Goal: Task Accomplishment & Management: Manage account settings

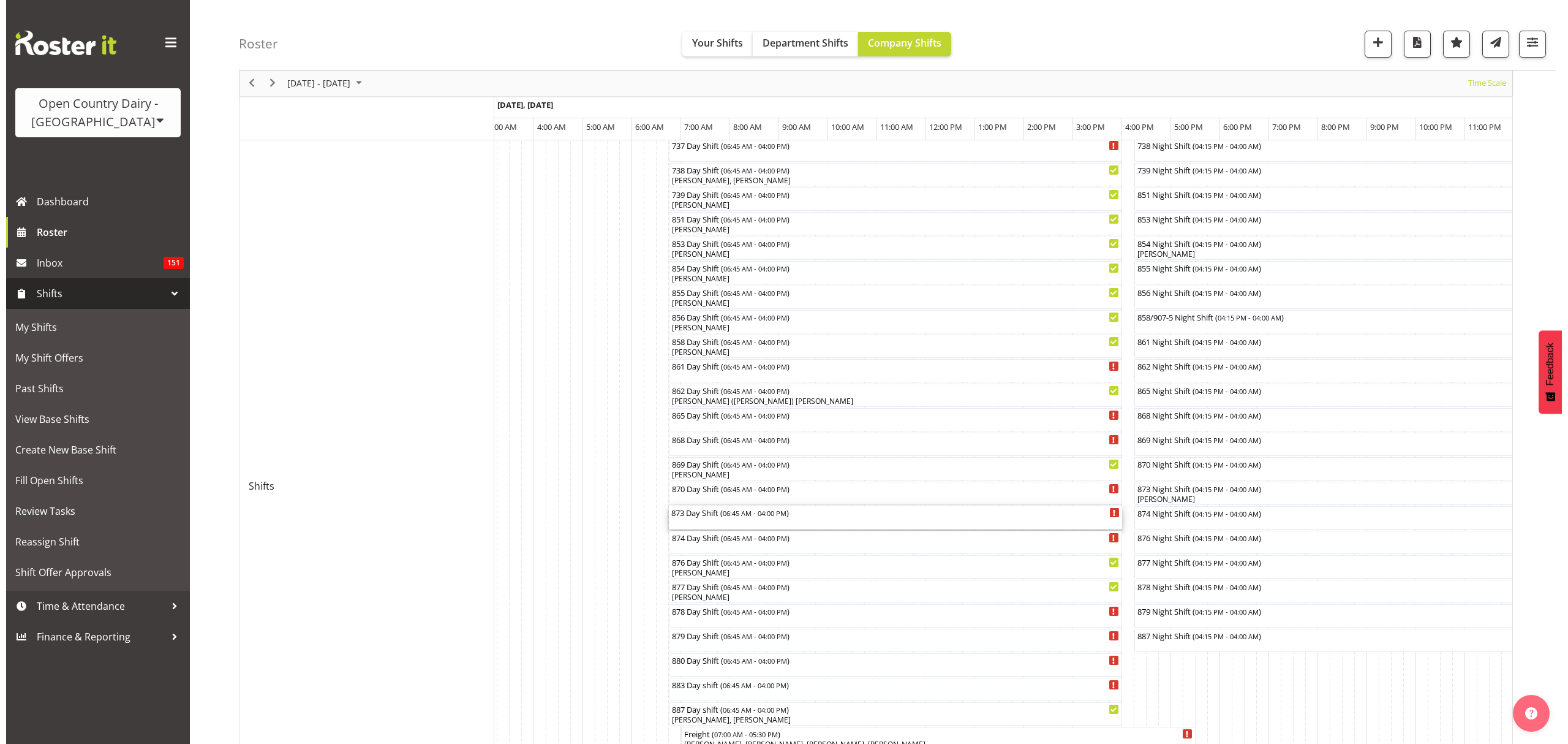
scroll to position [380, 0]
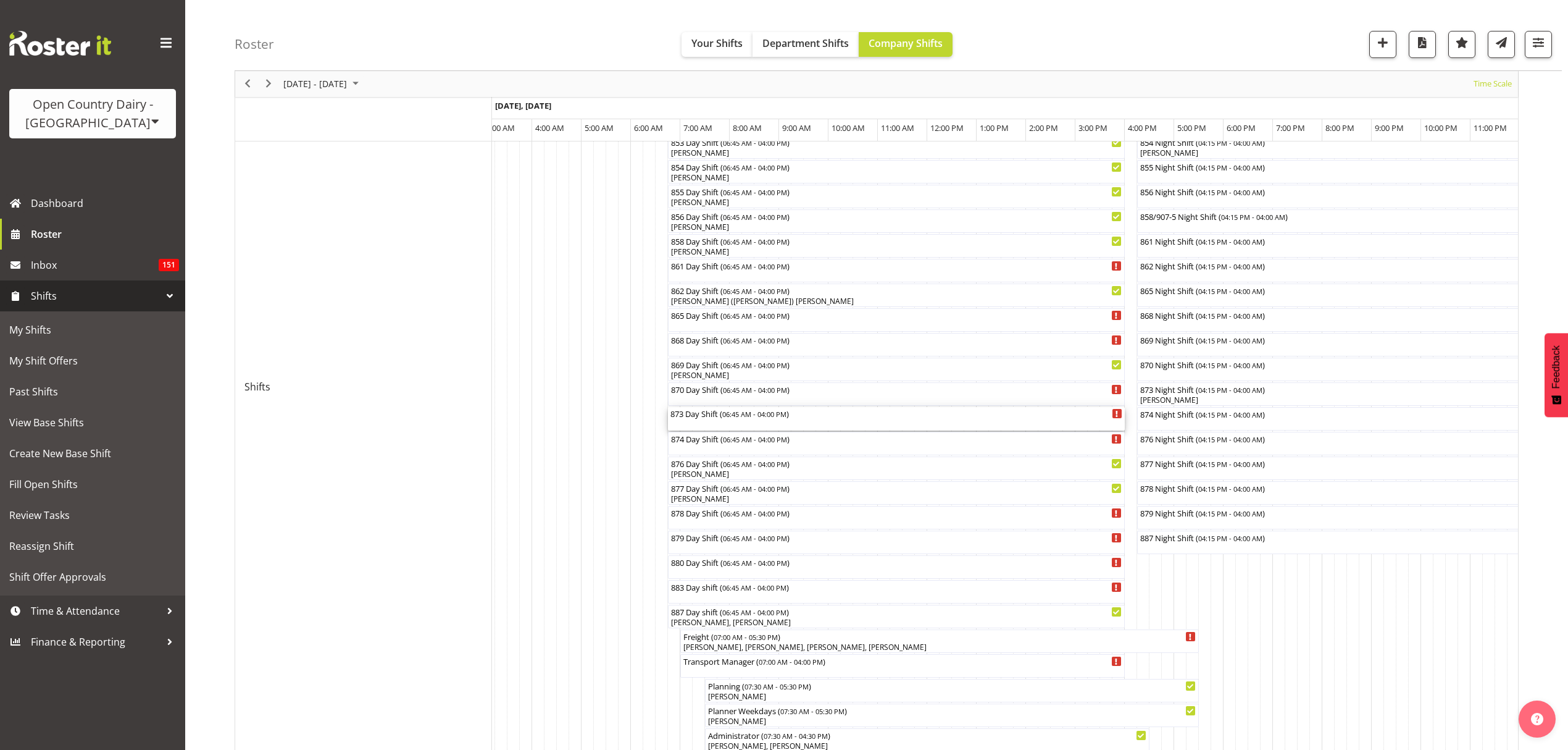
click at [712, 425] on div "873 Day Shift ( 06:45 AM - 04:00 PM )" at bounding box center [896, 419] width 452 height 24
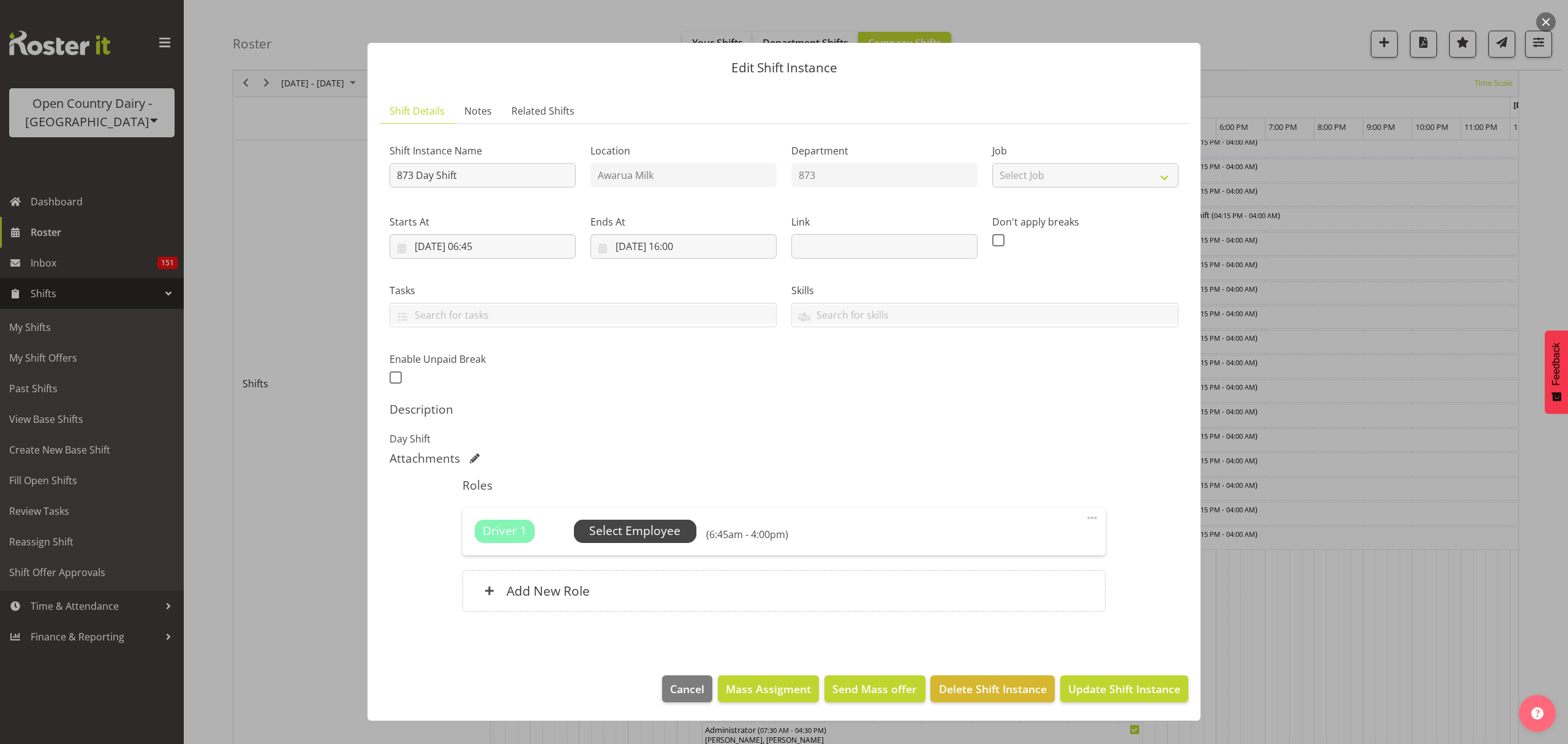
click at [603, 521] on span "Select Employee" at bounding box center [635, 531] width 122 height 23
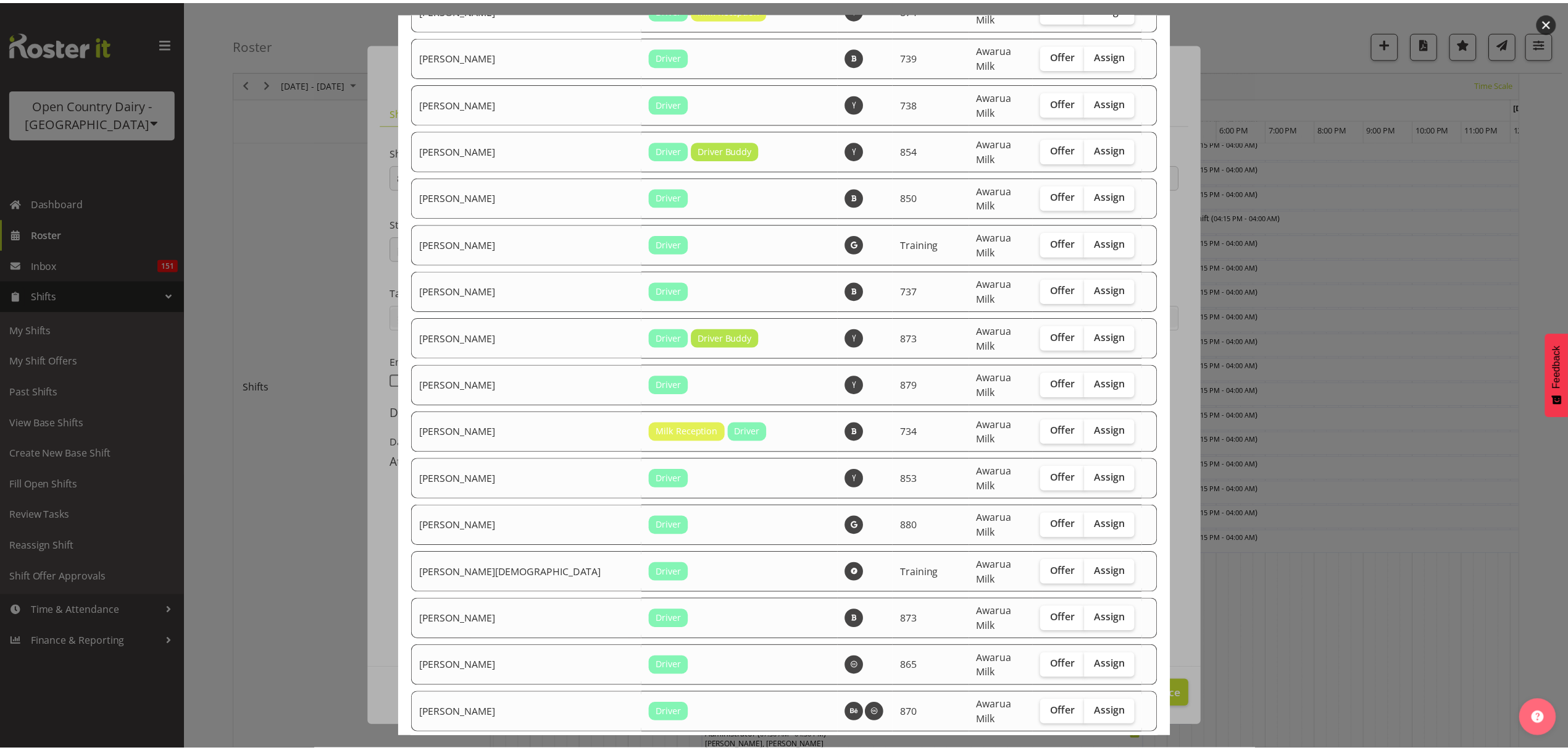
scroll to position [2453, 0]
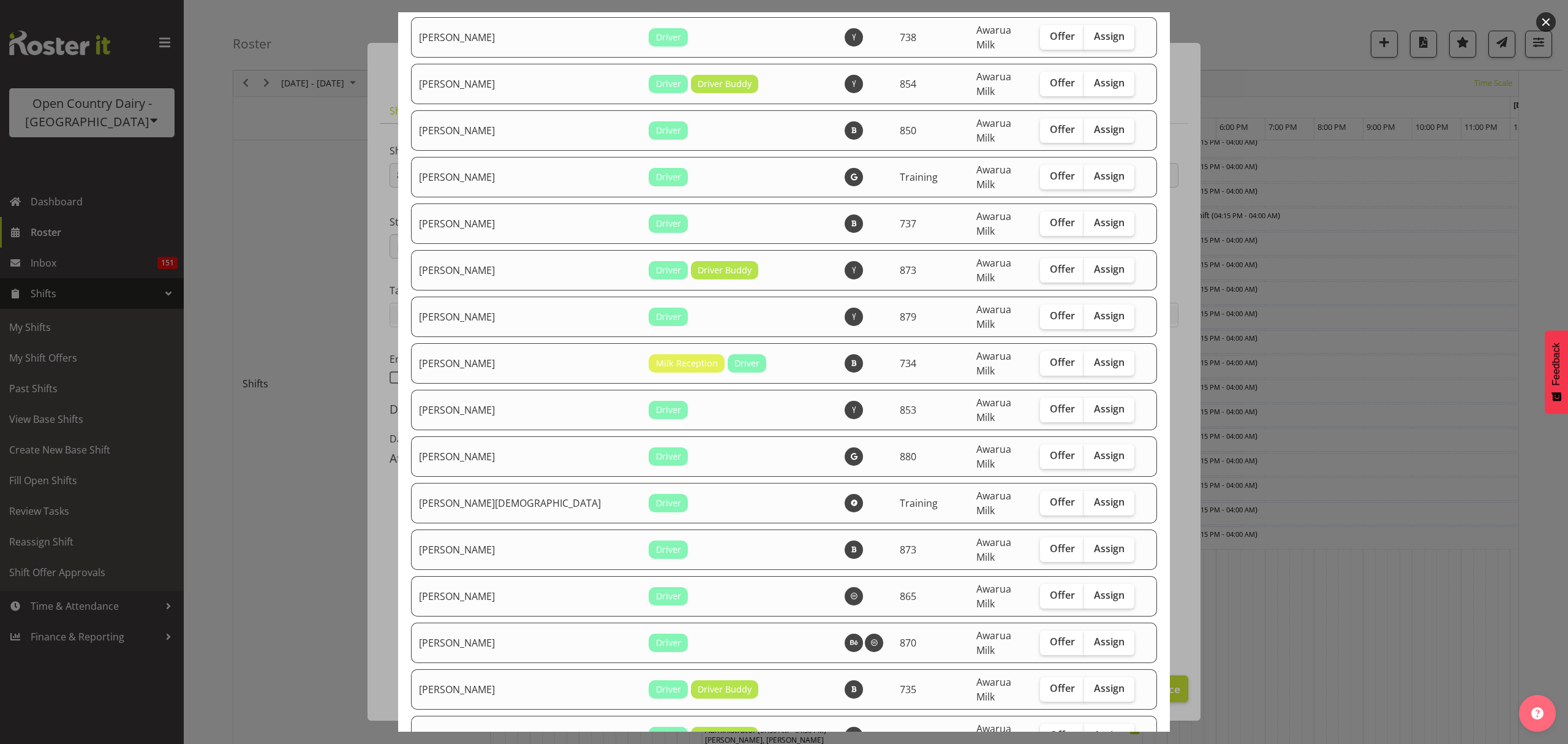
checkbox input "true"
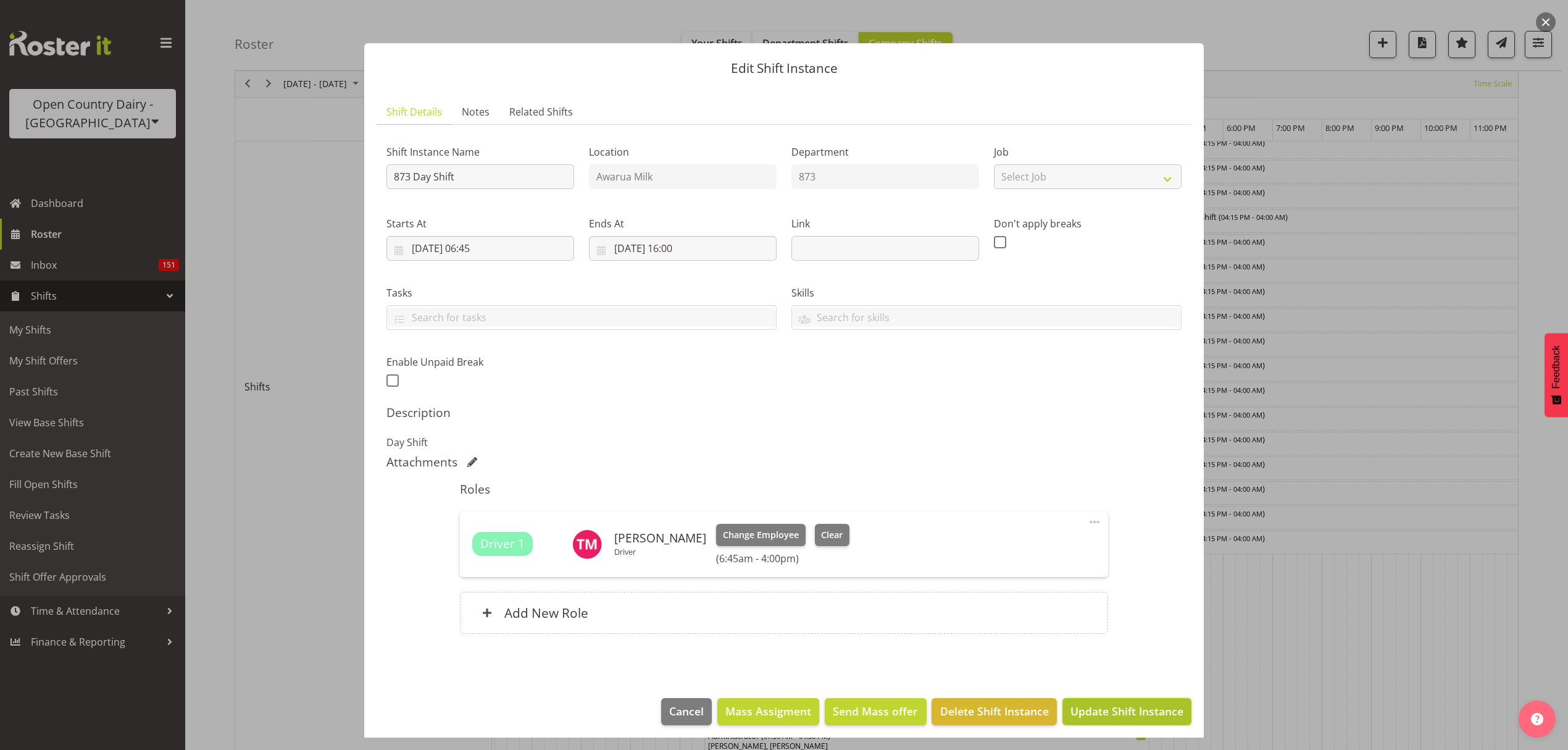
click at [1104, 724] on button "Update Shift Instance" at bounding box center [1127, 711] width 129 height 27
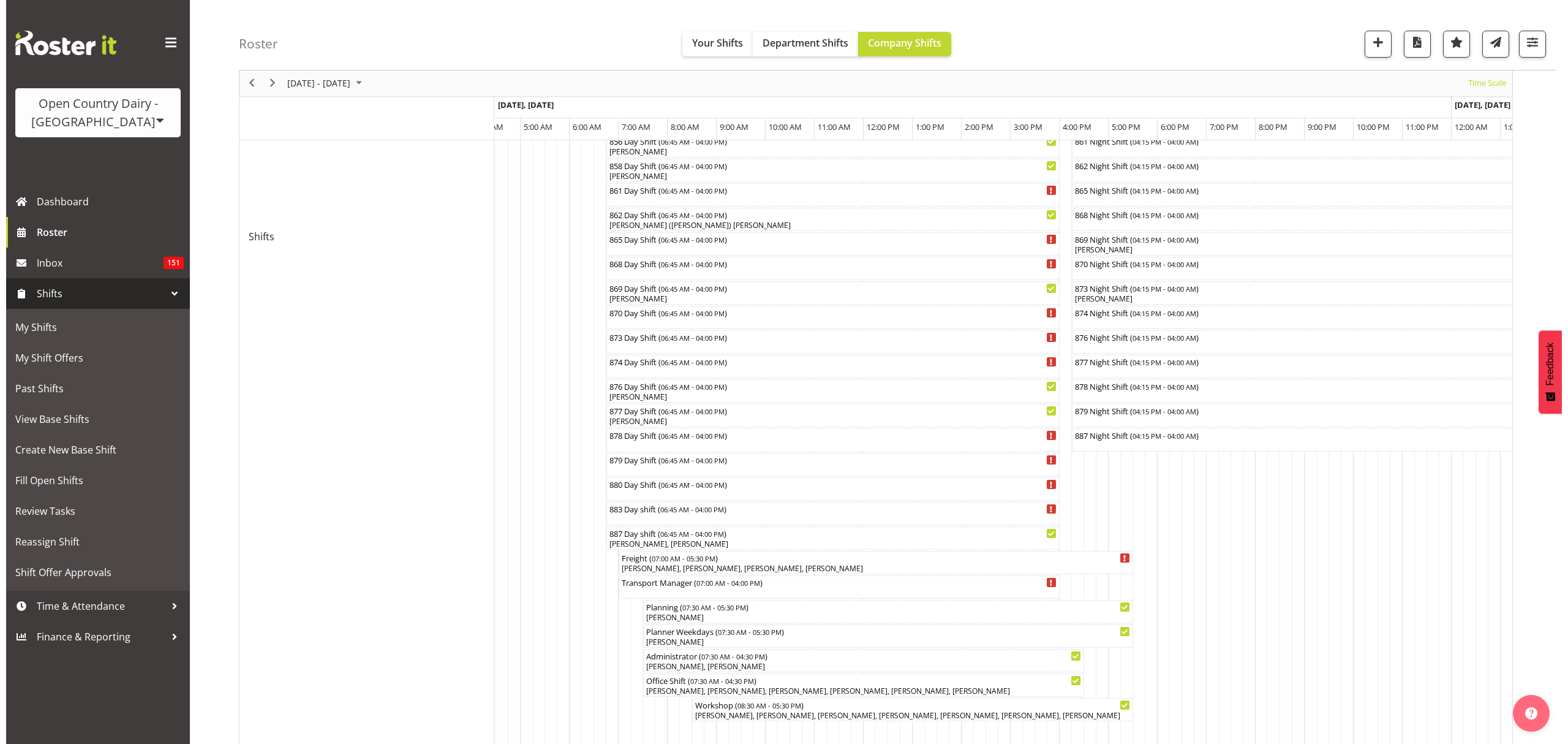
scroll to position [522, 0]
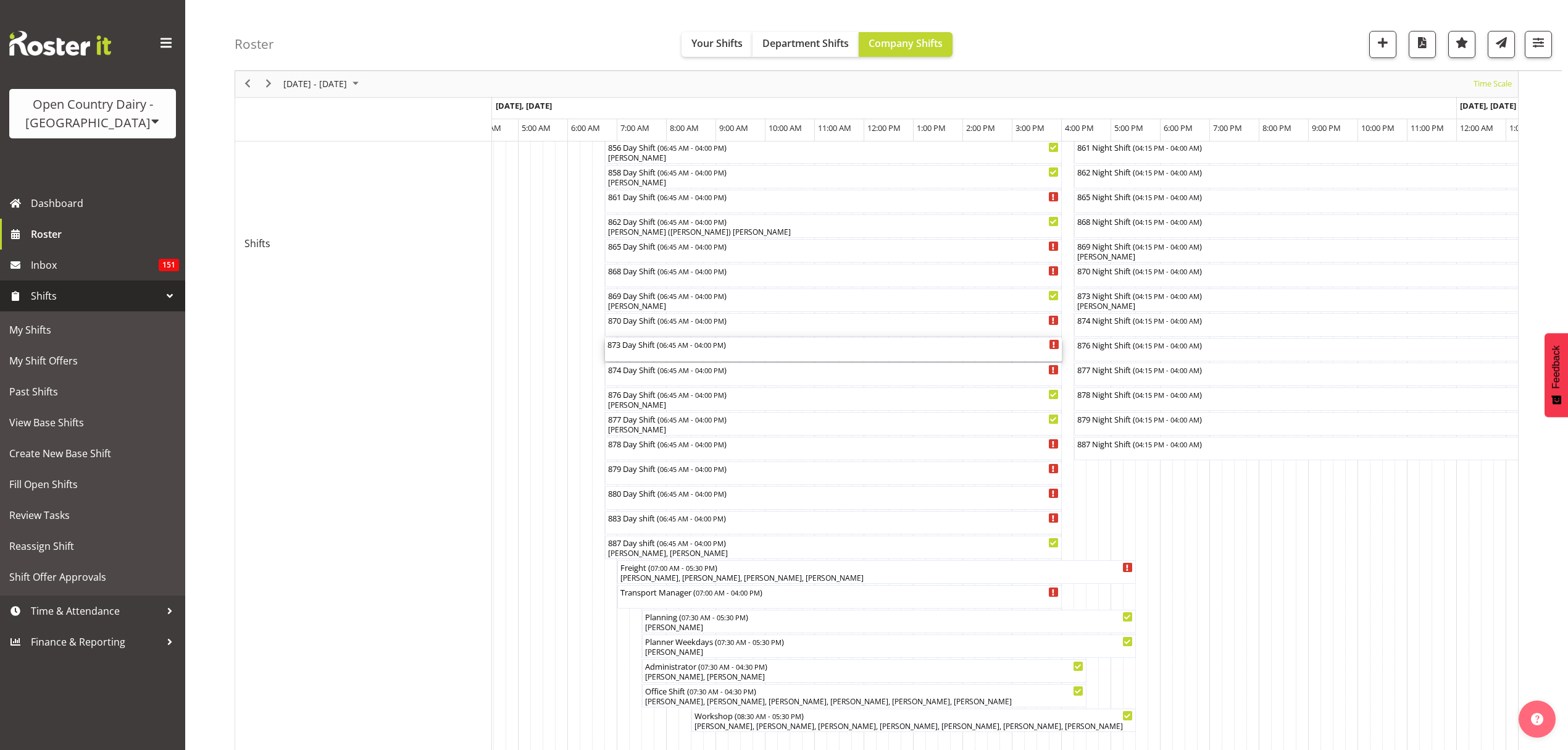
click at [660, 357] on div "873 Day Shift ( 06:45 AM - 04:00 PM )" at bounding box center [833, 350] width 452 height 24
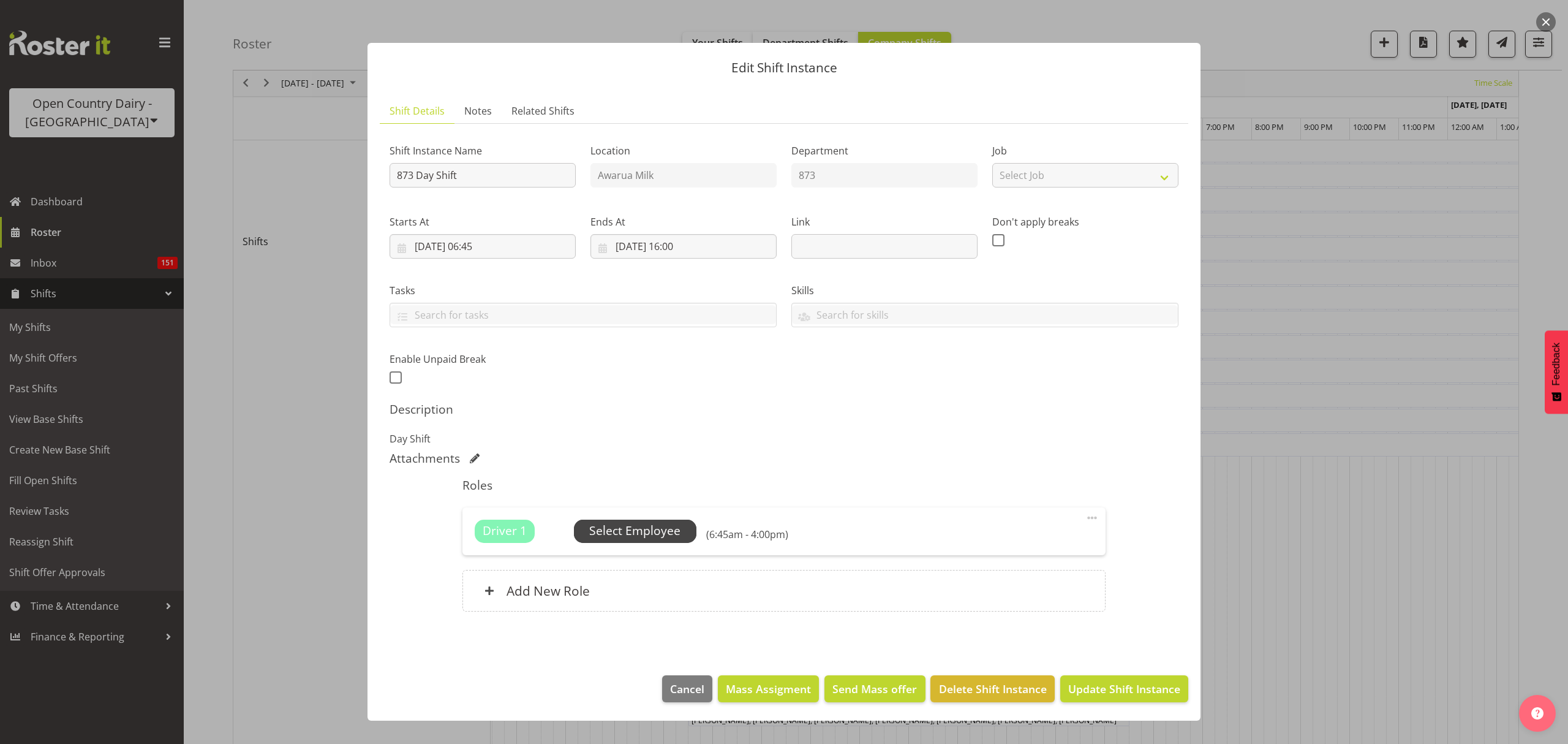
click at [615, 538] on span "Select Employee" at bounding box center [635, 531] width 91 height 18
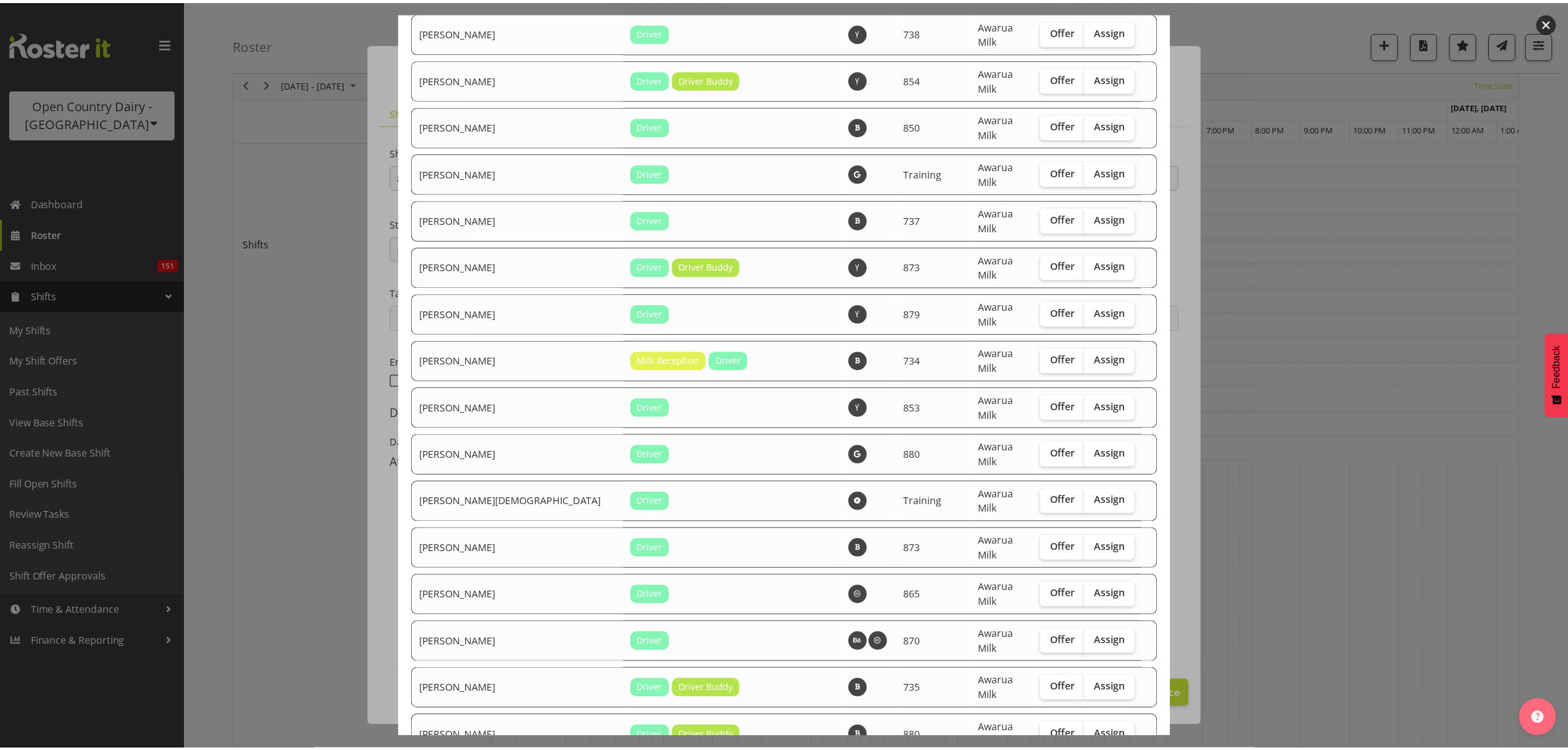
scroll to position [2634, 0]
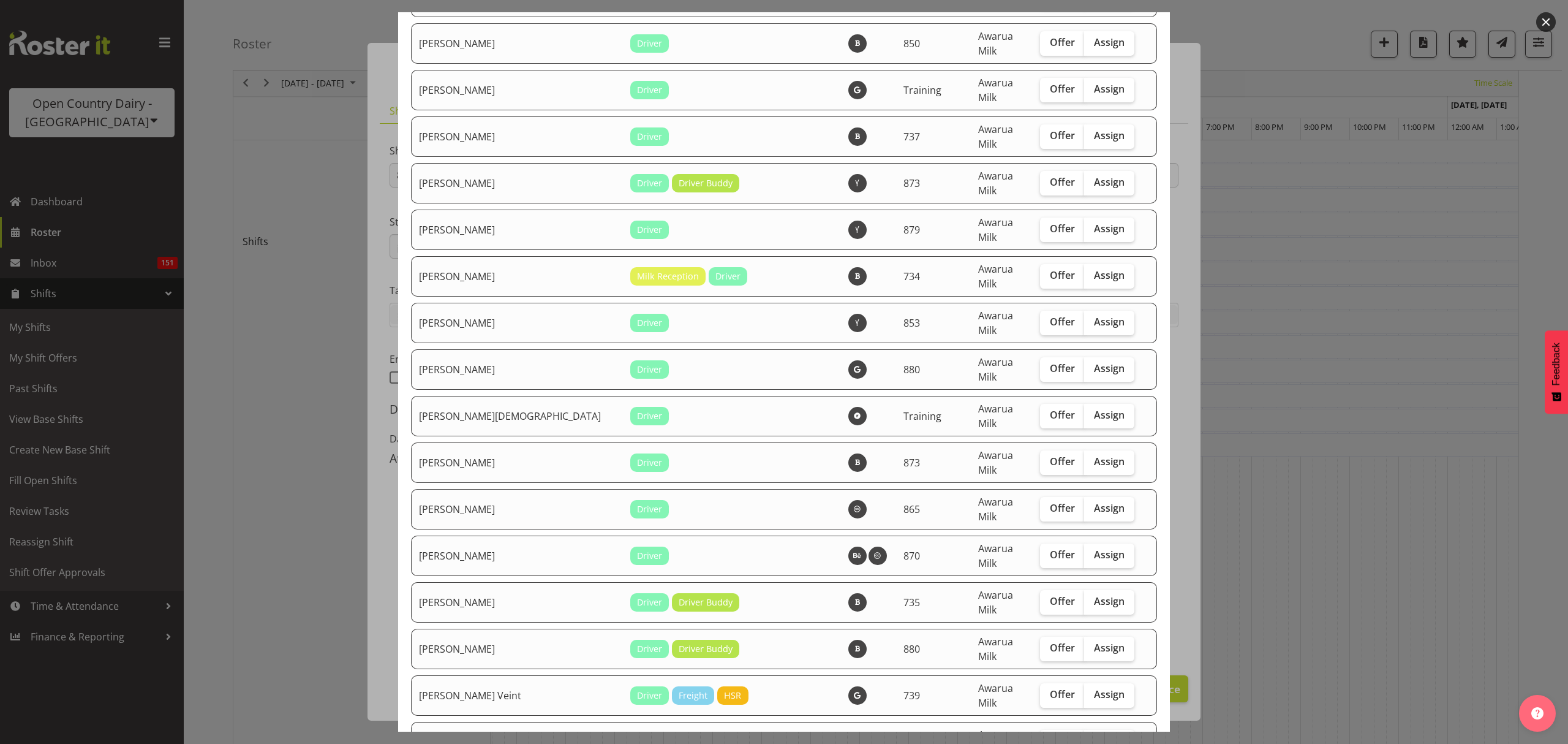
checkbox input "true"
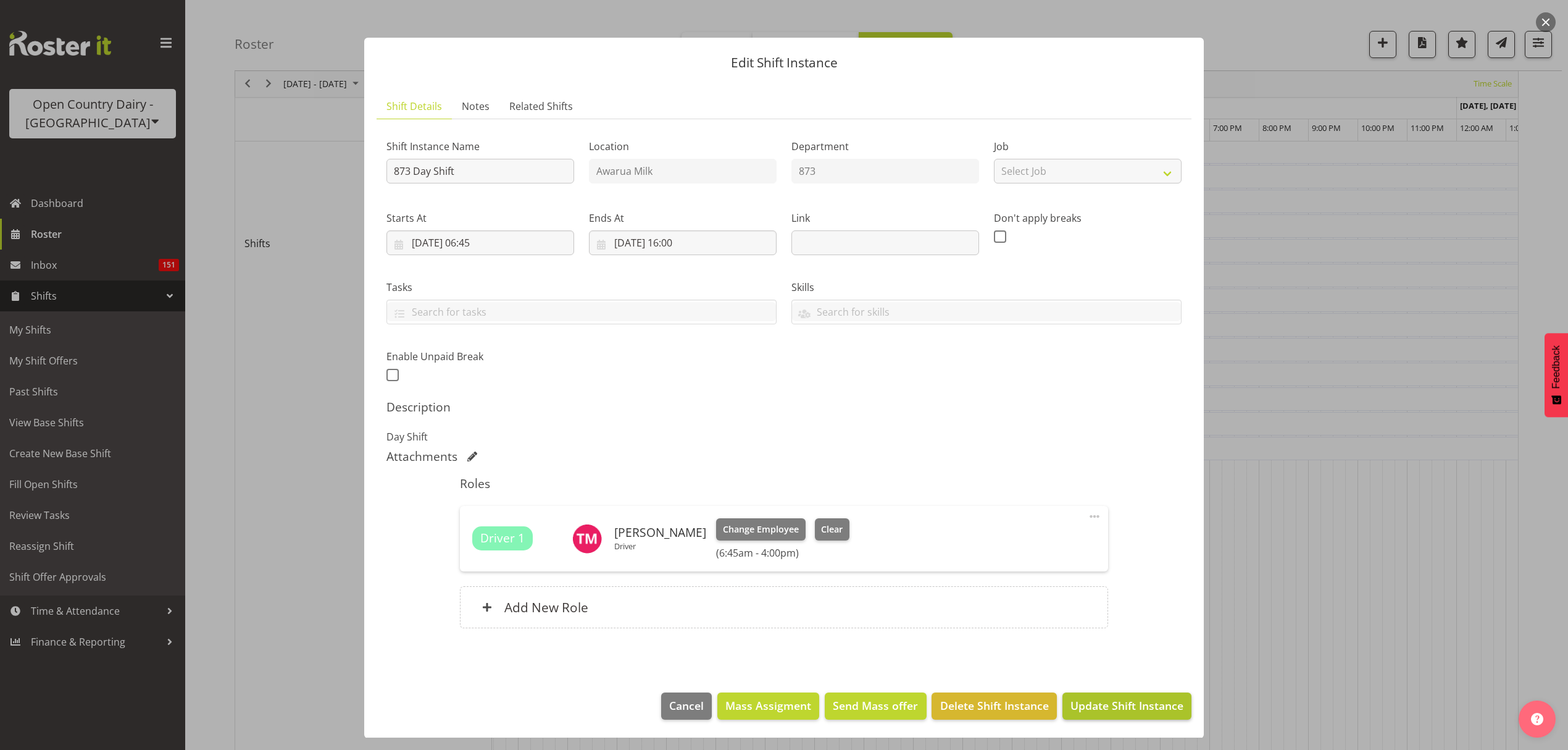
scroll to position [8, 0]
click at [1102, 706] on span "Update Shift Instance" at bounding box center [1127, 704] width 113 height 16
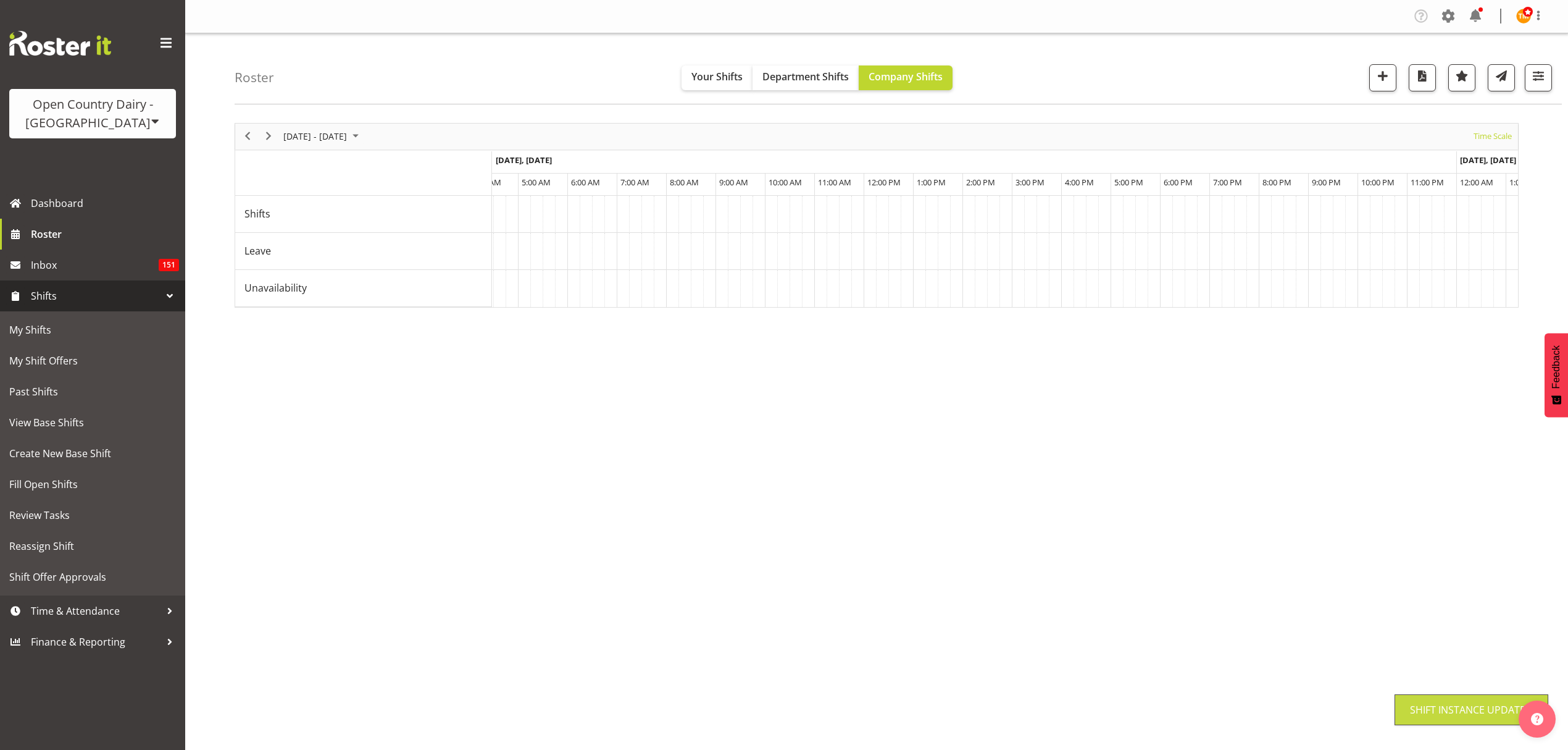
scroll to position [0, 0]
click at [45, 435] on link "View Base Shifts" at bounding box center [92, 422] width 179 height 31
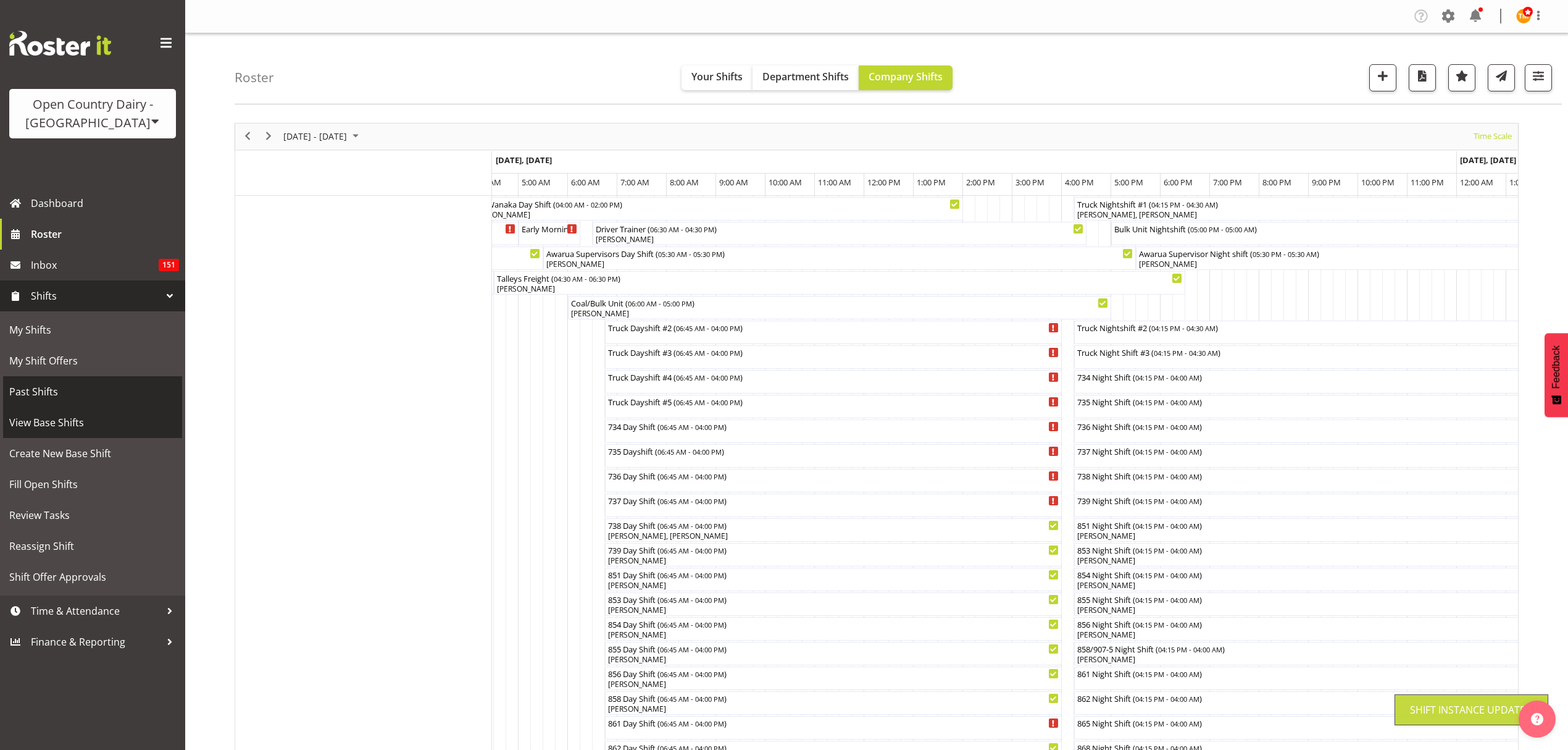
click at [49, 423] on span "View Base Shifts" at bounding box center [92, 422] width 166 height 19
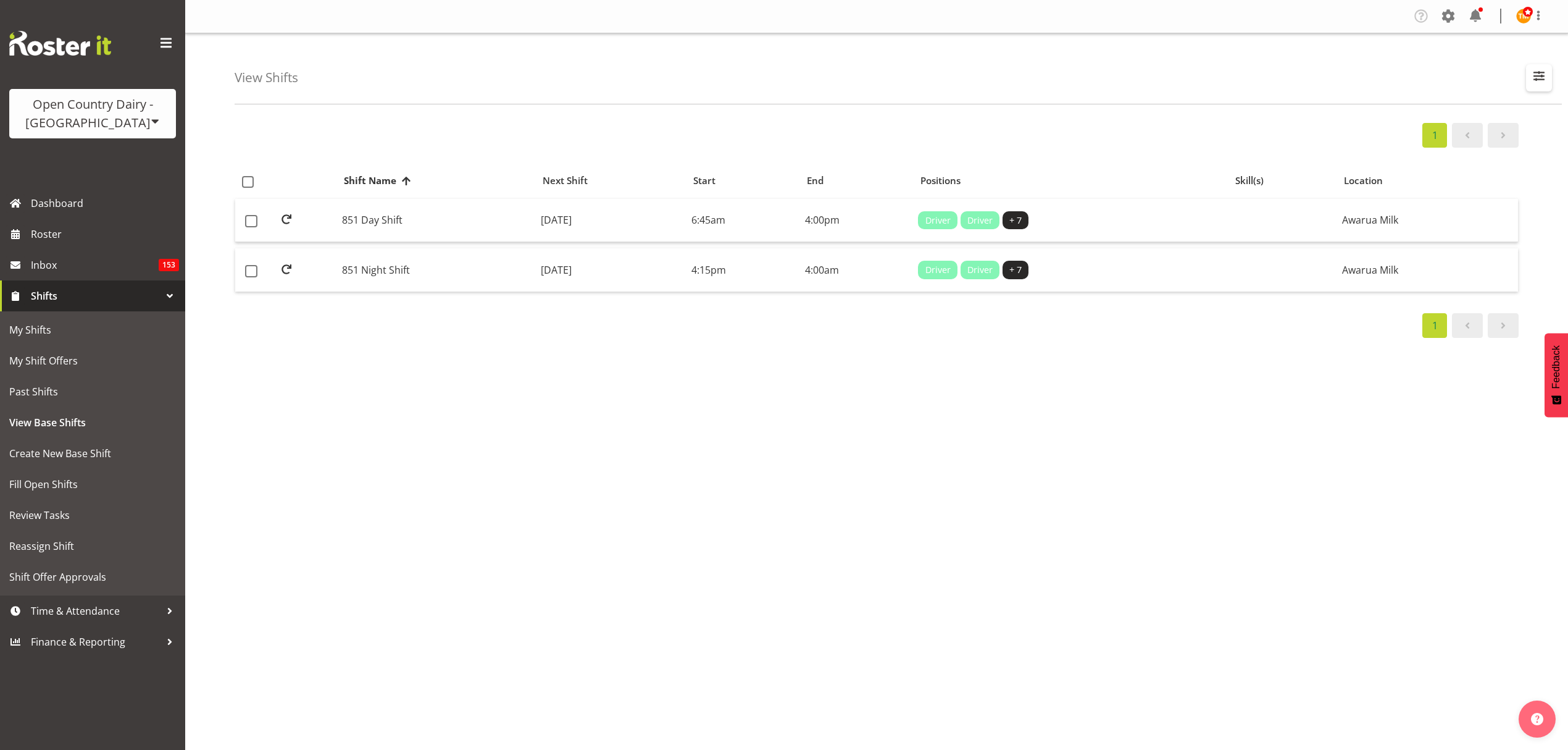
click at [1549, 79] on button "button" at bounding box center [1539, 77] width 26 height 27
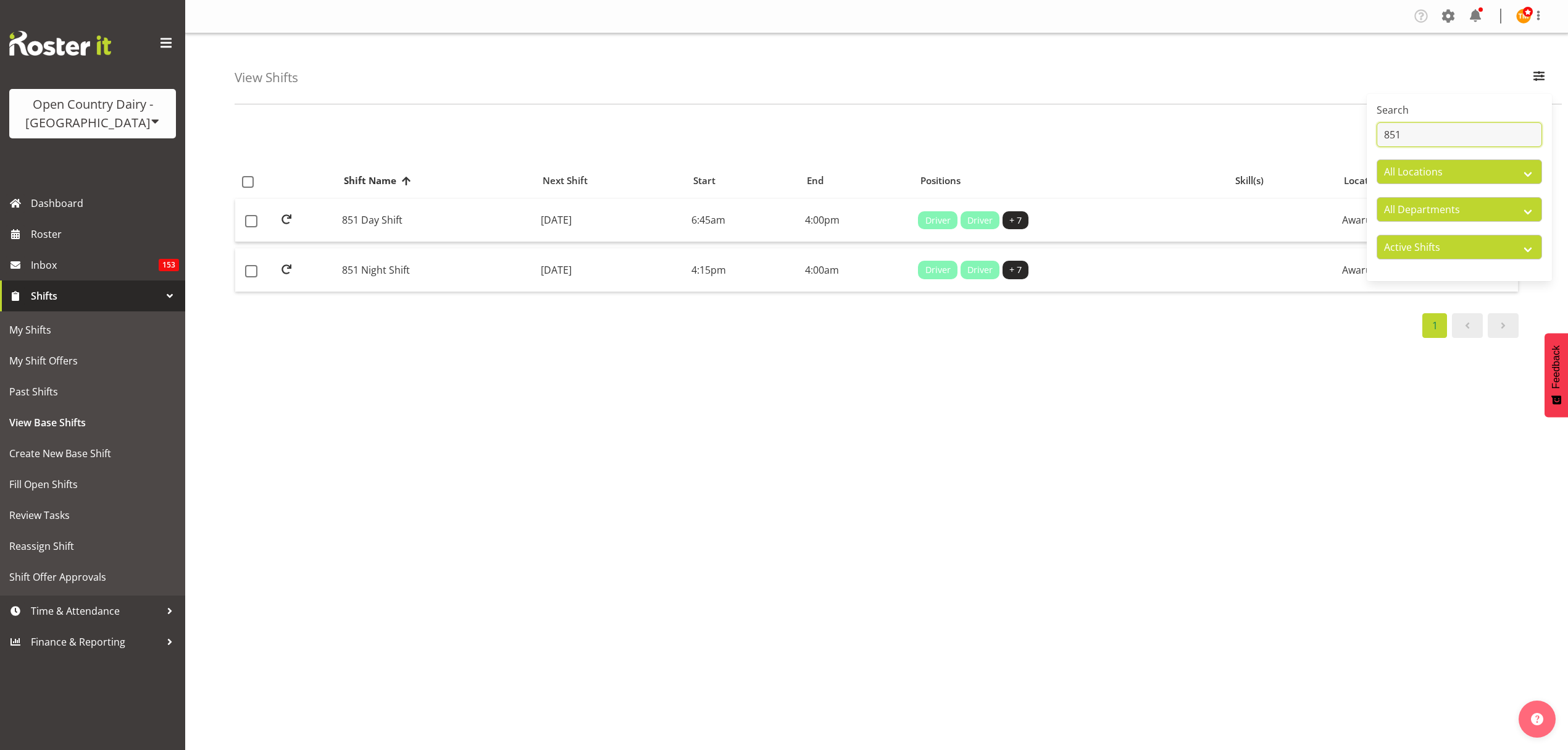
drag, startPoint x: 1415, startPoint y: 143, endPoint x: 1391, endPoint y: 136, distance: 25.0
click at [1391, 136] on input "851" at bounding box center [1459, 134] width 166 height 24
type input "873"
click at [430, 233] on td "873 Day Shift" at bounding box center [437, 221] width 199 height 44
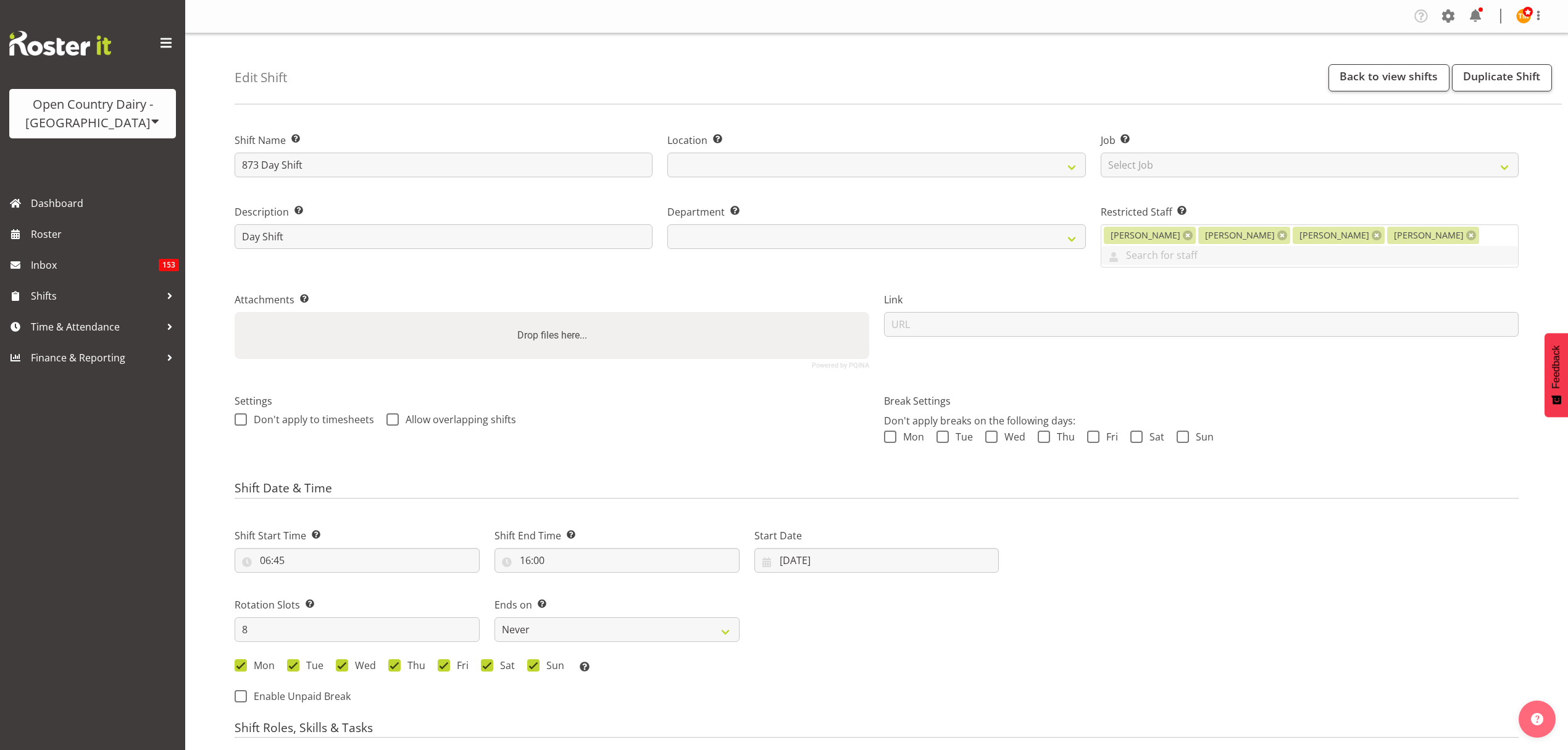
select select
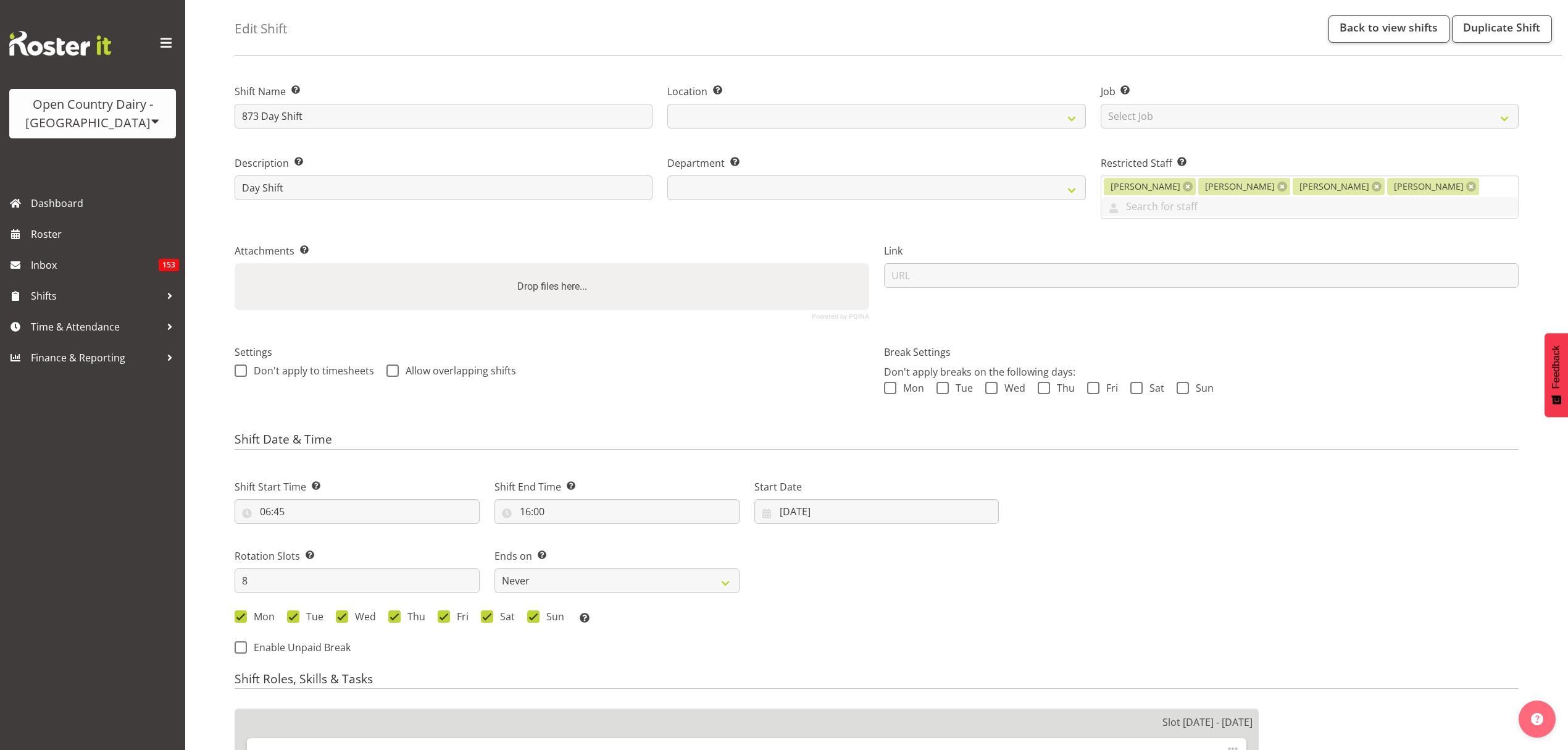
select select
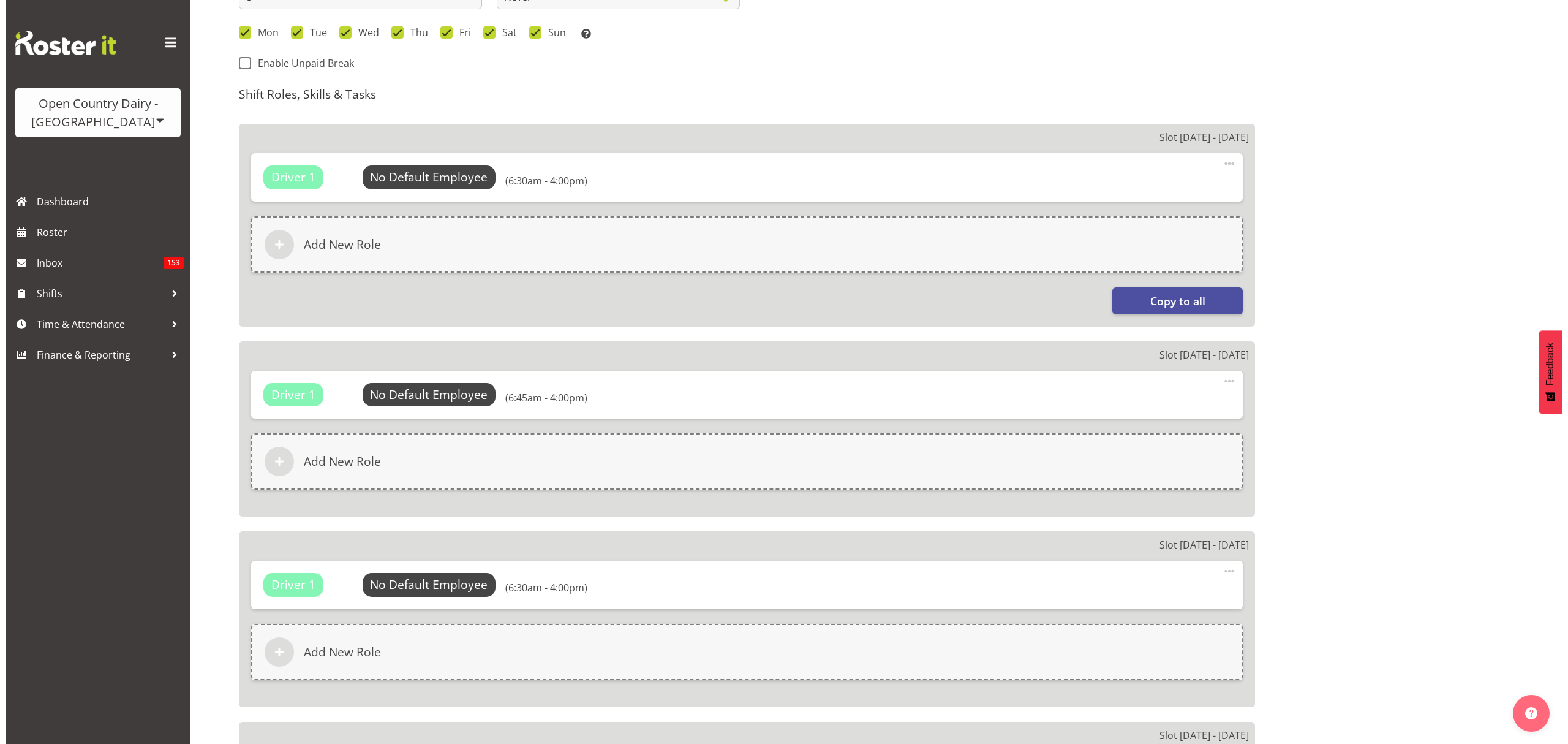
scroll to position [571, 0]
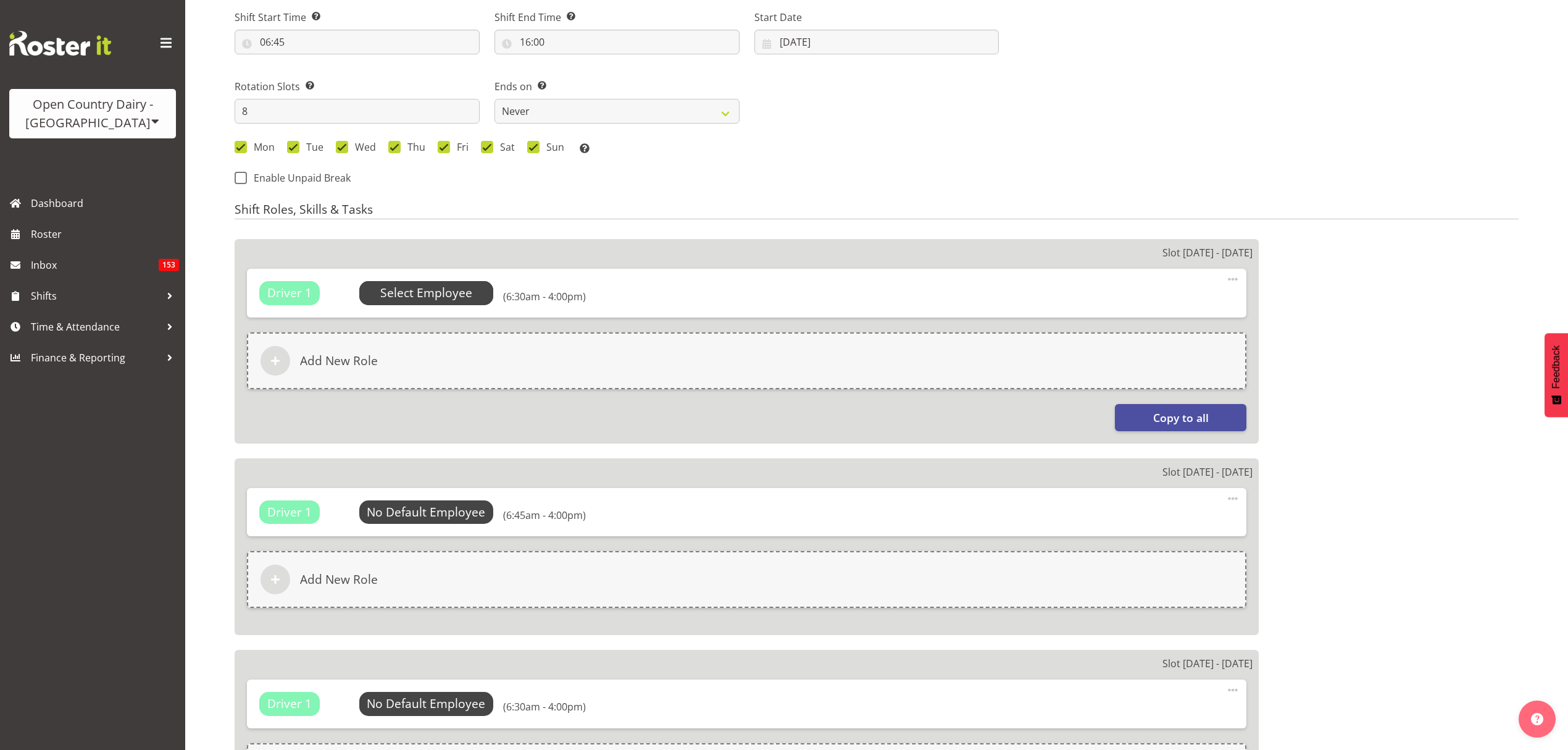
click at [444, 287] on span "Select Employee" at bounding box center [426, 293] width 92 height 18
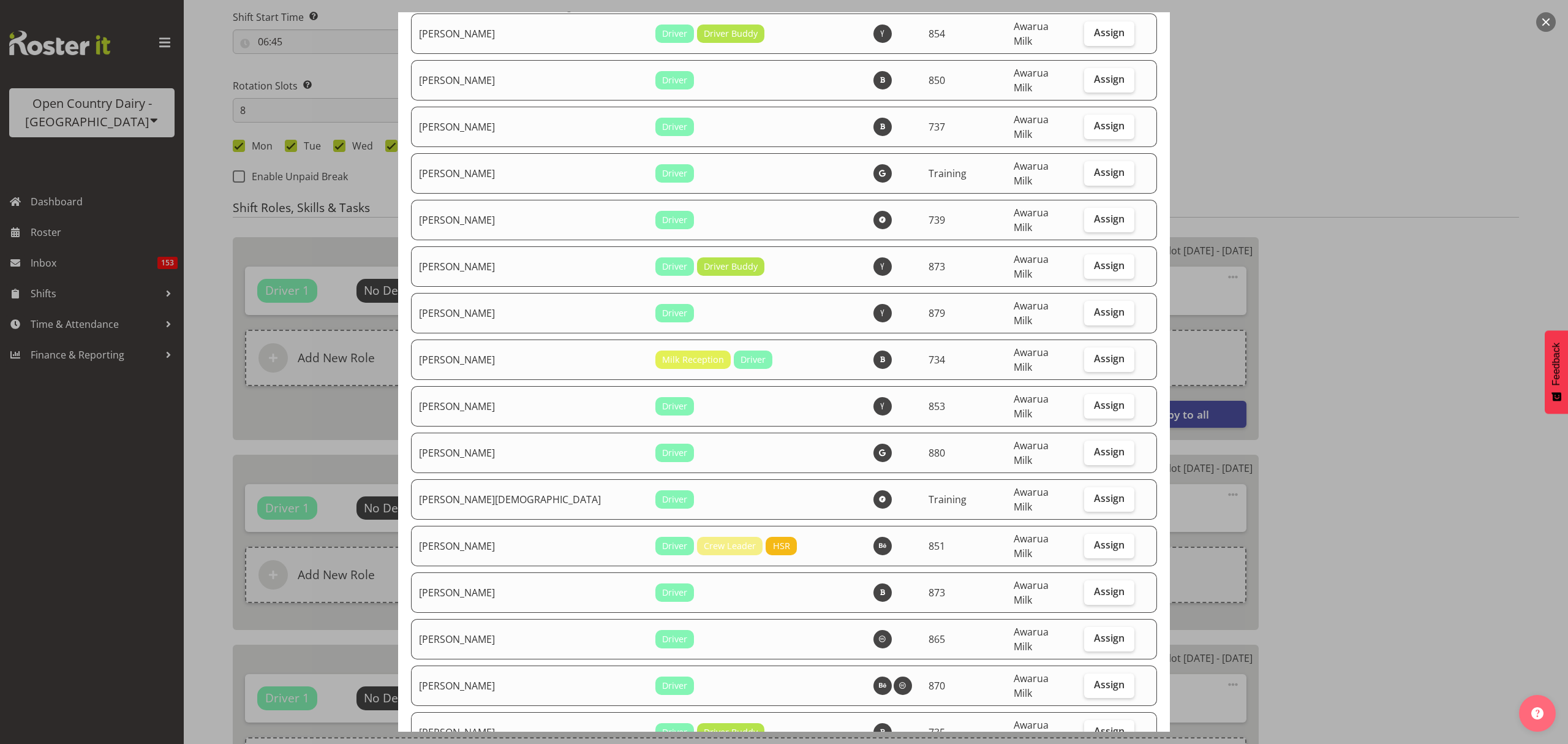
select select "686"
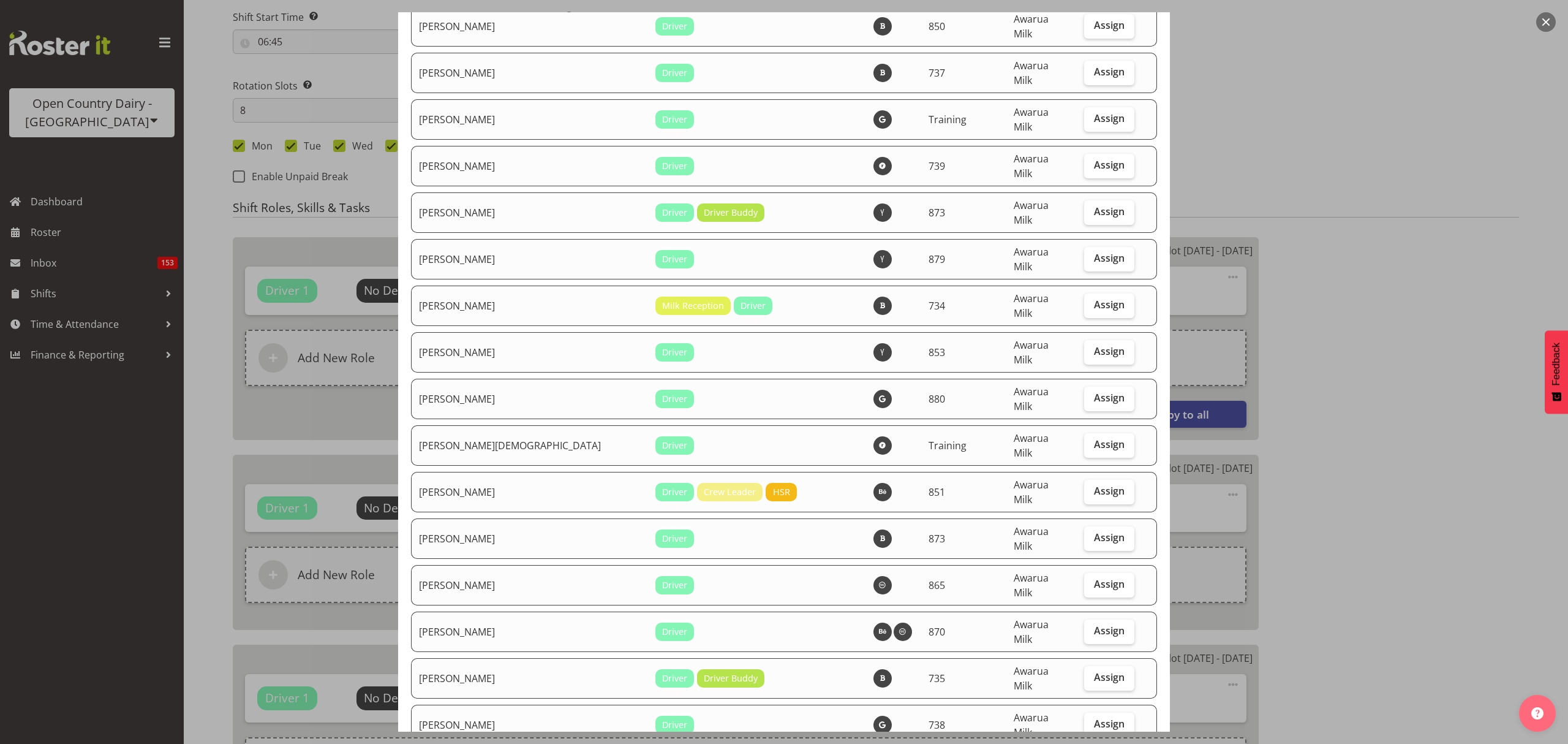
scroll to position [4166, 0]
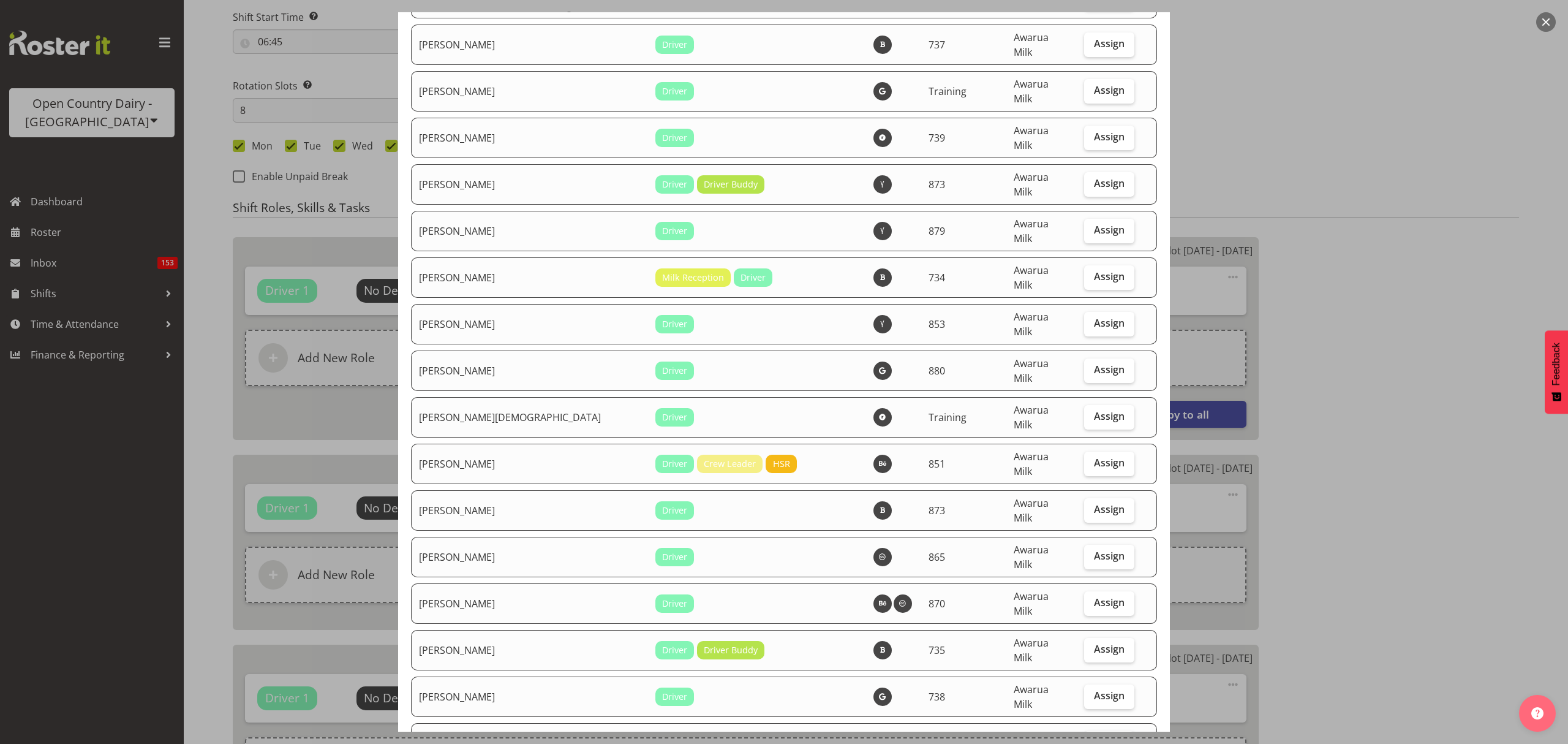
checkbox input "true"
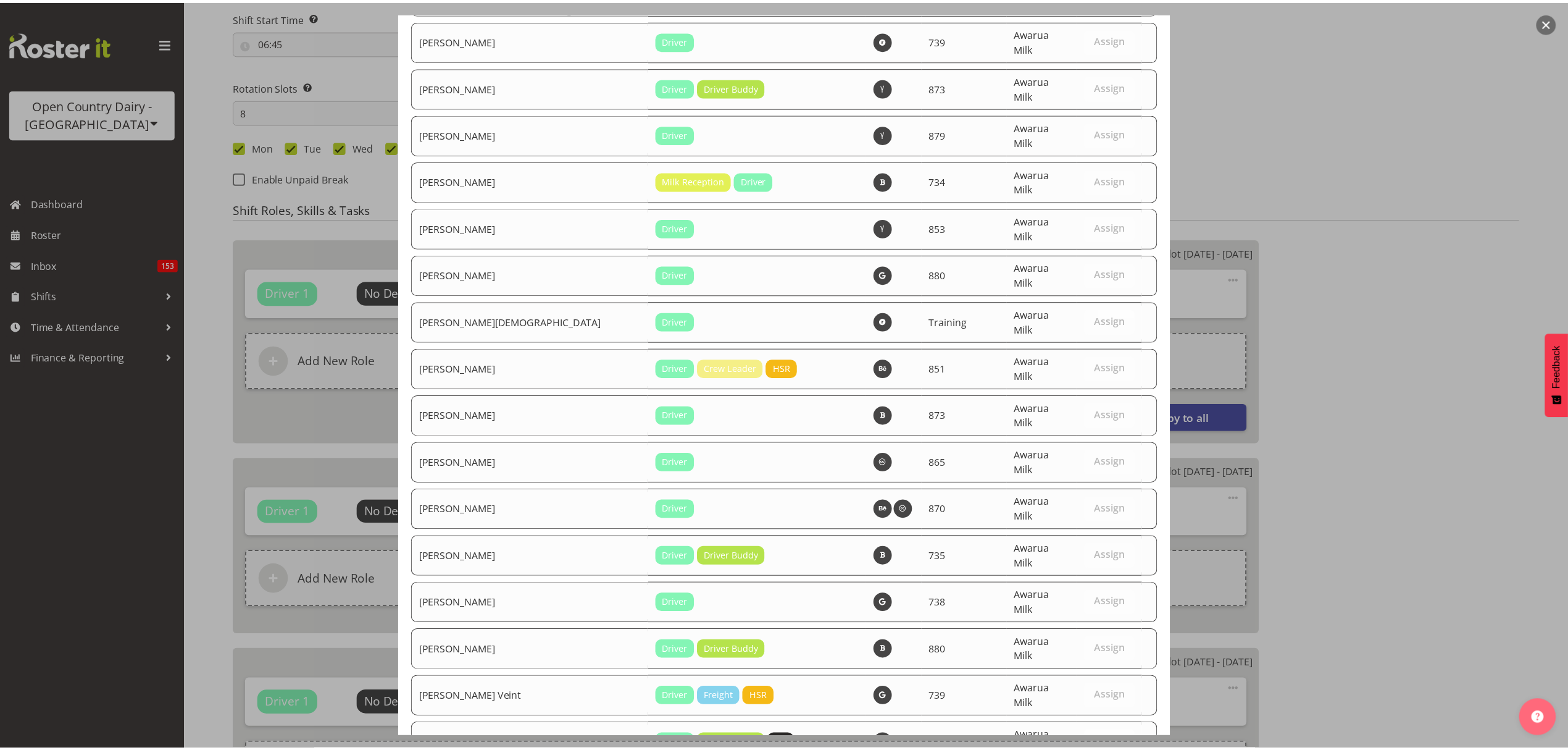
scroll to position [4300, 0]
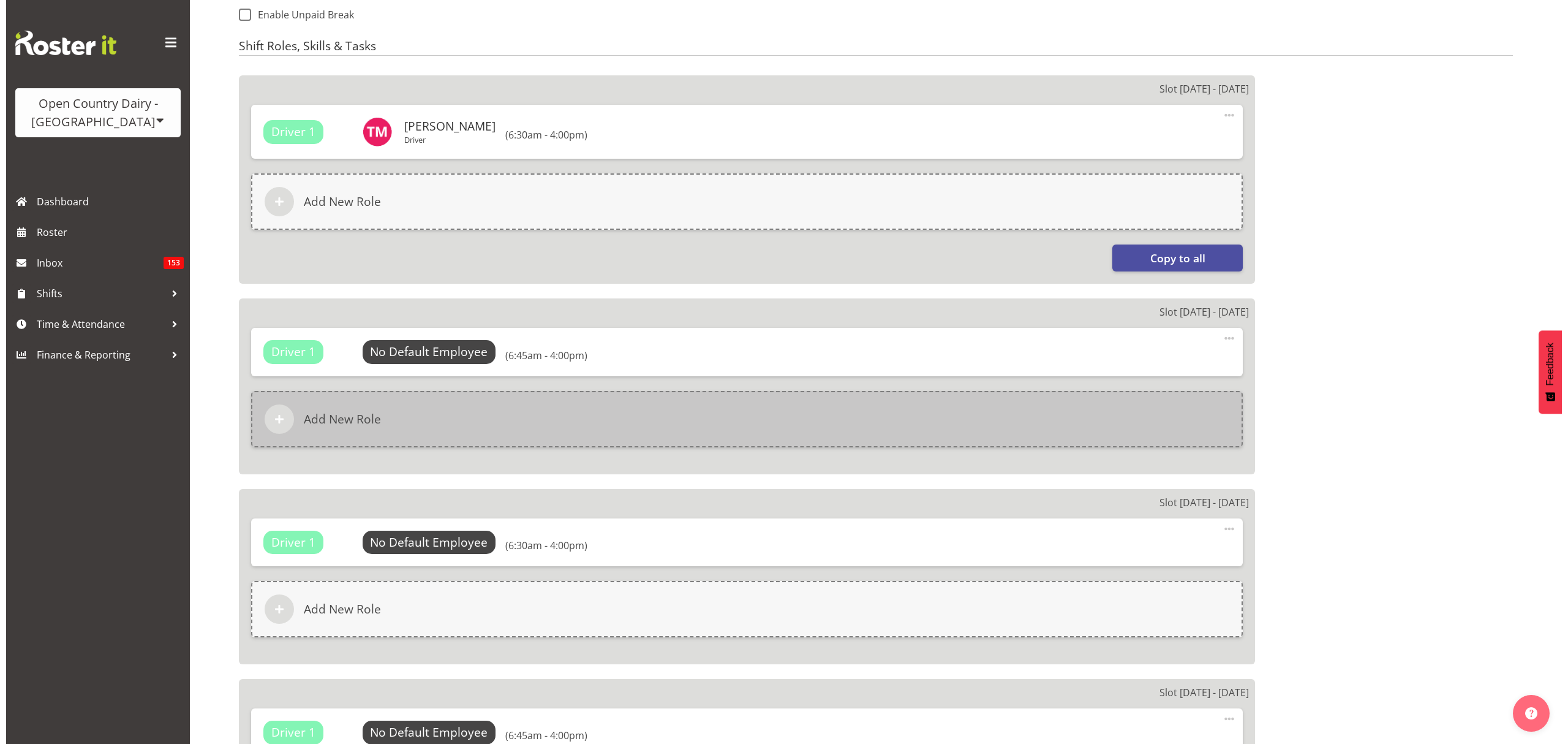
scroll to position [735, 0]
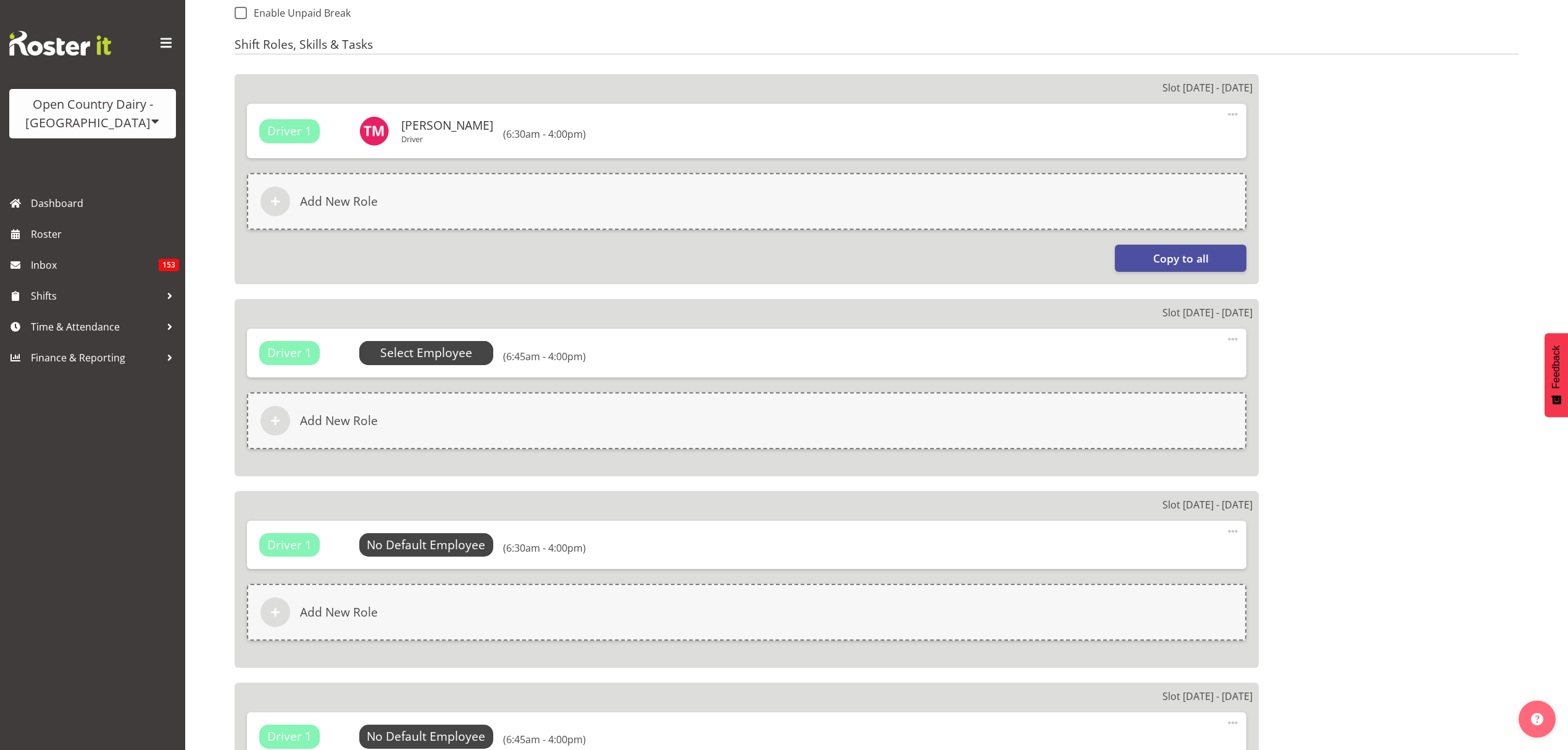
click at [465, 344] on span "Select Employee" at bounding box center [426, 353] width 92 height 18
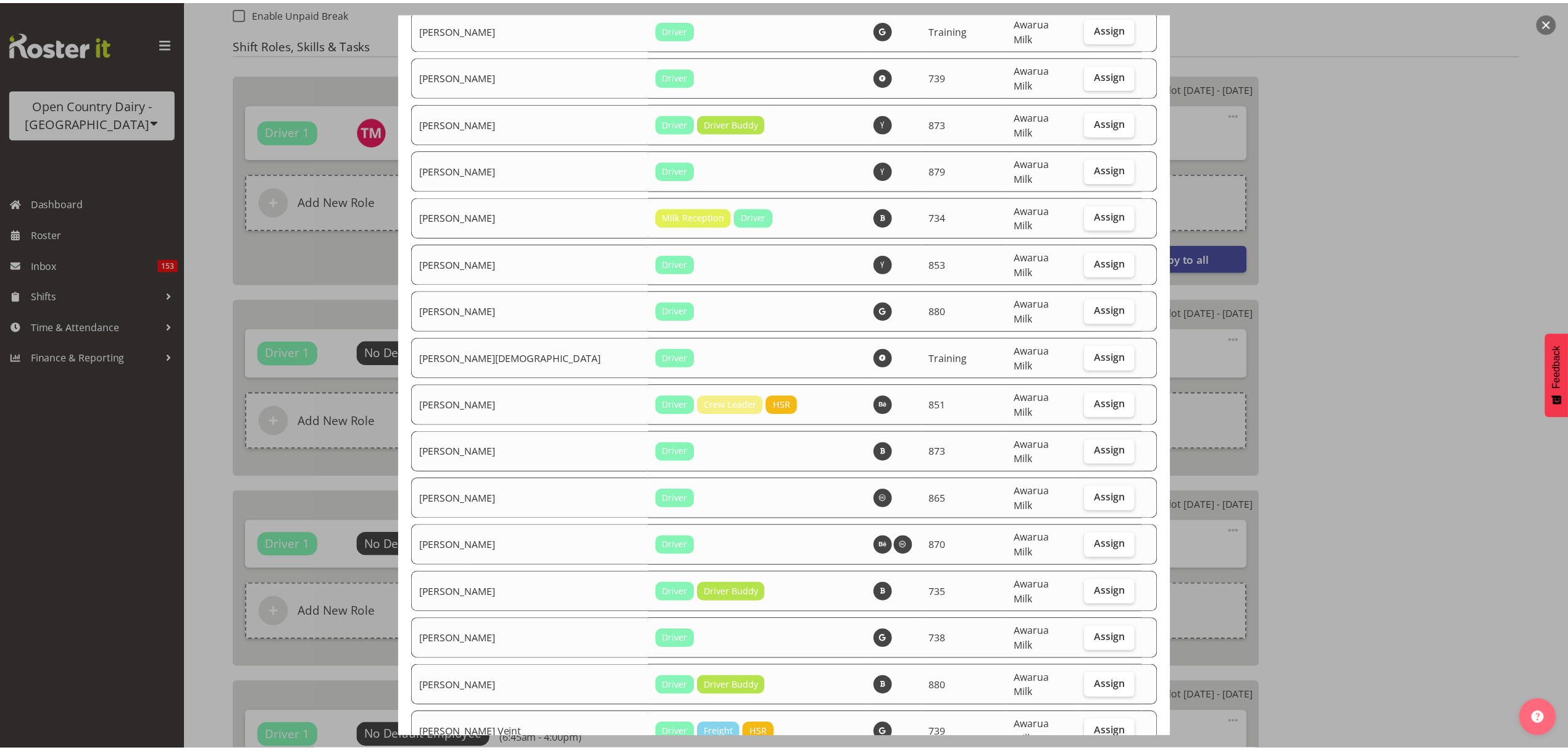
scroll to position [4300, 0]
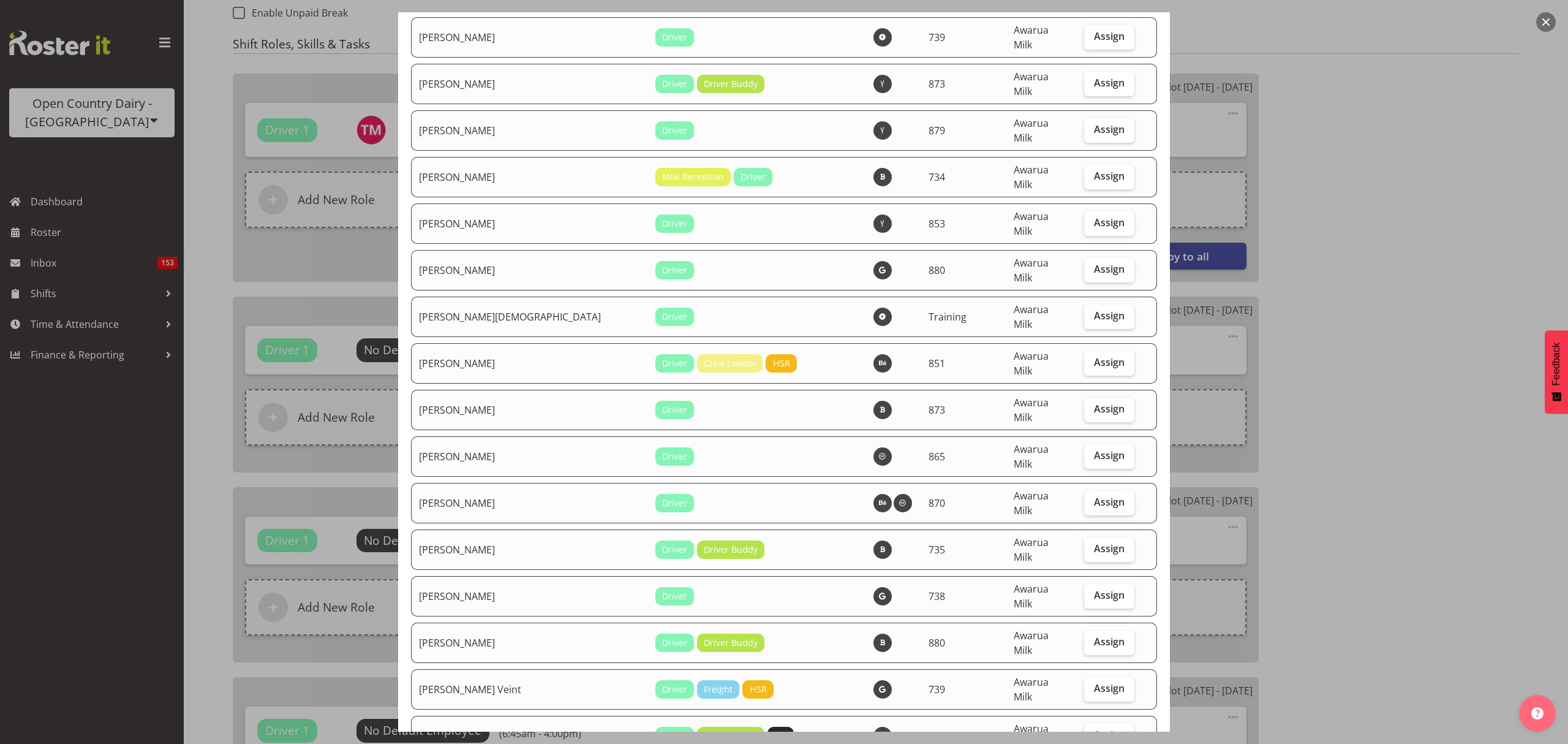
checkbox input "true"
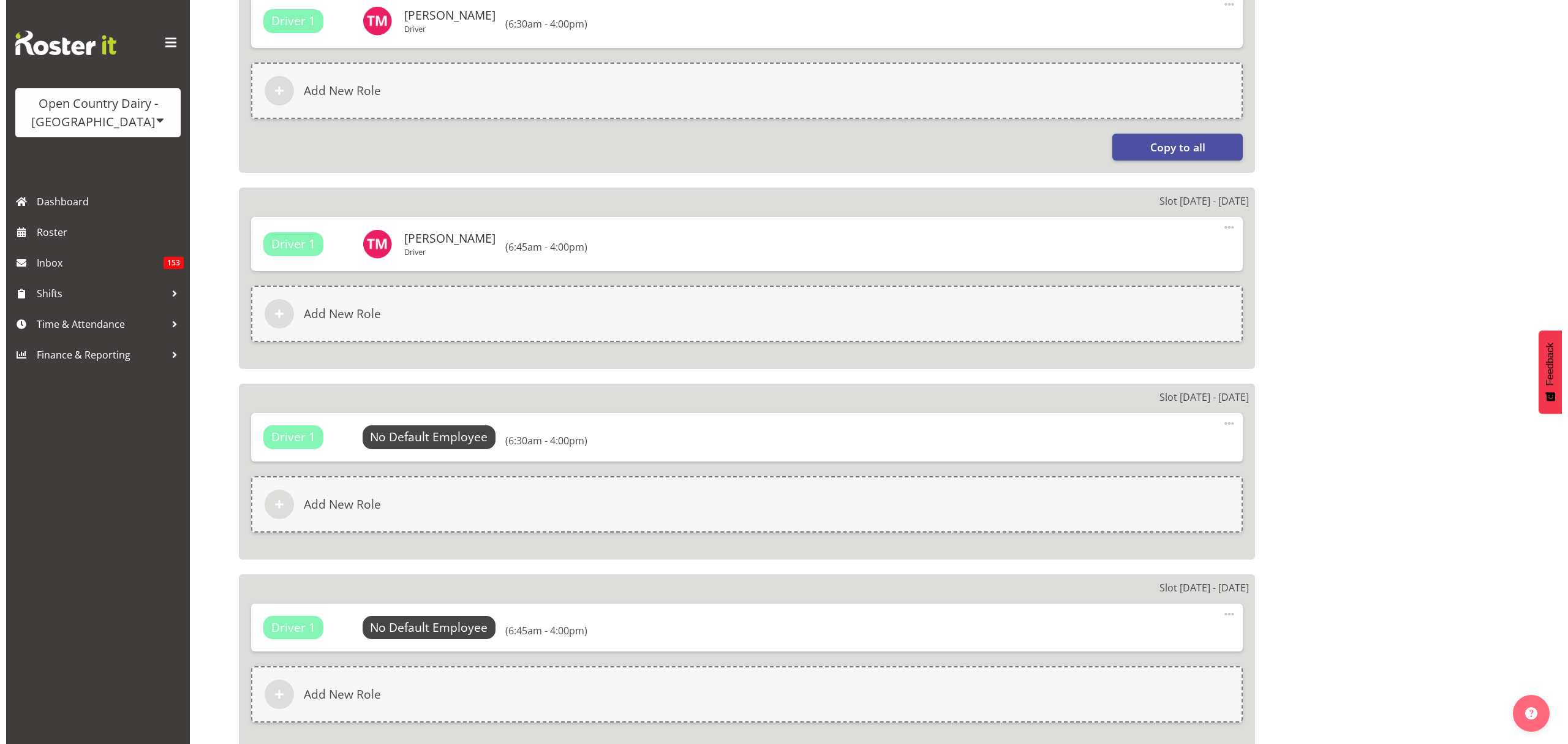
scroll to position [980, 0]
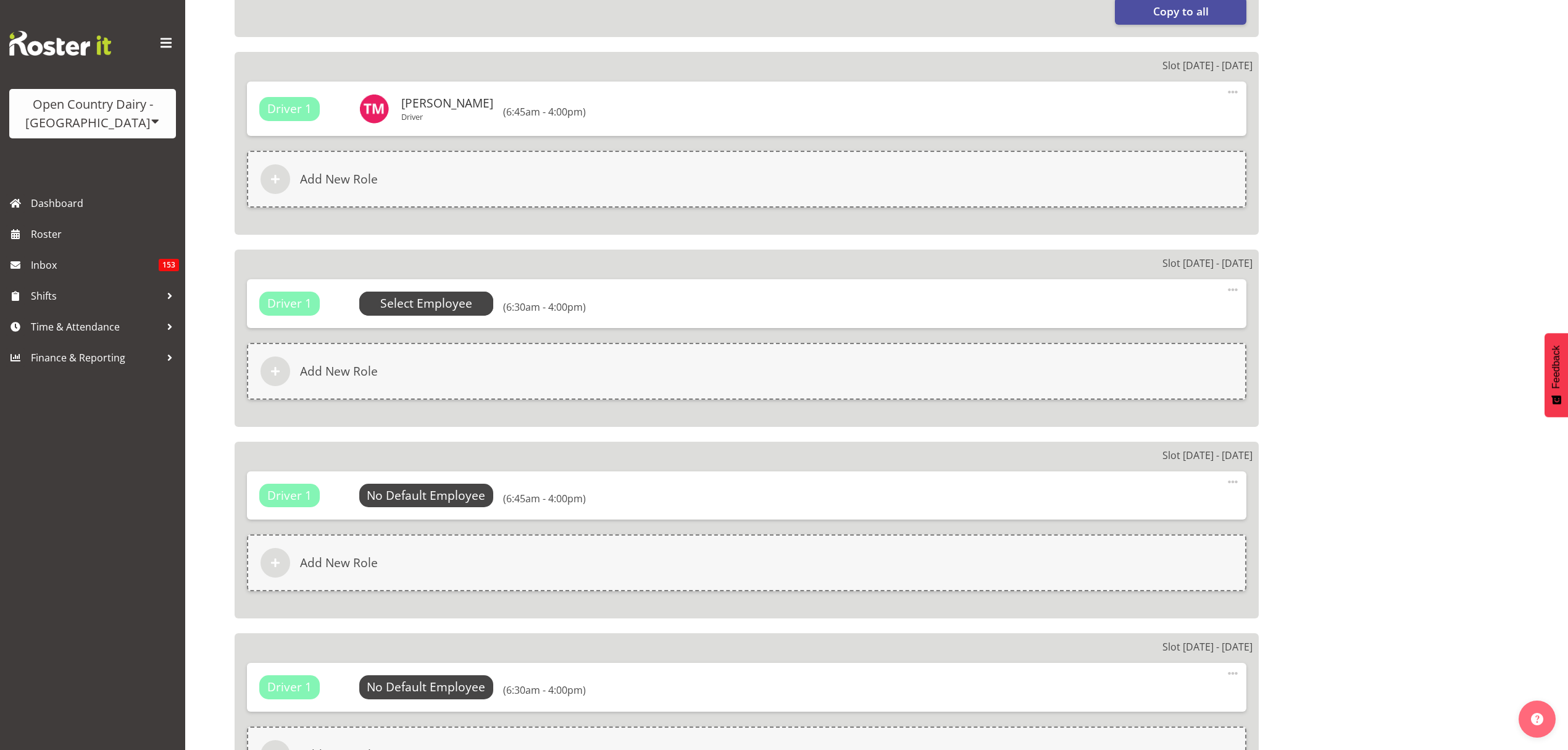
click at [452, 295] on span "Select Employee" at bounding box center [426, 304] width 92 height 18
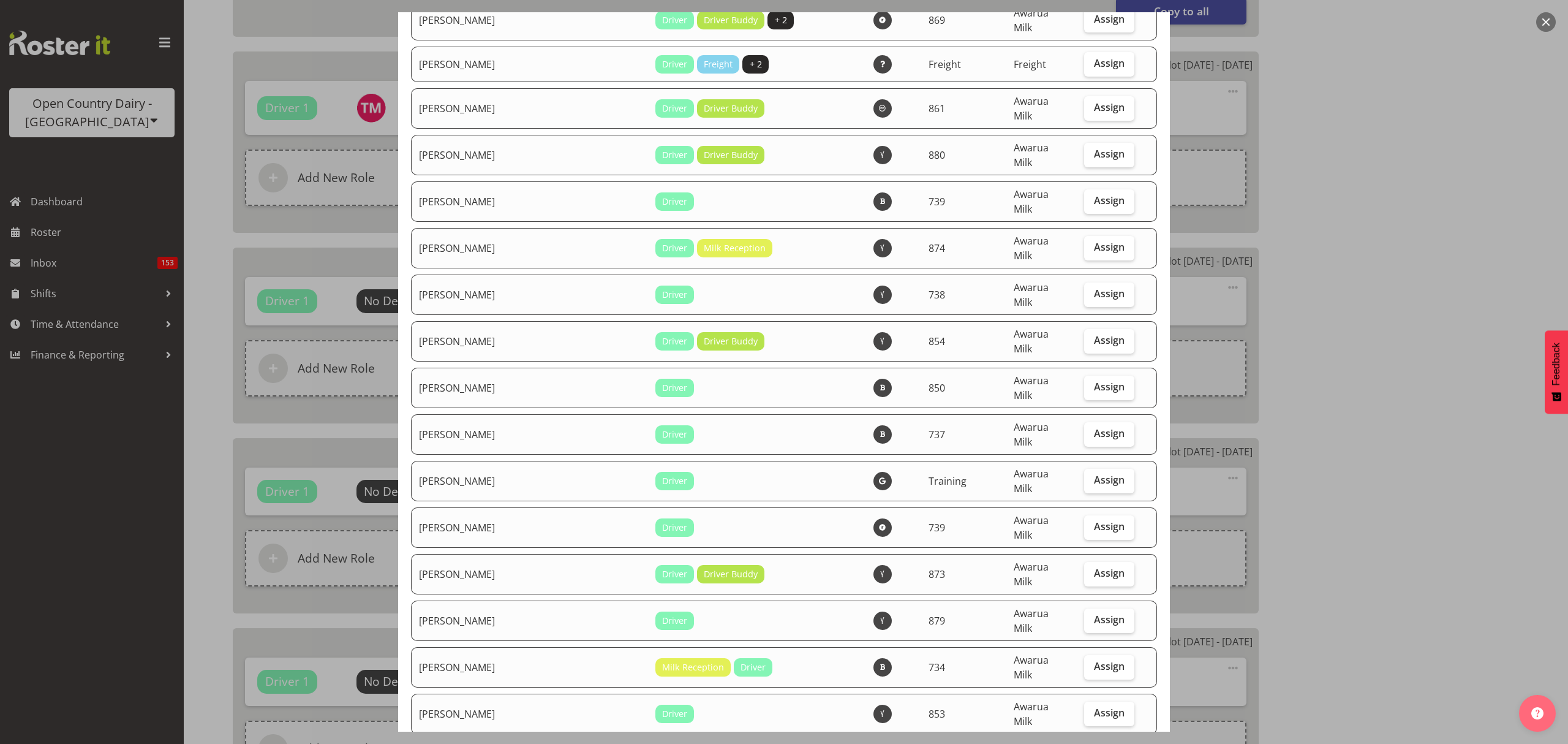
scroll to position [3694, 0]
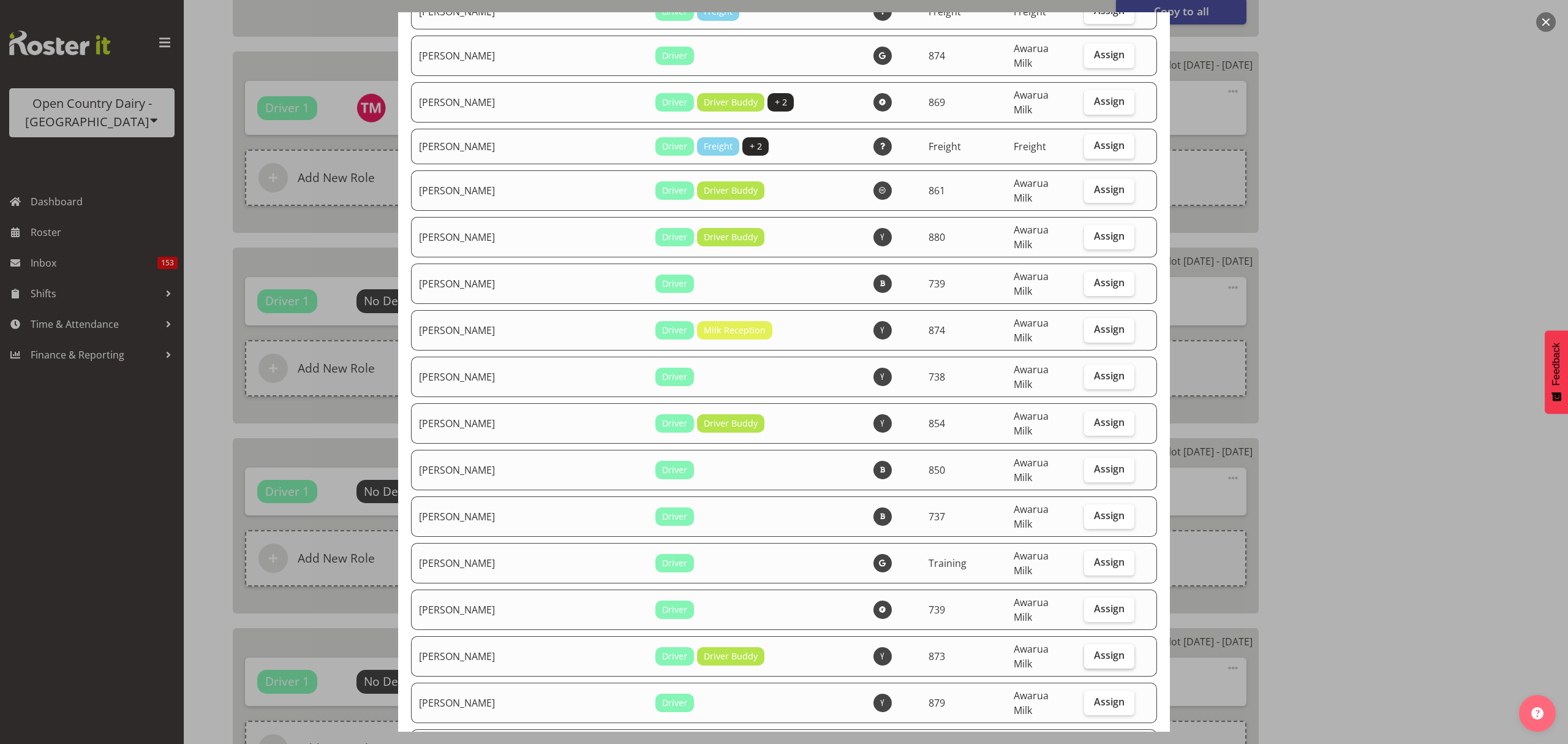
click at [1102, 649] on span "Assign" at bounding box center [1109, 655] width 30 height 12
click at [1092, 651] on input "Assign" at bounding box center [1089, 656] width 8 height 8
checkbox input "true"
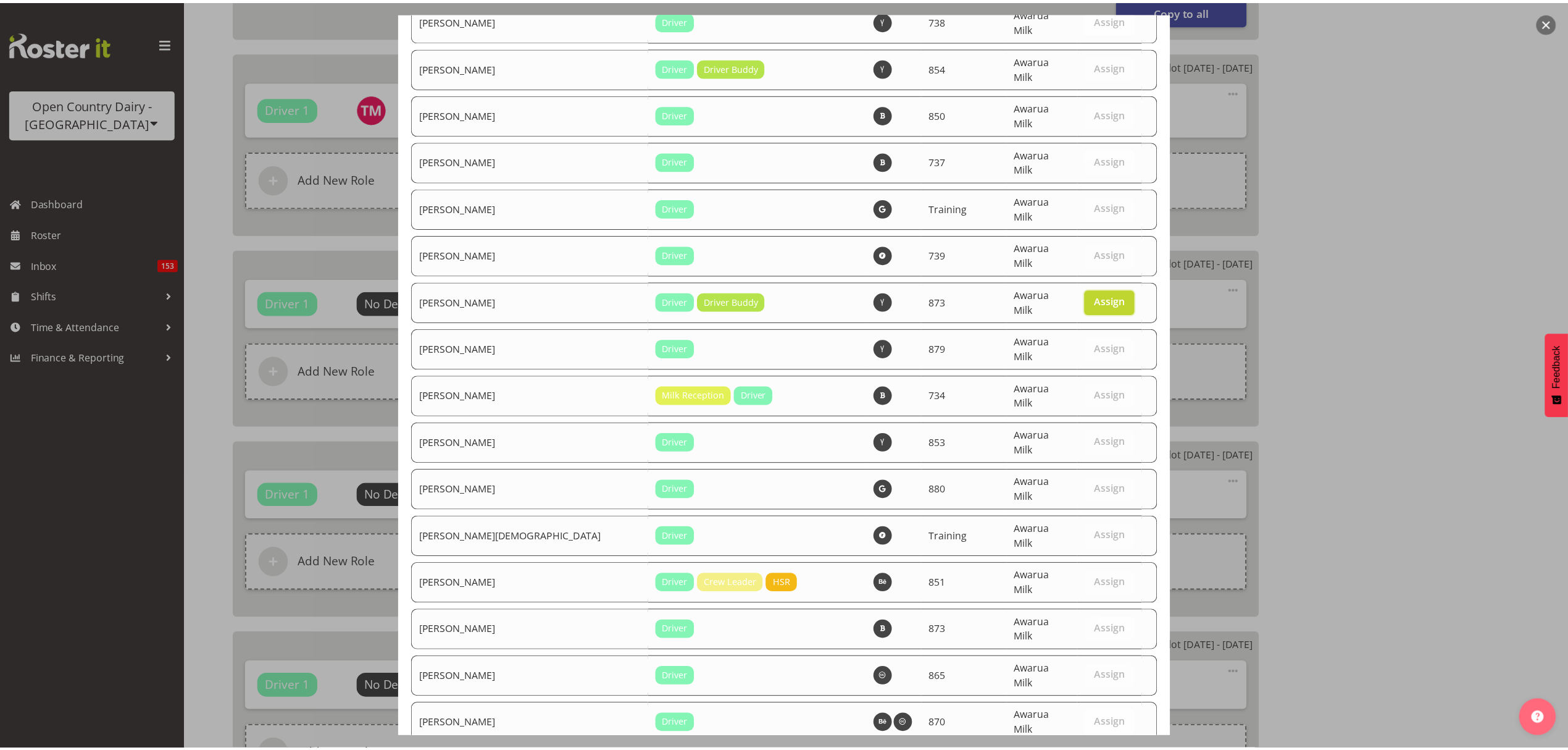
scroll to position [4300, 0]
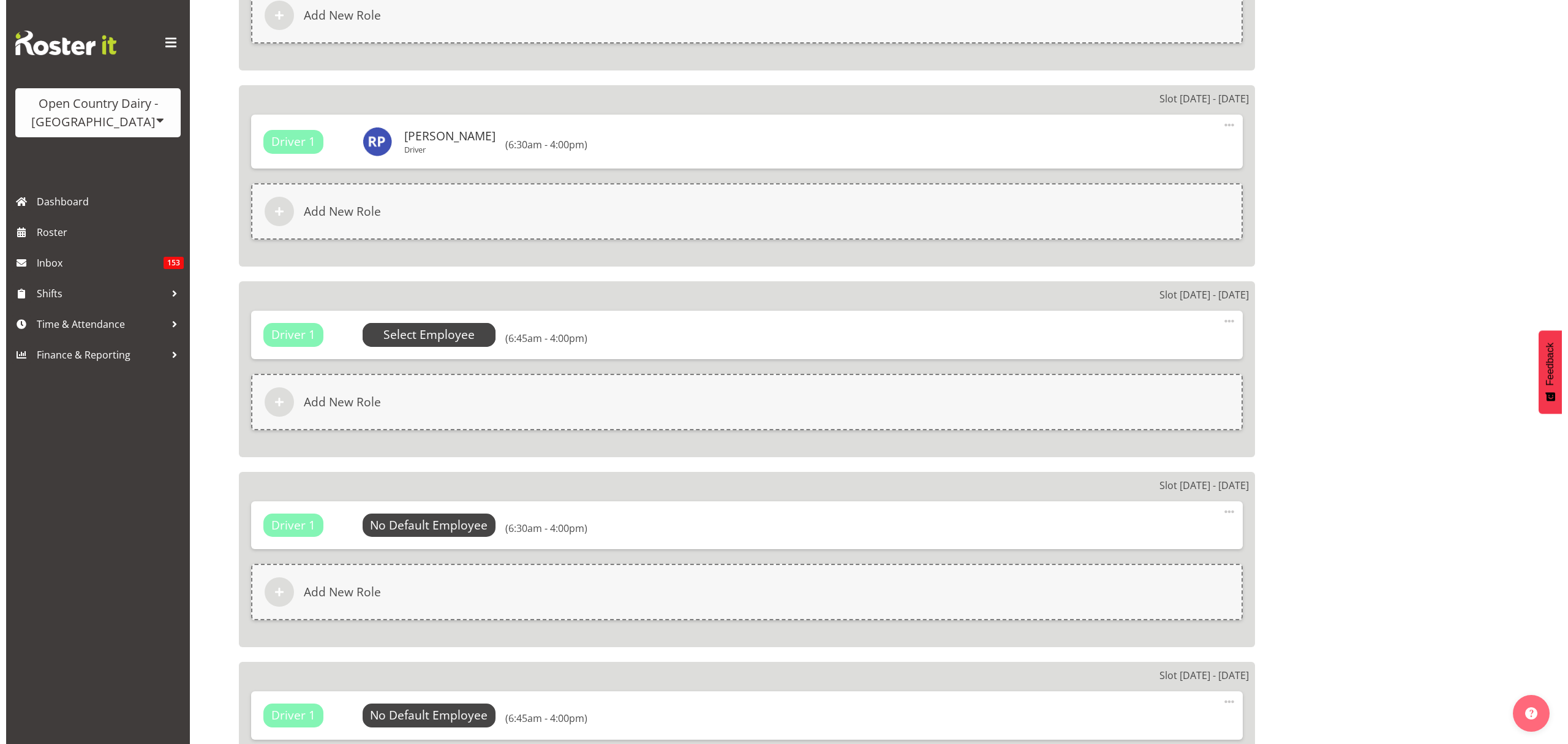
scroll to position [1143, 0]
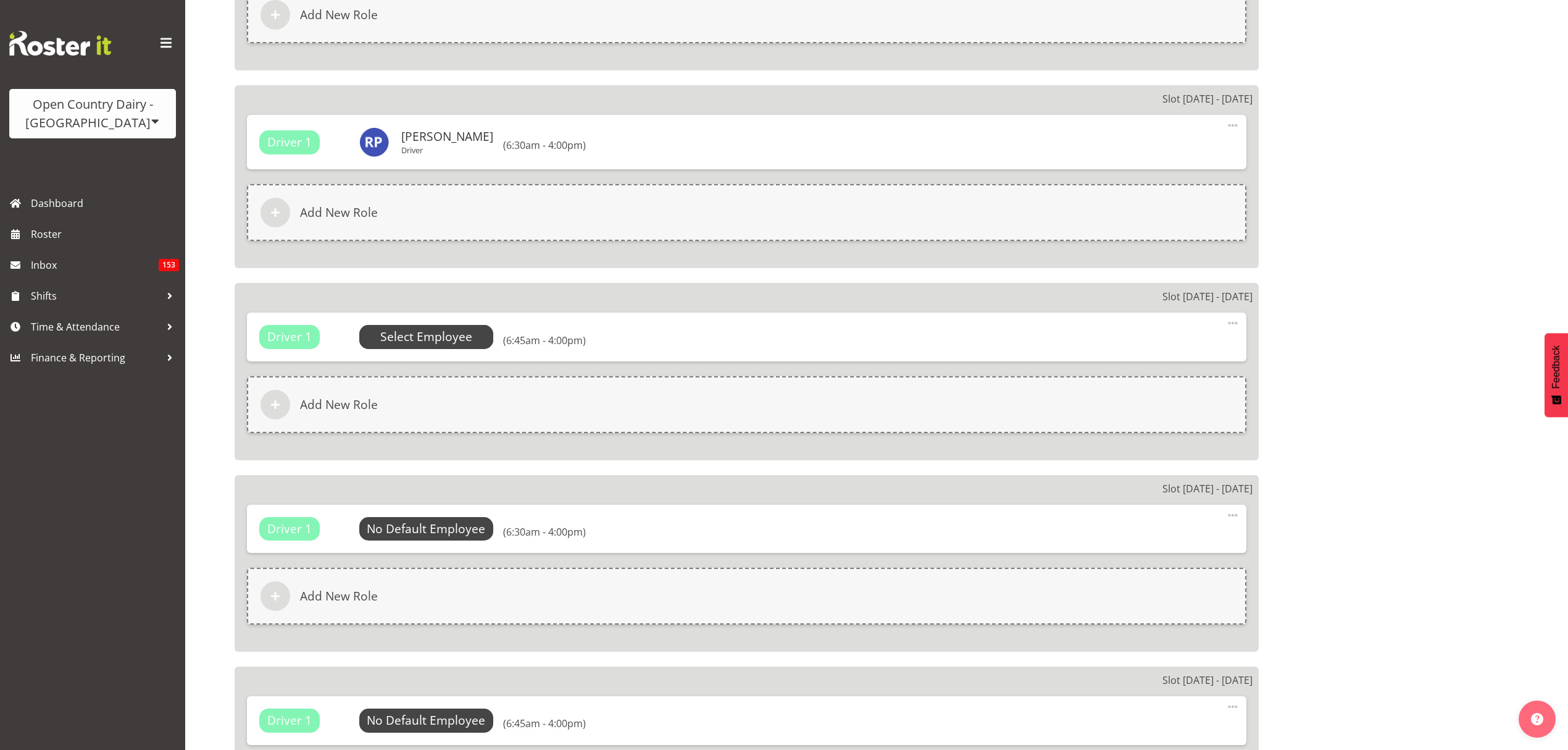
click at [450, 328] on span "Select Employee" at bounding box center [426, 337] width 92 height 18
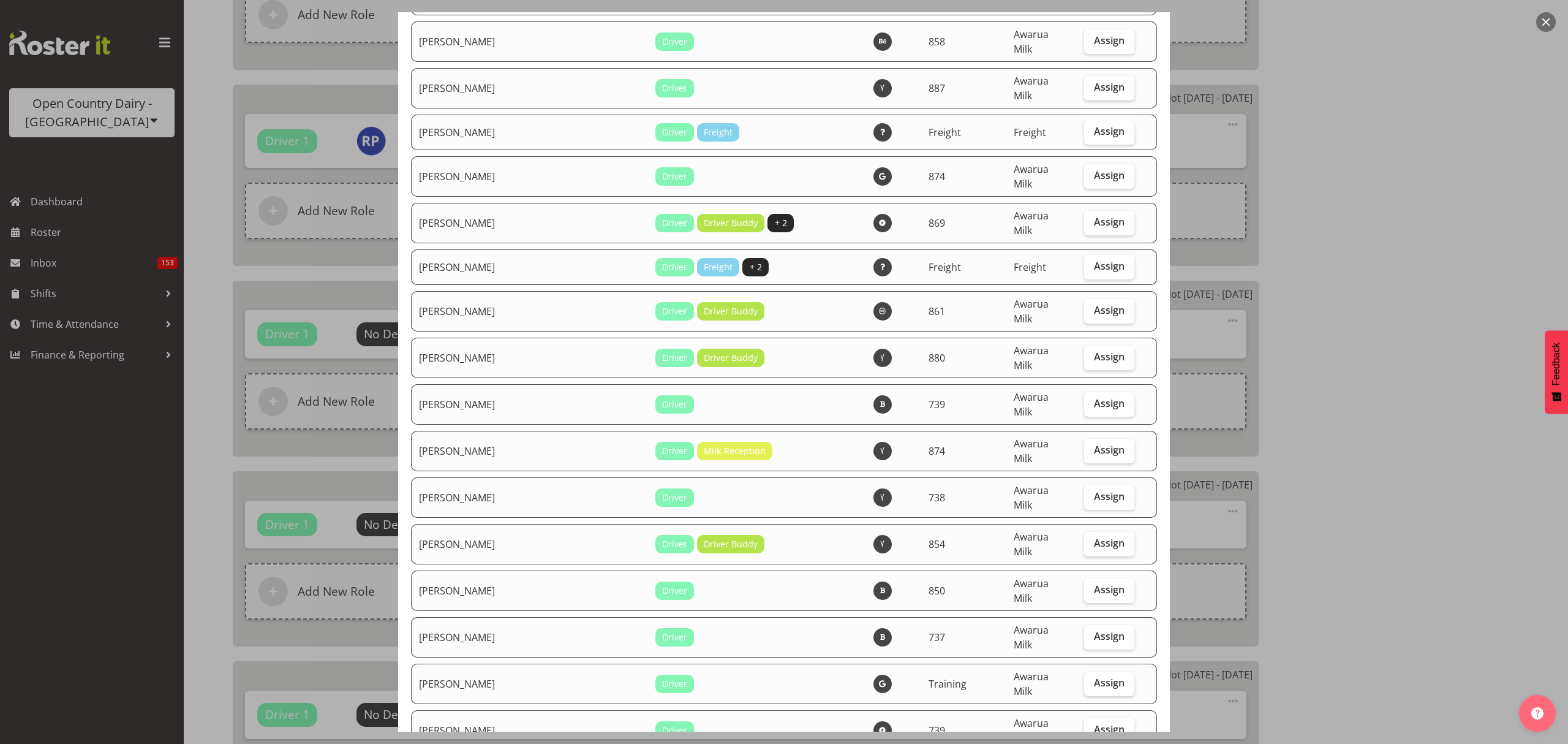
scroll to position [3676, 0]
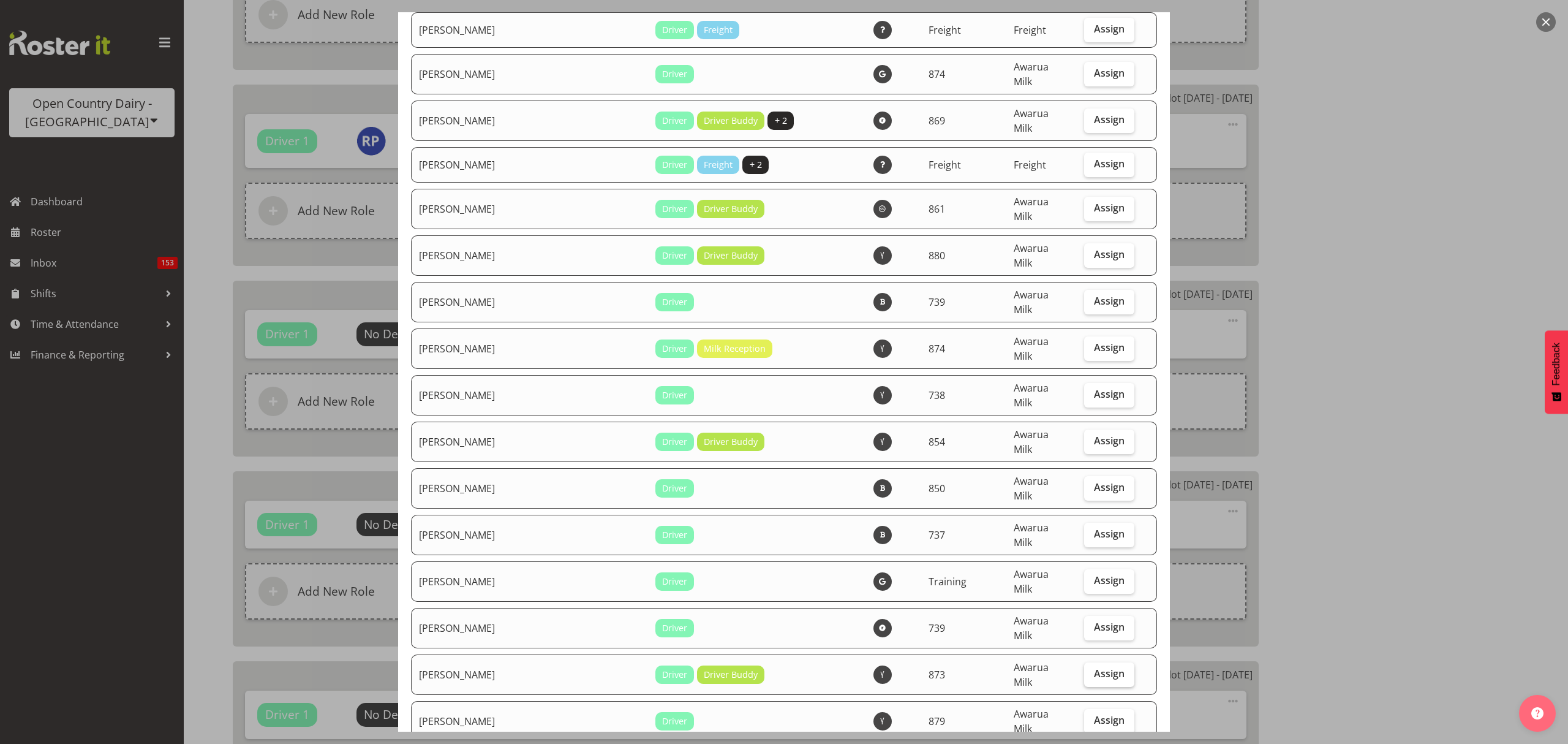
click at [1084, 662] on label "Assign" at bounding box center [1109, 674] width 50 height 24
click at [1084, 669] on input "Assign" at bounding box center [1089, 674] width 8 height 8
checkbox input "true"
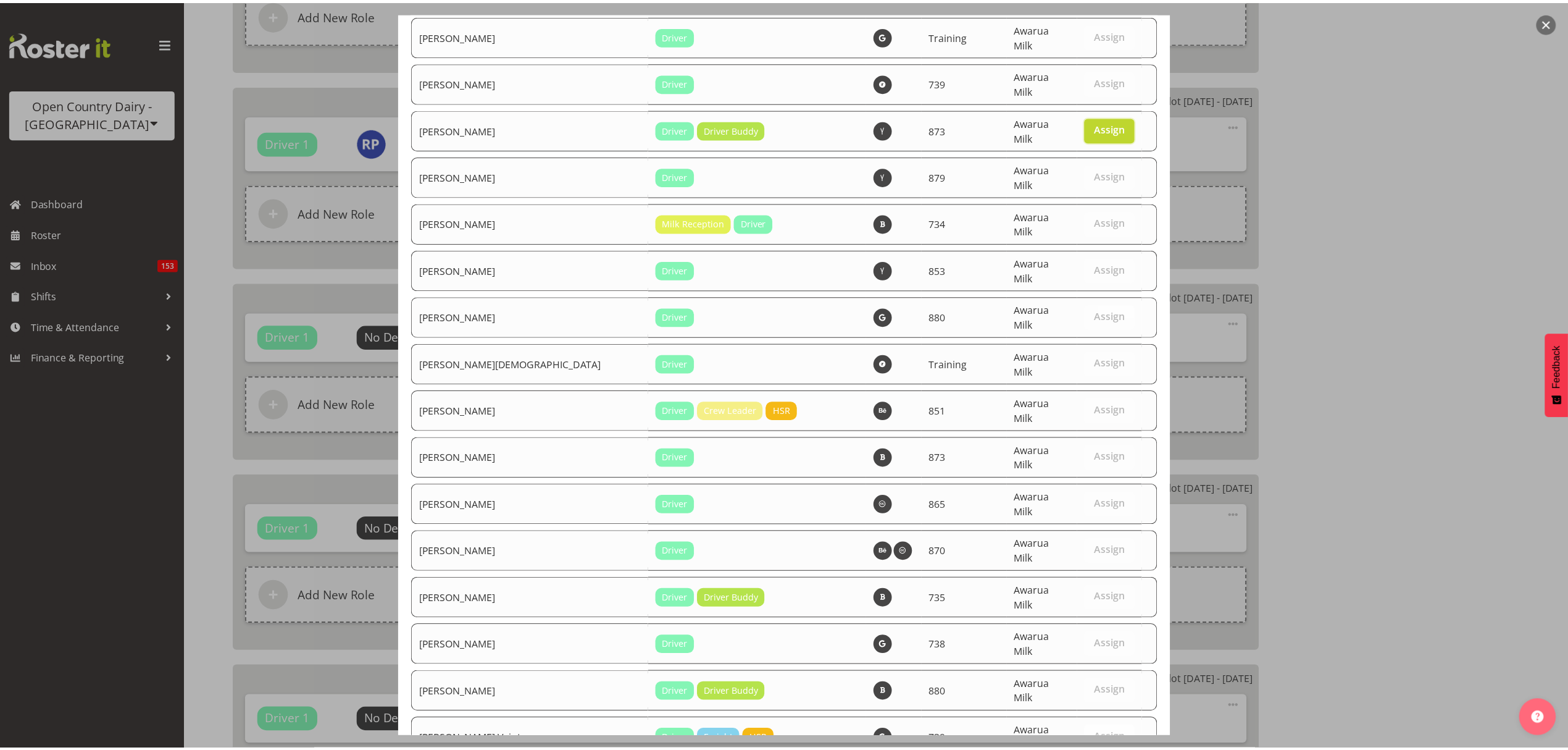
scroll to position [4300, 0]
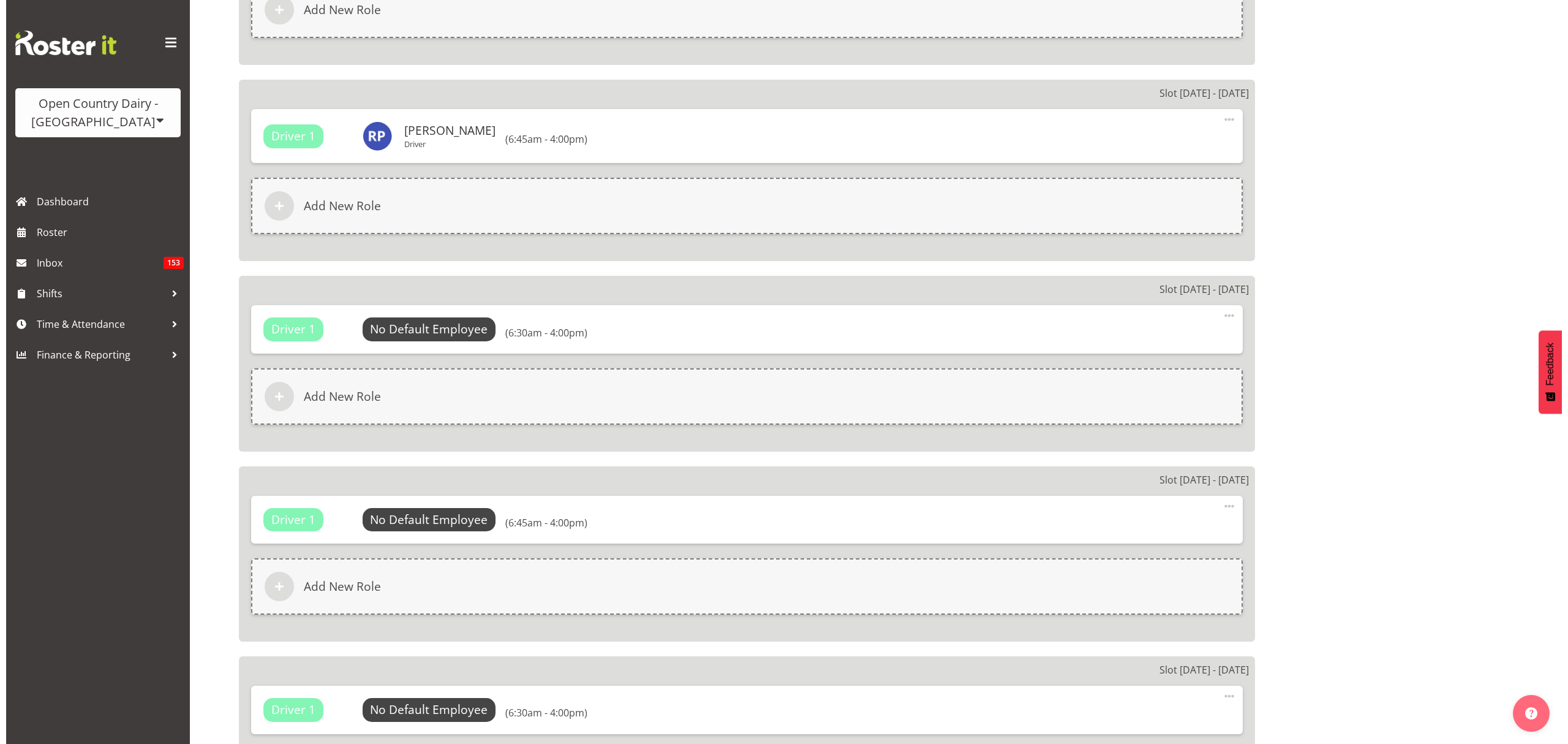
scroll to position [1306, 0]
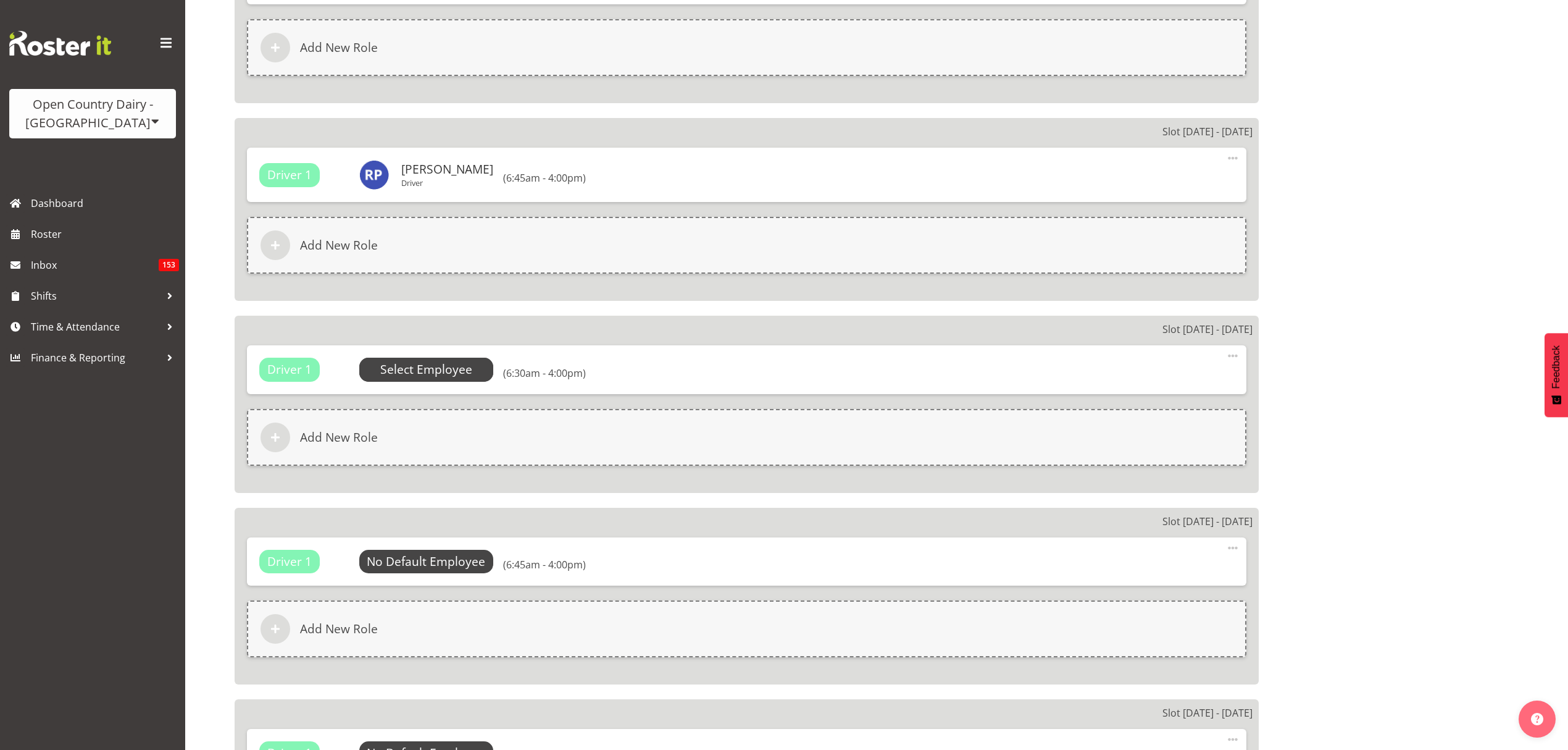
click at [447, 361] on span "Select Employee" at bounding box center [426, 370] width 92 height 18
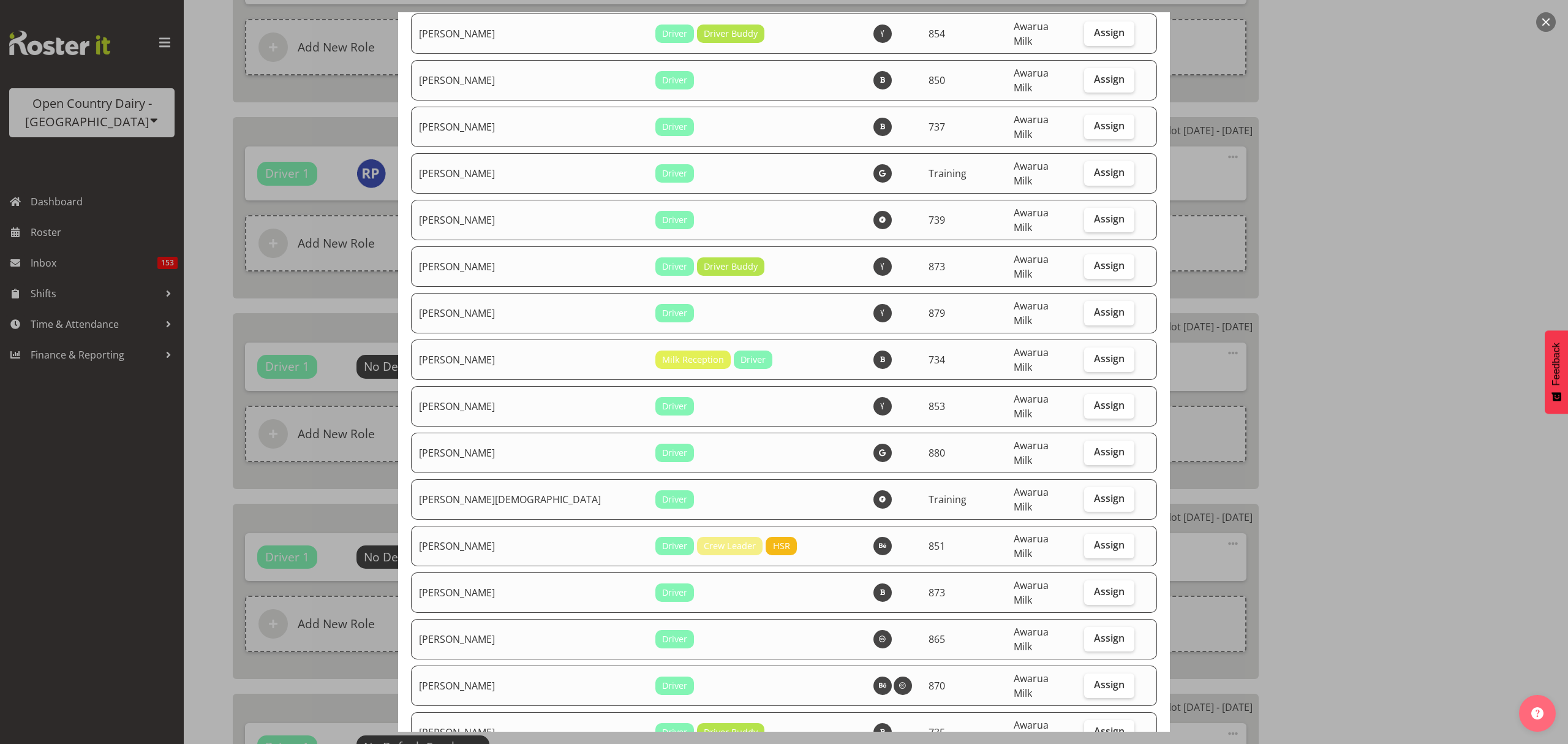
scroll to position [4002, 0]
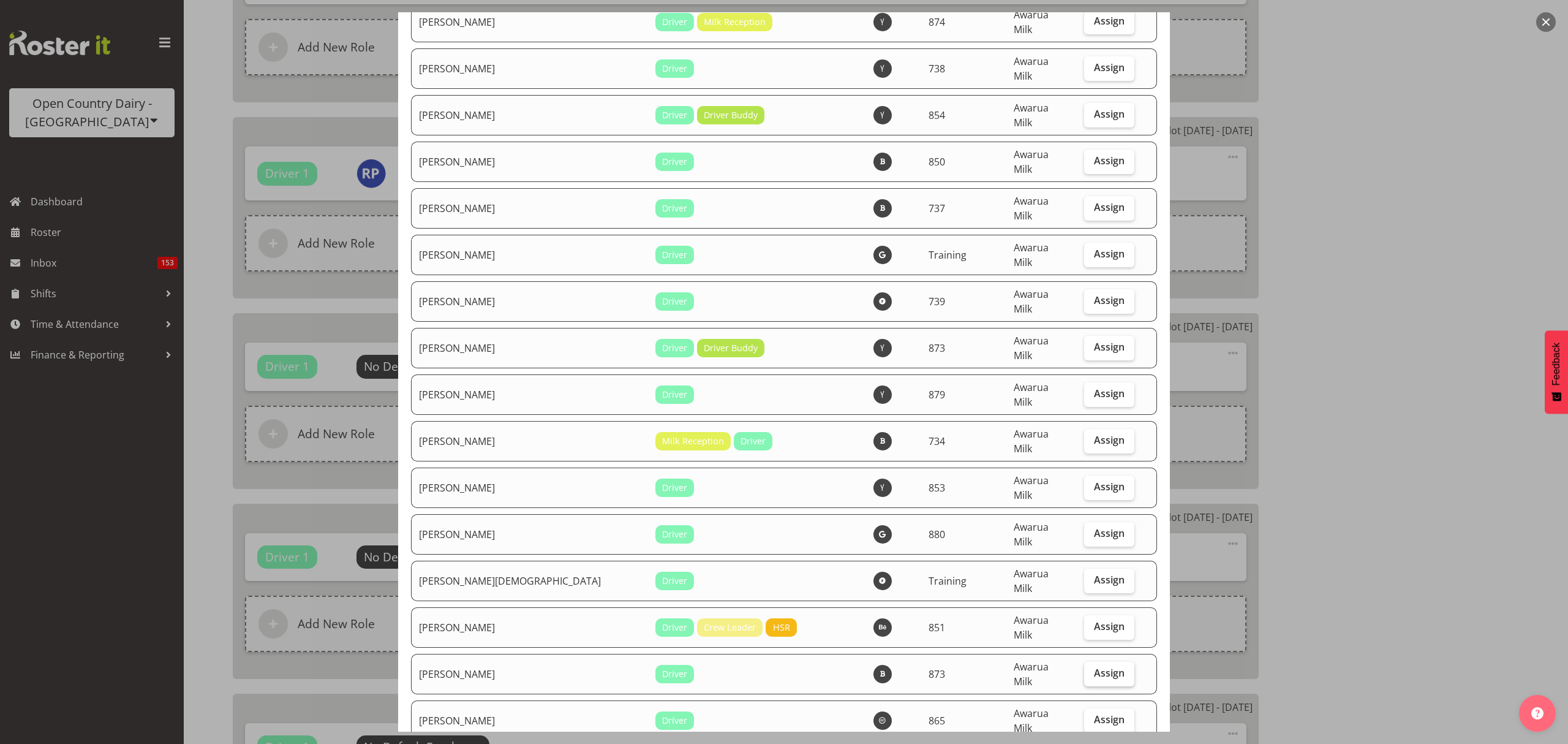
click at [1084, 662] on label "Assign" at bounding box center [1109, 674] width 50 height 24
click at [1084, 669] on input "Assign" at bounding box center [1089, 673] width 8 height 8
checkbox input "true"
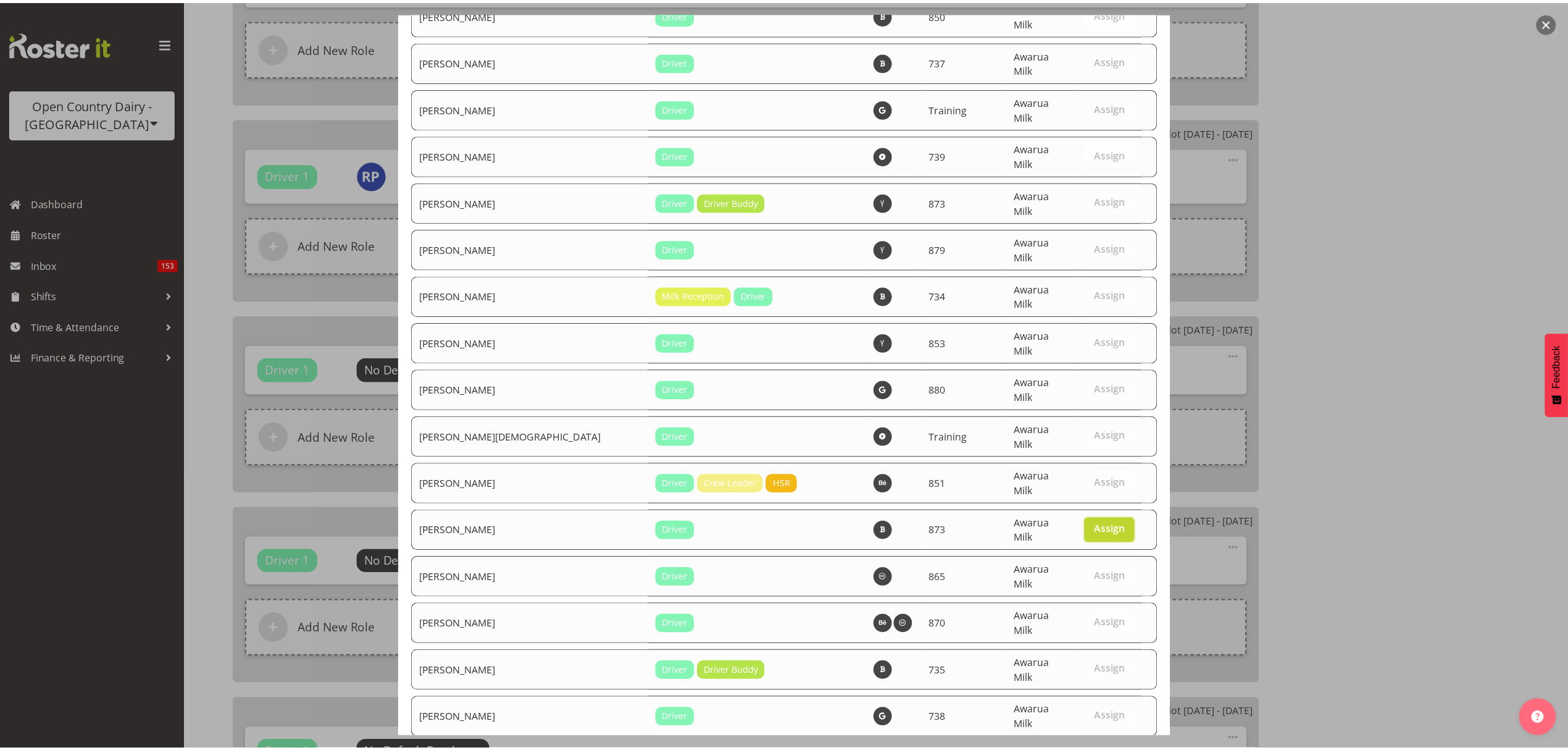
scroll to position [4300, 0]
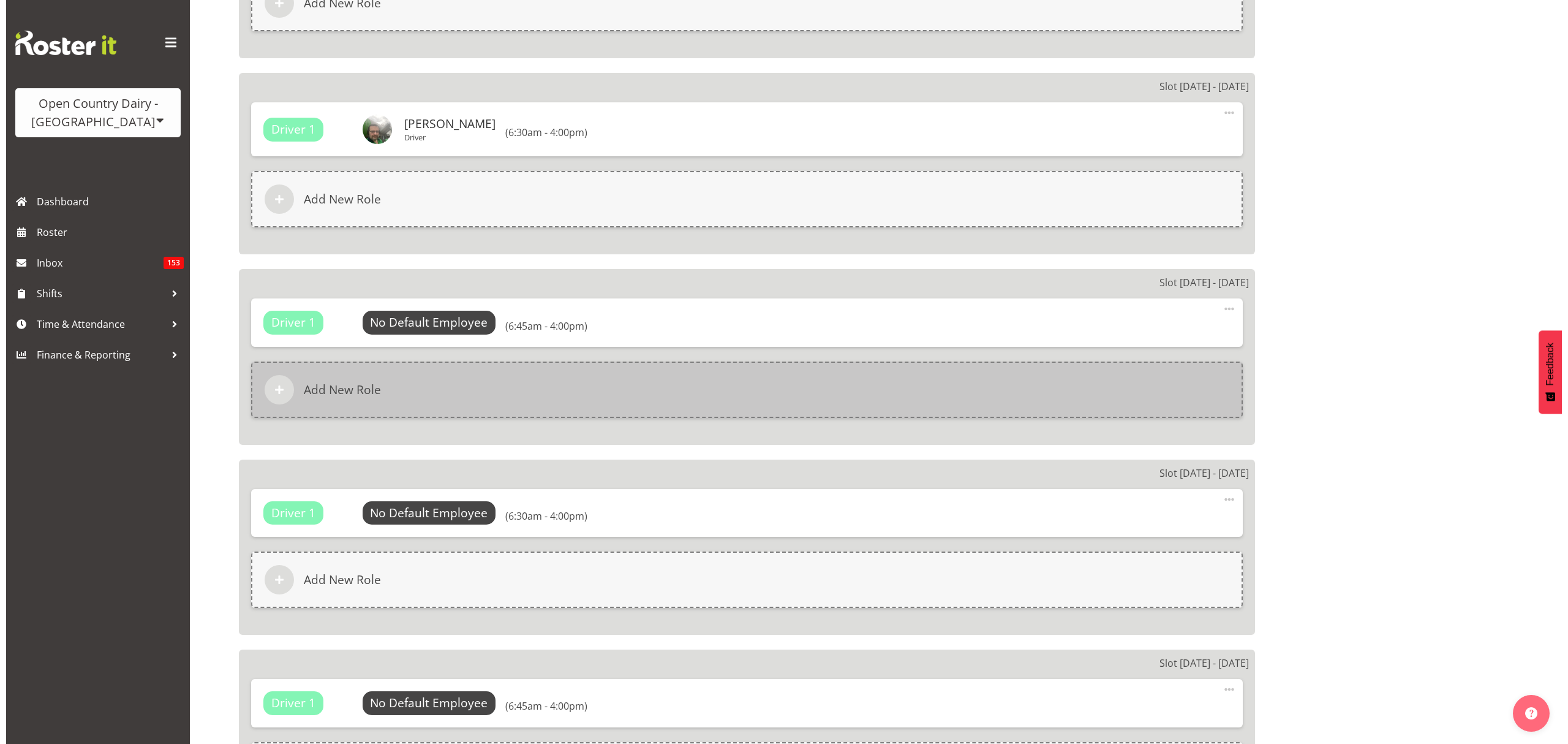
scroll to position [1552, 0]
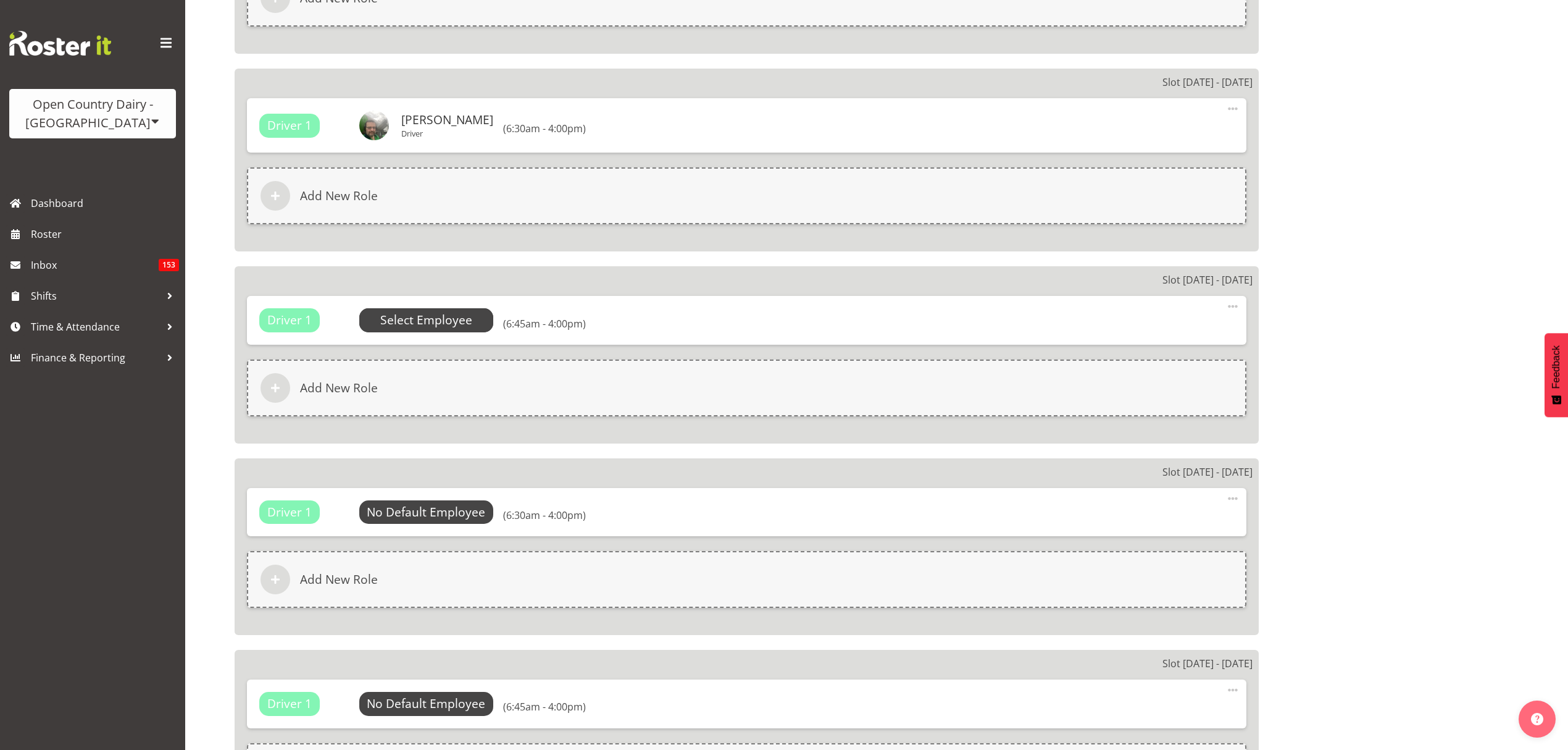
click at [417, 311] on span "Select Employee" at bounding box center [426, 320] width 92 height 18
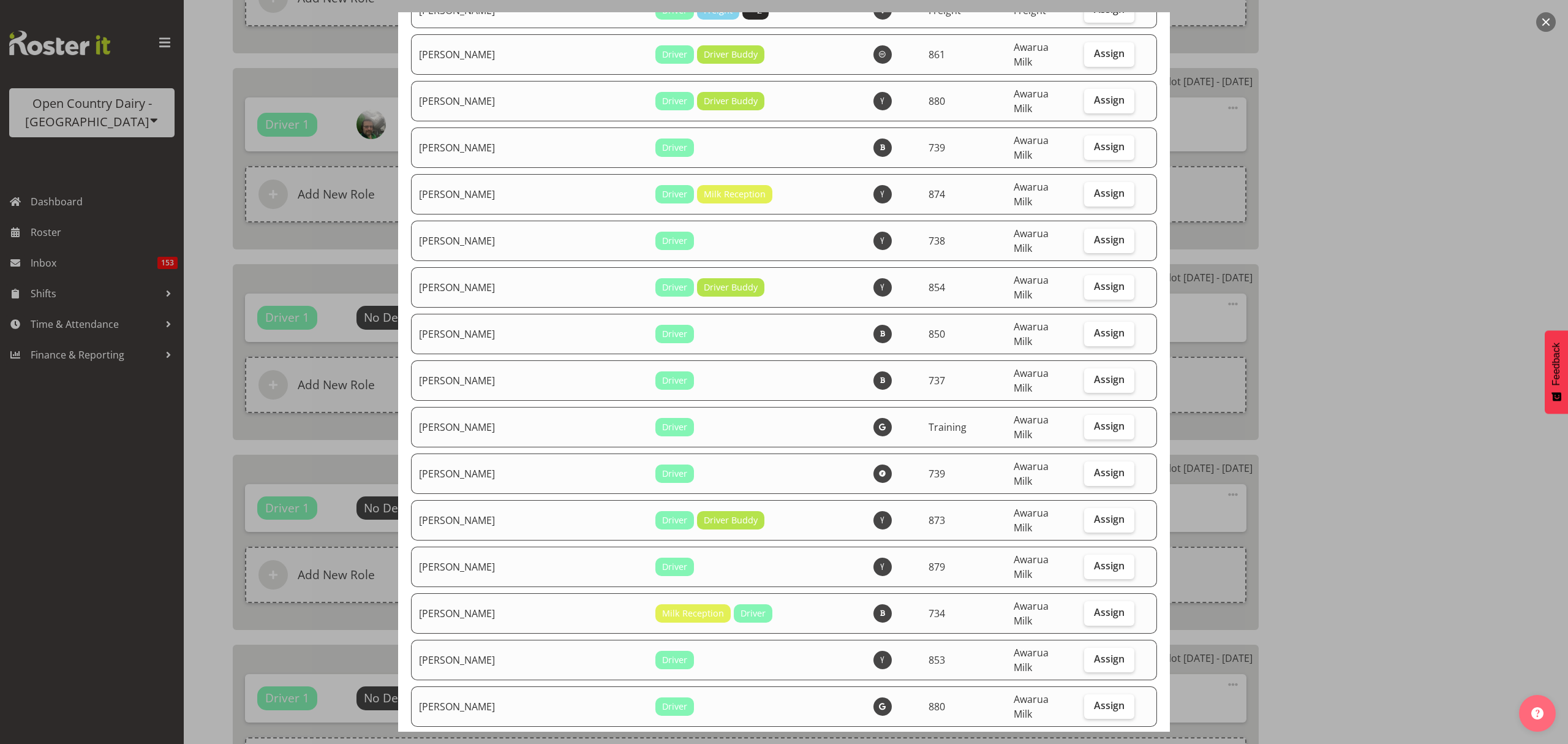
scroll to position [3838, 0]
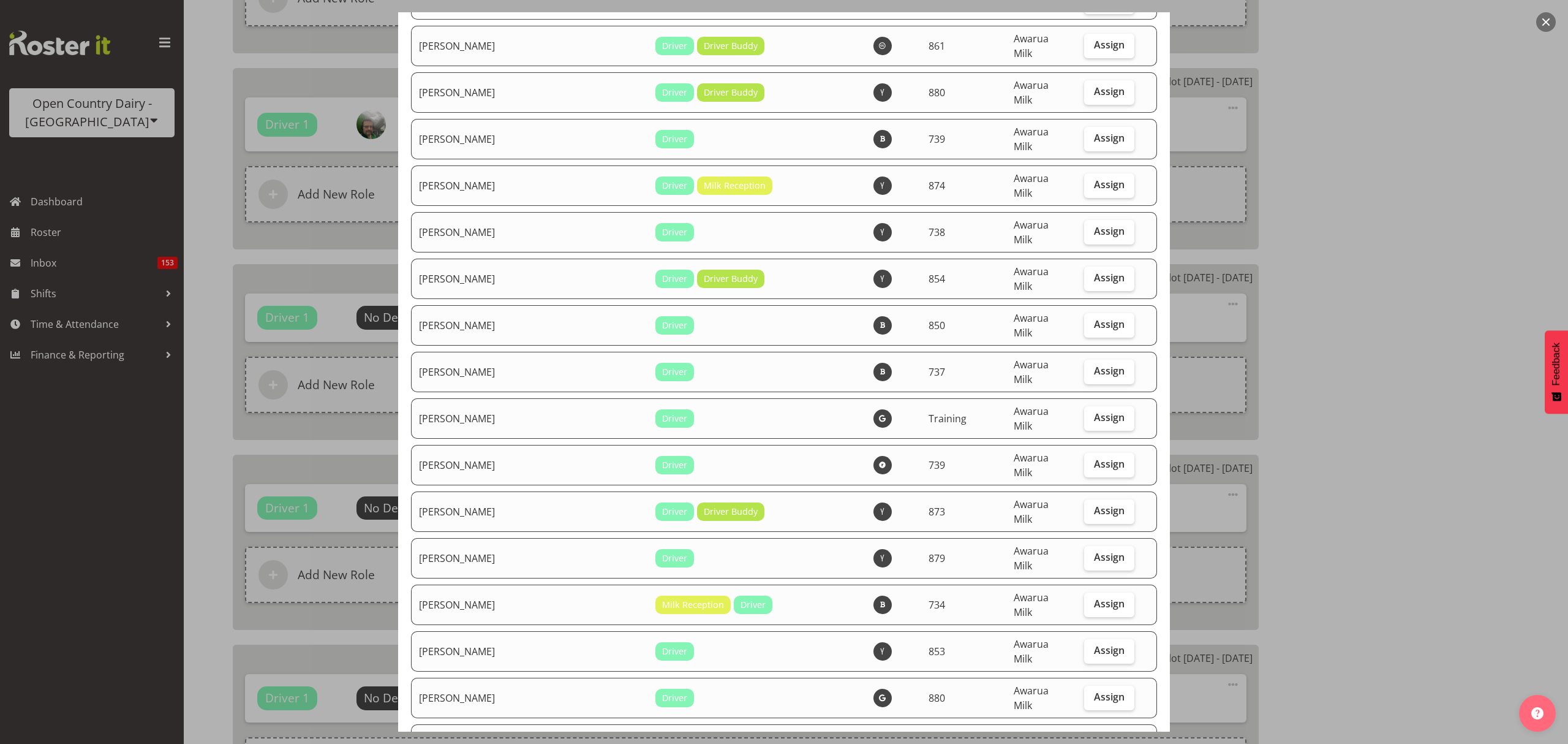
checkbox input "true"
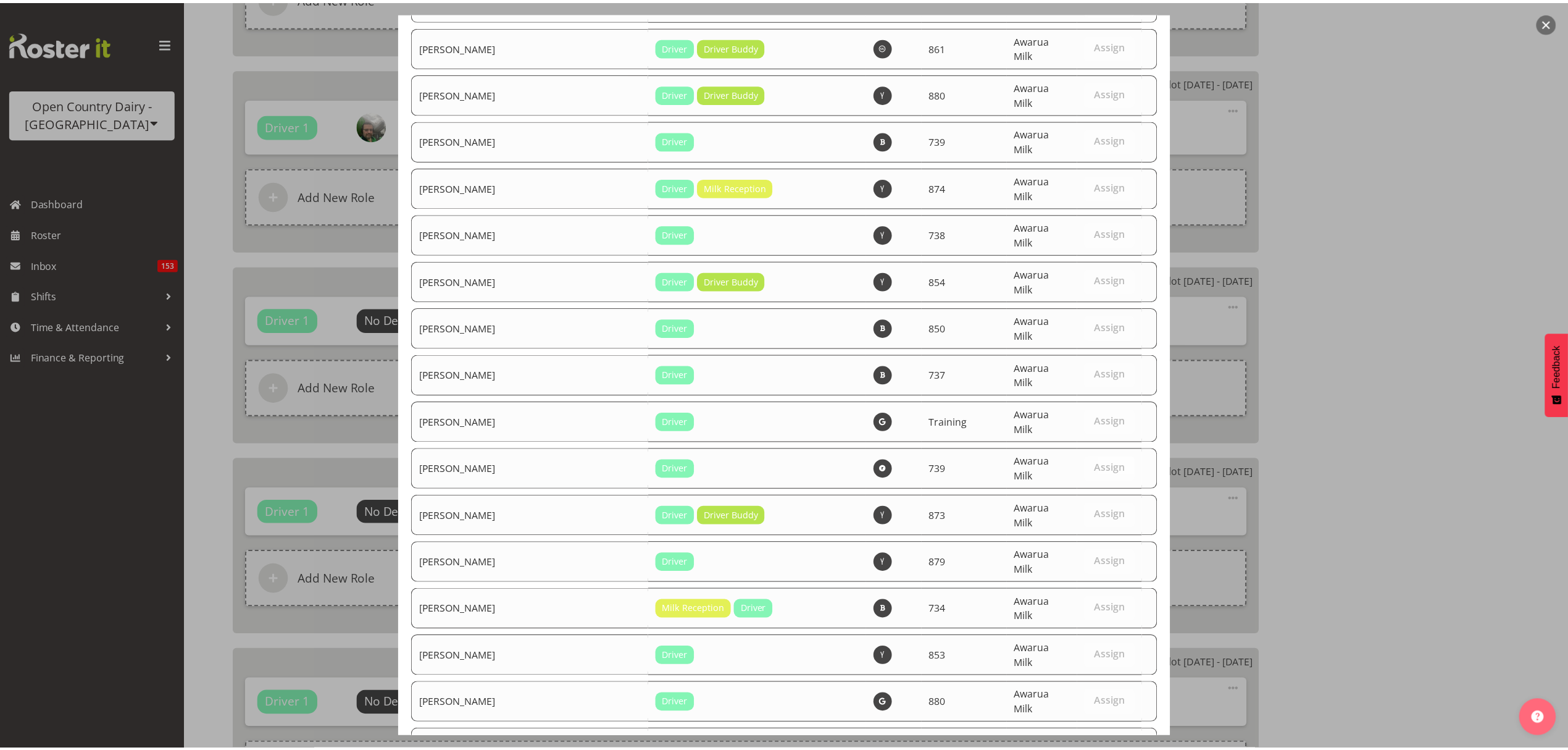
scroll to position [4300, 0]
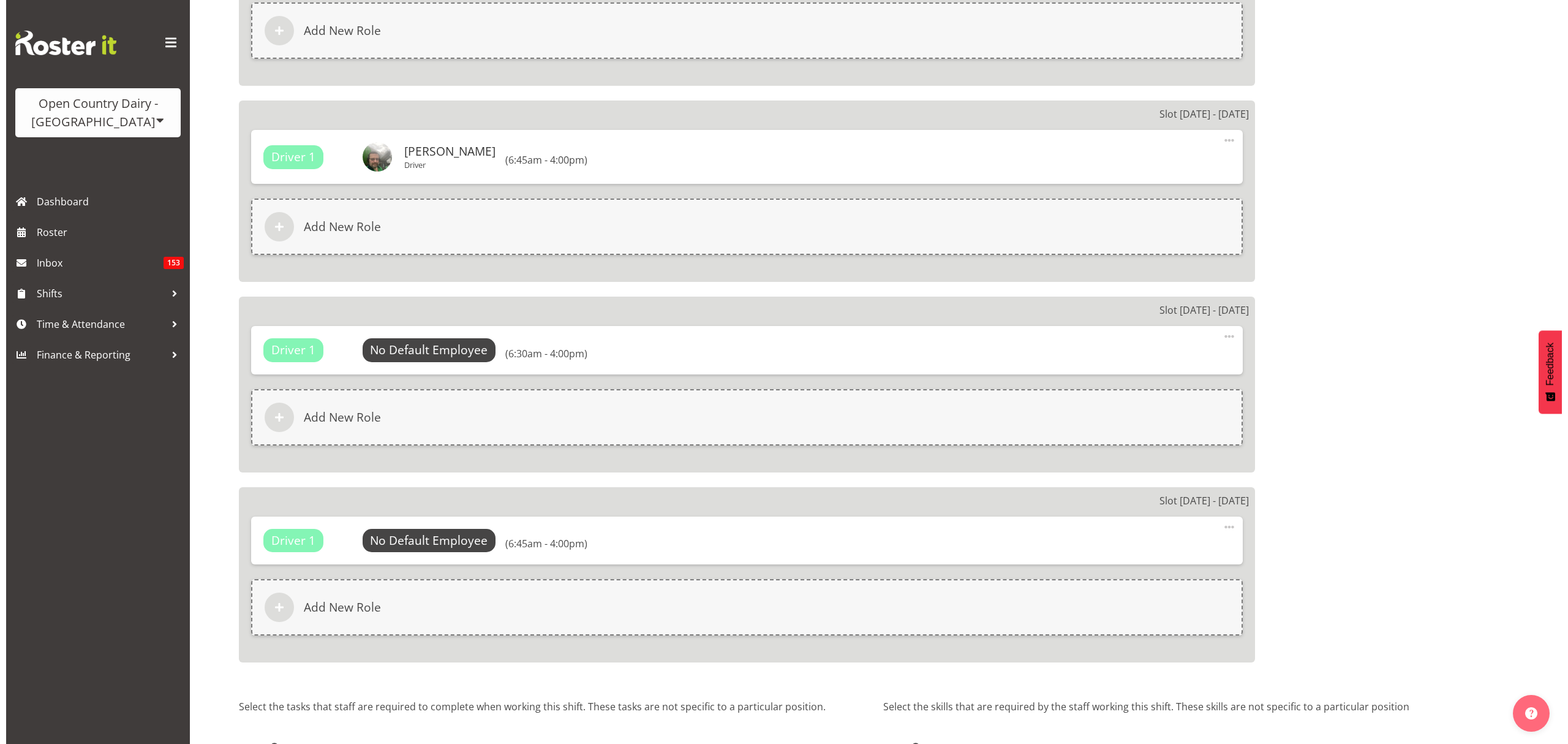
scroll to position [1797, 0]
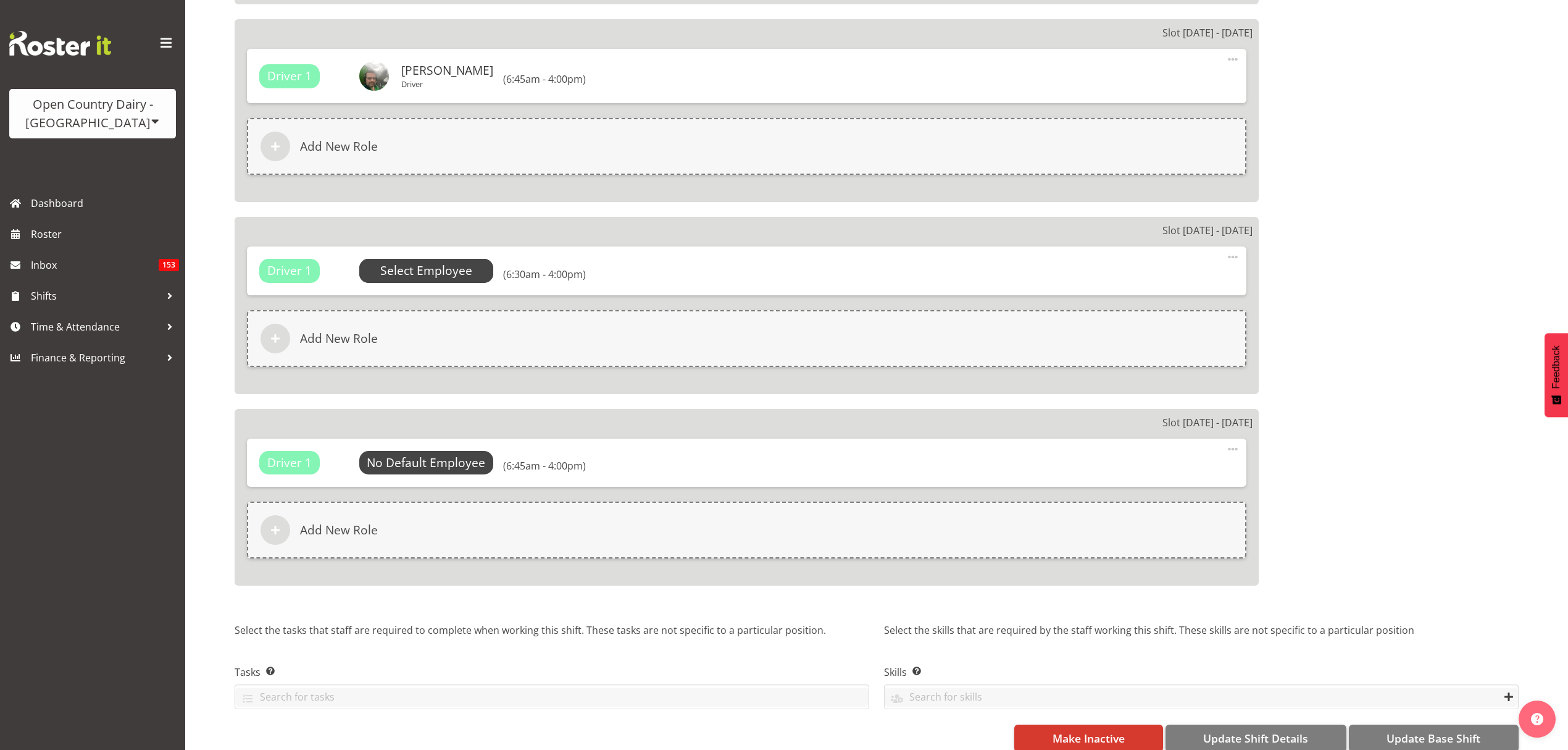
click at [450, 262] on span "Select Employee" at bounding box center [426, 271] width 92 height 18
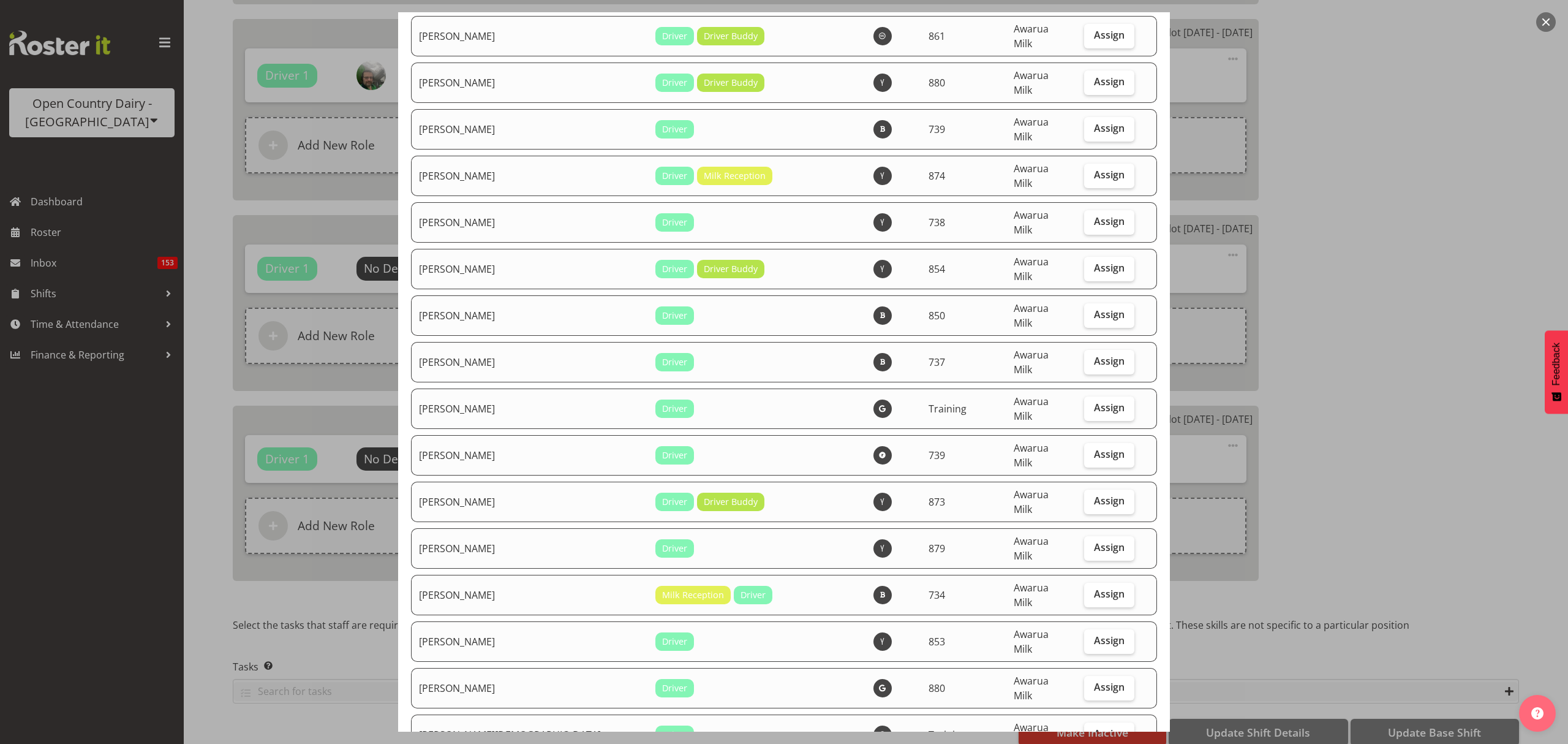
scroll to position [3920, 0]
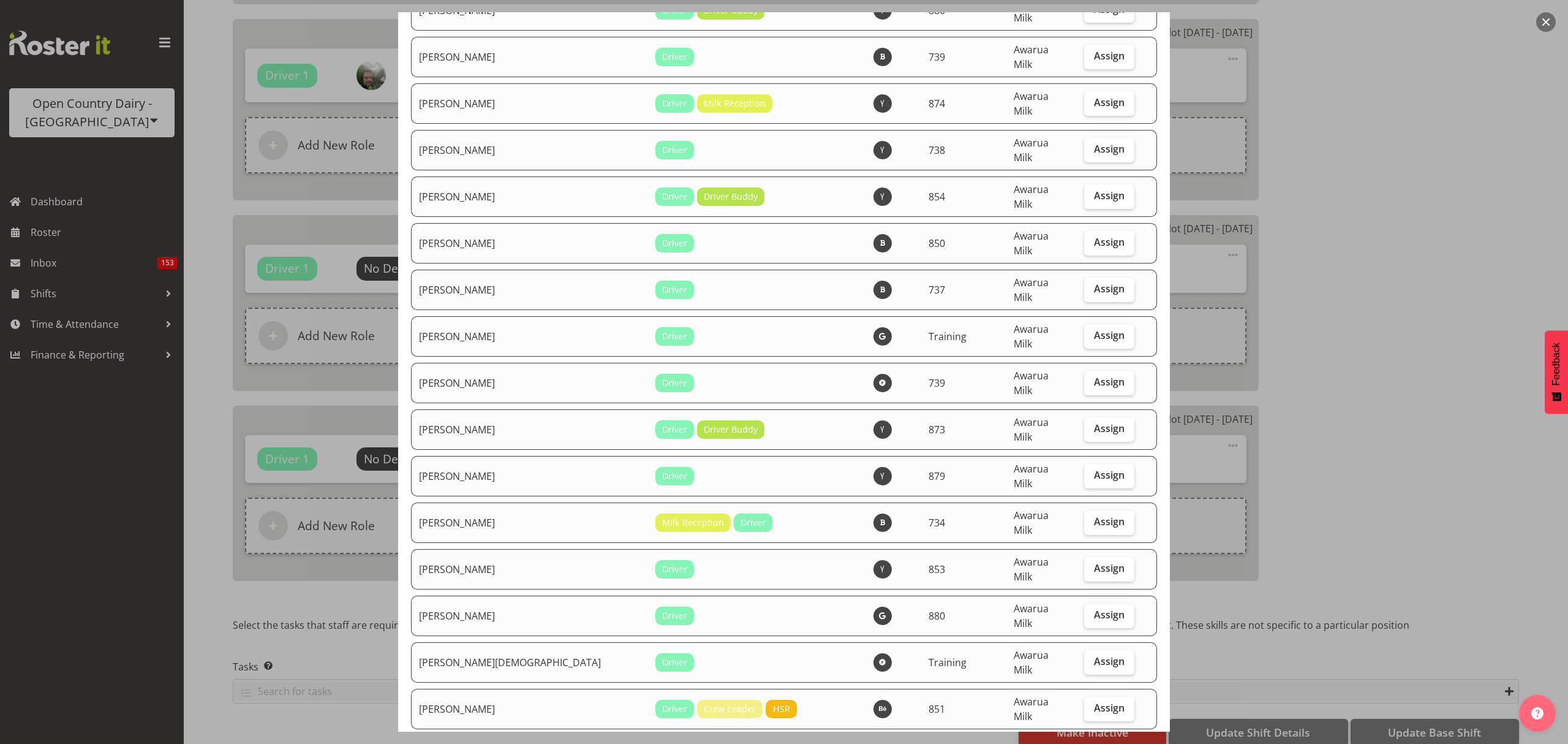
click at [1089, 743] on label "Assign" at bounding box center [1109, 755] width 50 height 24
click at [1089, 743] on input "Assign" at bounding box center [1089, 754] width 8 height 8
checkbox input "true"
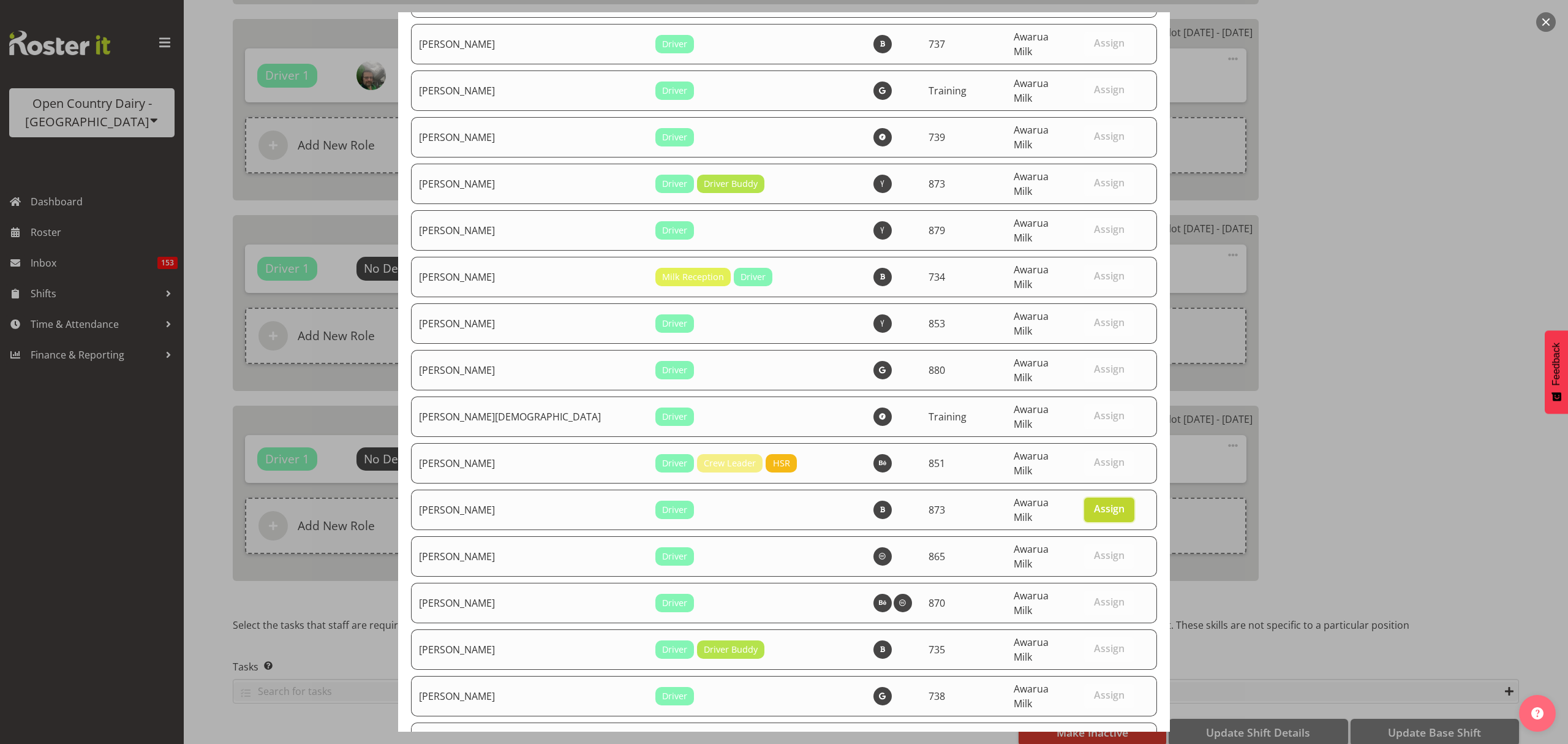
scroll to position [4266, 0]
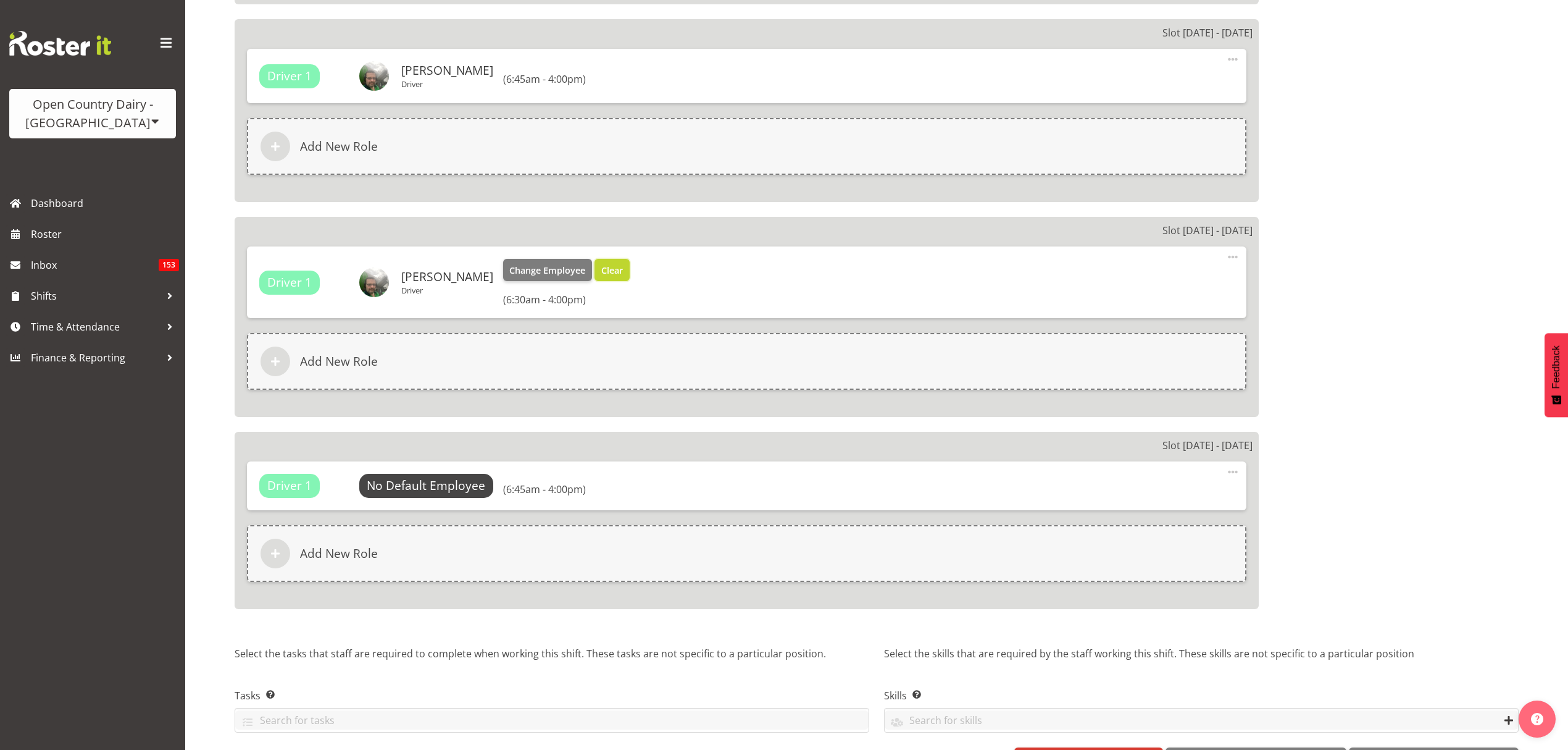
click at [602, 264] on span "Clear" at bounding box center [612, 271] width 22 height 14
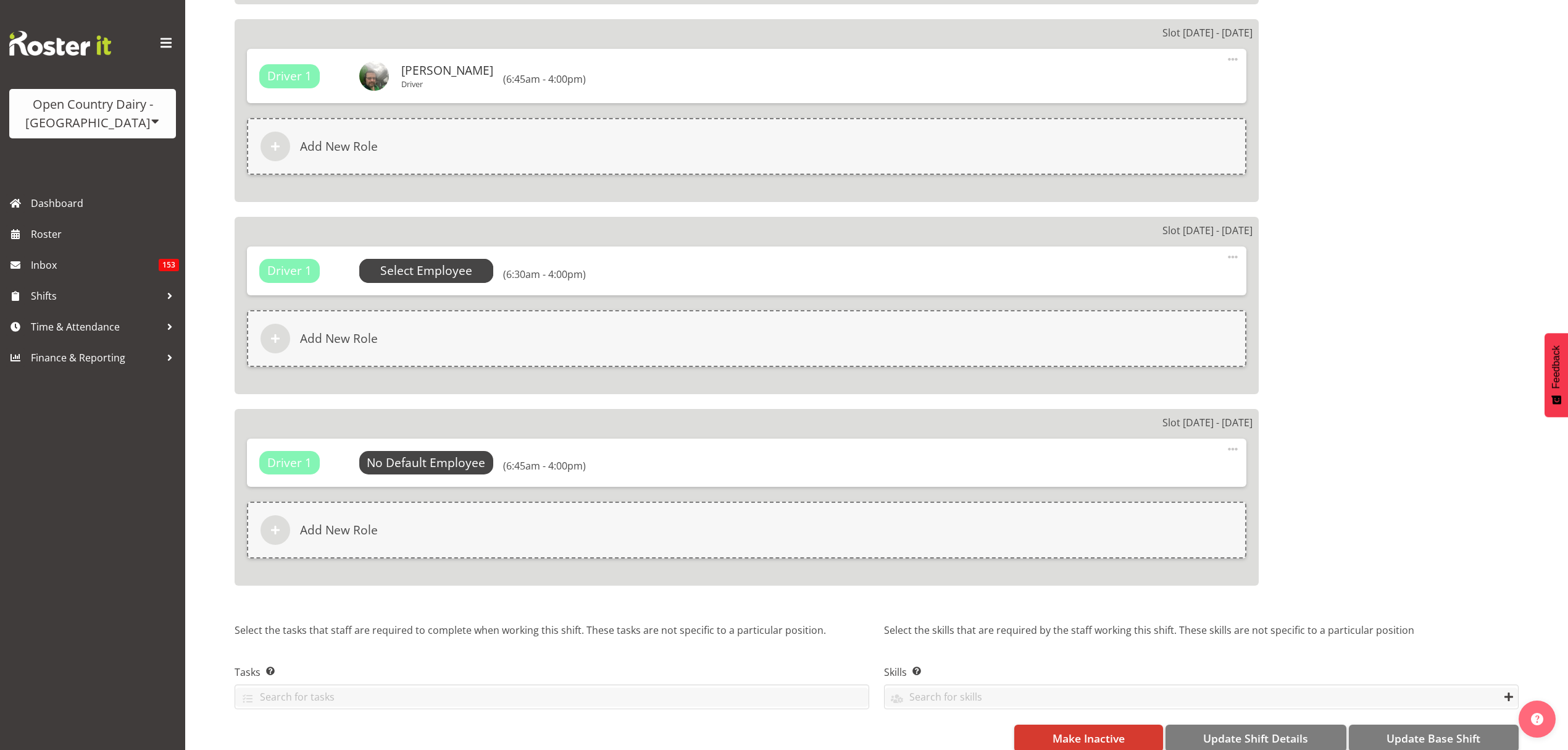
click at [467, 262] on span "Select Employee" at bounding box center [426, 271] width 92 height 18
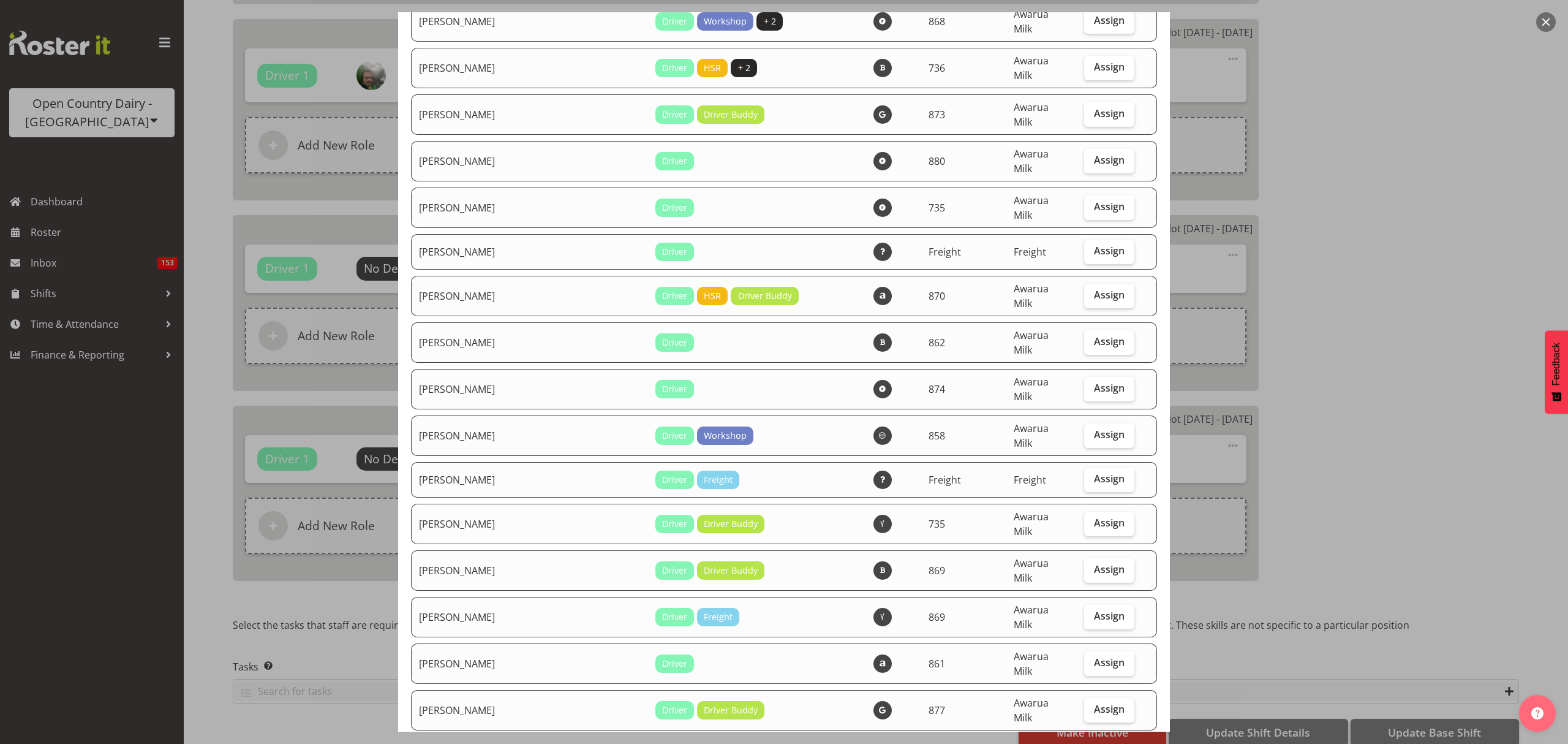
scroll to position [82, 0]
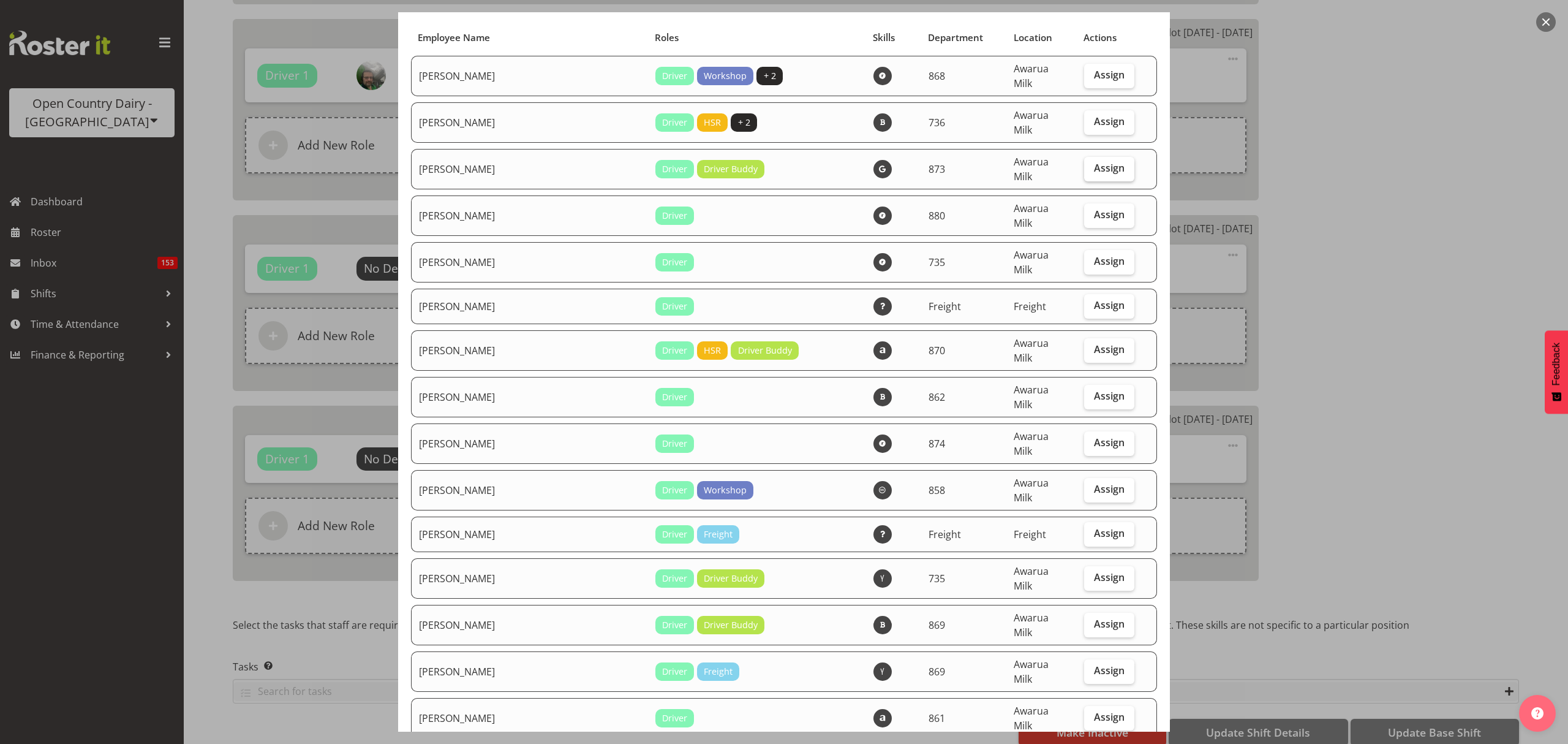
click at [1094, 162] on span "Assign" at bounding box center [1109, 168] width 30 height 12
click at [1084, 164] on input "Assign" at bounding box center [1089, 169] width 8 height 8
checkbox input "true"
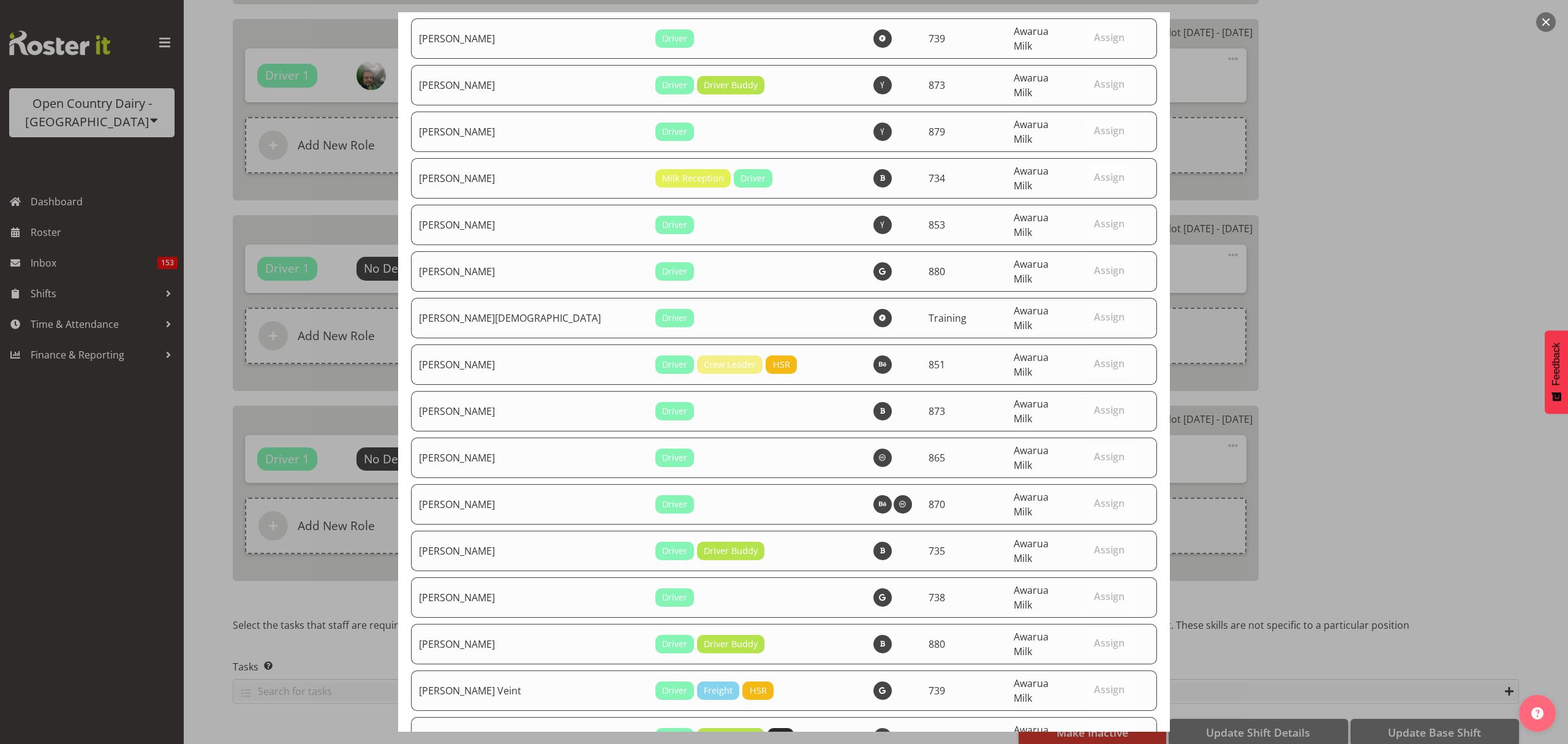
scroll to position [4266, 0]
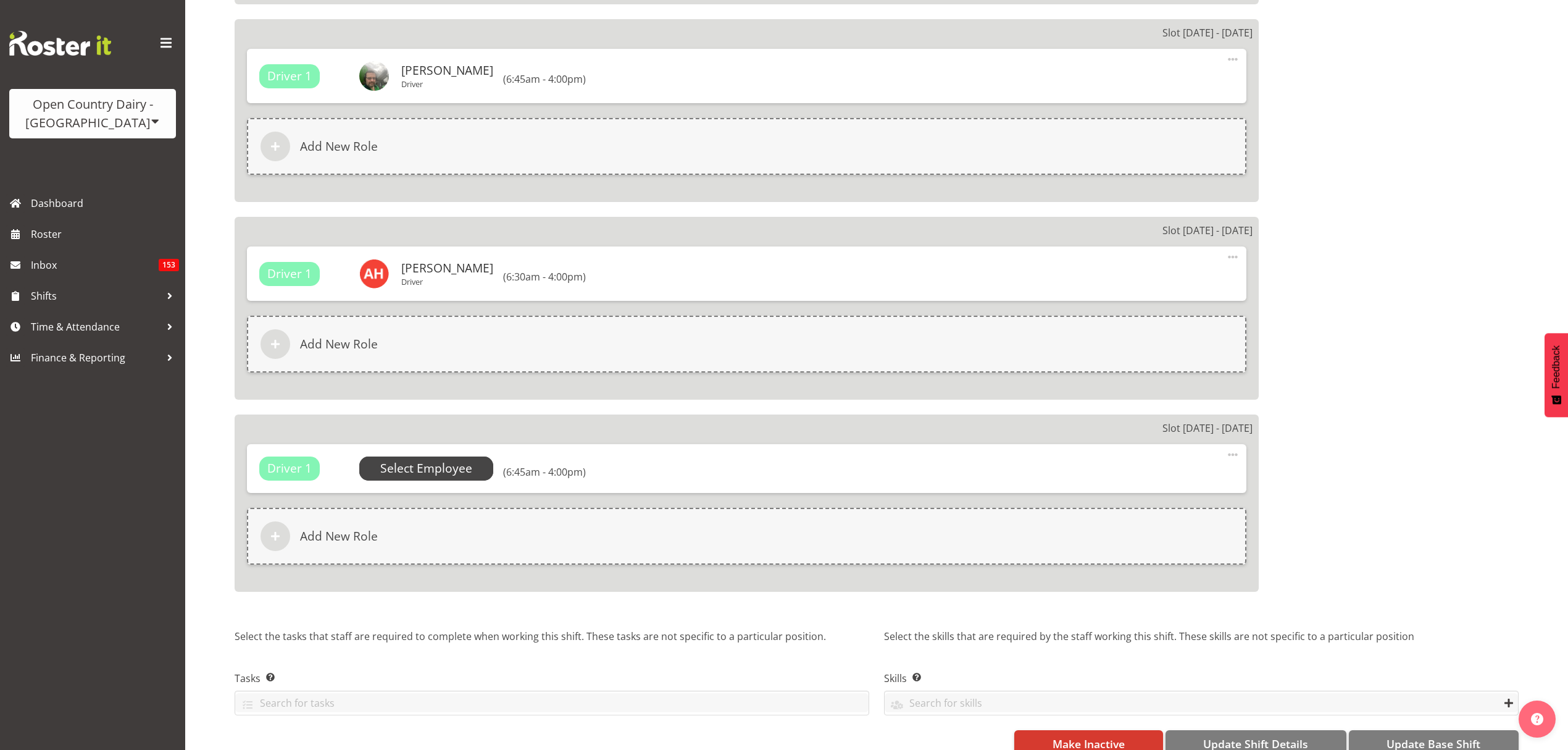
click at [477, 456] on span "Select Employee" at bounding box center [426, 468] width 134 height 24
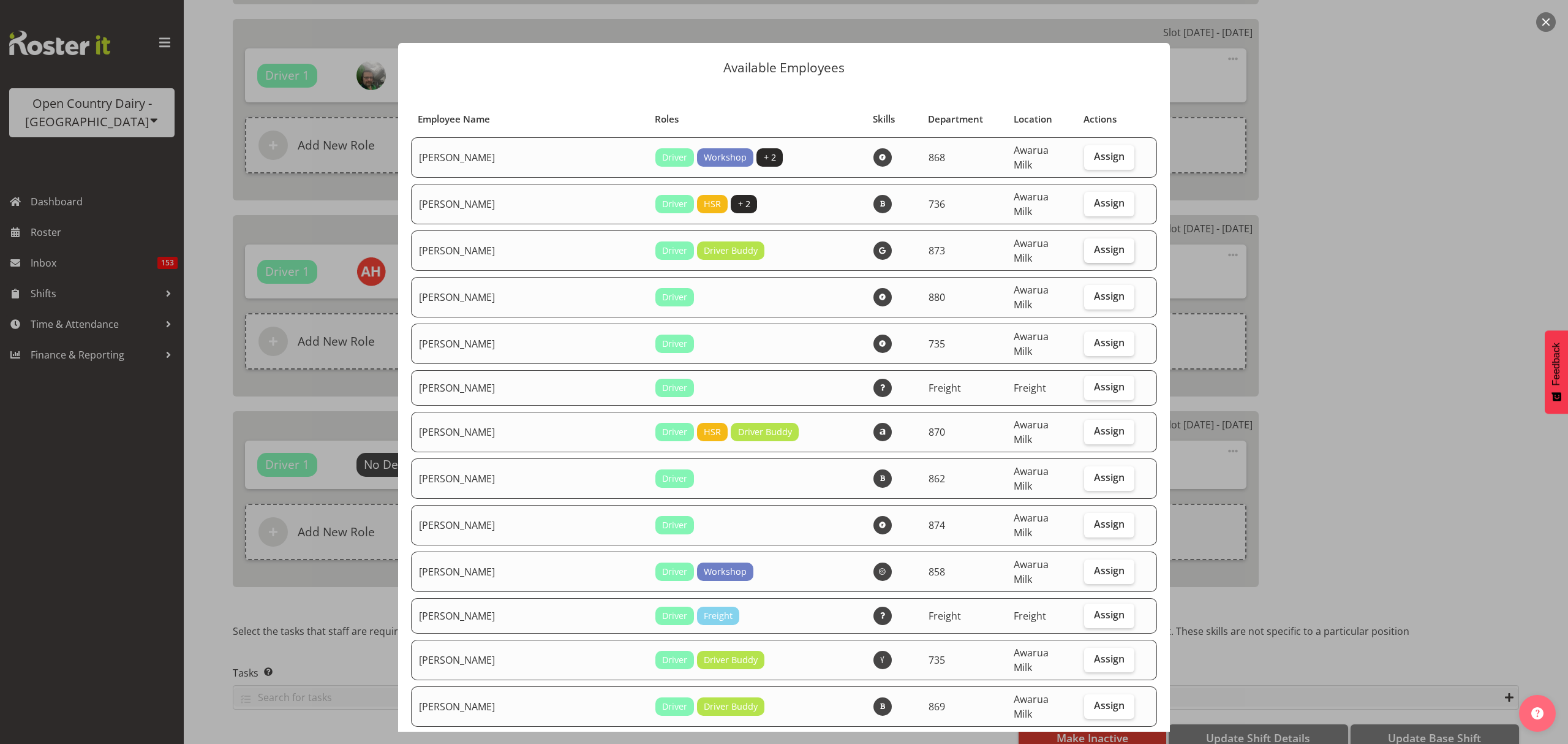
click at [1094, 243] on span "Assign" at bounding box center [1109, 249] width 30 height 12
click at [1084, 246] on input "Assign" at bounding box center [1089, 250] width 8 height 8
checkbox input "true"
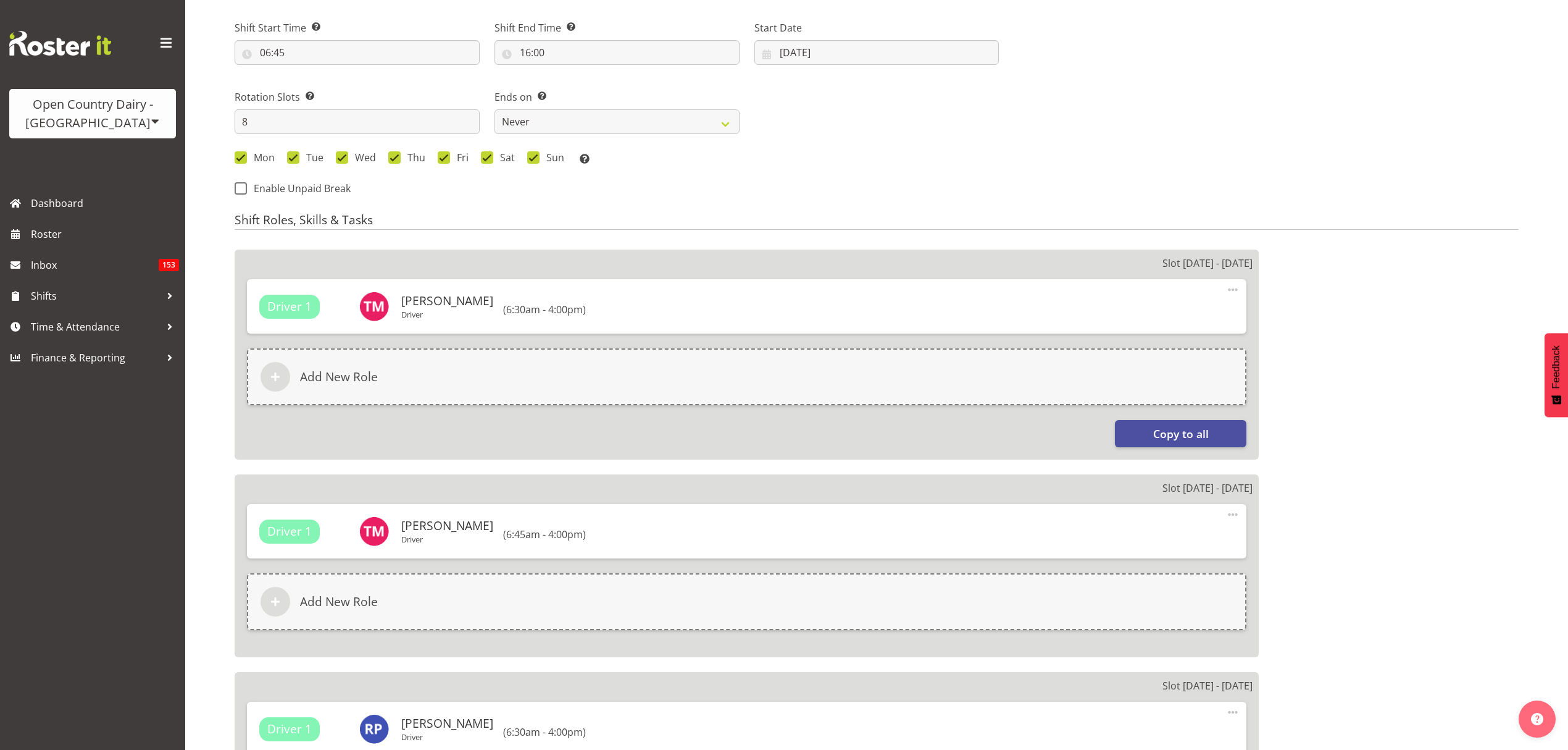
scroll to position [494, 0]
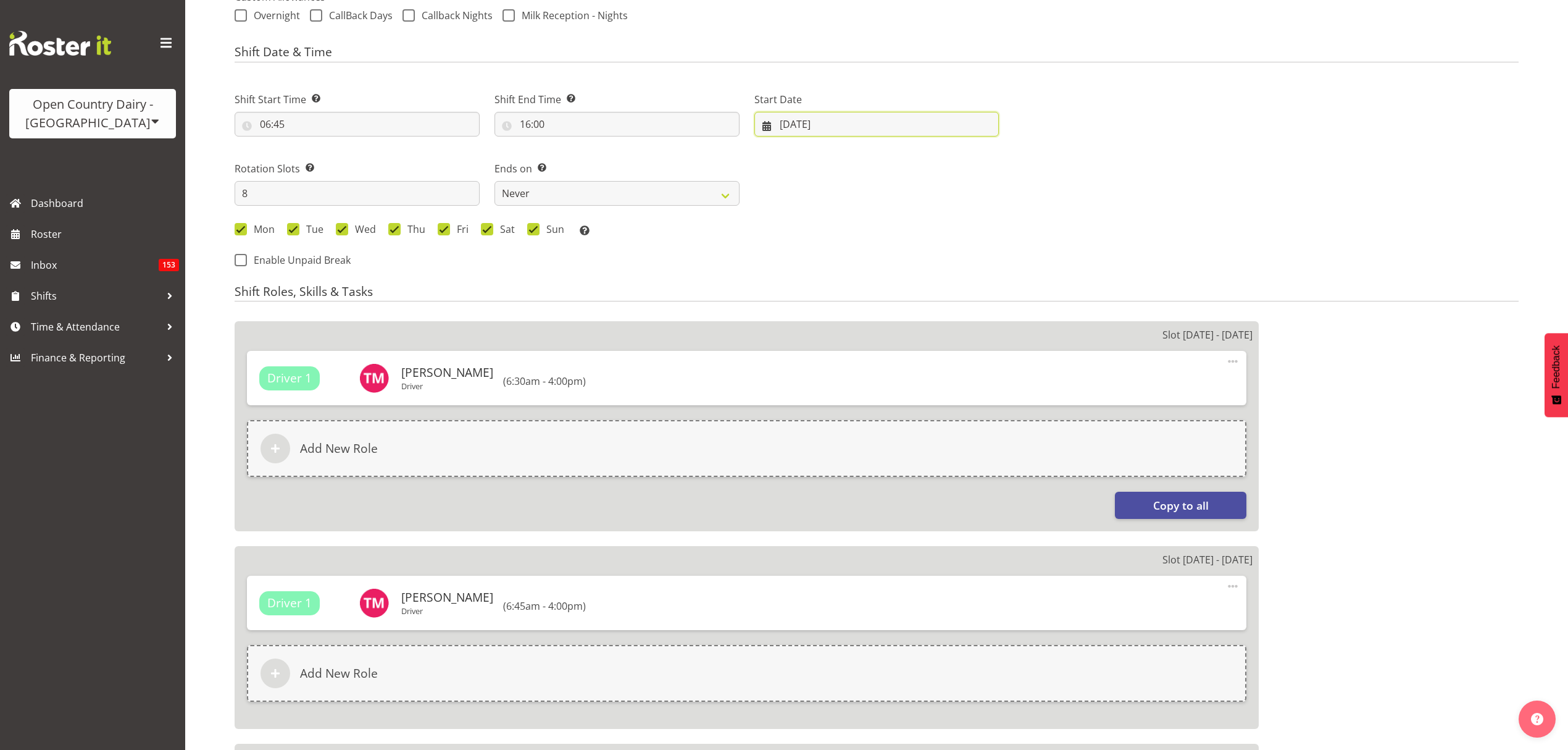
click at [857, 112] on input "[DATE]" at bounding box center [877, 124] width 245 height 24
click at [817, 306] on link "25" at bounding box center [816, 317] width 24 height 23
type input "[DATE]"
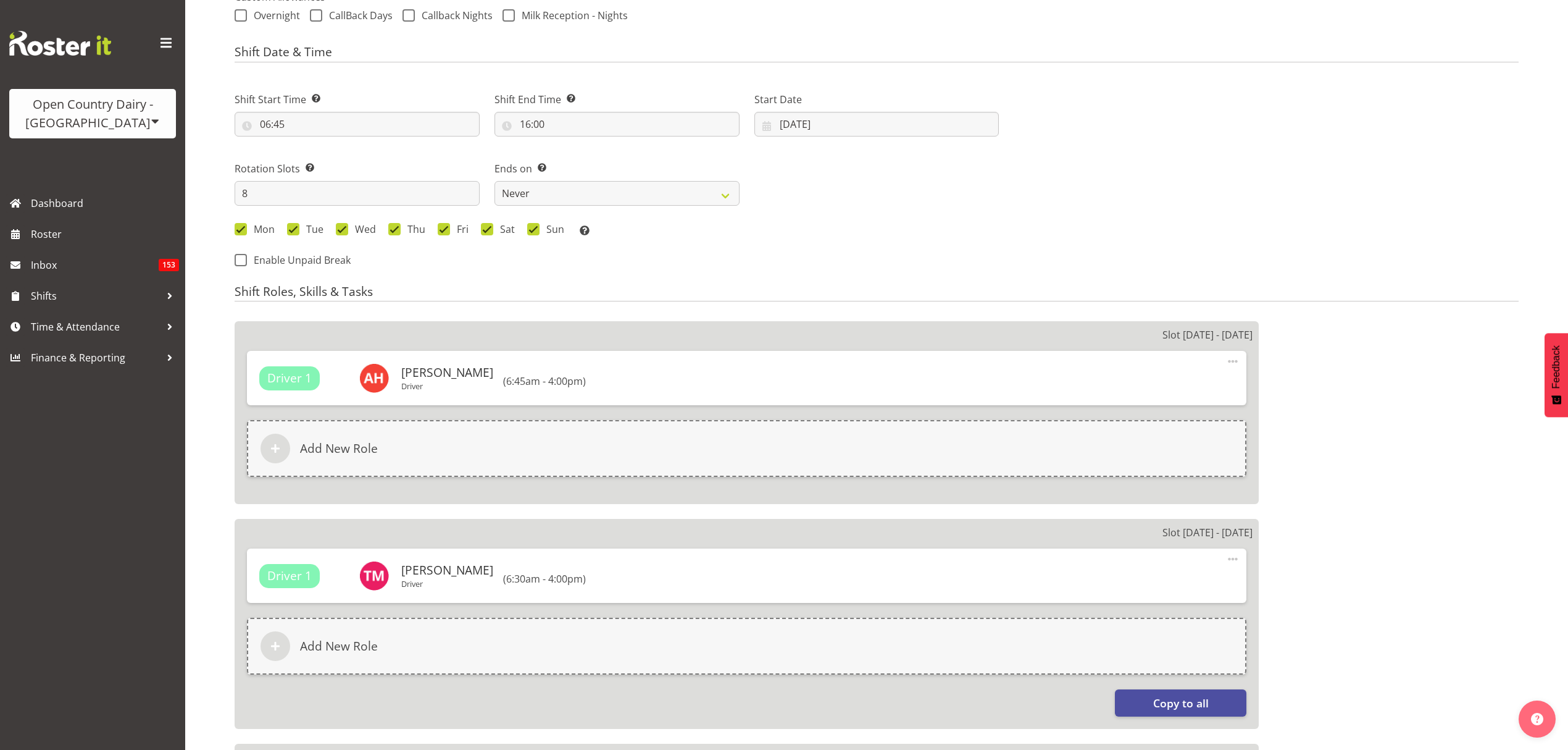
click at [962, 223] on div "Mon Tue Wed Thu Fri Sat Sun Select the days of the week you wish to create this…" at bounding box center [617, 231] width 765 height 16
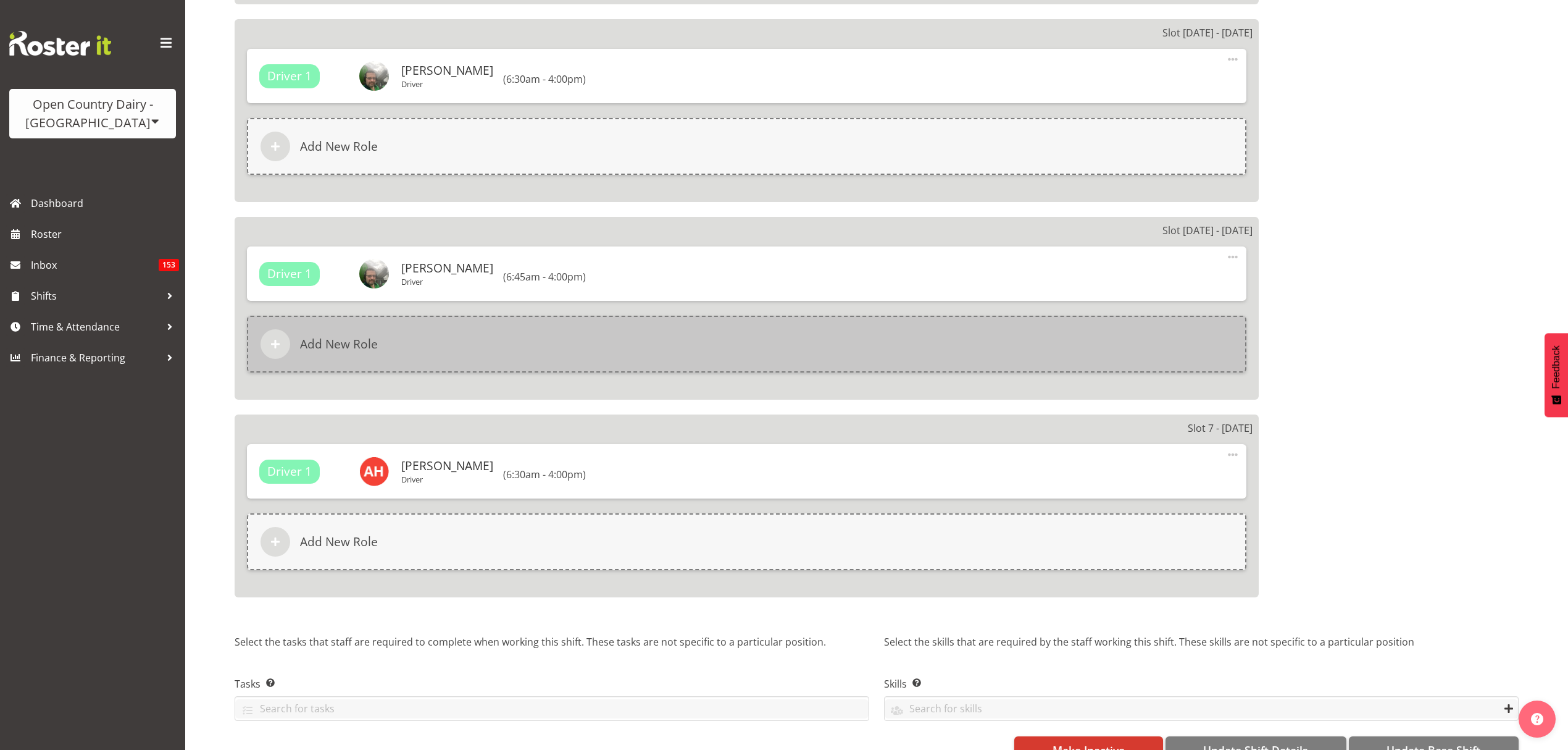
scroll to position [1826, 0]
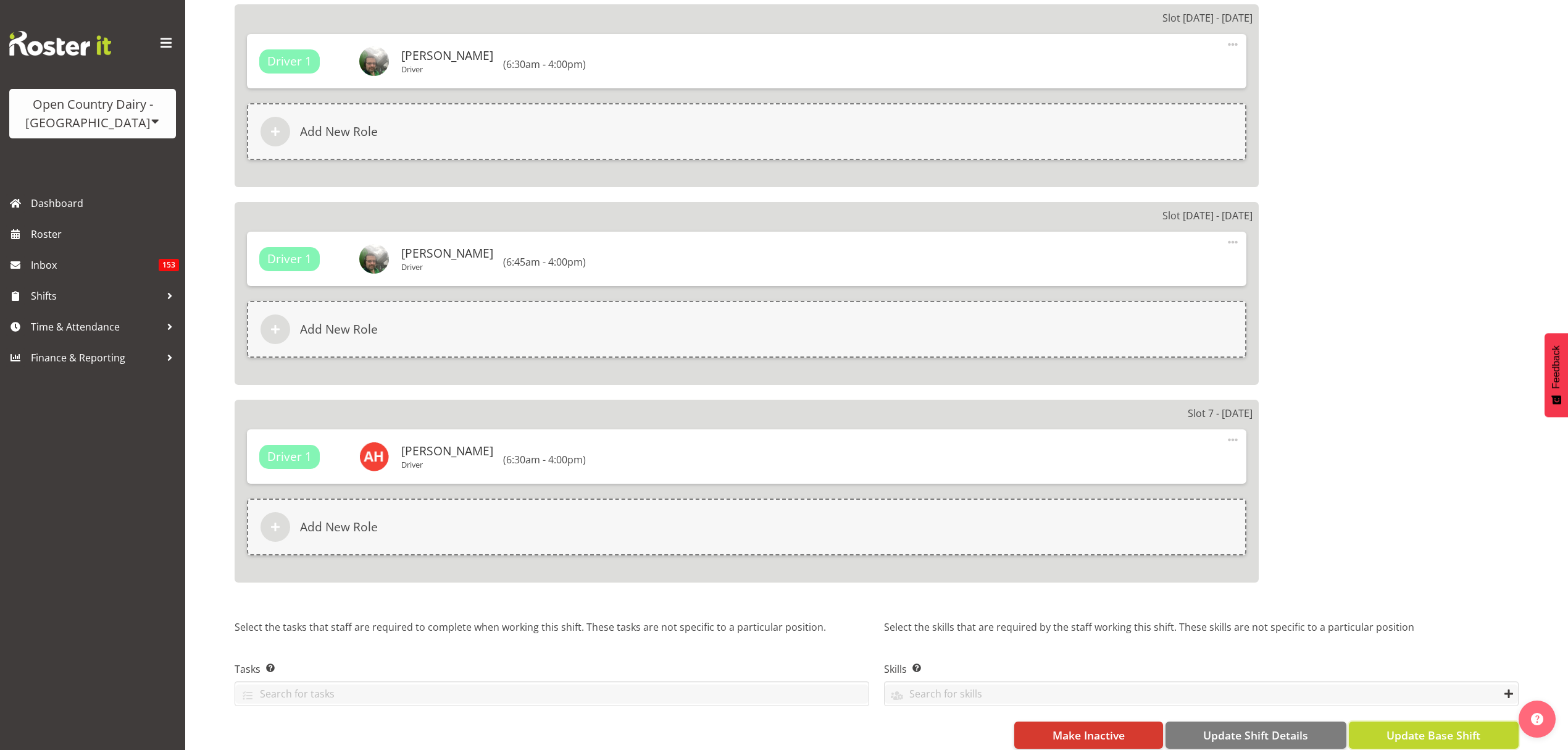
click at [1394, 727] on span "Update Base Shift" at bounding box center [1434, 735] width 94 height 16
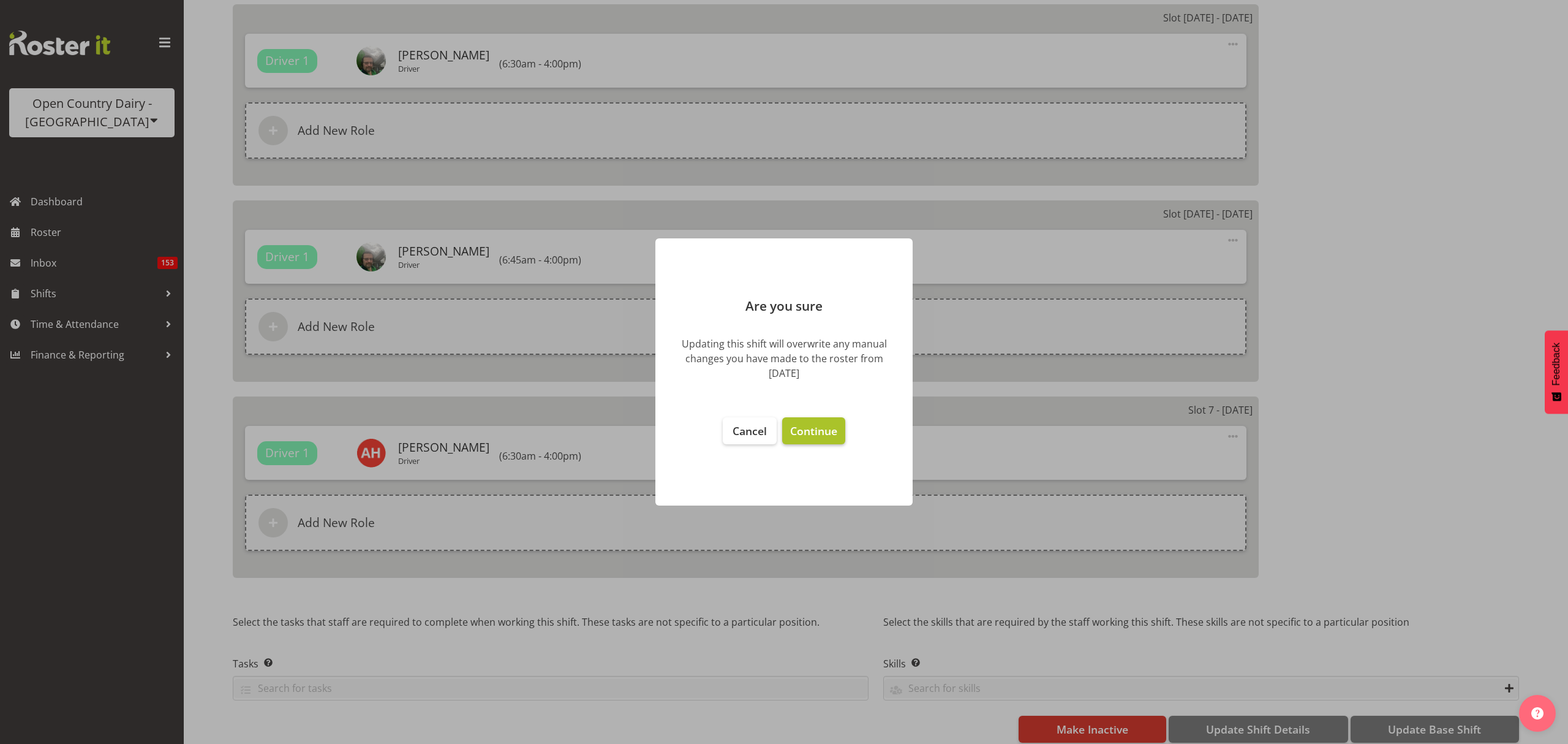
click at [826, 430] on span "Continue" at bounding box center [814, 430] width 47 height 15
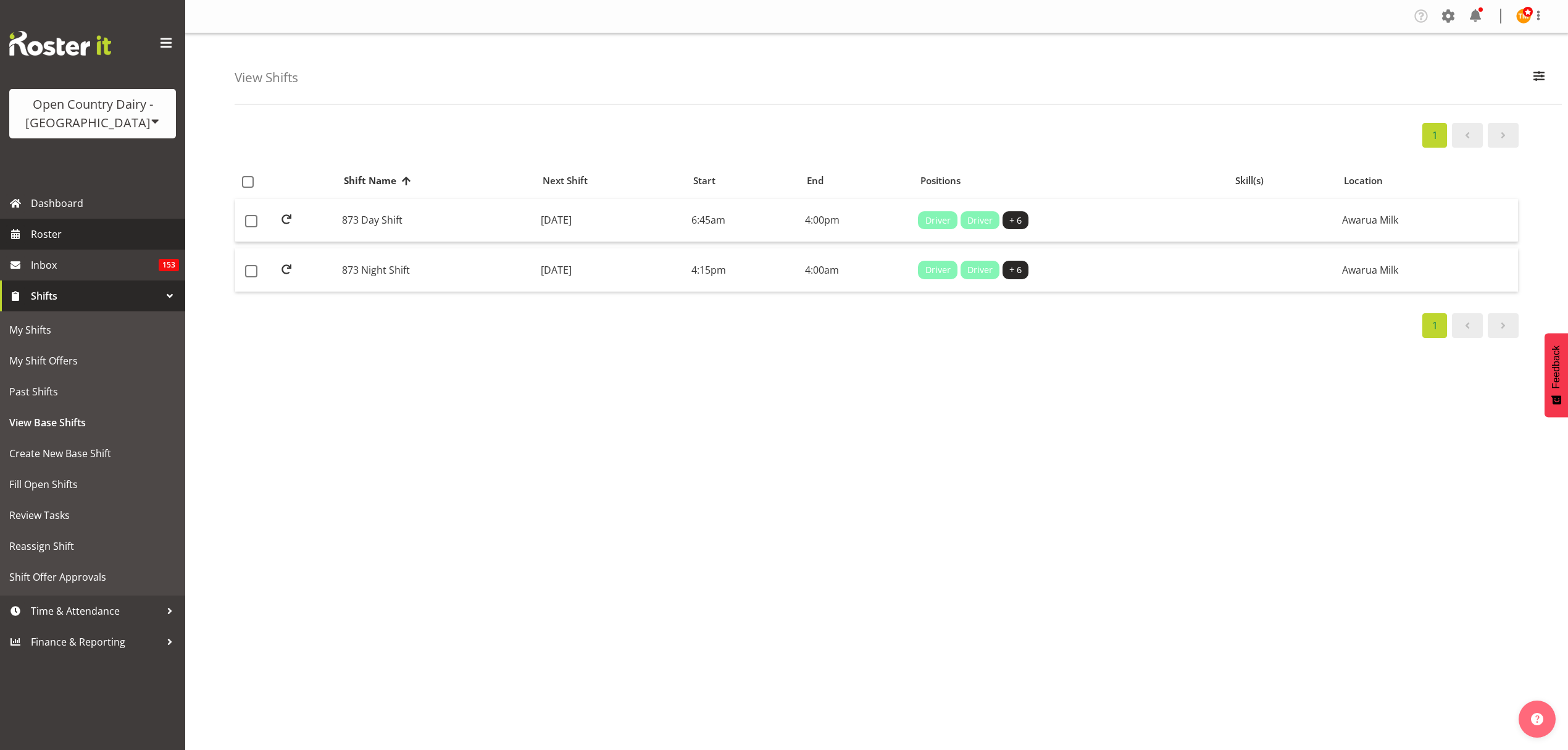
click at [63, 236] on span "Roster" at bounding box center [104, 234] width 148 height 19
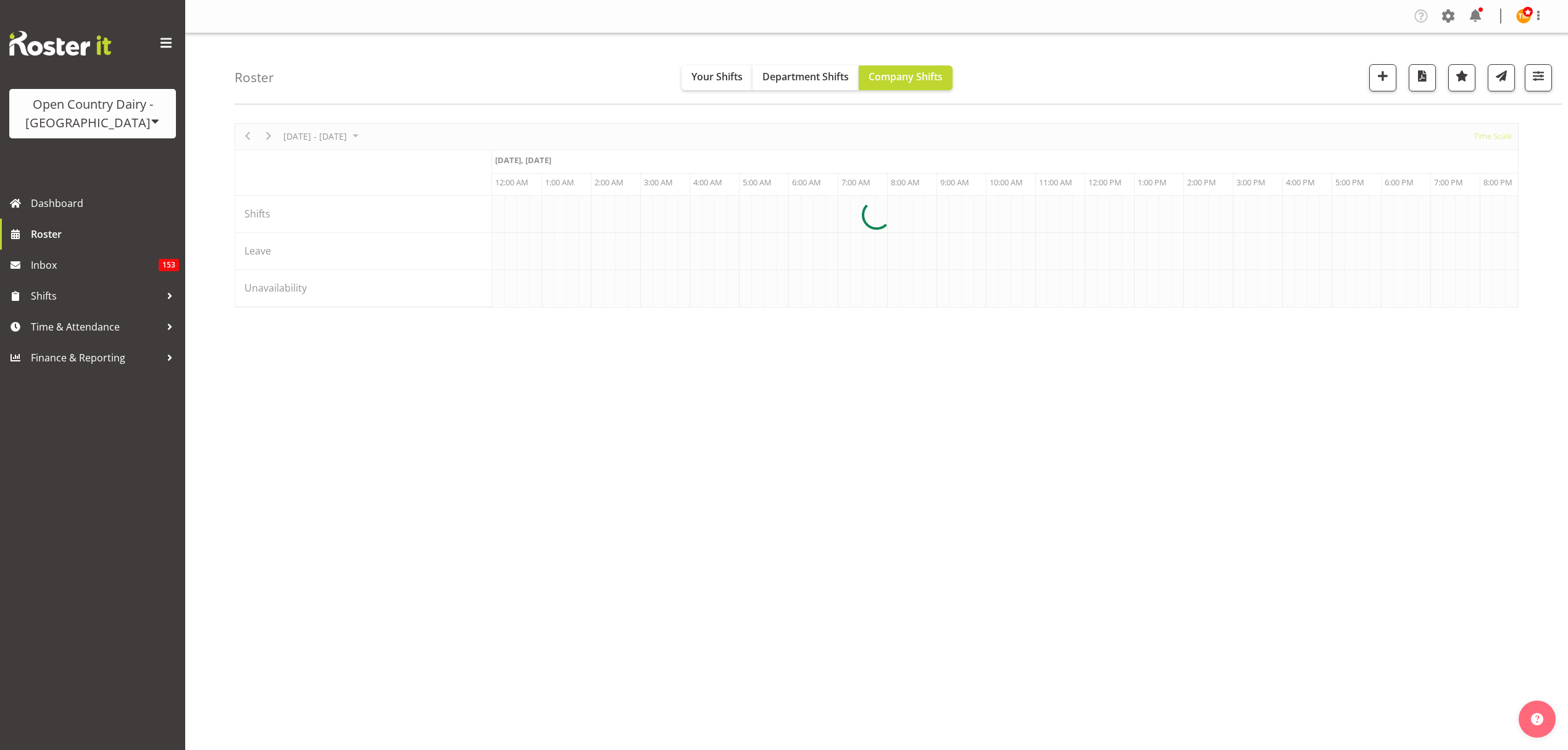
scroll to position [0, 4742]
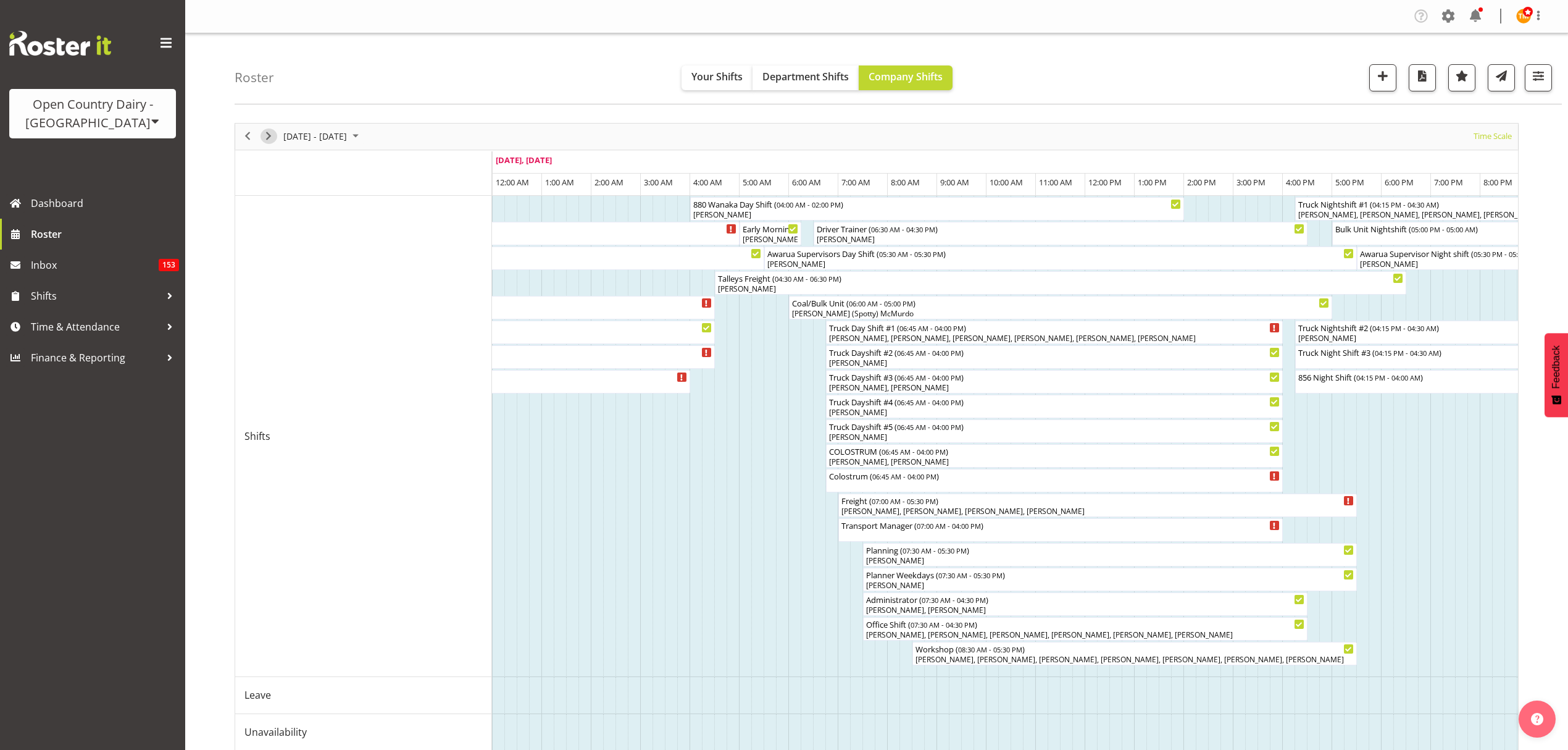
click at [265, 139] on span "Next" at bounding box center [268, 136] width 15 height 15
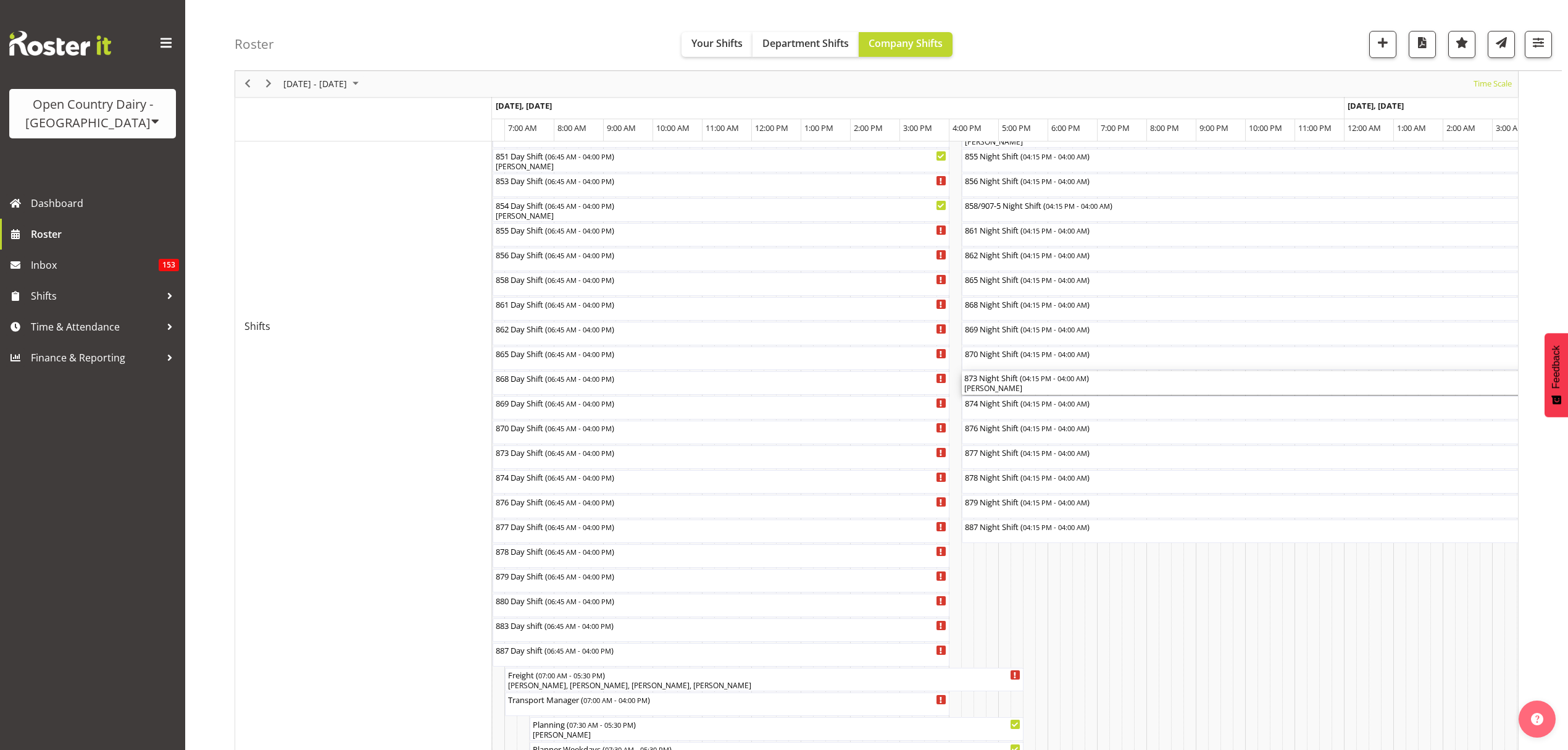
click at [1011, 386] on div "[PERSON_NAME]" at bounding box center [1252, 389] width 575 height 11
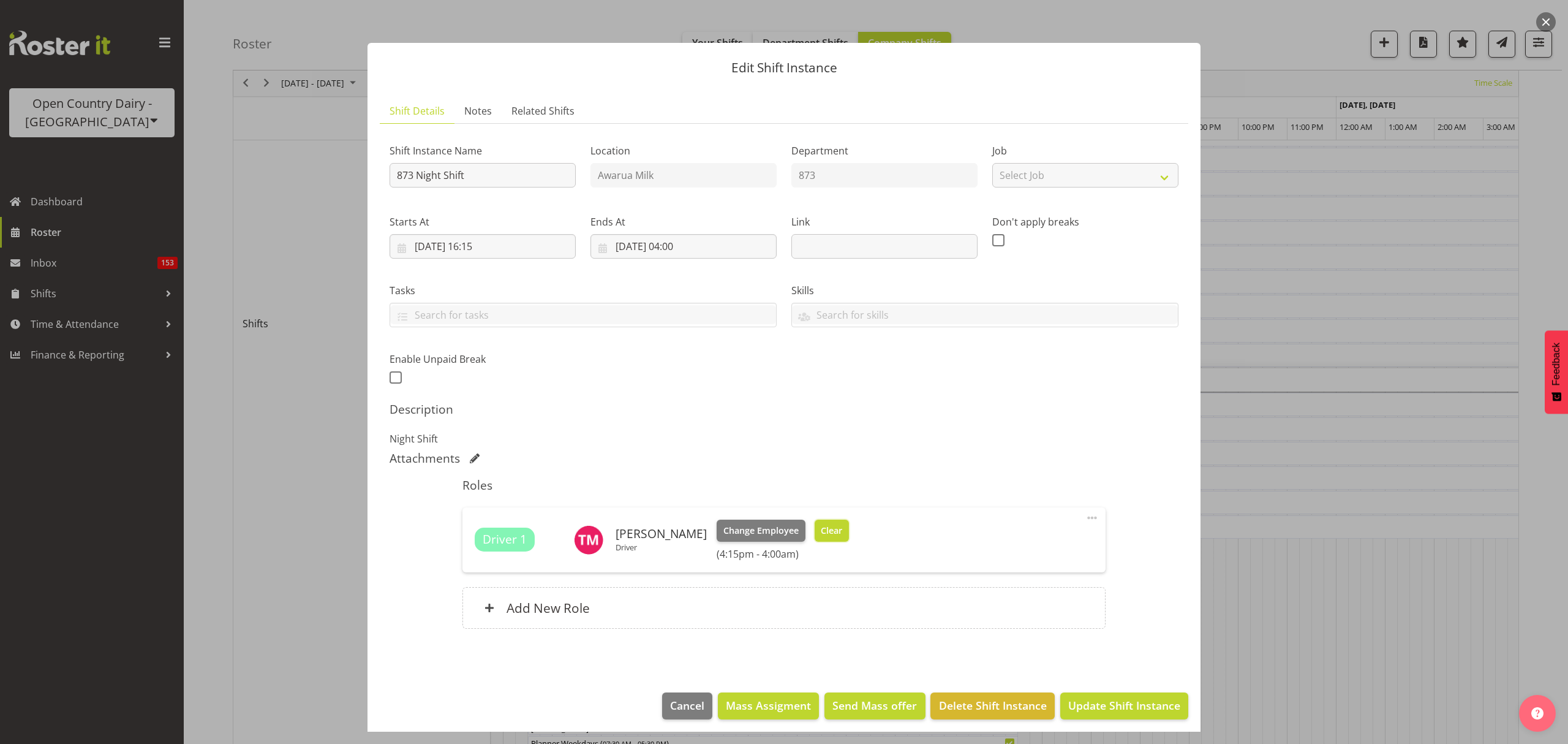
click at [819, 522] on button "Clear" at bounding box center [832, 531] width 35 height 22
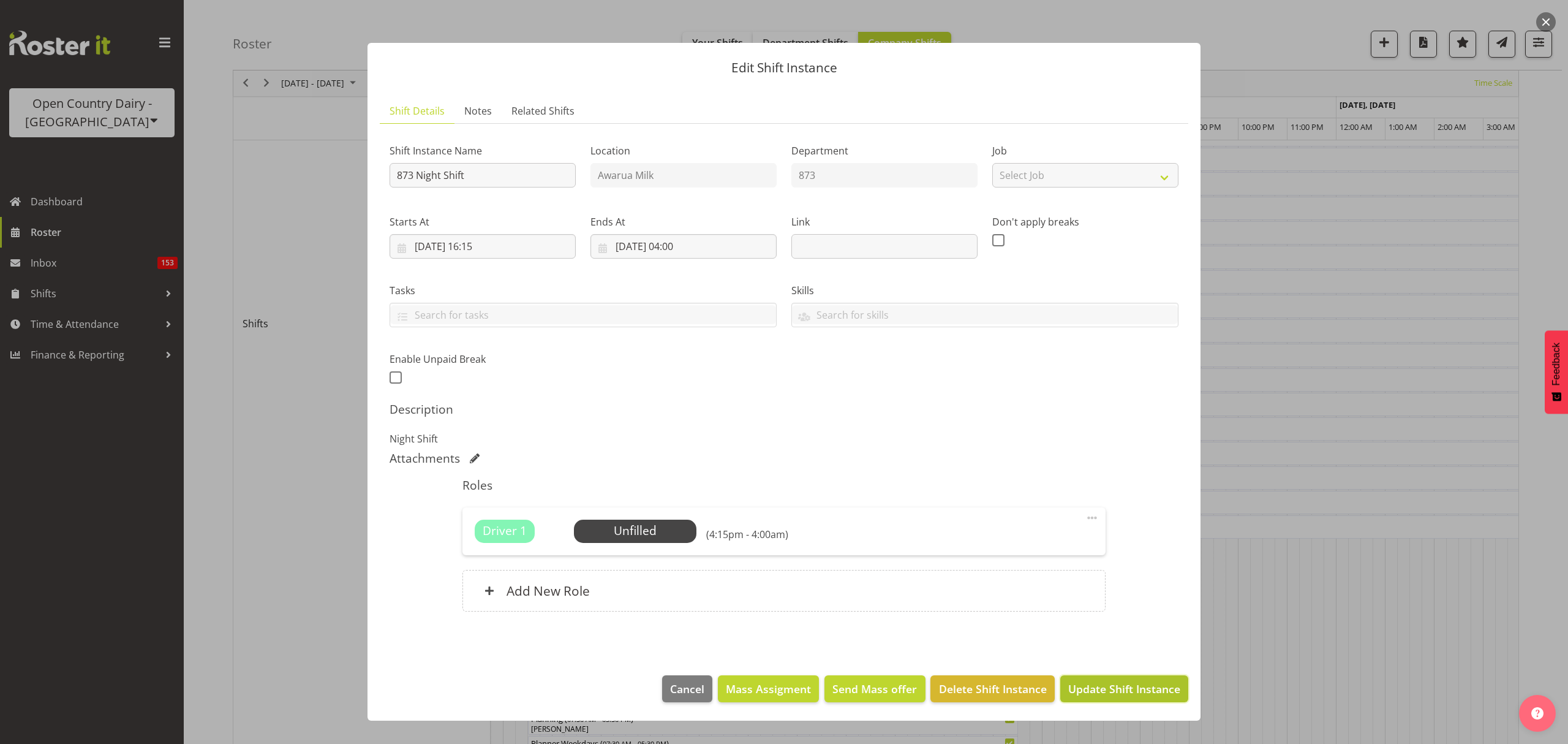
click at [1125, 686] on span "Update Shift Instance" at bounding box center [1125, 688] width 112 height 16
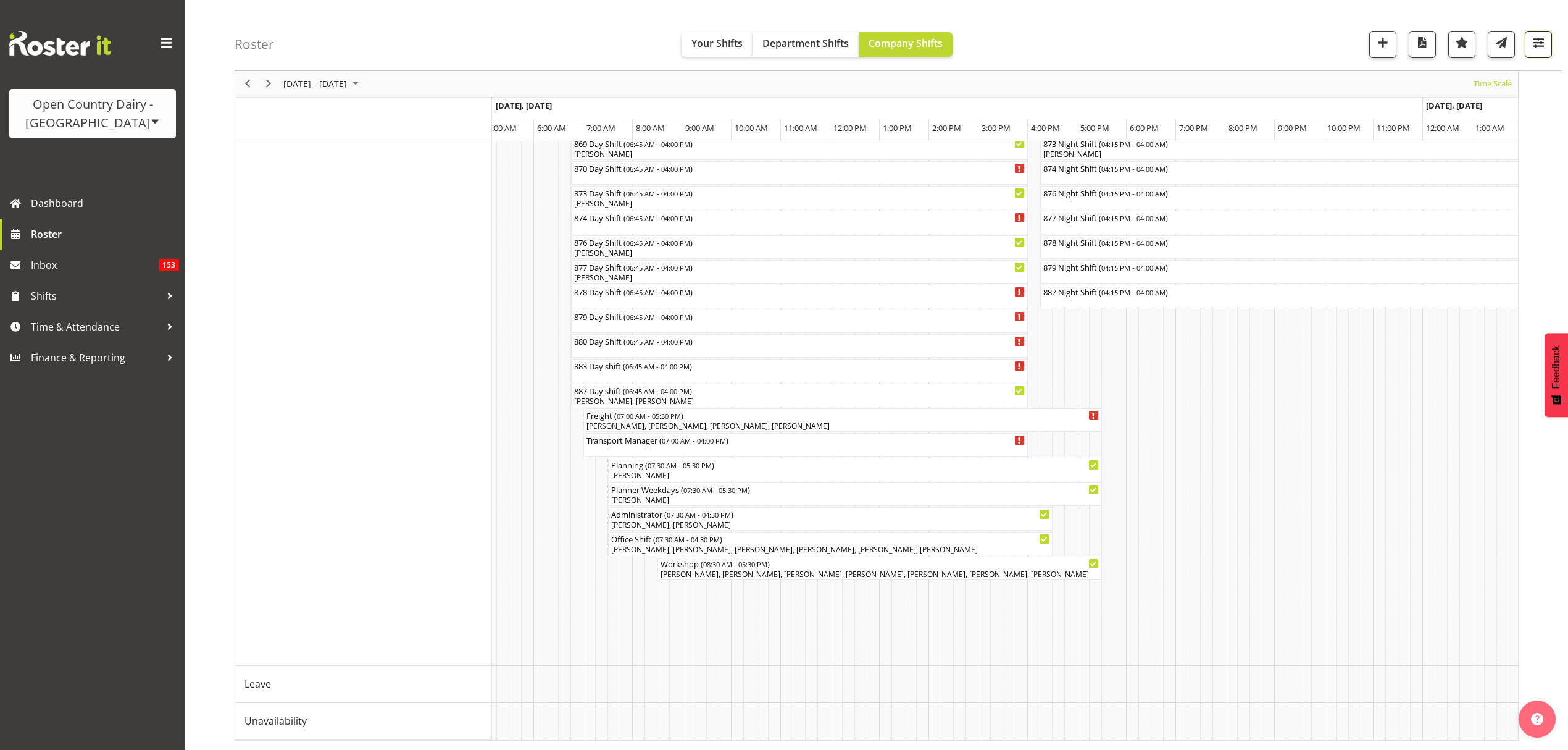
click at [1527, 54] on button "button" at bounding box center [1538, 44] width 27 height 27
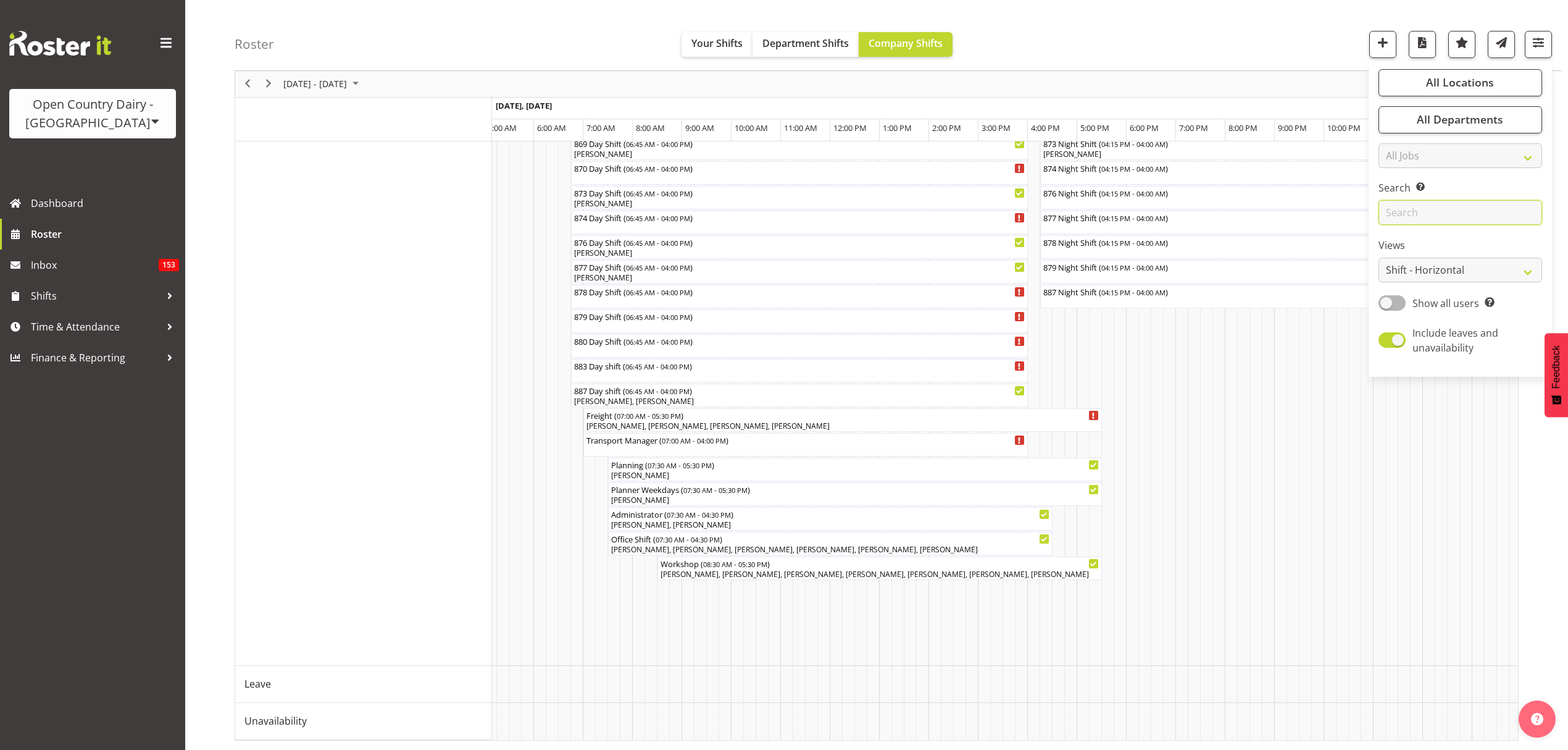
click at [1452, 209] on input "text" at bounding box center [1460, 212] width 164 height 24
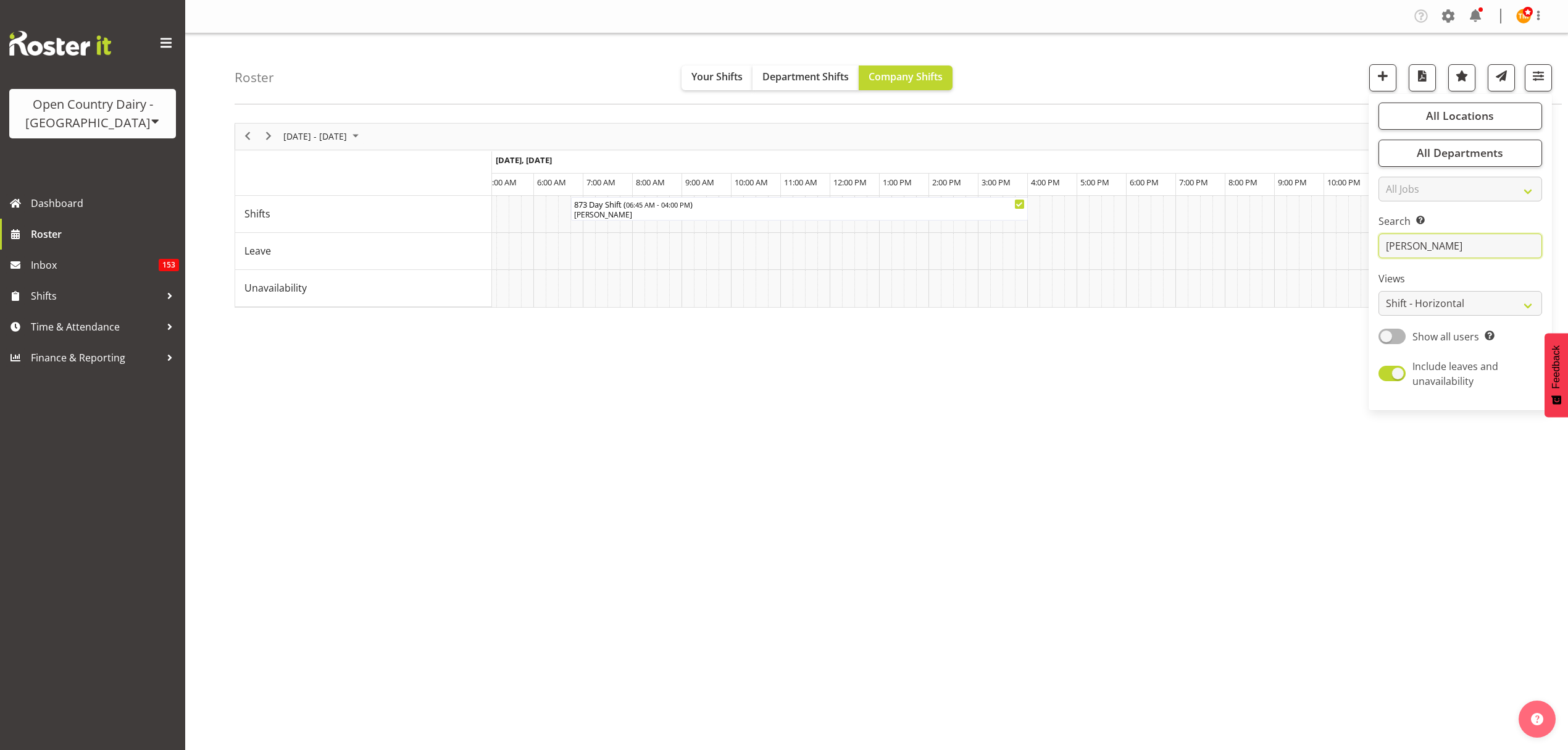
type input "trish"
click at [275, 134] on span "Next" at bounding box center [268, 136] width 15 height 15
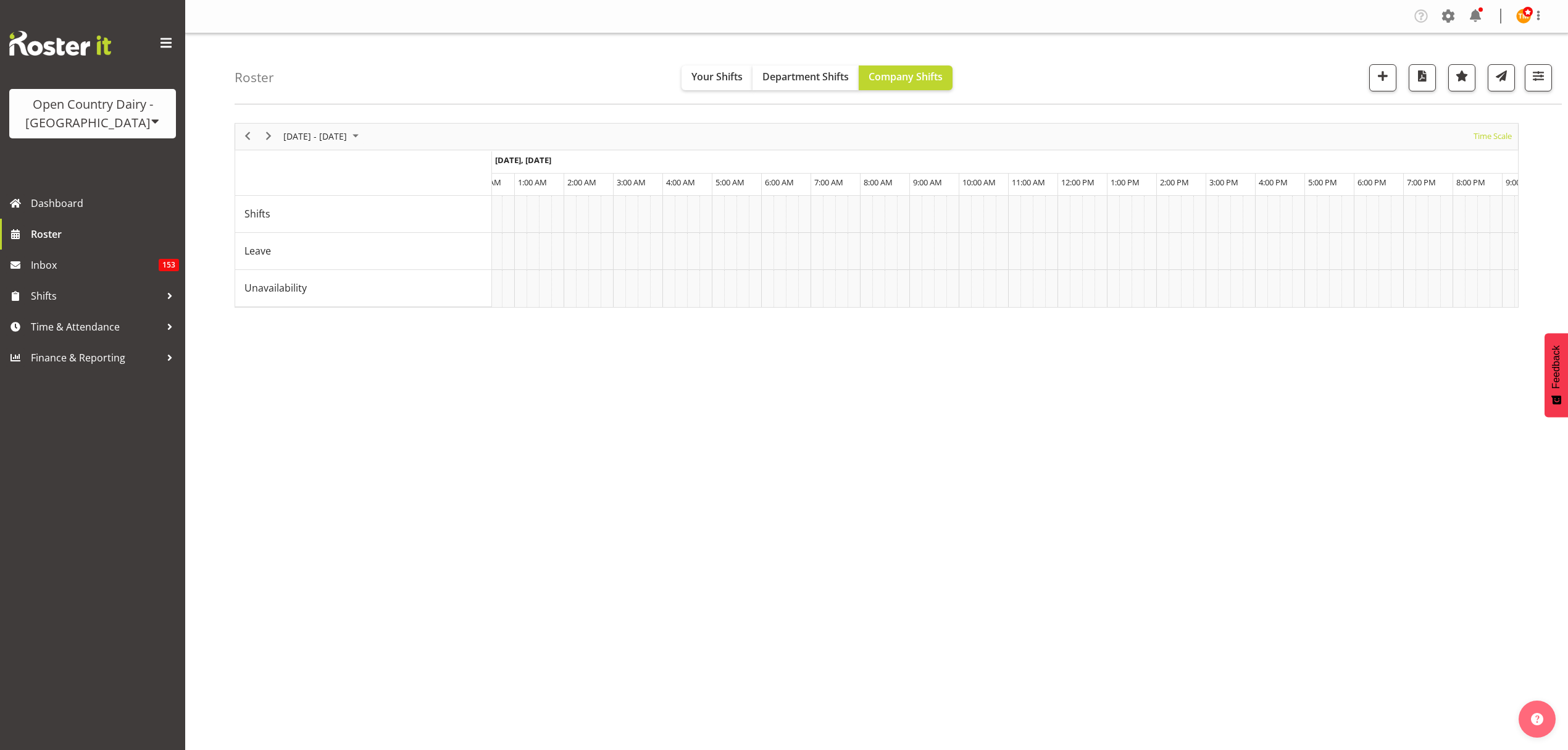
click at [259, 137] on div "next period" at bounding box center [269, 136] width 21 height 26
click at [244, 132] on span "Previous" at bounding box center [247, 136] width 15 height 15
click at [0, 0] on div "Timeline Week of September 5, 2025" at bounding box center [0, 0] width 0 height 0
click at [249, 139] on span "Previous" at bounding box center [247, 136] width 15 height 15
click at [1530, 81] on button "button" at bounding box center [1538, 77] width 27 height 27
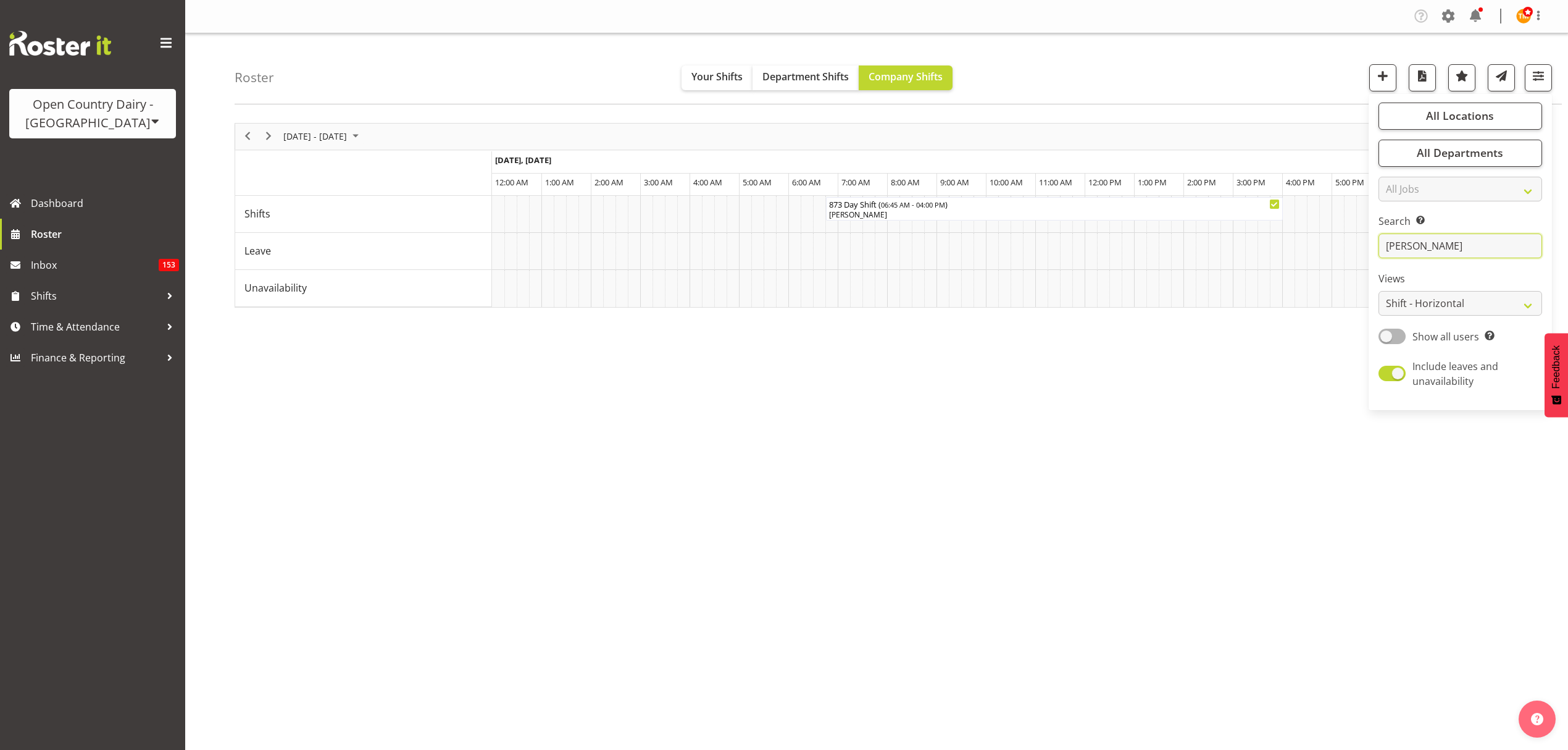
click at [1421, 252] on input "trish" at bounding box center [1460, 245] width 164 height 24
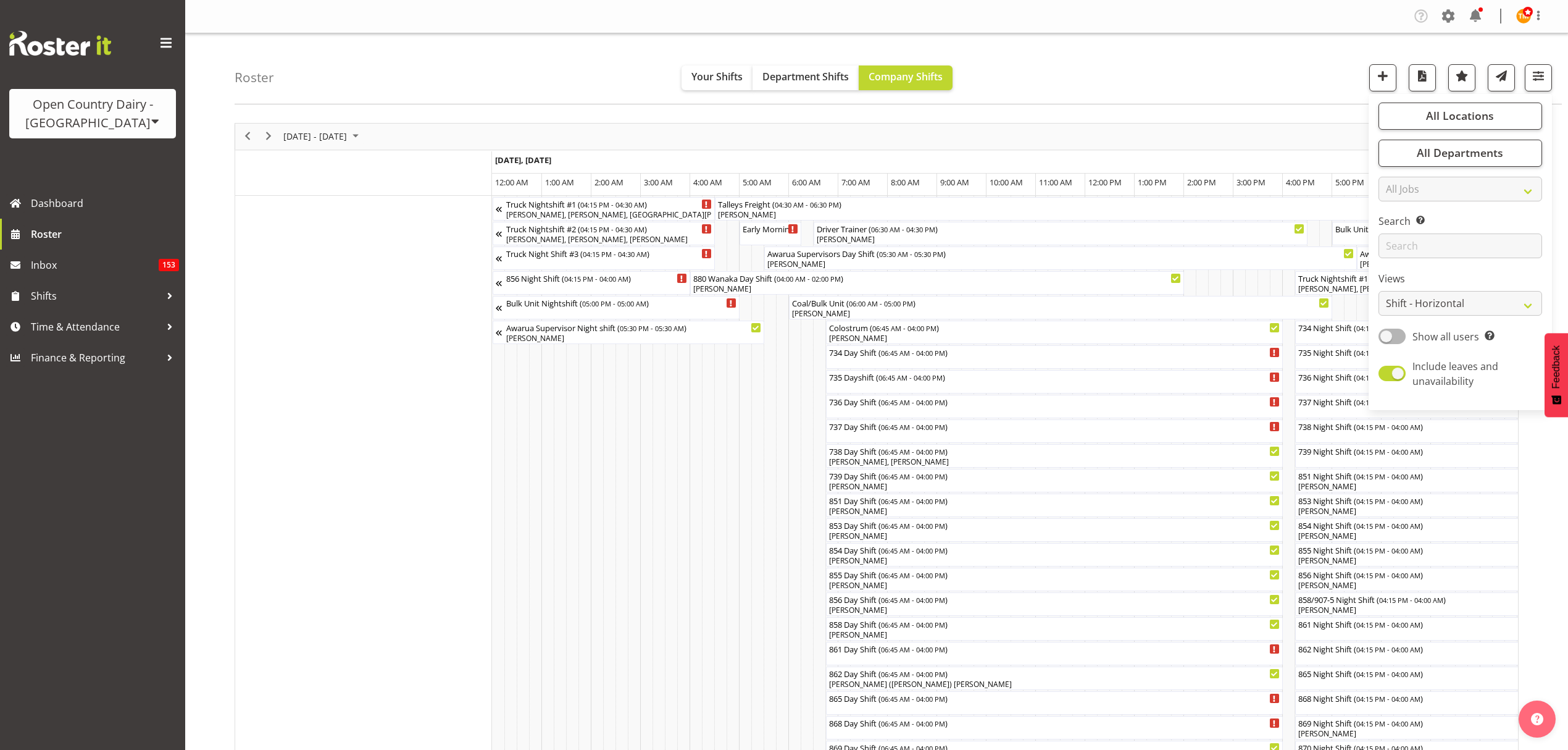
click at [598, 79] on div "Roster Your Shifts Department Shifts Company Shifts All Locations Clear Awarua …" at bounding box center [898, 69] width 1328 height 71
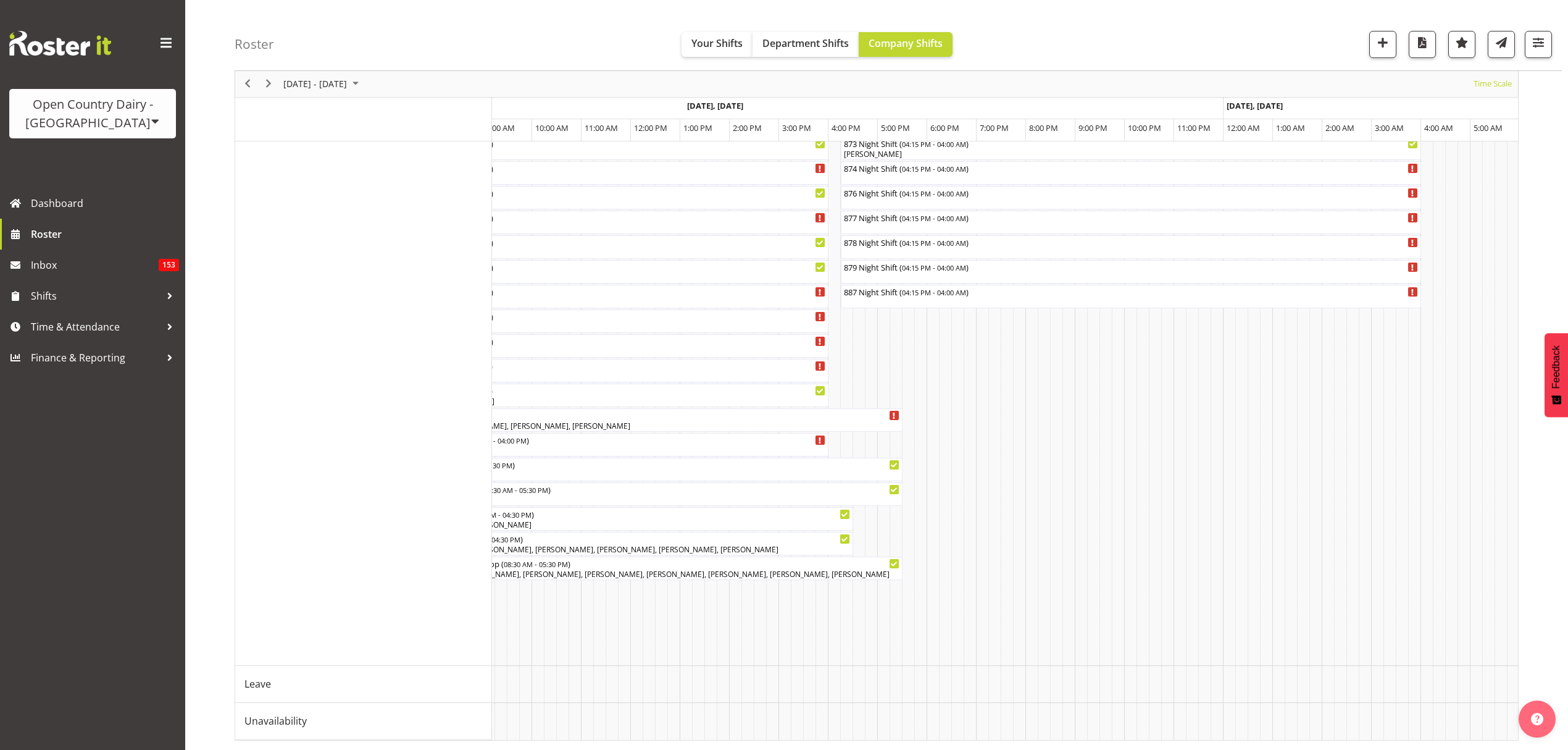
scroll to position [0, 1873]
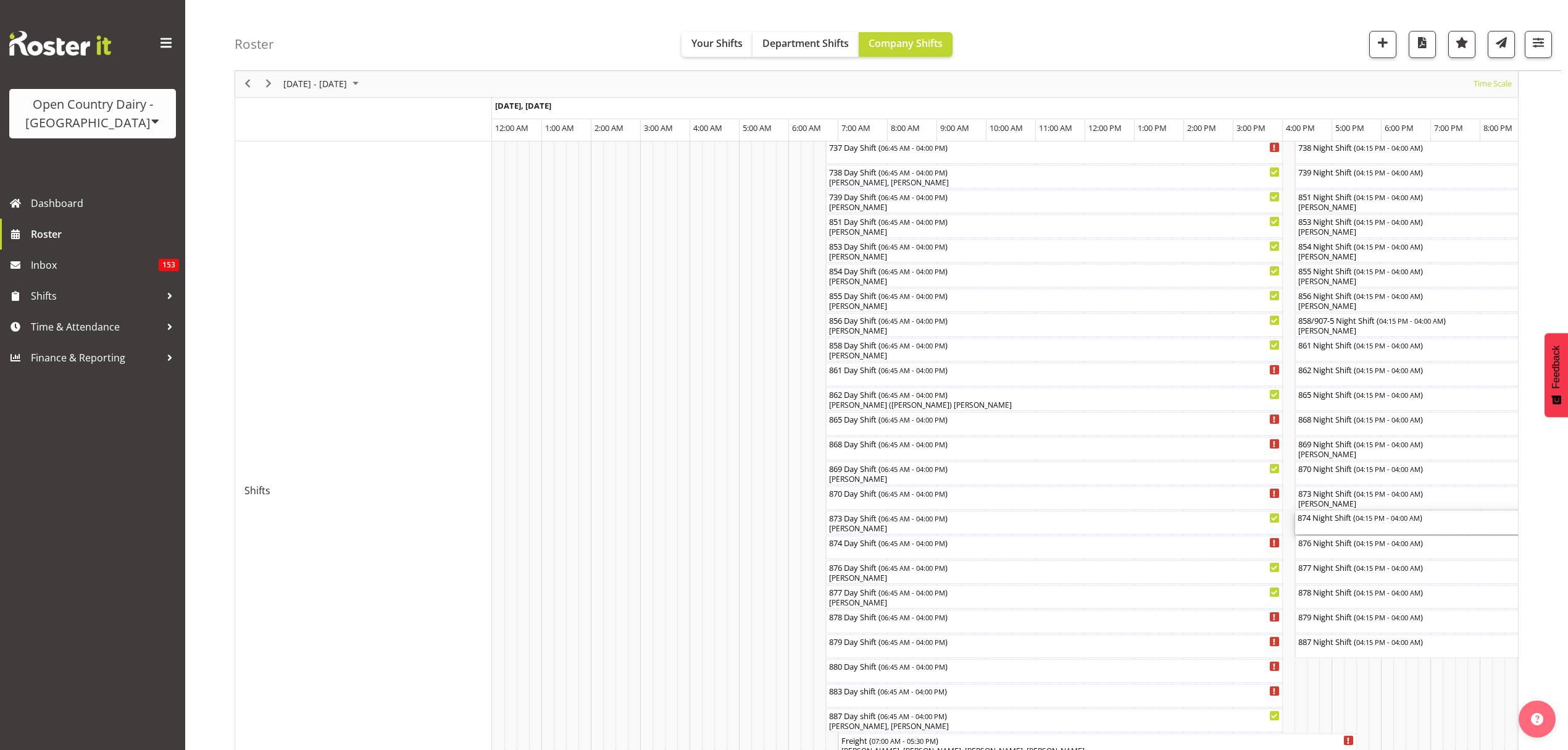
click at [1341, 529] on div "874 Night Shift ( 04:15 PM - 04:00 AM )" at bounding box center [1585, 522] width 575 height 24
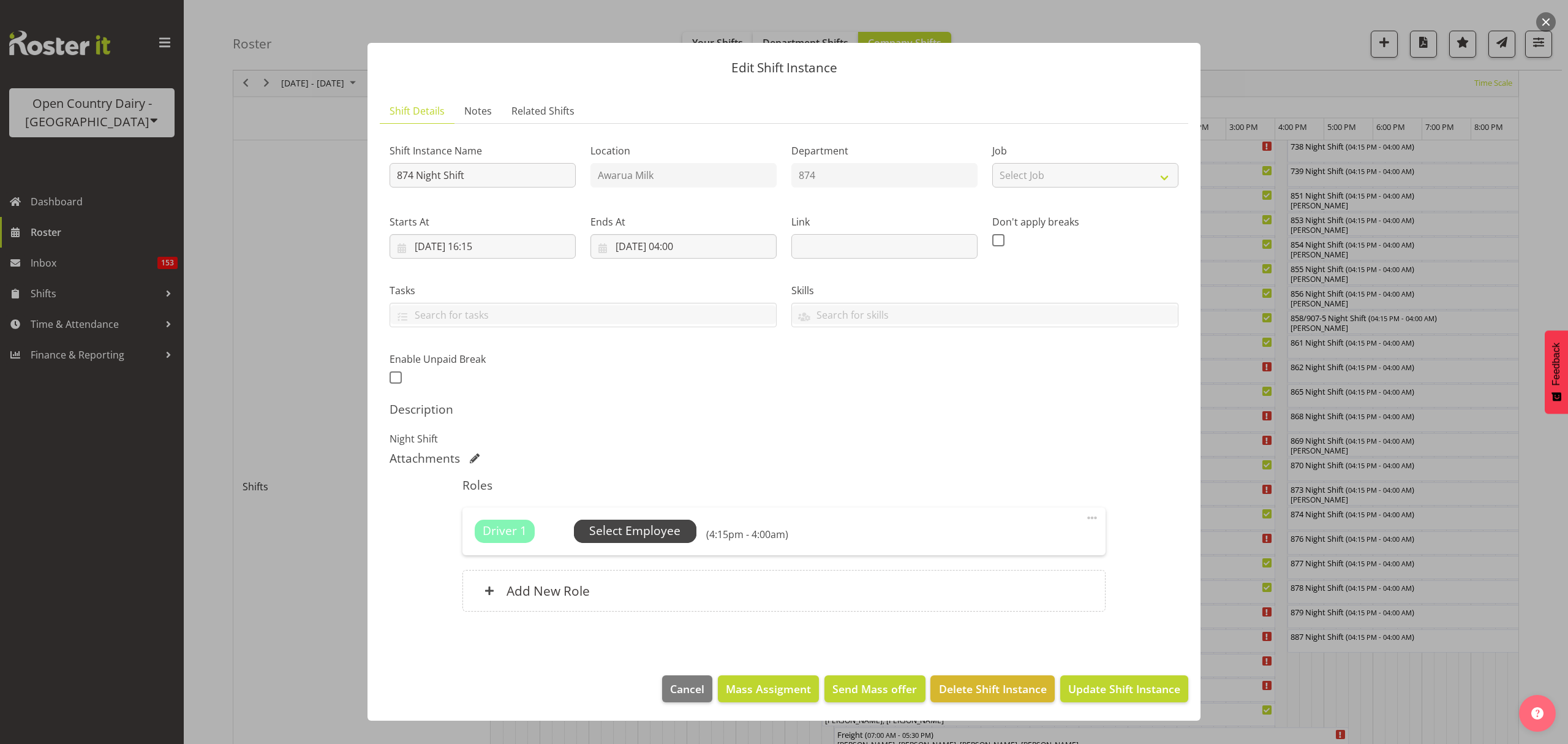
click at [674, 542] on span "Select Employee" at bounding box center [635, 531] width 122 height 23
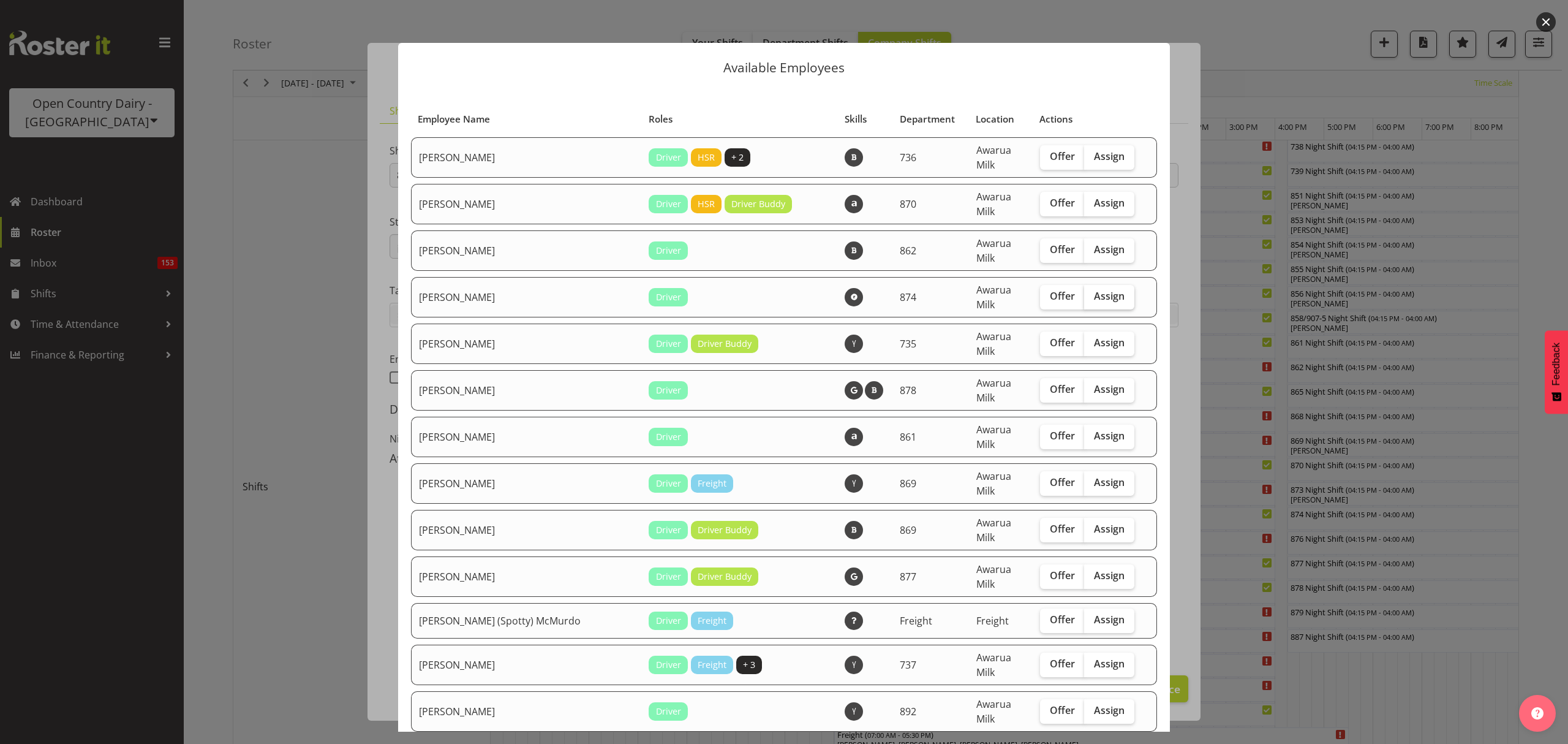
click at [1094, 289] on span "Assign" at bounding box center [1109, 296] width 30 height 12
click at [1084, 292] on input "Assign" at bounding box center [1089, 296] width 8 height 8
checkbox input "true"
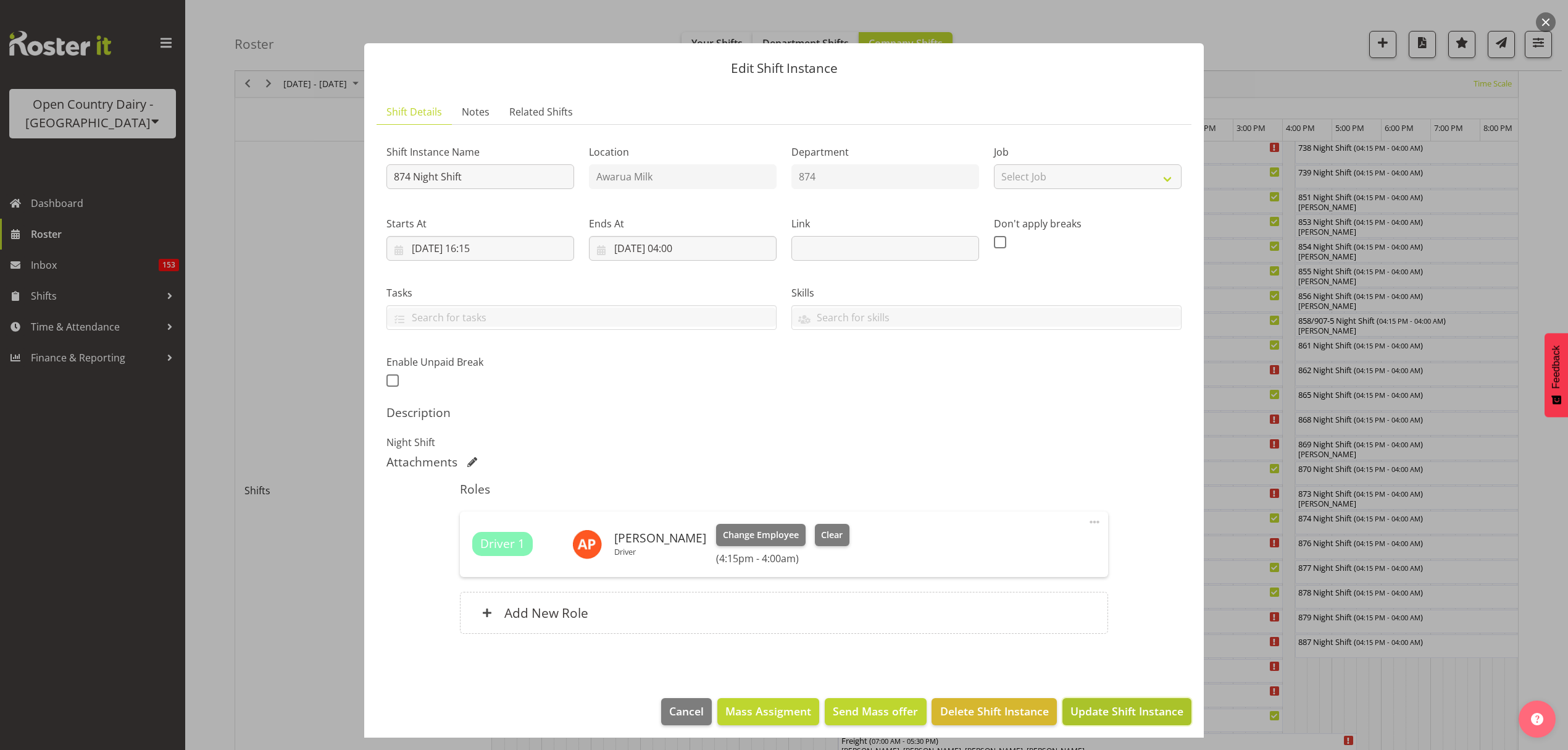
click at [1099, 709] on span "Update Shift Instance" at bounding box center [1127, 710] width 113 height 16
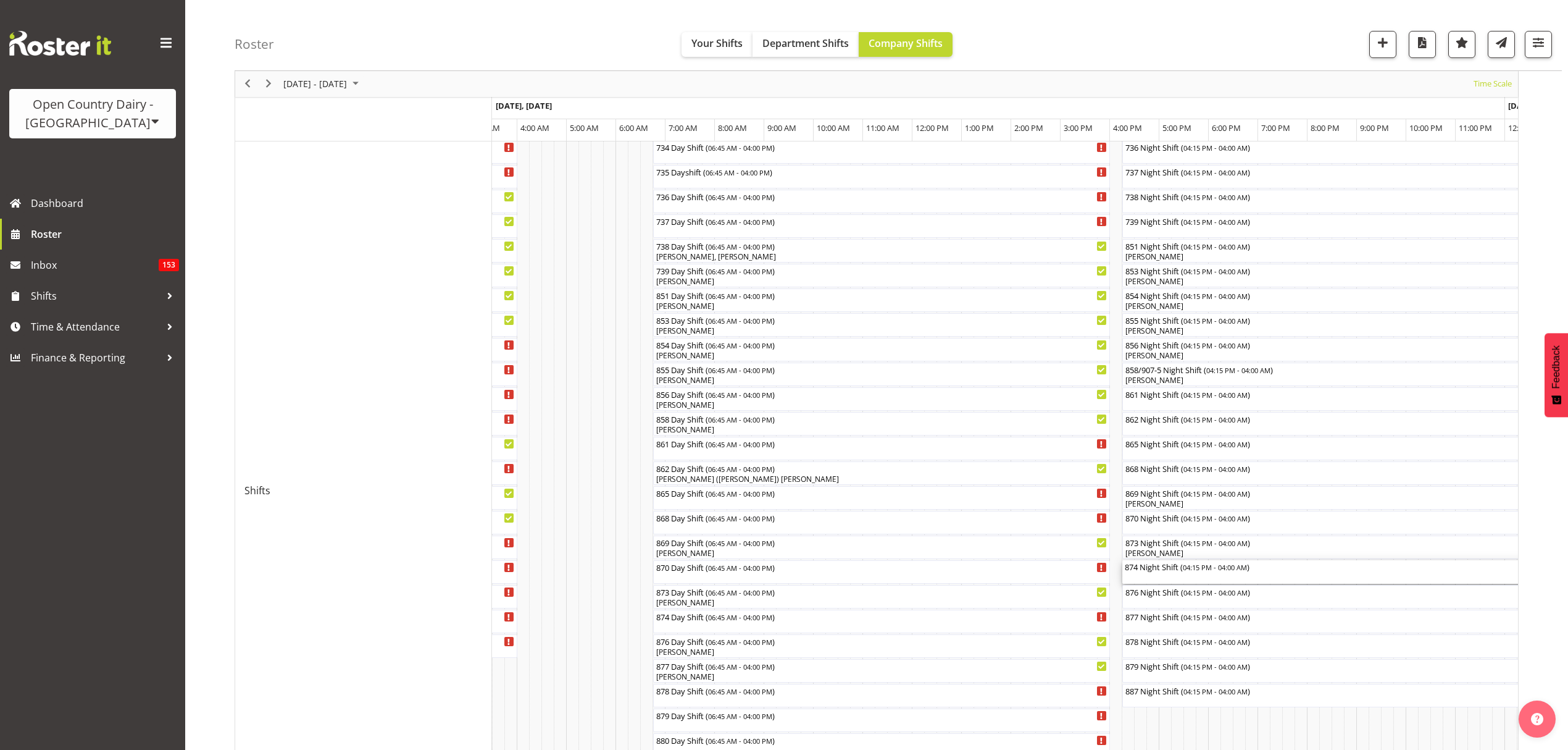
click at [1171, 574] on div "874 Night Shift ( 04:15 PM - 04:00 AM )" at bounding box center [1413, 572] width 575 height 24
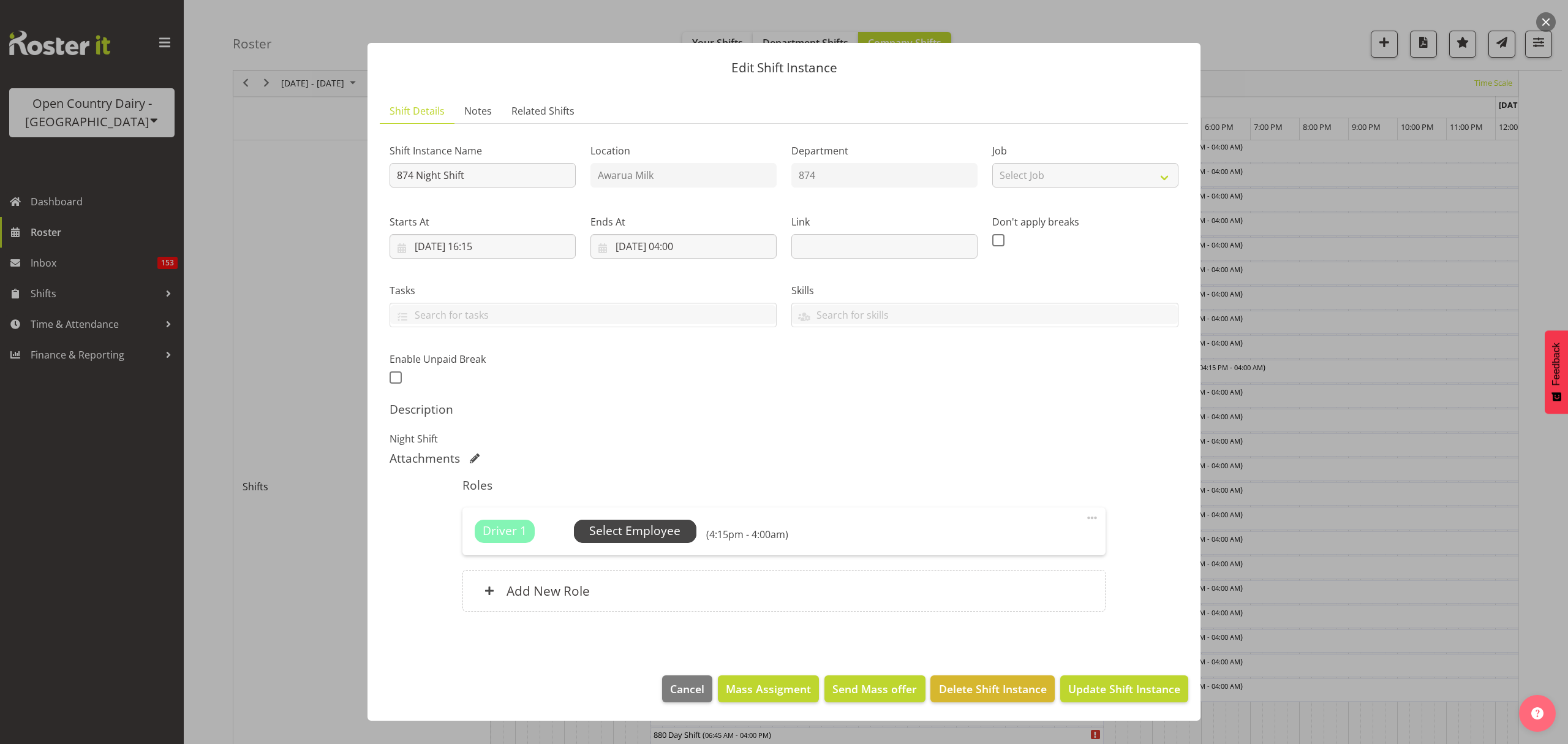
click at [662, 542] on span "Select Employee" at bounding box center [635, 531] width 122 height 23
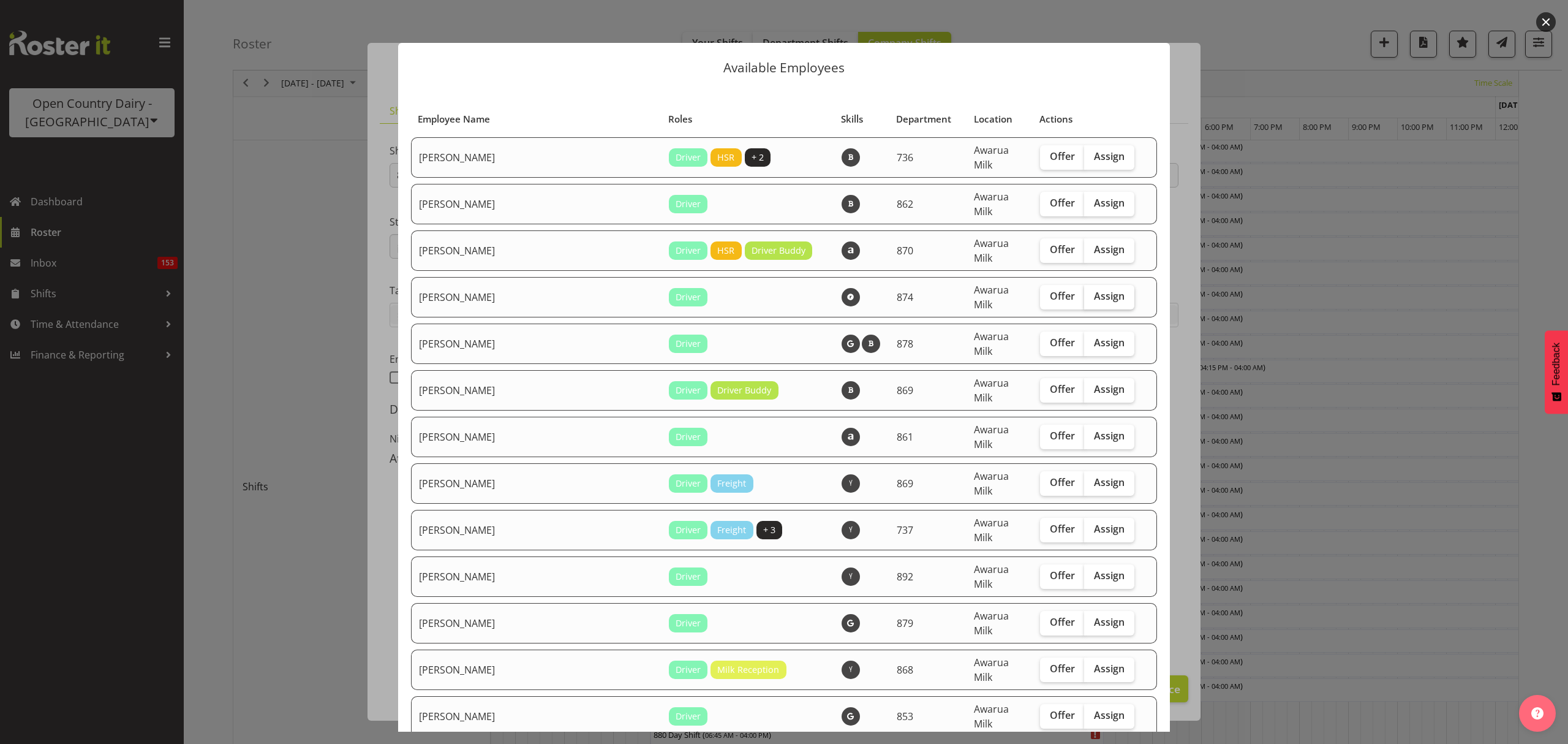
click at [1084, 292] on label "Assign" at bounding box center [1109, 296] width 50 height 24
click at [1084, 292] on input "Assign" at bounding box center [1089, 296] width 8 height 8
checkbox input "true"
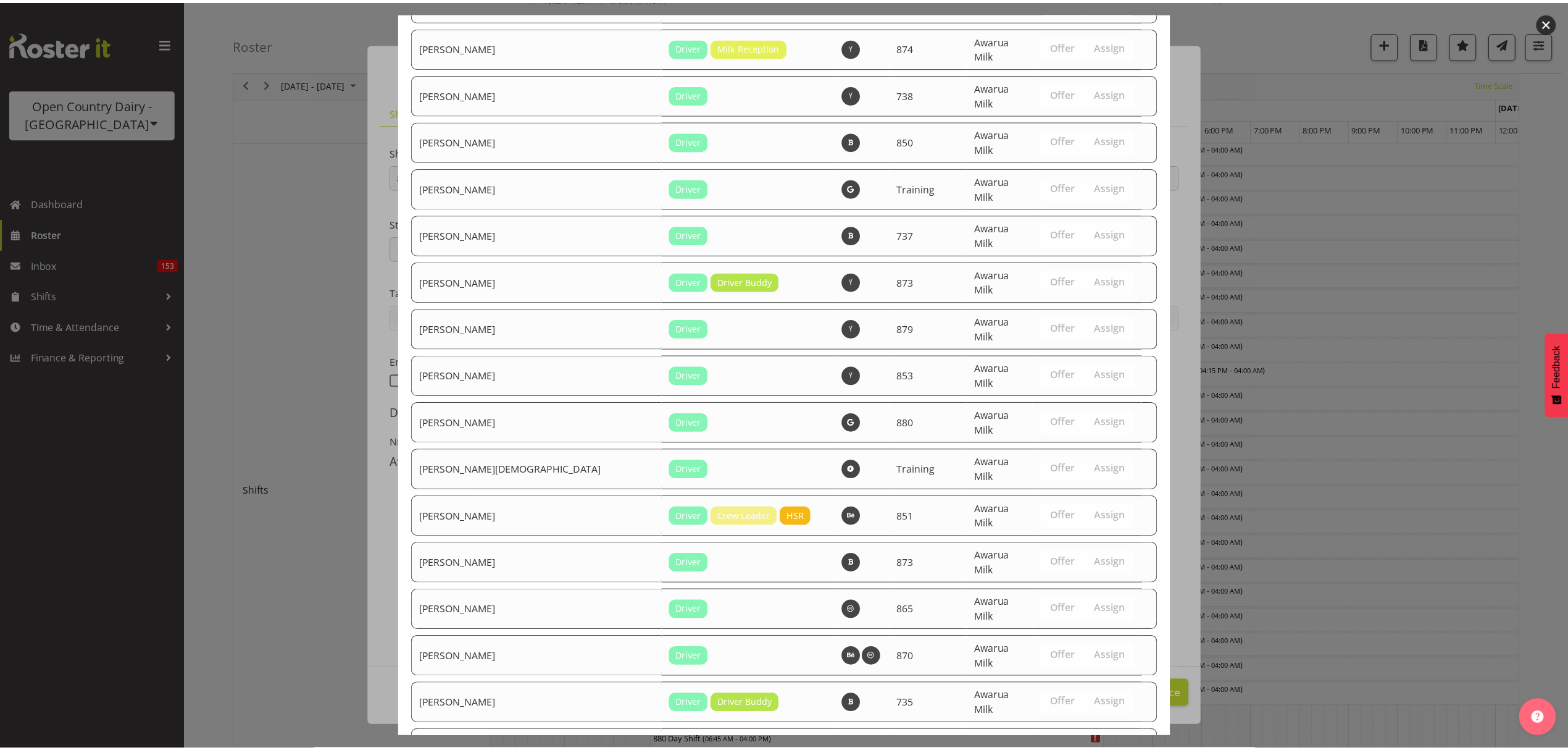
scroll to position [2033, 0]
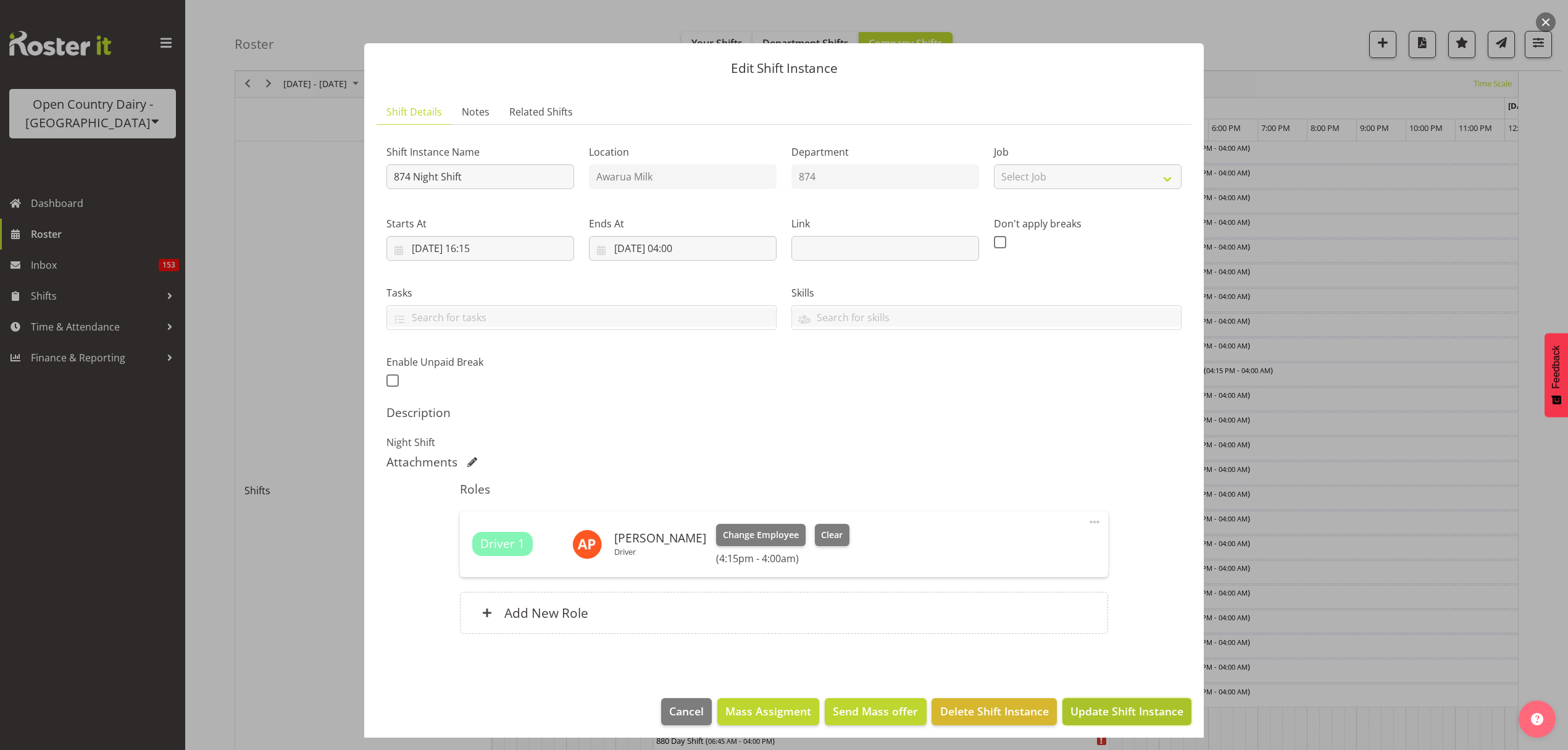
click at [1114, 701] on button "Update Shift Instance" at bounding box center [1127, 711] width 129 height 27
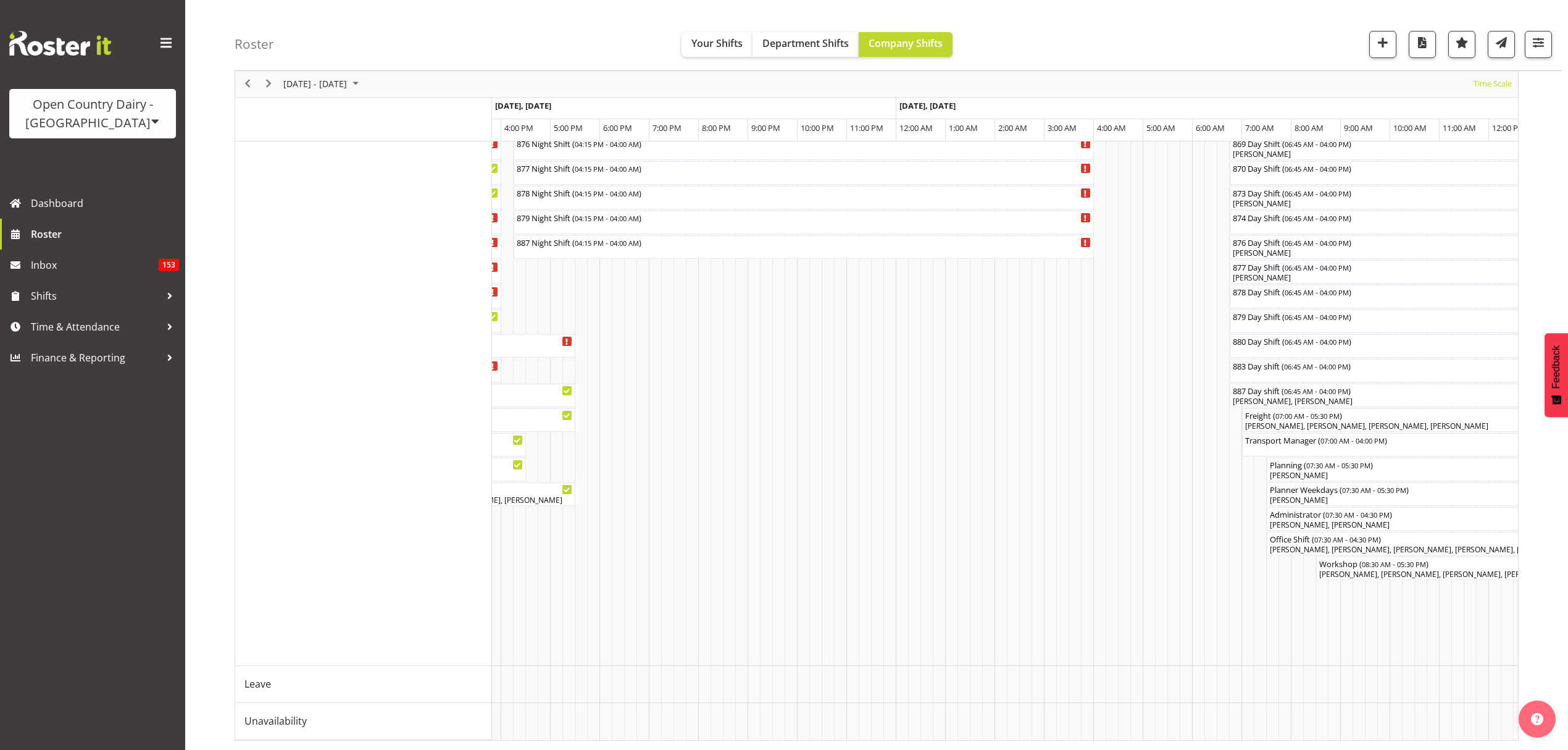
scroll to position [0, 788]
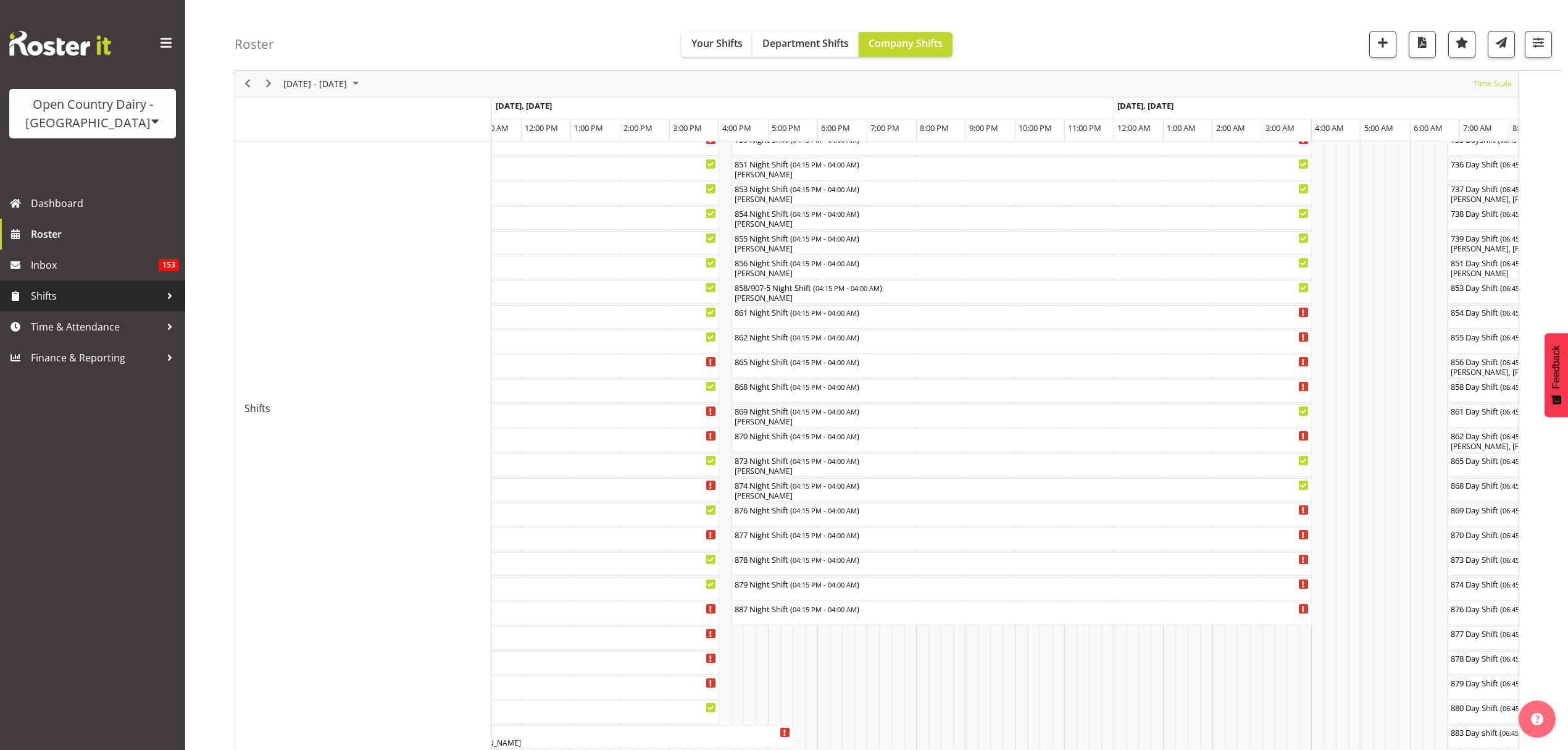
click at [68, 305] on link "Shifts" at bounding box center [93, 296] width 185 height 31
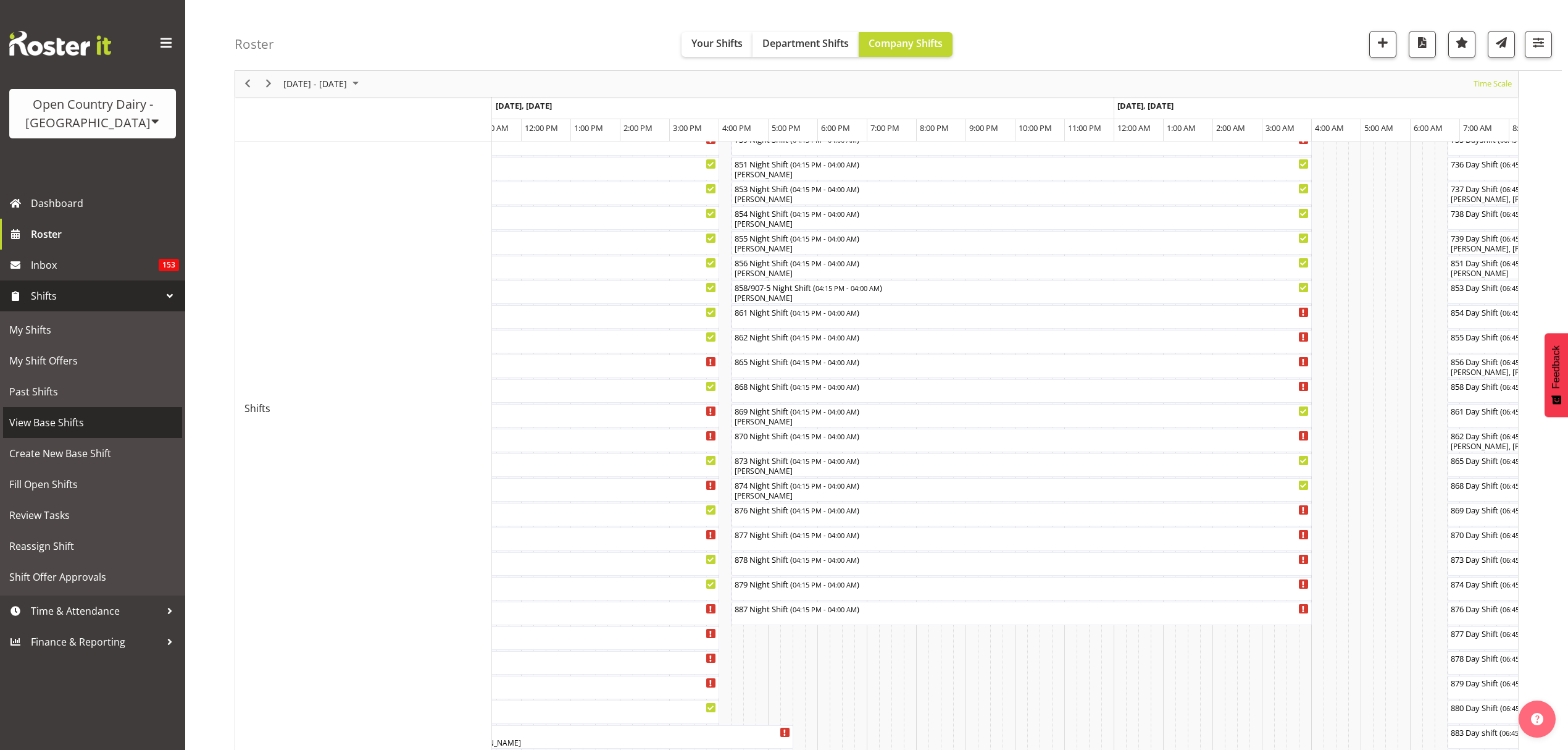
click at [62, 410] on link "View Base Shifts" at bounding box center [92, 422] width 179 height 31
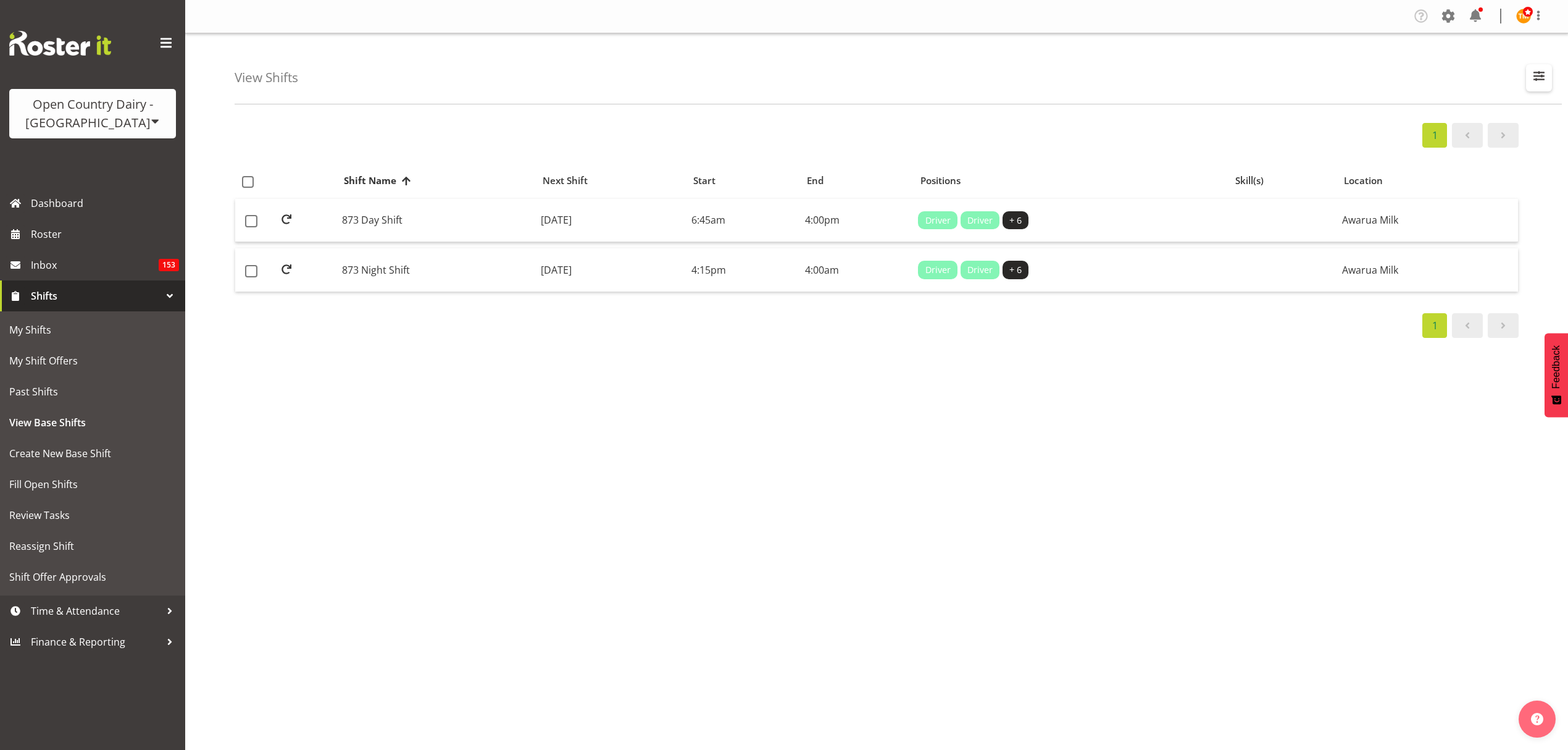
click at [1542, 77] on span "button" at bounding box center [1539, 76] width 16 height 16
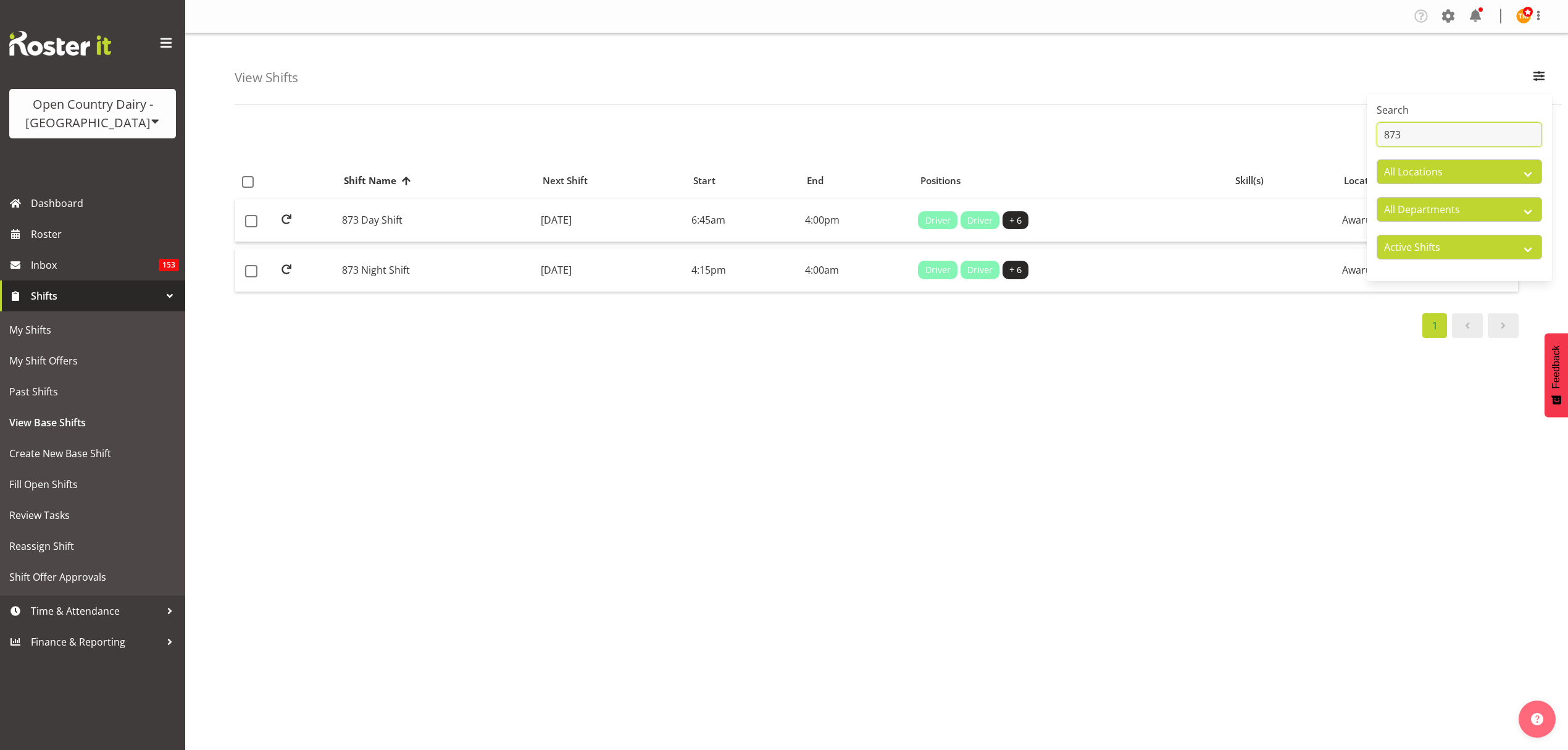
click at [1459, 141] on input "873" at bounding box center [1459, 134] width 166 height 24
click at [1459, 139] on input "873" at bounding box center [1459, 134] width 166 height 24
type input "868"
click at [436, 215] on td "868 Day Shift" at bounding box center [437, 221] width 199 height 44
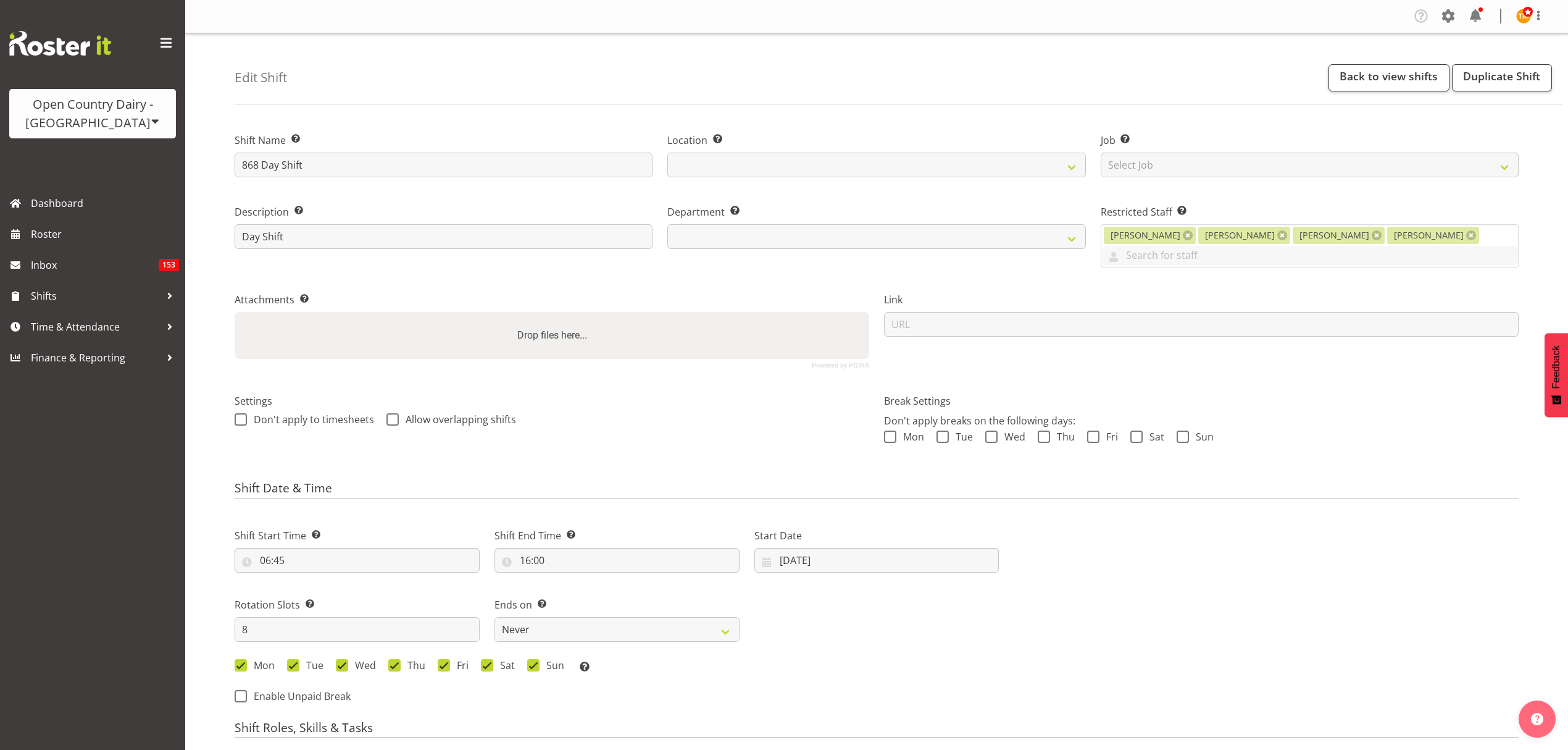
select select "7"
select select "2025"
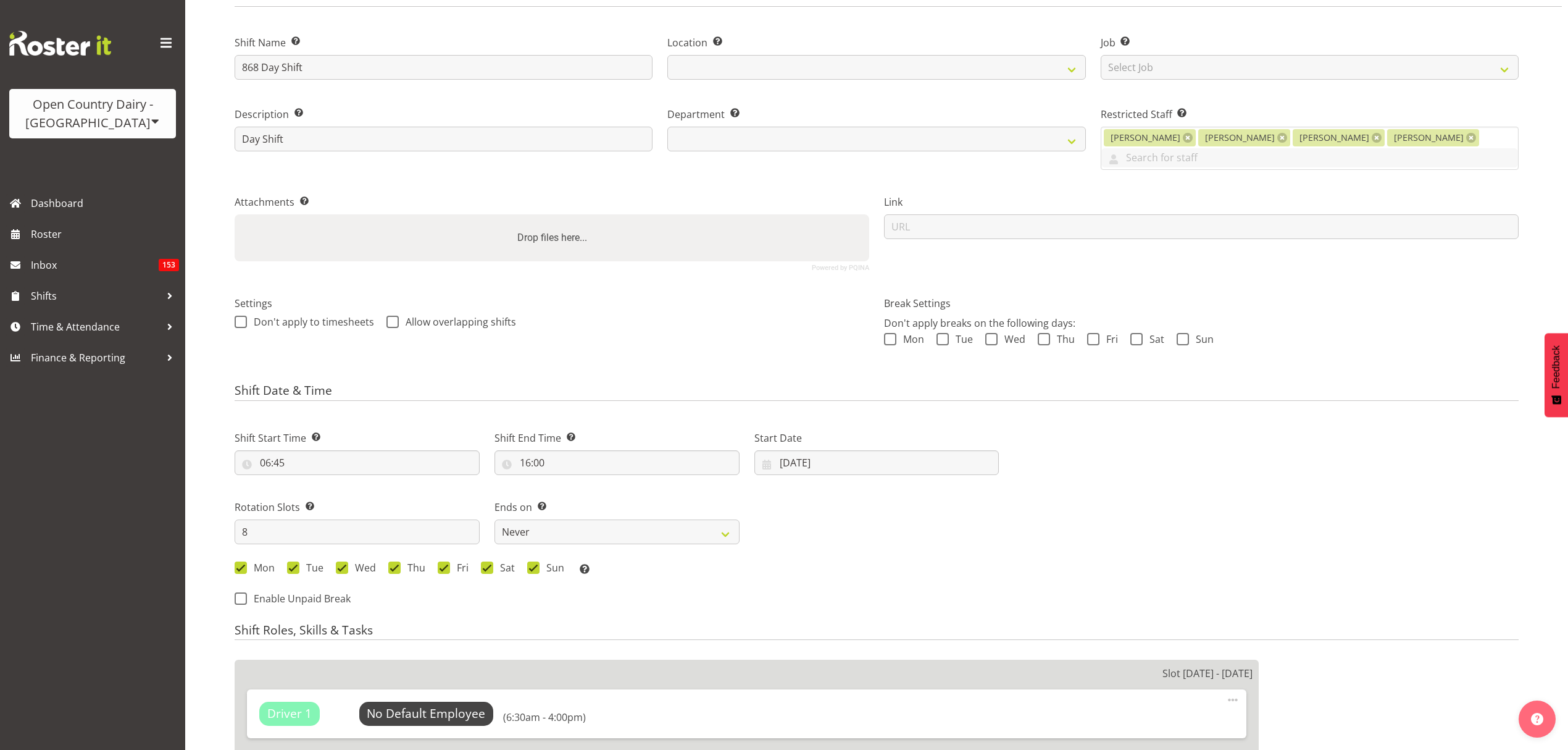
scroll to position [164, 0]
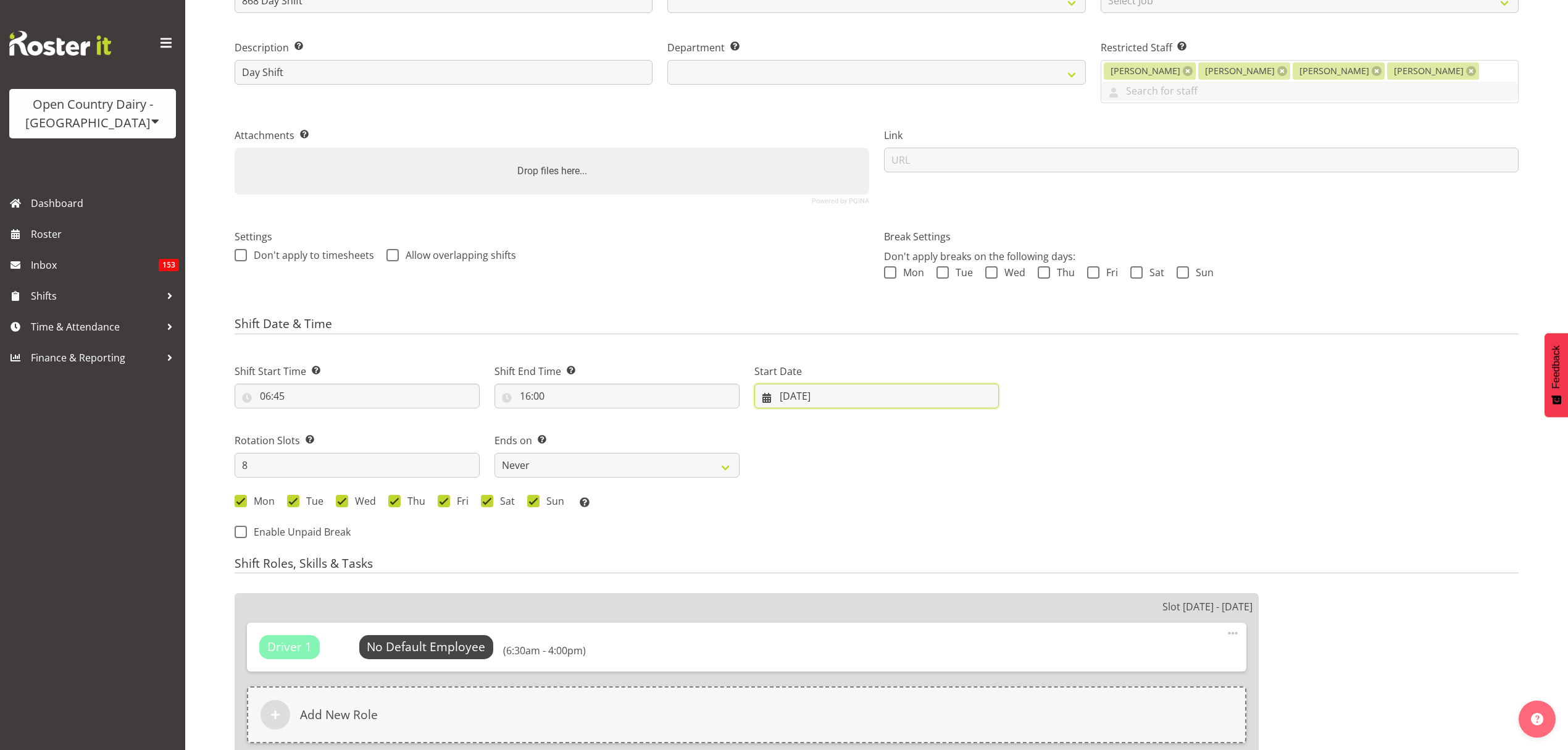
click at [851, 384] on input "[DATE]" at bounding box center [877, 396] width 245 height 24
select select
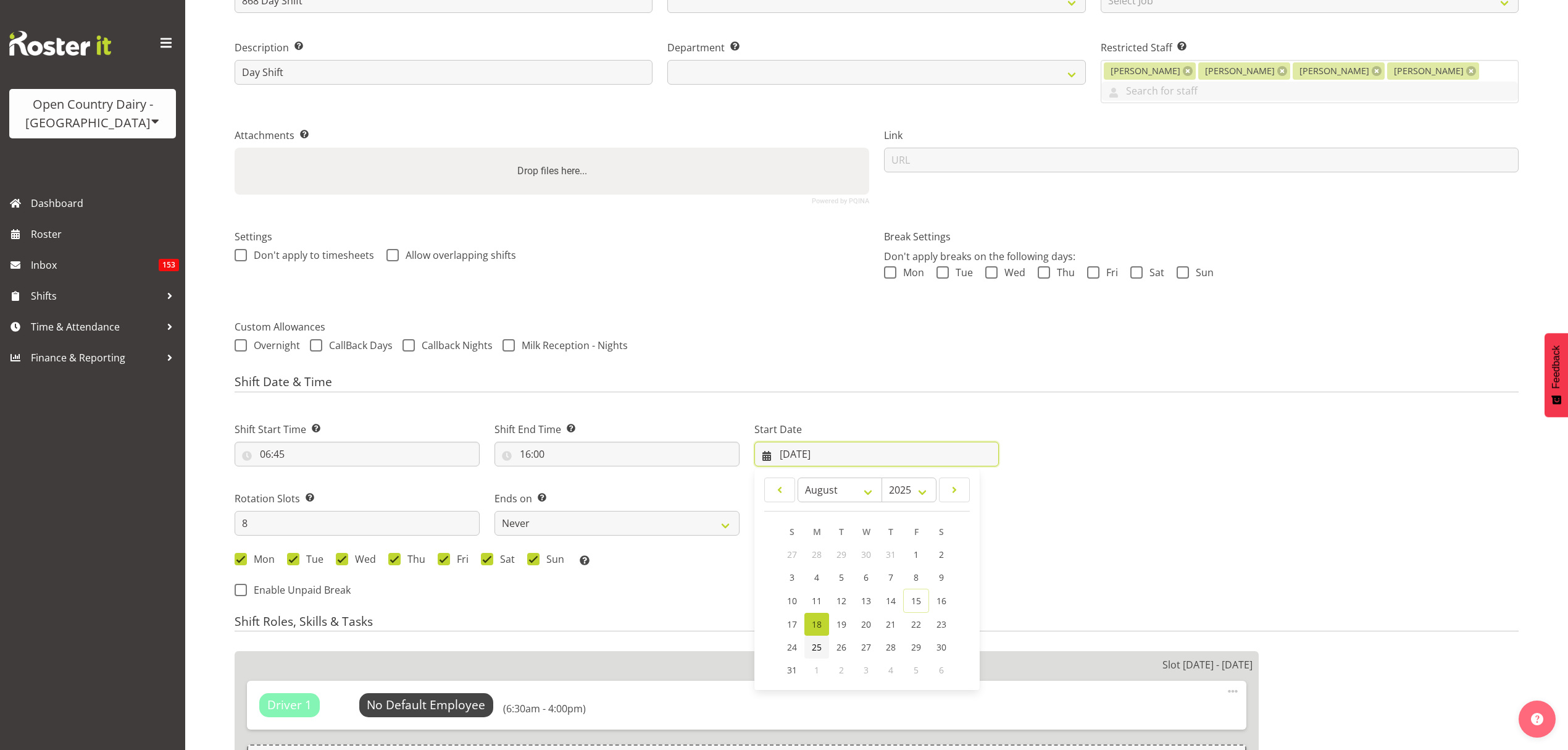
select select
click at [821, 641] on span "25" at bounding box center [817, 646] width 10 height 12
select select
type input "[DATE]"
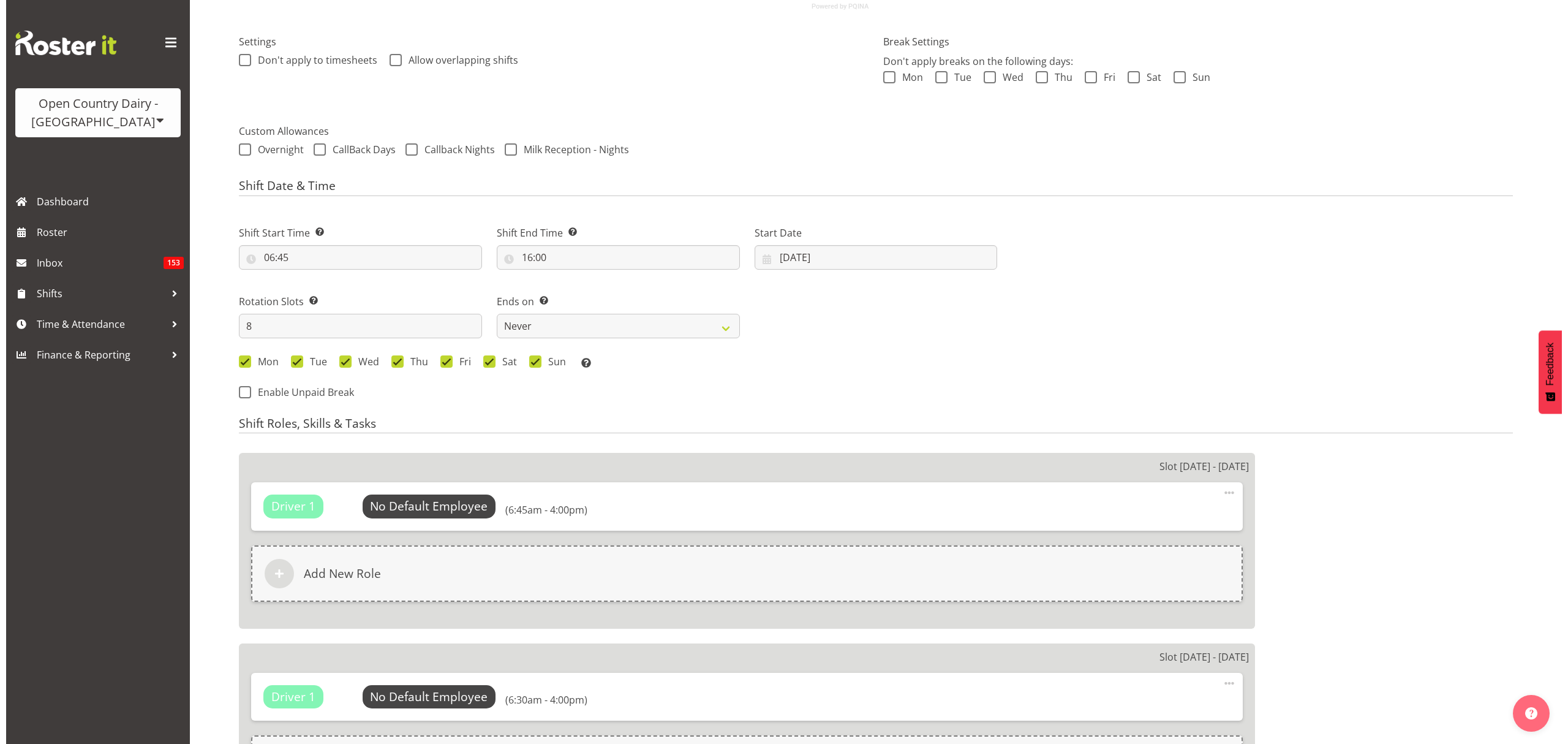
scroll to position [408, 0]
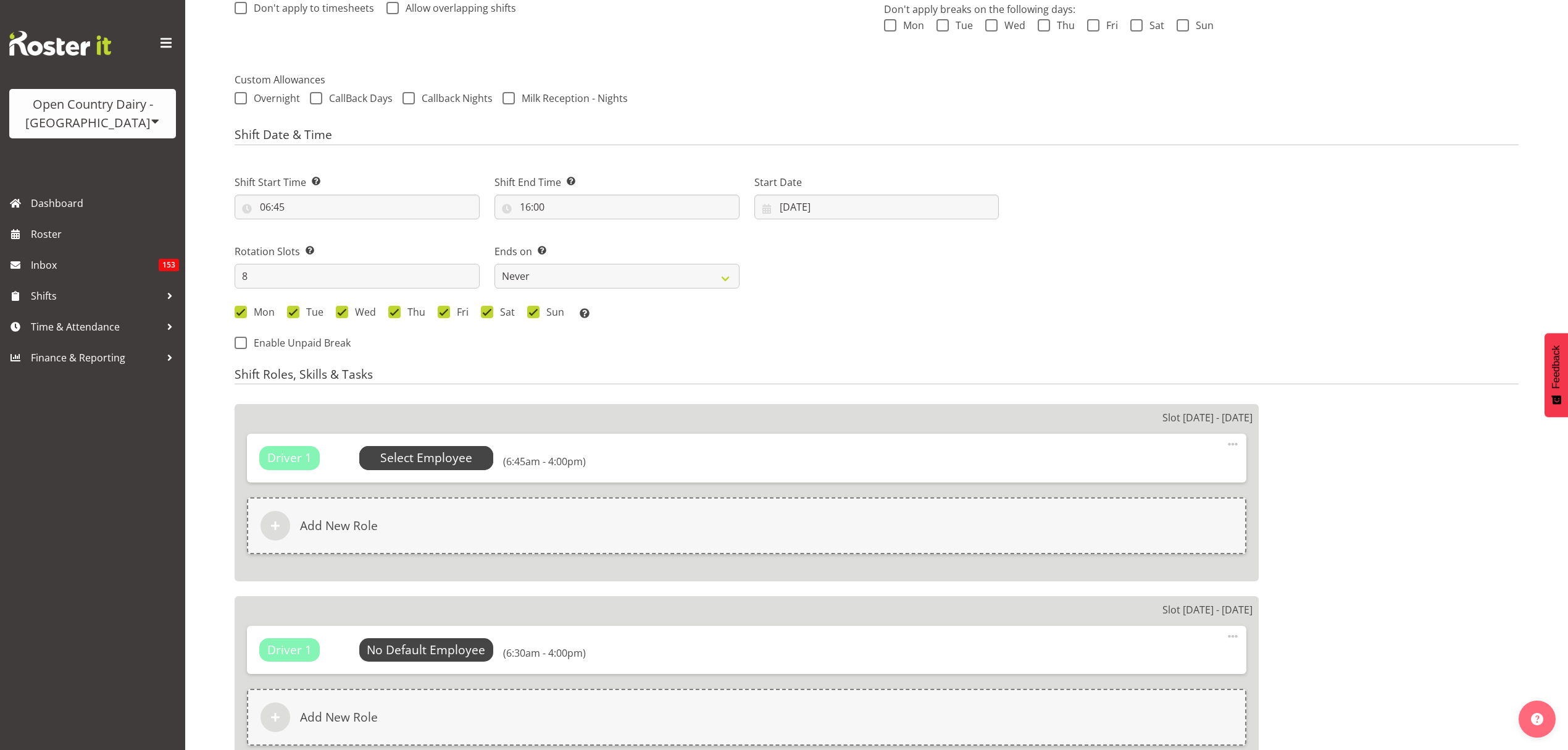
click at [455, 449] on span "Select Employee" at bounding box center [426, 458] width 92 height 18
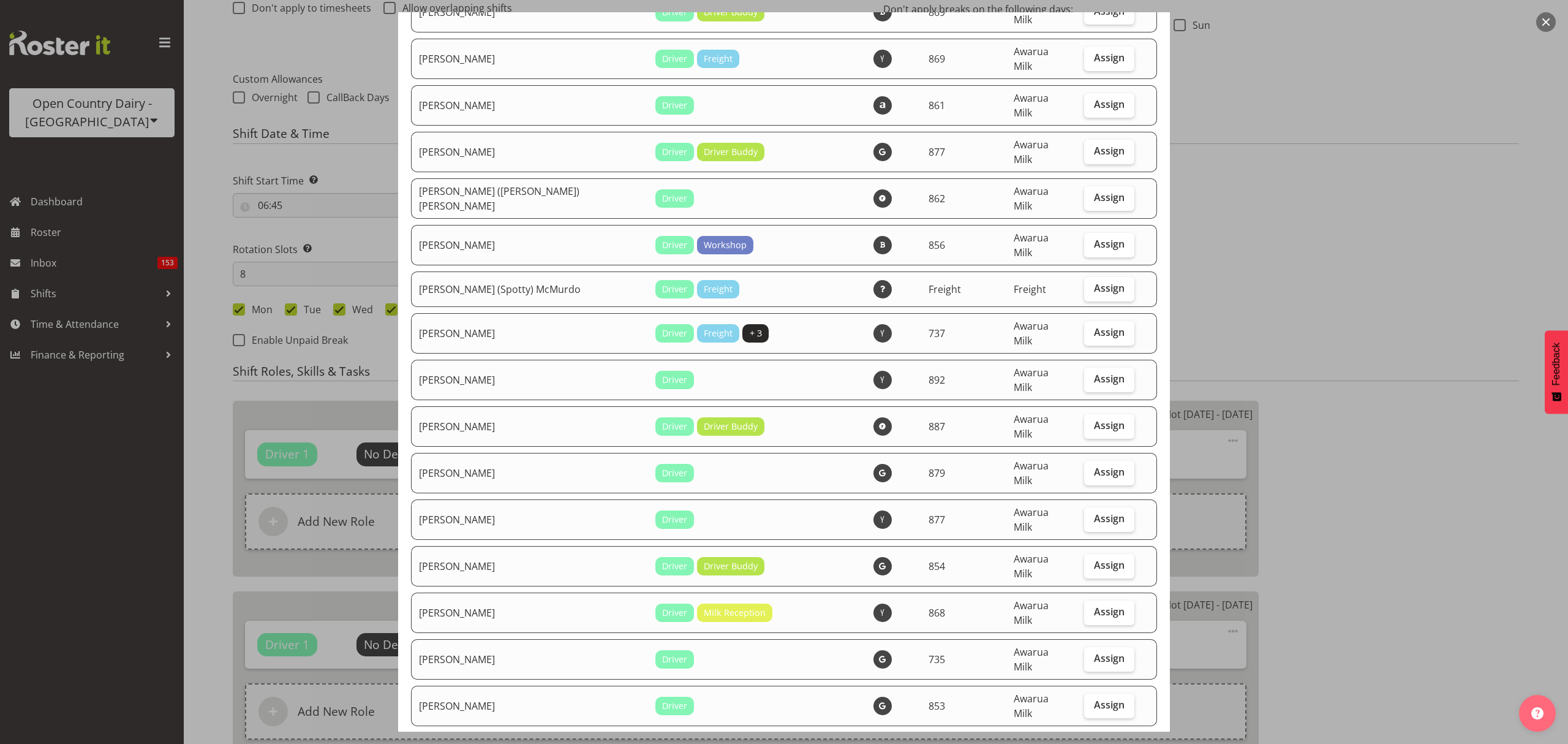
scroll to position [735, 0]
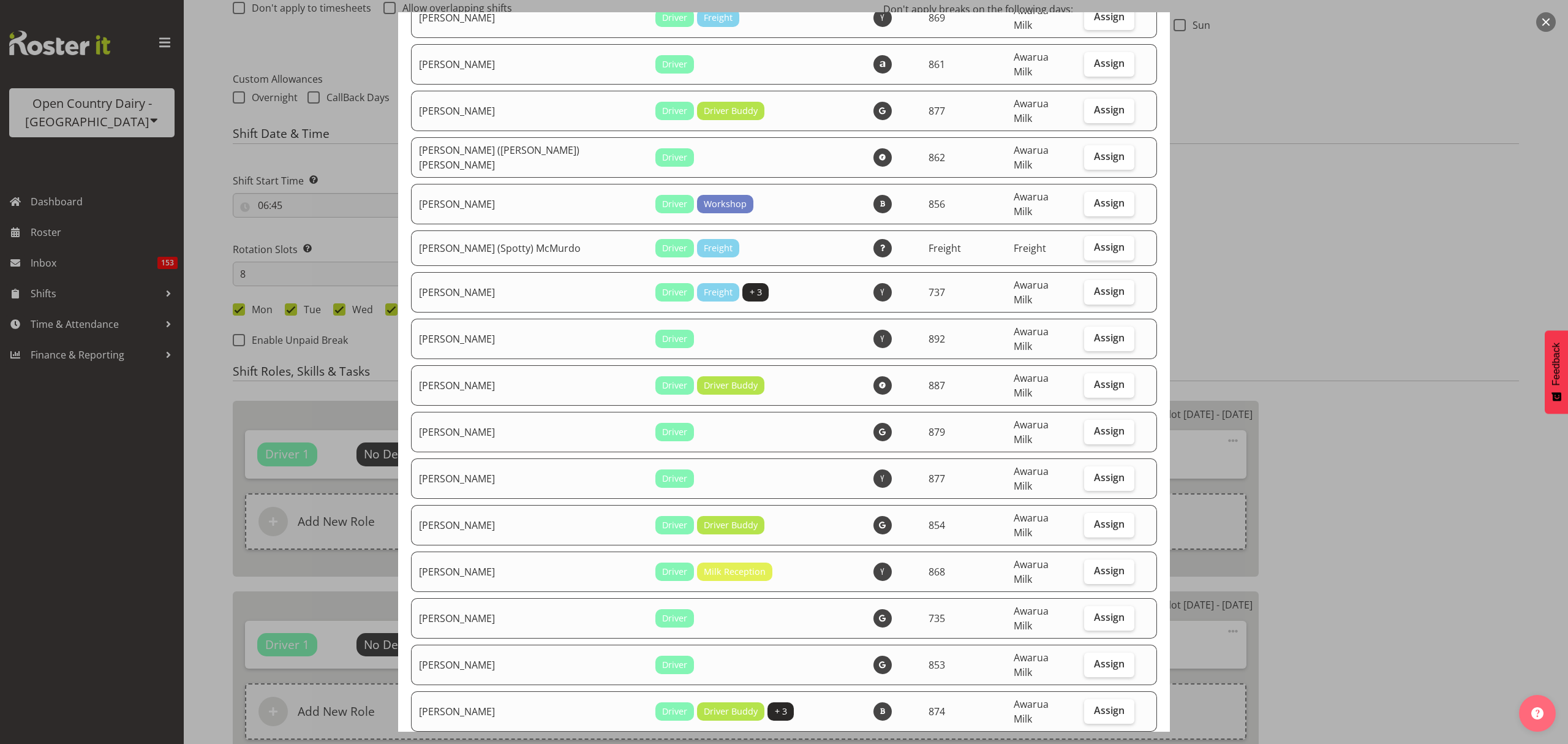
click at [1094, 743] on span "Assign" at bounding box center [1109, 756] width 30 height 12
click at [1084, 743] on input "Assign" at bounding box center [1089, 757] width 8 height 8
checkbox input "true"
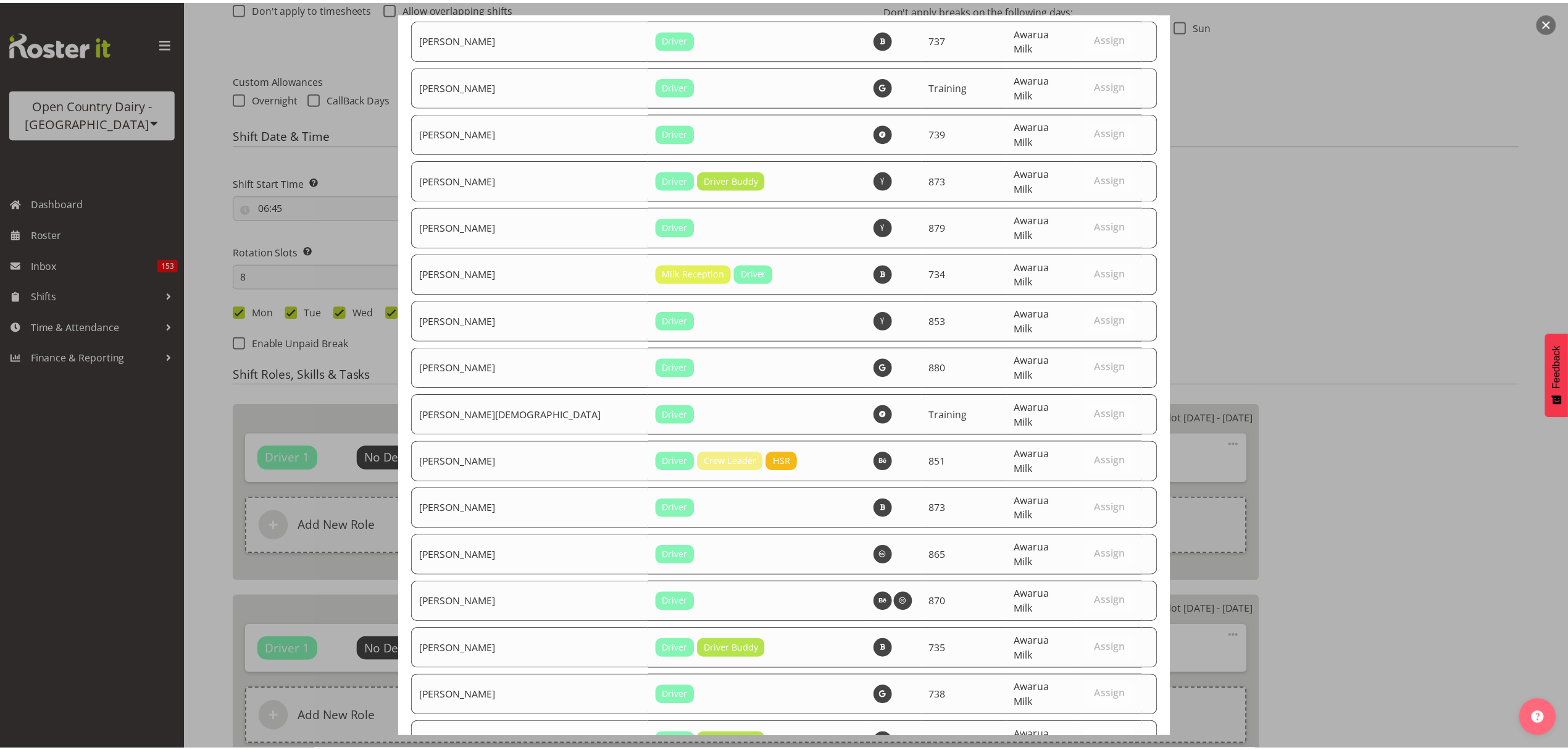
scroll to position [4300, 0]
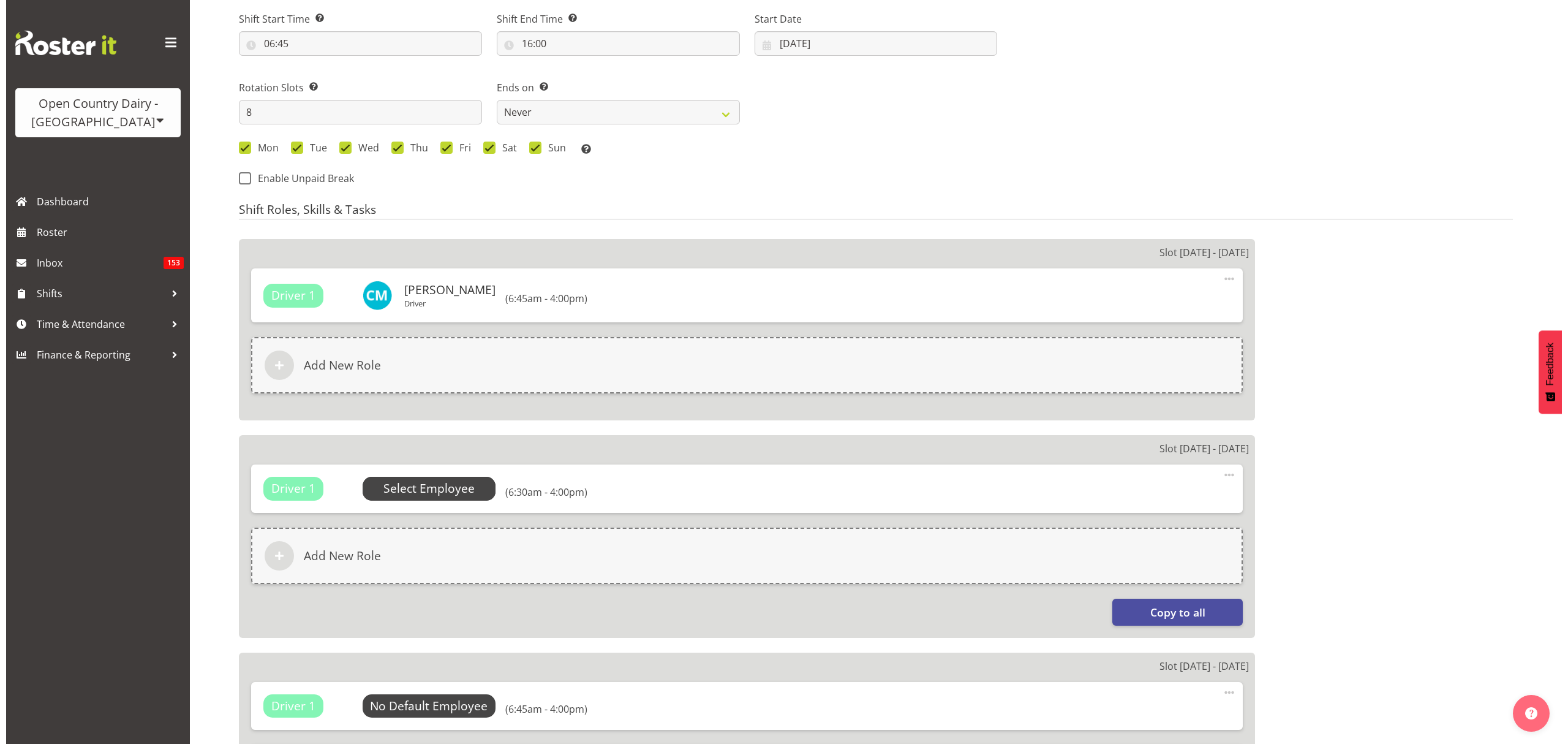
scroll to position [571, 0]
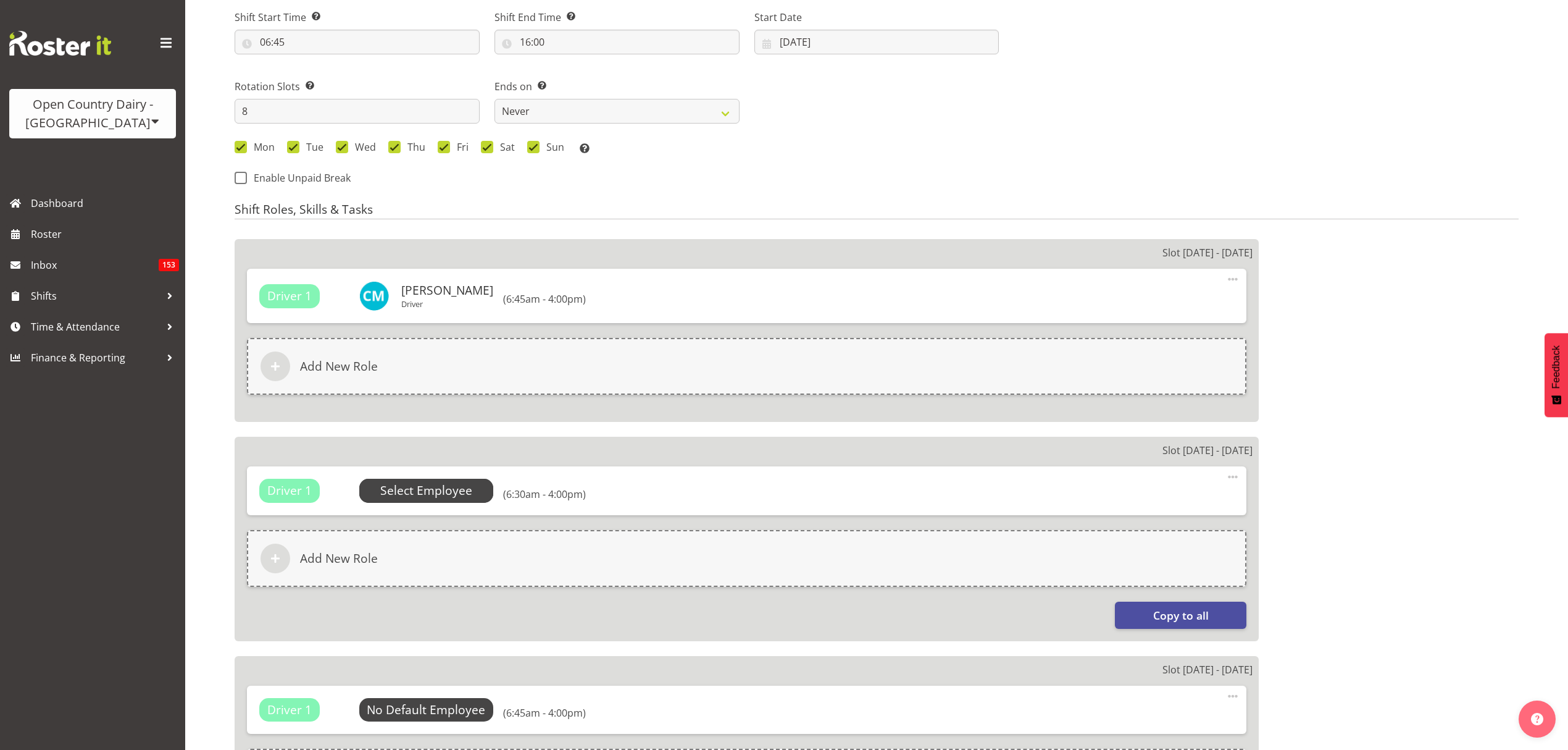
click at [444, 482] on span "Select Employee" at bounding box center [426, 491] width 92 height 18
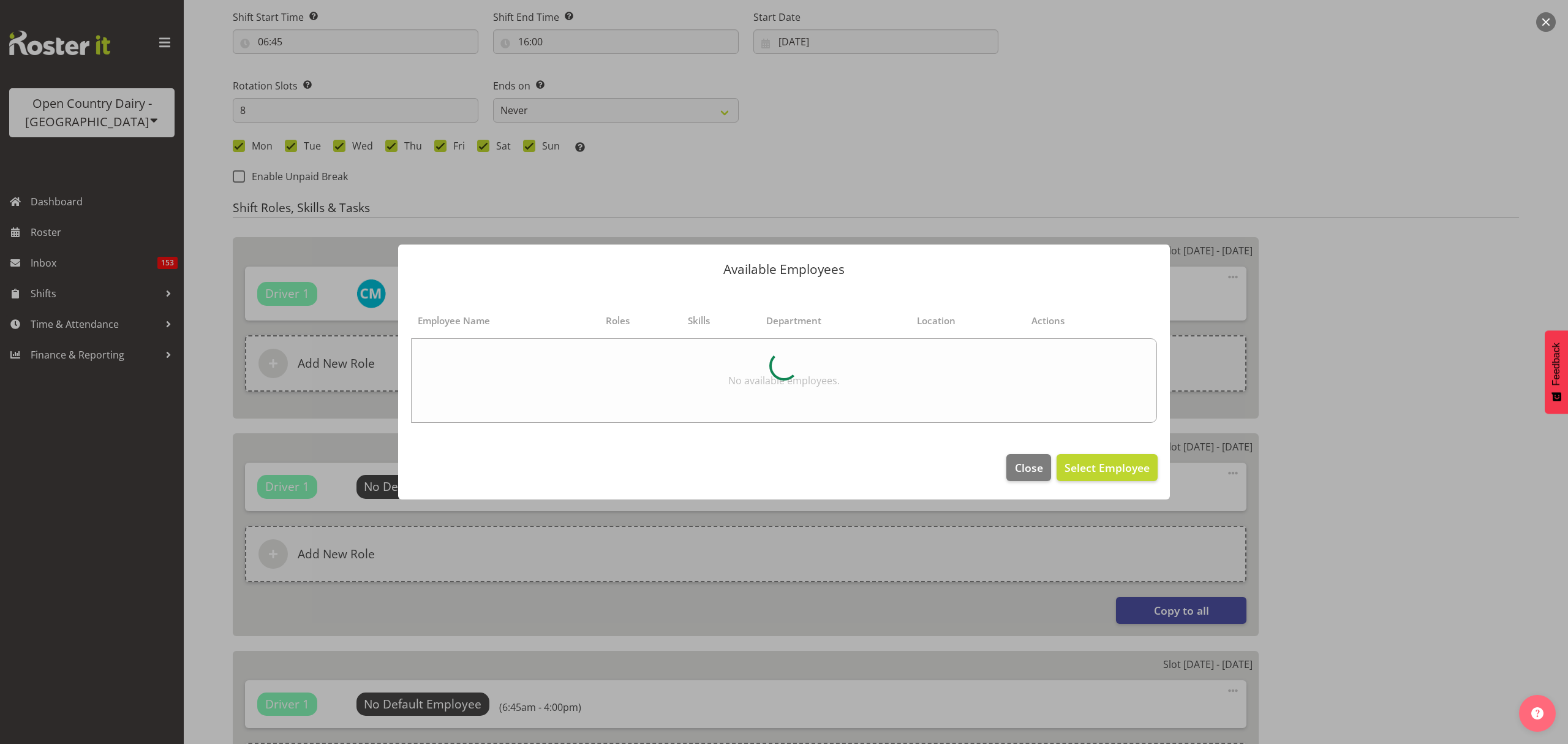
select select "681"
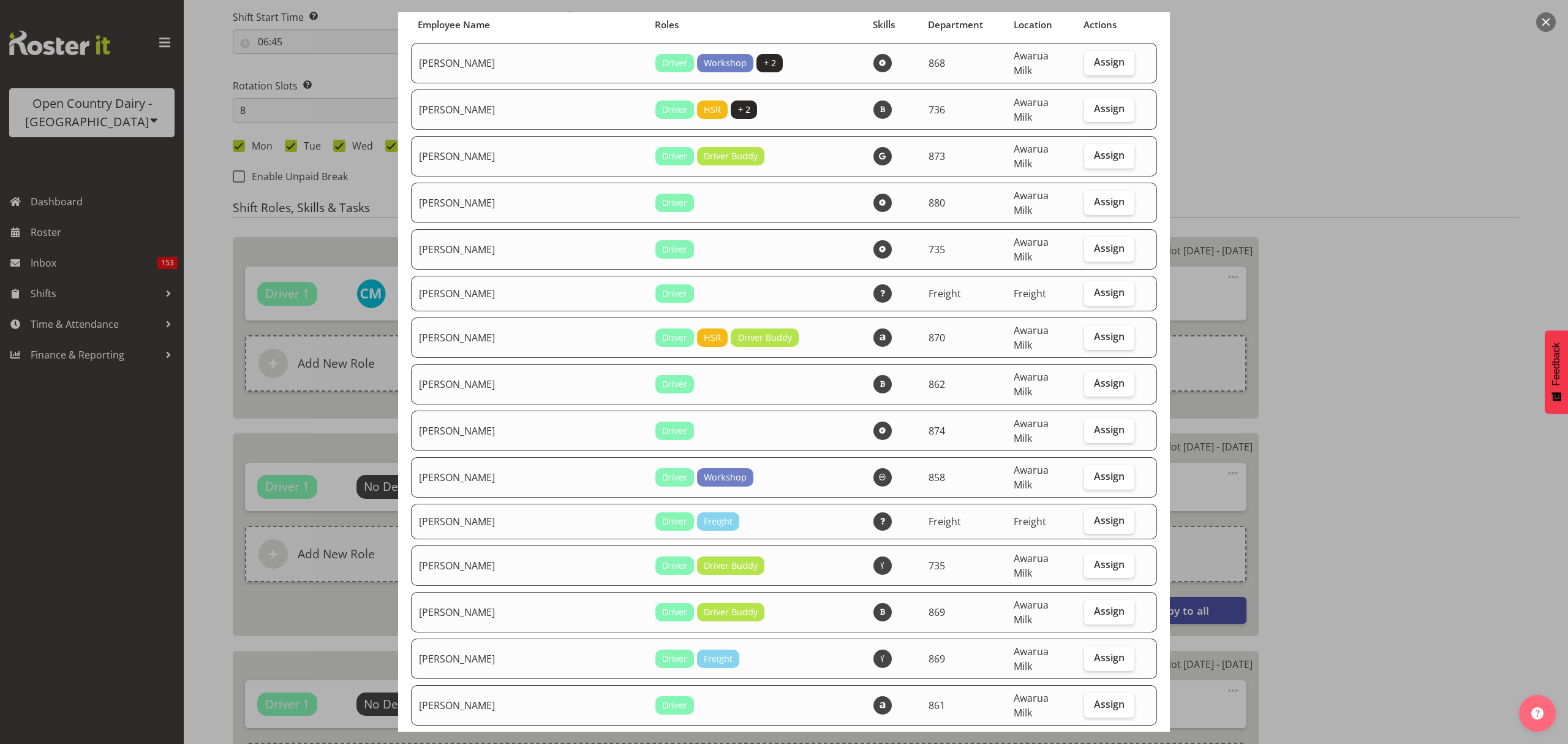
scroll to position [0, 0]
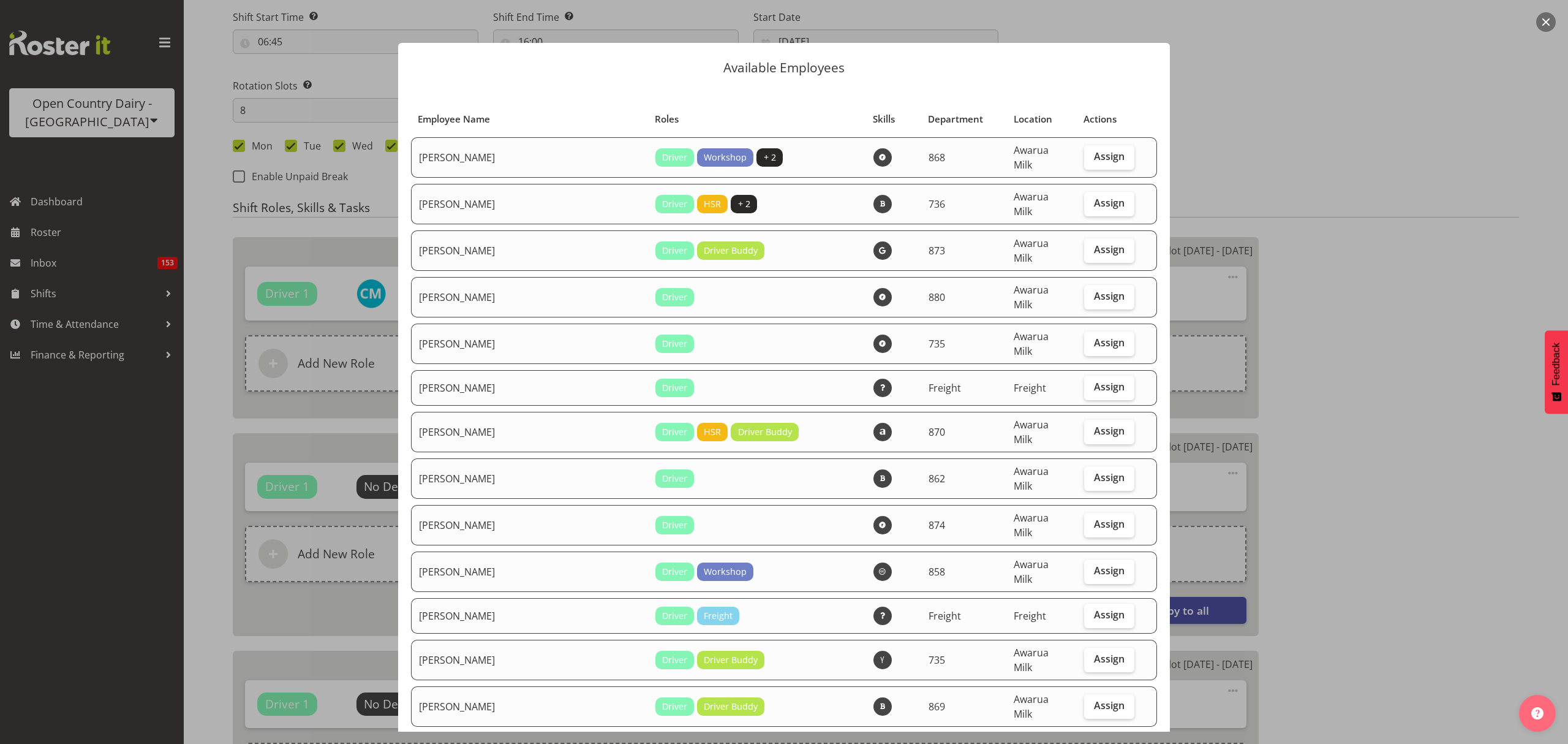
drag, startPoint x: 1084, startPoint y: 155, endPoint x: 1098, endPoint y: 169, distance: 19.8
click at [1094, 154] on span "Assign" at bounding box center [1109, 156] width 30 height 12
click at [1084, 154] on input "Assign" at bounding box center [1089, 157] width 8 height 8
checkbox input "true"
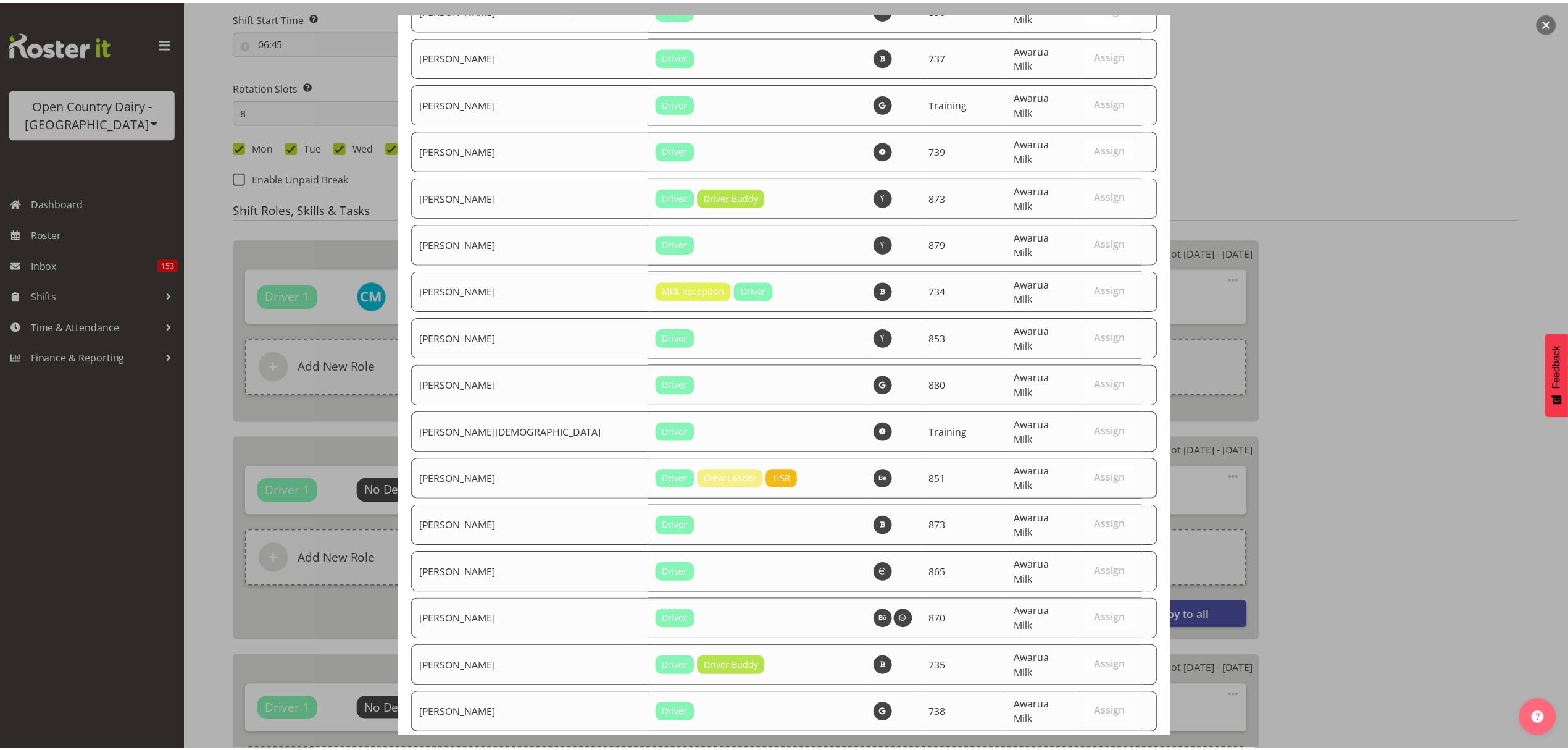
scroll to position [4300, 0]
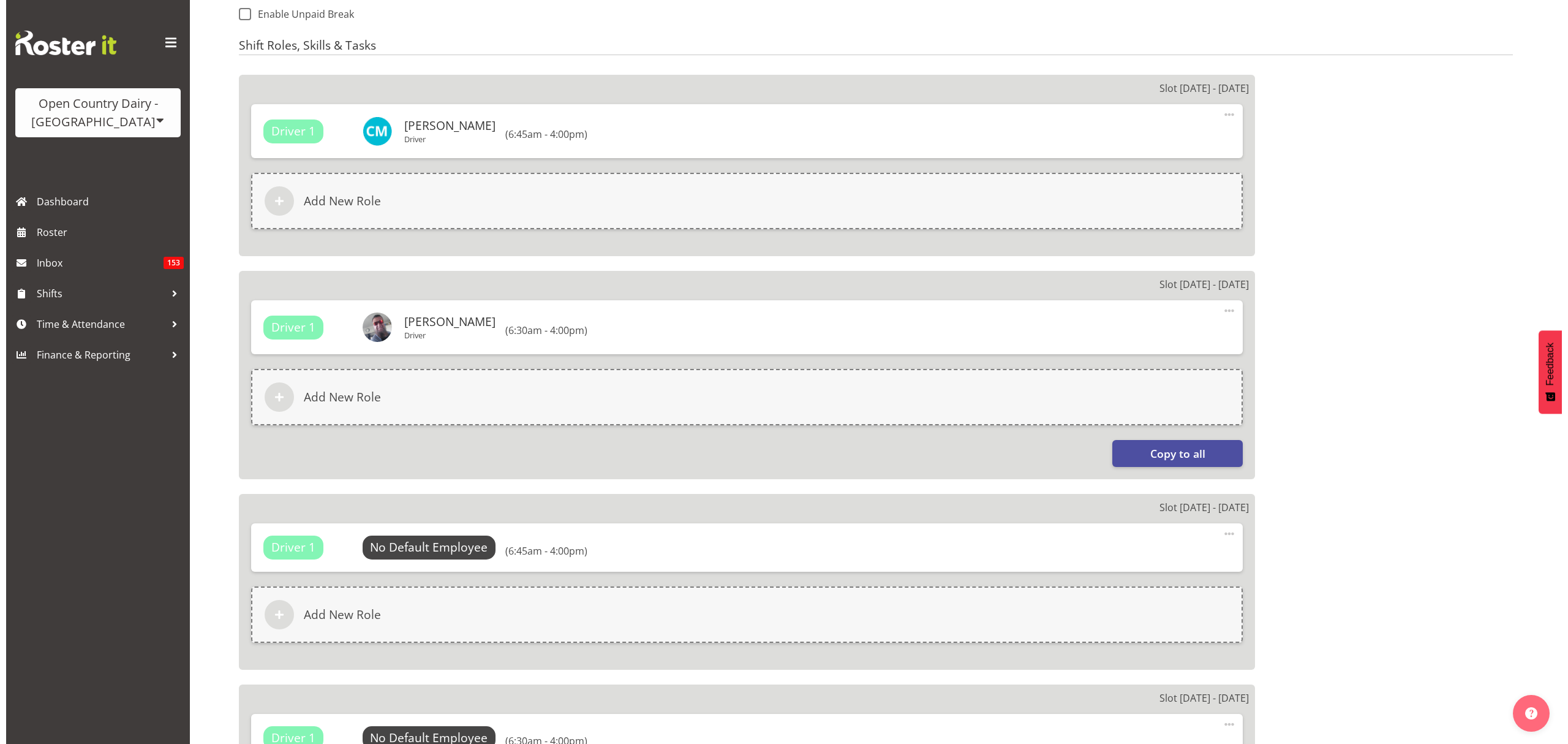
scroll to position [735, 0]
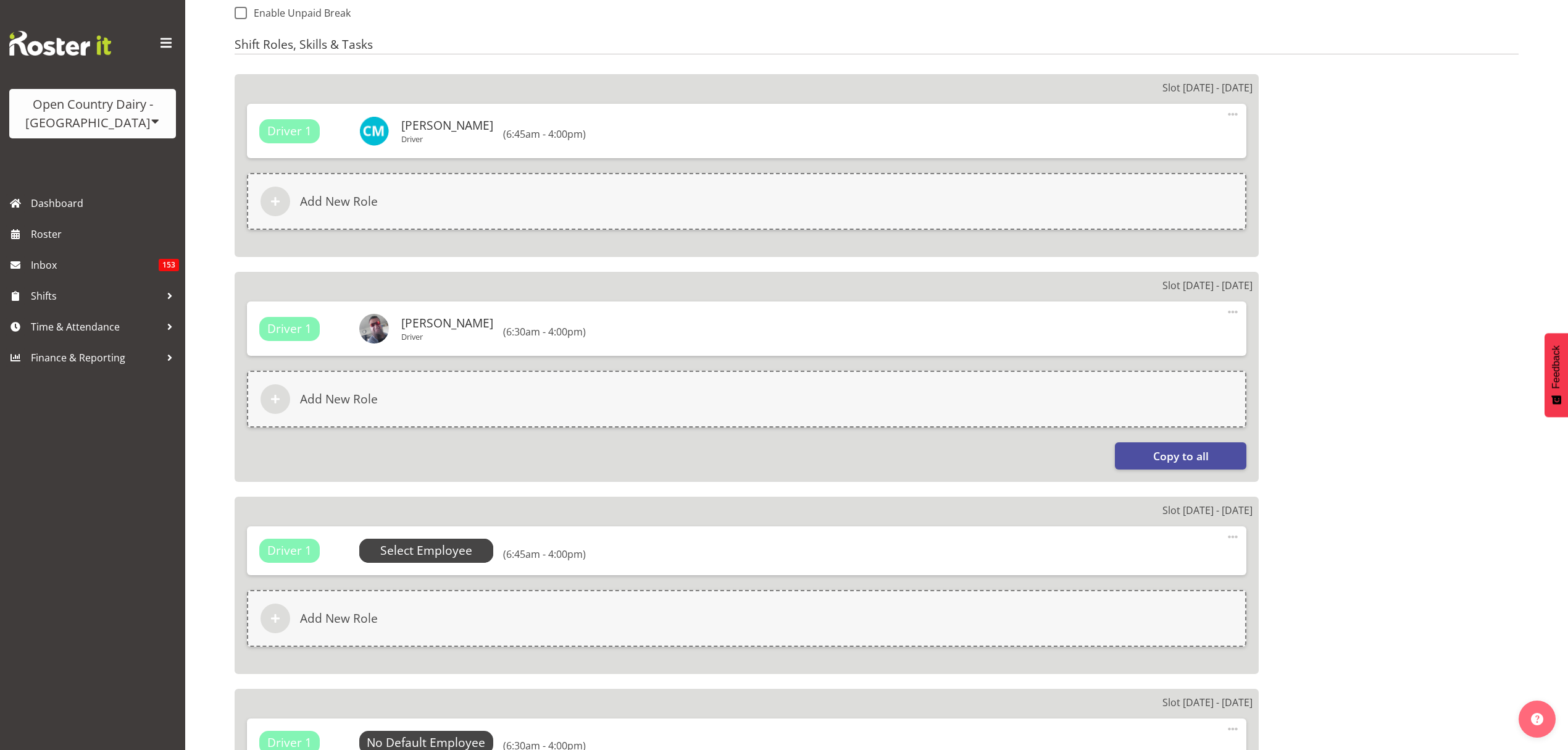
click at [464, 542] on span "Select Employee" at bounding box center [426, 551] width 92 height 18
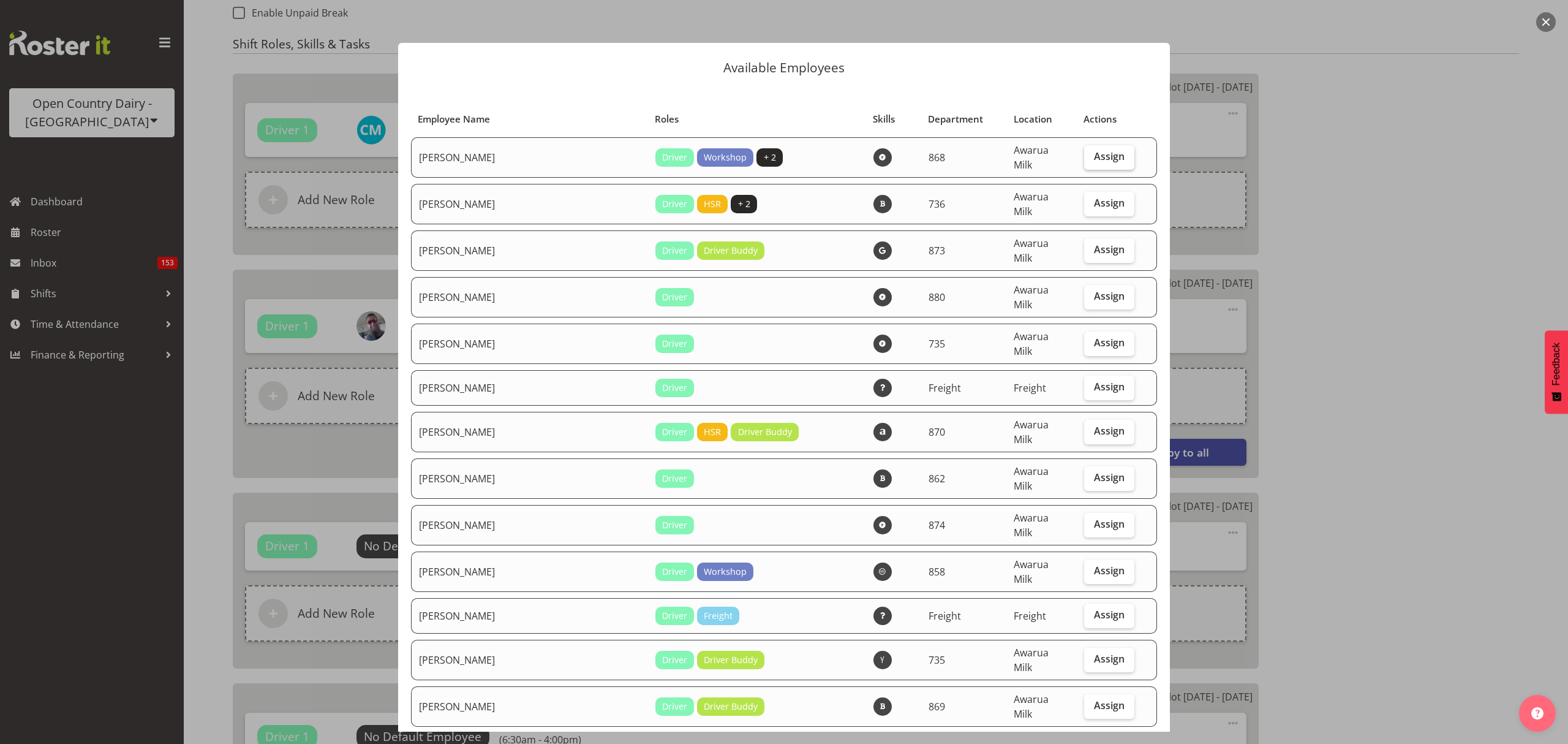
click at [1116, 152] on label "Assign" at bounding box center [1109, 157] width 50 height 24
click at [1092, 153] on input "Assign" at bounding box center [1089, 157] width 8 height 8
checkbox input "true"
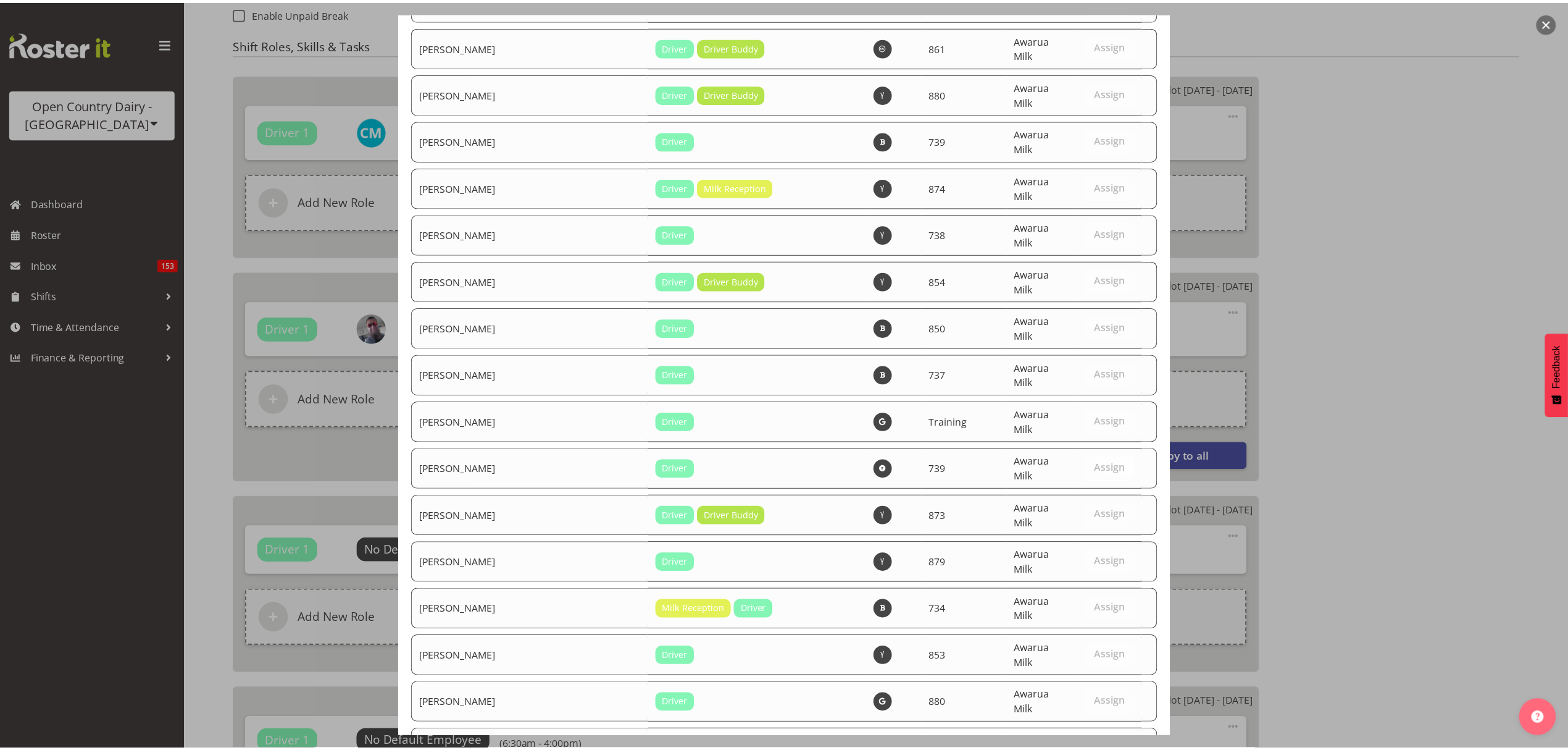
scroll to position [4300, 0]
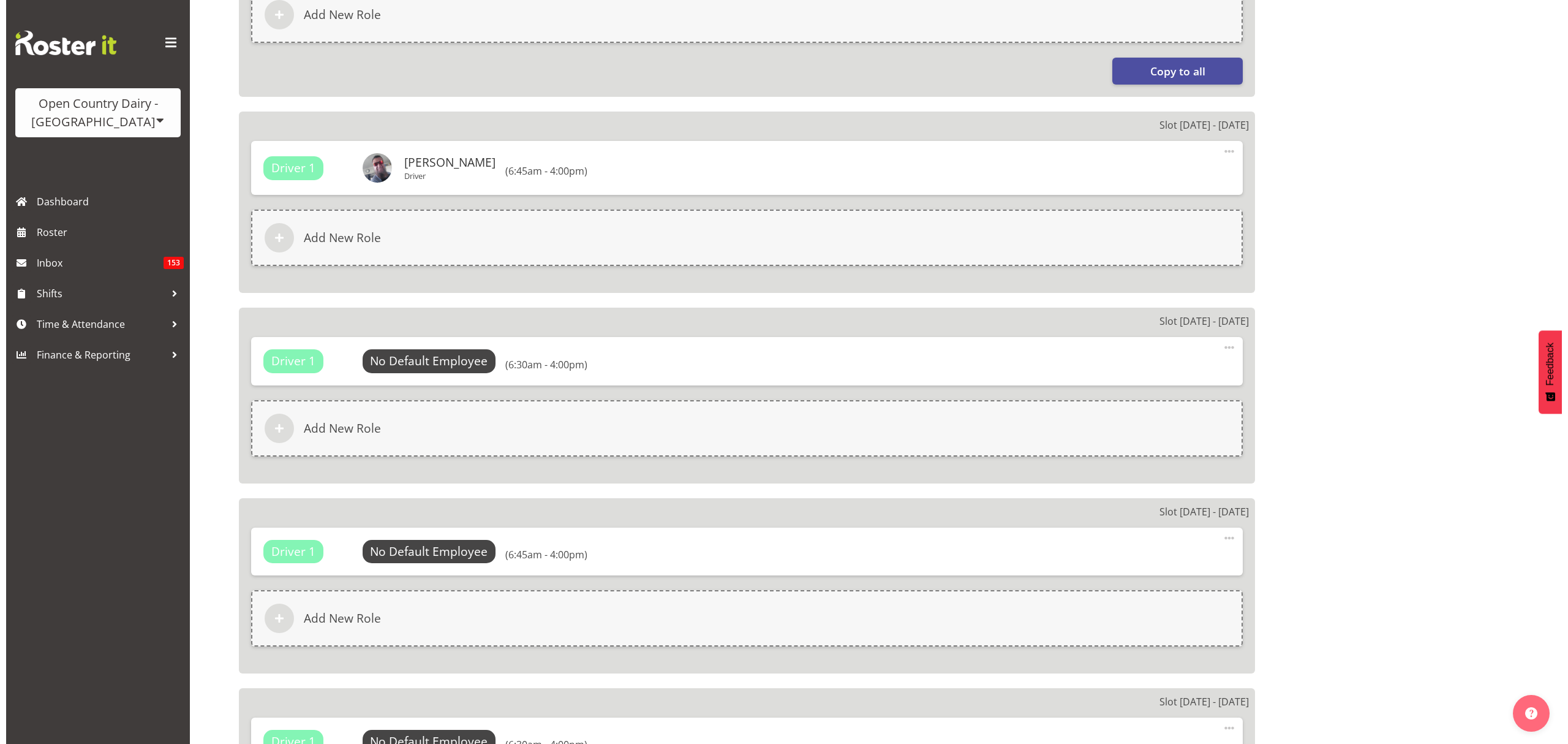
scroll to position [1143, 0]
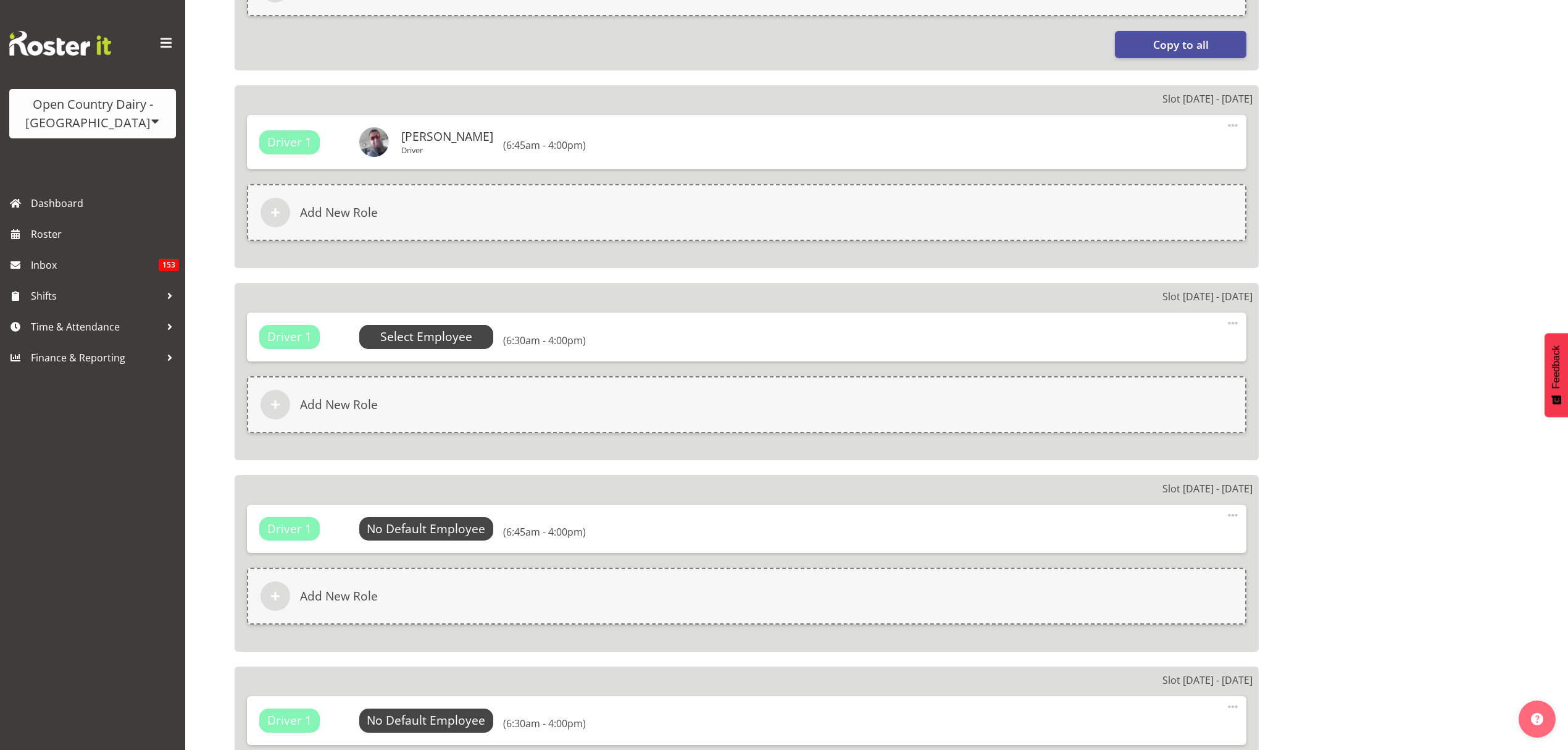
click at [477, 325] on span "Select Employee" at bounding box center [426, 336] width 134 height 24
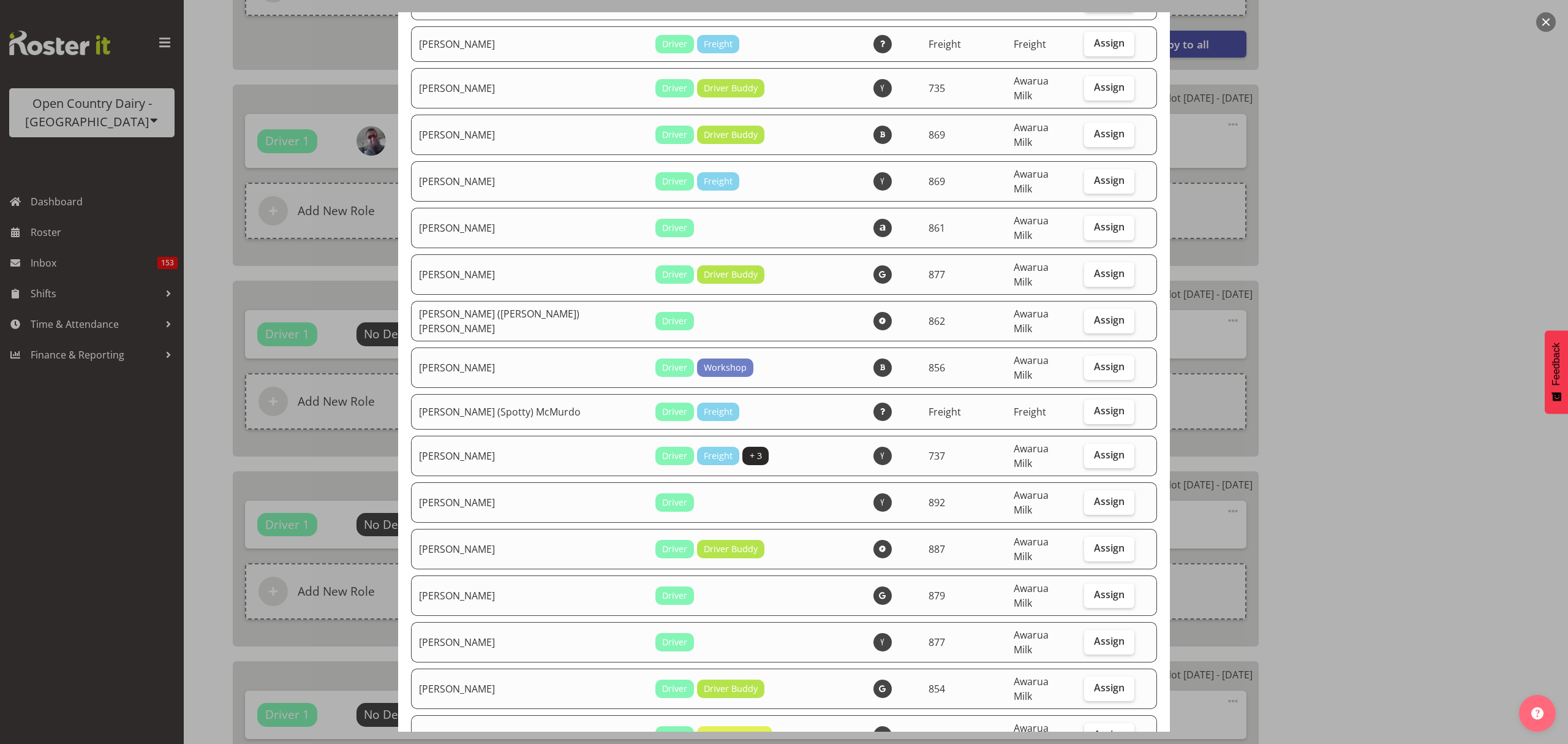
scroll to position [653, 0]
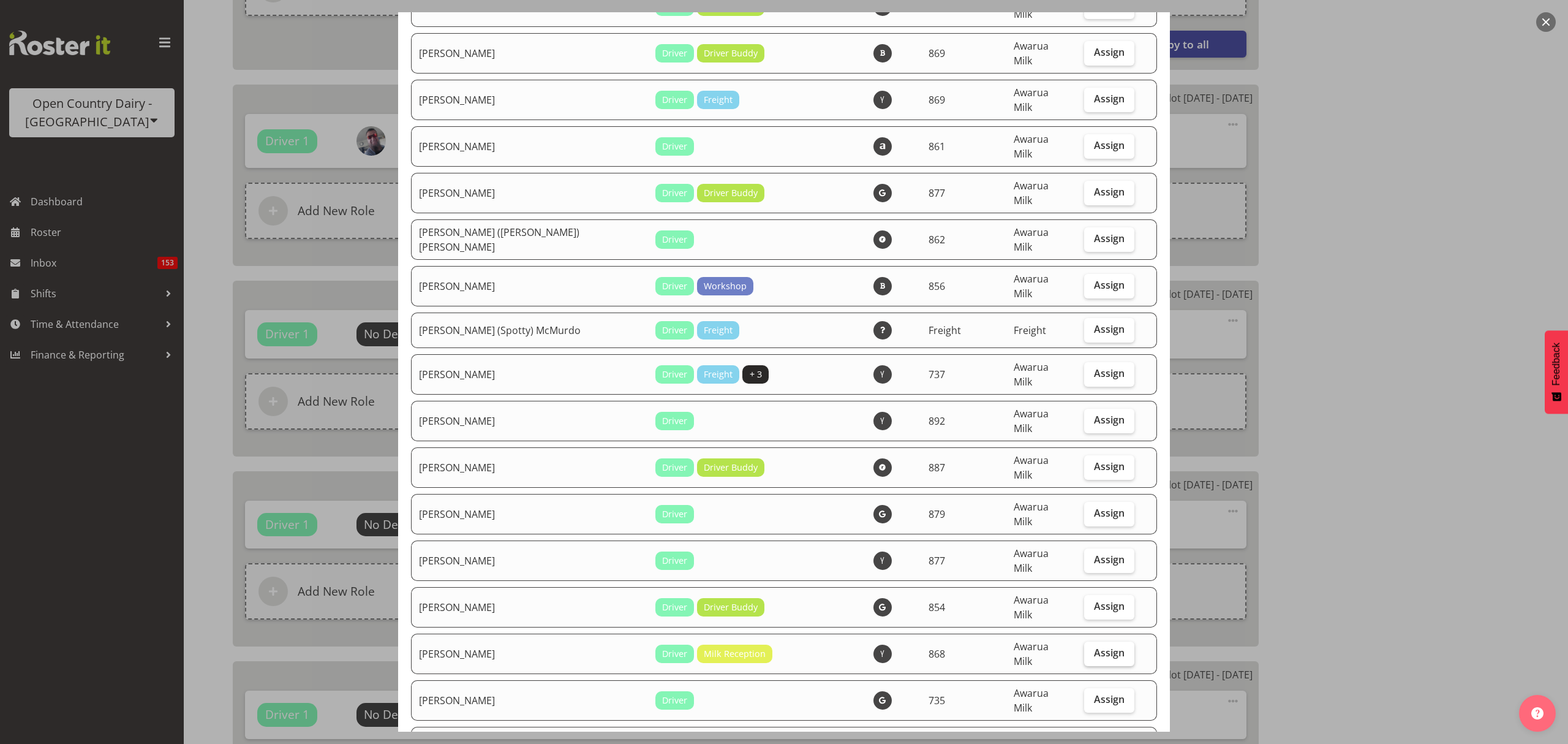
click at [1084, 641] on label "Assign" at bounding box center [1109, 653] width 50 height 24
click at [1084, 649] on input "Assign" at bounding box center [1089, 653] width 8 height 8
checkbox input "true"
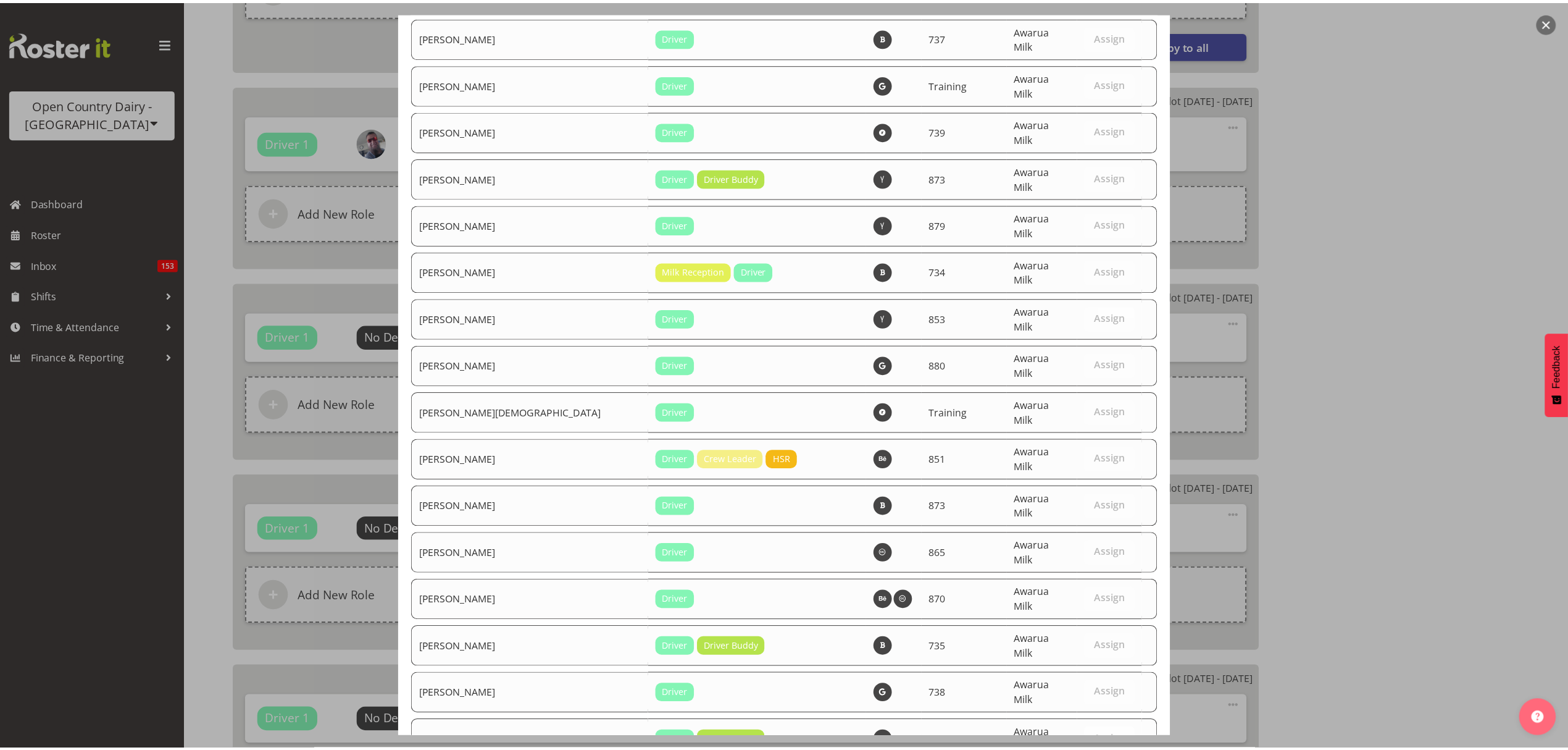
scroll to position [4300, 0]
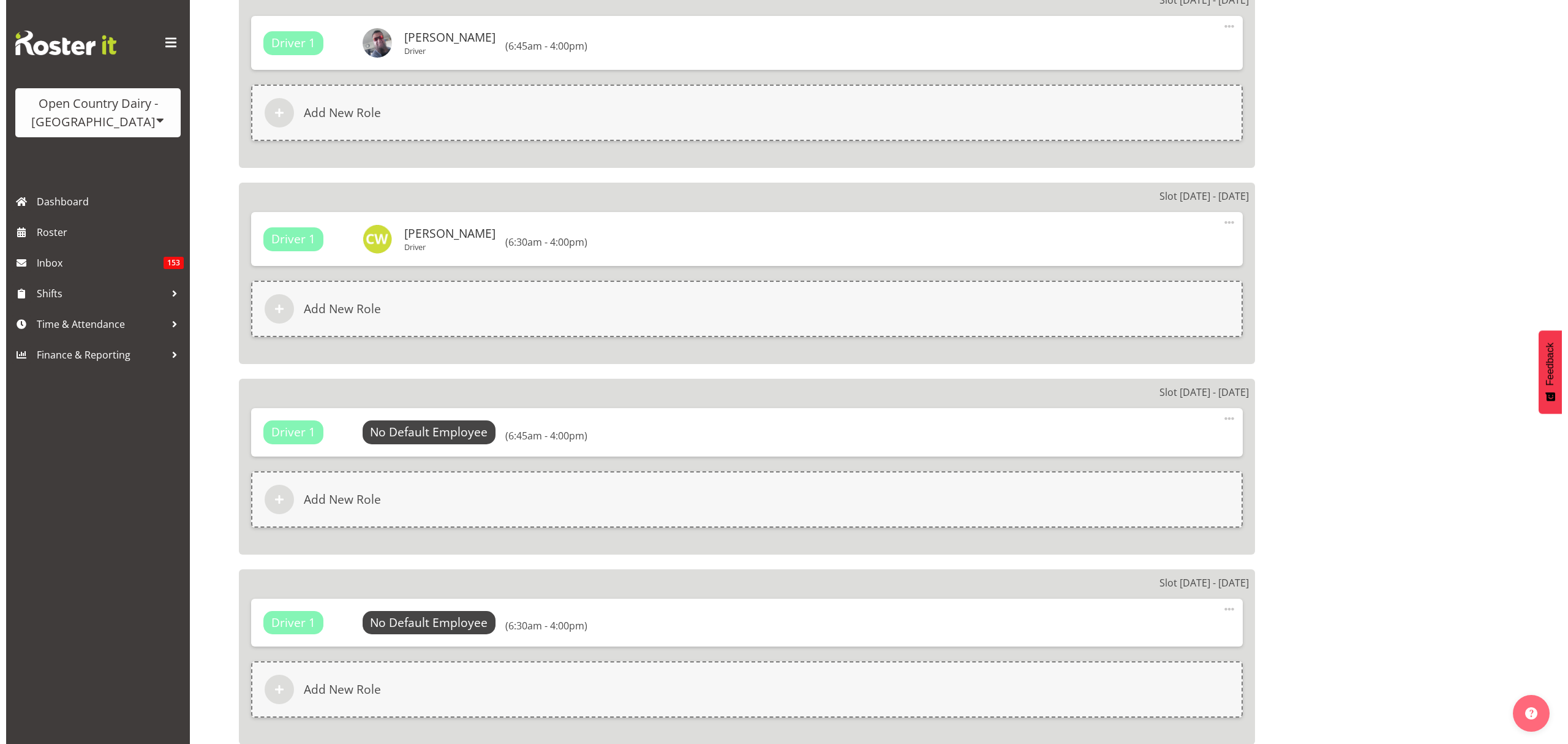
scroll to position [1388, 0]
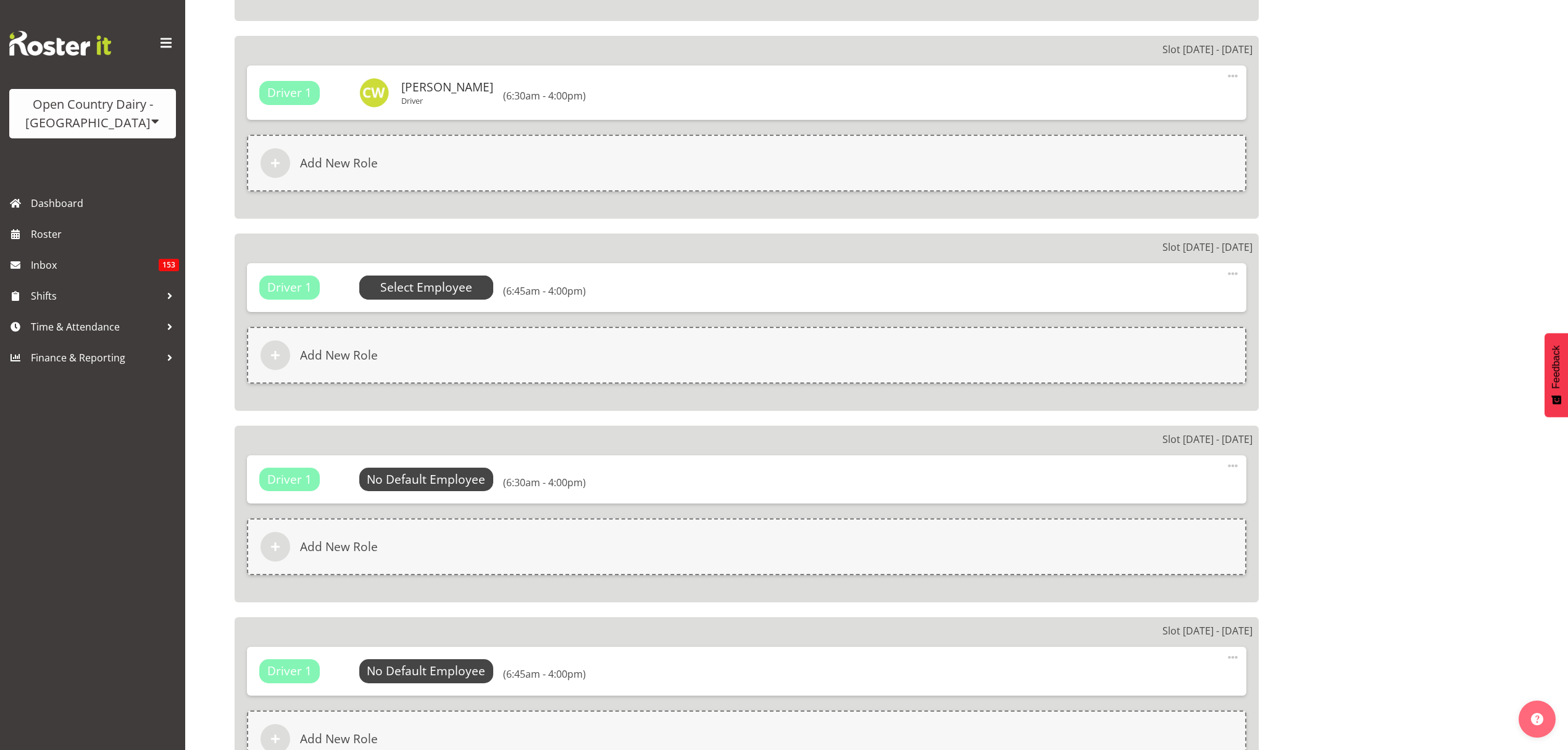
click at [462, 279] on span "Select Employee" at bounding box center [426, 288] width 92 height 18
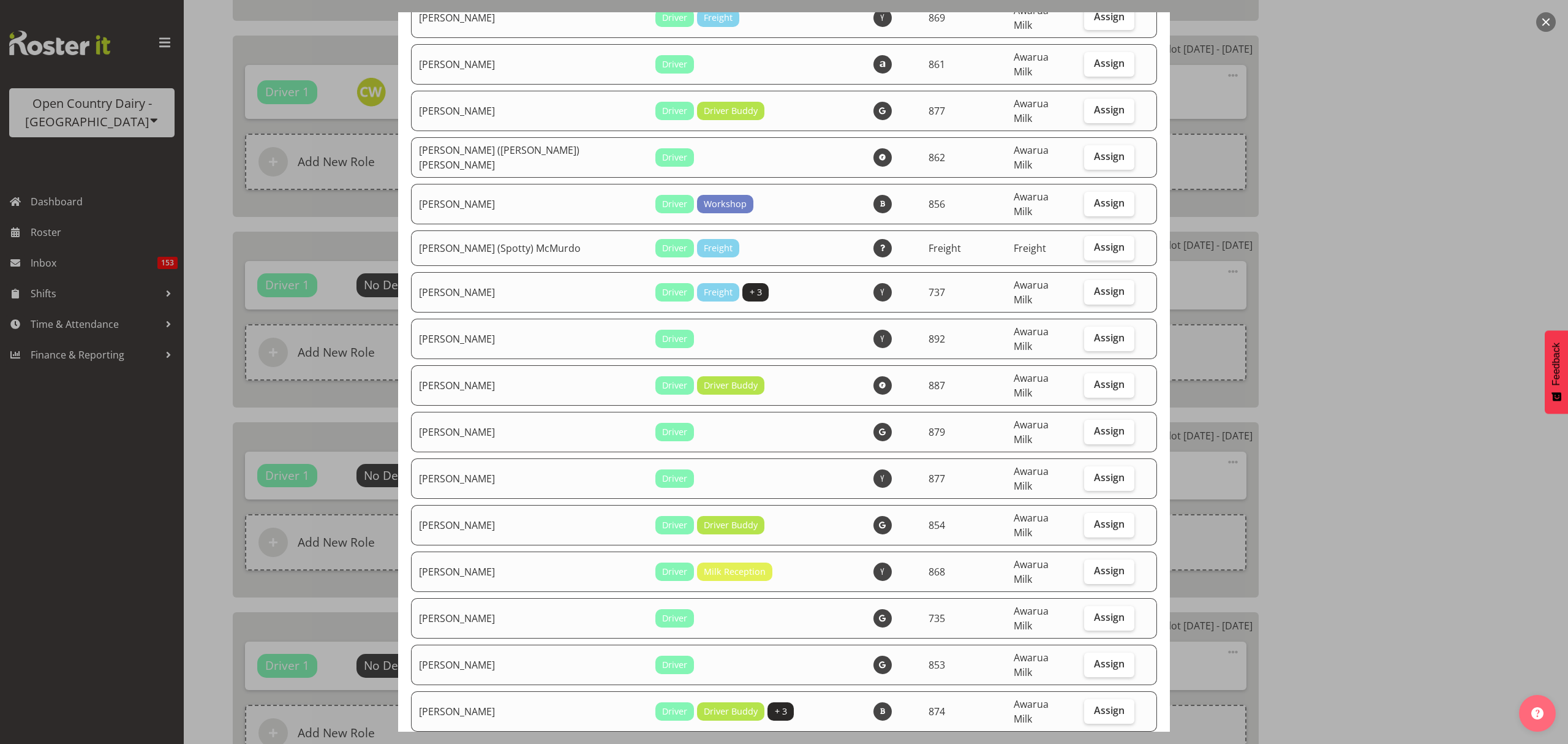
scroll to position [898, 0]
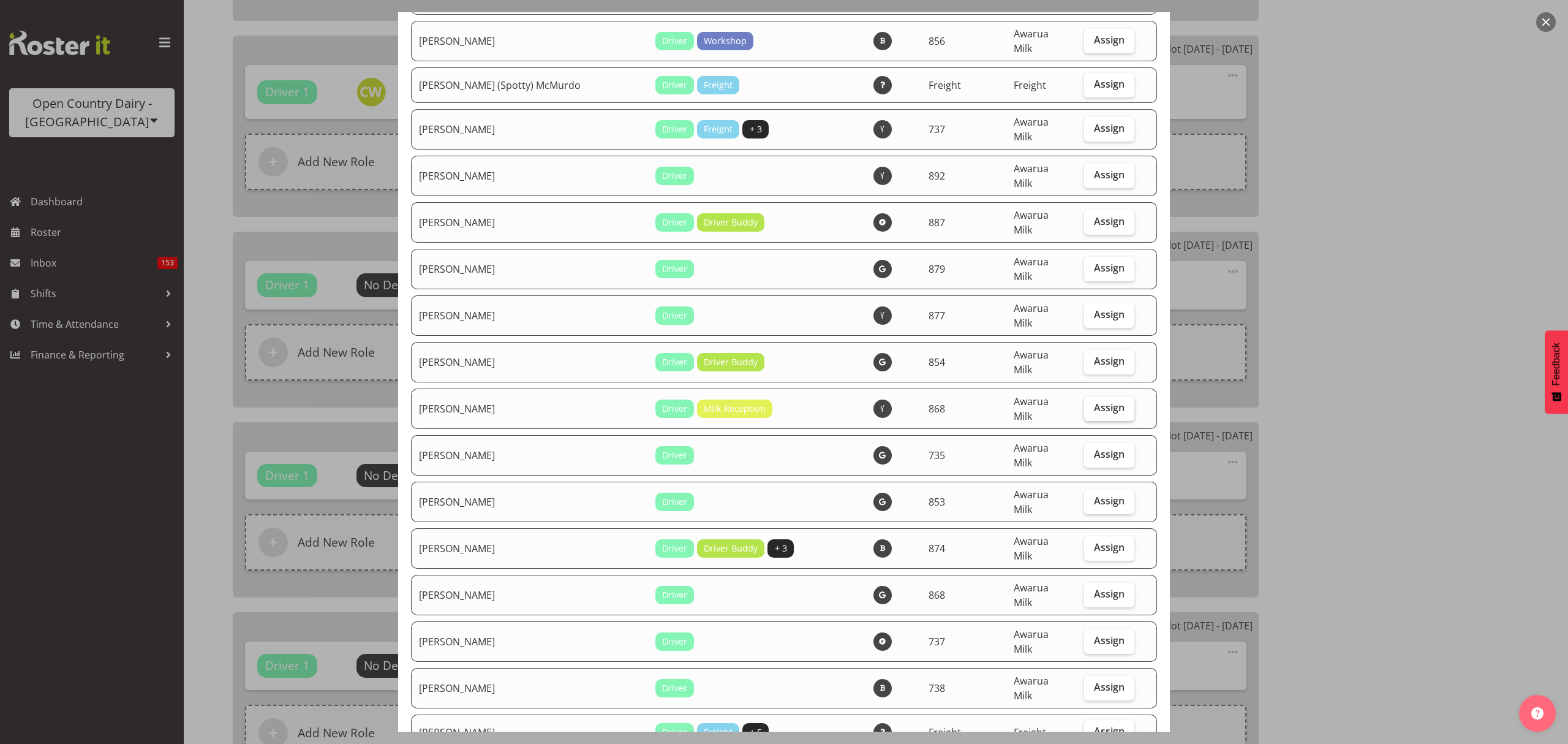
click at [1091, 397] on label "Assign" at bounding box center [1109, 408] width 50 height 24
click at [1091, 403] on input "Assign" at bounding box center [1089, 408] width 8 height 8
checkbox input "true"
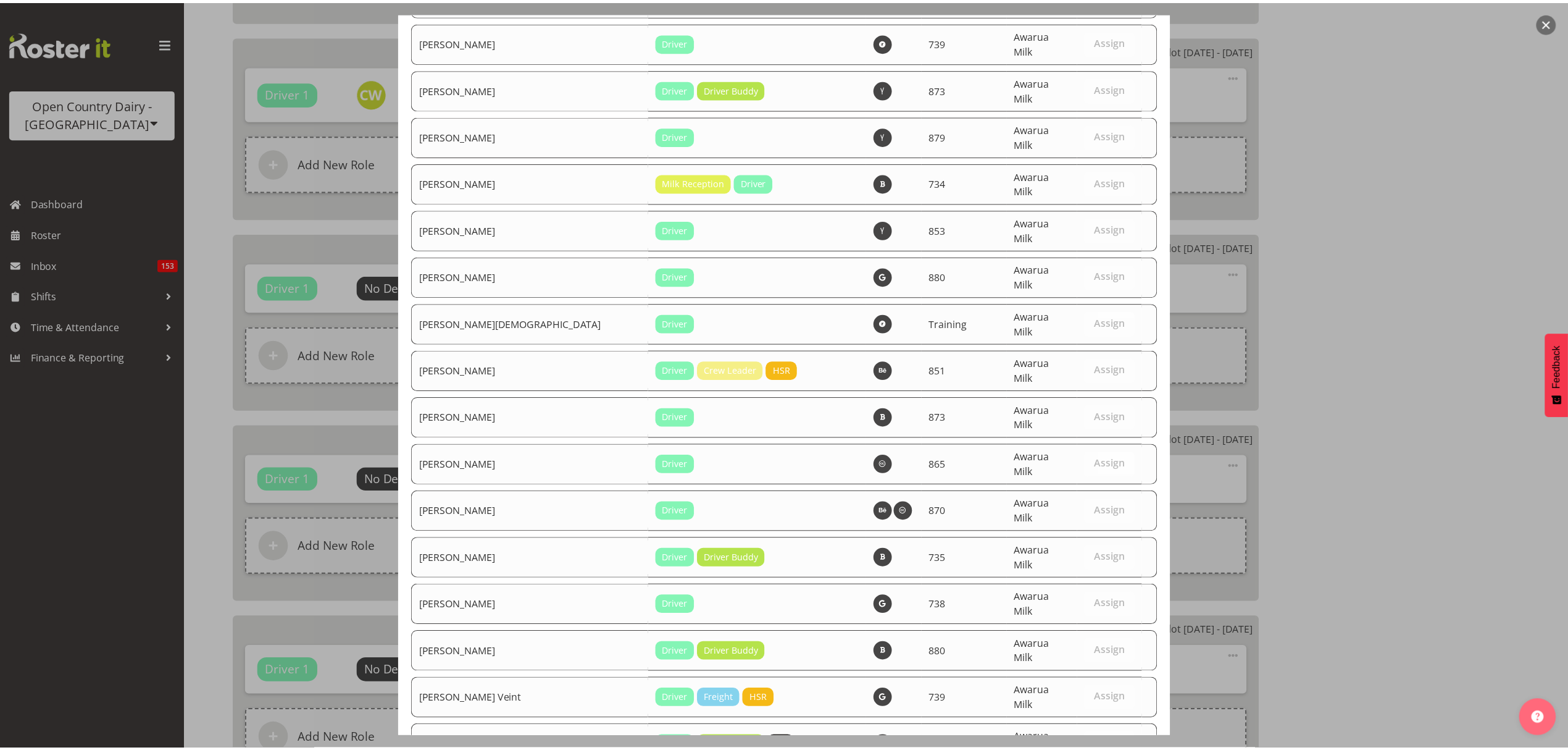
scroll to position [4300, 0]
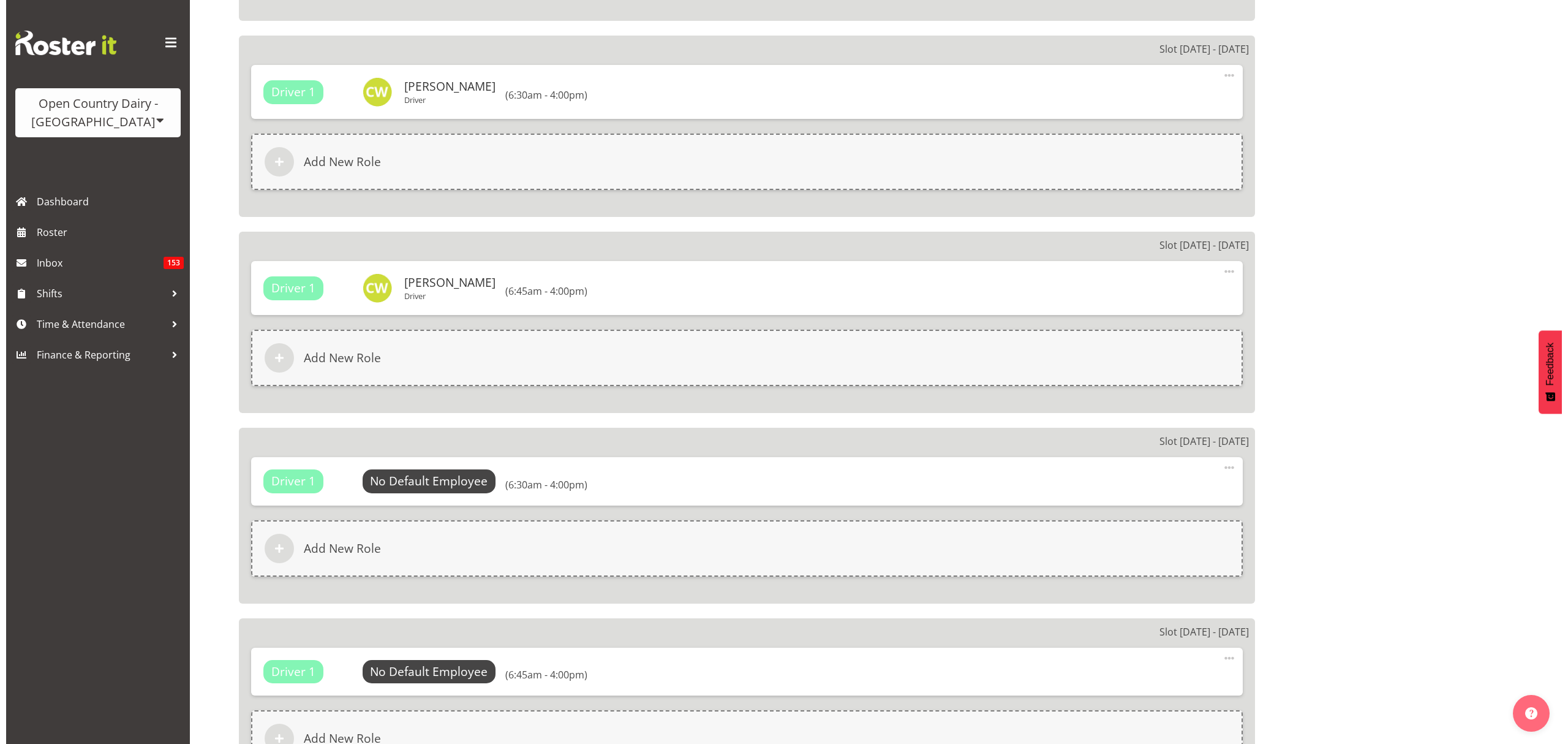
scroll to position [1633, 0]
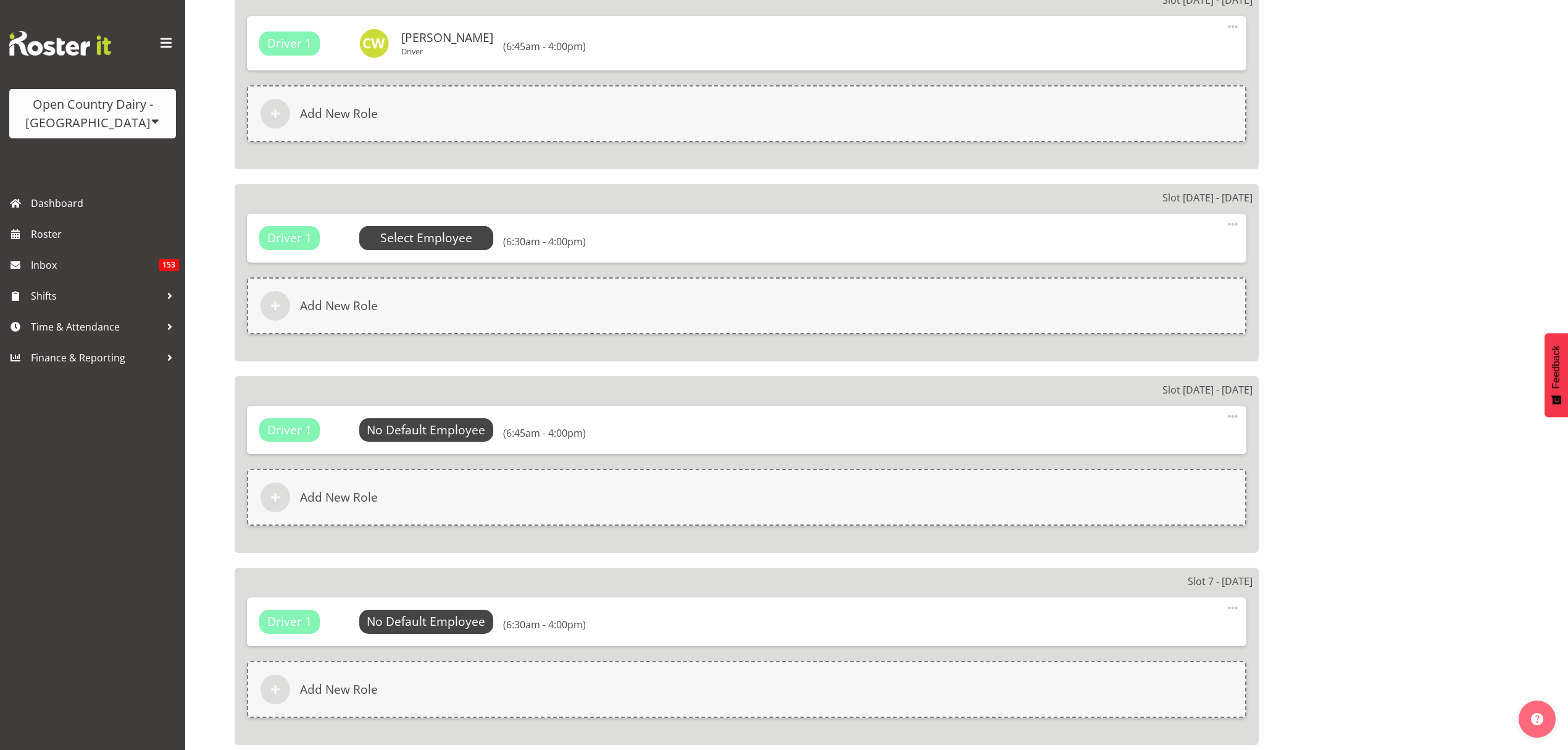
click at [453, 229] on span "Select Employee" at bounding box center [426, 238] width 92 height 18
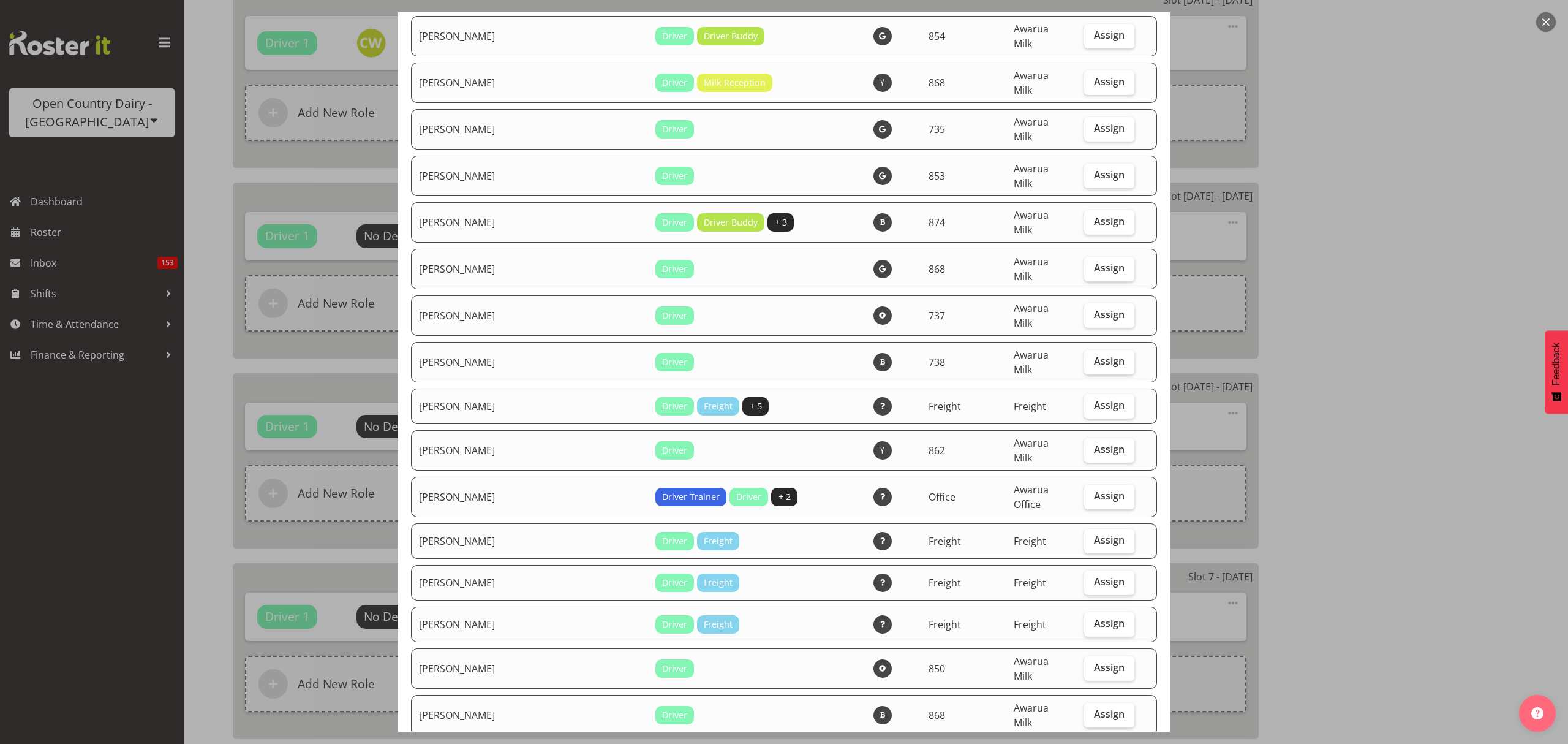
scroll to position [1225, 0]
click at [1094, 706] on span "Assign" at bounding box center [1109, 712] width 30 height 12
click at [1090, 709] on input "Assign" at bounding box center [1089, 713] width 8 height 8
checkbox input "true"
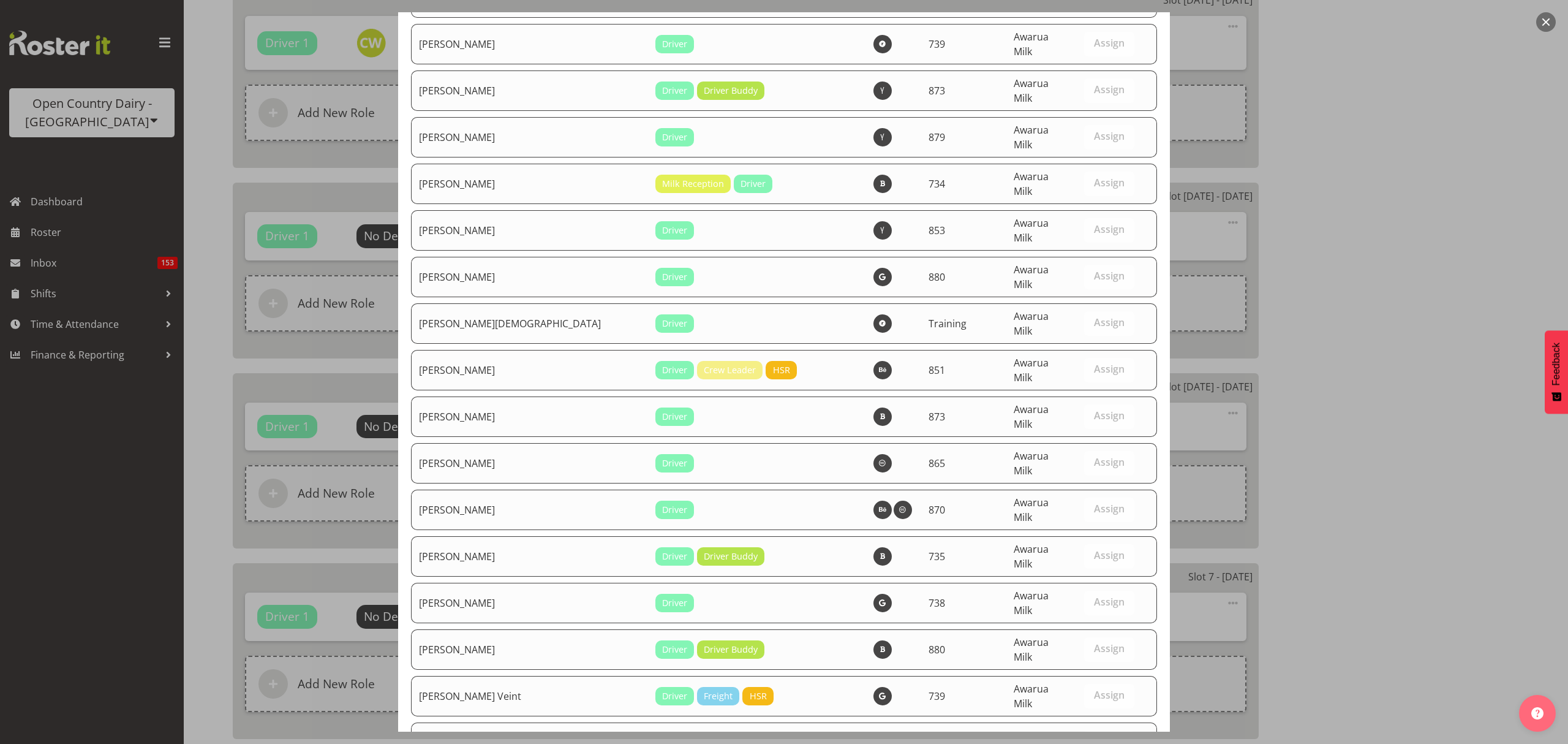
scroll to position [4266, 0]
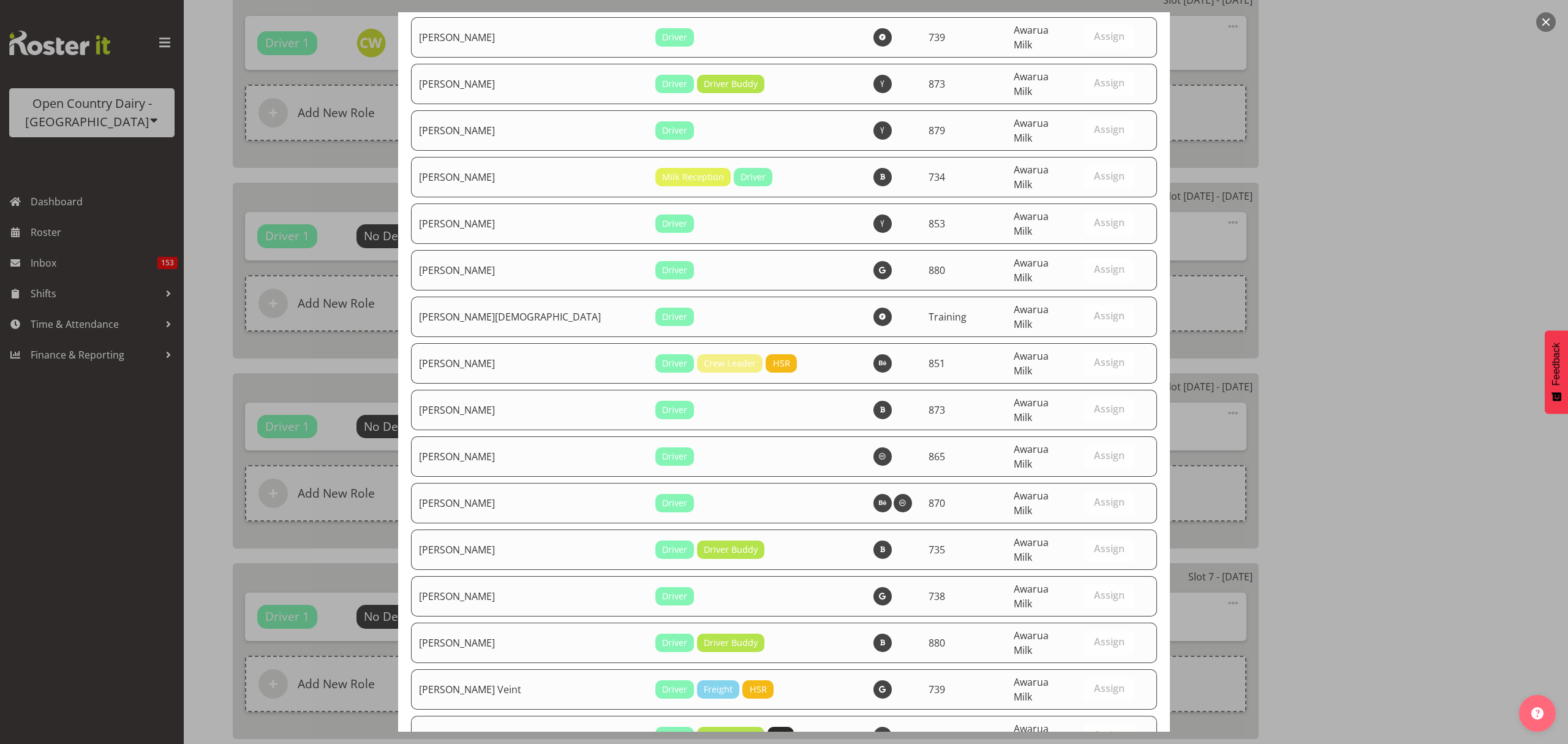
drag, startPoint x: 1120, startPoint y: 704, endPoint x: 1113, endPoint y: 703, distance: 7.1
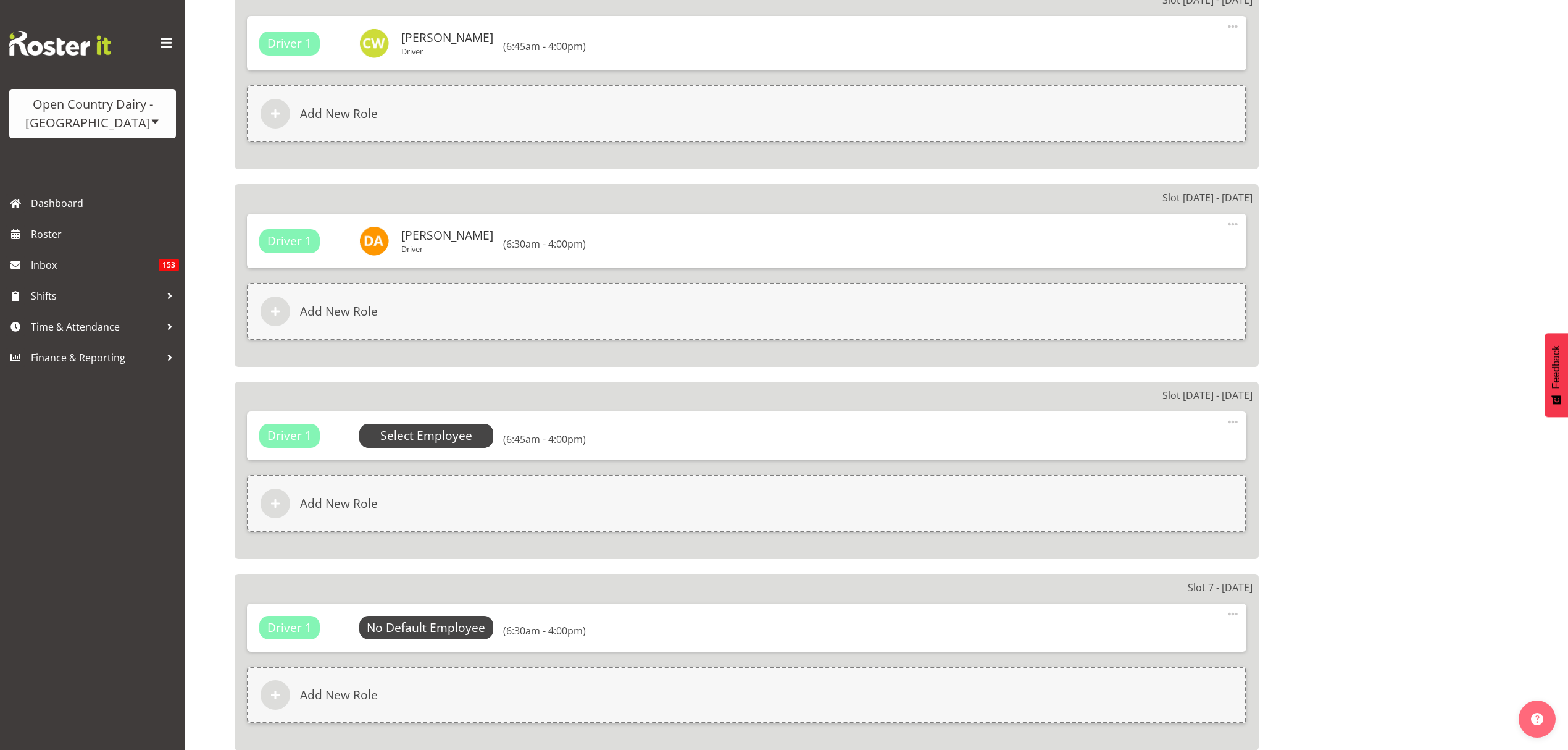
click at [445, 427] on span "Select Employee" at bounding box center [426, 436] width 92 height 18
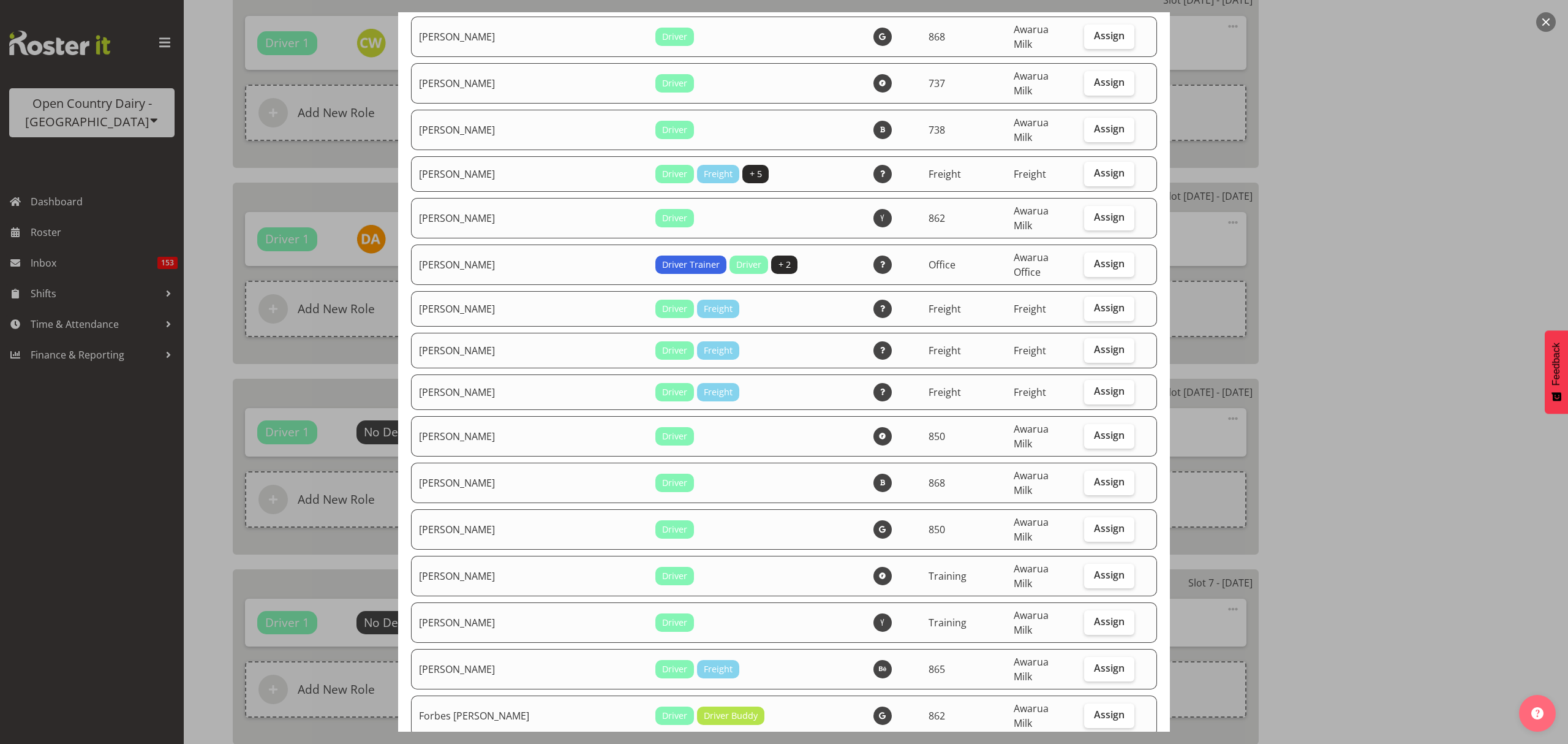
scroll to position [1470, 0]
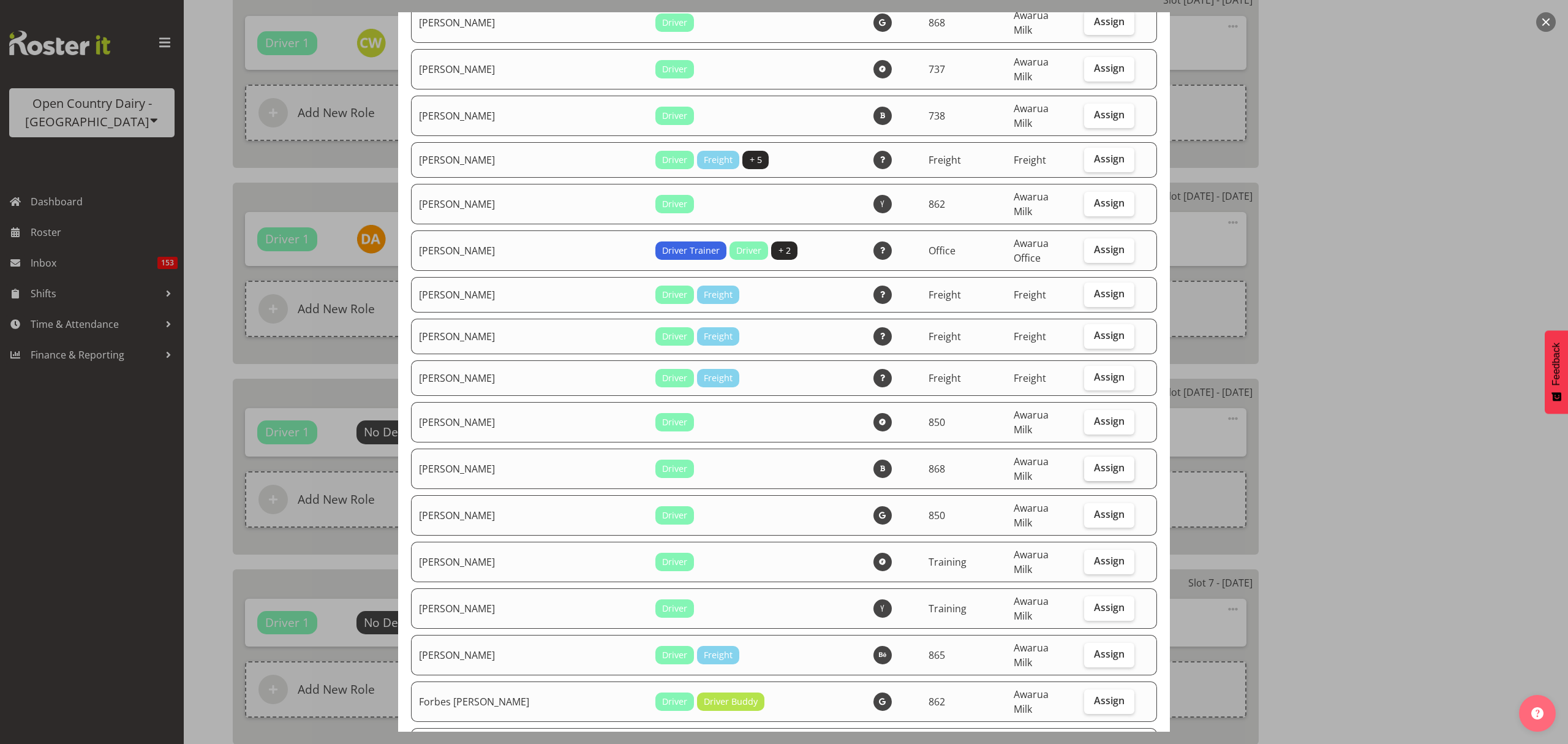
click at [1094, 461] on span "Assign" at bounding box center [1109, 468] width 30 height 12
click at [1084, 464] on input "Assign" at bounding box center [1089, 468] width 8 height 8
checkbox input "true"
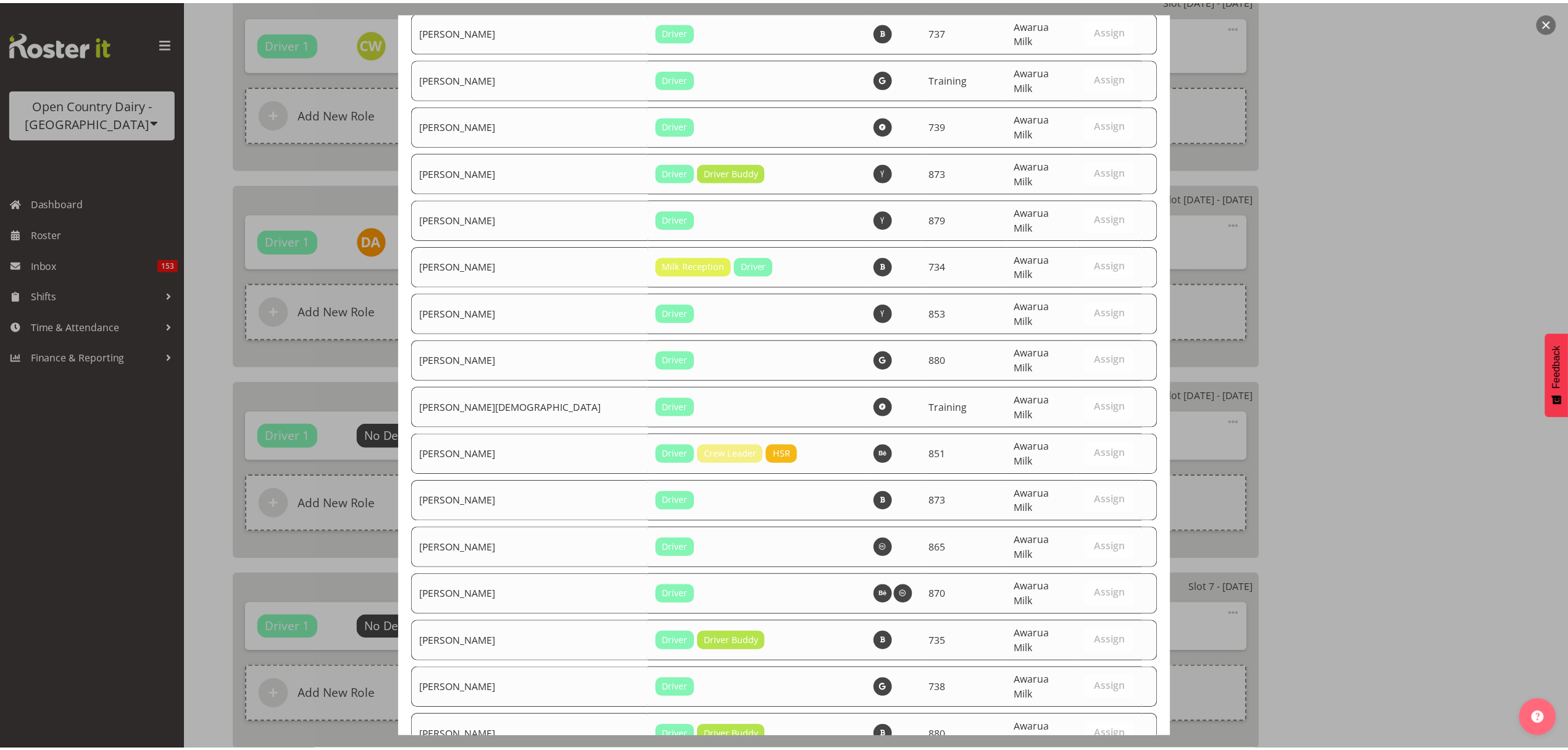
scroll to position [4300, 0]
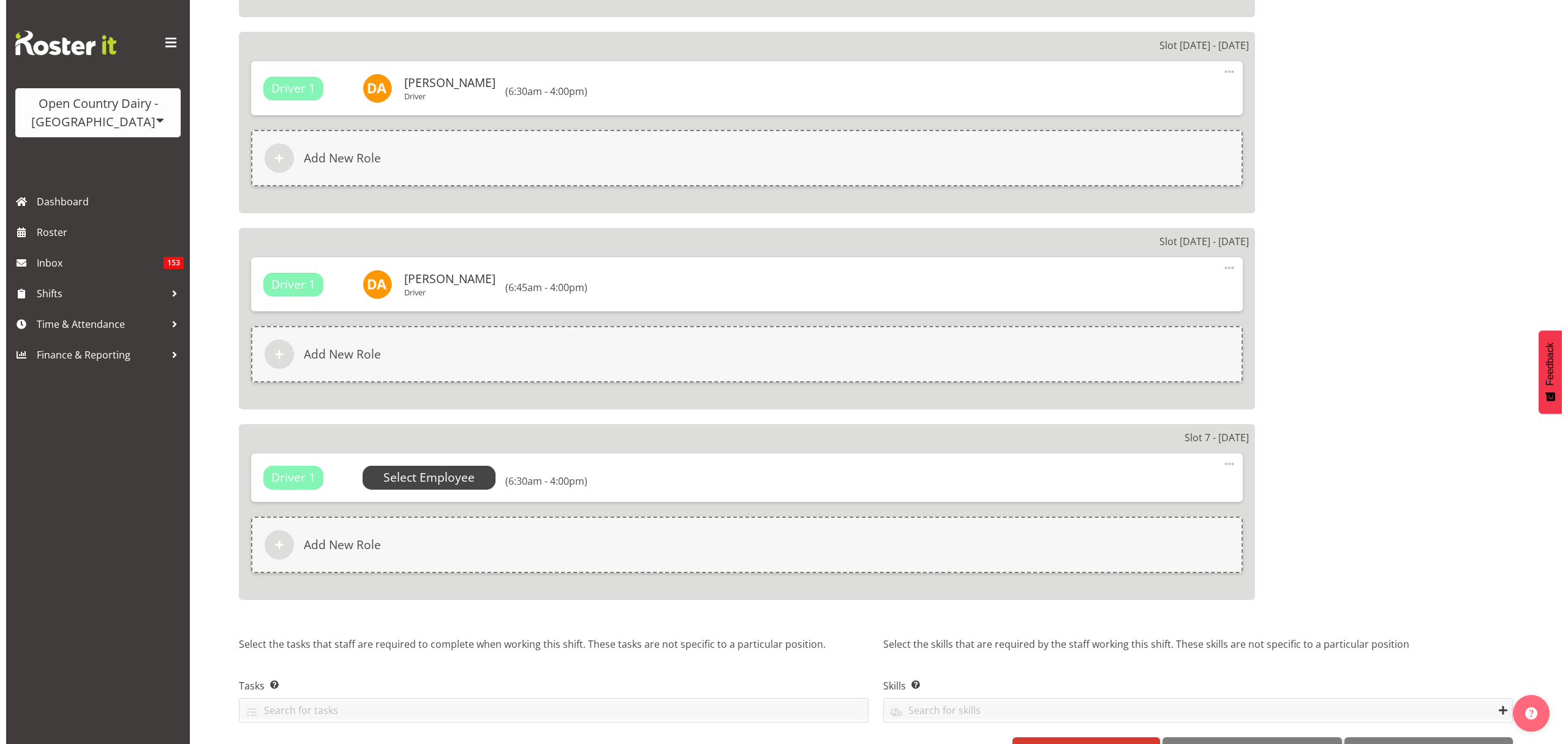
scroll to position [1806, 0]
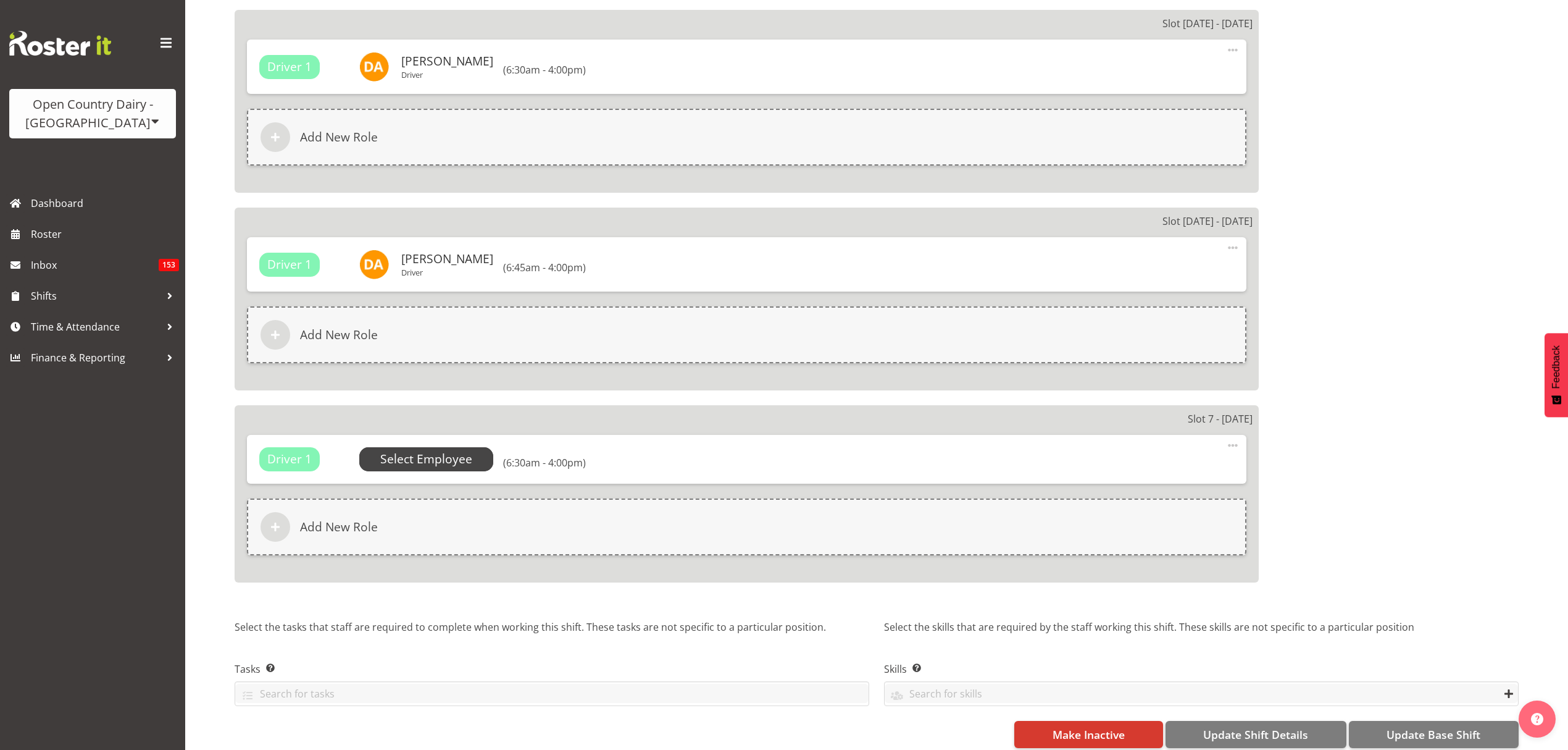
click at [438, 447] on span "Select Employee" at bounding box center [426, 459] width 134 height 24
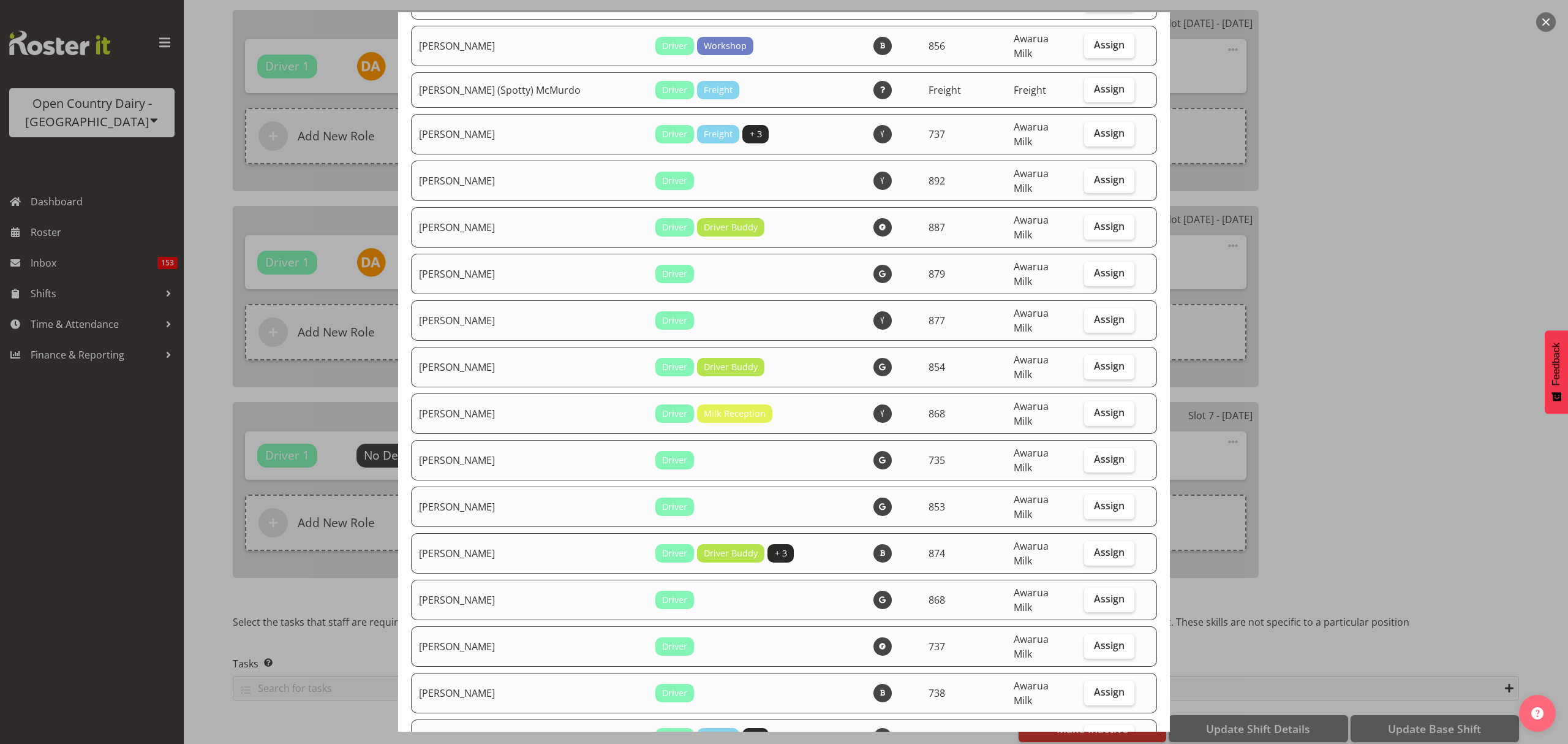
scroll to position [898, 0]
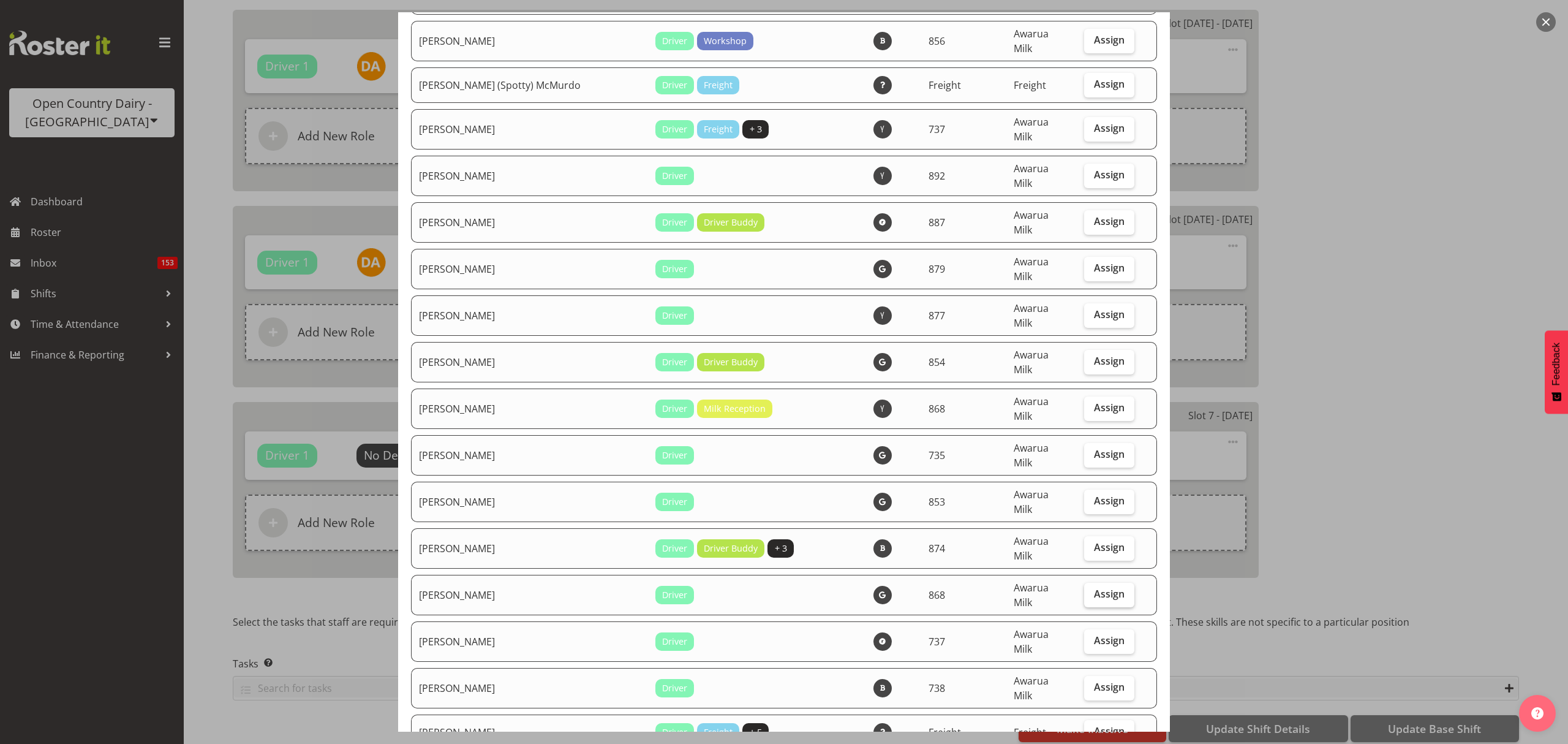
click at [1094, 587] on span "Assign" at bounding box center [1109, 593] width 30 height 12
click at [1084, 590] on input "Assign" at bounding box center [1089, 594] width 8 height 8
checkbox input "true"
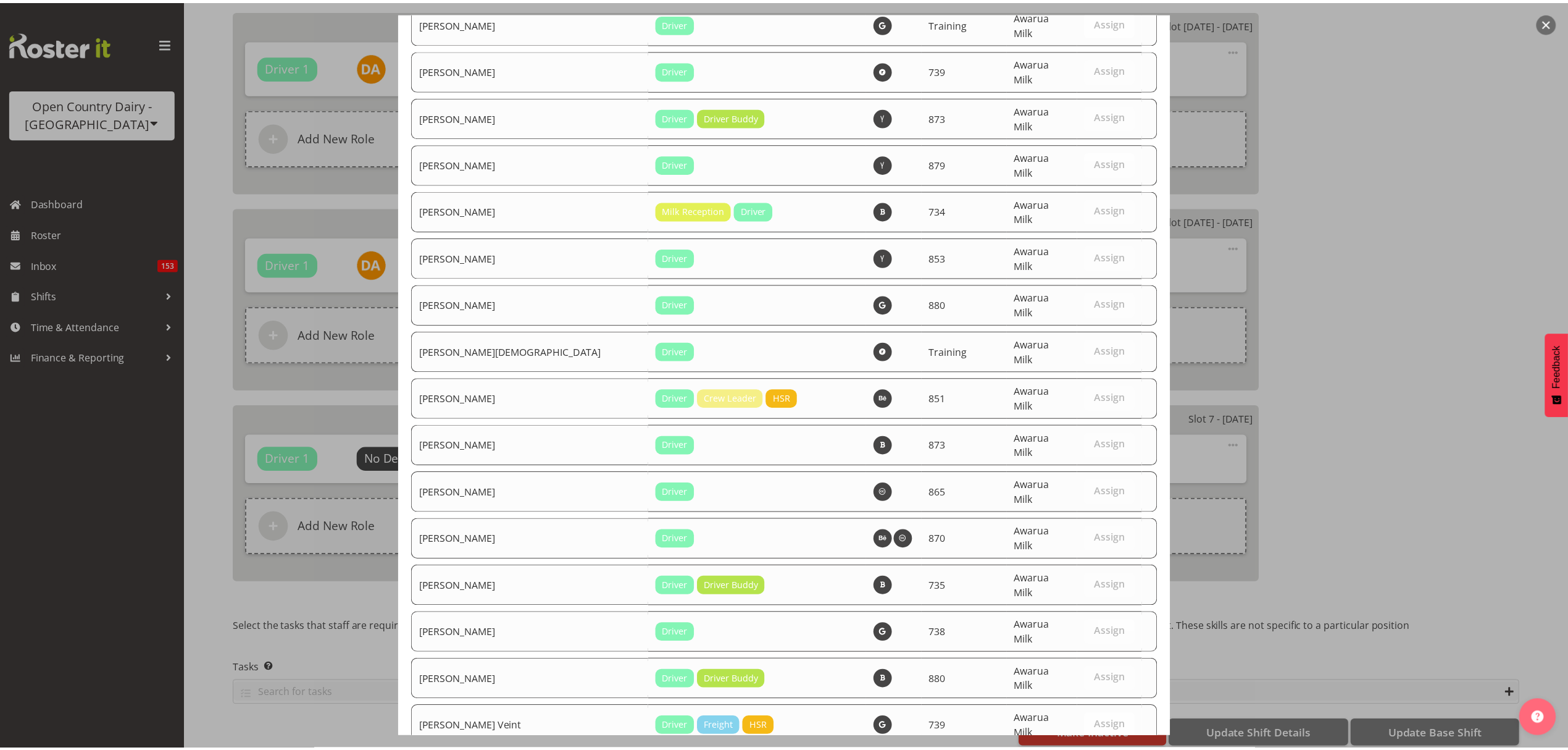
scroll to position [4300, 0]
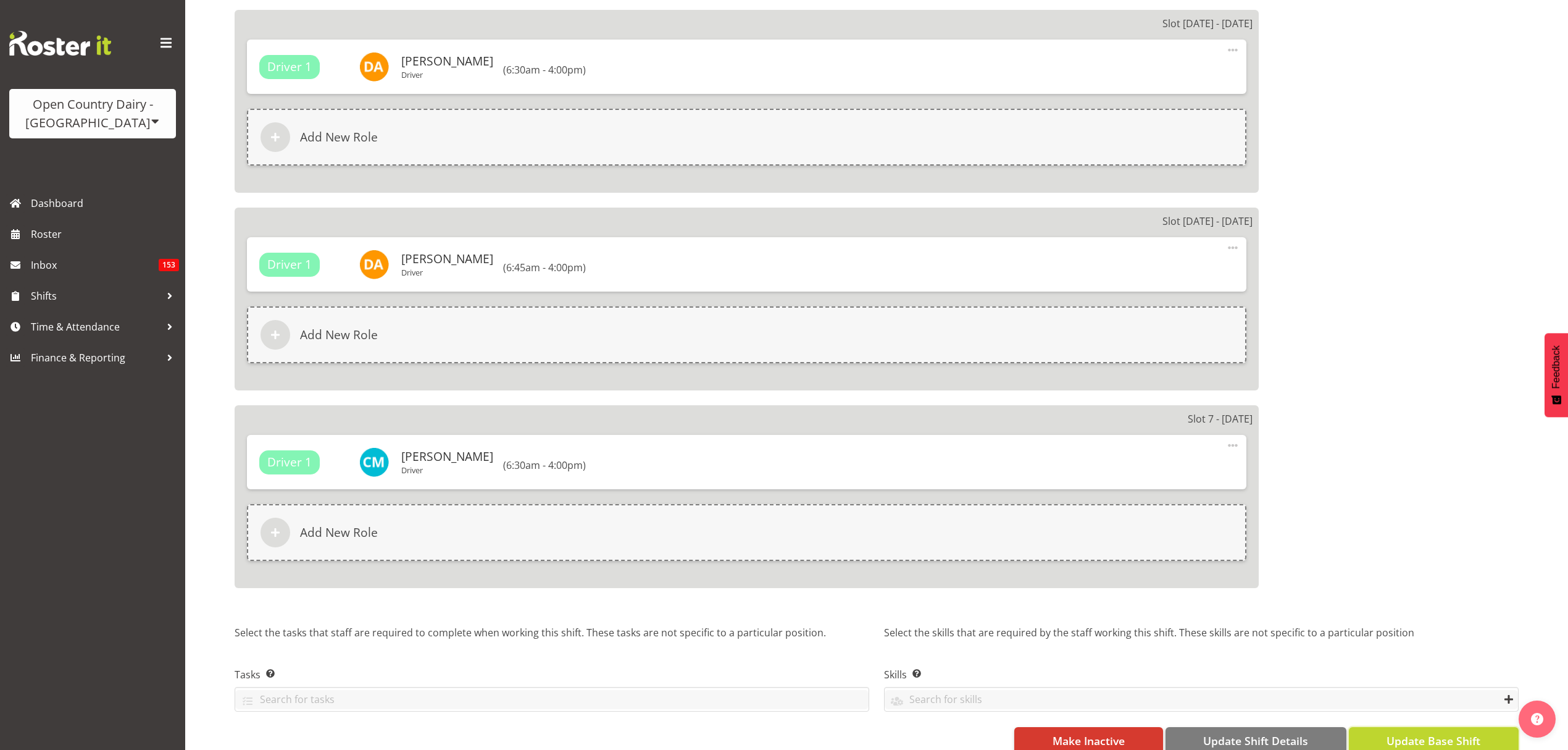
click at [1391, 733] on span "Update Base Shift" at bounding box center [1434, 740] width 94 height 16
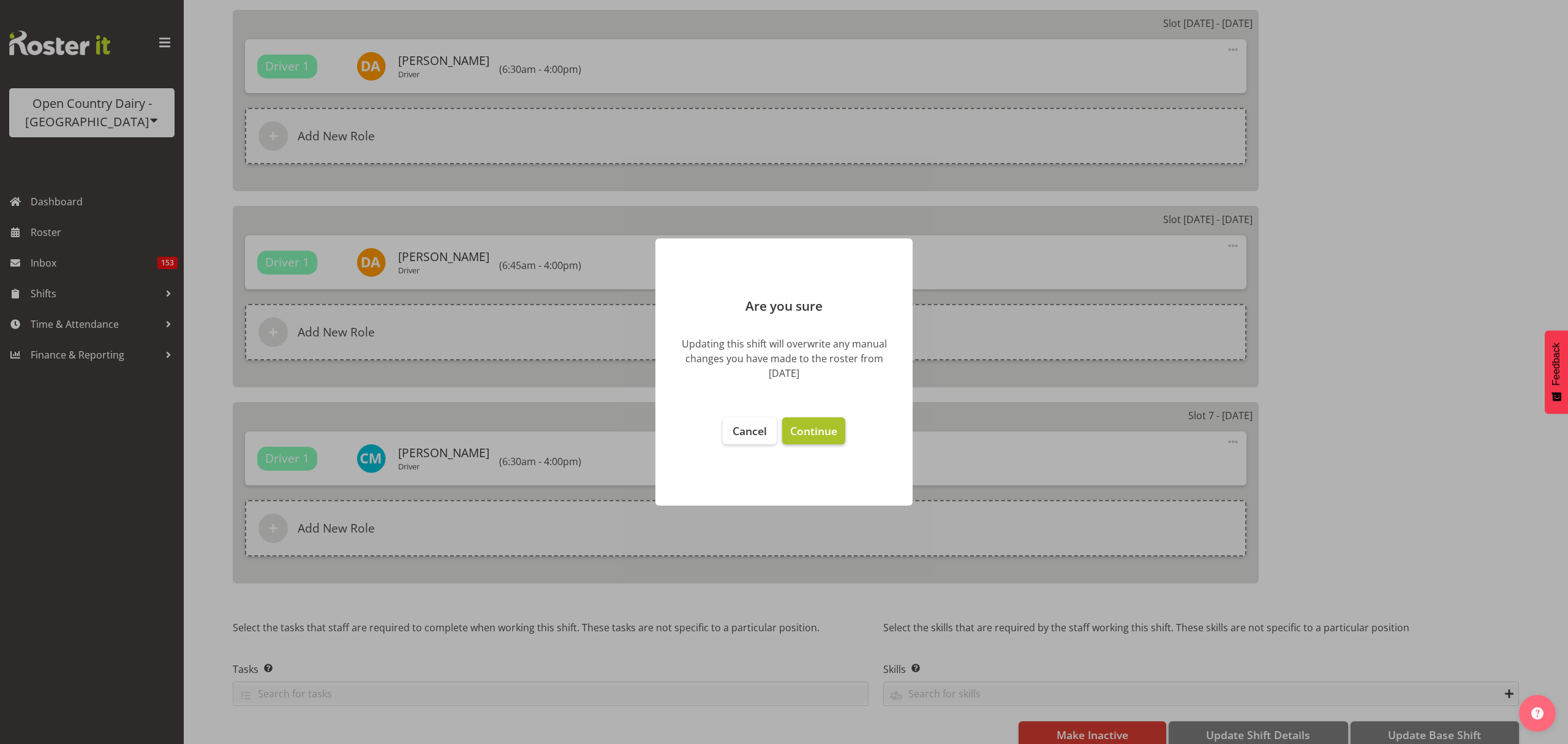
click at [792, 419] on button "Continue" at bounding box center [813, 430] width 63 height 27
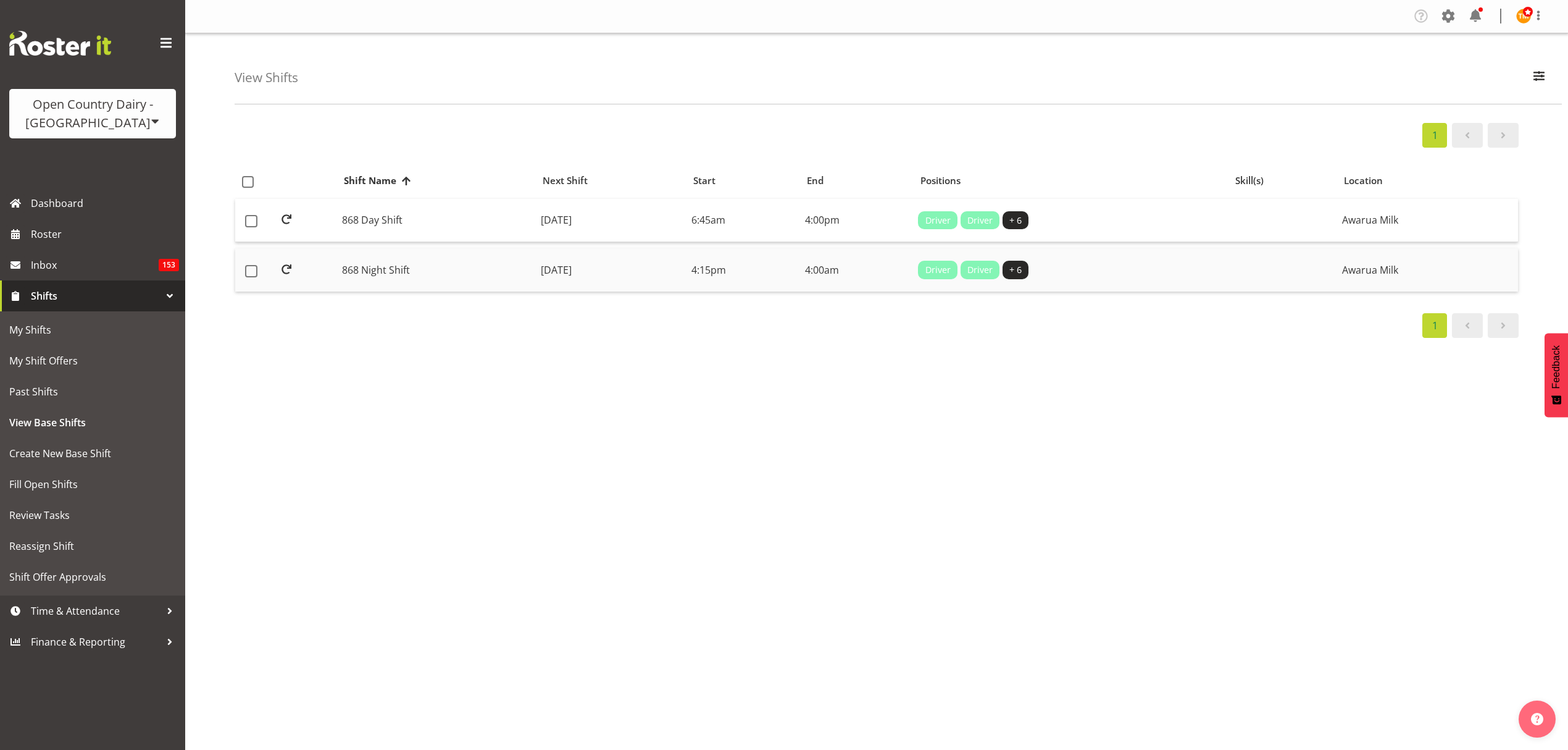
click at [484, 280] on td "868 Night Shift" at bounding box center [437, 269] width 199 height 43
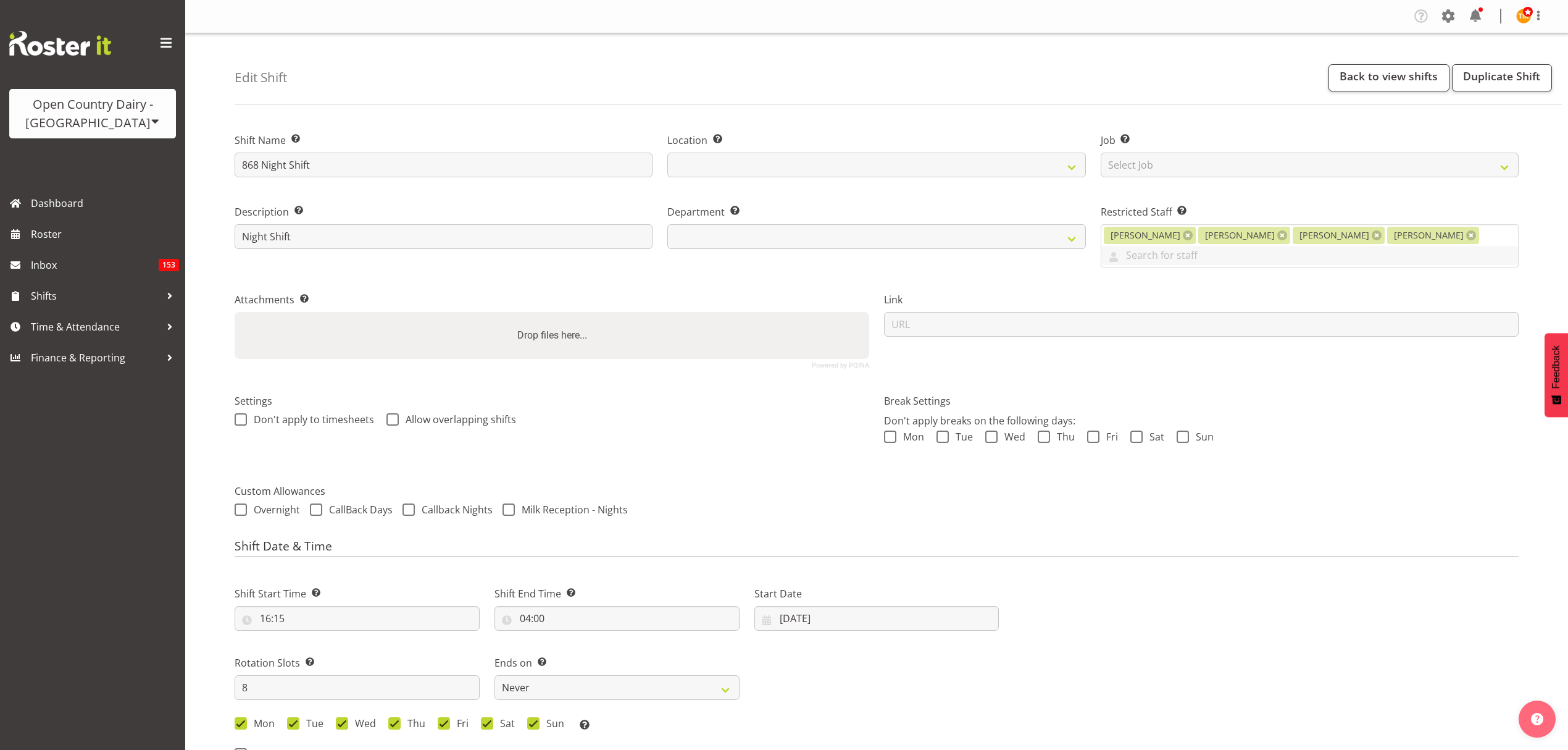
select select "7"
select select "2025"
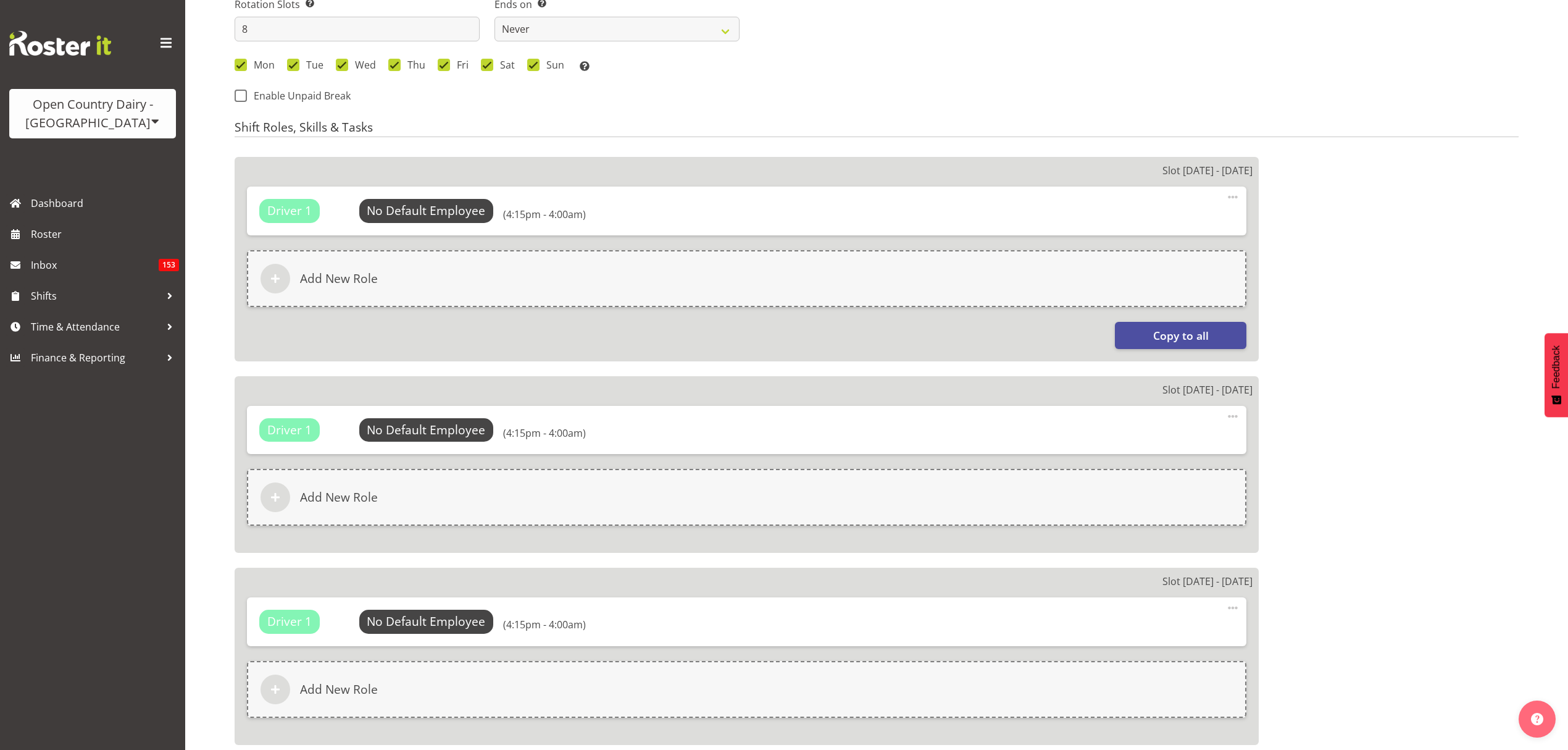
select select
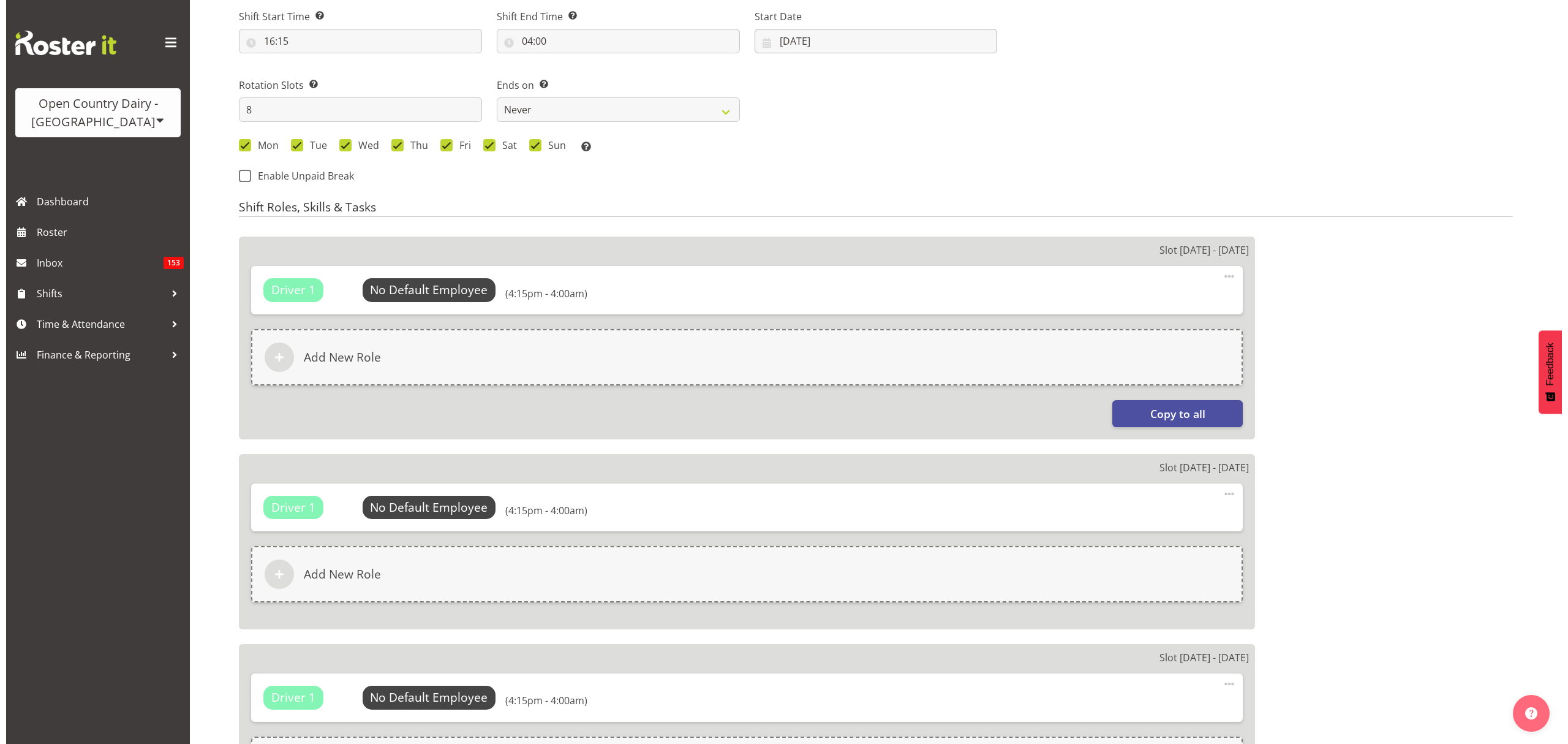
scroll to position [490, 0]
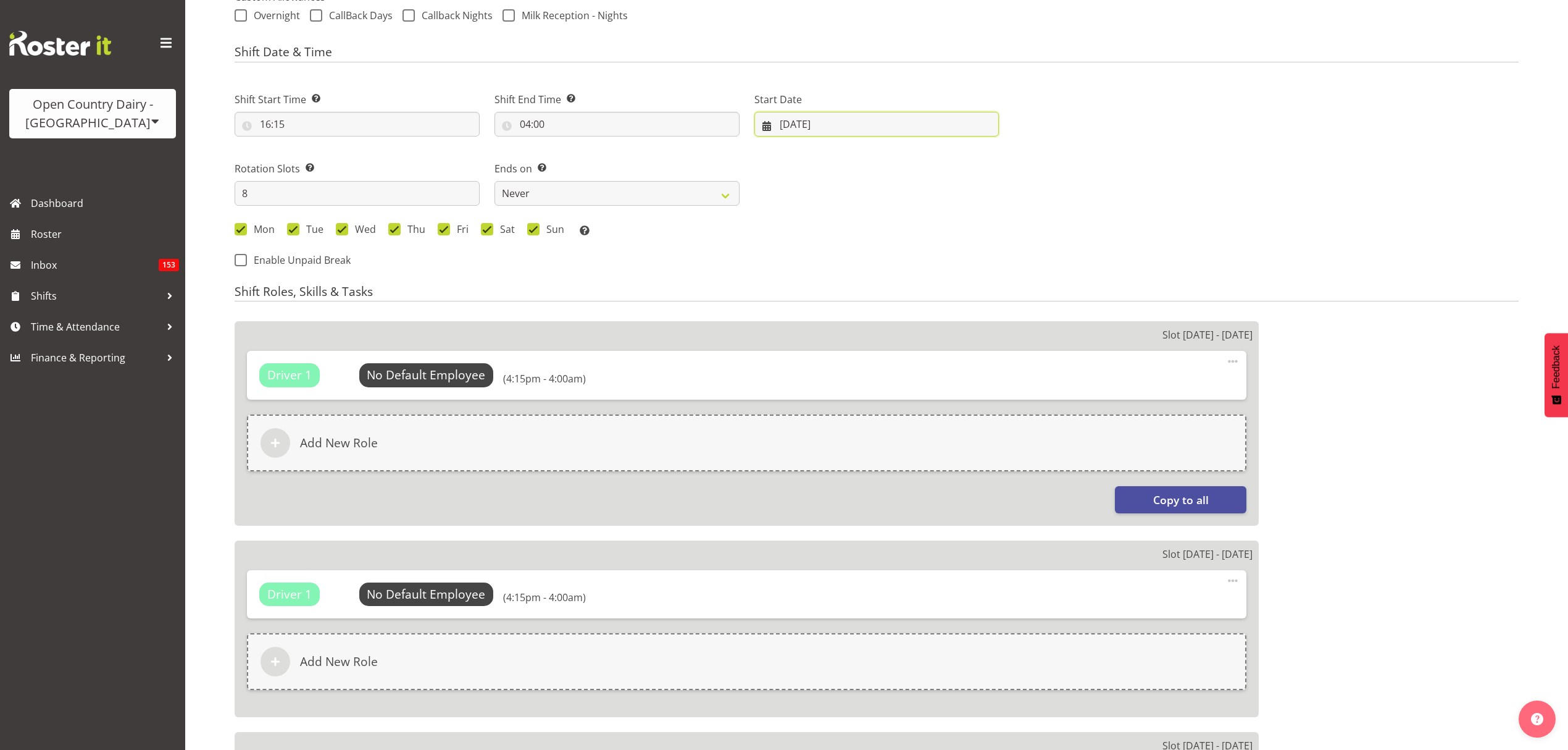
click at [806, 126] on input "[DATE]" at bounding box center [877, 124] width 245 height 24
click at [823, 314] on link "25" at bounding box center [816, 317] width 24 height 23
select select
type input "[DATE]"
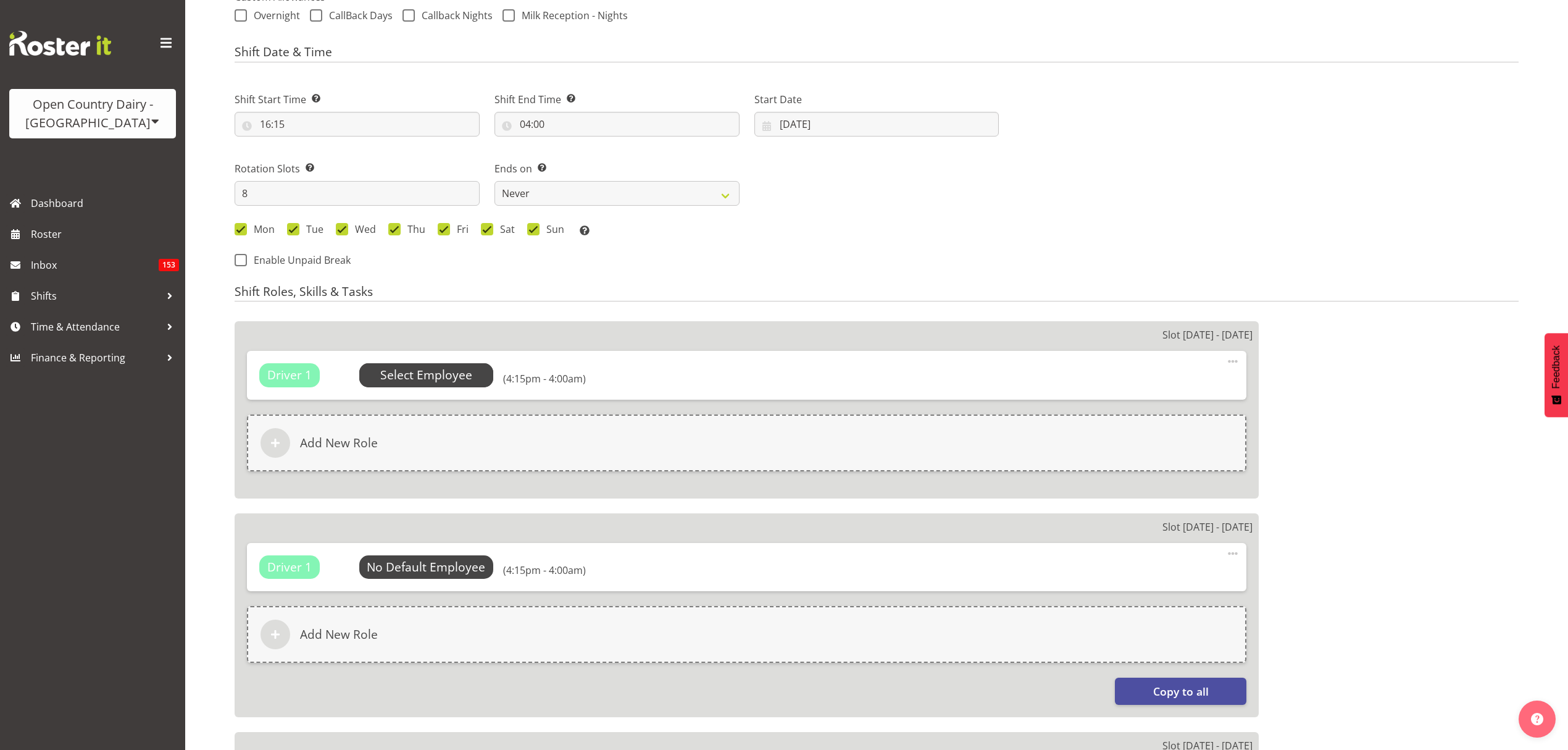
click at [469, 368] on span "Select Employee" at bounding box center [426, 375] width 92 height 18
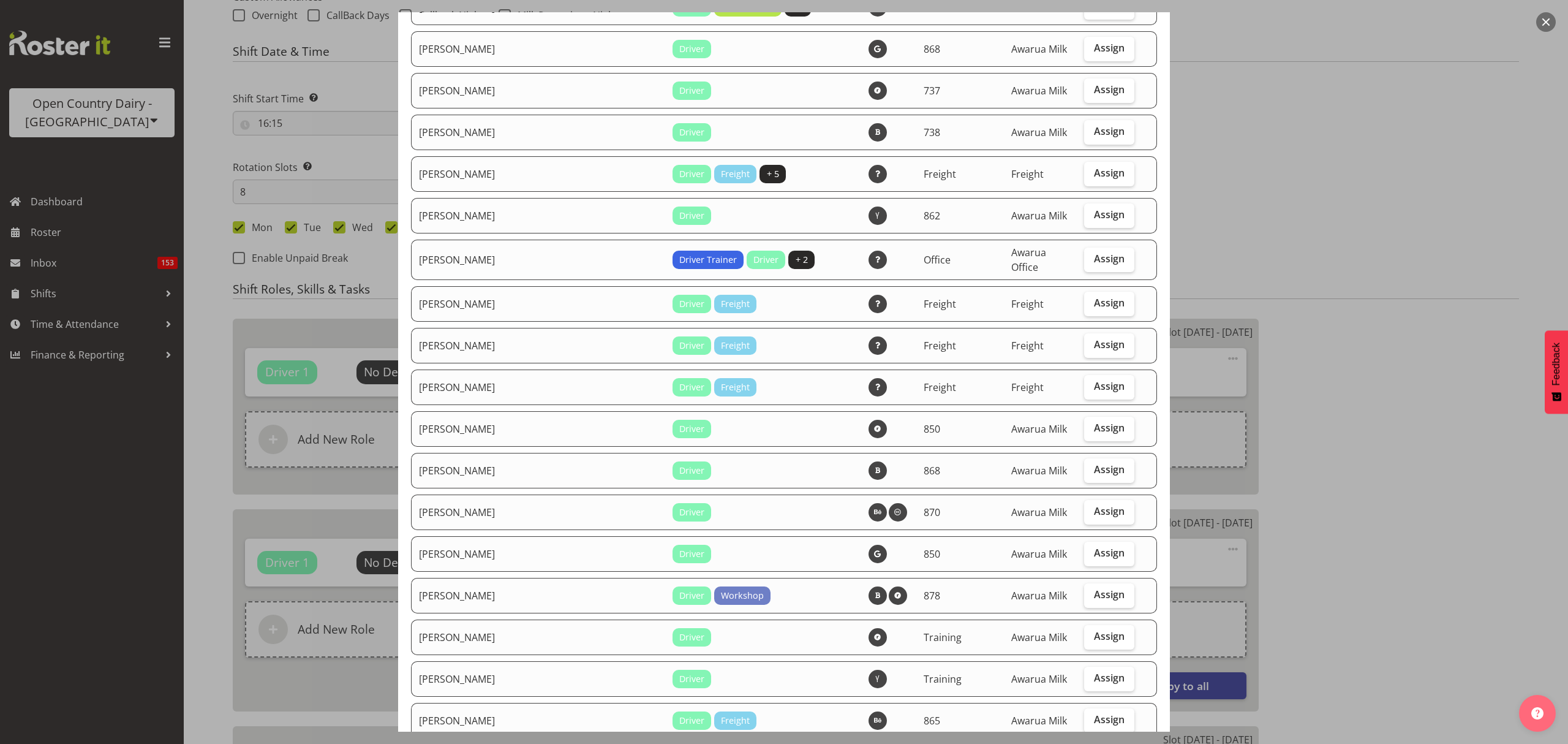
scroll to position [1388, 0]
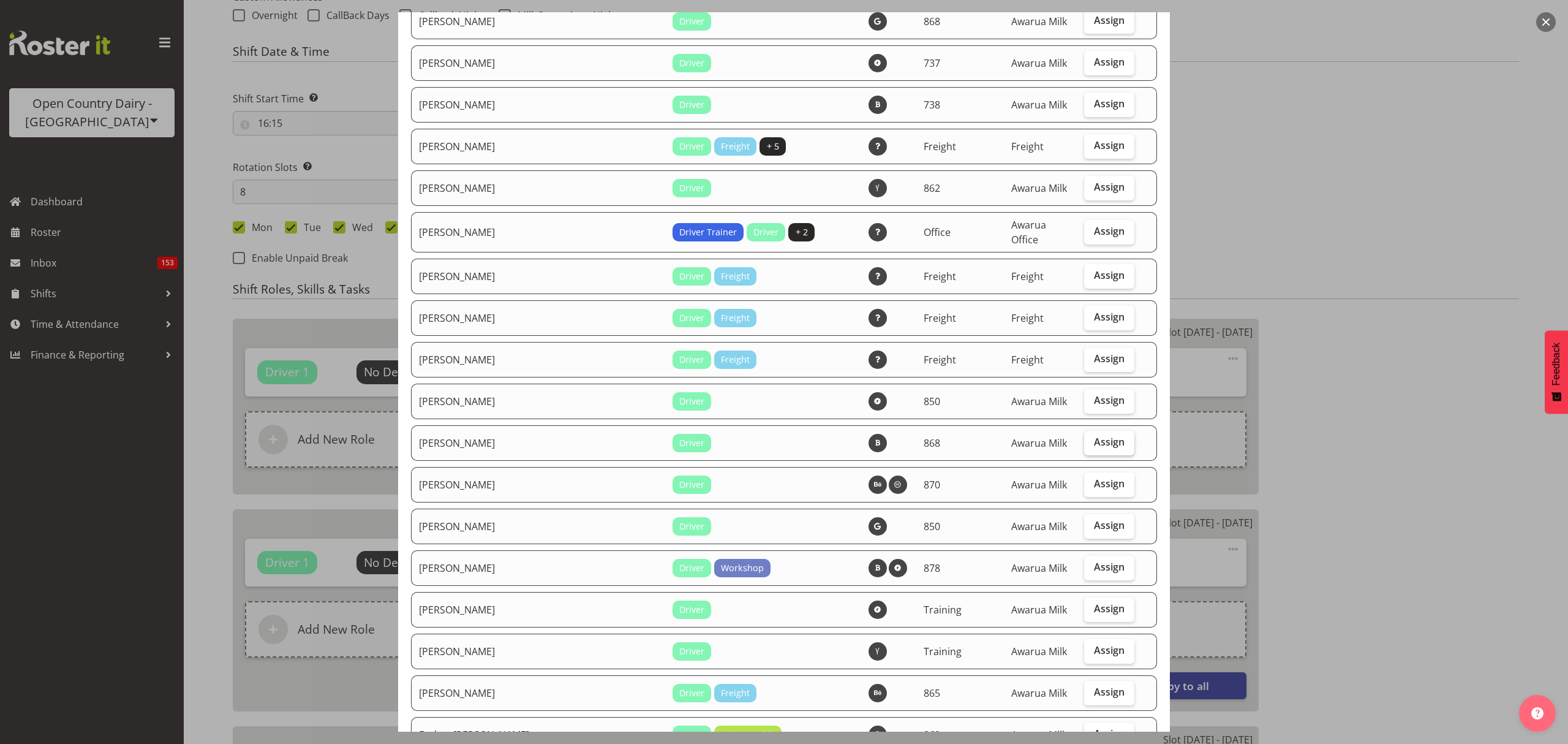
click at [1106, 432] on label "Assign" at bounding box center [1109, 442] width 50 height 24
click at [1092, 438] on input "Assign" at bounding box center [1089, 442] width 8 height 8
checkbox input "true"
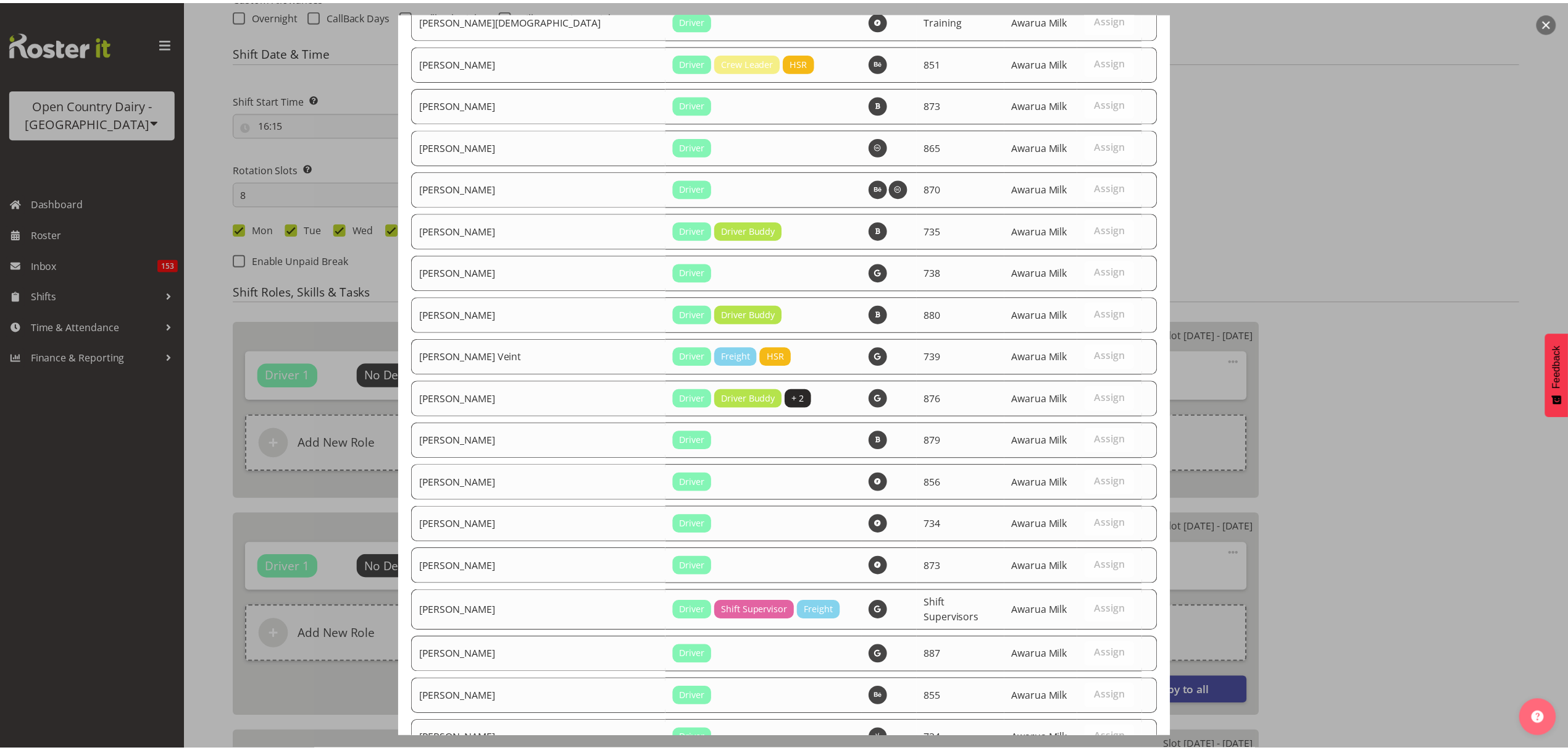
scroll to position [4300, 0]
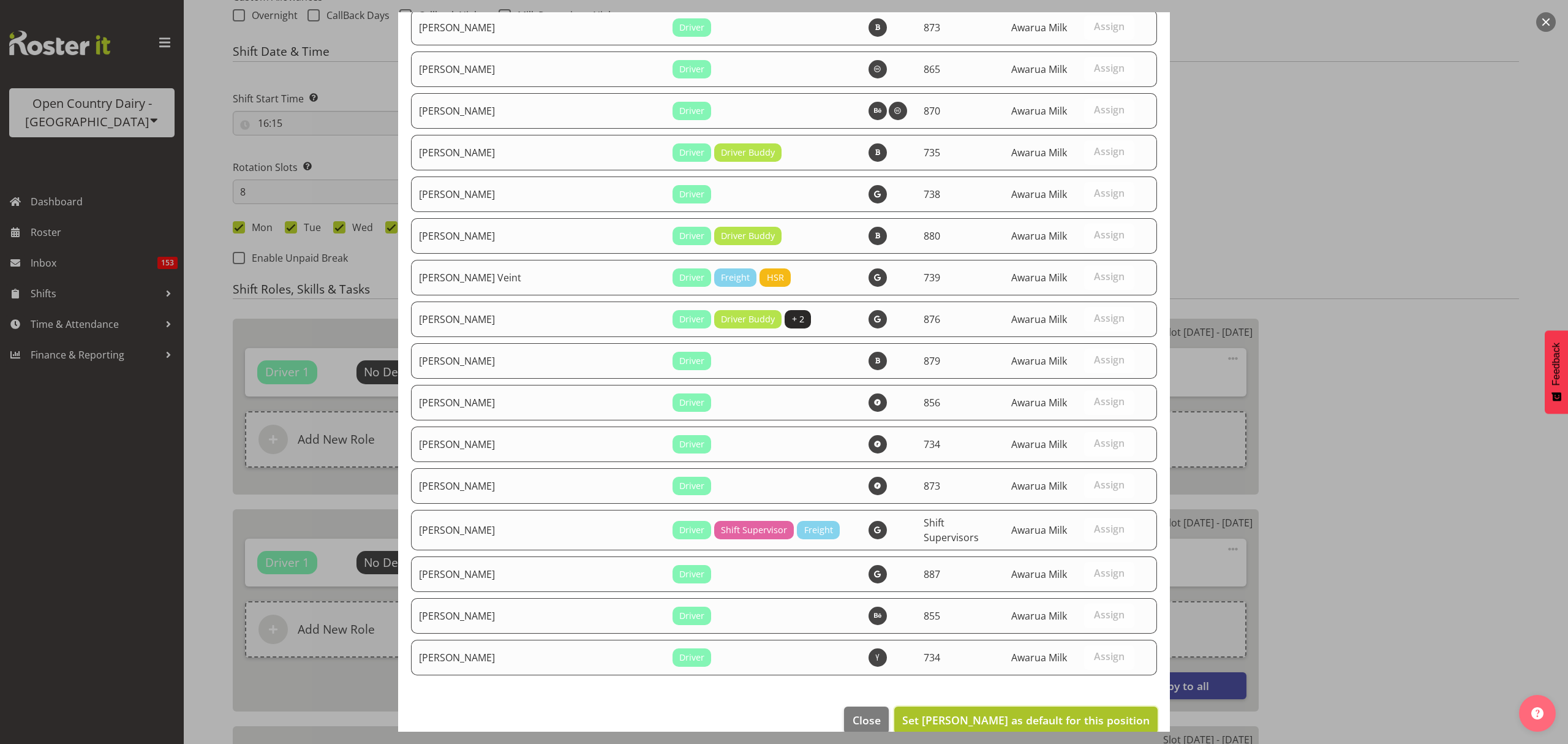
click at [1093, 712] on span "Set [PERSON_NAME] as default for this position" at bounding box center [1026, 719] width 247 height 15
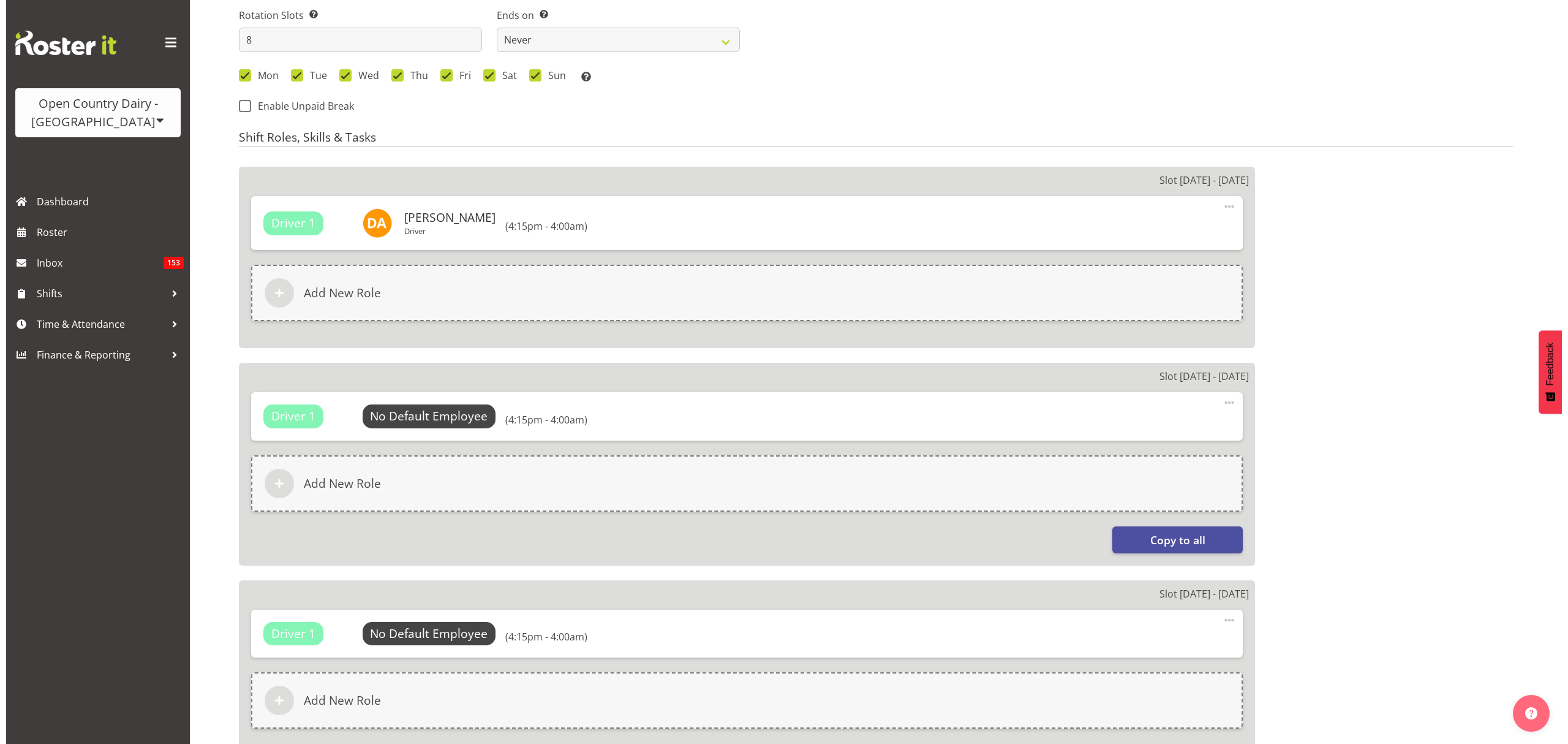
scroll to position [817, 0]
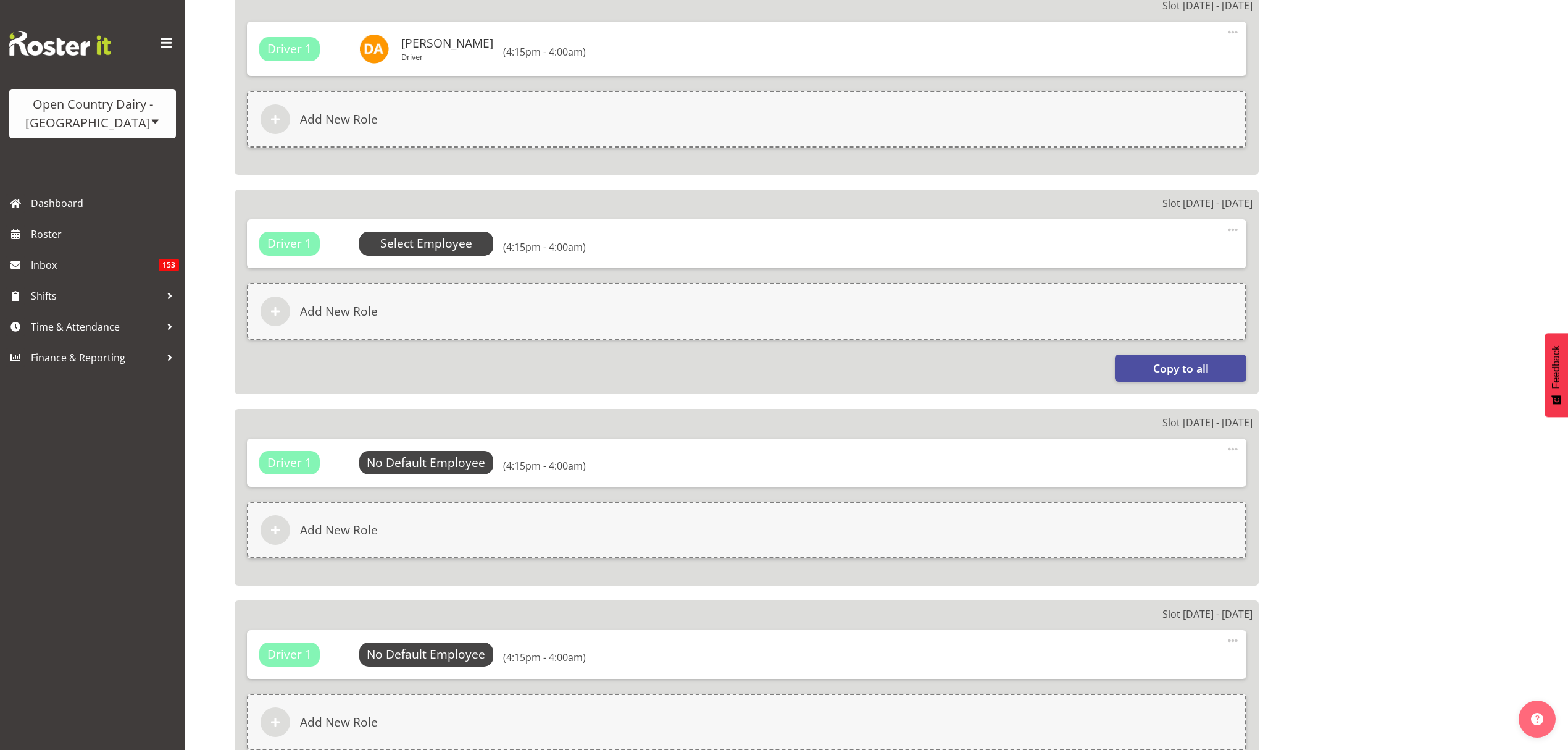
click at [447, 255] on span "Select Employee" at bounding box center [426, 244] width 134 height 24
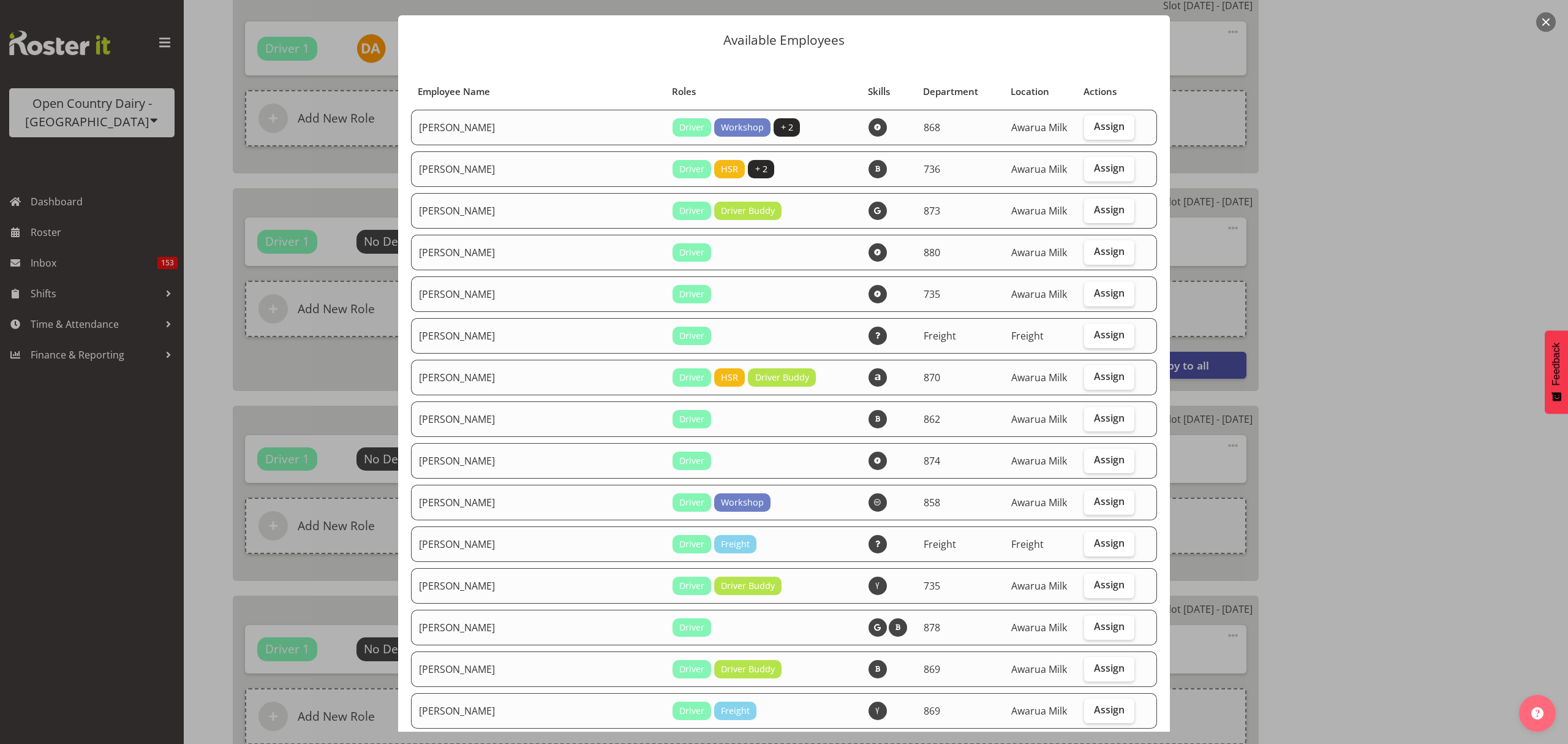
scroll to position [0, 0]
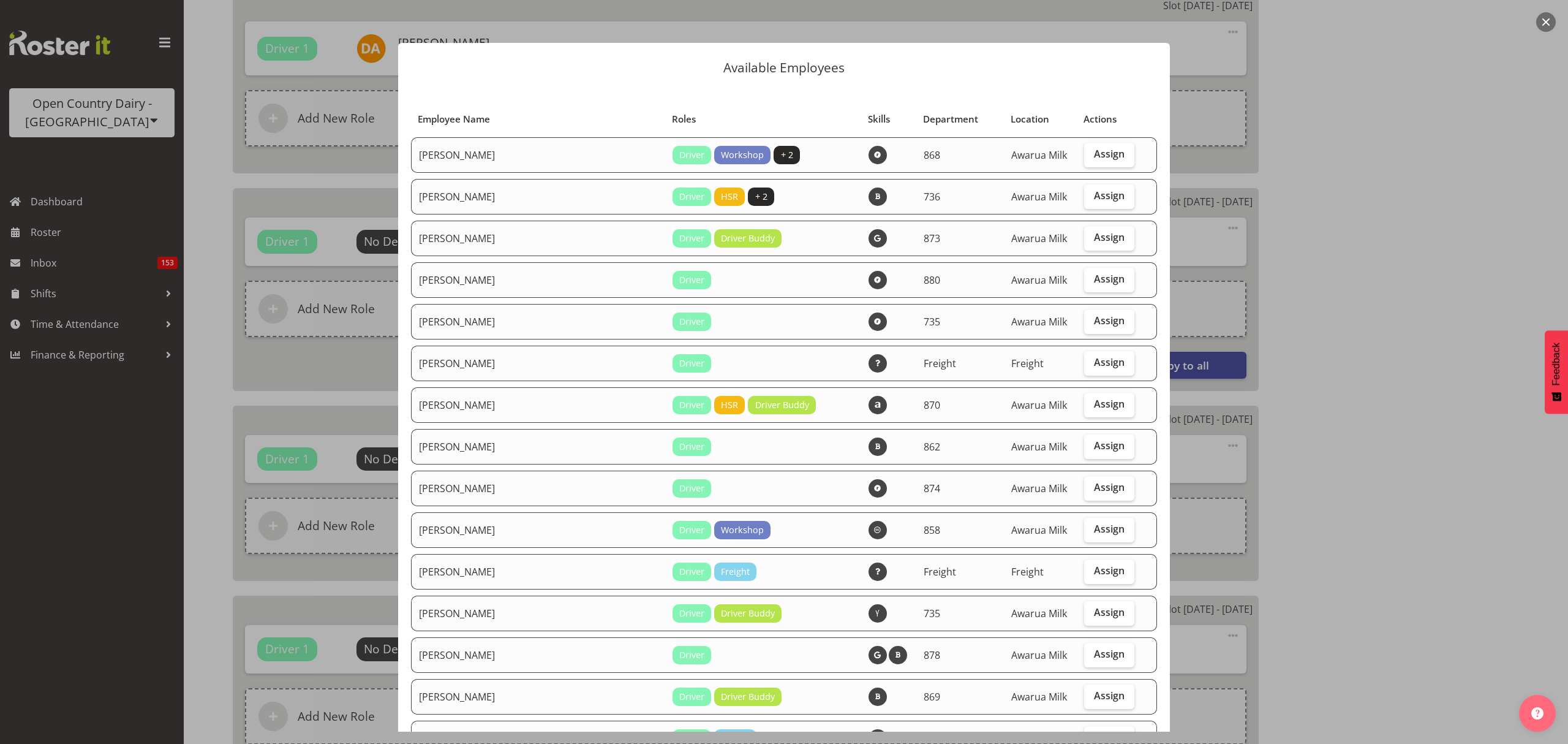
select select "681"
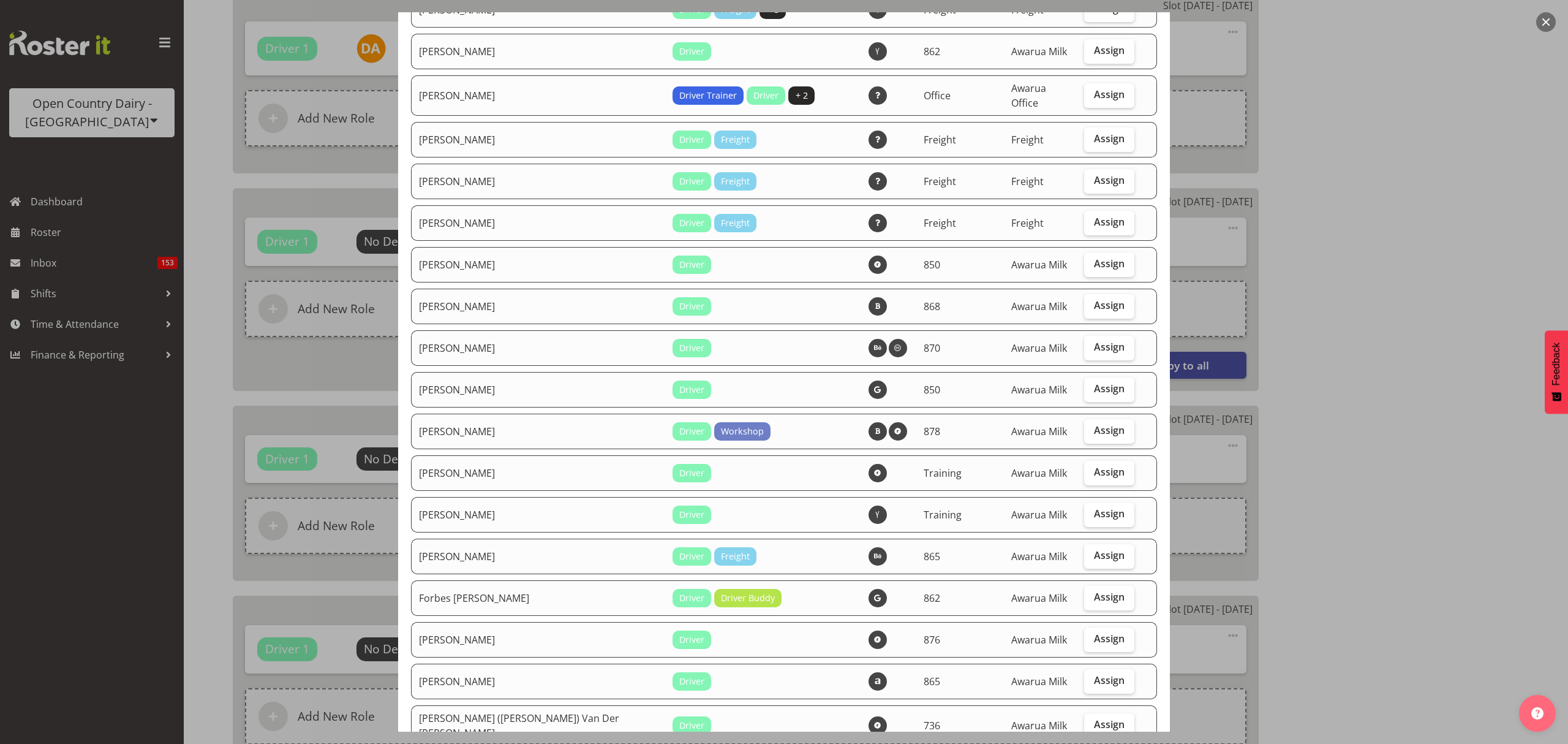
scroll to position [1633, 0]
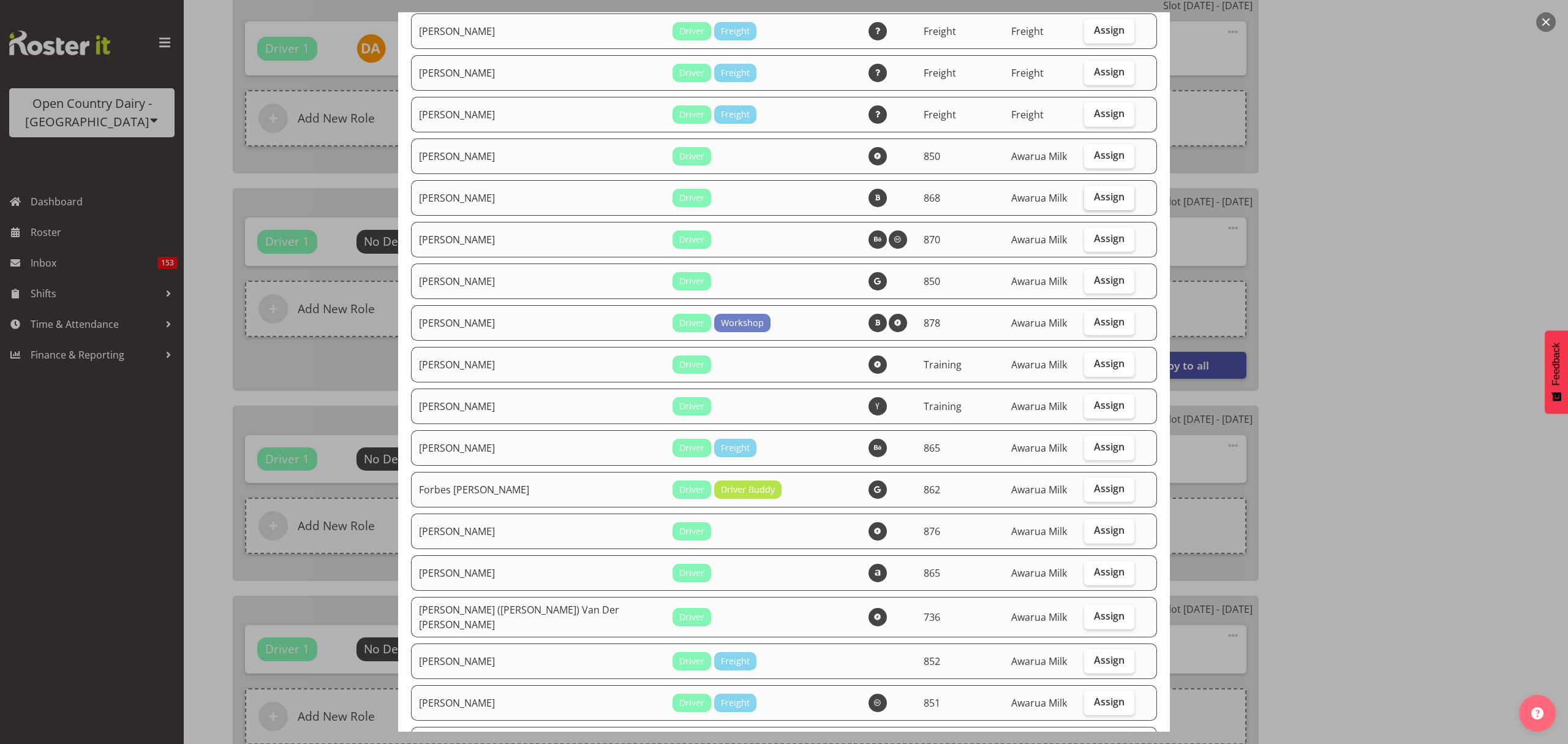
click at [1094, 191] on span "Assign" at bounding box center [1109, 197] width 30 height 12
click at [1090, 193] on input "Assign" at bounding box center [1089, 197] width 8 height 8
checkbox input "true"
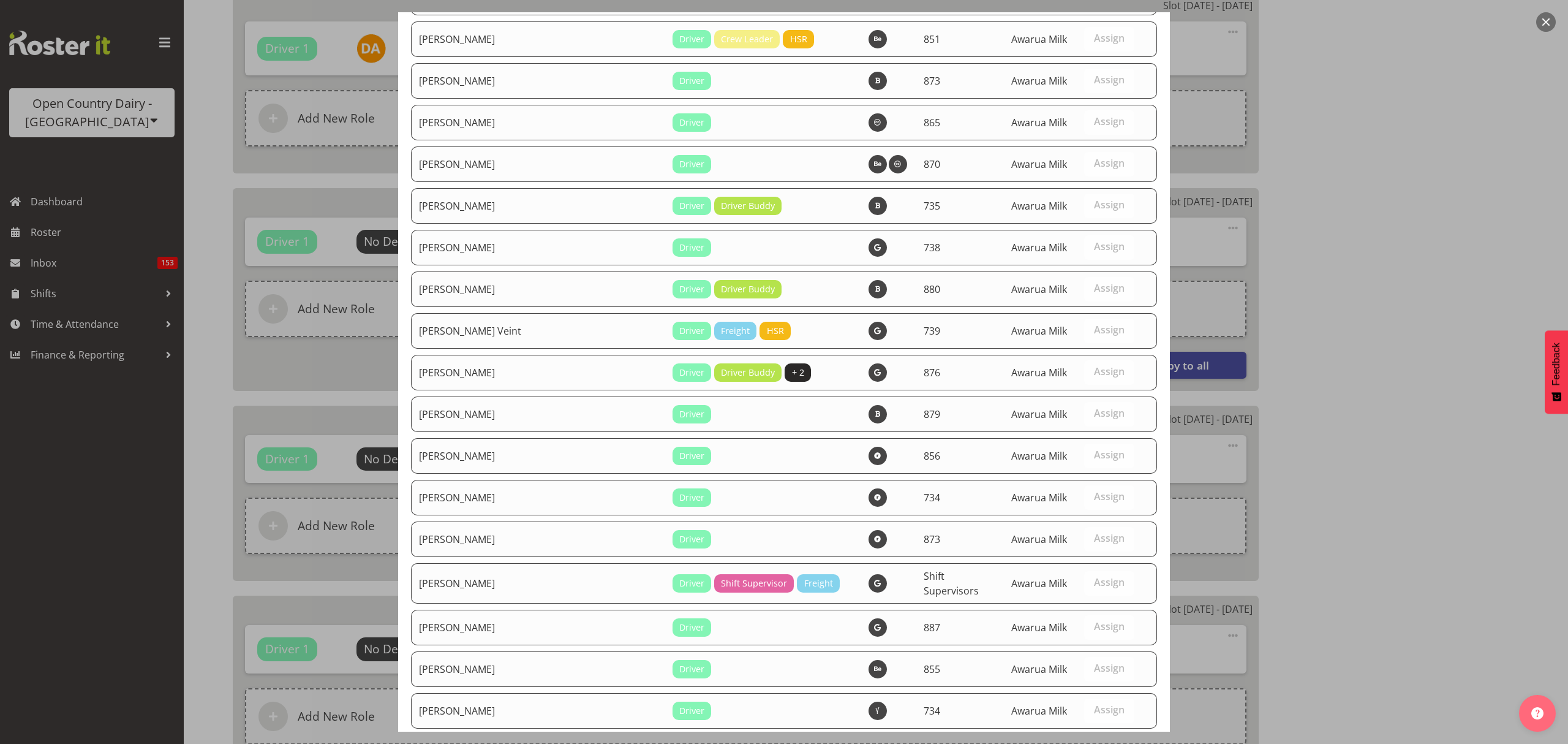
scroll to position [4266, 0]
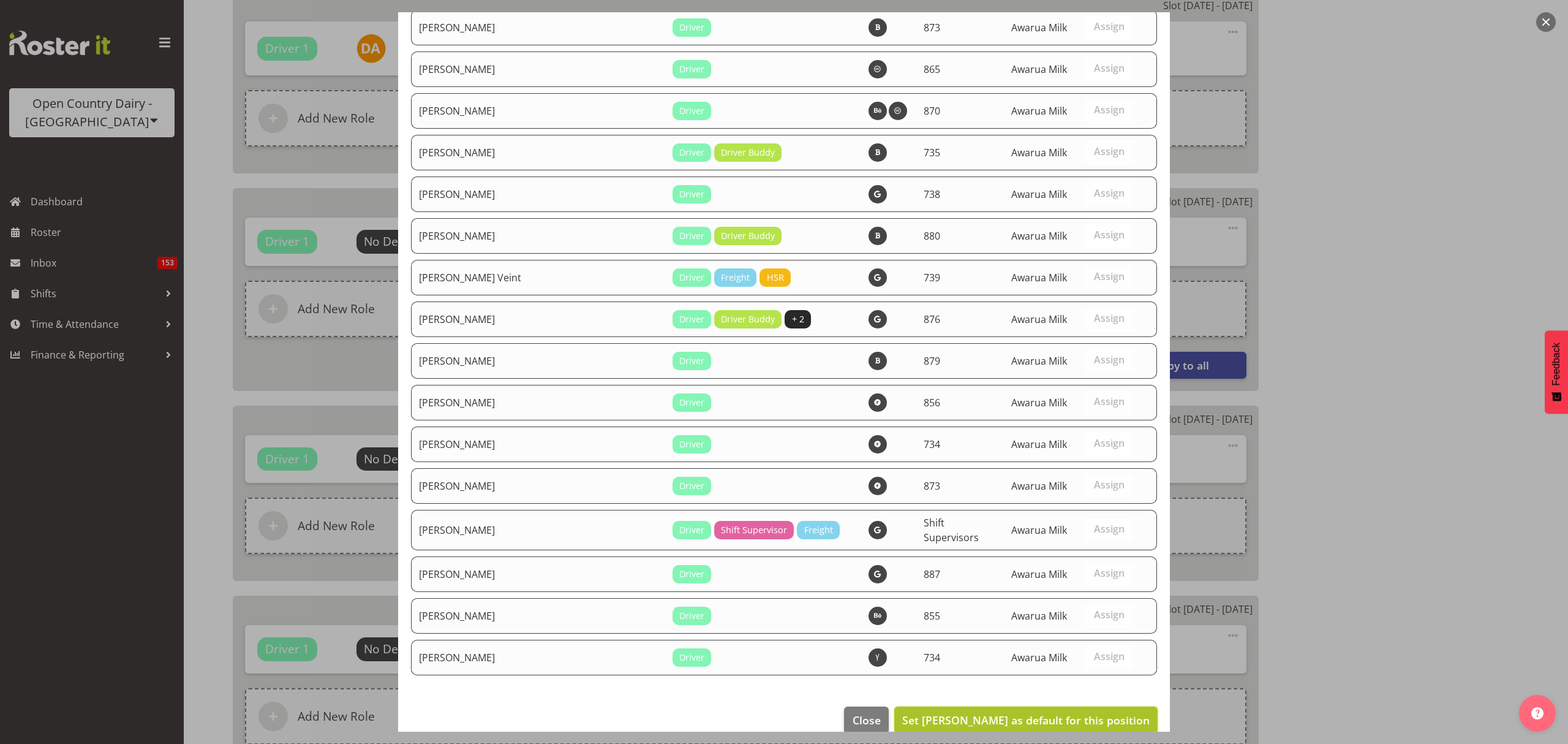
click at [1121, 712] on span "Set [PERSON_NAME] as default for this position" at bounding box center [1026, 719] width 247 height 15
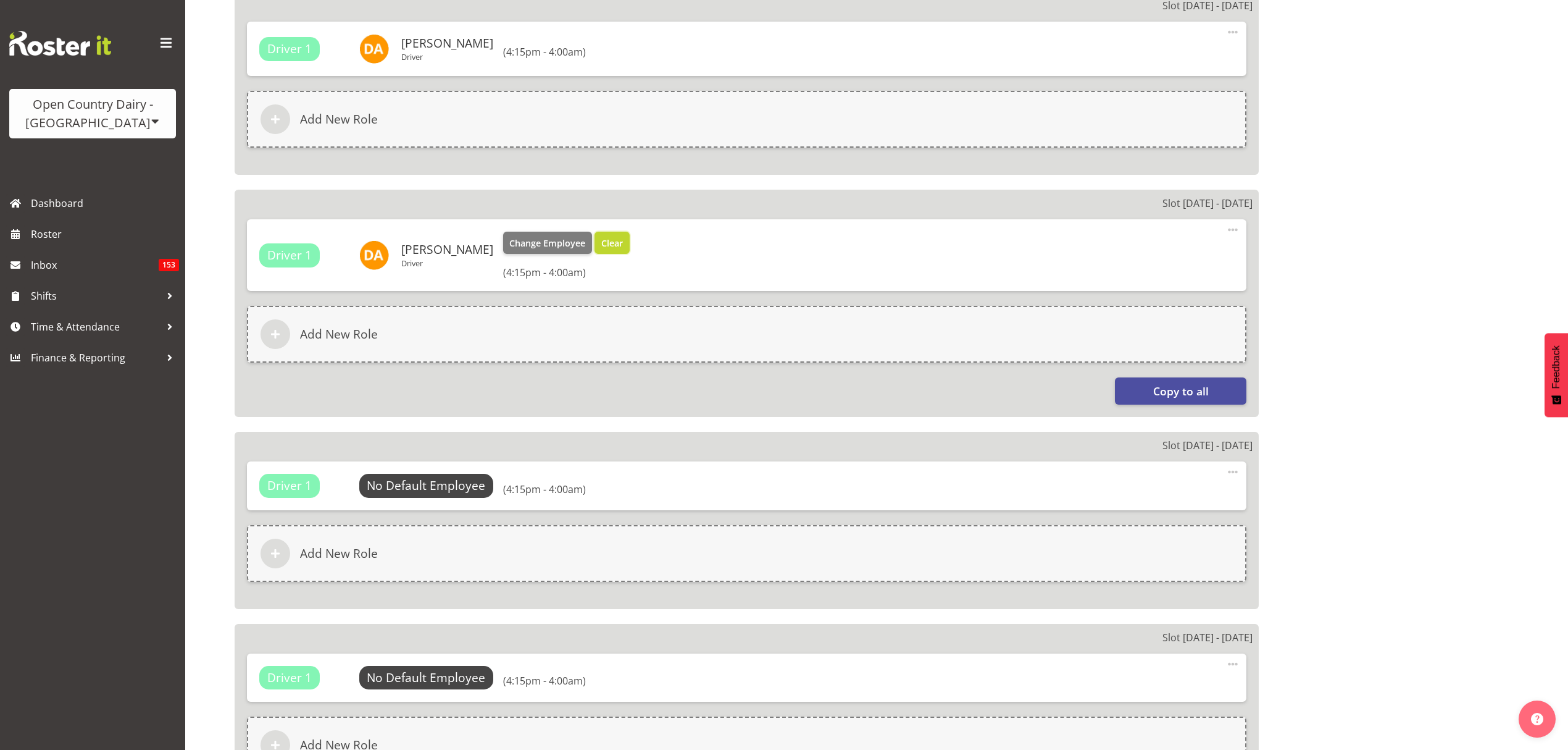
click at [602, 240] on span "Clear" at bounding box center [612, 244] width 22 height 14
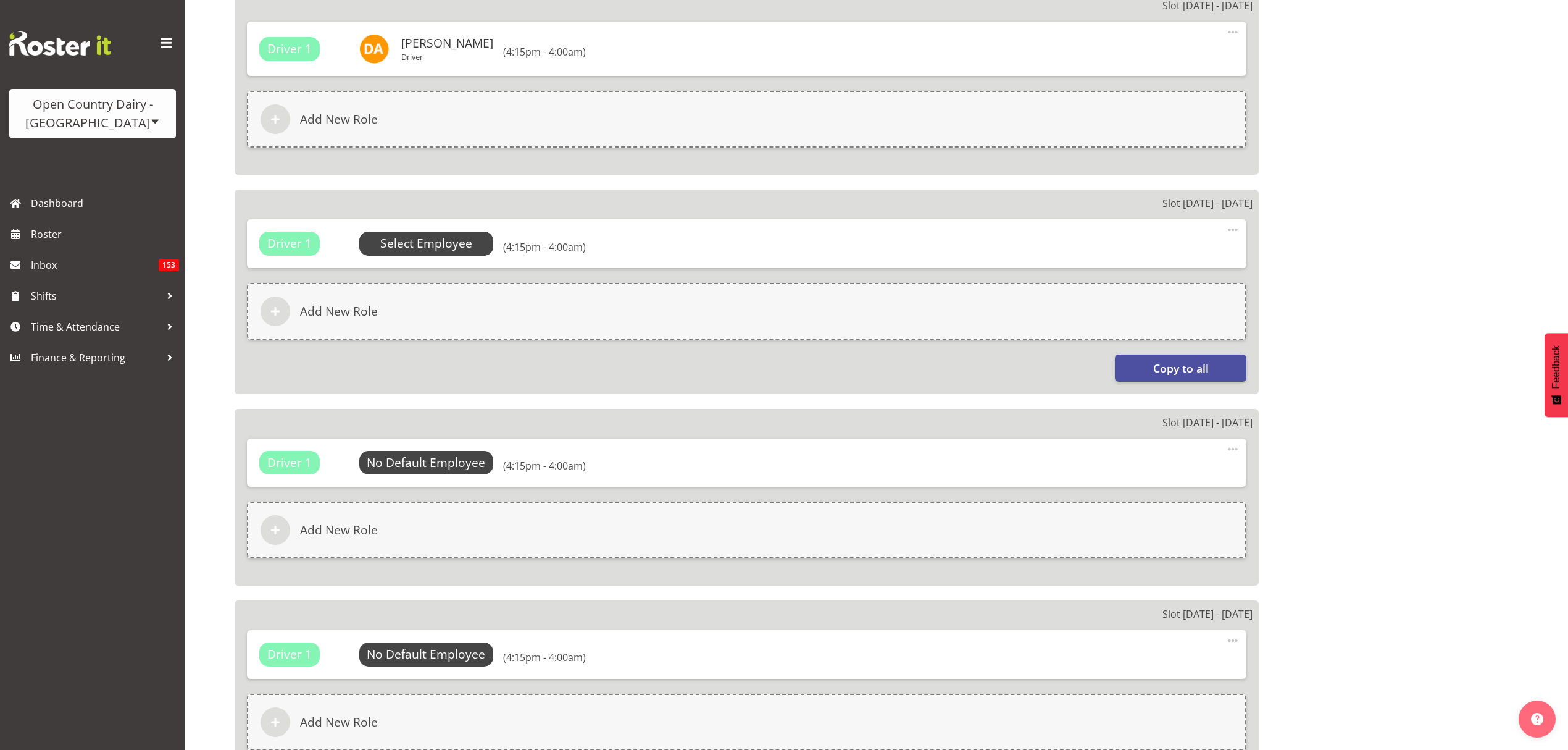
click at [443, 242] on span "Select Employee" at bounding box center [426, 244] width 92 height 18
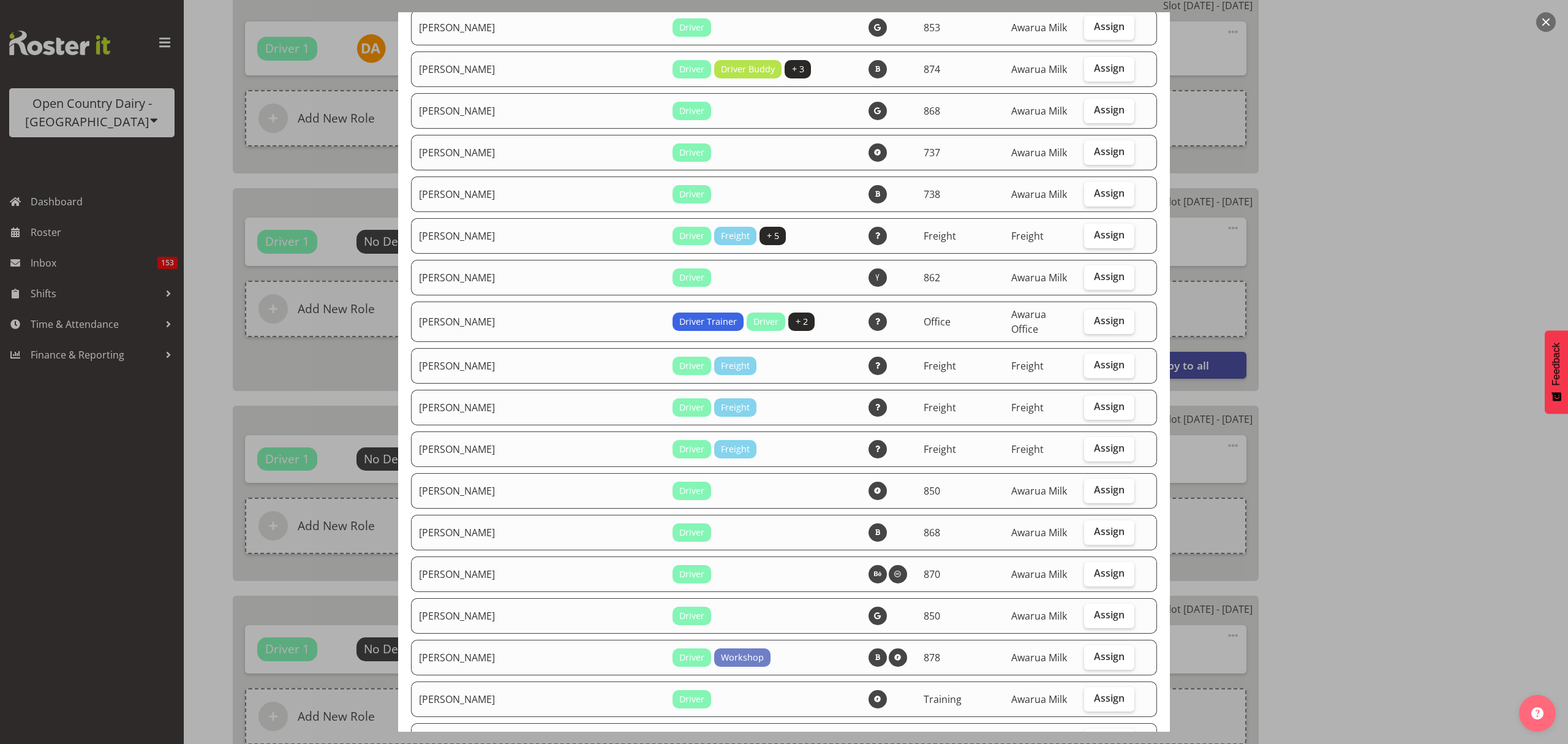
scroll to position [1306, 0]
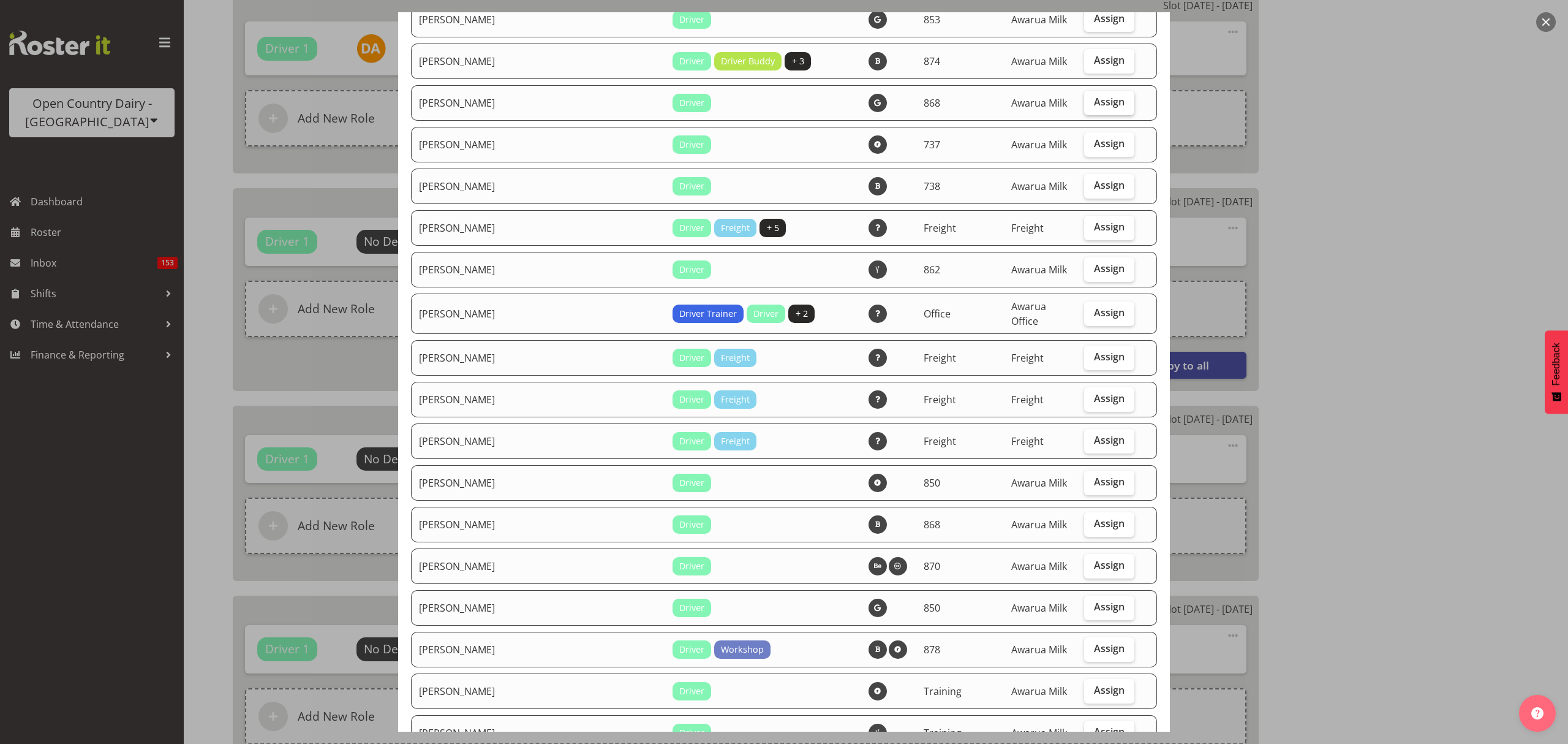
click at [1101, 98] on span "Assign" at bounding box center [1109, 102] width 30 height 12
click at [1092, 98] on input "Assign" at bounding box center [1089, 102] width 8 height 8
checkbox input "true"
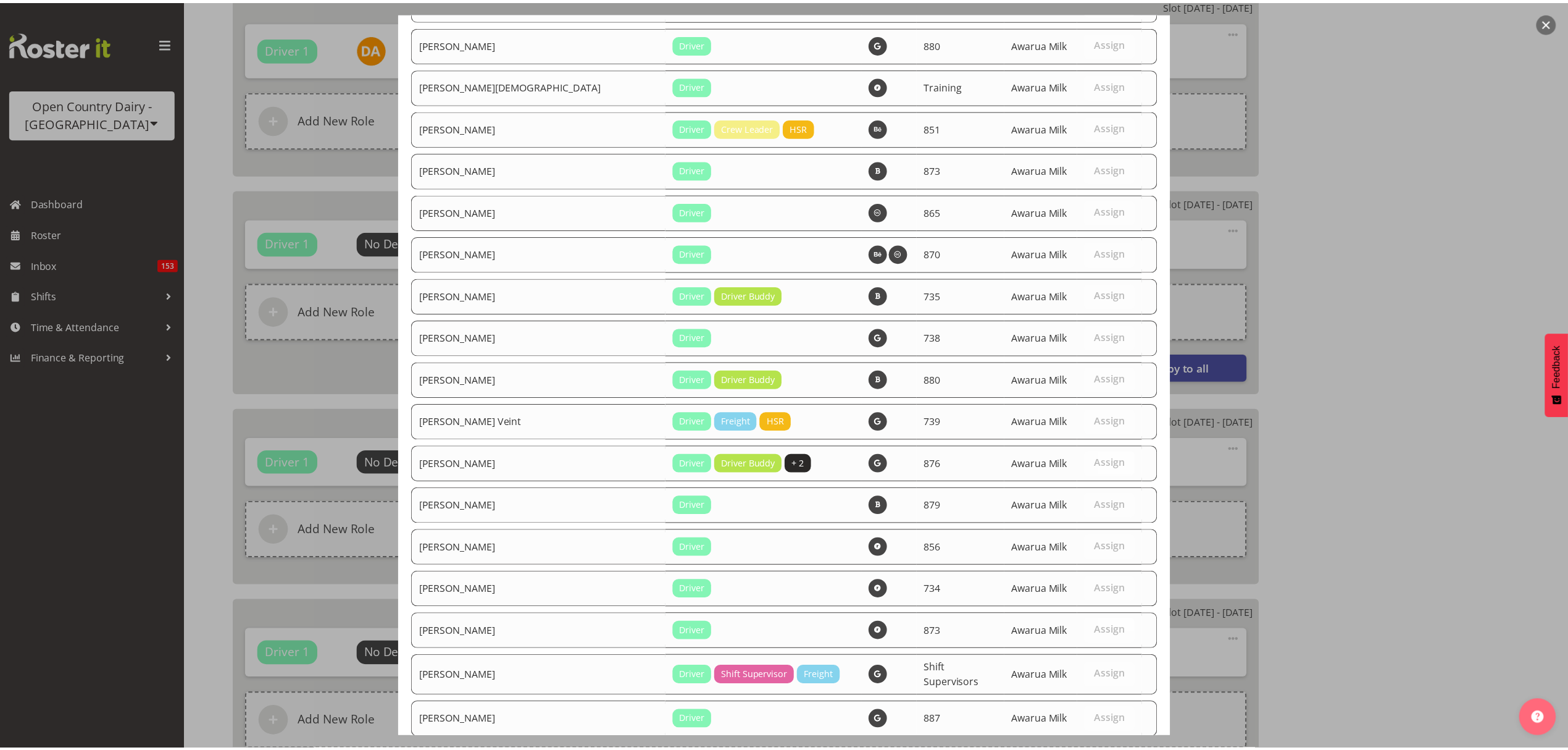
scroll to position [4300, 0]
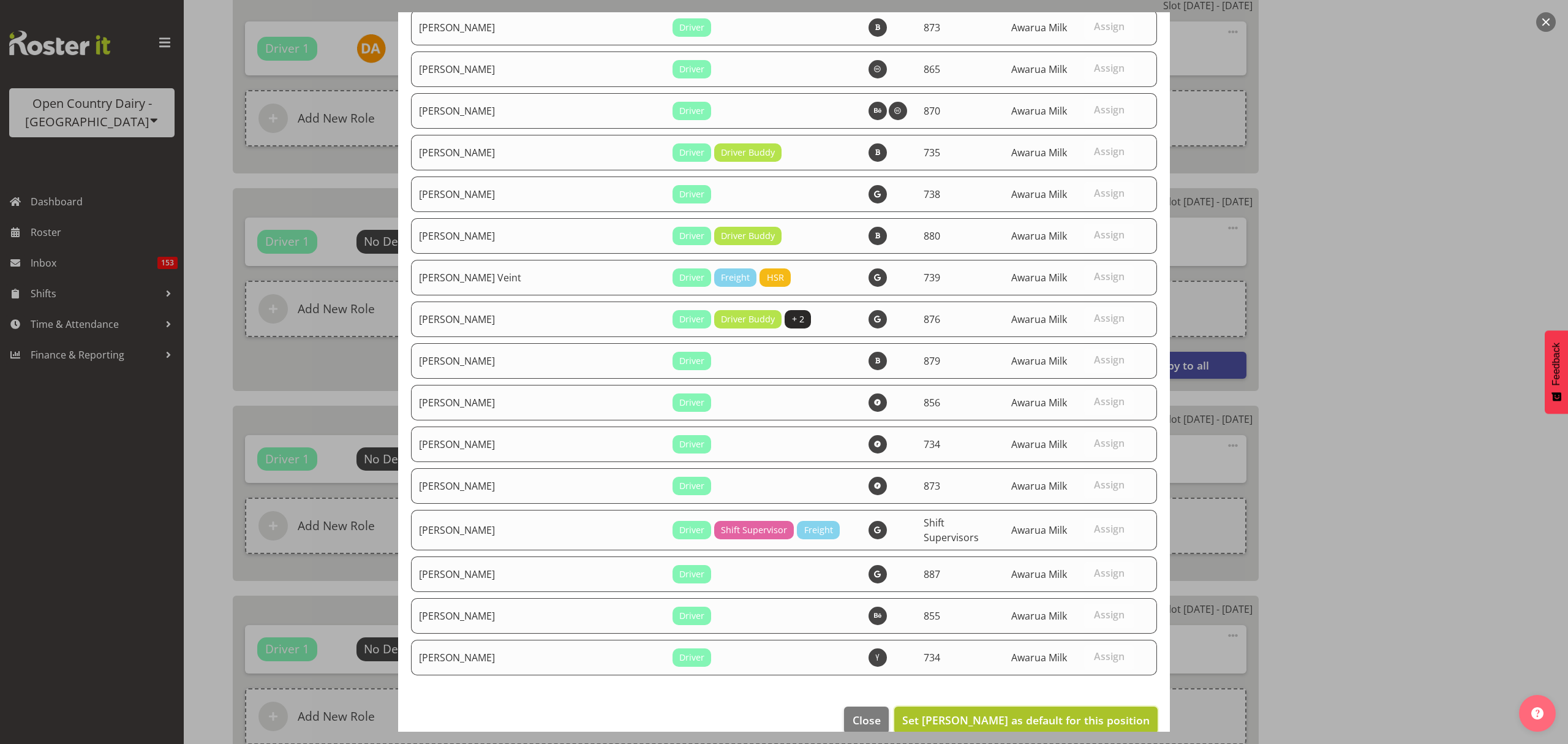
click at [1027, 712] on span "Set Christopher McIver as default for this position" at bounding box center [1026, 719] width 247 height 15
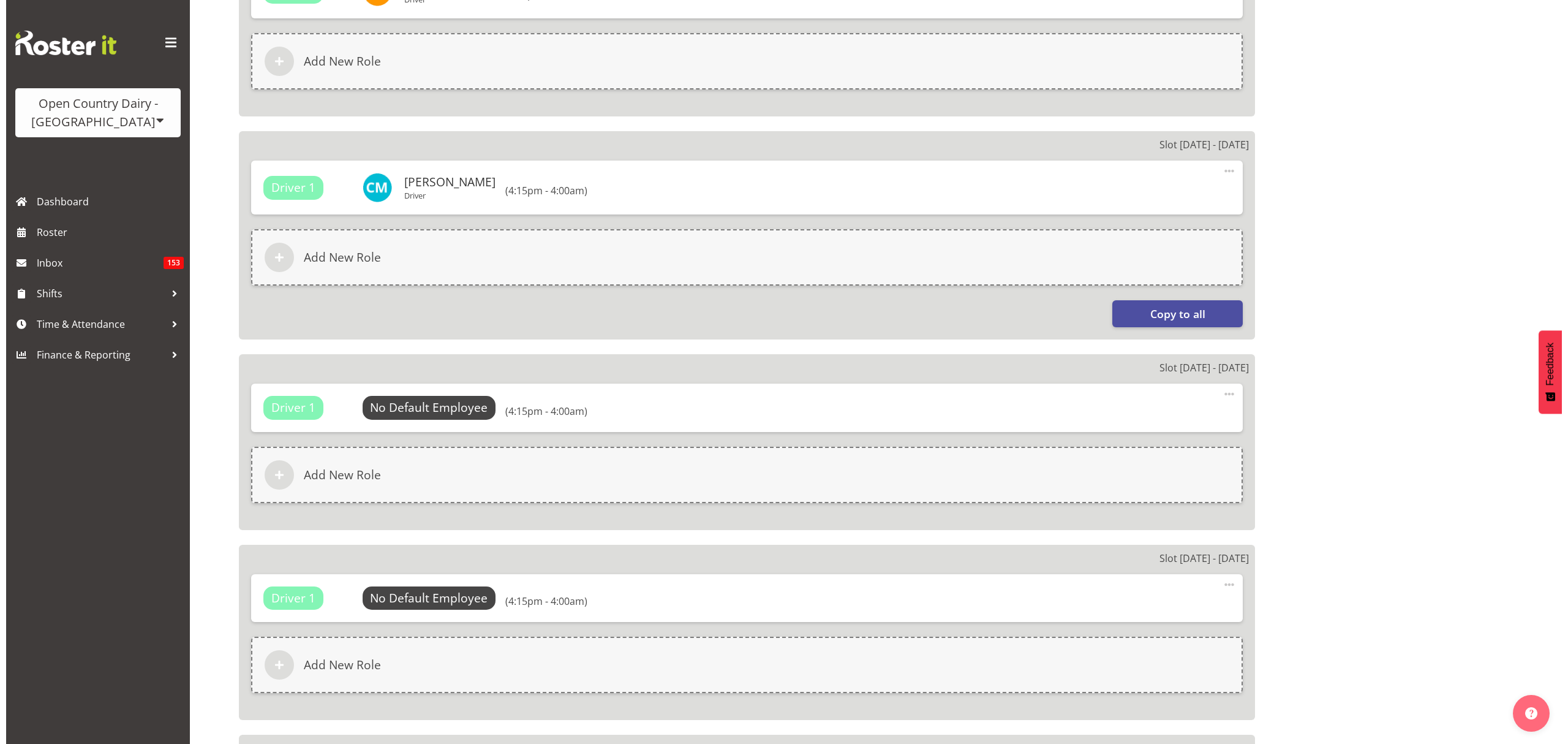
scroll to position [898, 0]
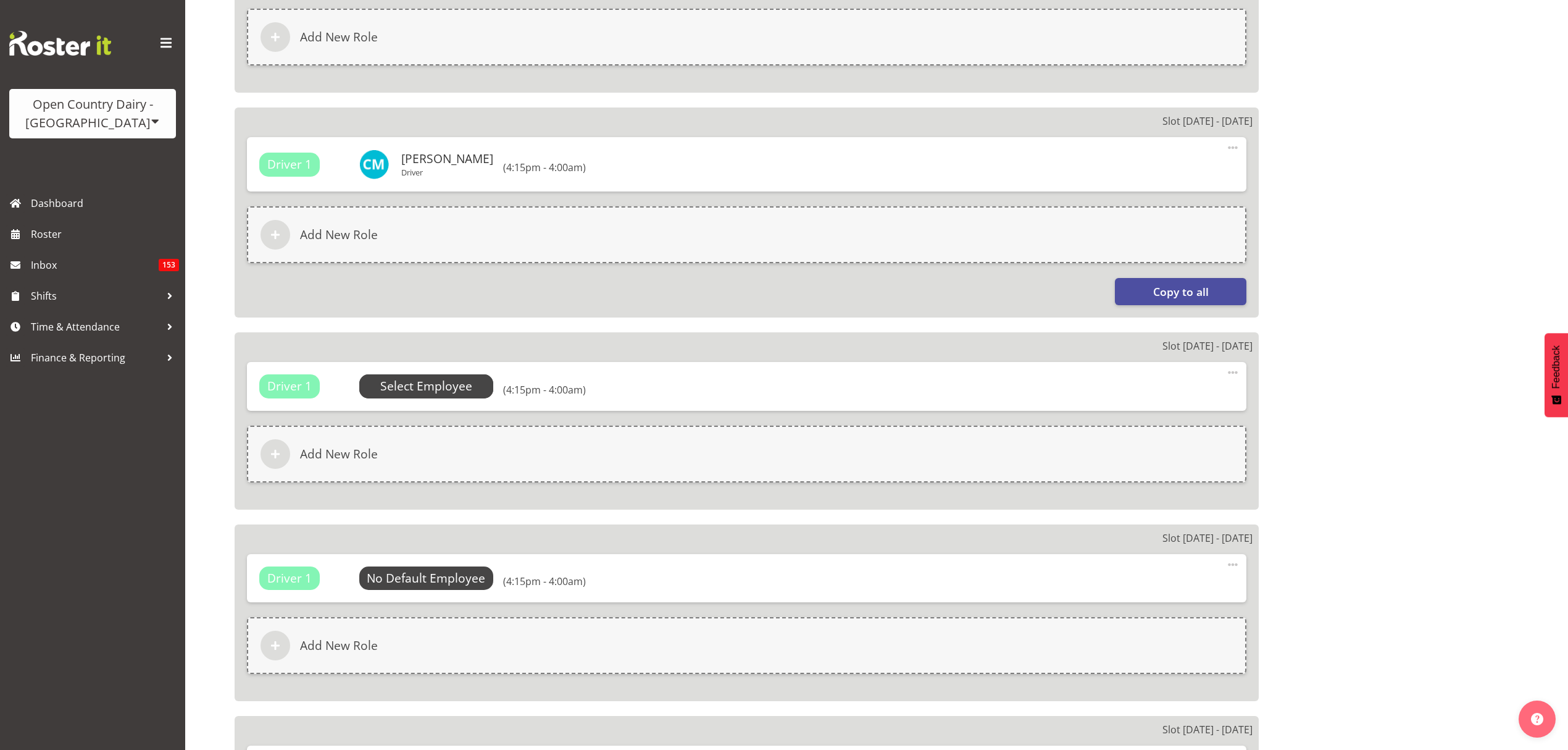
click at [384, 393] on span "Select Employee" at bounding box center [426, 386] width 92 height 18
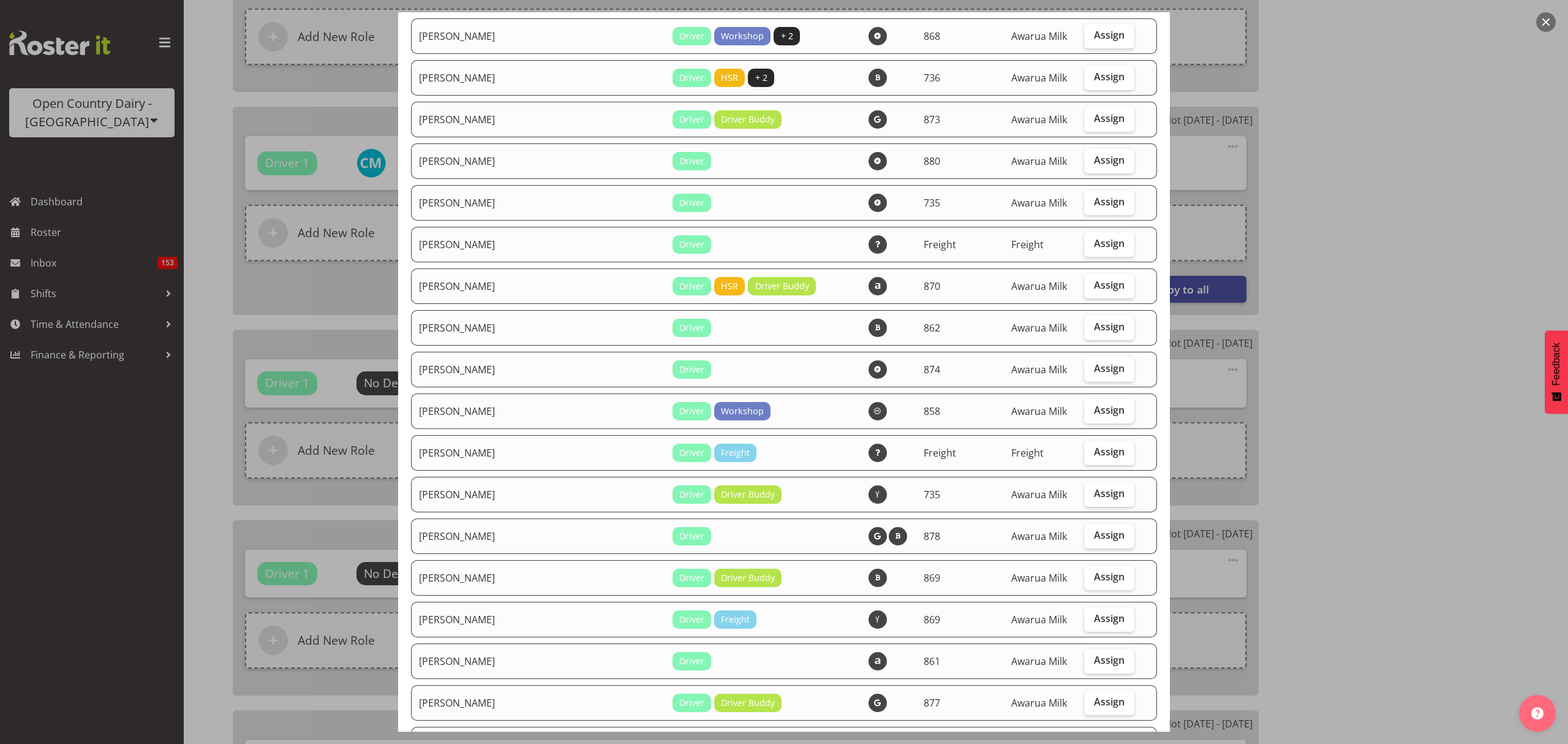
scroll to position [0, 0]
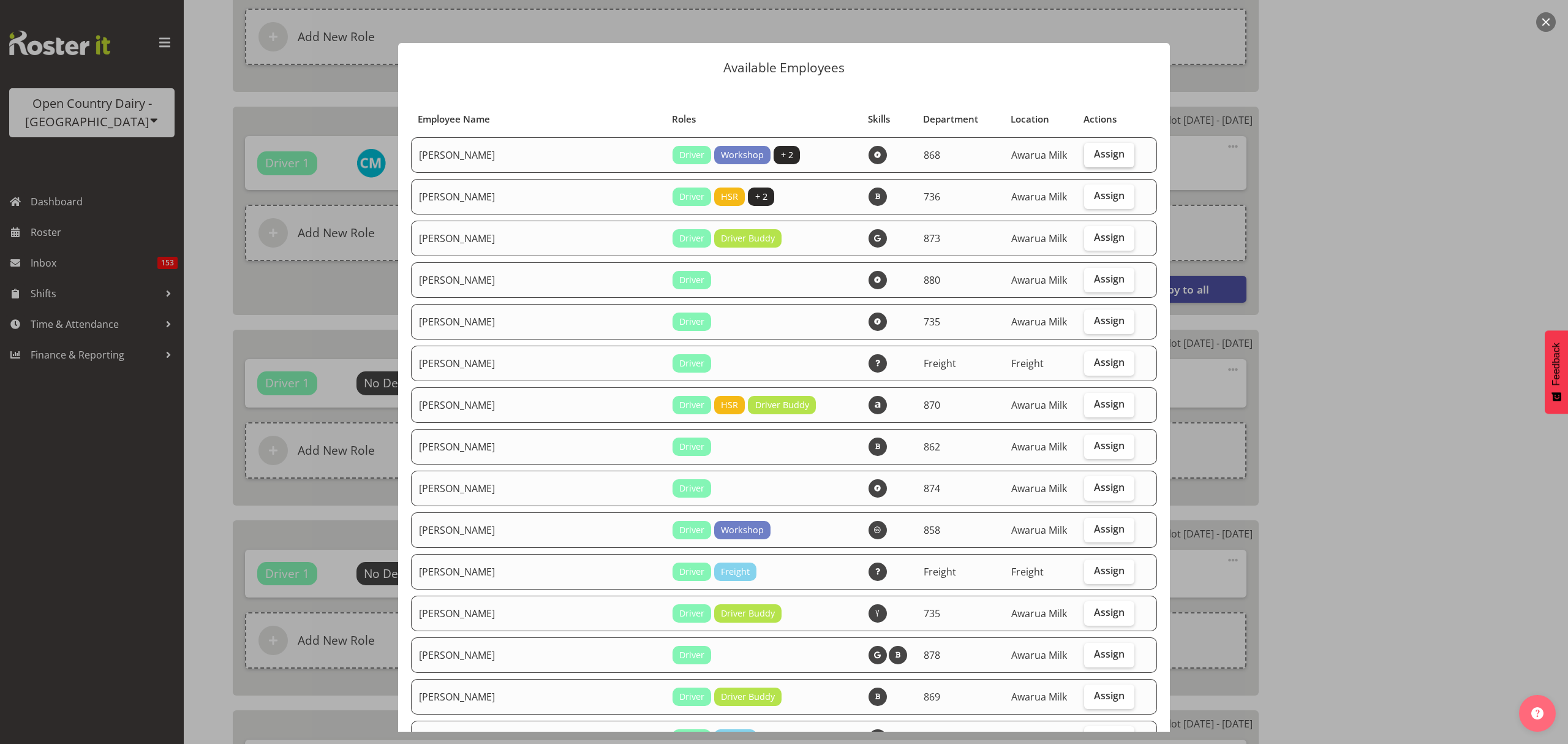
click at [1111, 160] on label "Assign" at bounding box center [1109, 155] width 50 height 24
click at [1092, 158] on input "Assign" at bounding box center [1089, 154] width 8 height 8
checkbox input "true"
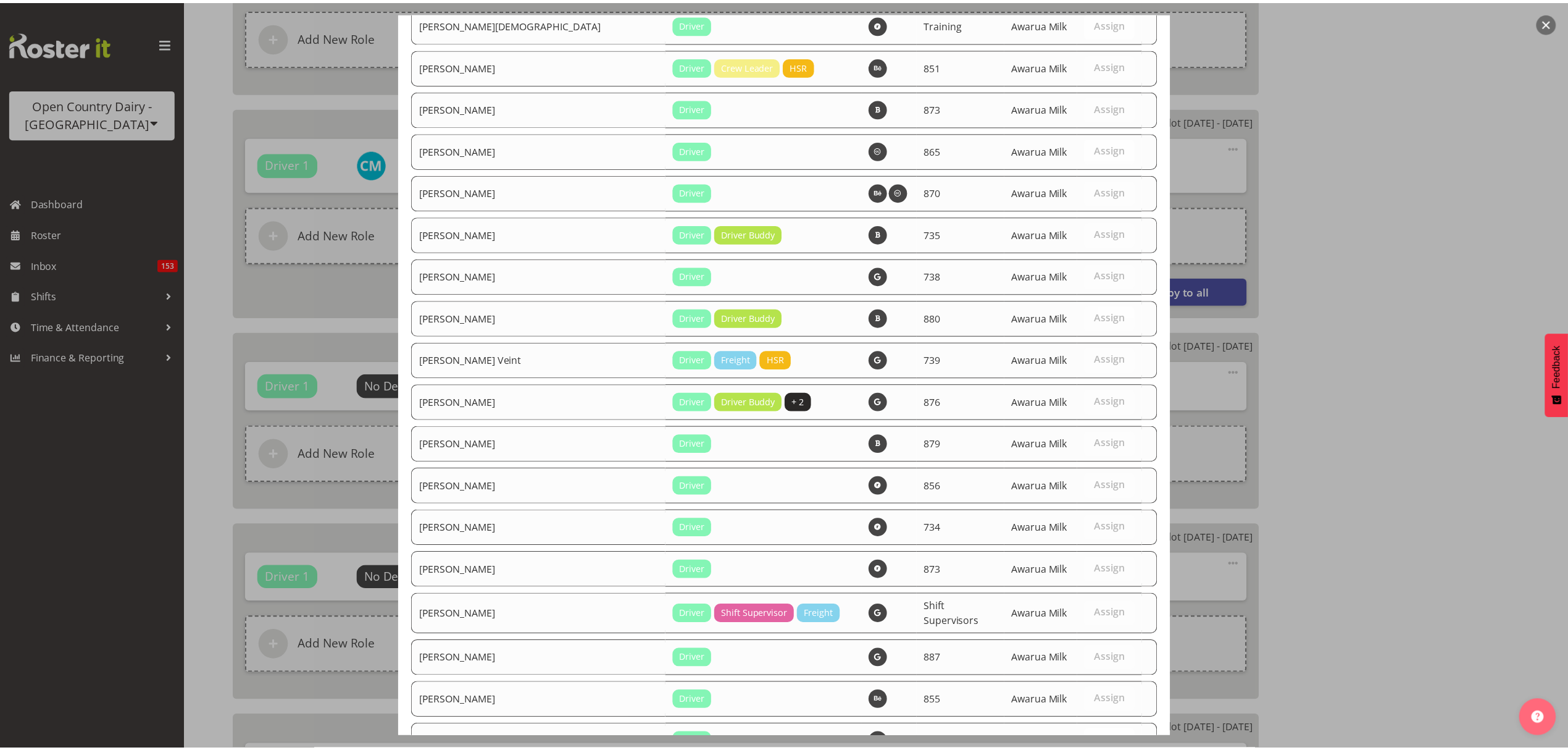
scroll to position [4300, 0]
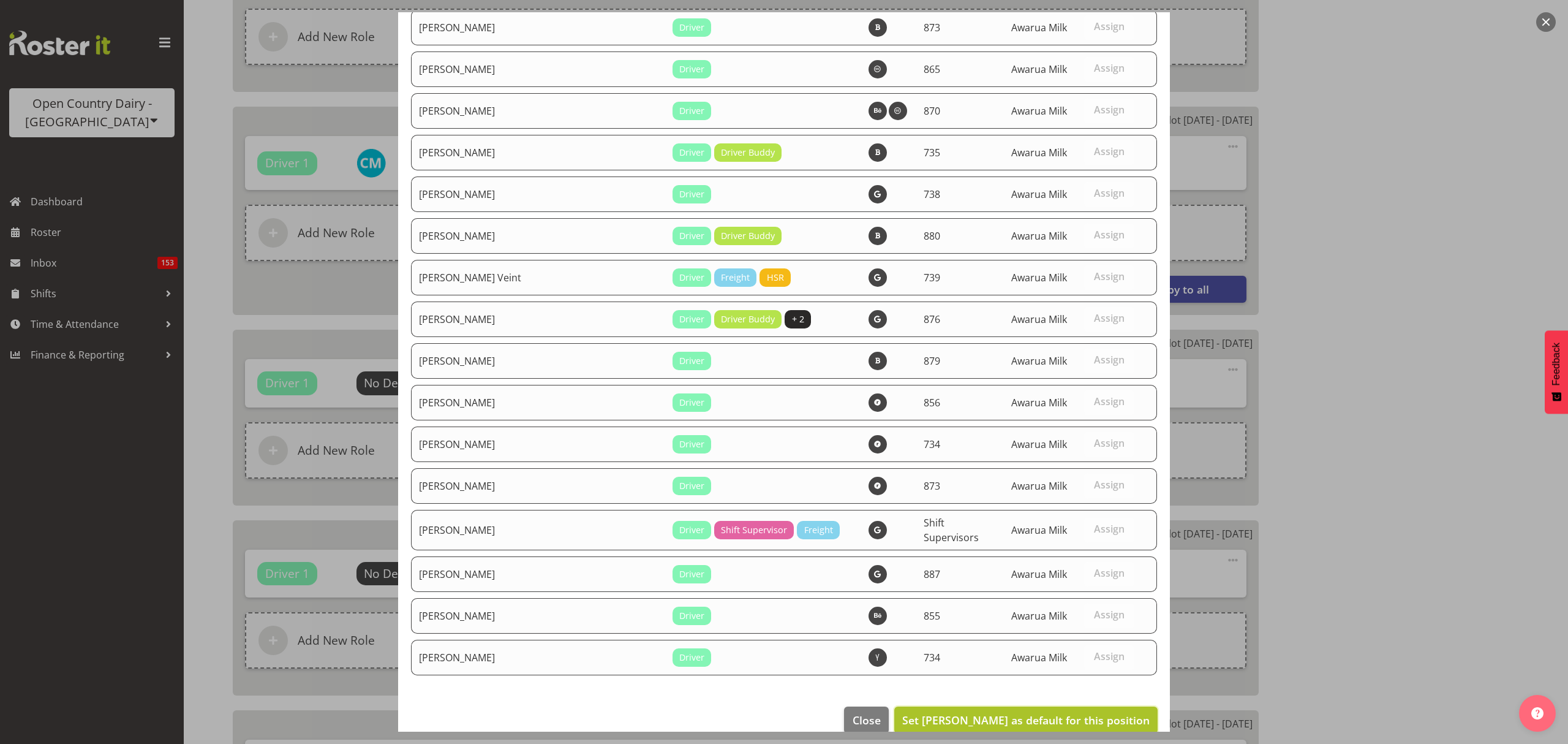
click at [1083, 712] on span "Set Alan Rolton as default for this position" at bounding box center [1026, 719] width 247 height 15
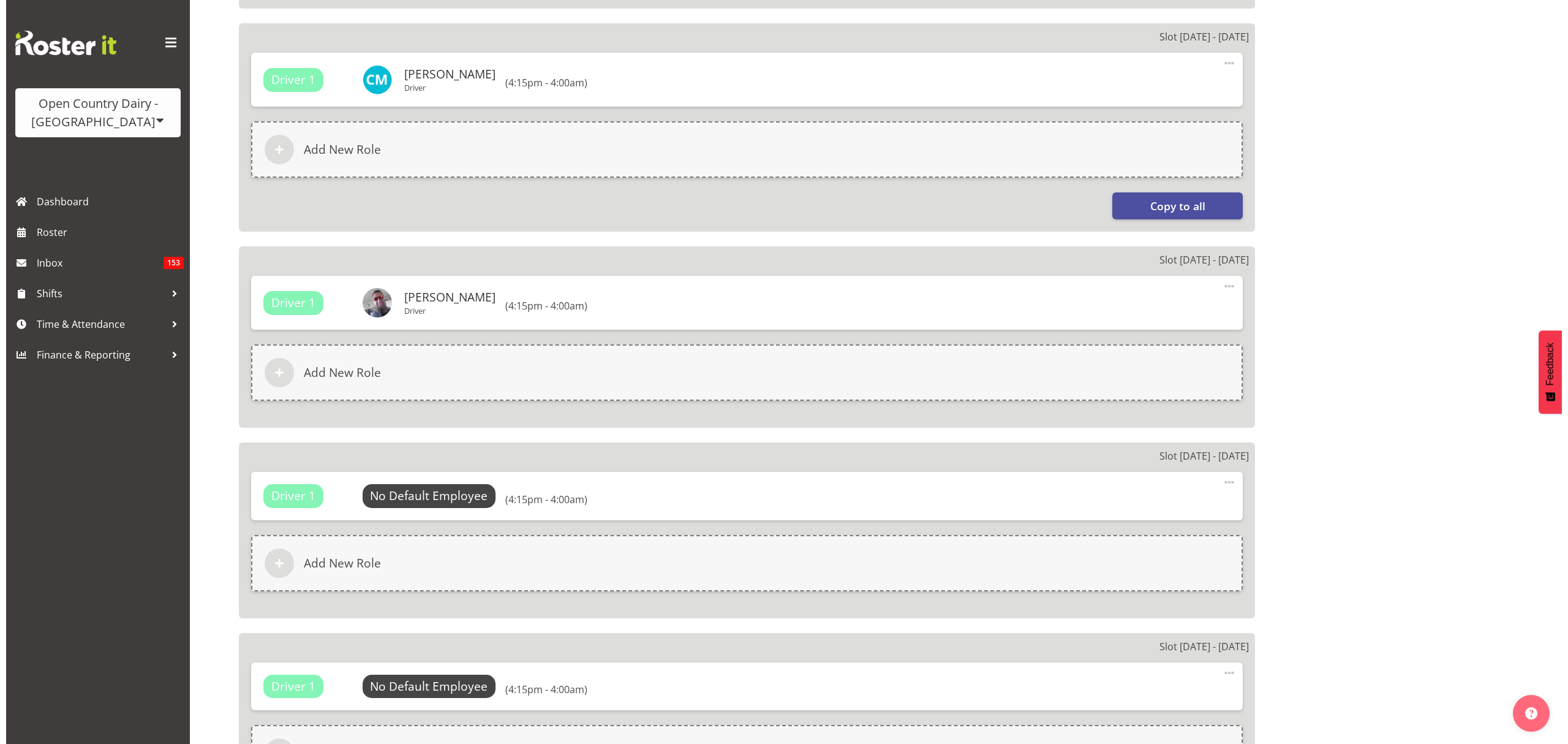
scroll to position [1062, 0]
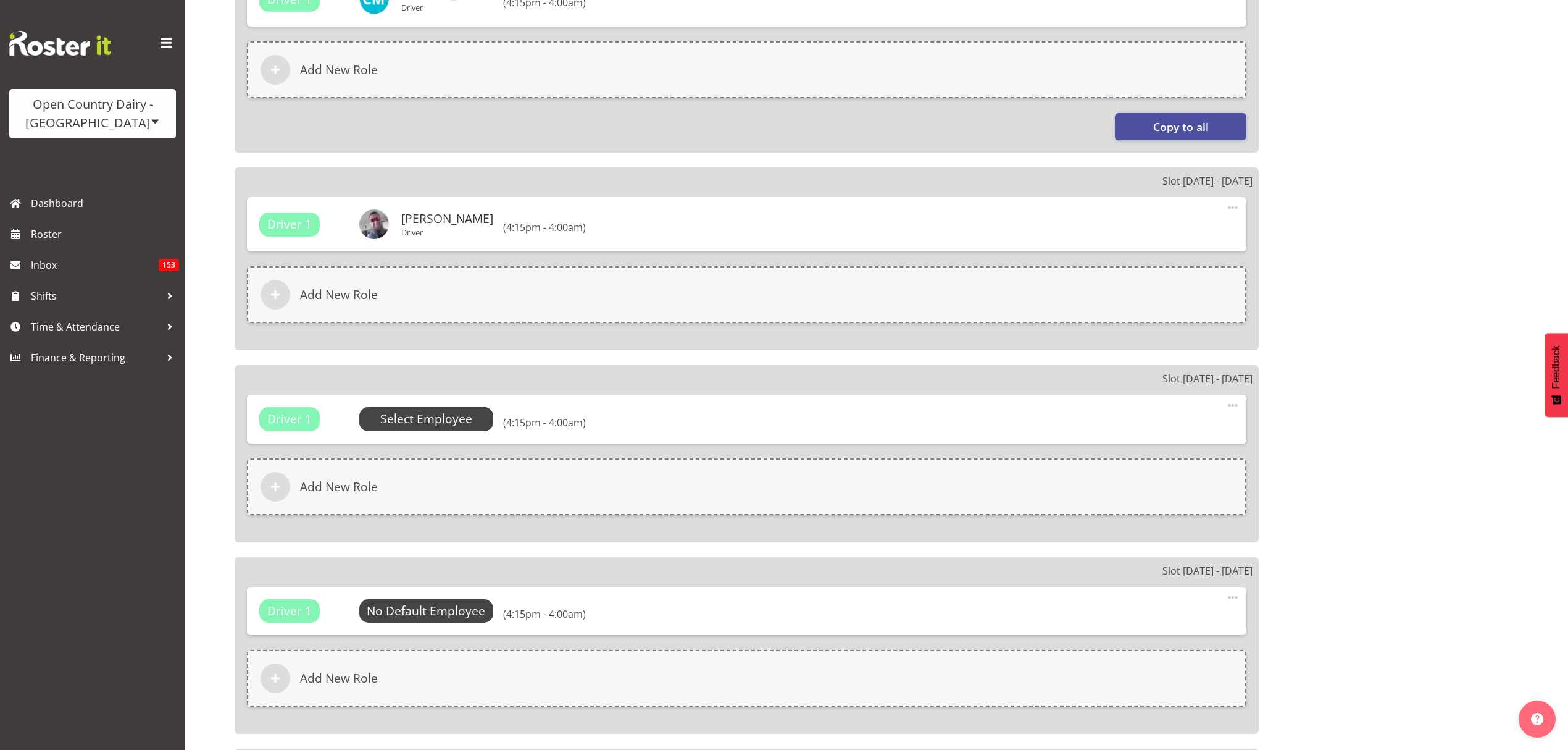
click at [477, 408] on span "Select Employee" at bounding box center [426, 419] width 134 height 24
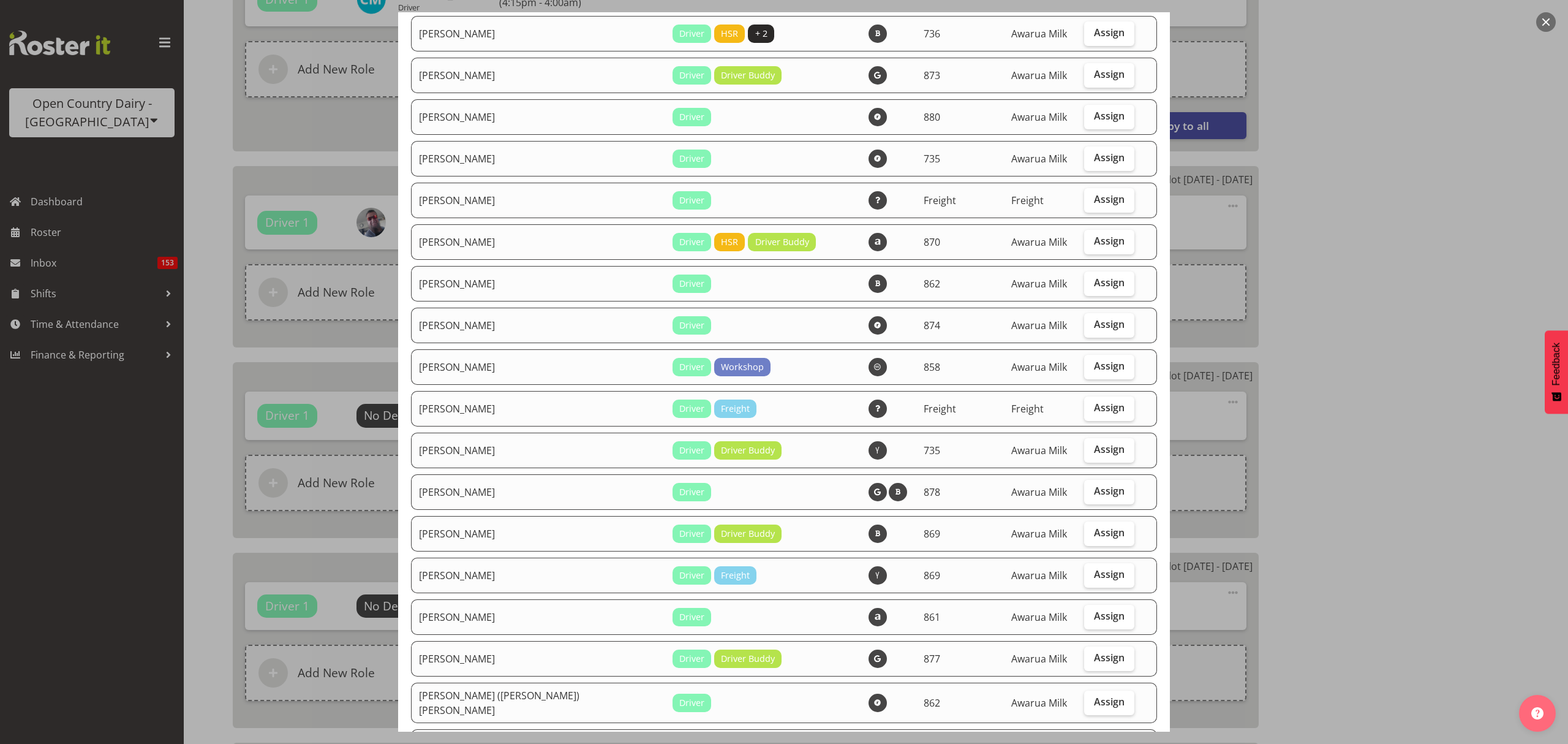
scroll to position [82, 0]
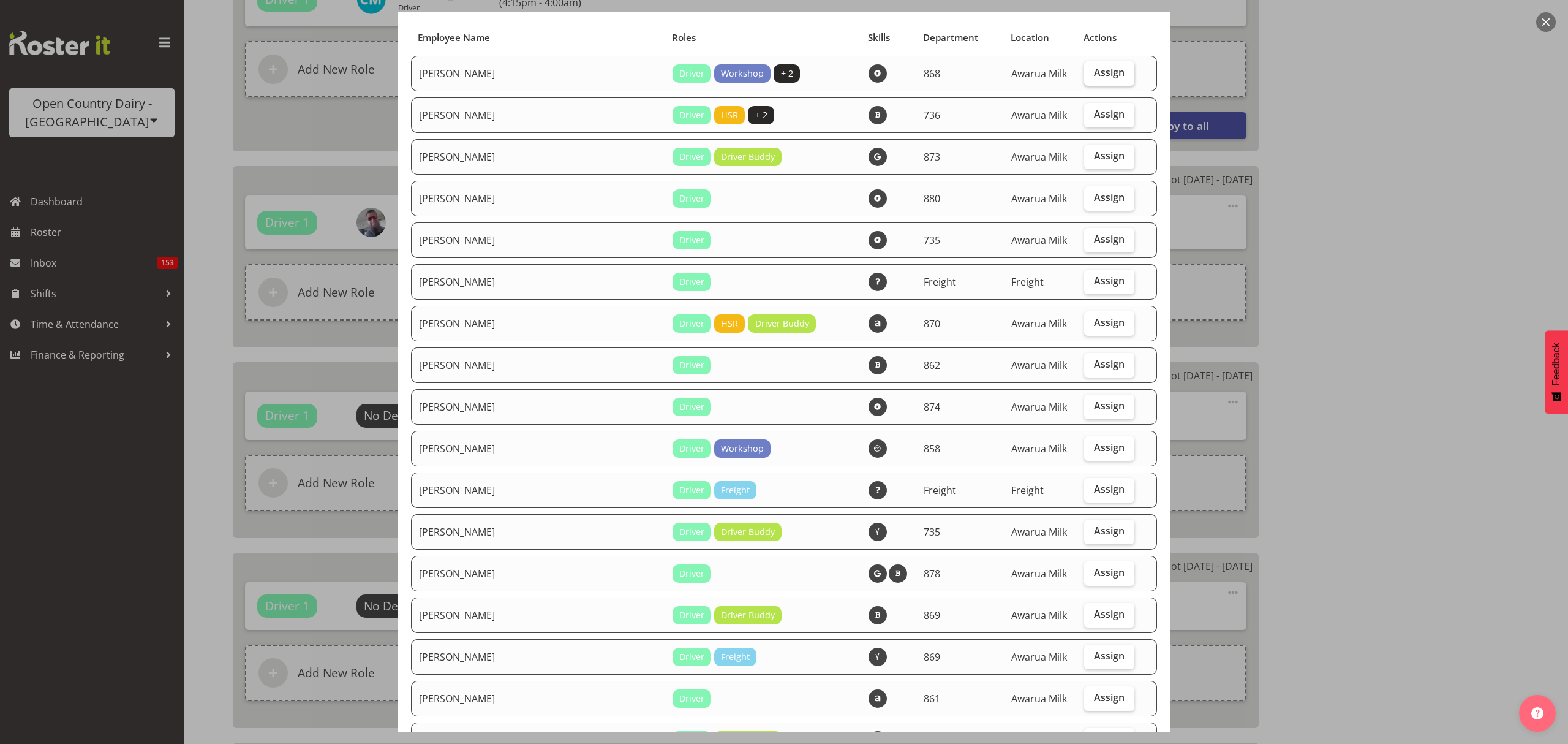
click at [1084, 62] on label "Assign" at bounding box center [1109, 73] width 50 height 24
click at [1084, 68] on input "Assign" at bounding box center [1089, 73] width 8 height 8
checkbox input "true"
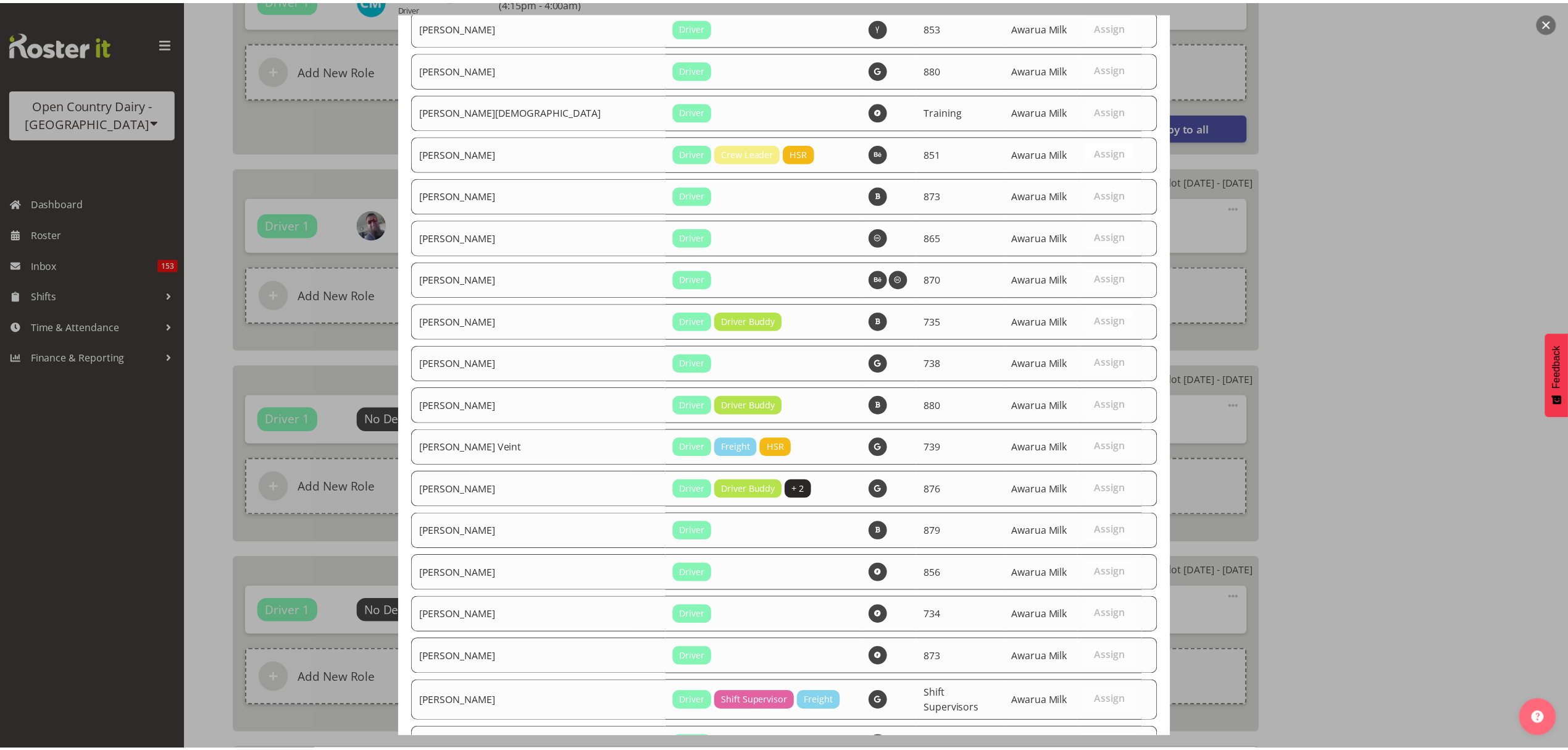
scroll to position [4300, 0]
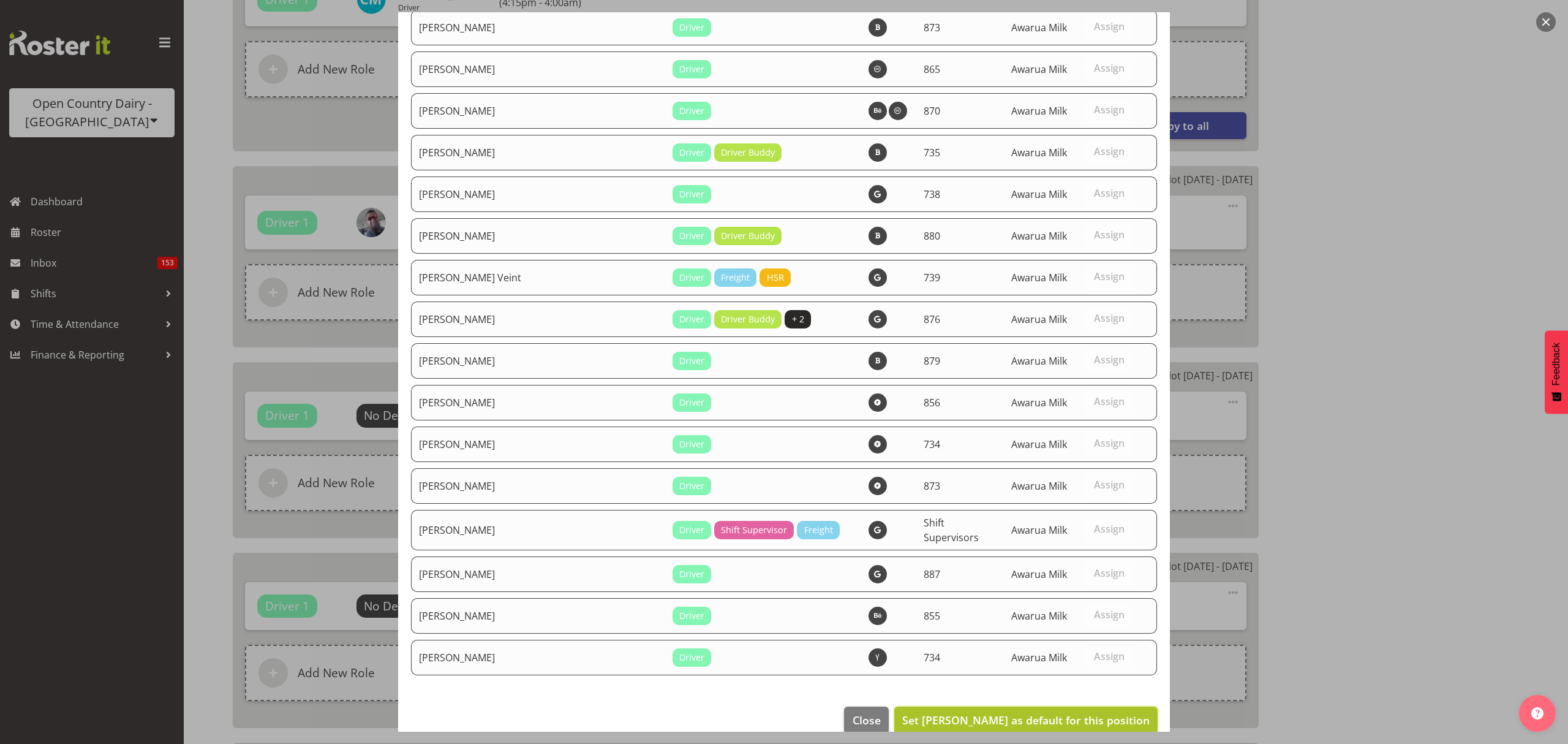
click at [1112, 712] on span "Set Alan Rolton as default for this position" at bounding box center [1026, 719] width 247 height 15
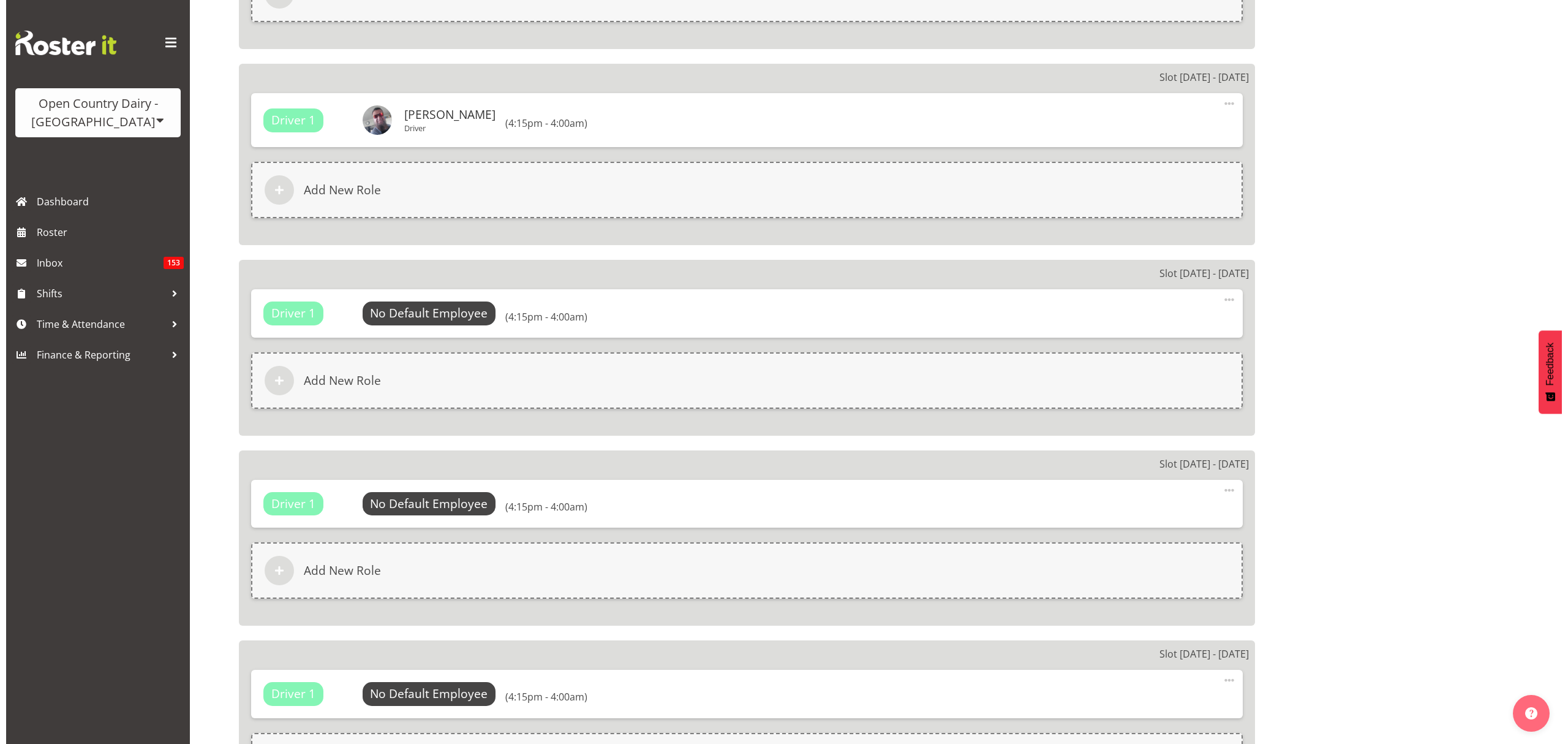
scroll to position [1388, 0]
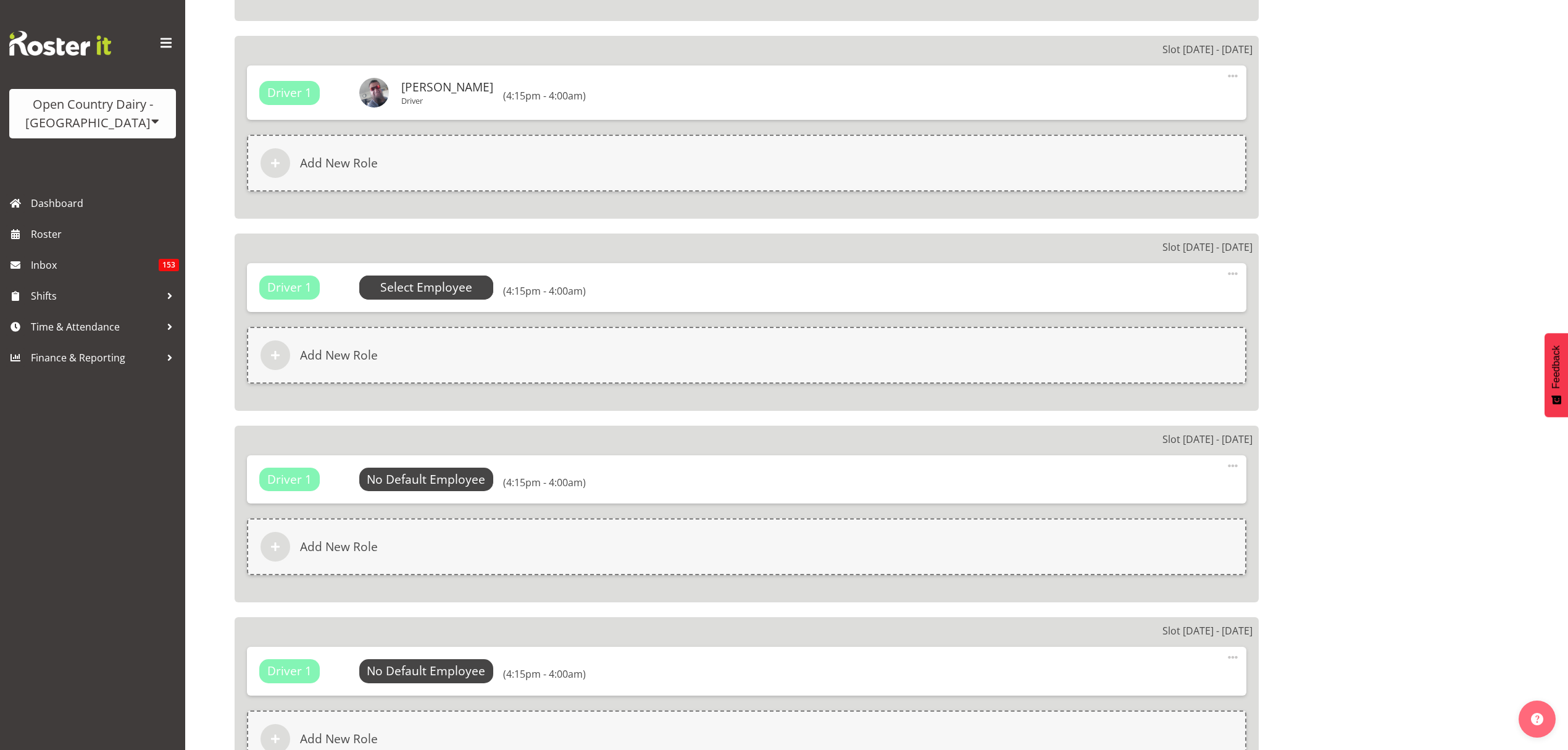
click at [448, 292] on span "Select Employee" at bounding box center [426, 288] width 92 height 18
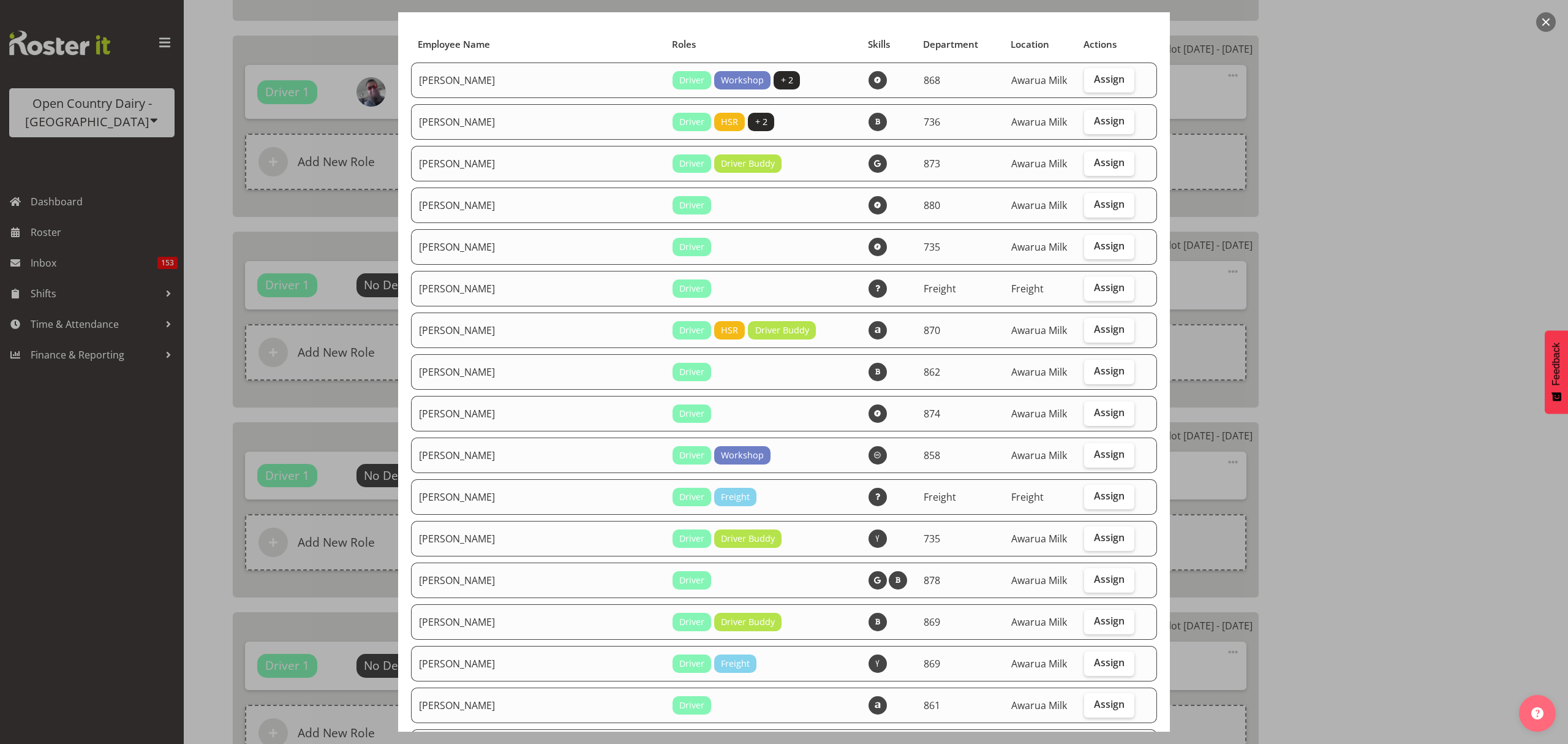
scroll to position [0, 0]
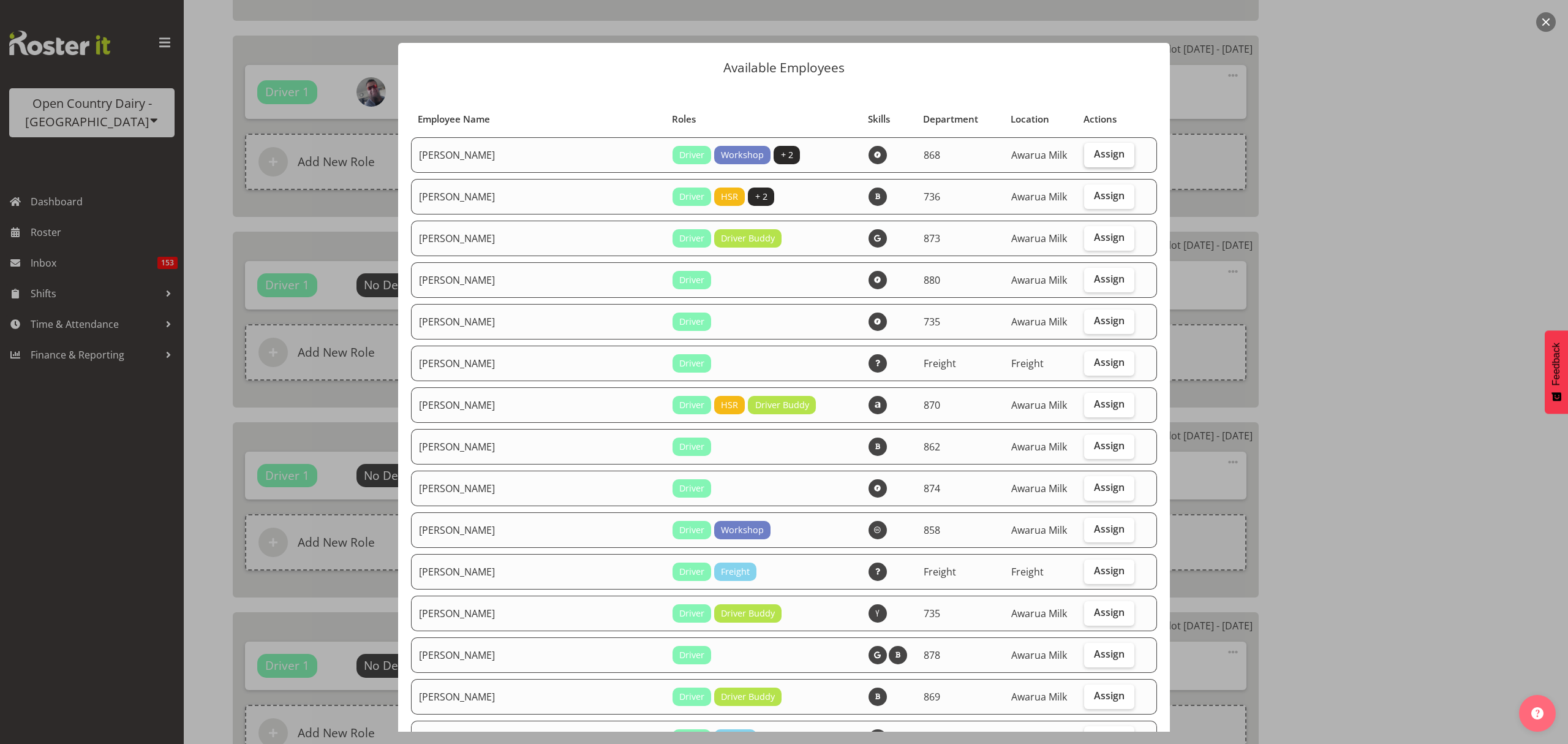
click at [1107, 152] on label "Assign" at bounding box center [1109, 155] width 50 height 24
click at [1092, 152] on input "Assign" at bounding box center [1089, 154] width 8 height 8
checkbox input "true"
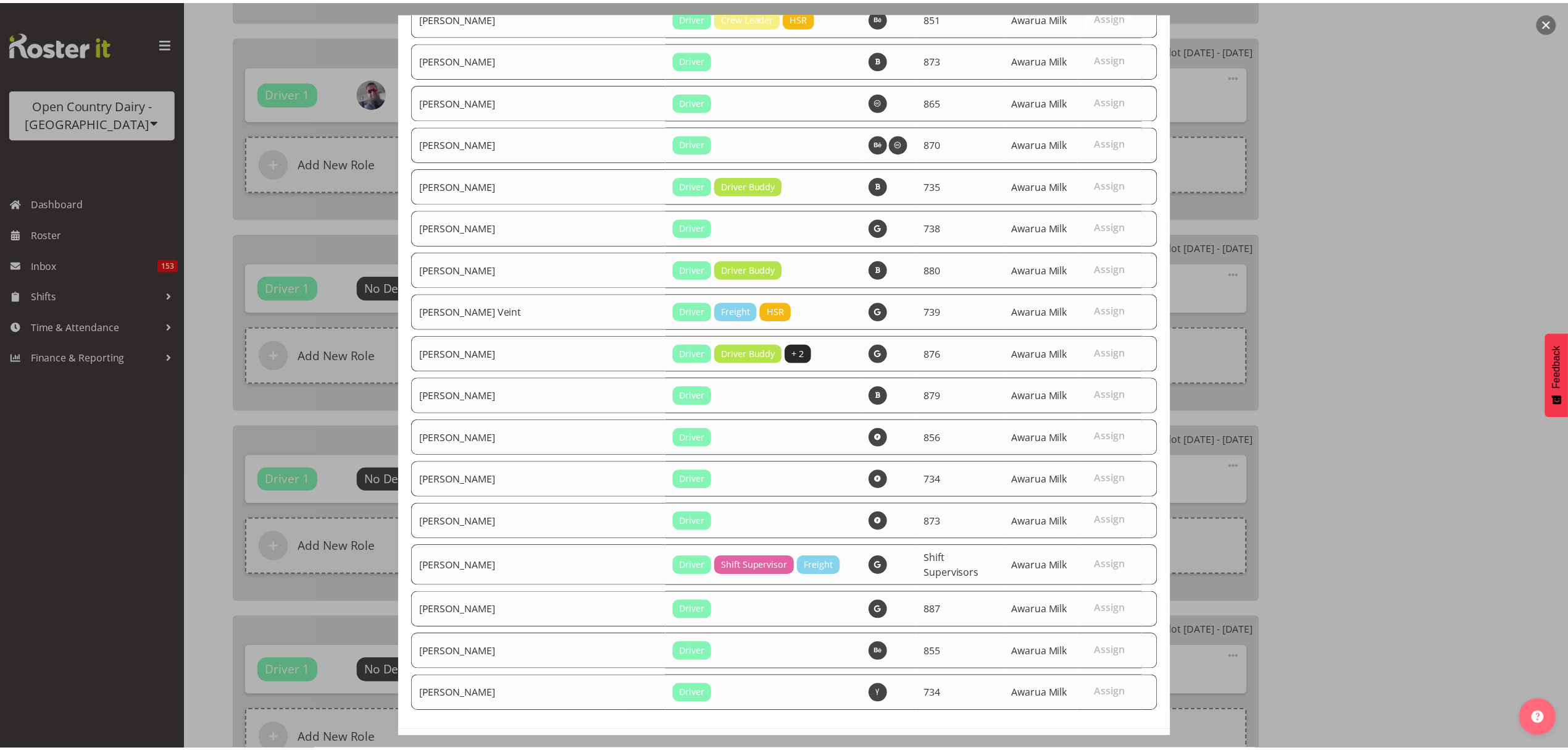
scroll to position [4300, 0]
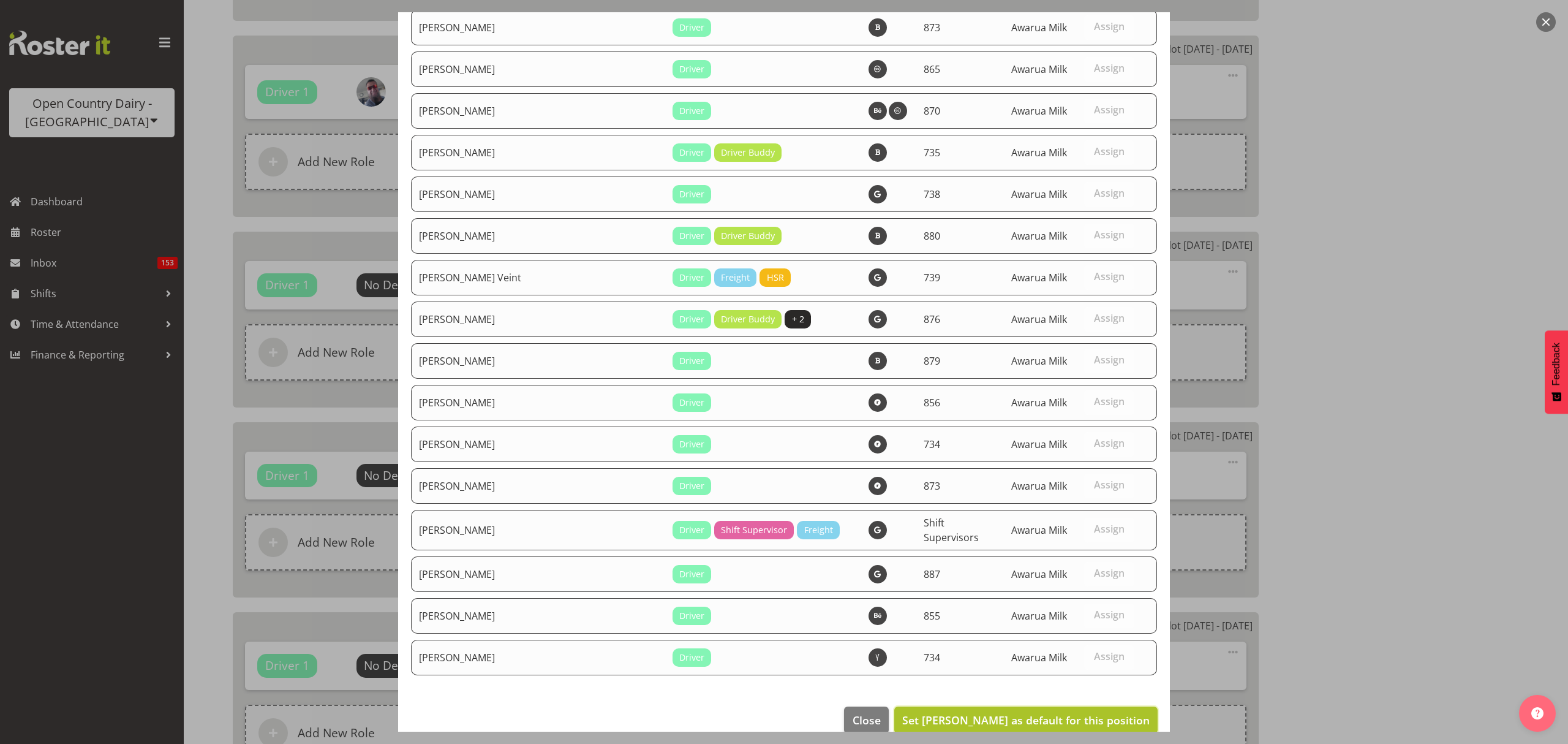
click at [1118, 712] on span "Set Alan Rolton as default for this position" at bounding box center [1026, 719] width 247 height 15
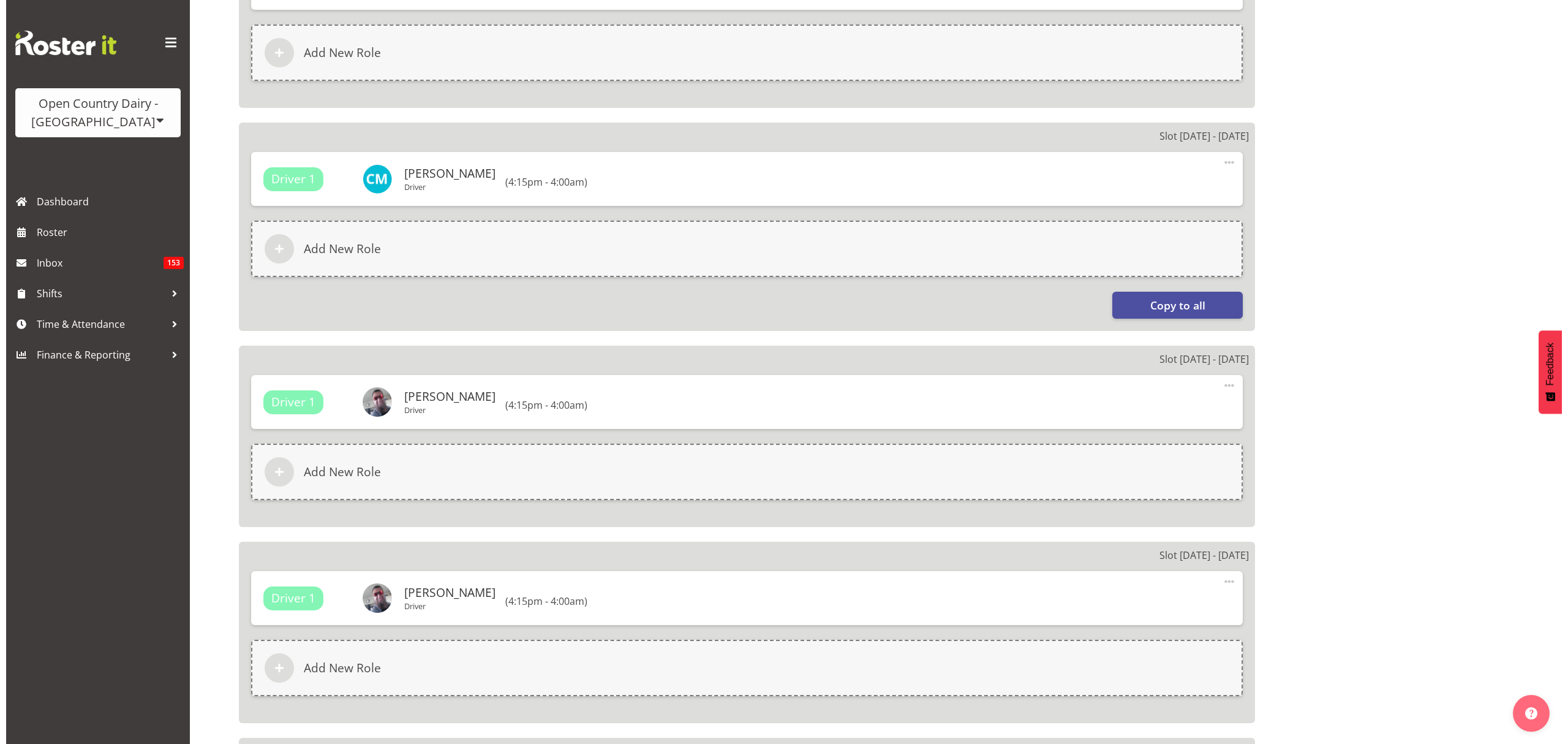
scroll to position [898, 0]
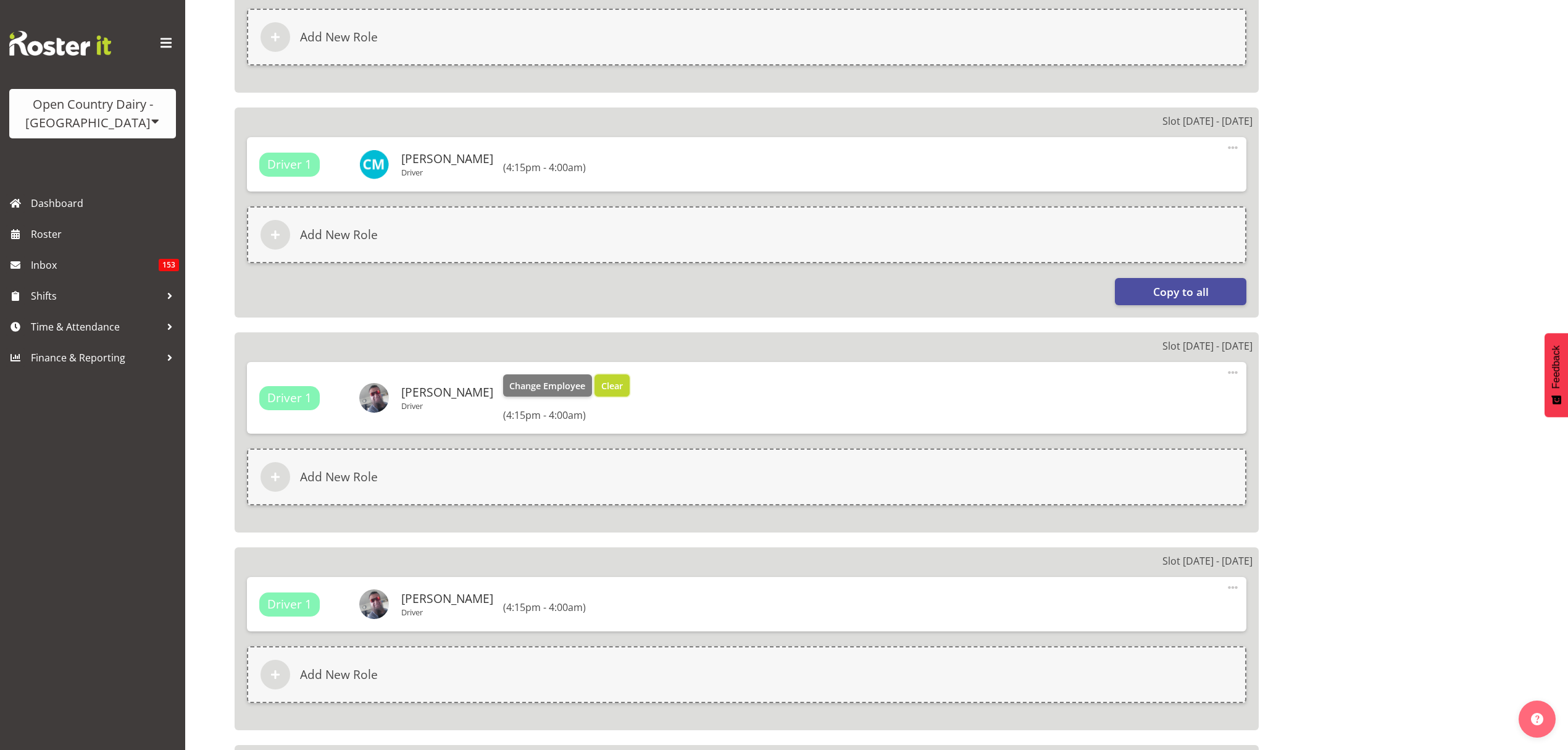
click at [602, 384] on span "Clear" at bounding box center [612, 386] width 22 height 14
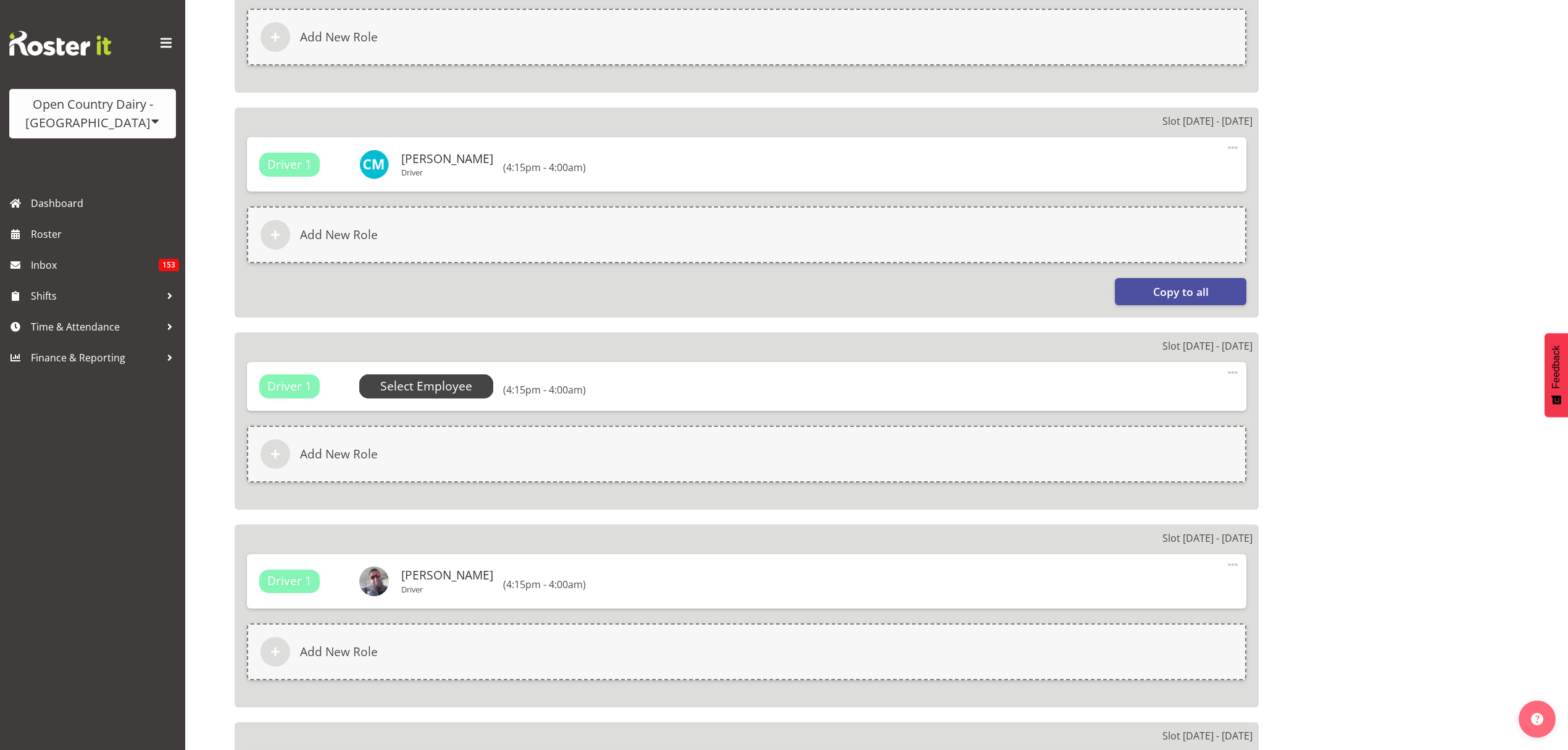
click at [461, 386] on span "Select Employee" at bounding box center [426, 386] width 92 height 18
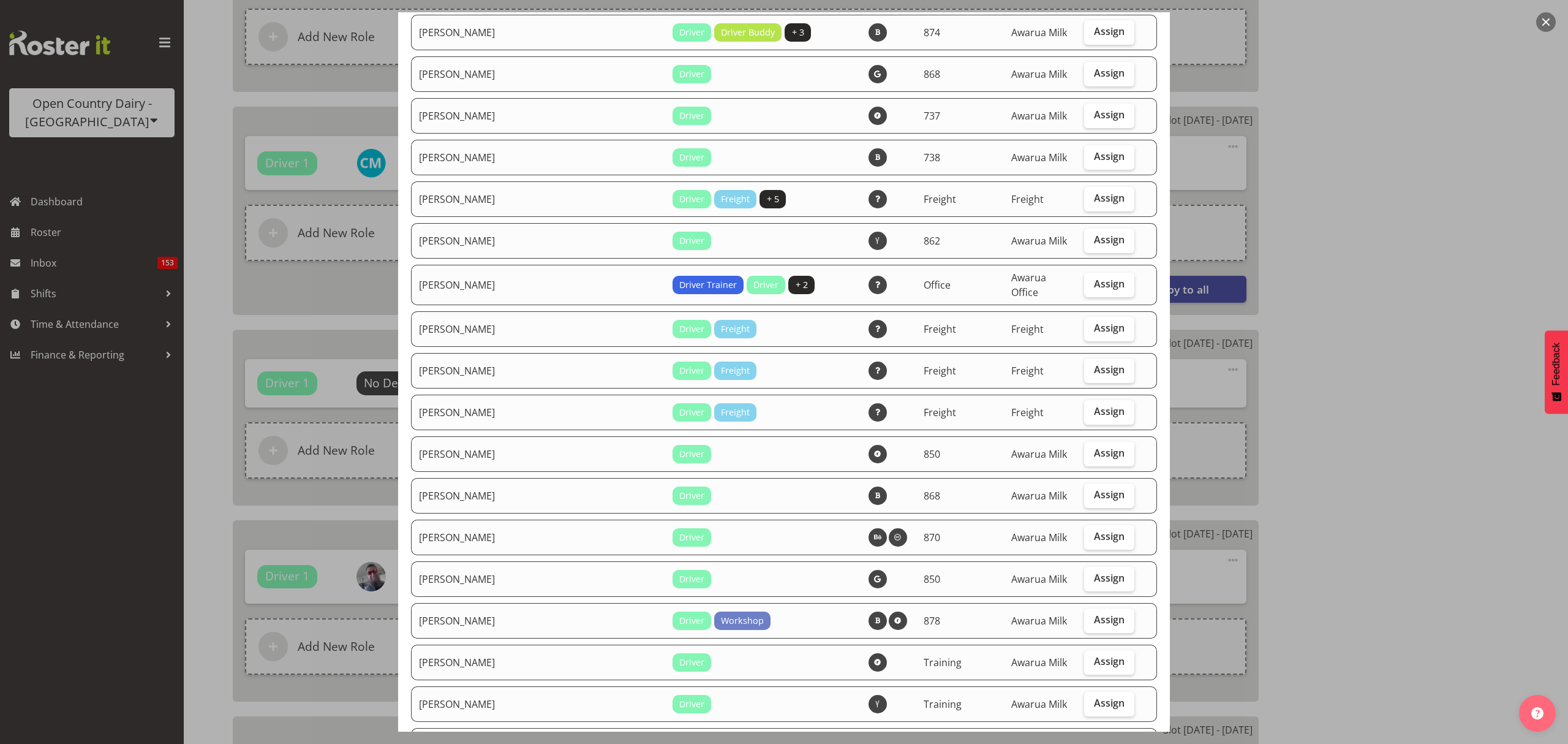
scroll to position [1306, 0]
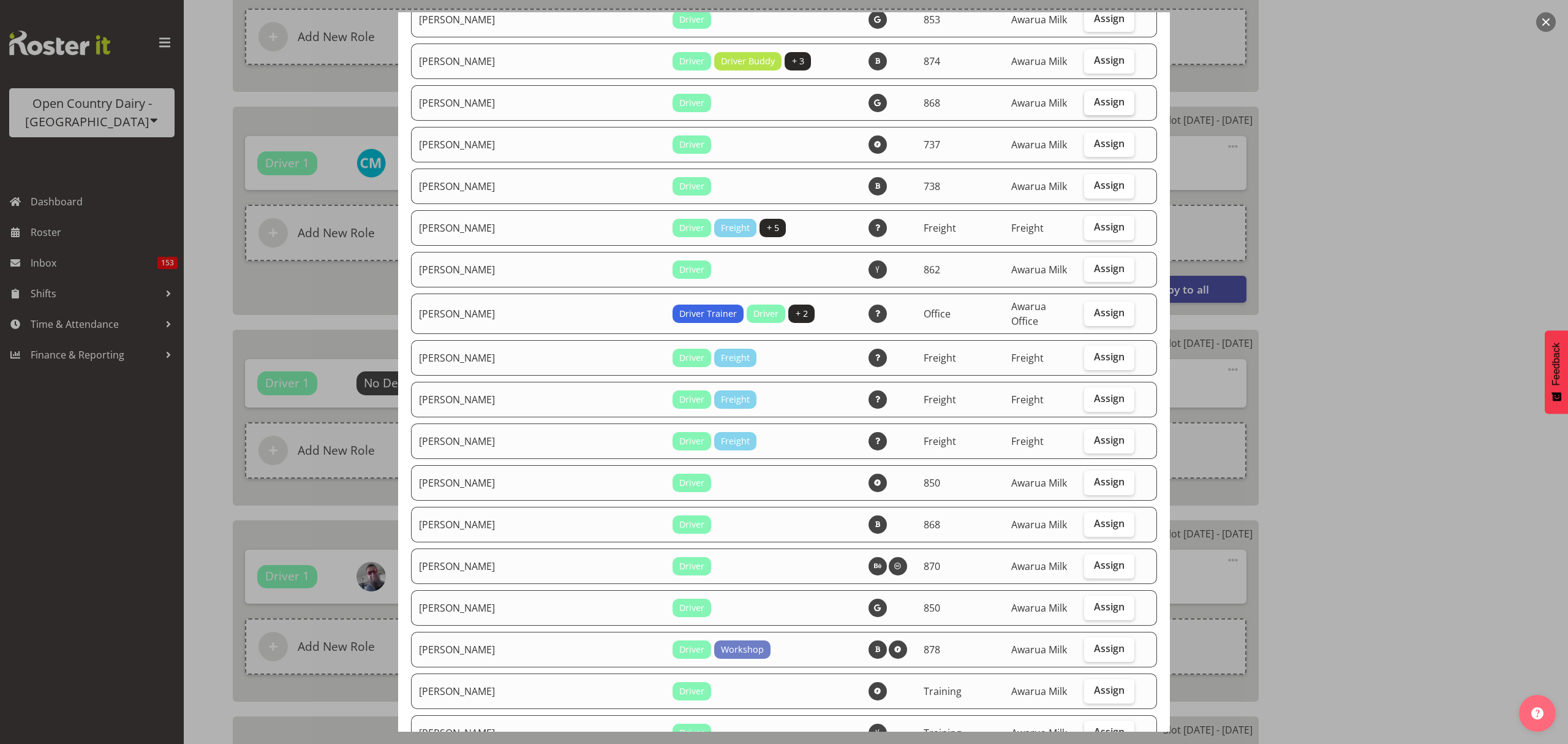
click at [1094, 95] on span "Assign" at bounding box center [1109, 102] width 30 height 12
click at [1084, 98] on input "Assign" at bounding box center [1089, 102] width 8 height 8
checkbox input "true"
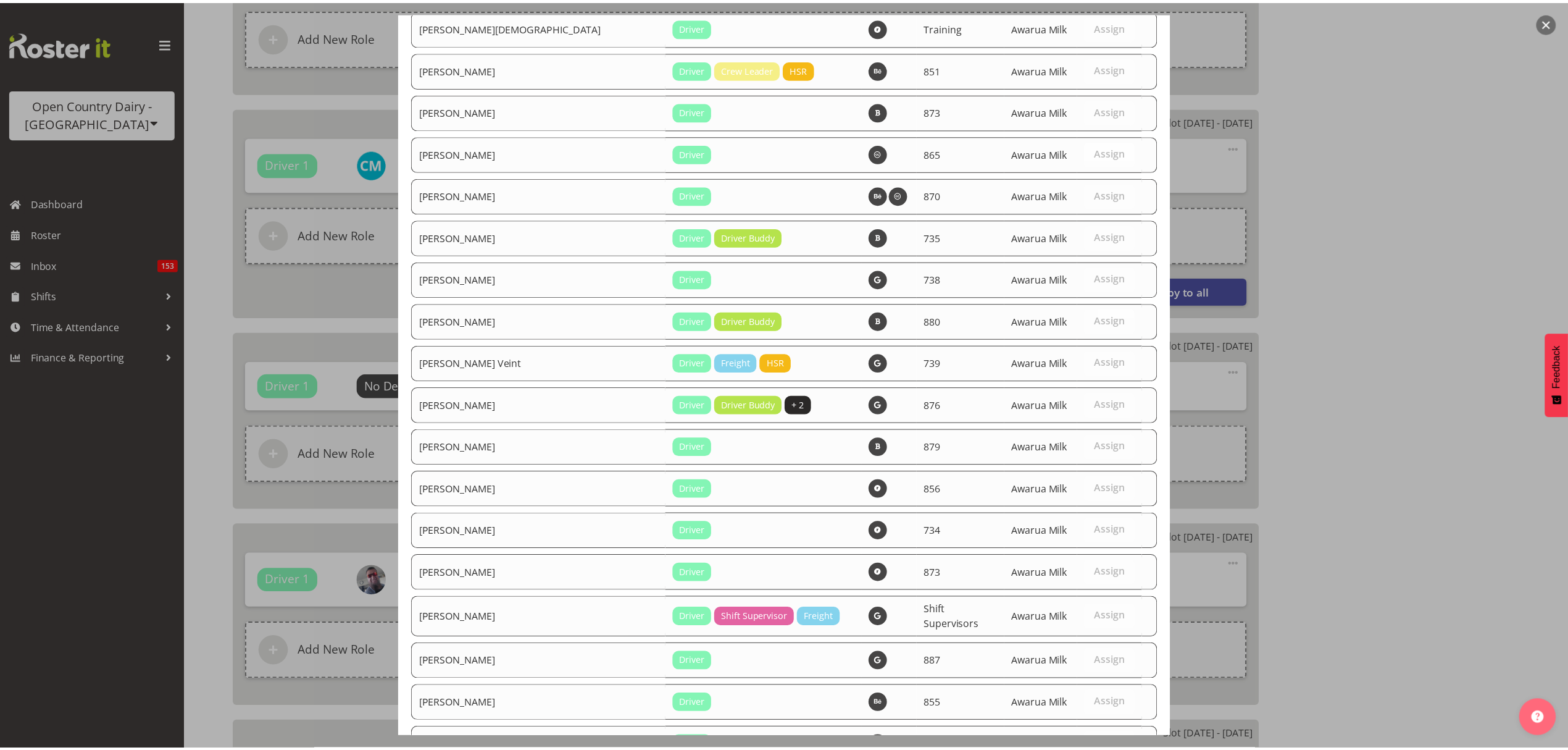
scroll to position [4300, 0]
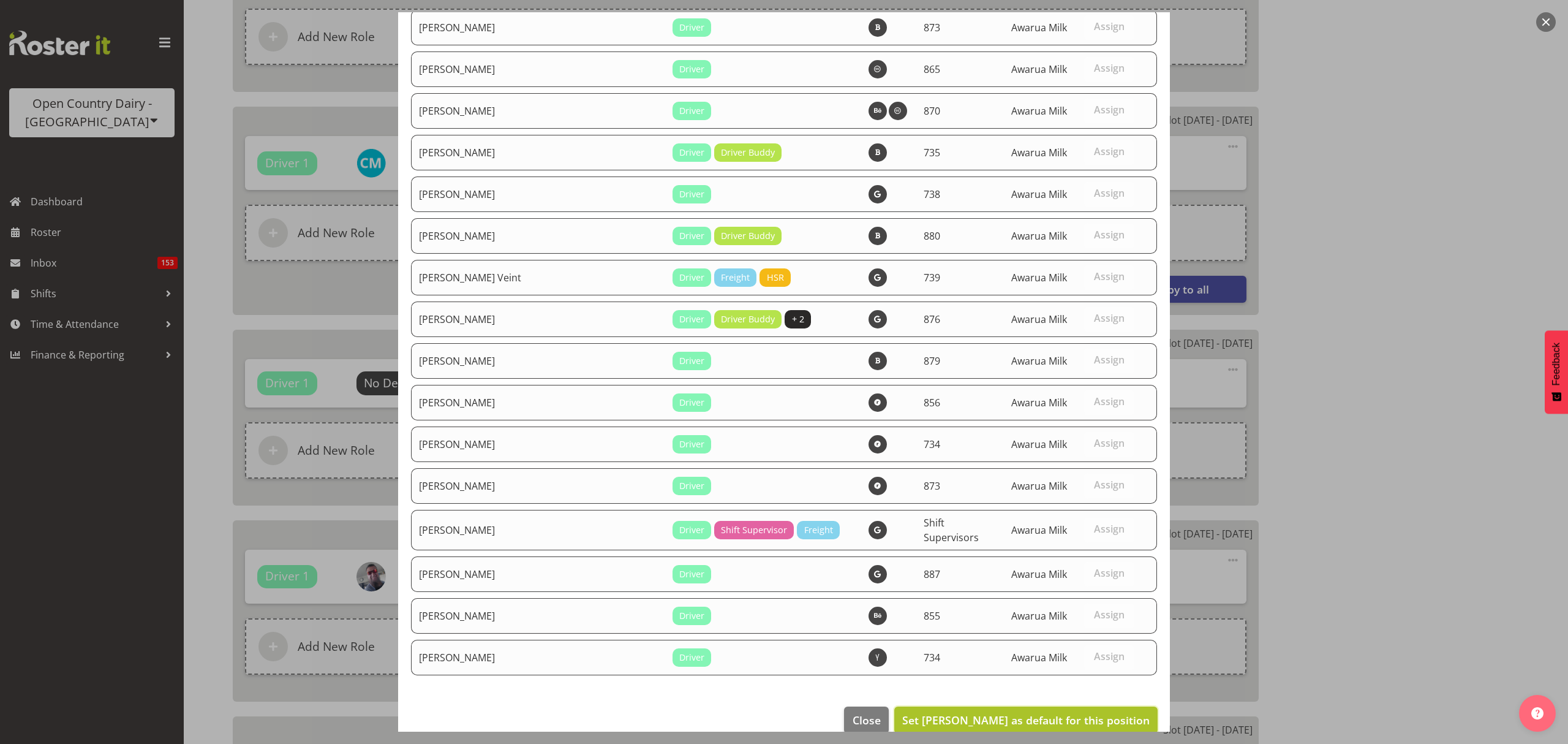
click at [1075, 712] on span "Set Christopher McIver as default for this position" at bounding box center [1026, 719] width 247 height 15
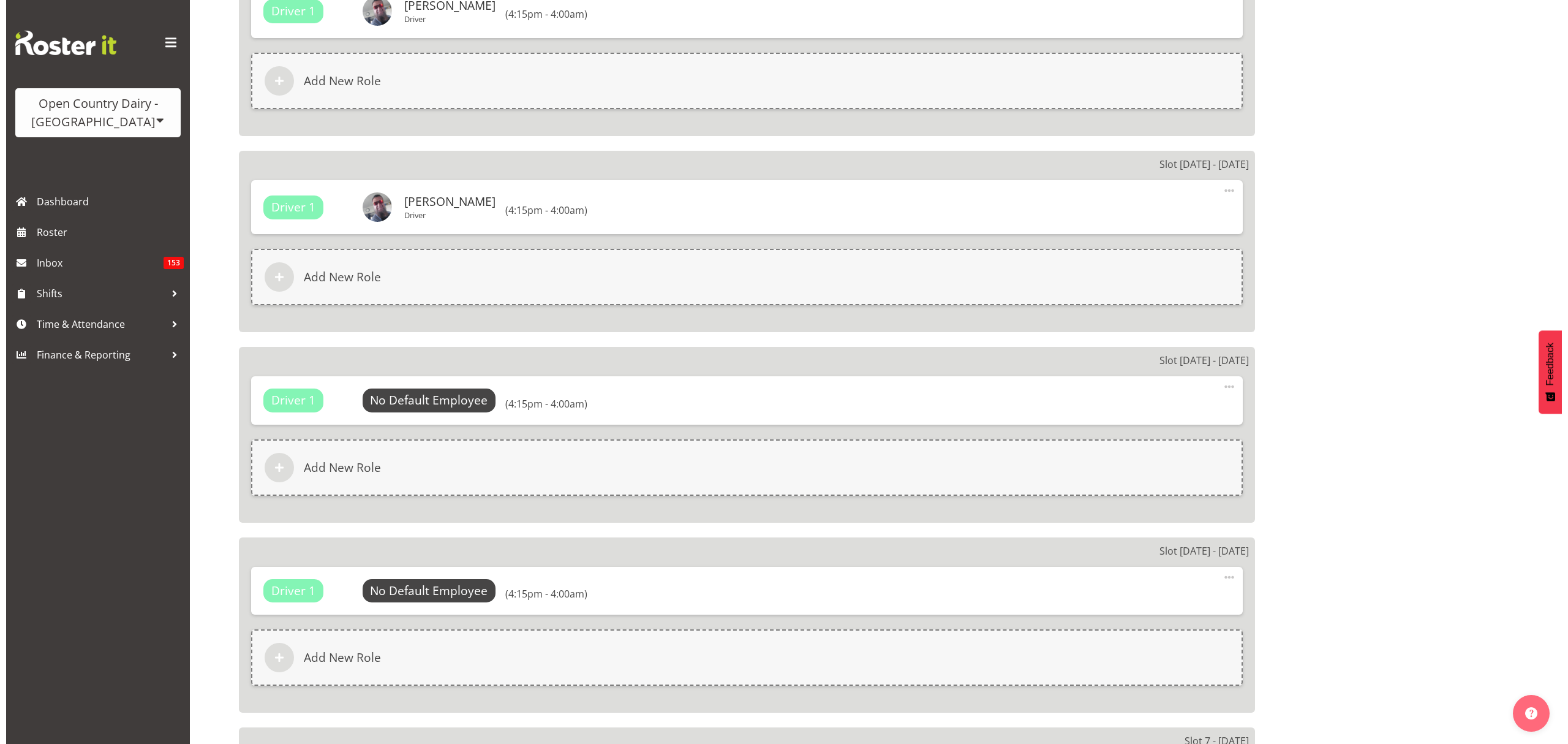
scroll to position [1470, 0]
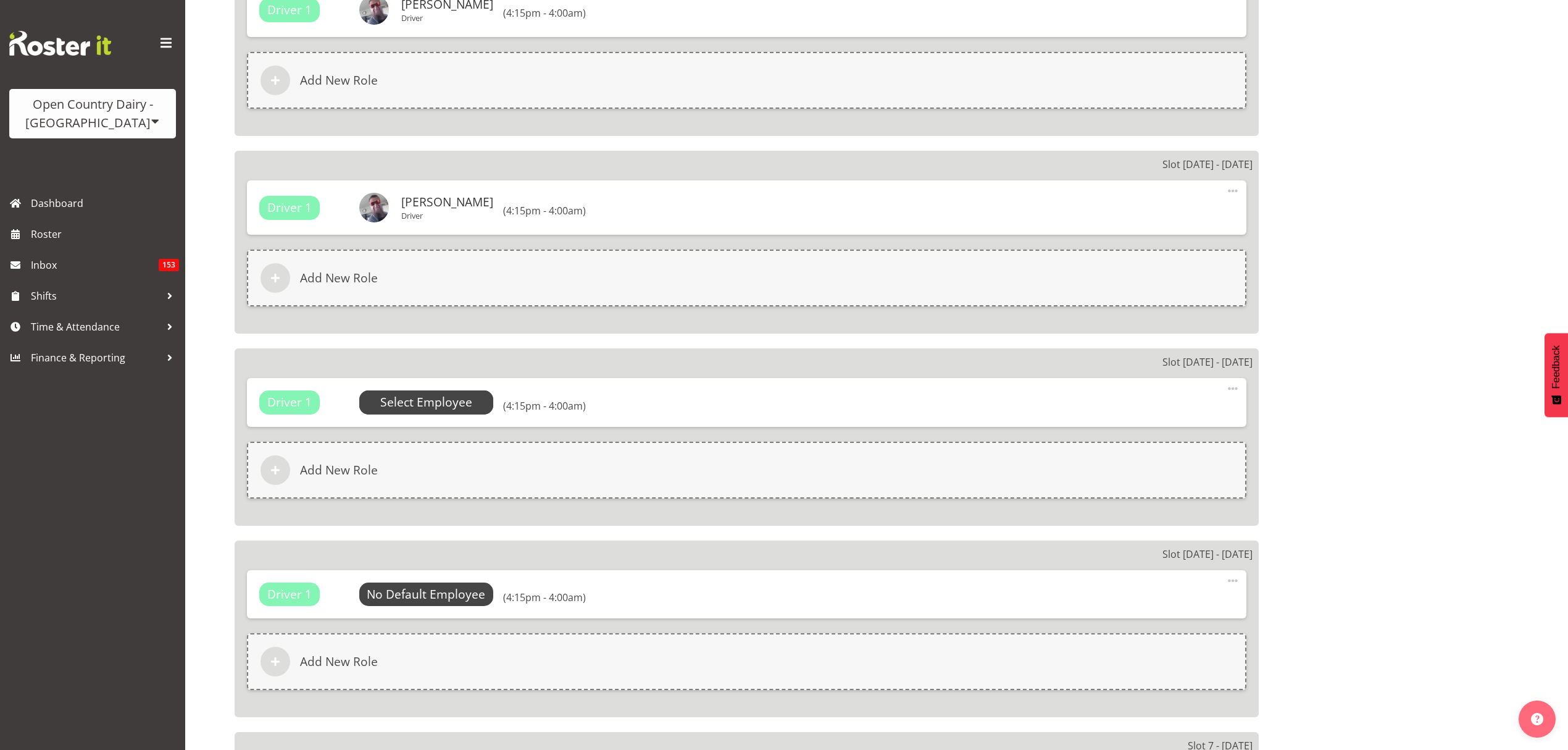
click at [433, 398] on span "Select Employee" at bounding box center [426, 403] width 92 height 18
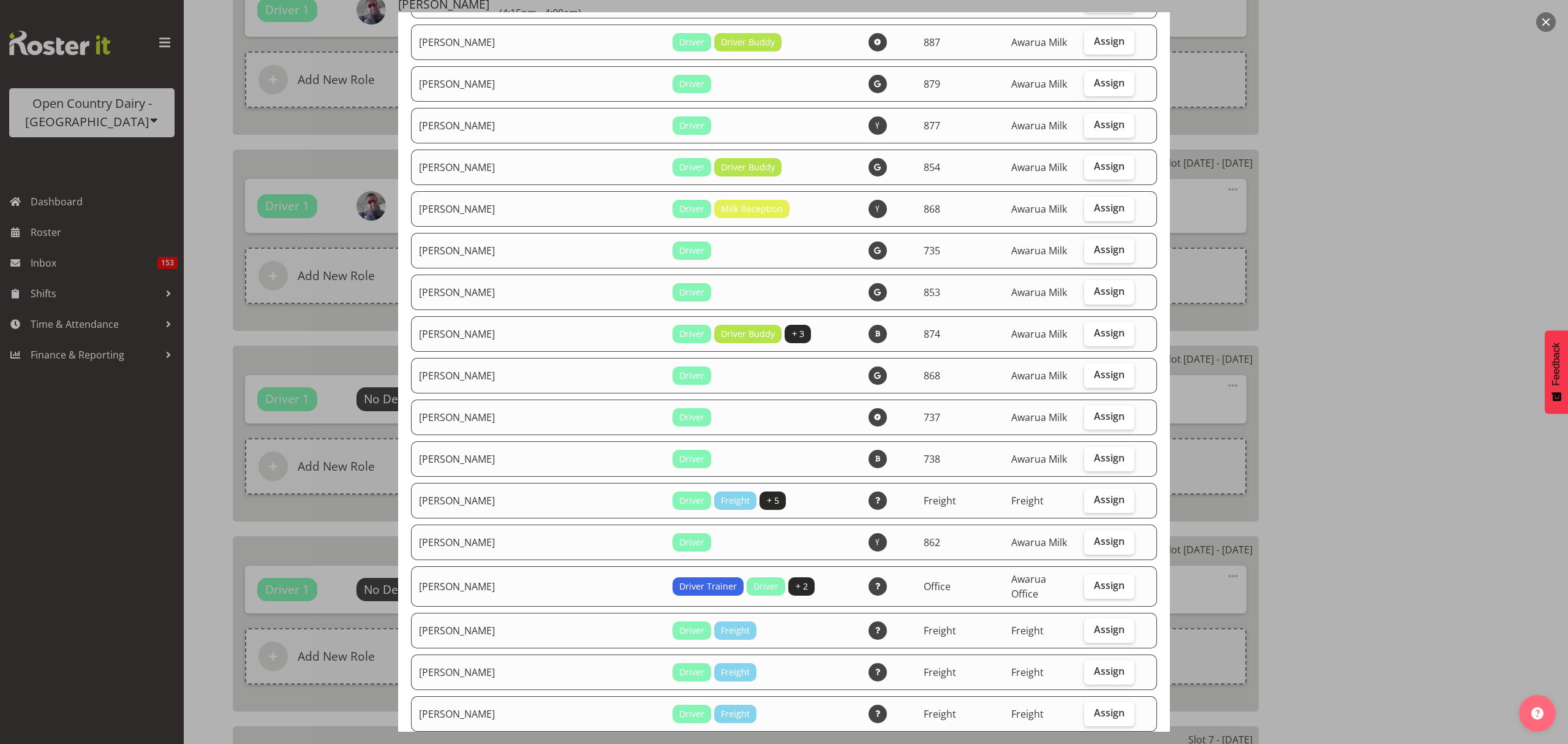
scroll to position [1062, 0]
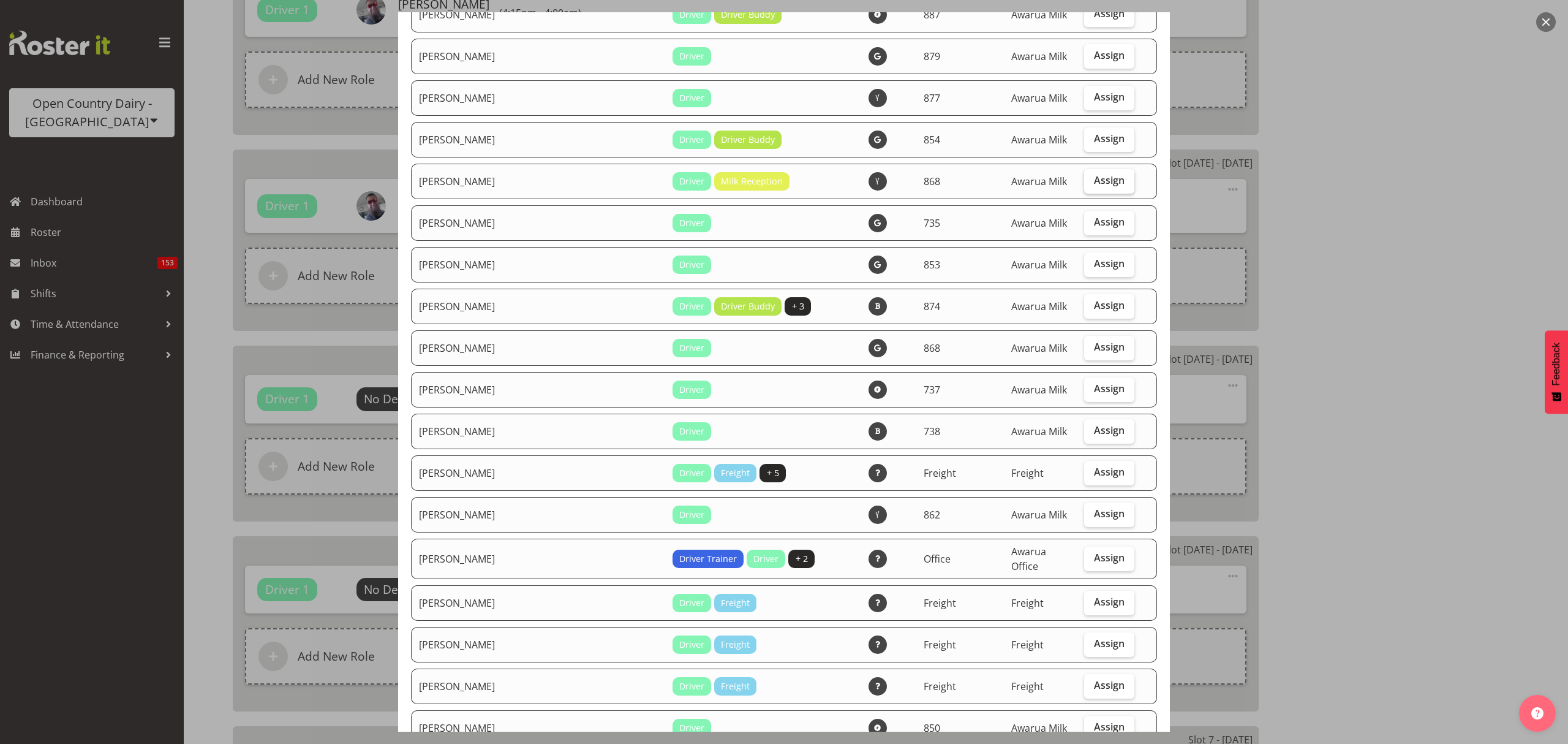
click at [1094, 174] on span "Assign" at bounding box center [1109, 180] width 30 height 12
click at [1087, 176] on input "Assign" at bounding box center [1089, 180] width 8 height 8
checkbox input "true"
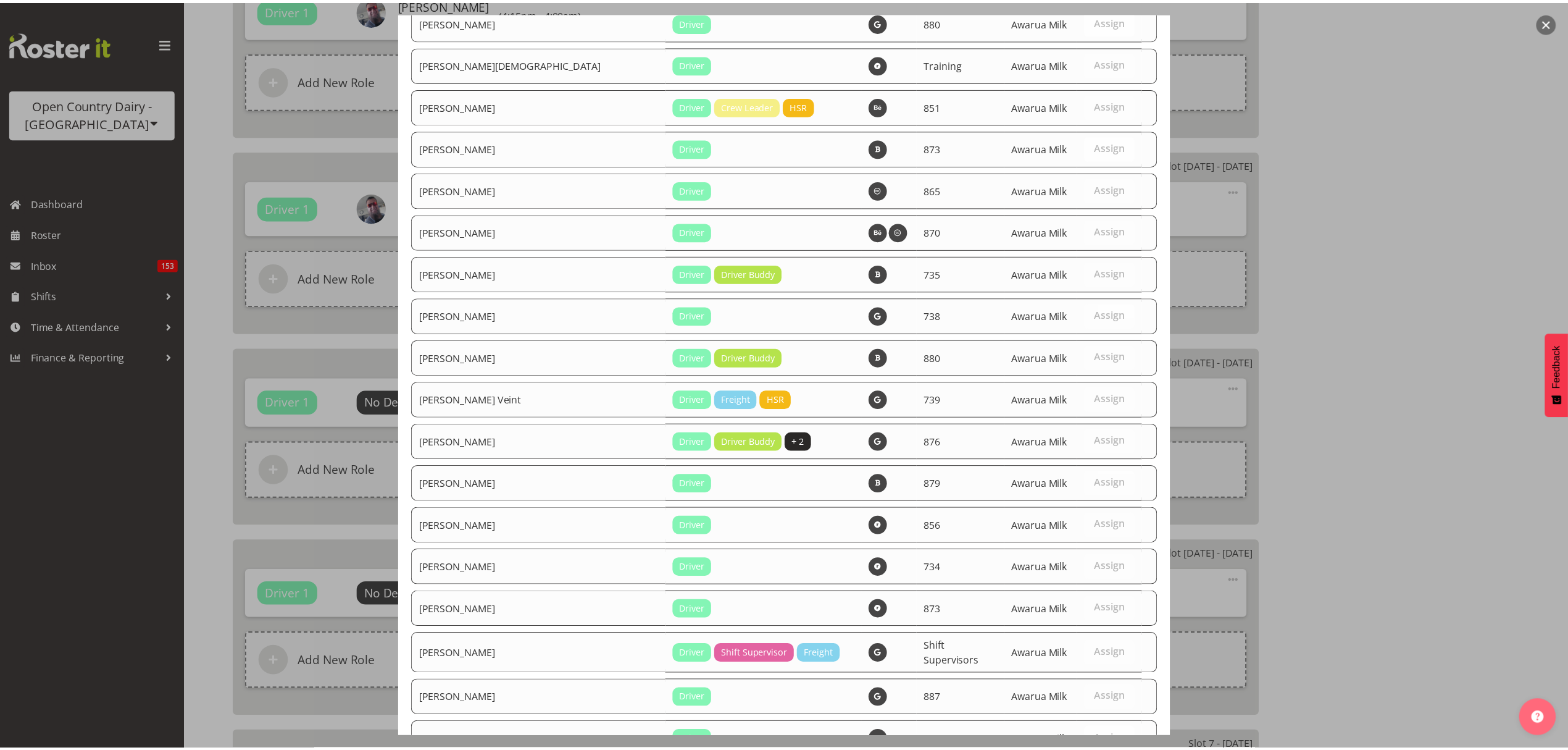
scroll to position [4300, 0]
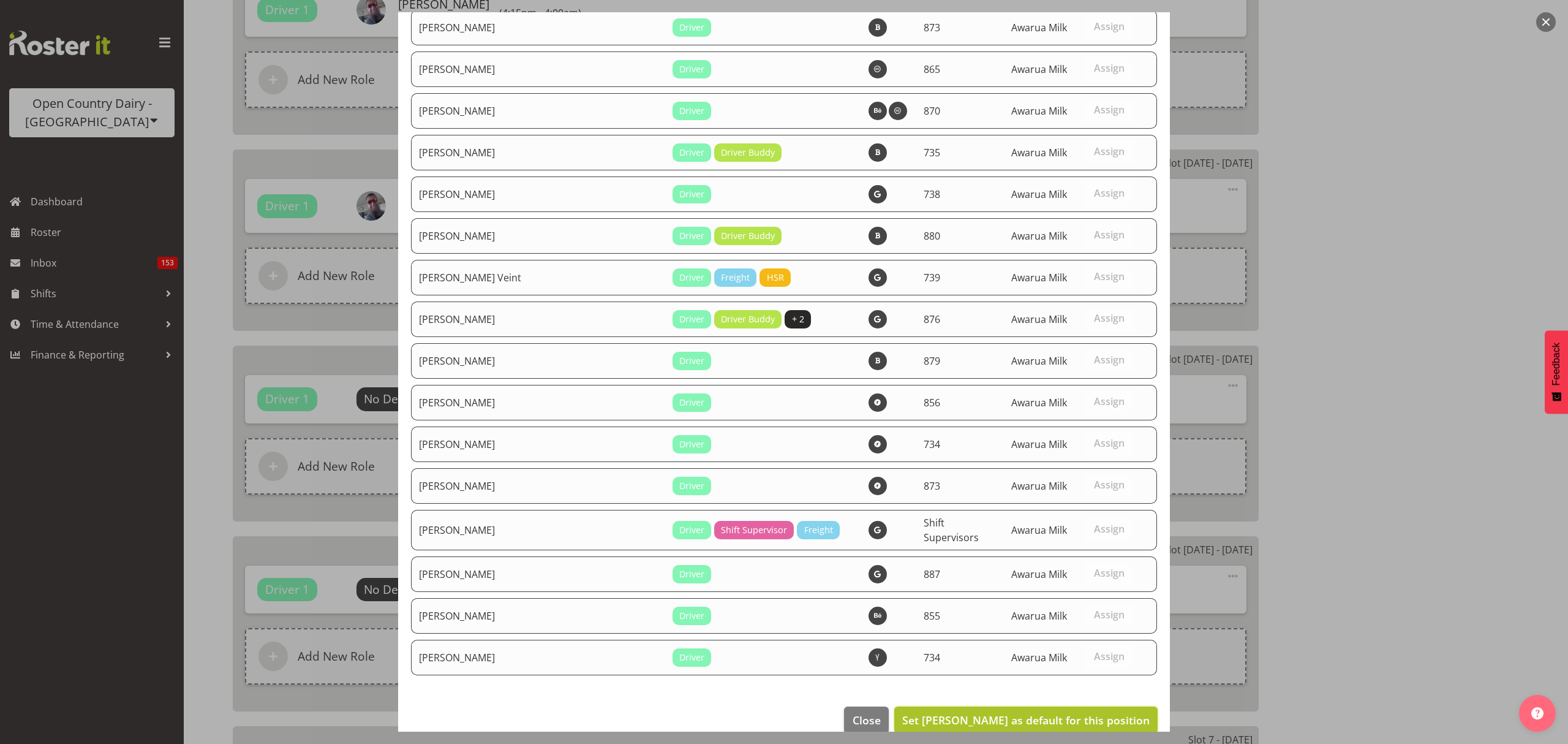
click at [1090, 712] on span "Set Cassidy Williams as default for this position" at bounding box center [1026, 719] width 247 height 15
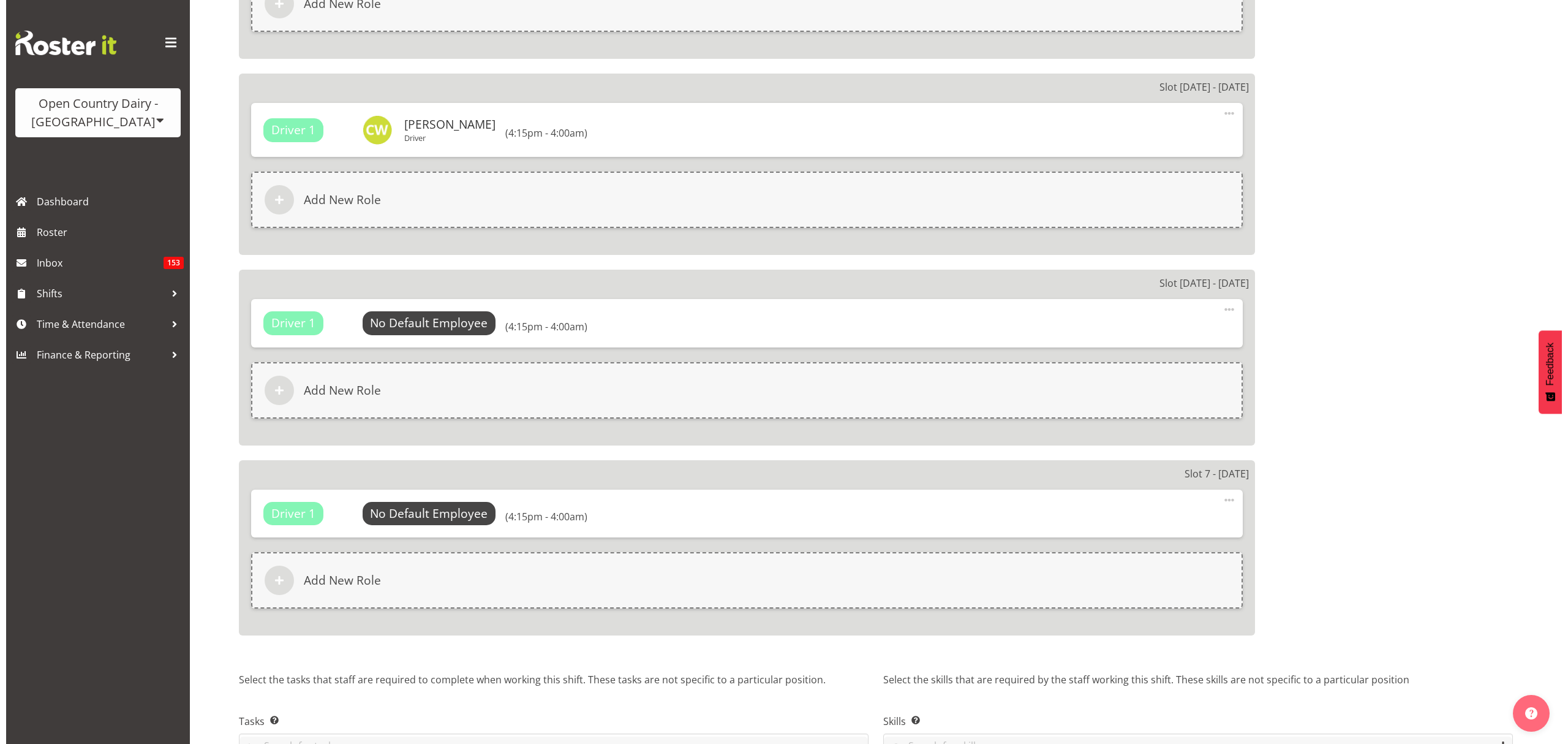
scroll to position [1797, 0]
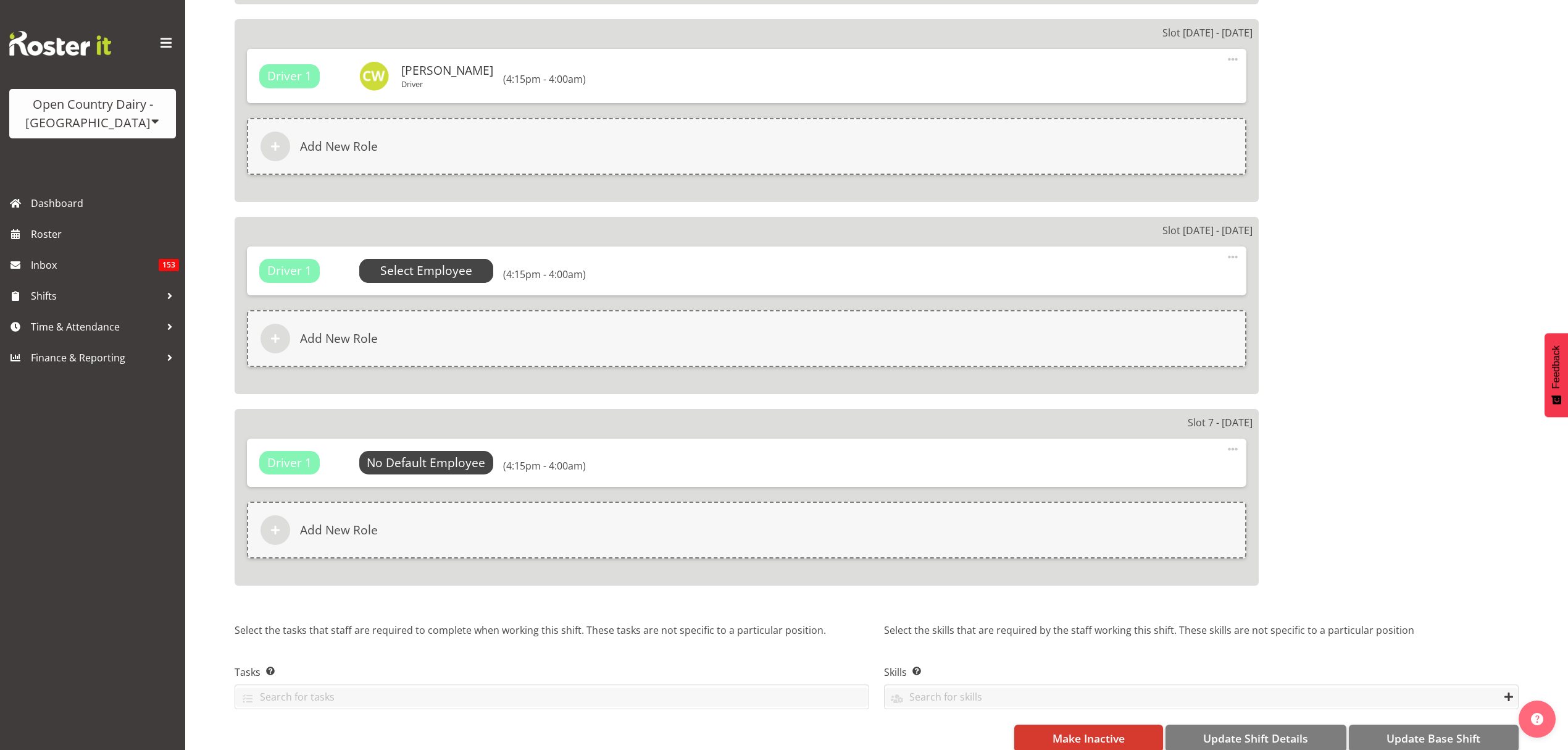
click at [407, 265] on span "Select Employee" at bounding box center [426, 271] width 92 height 18
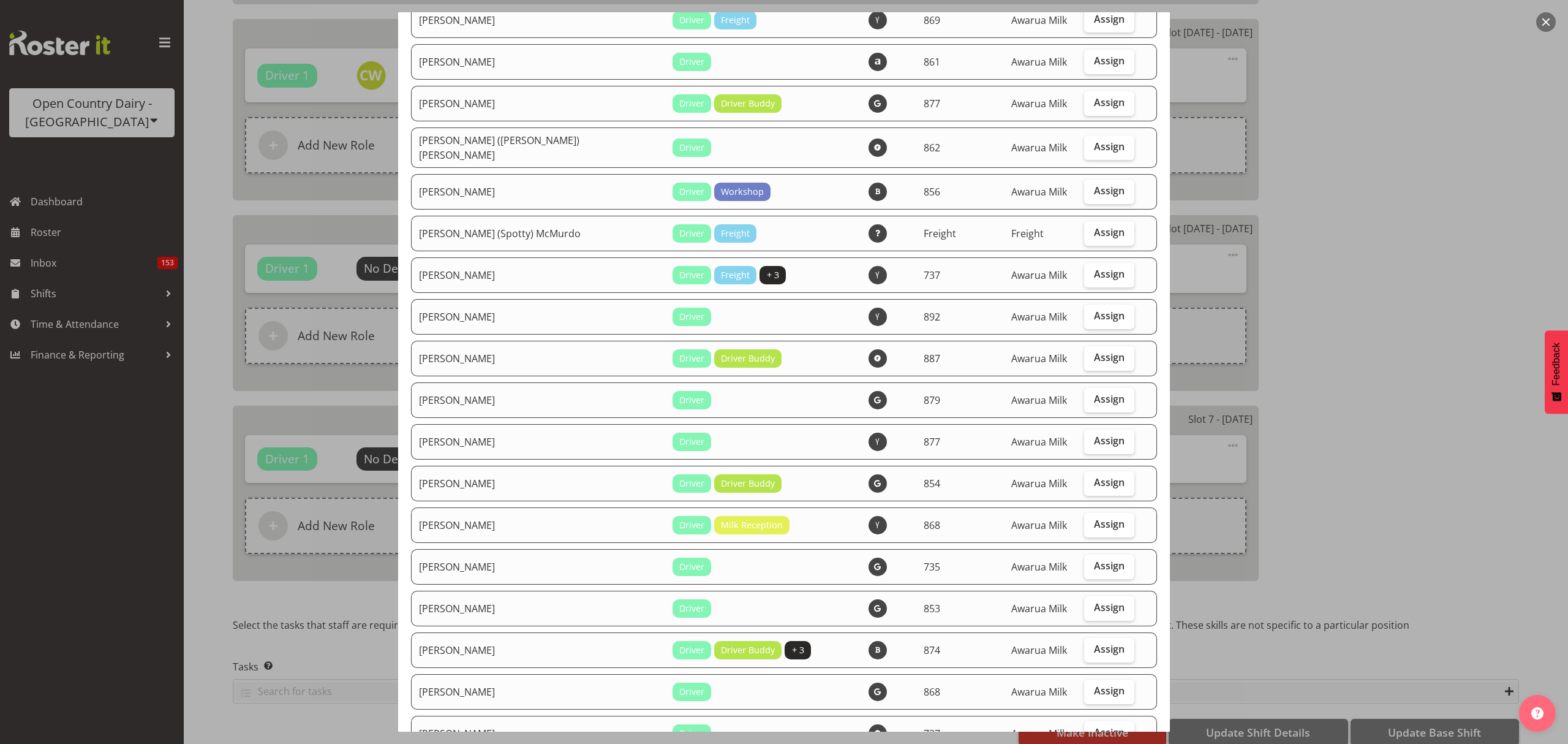
scroll to position [735, 0]
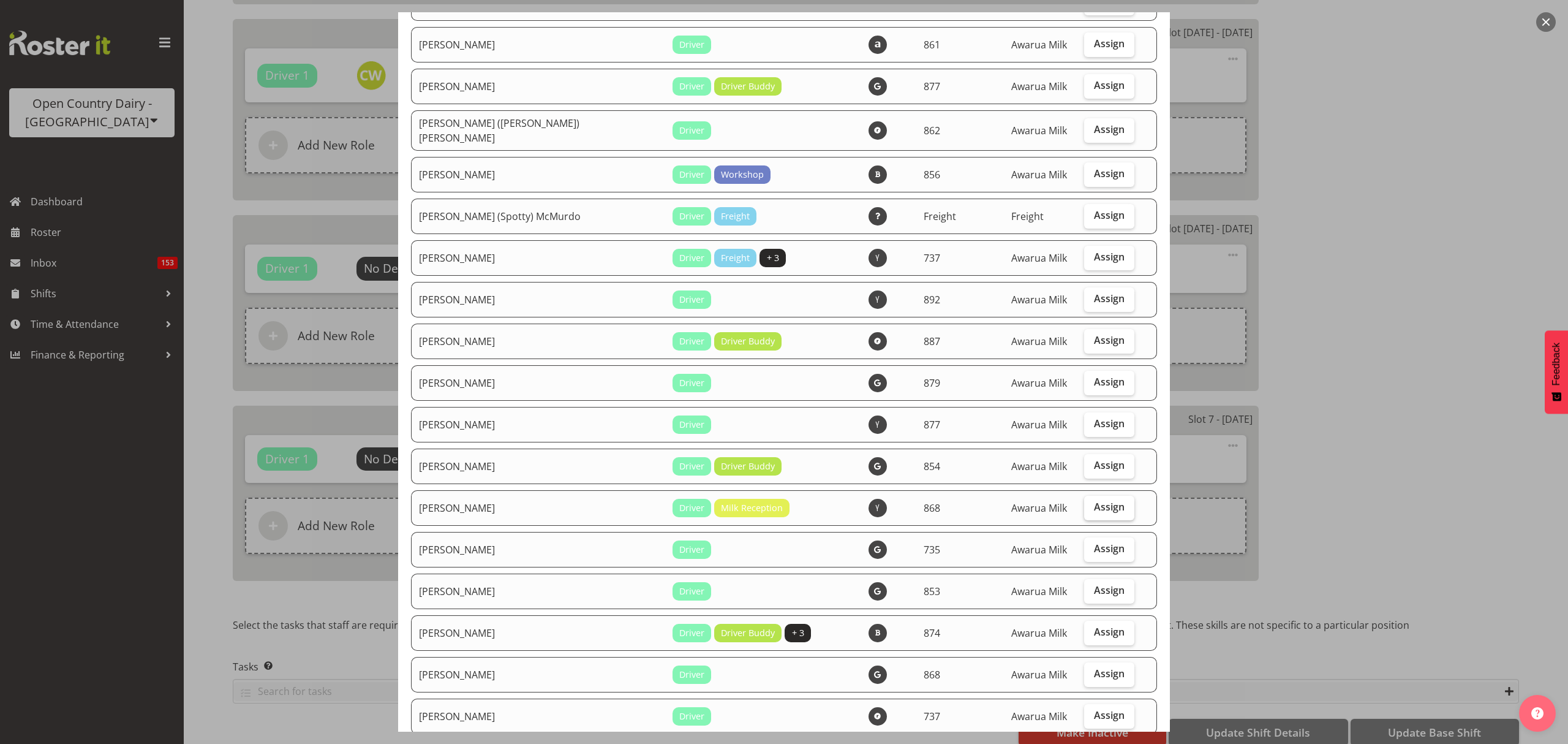
click at [1094, 500] on span "Assign" at bounding box center [1109, 506] width 30 height 12
click at [1091, 503] on input "Assign" at bounding box center [1089, 507] width 8 height 8
checkbox input "true"
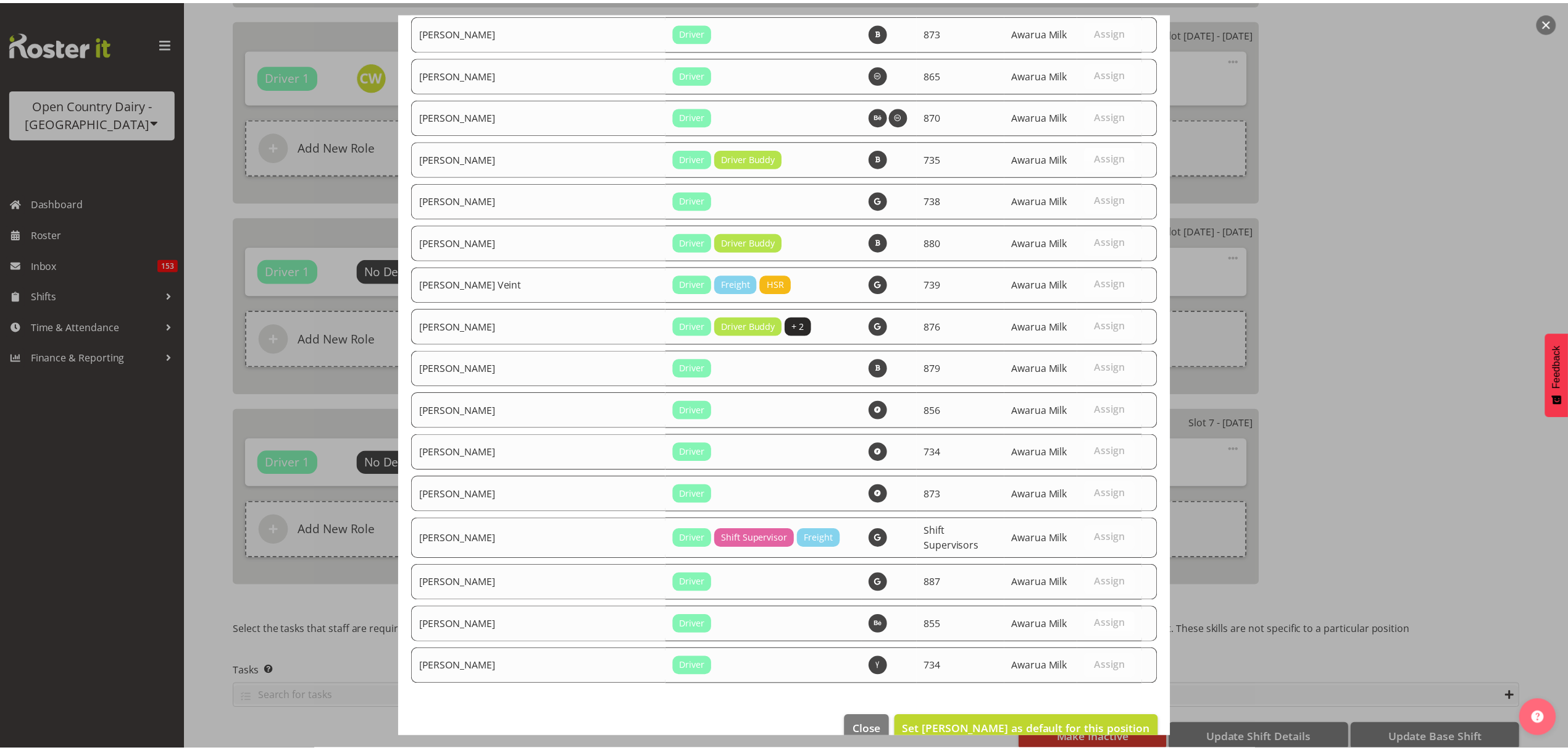
scroll to position [4300, 0]
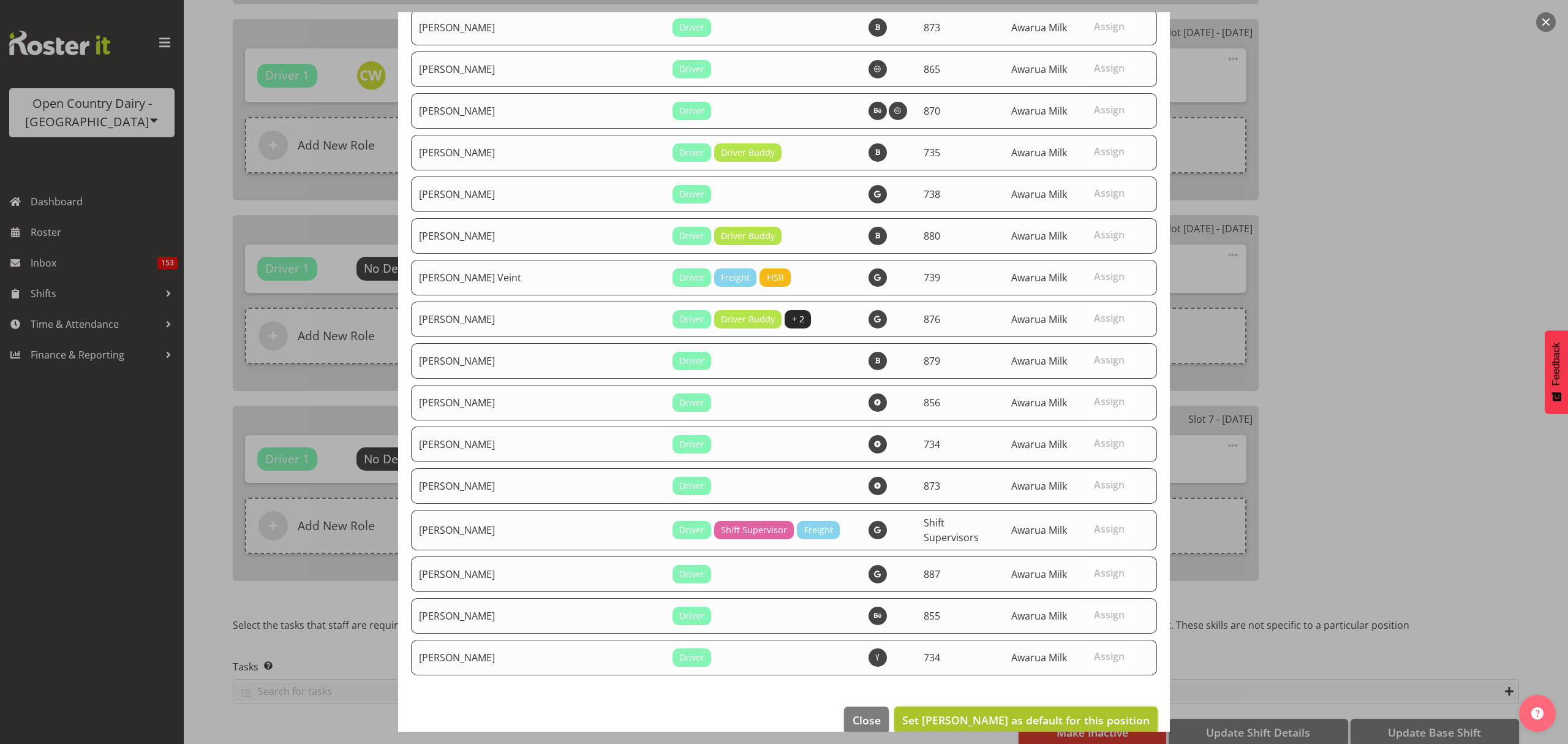
click at [1101, 706] on button "Set Cassidy Williams as default for this position" at bounding box center [1026, 719] width 263 height 27
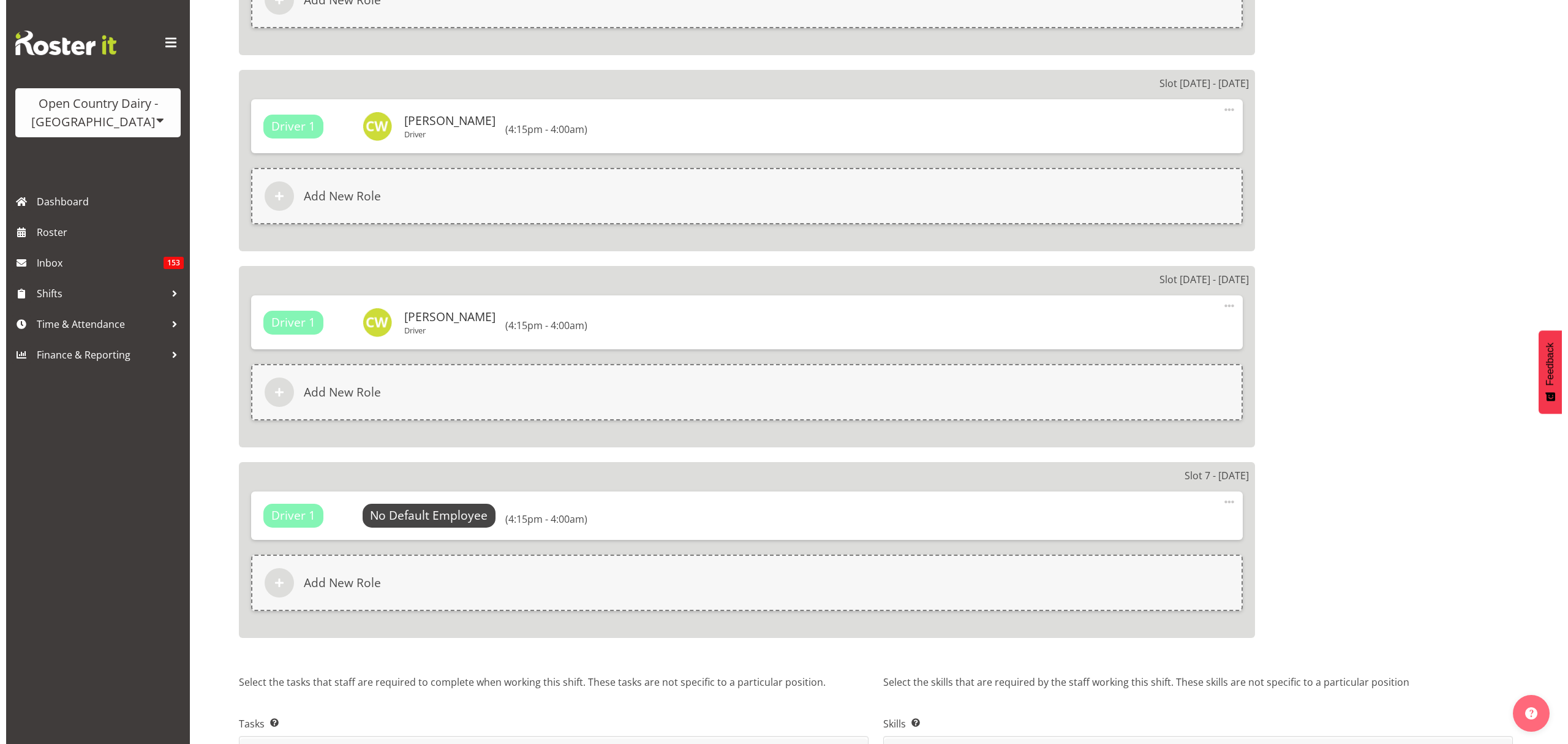
scroll to position [1822, 0]
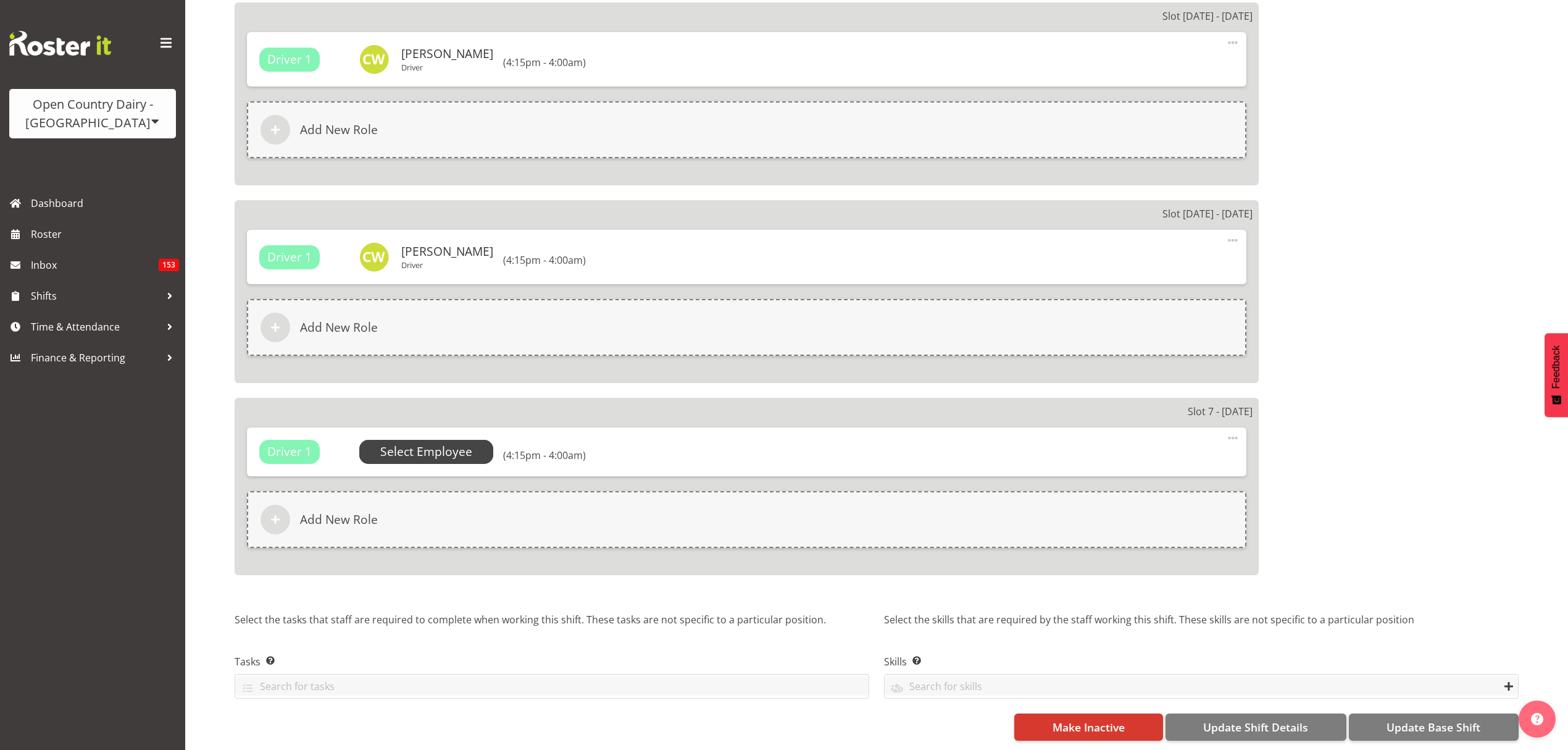
click at [476, 443] on span "Select Employee" at bounding box center [426, 451] width 134 height 24
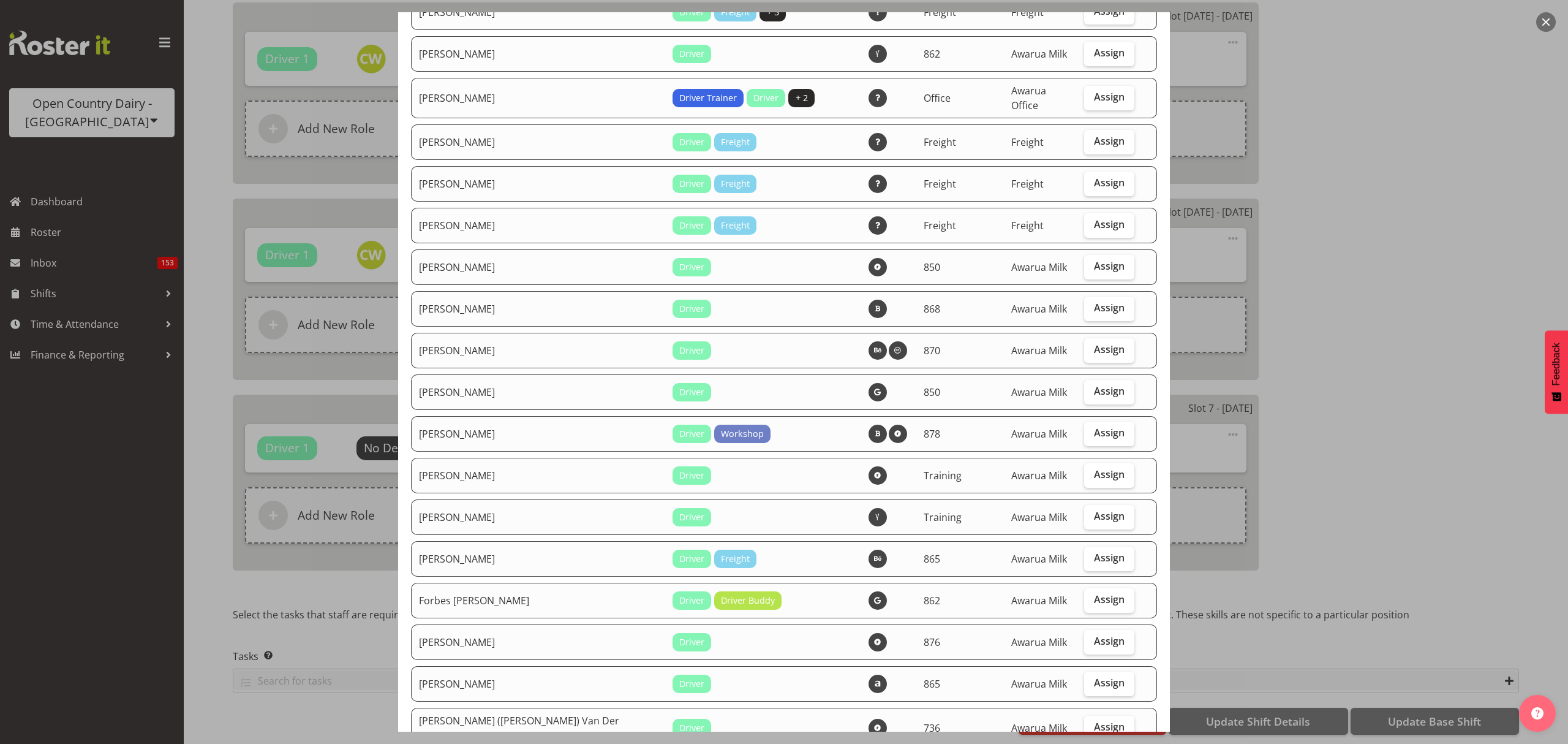
scroll to position [1552, 0]
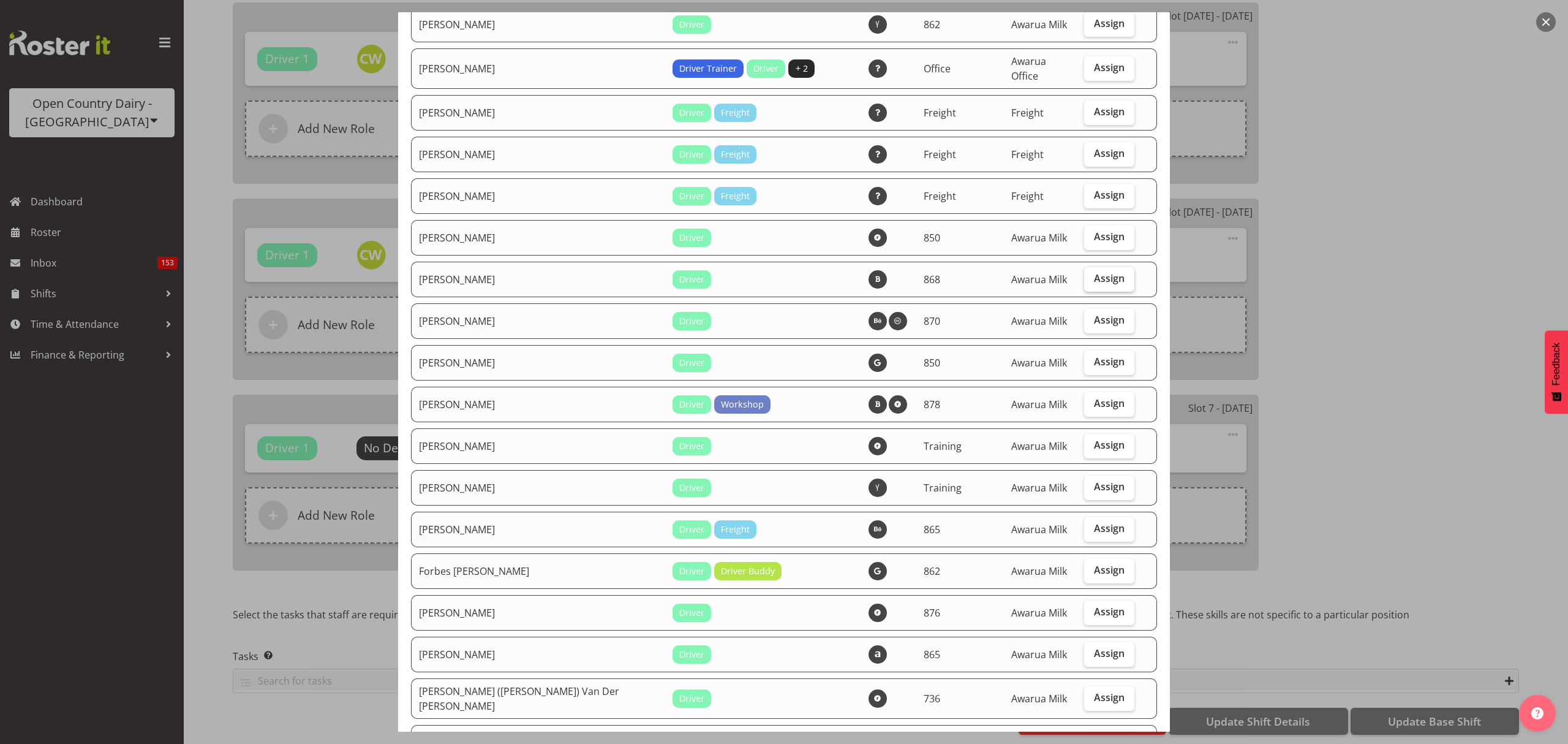
click at [1084, 271] on label "Assign" at bounding box center [1109, 279] width 50 height 24
click at [1084, 274] on input "Assign" at bounding box center [1089, 278] width 8 height 8
checkbox input "true"
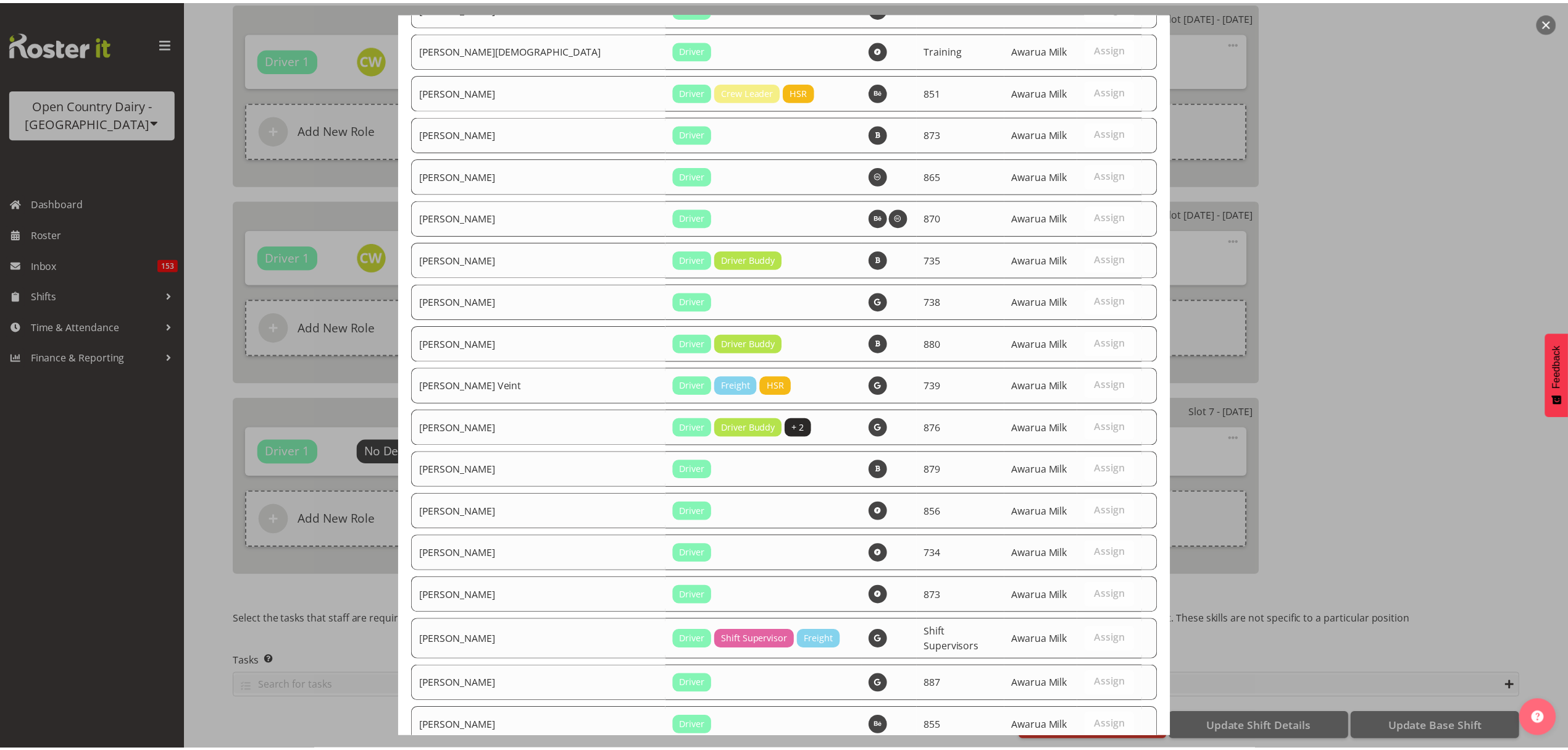
scroll to position [4300, 0]
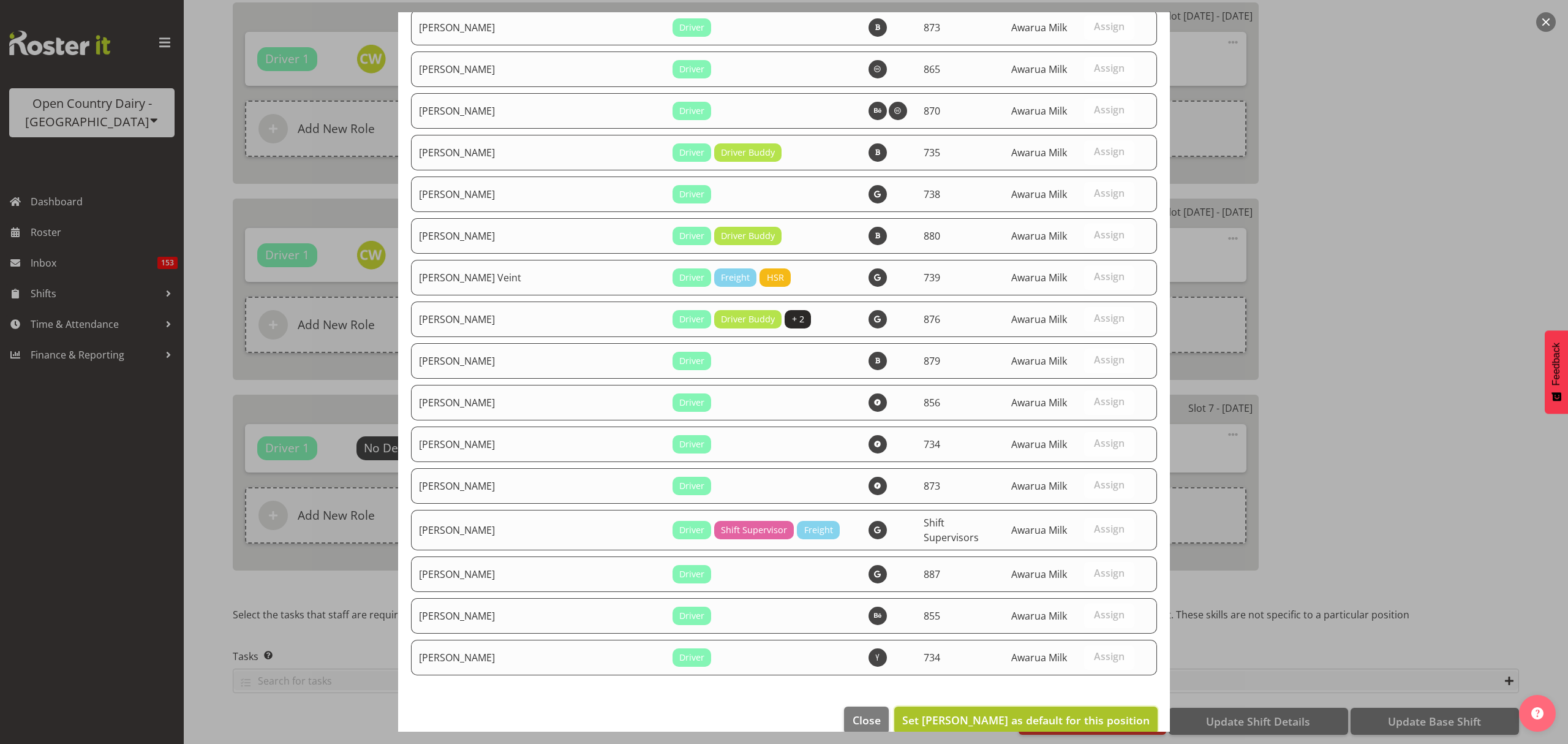
click at [1077, 712] on span "Set Darin Ayling as default for this position" at bounding box center [1026, 719] width 247 height 16
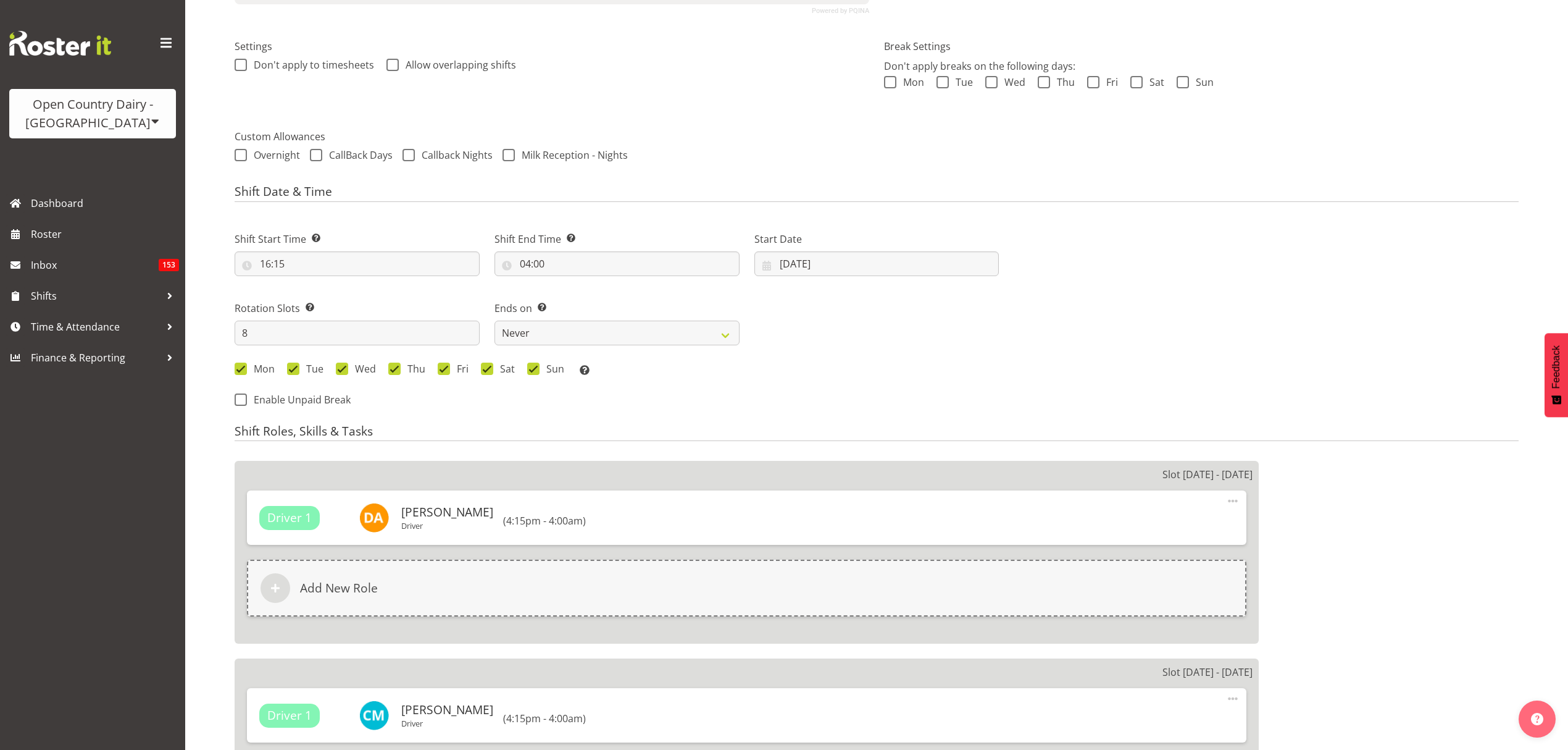
scroll to position [25, 0]
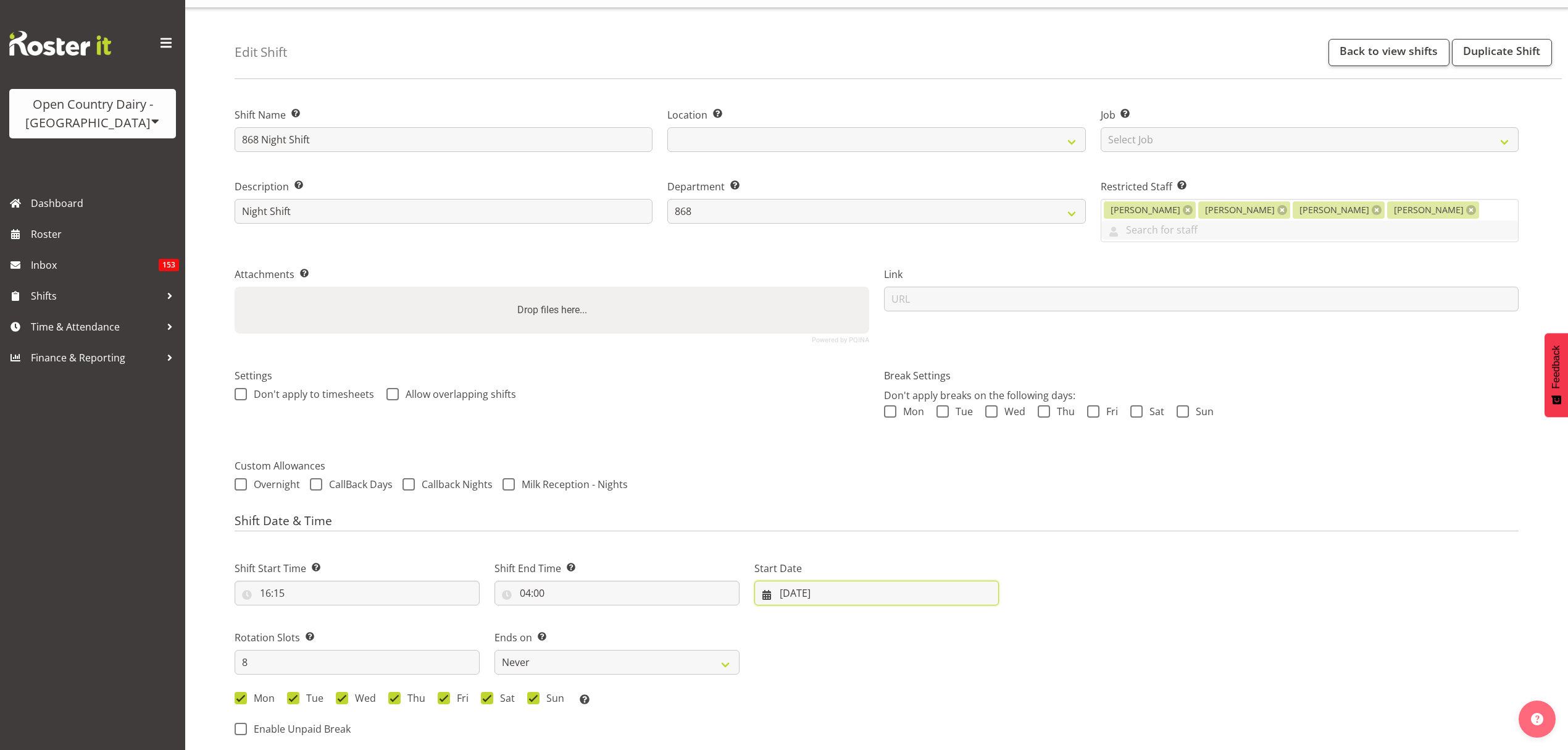
click at [888, 597] on input "25/08/2025" at bounding box center [877, 593] width 245 height 24
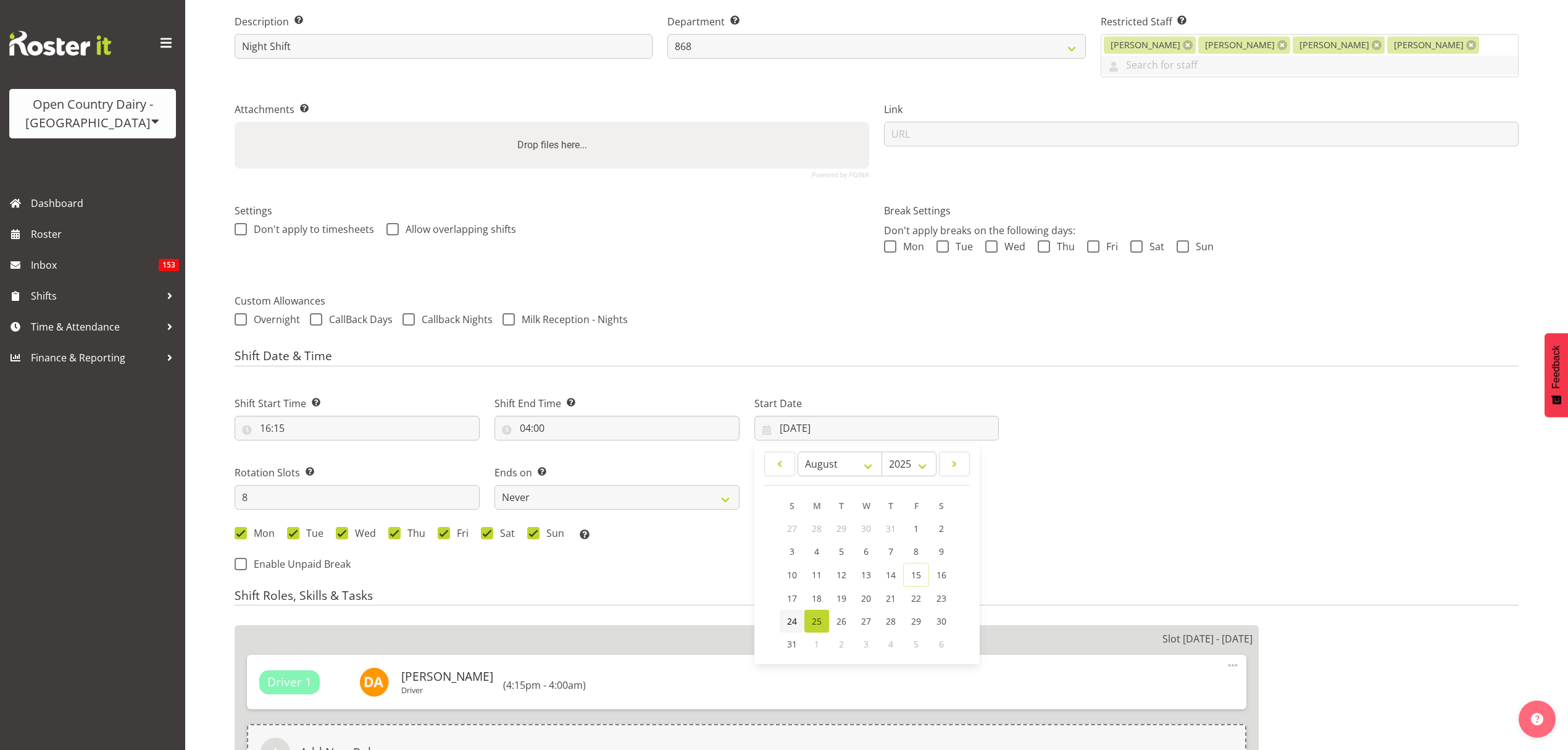
click at [791, 623] on span "24" at bounding box center [792, 620] width 10 height 12
type input "24/08/2025"
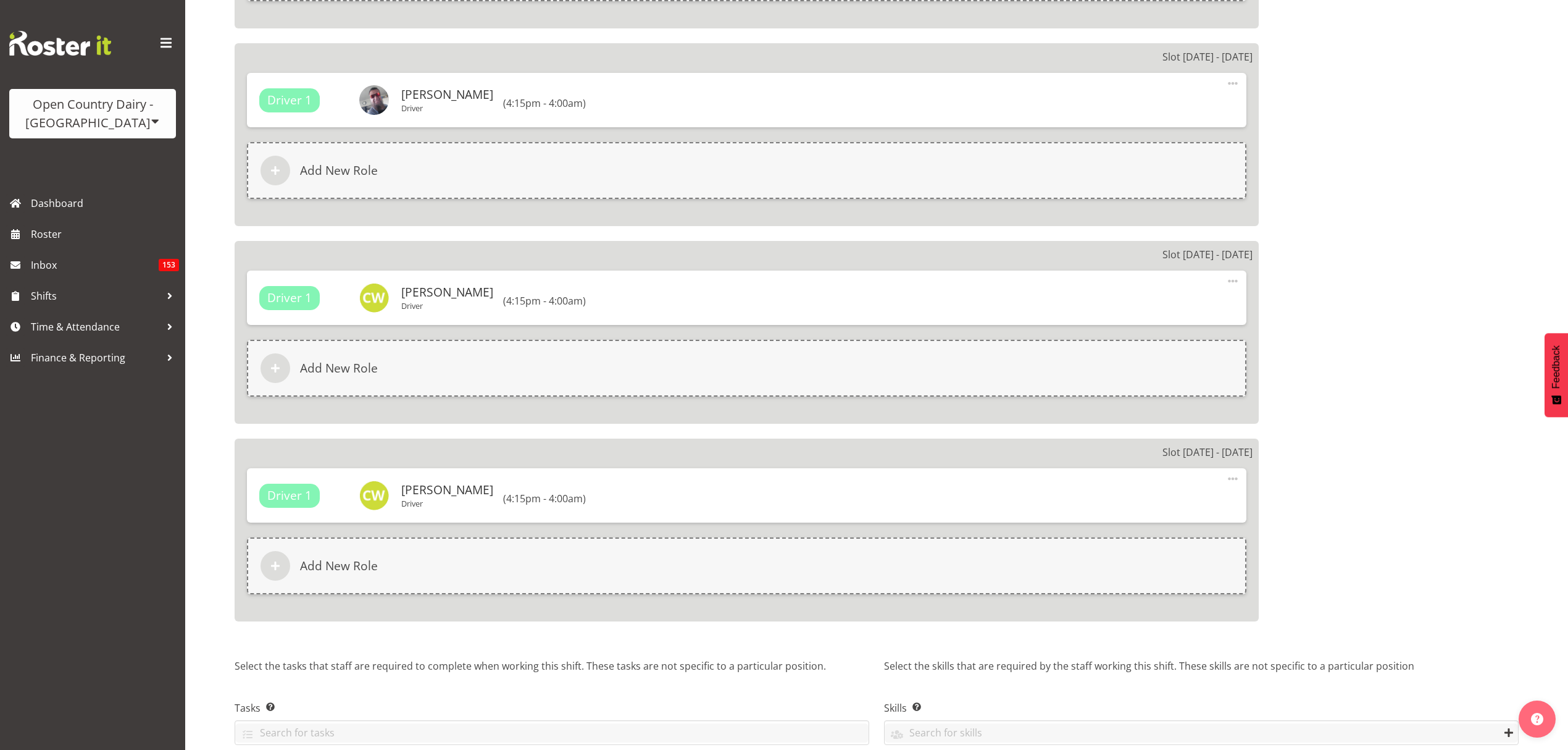
scroll to position [1843, 0]
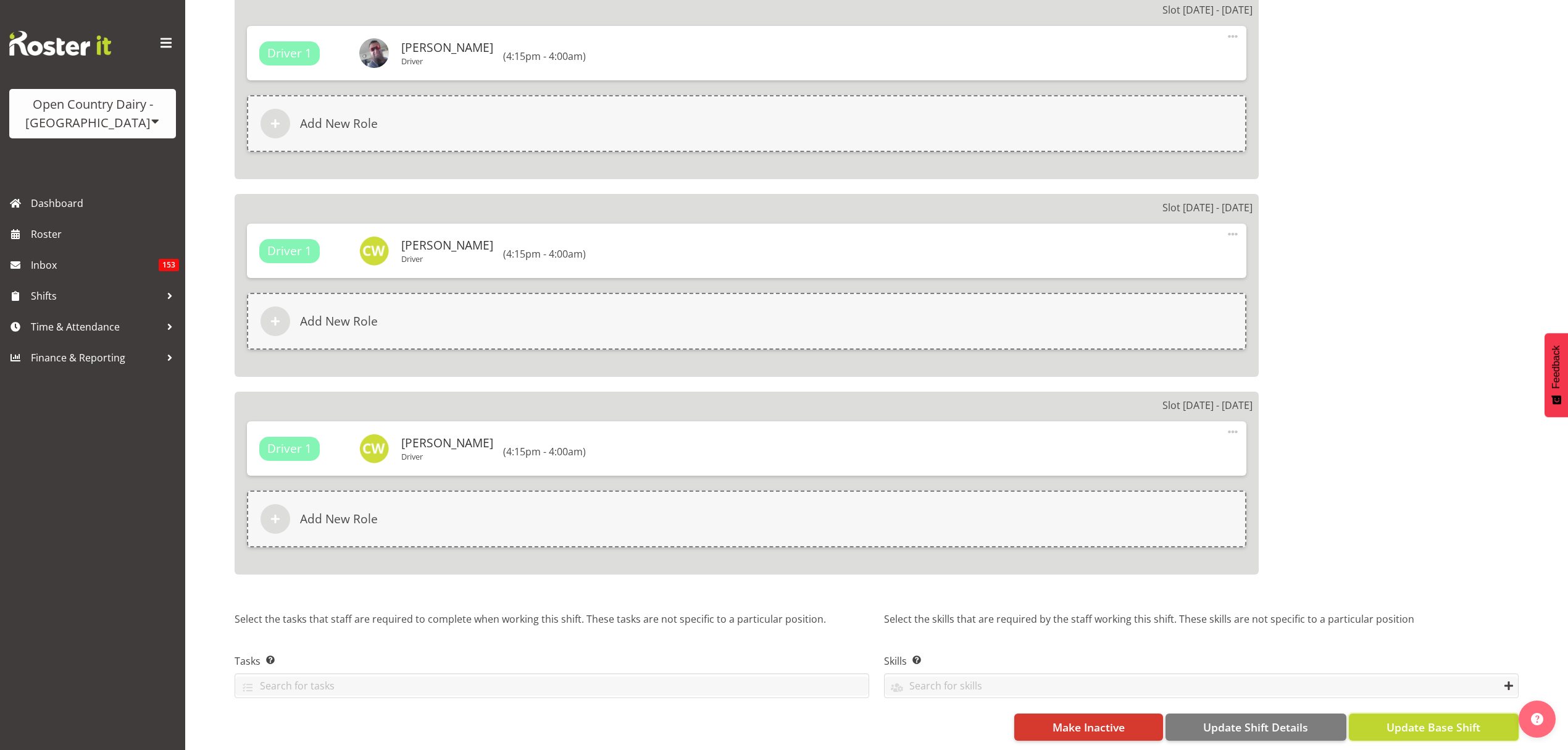
click at [1416, 719] on span "Update Base Shift" at bounding box center [1434, 726] width 94 height 16
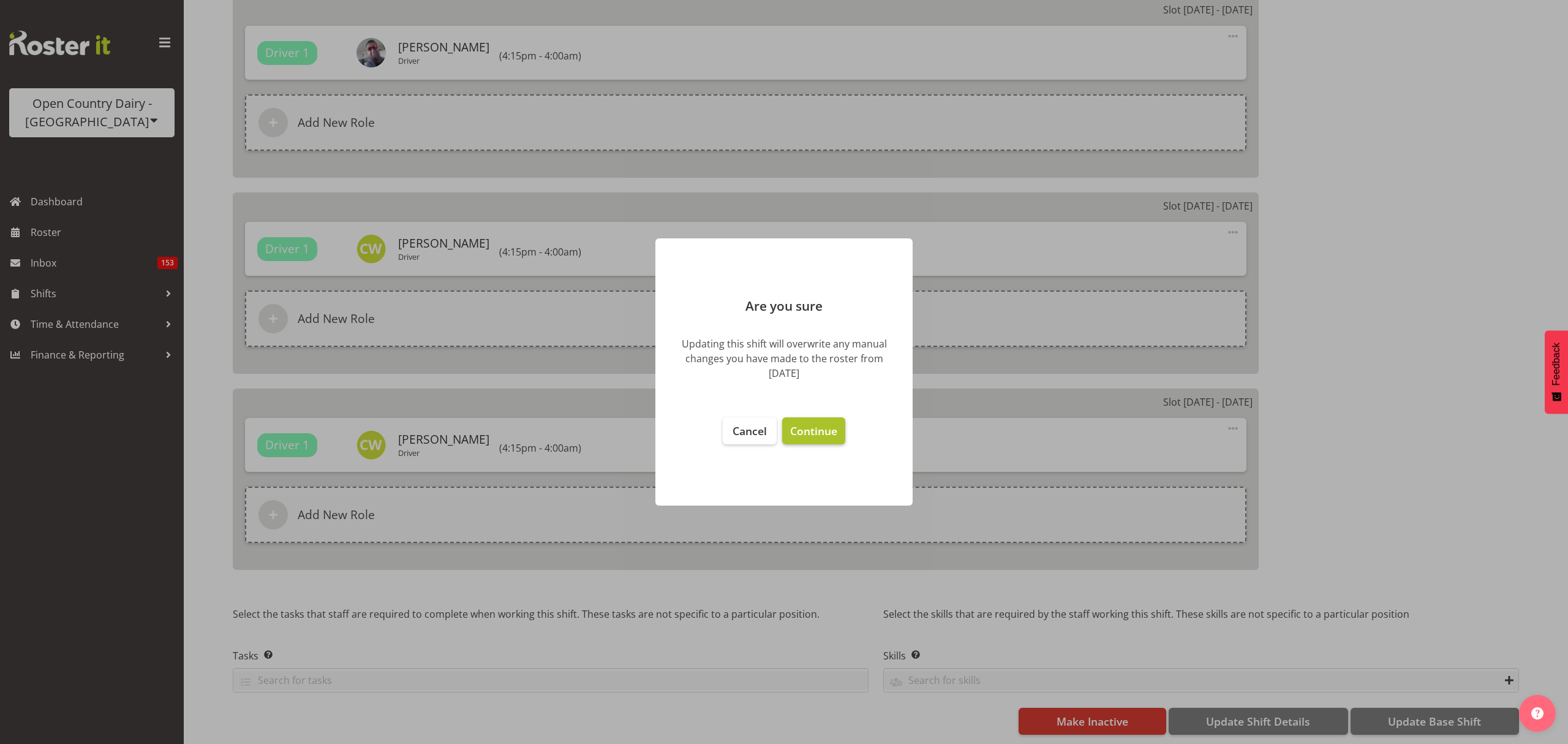
click at [817, 425] on span "Continue" at bounding box center [814, 430] width 47 height 15
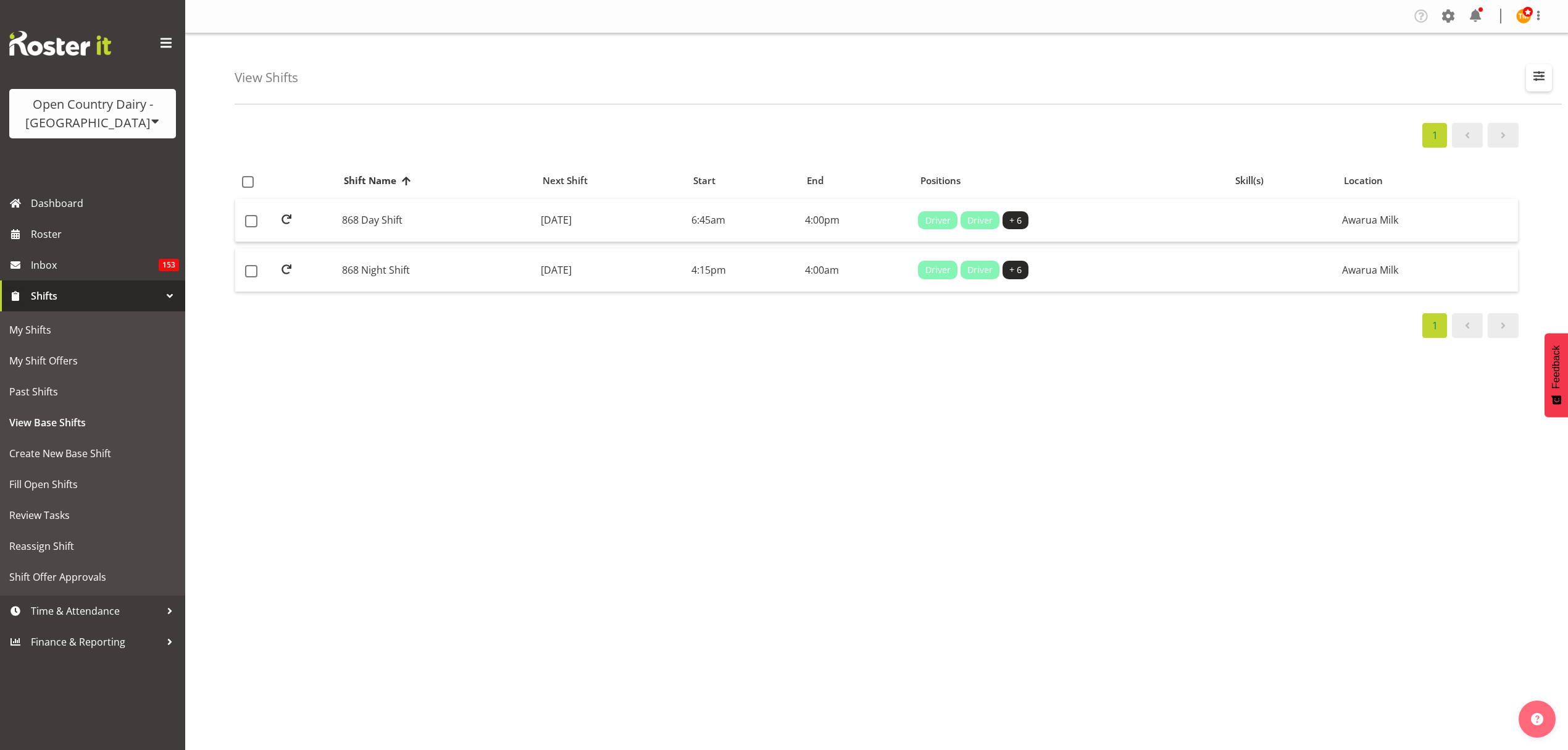
click at [1530, 65] on button "button" at bounding box center [1539, 77] width 26 height 27
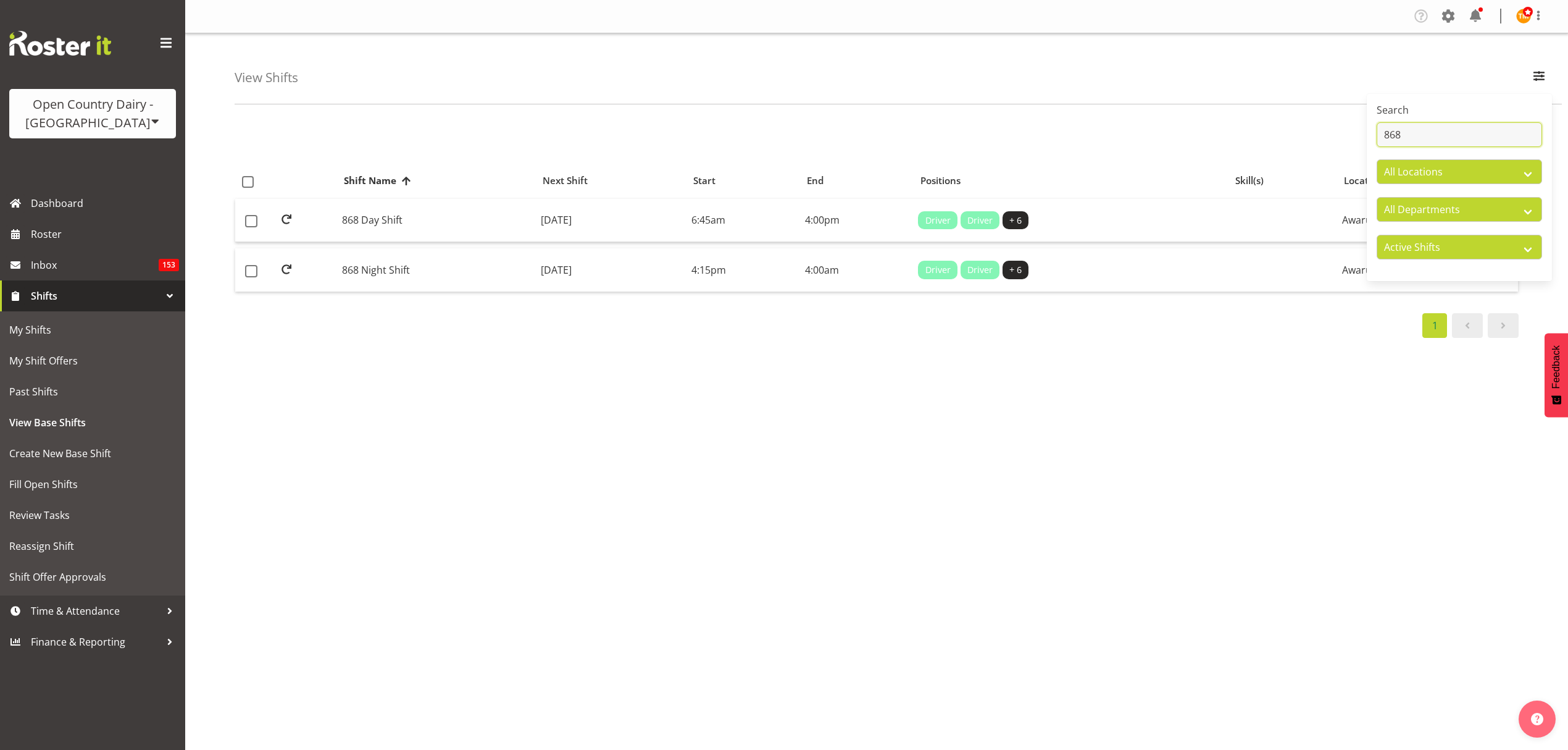
click at [1459, 127] on input "868" at bounding box center [1459, 134] width 166 height 24
click at [1458, 126] on input "868" at bounding box center [1459, 134] width 166 height 24
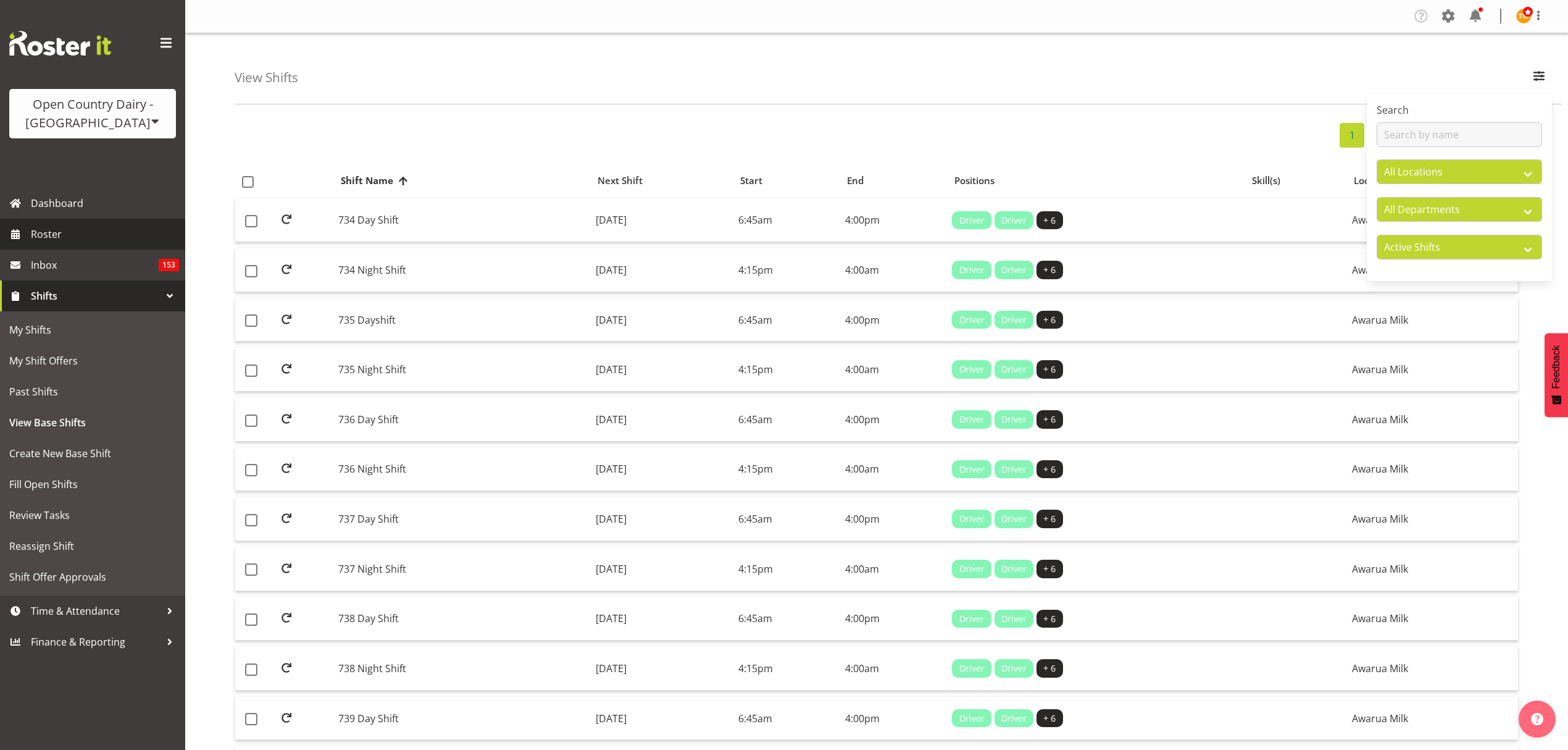
click at [77, 243] on link "Roster" at bounding box center [93, 234] width 185 height 31
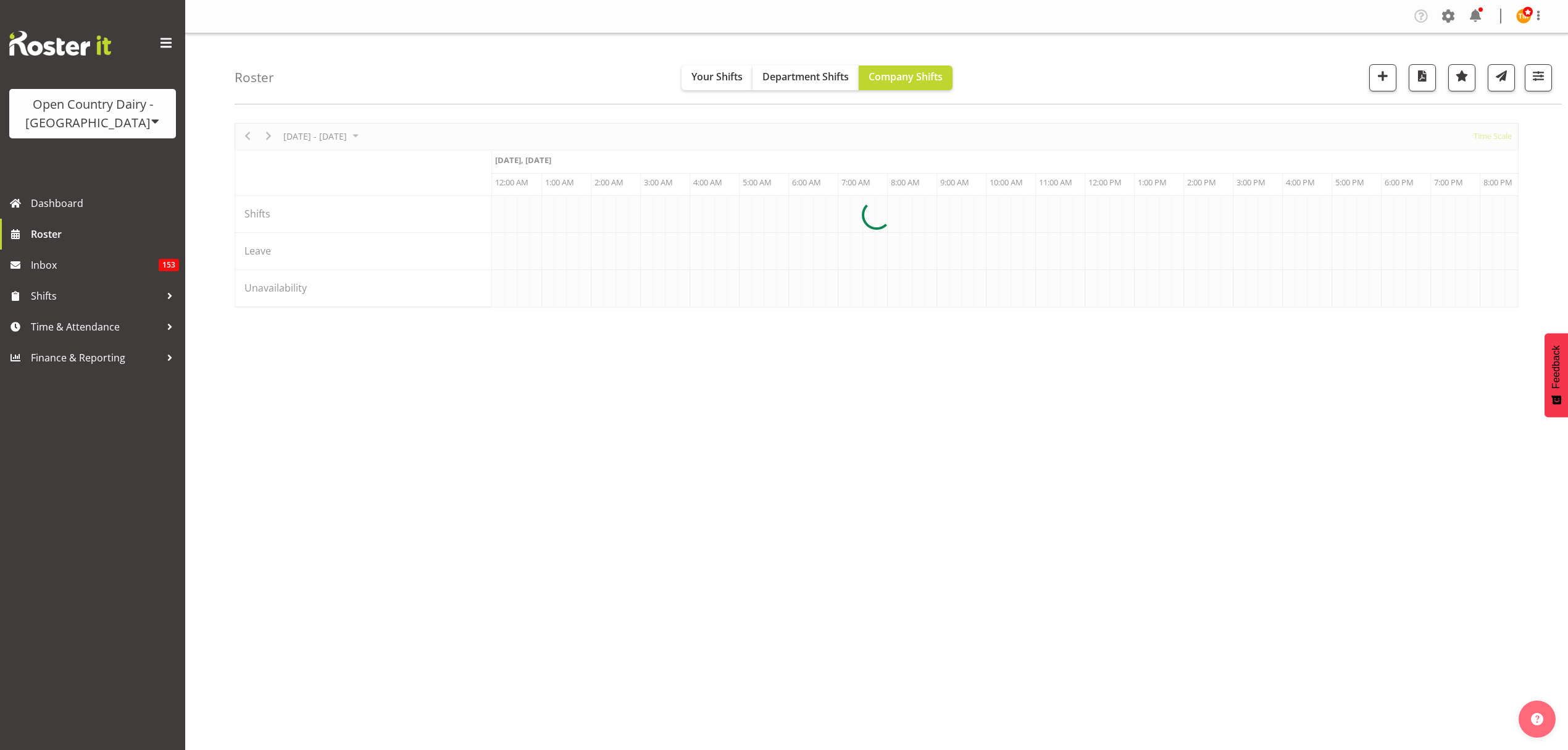
scroll to position [0, 4742]
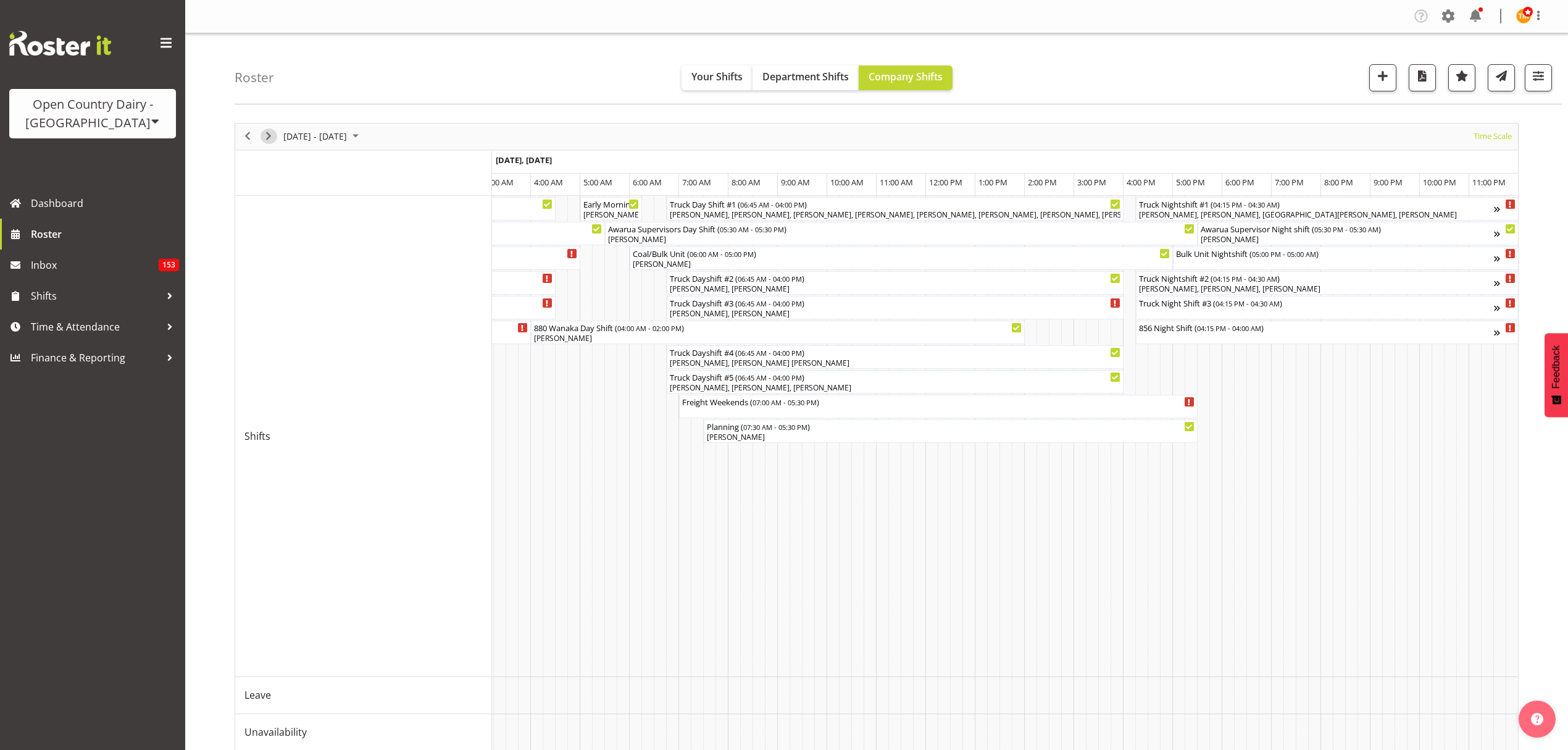
click at [272, 144] on span "Next" at bounding box center [268, 136] width 15 height 15
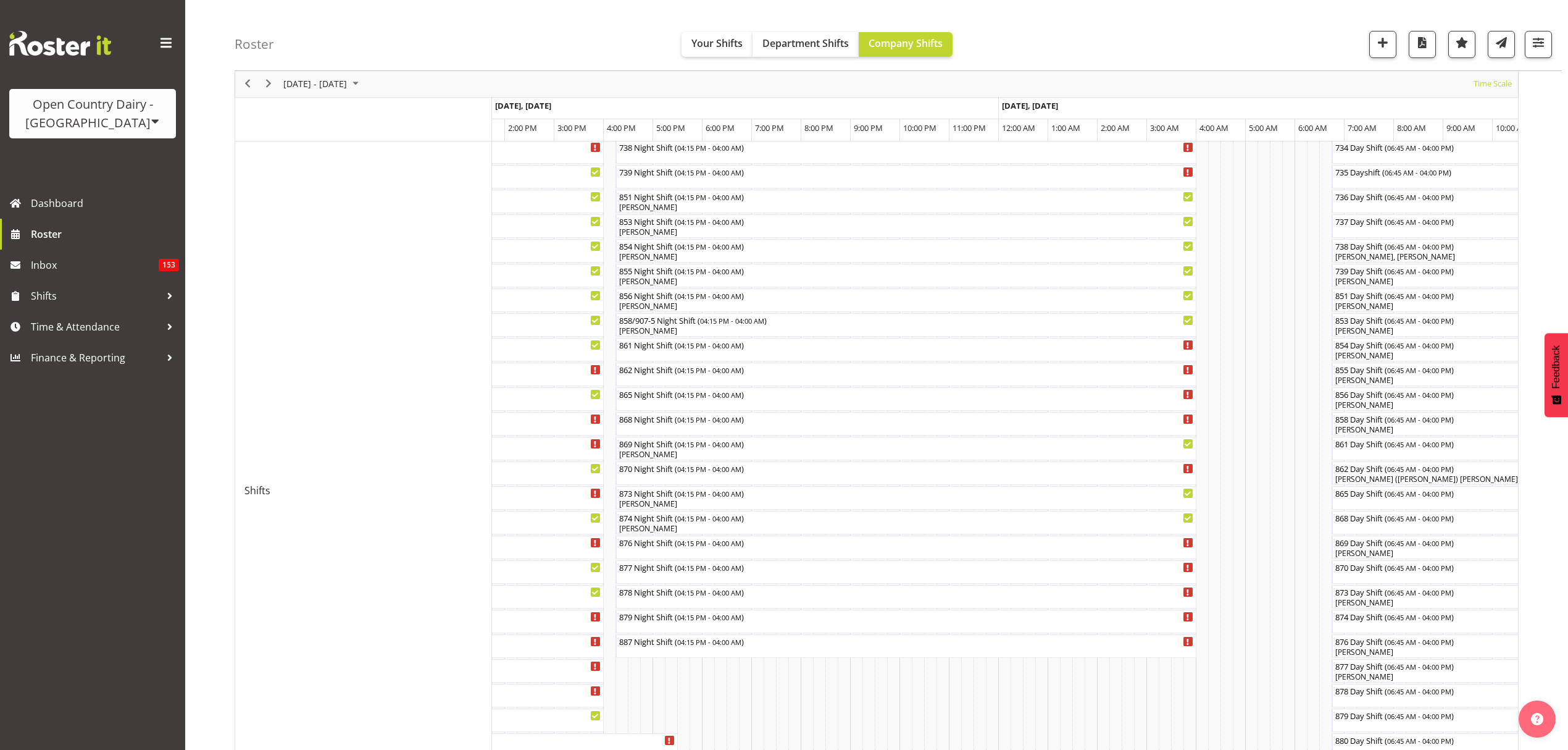
scroll to position [196, 0]
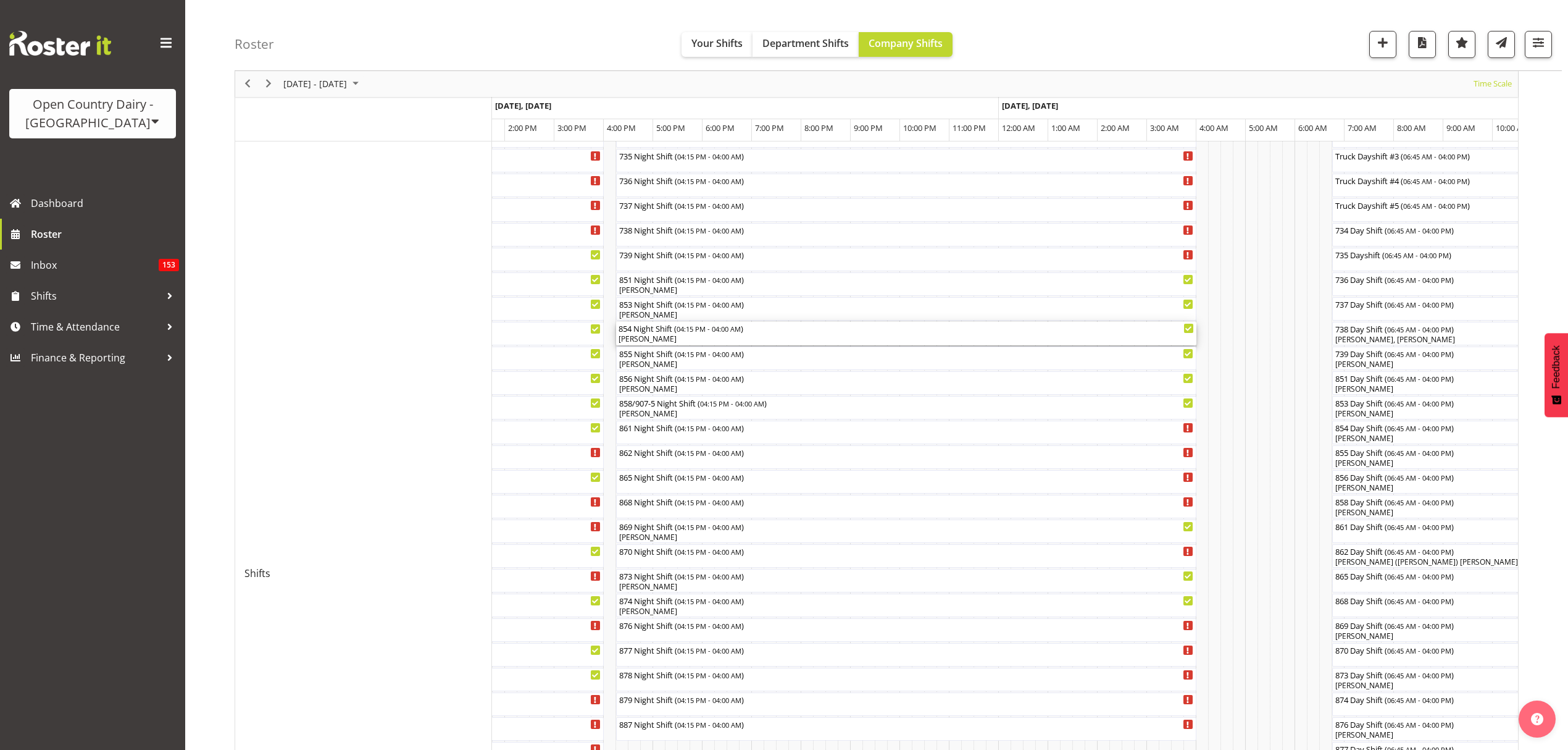
click at [663, 329] on div "854 Night Shift ( 04:15 PM - 04:00 AM )" at bounding box center [907, 328] width 575 height 13
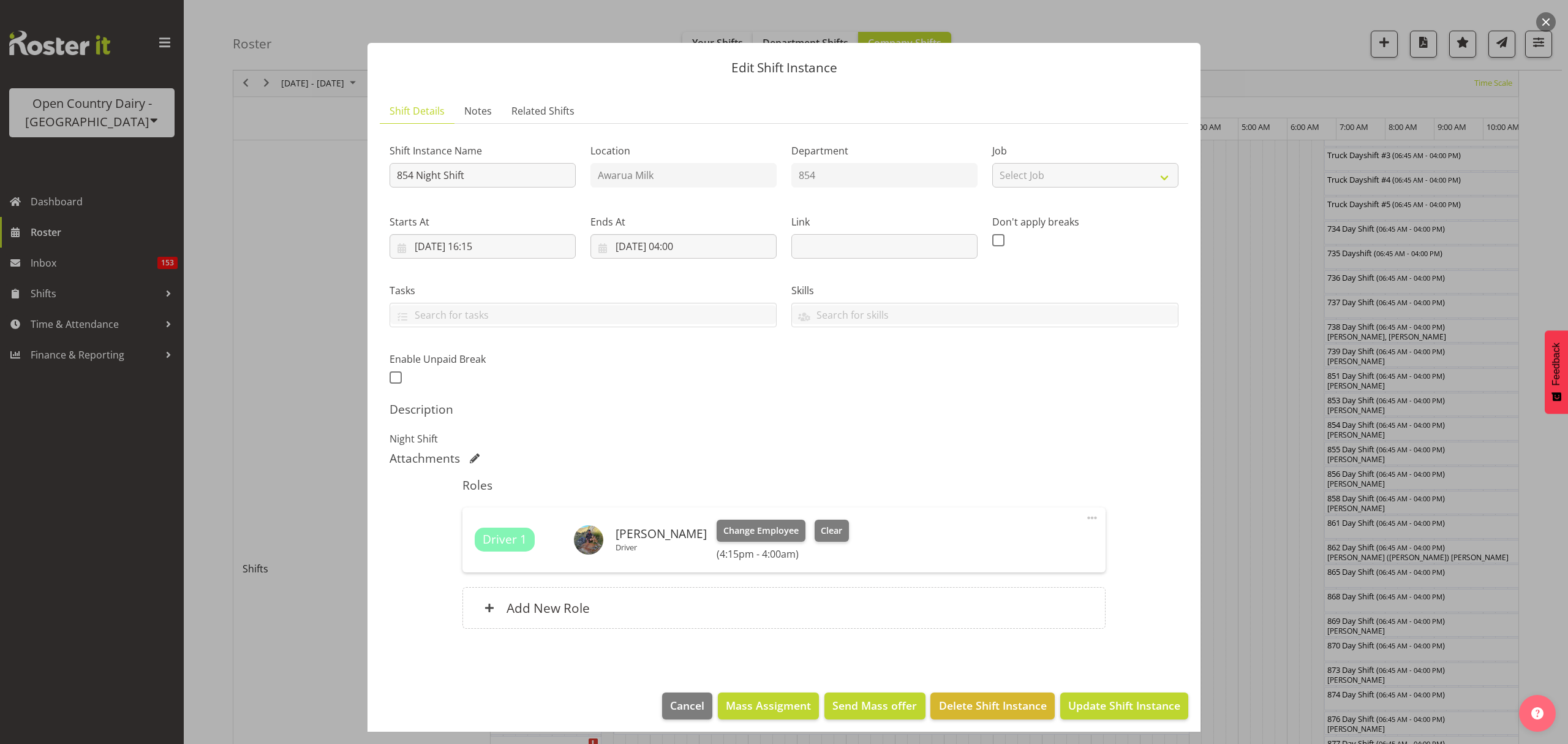
click at [1263, 349] on div at bounding box center [784, 372] width 1568 height 744
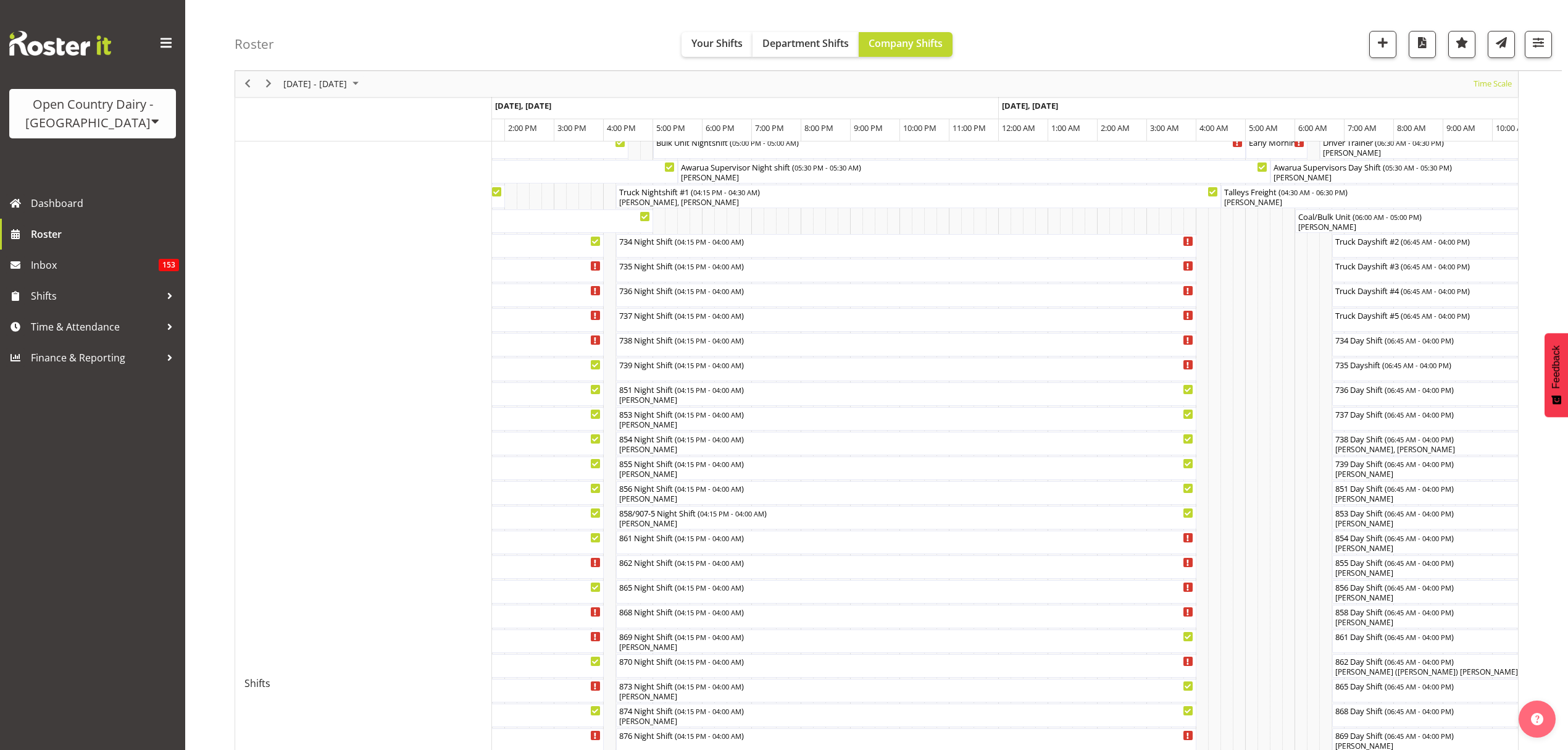
scroll to position [114, 0]
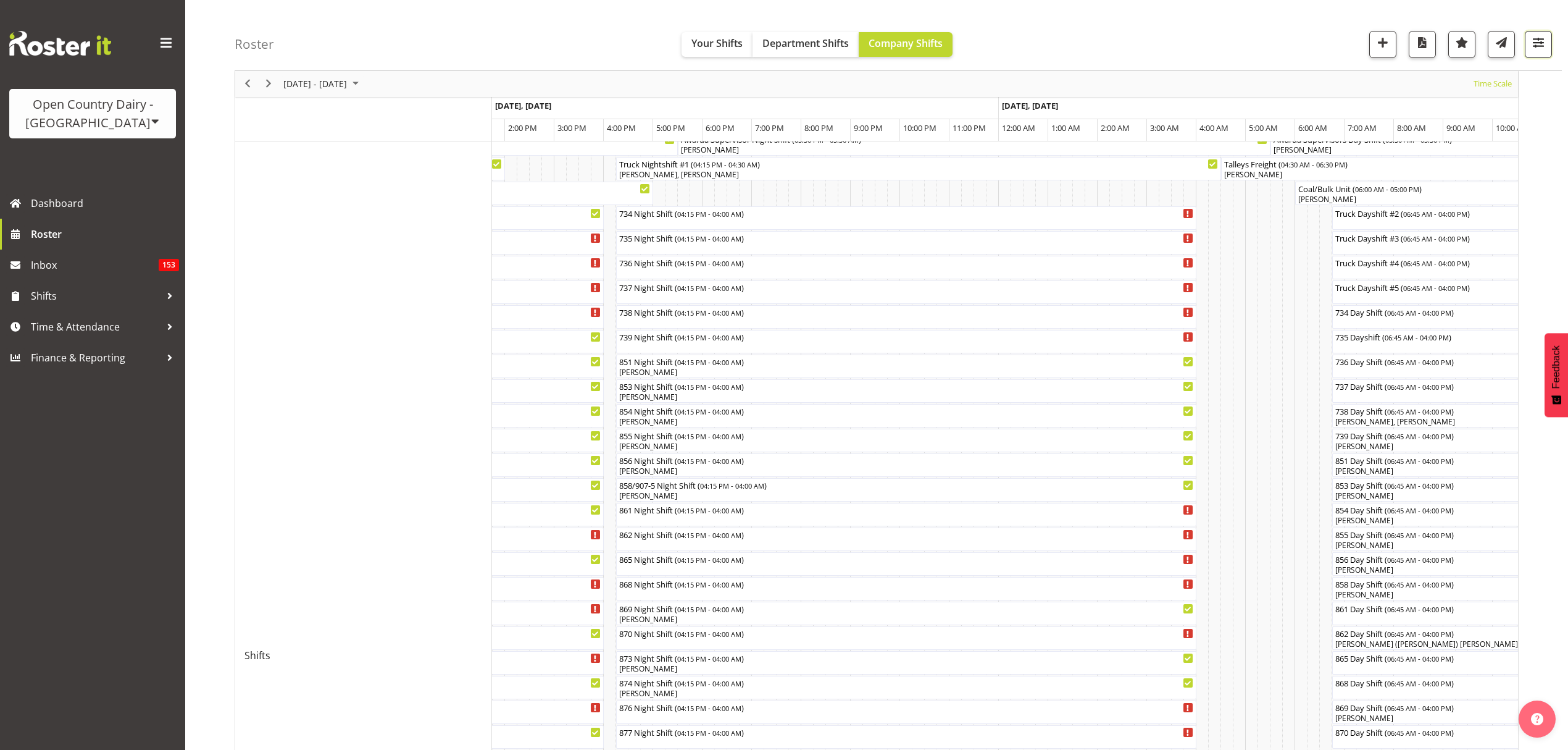
click at [1536, 52] on button "button" at bounding box center [1538, 44] width 27 height 27
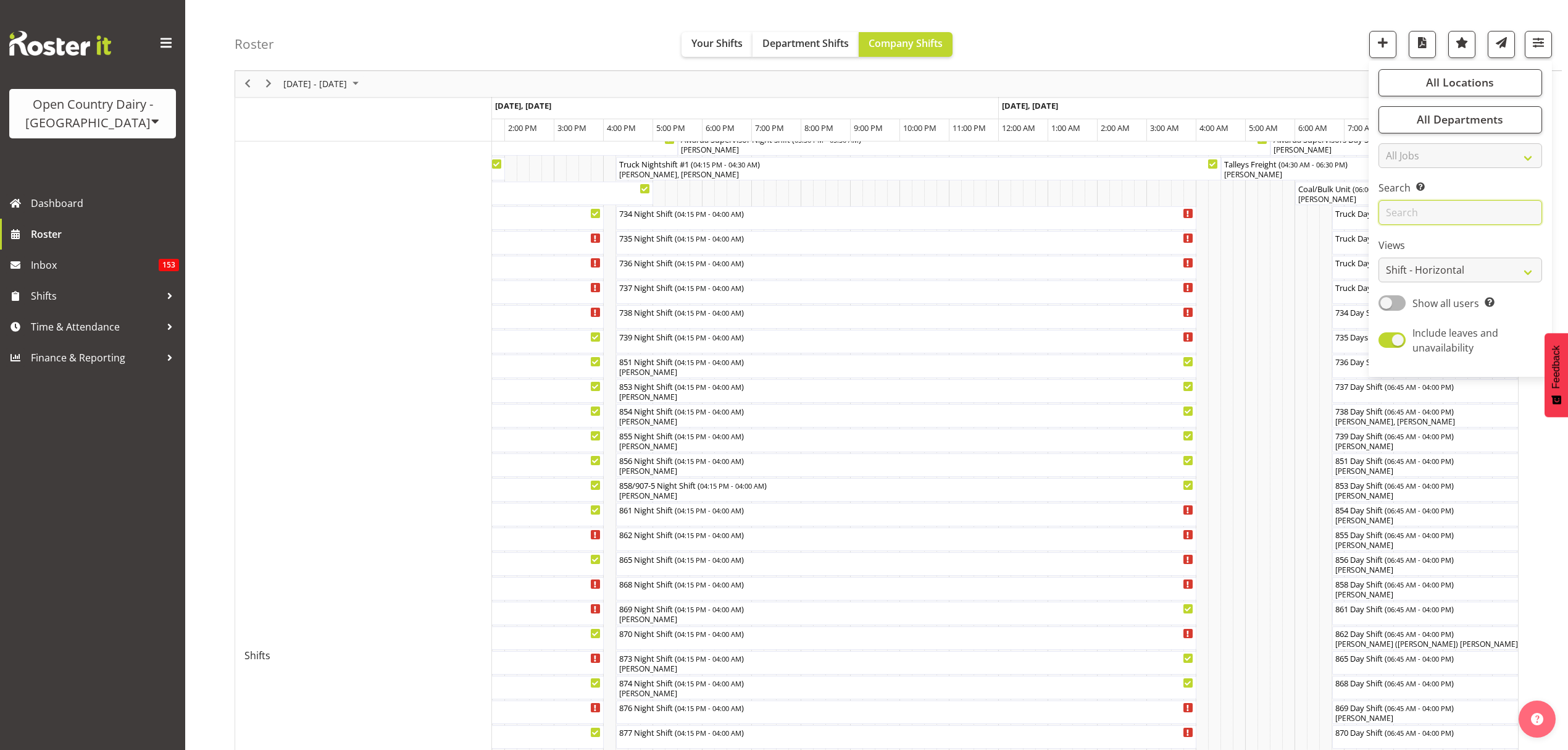
click at [1471, 201] on input "text" at bounding box center [1460, 212] width 164 height 24
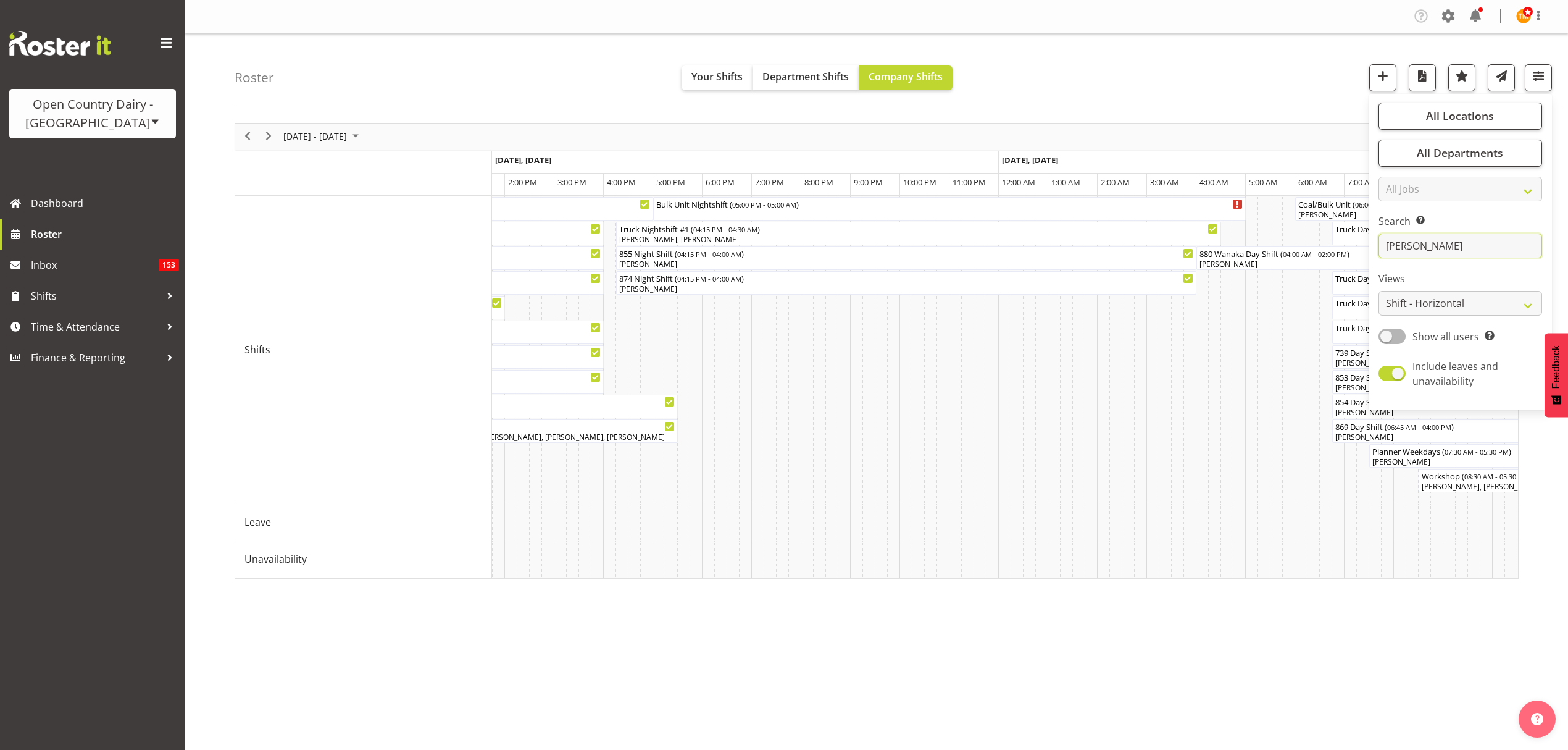
scroll to position [0, 0]
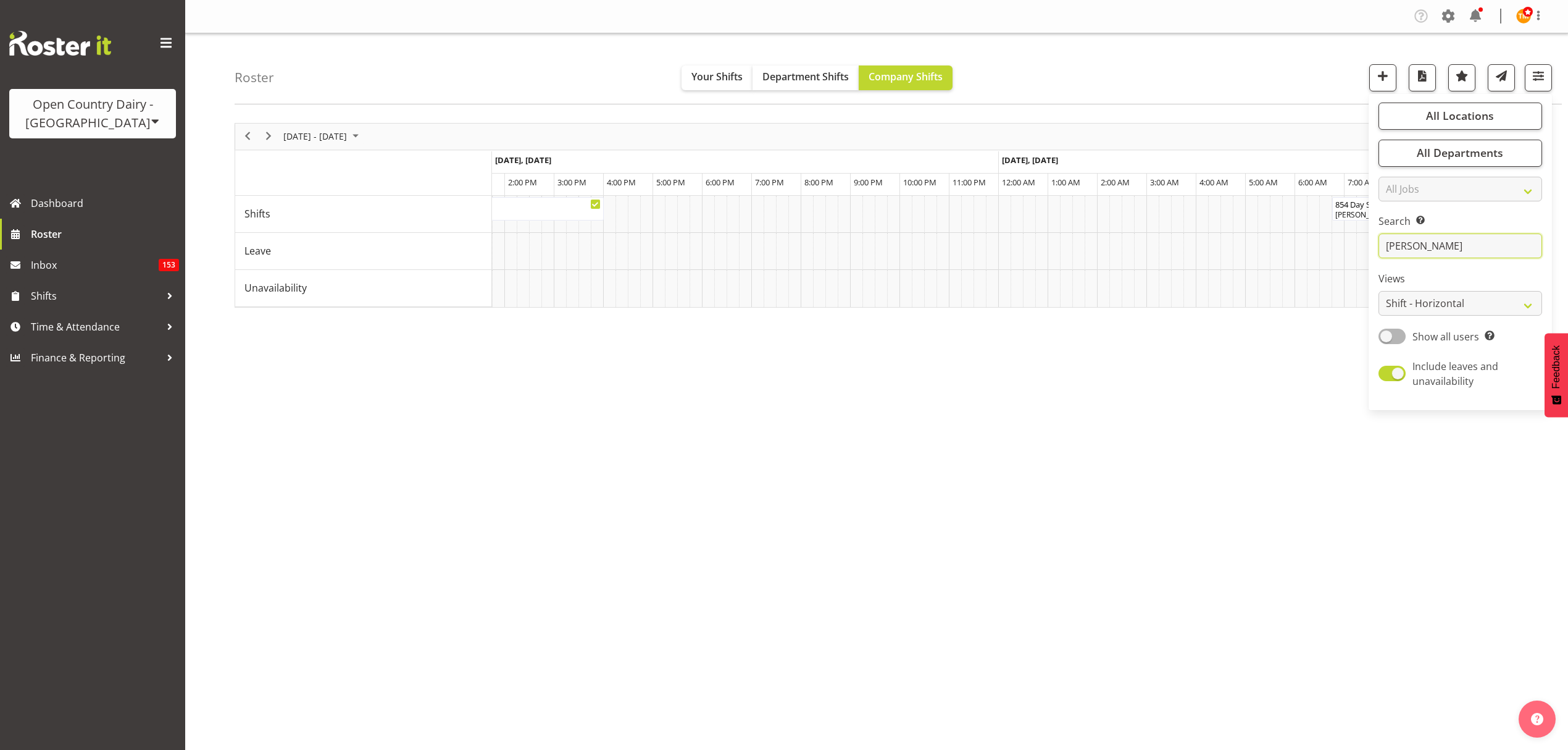
type input "[PERSON_NAME]"
click at [946, 218] on div "[PERSON_NAME]" at bounding box center [1142, 214] width 575 height 11
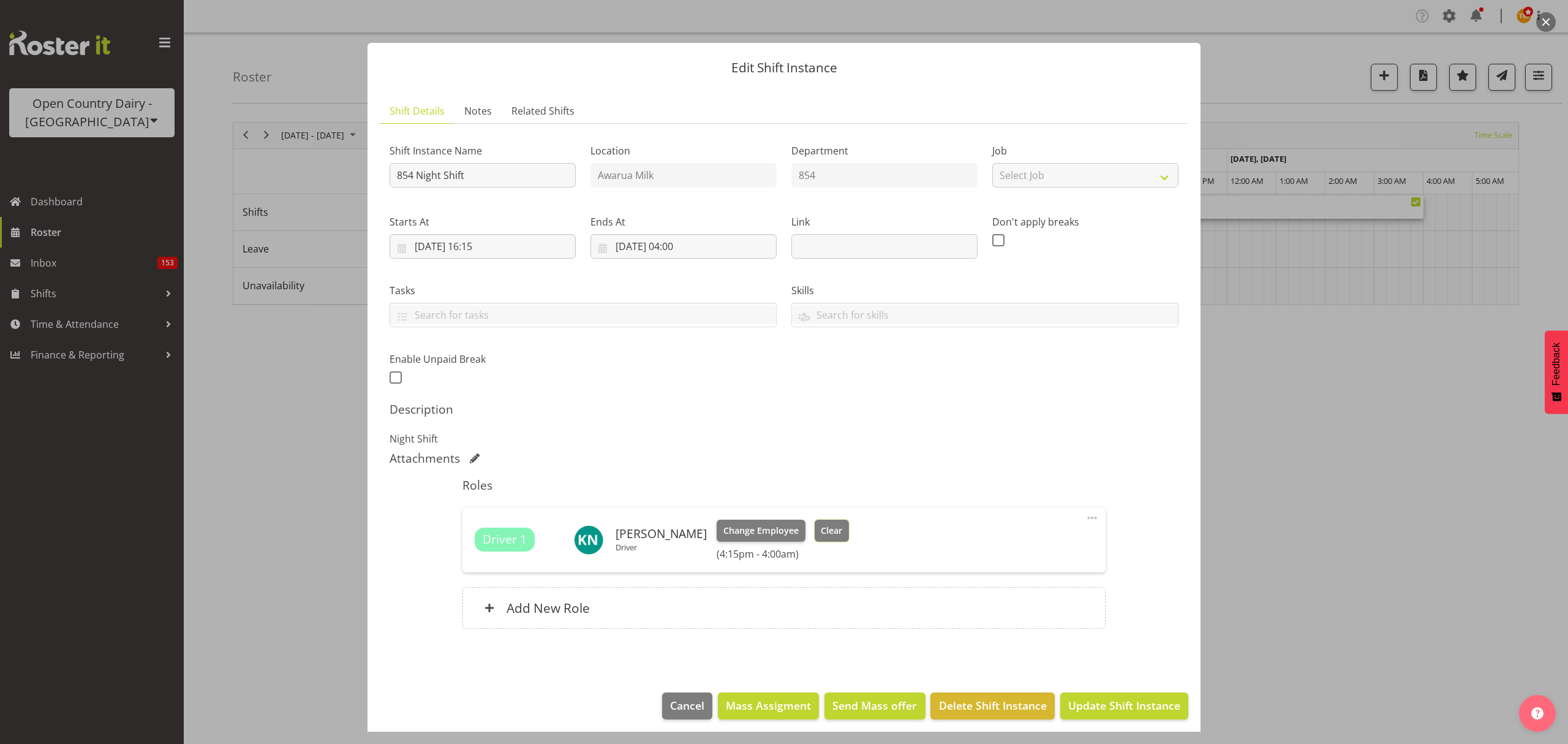
click at [833, 527] on button "Clear" at bounding box center [832, 531] width 35 height 22
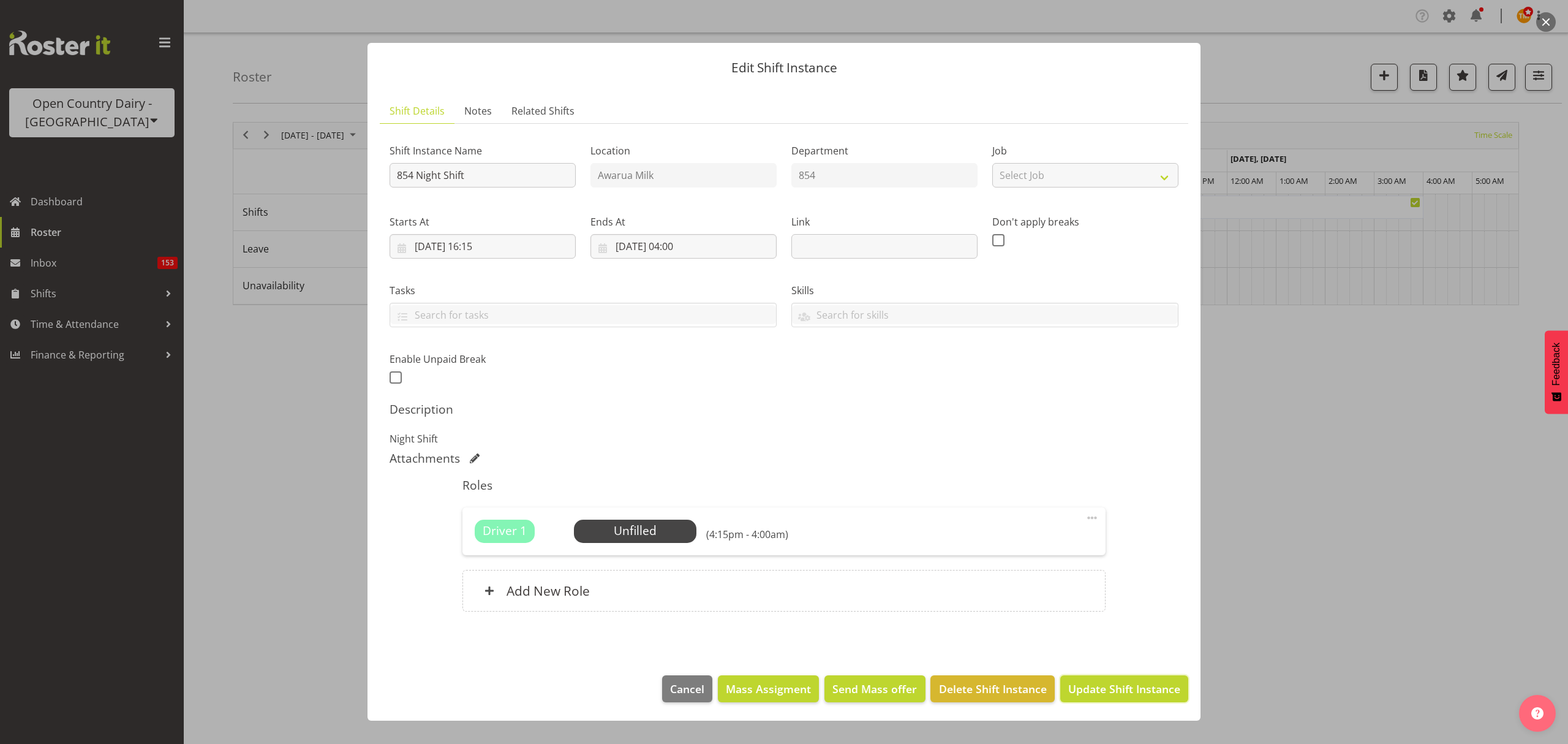
click at [1089, 682] on span "Update Shift Instance" at bounding box center [1125, 688] width 112 height 16
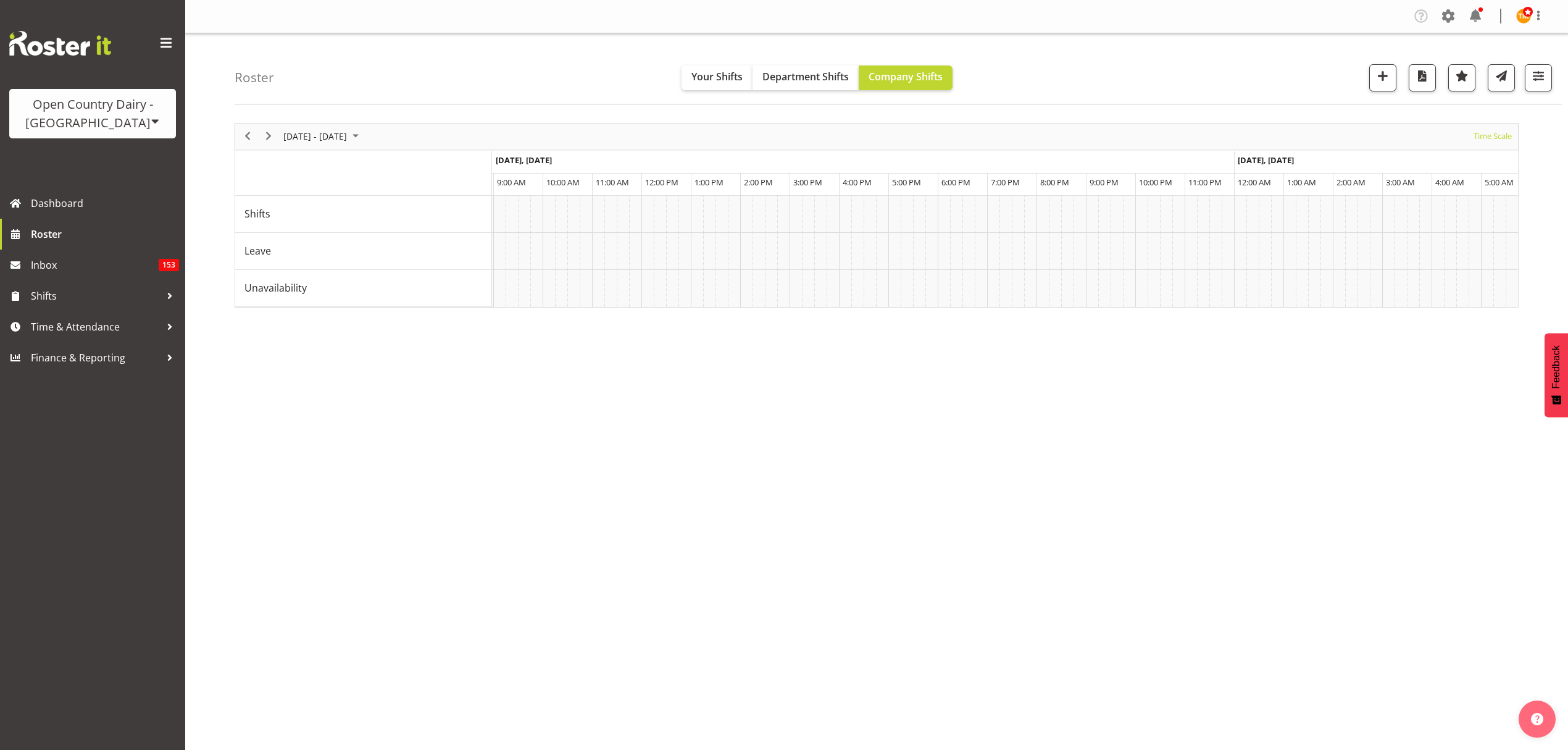
click at [1539, 92] on div "Roster Your Shifts Department Shifts Company Shifts All Locations Clear Awarua …" at bounding box center [898, 69] width 1328 height 71
click at [1539, 86] on button "button" at bounding box center [1538, 77] width 27 height 27
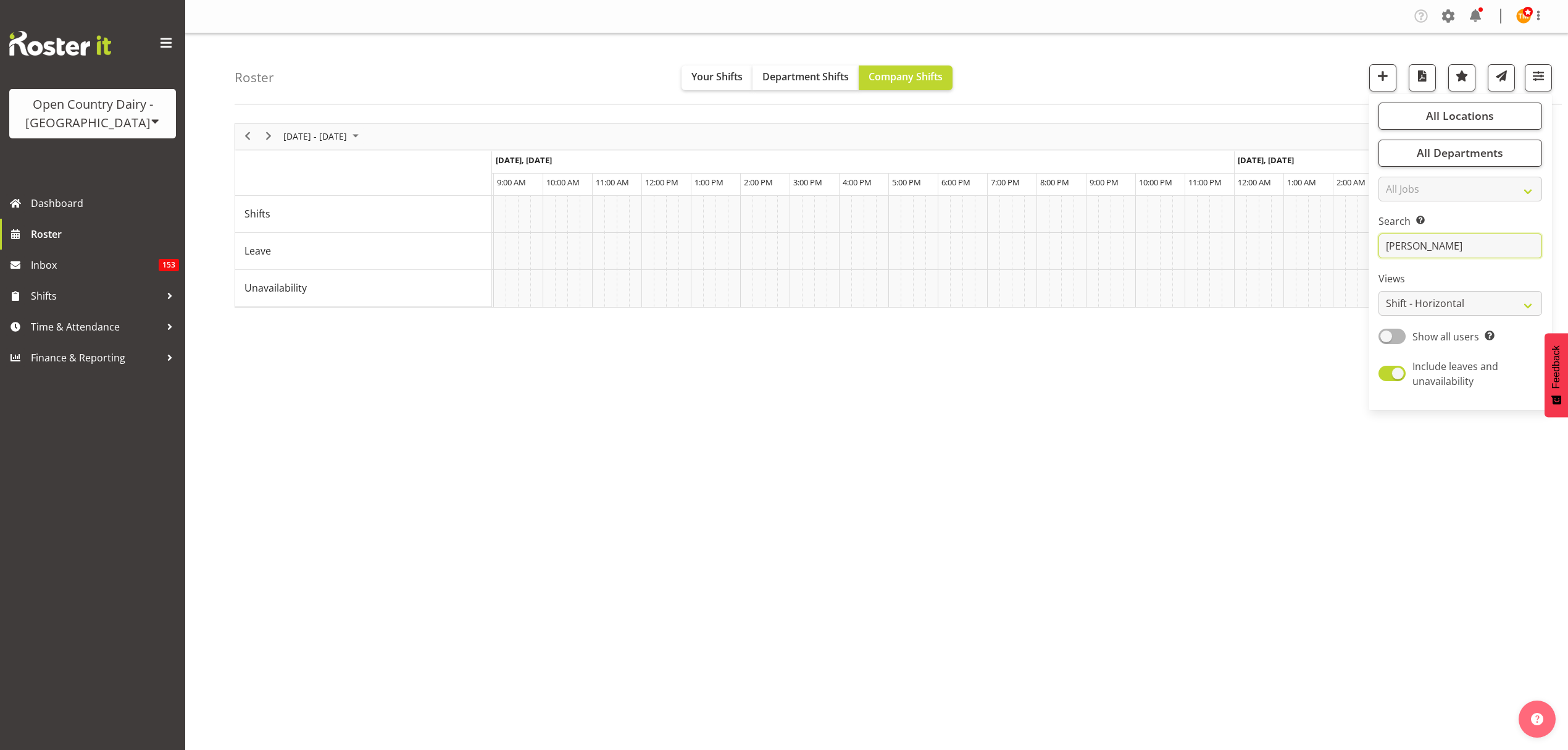
click at [1441, 248] on input "[PERSON_NAME]" at bounding box center [1460, 245] width 164 height 24
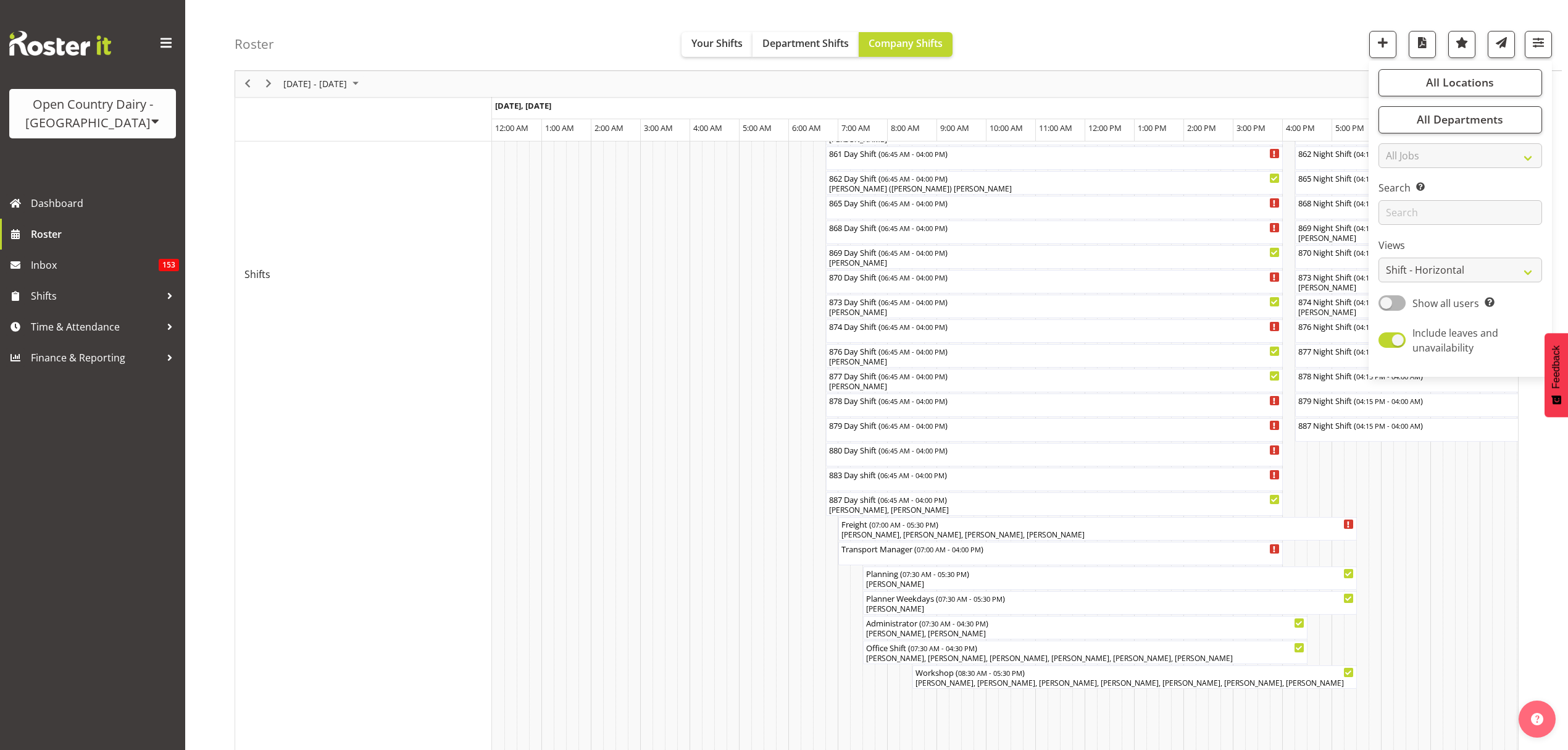
scroll to position [361, 0]
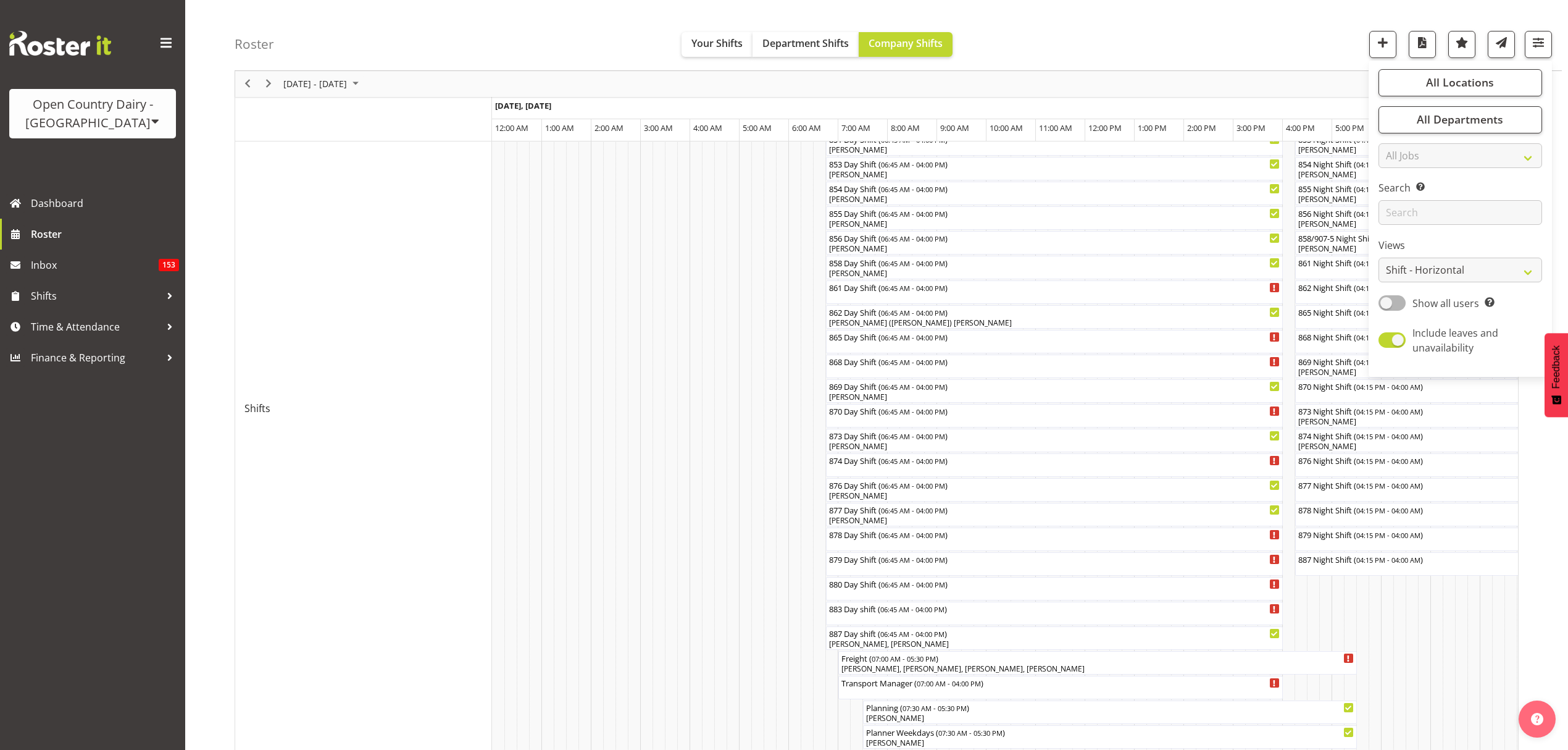
click at [1193, 10] on div "Roster Your Shifts Department Shifts Company Shifts All Locations Clear Awarua …" at bounding box center [898, 36] width 1328 height 71
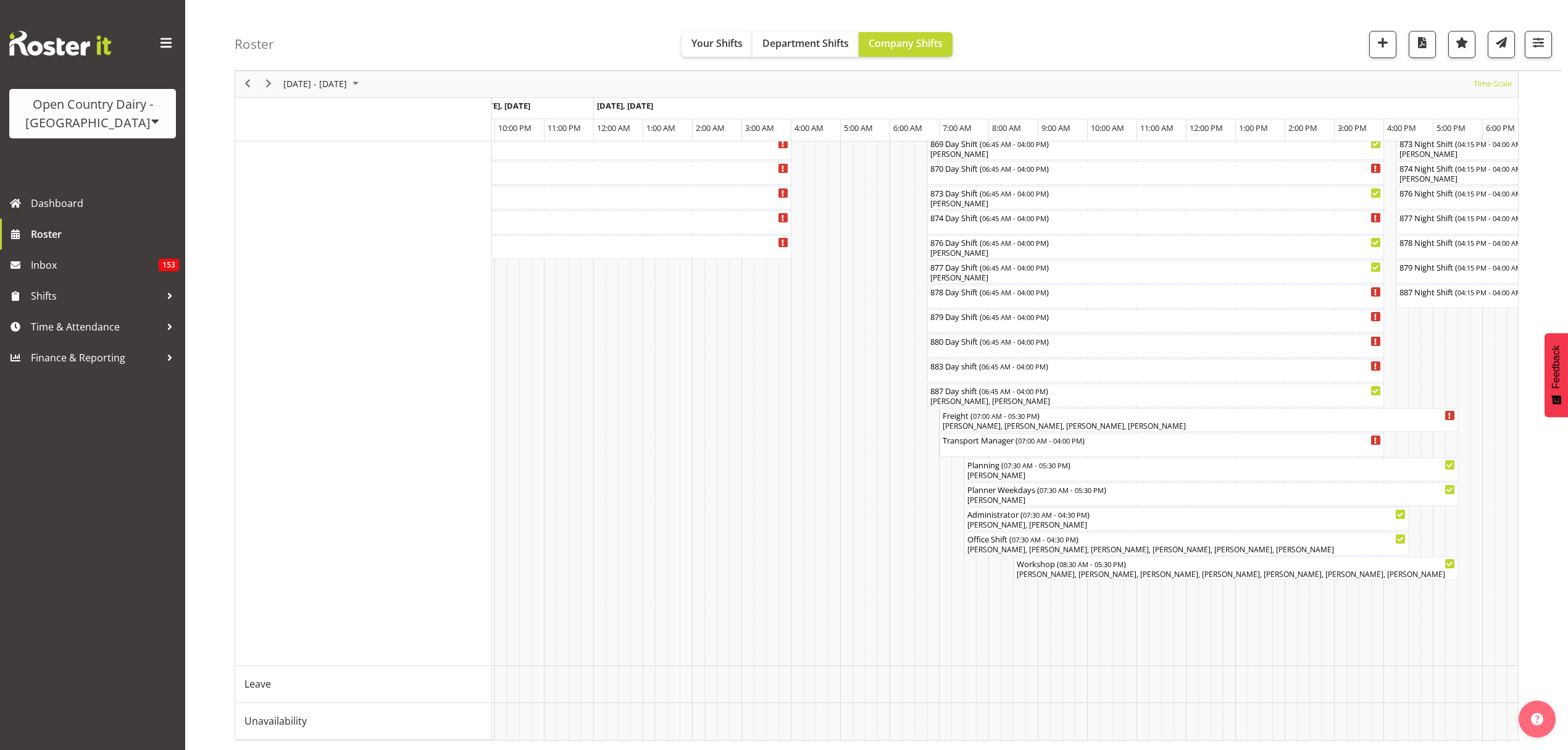
scroll to position [0, 1090]
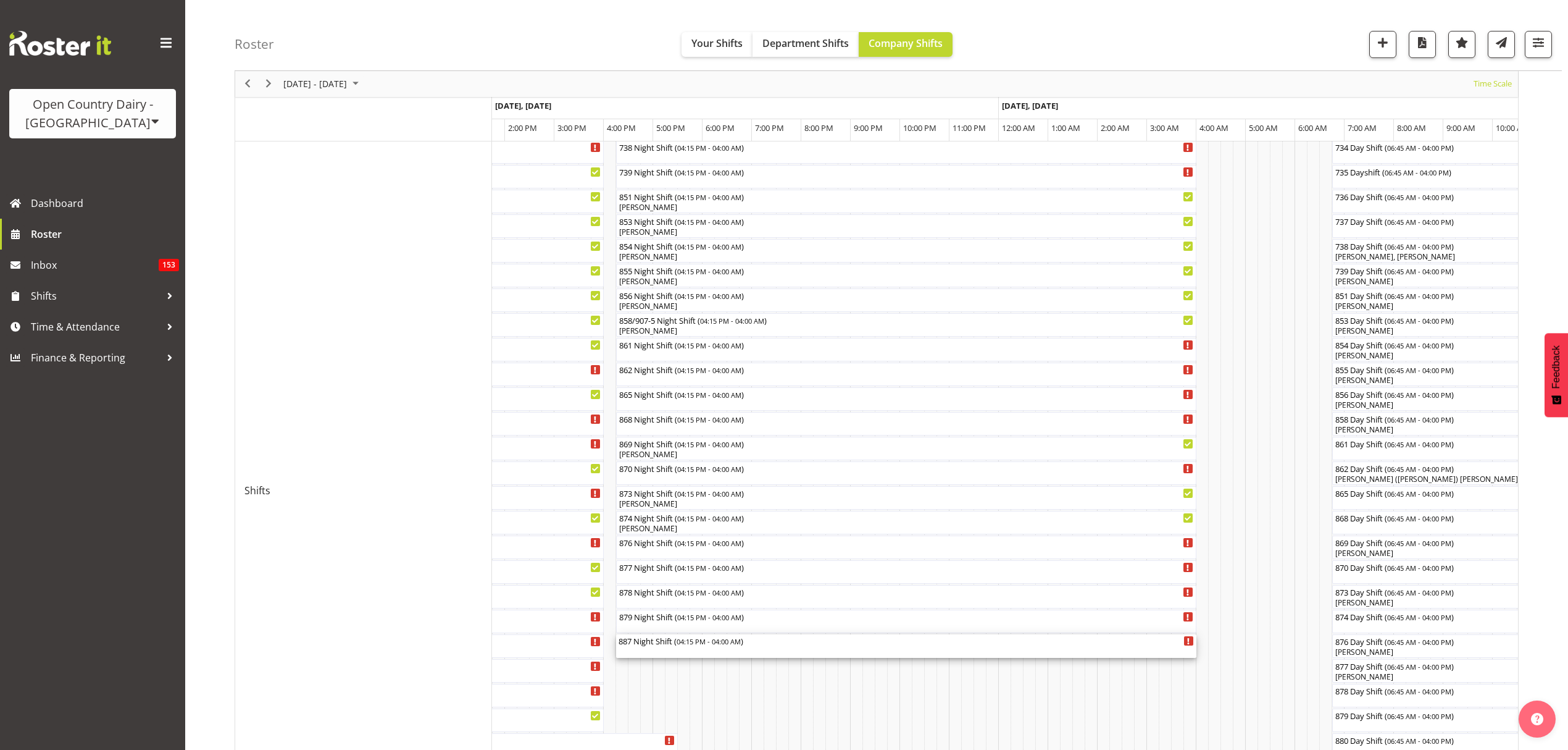
click at [662, 639] on div "887 Night Shift ( 04:15 PM - 04:00 AM )" at bounding box center [907, 641] width 575 height 13
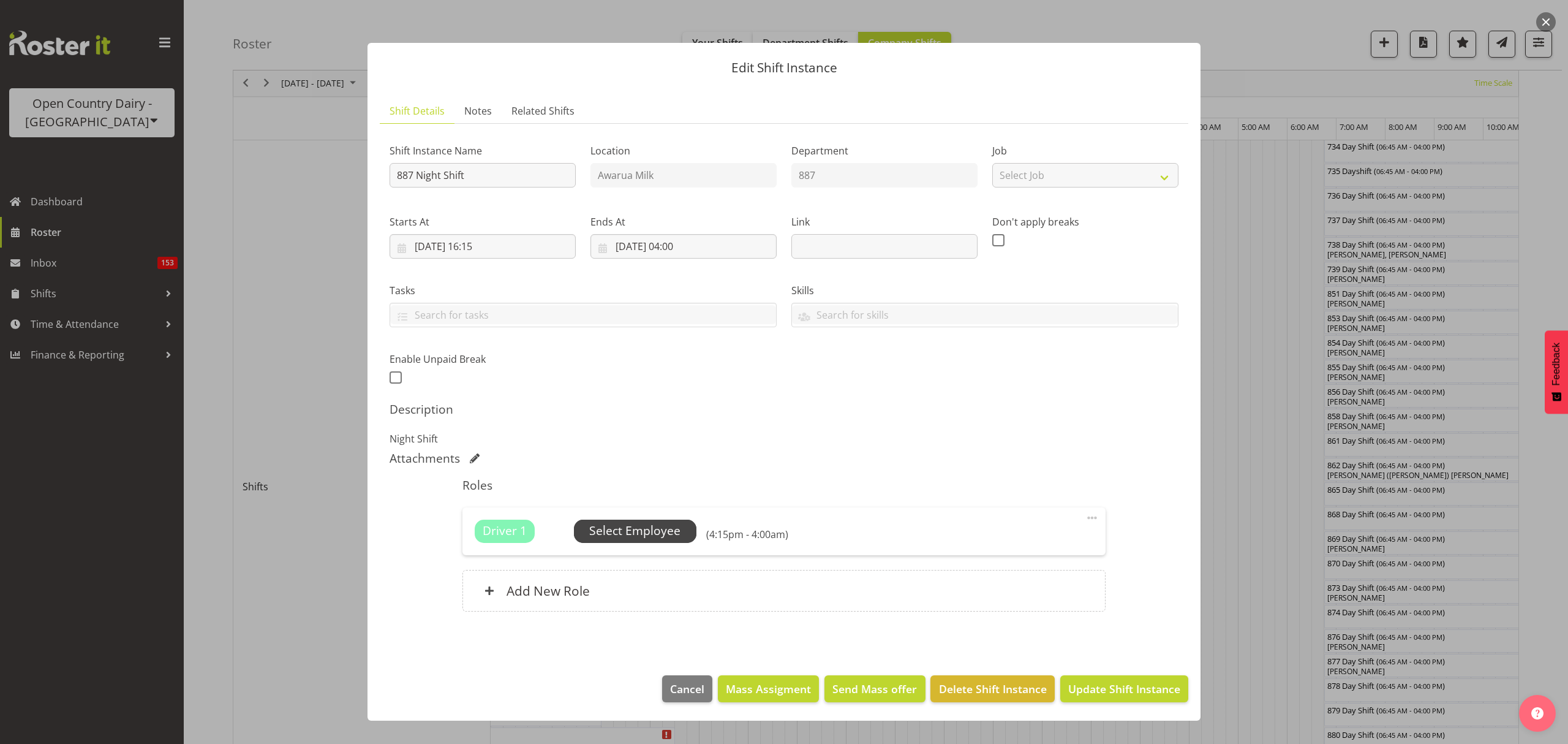
click at [665, 527] on span "Select Employee" at bounding box center [635, 531] width 91 height 18
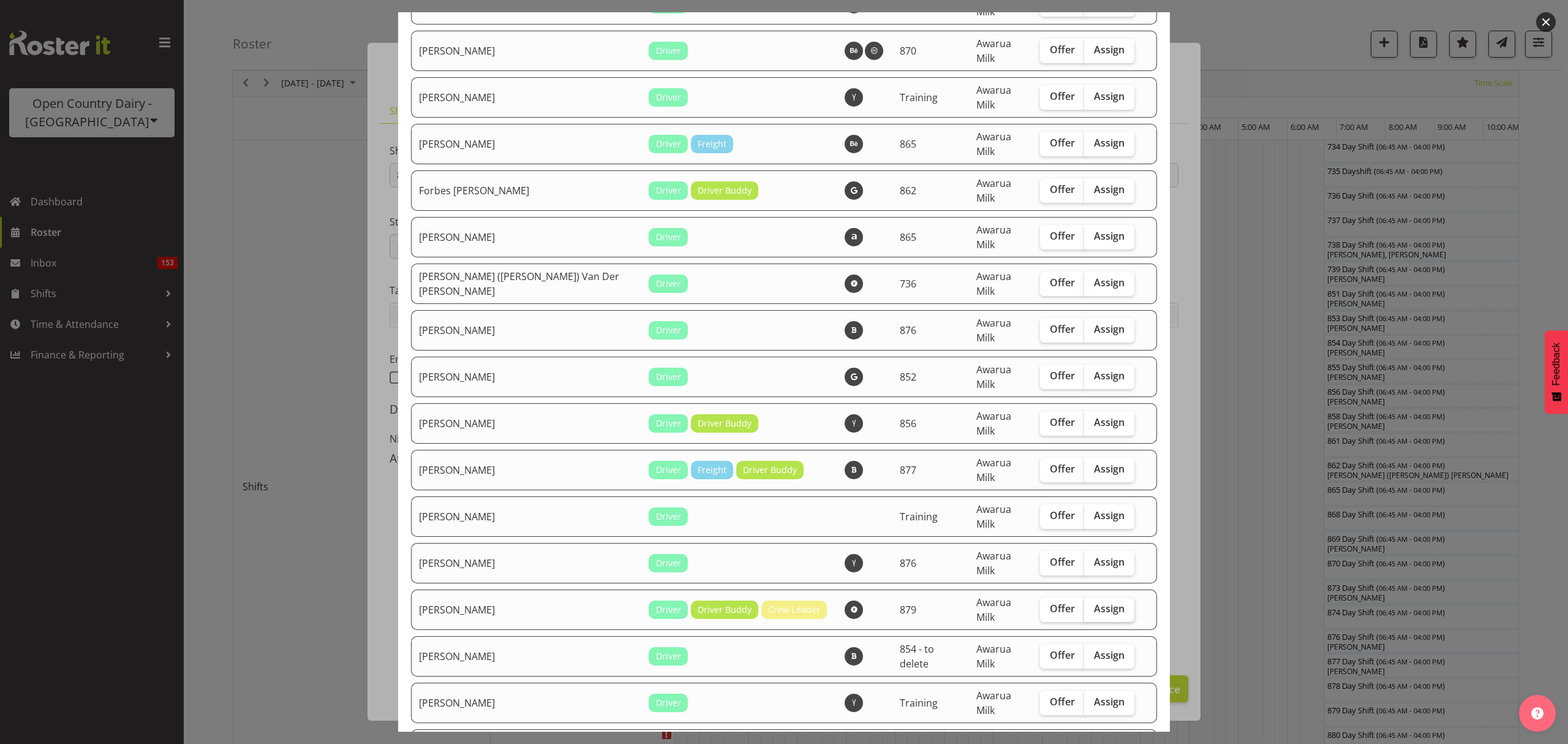
click at [1088, 598] on label "Assign" at bounding box center [1109, 609] width 50 height 24
click at [1088, 604] on input "Assign" at bounding box center [1089, 609] width 8 height 8
checkbox input "true"
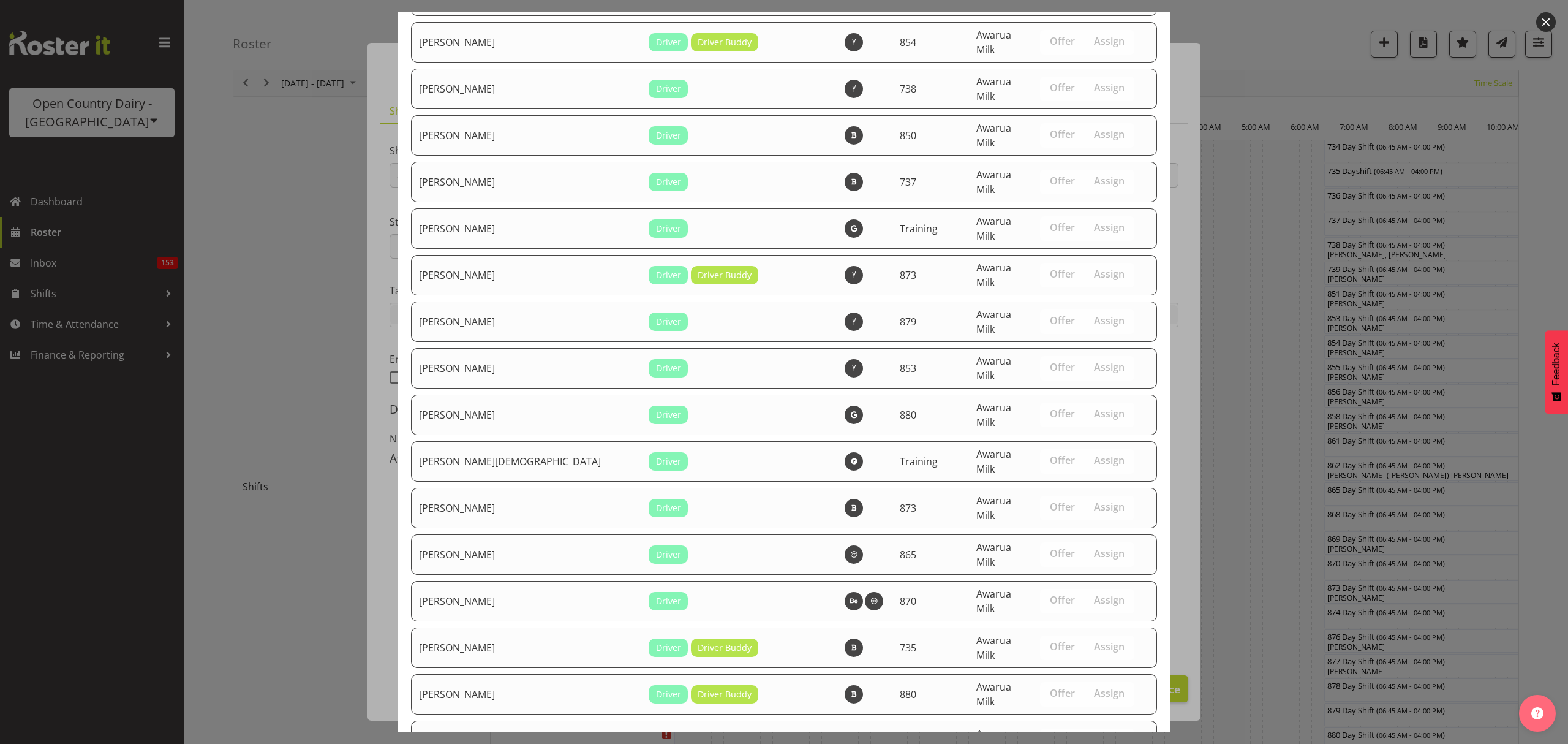
drag, startPoint x: 1102, startPoint y: 698, endPoint x: 1111, endPoint y: 712, distance: 16.6
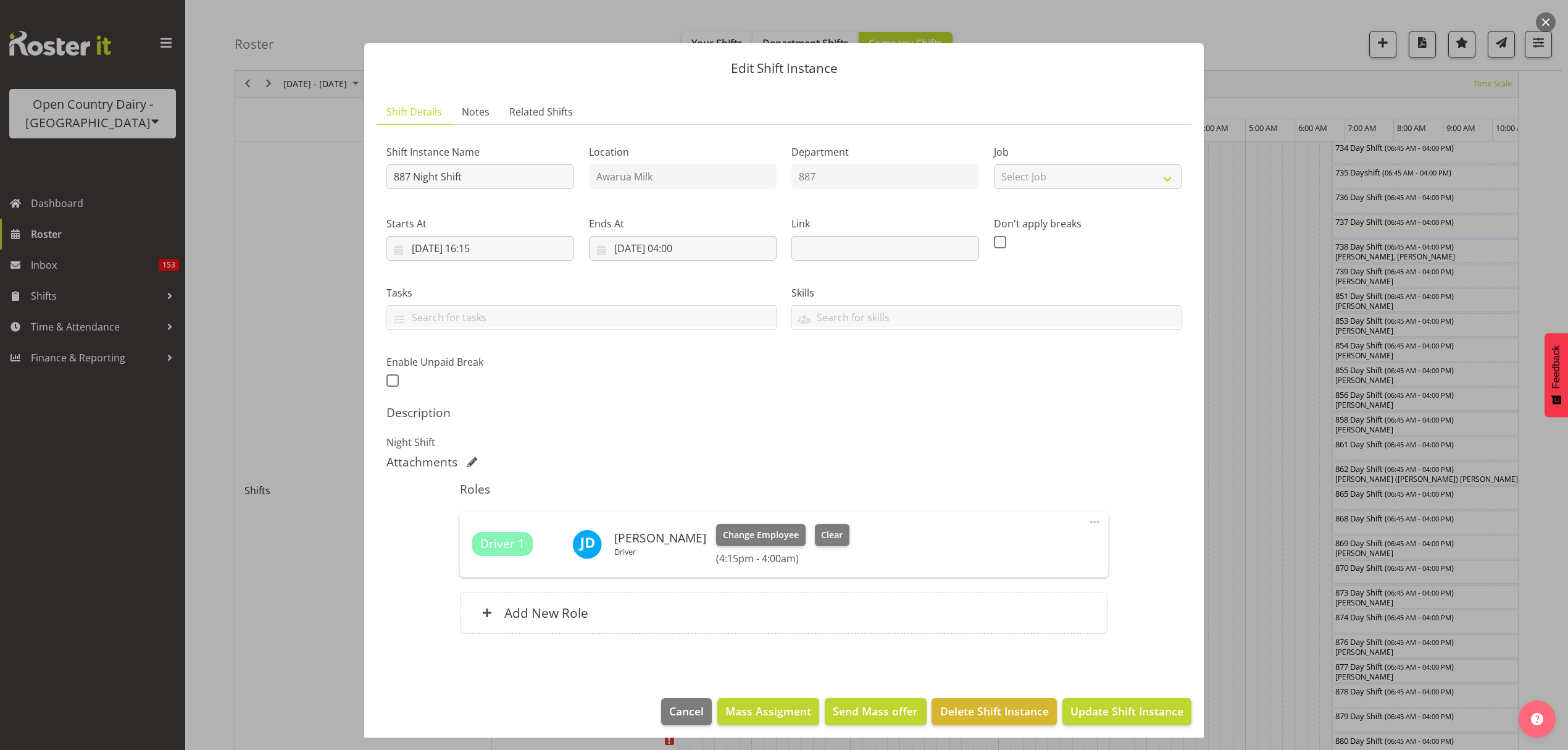
click at [1137, 695] on footer "Cancel Mass Assigment Send Mass offer Delete Shift Instance Update Shift Instan…" at bounding box center [784, 714] width 840 height 58
click at [1134, 712] on span "Update Shift Instance" at bounding box center [1127, 710] width 113 height 16
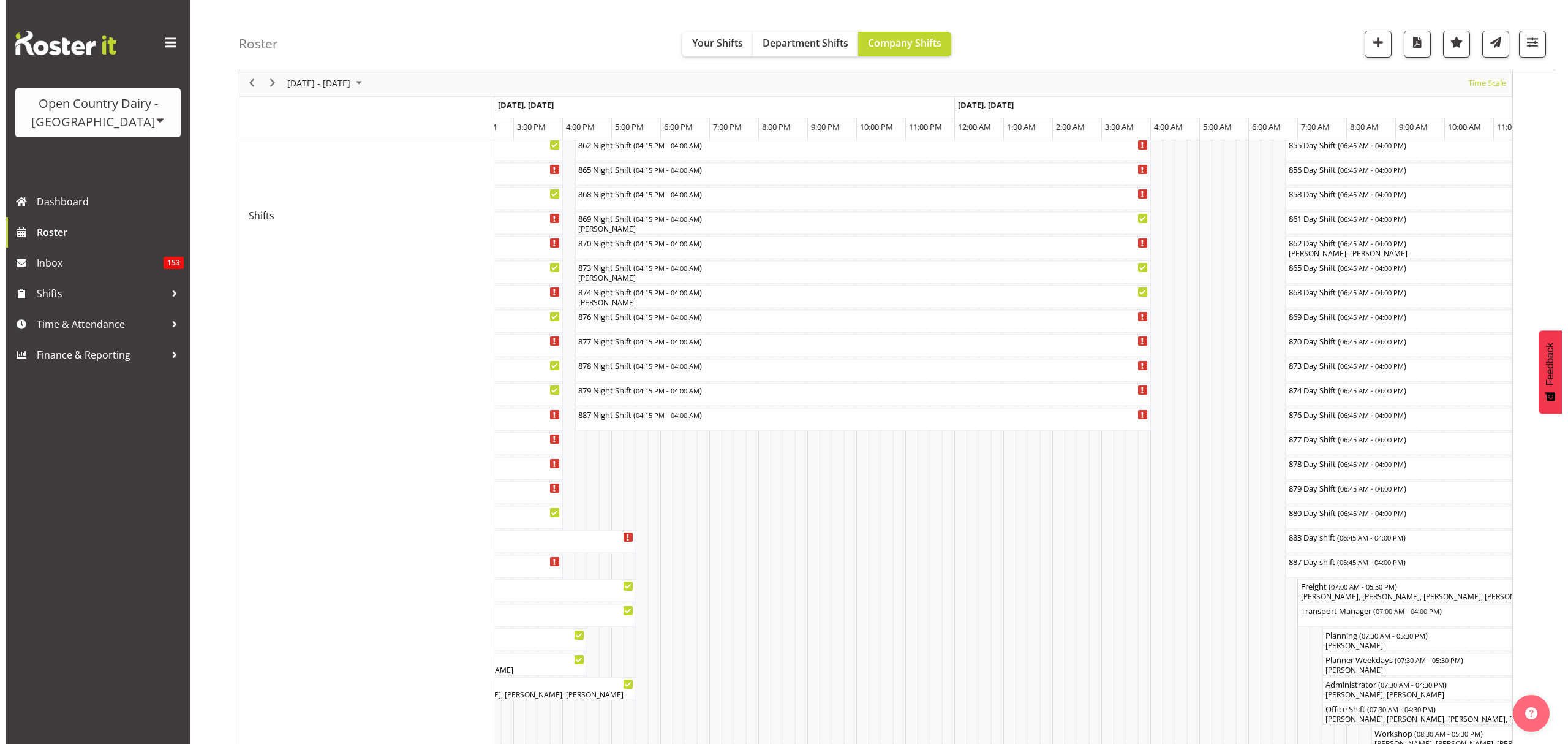
scroll to position [522, 0]
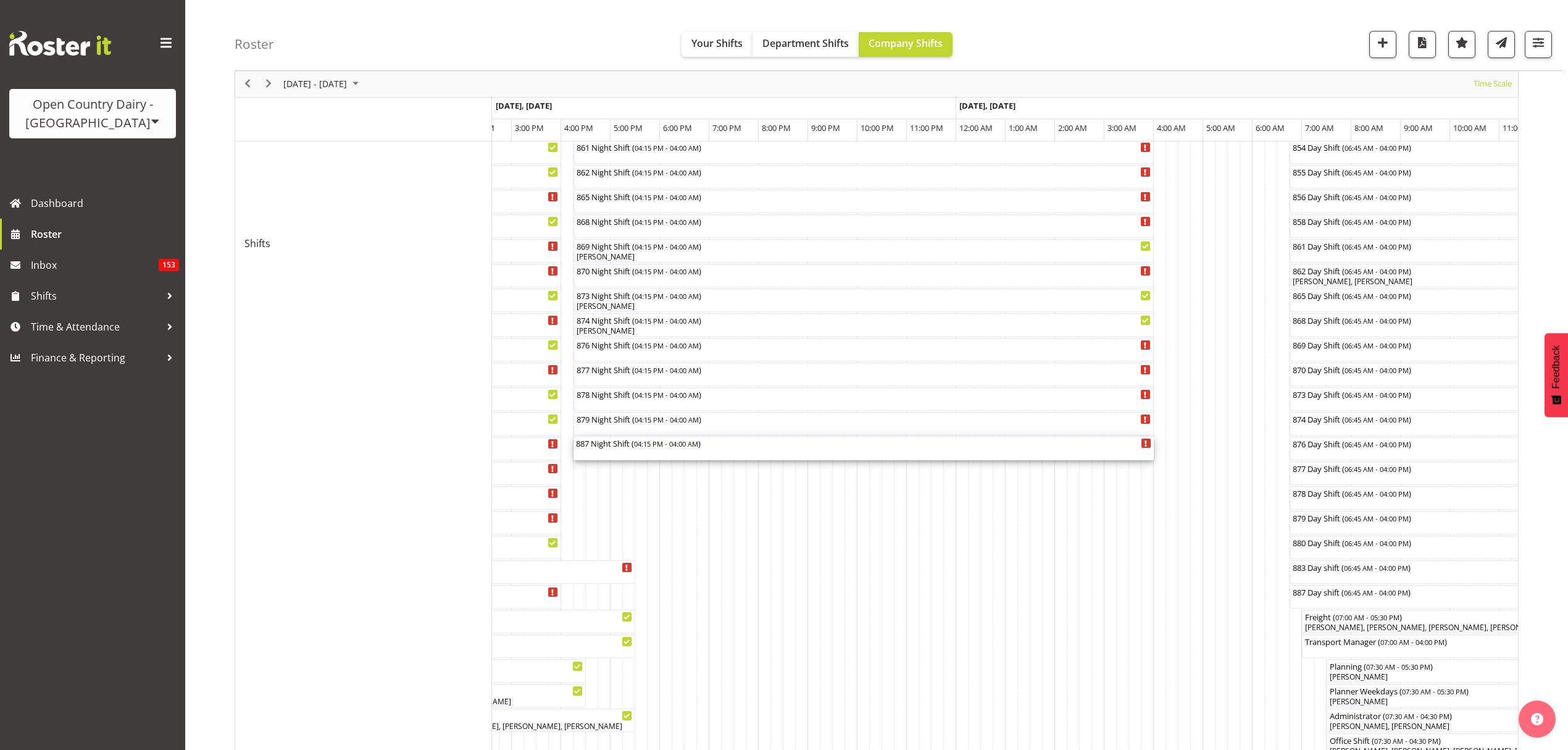
click at [667, 440] on span "04:15 PM - 04:00 AM" at bounding box center [666, 444] width 64 height 10
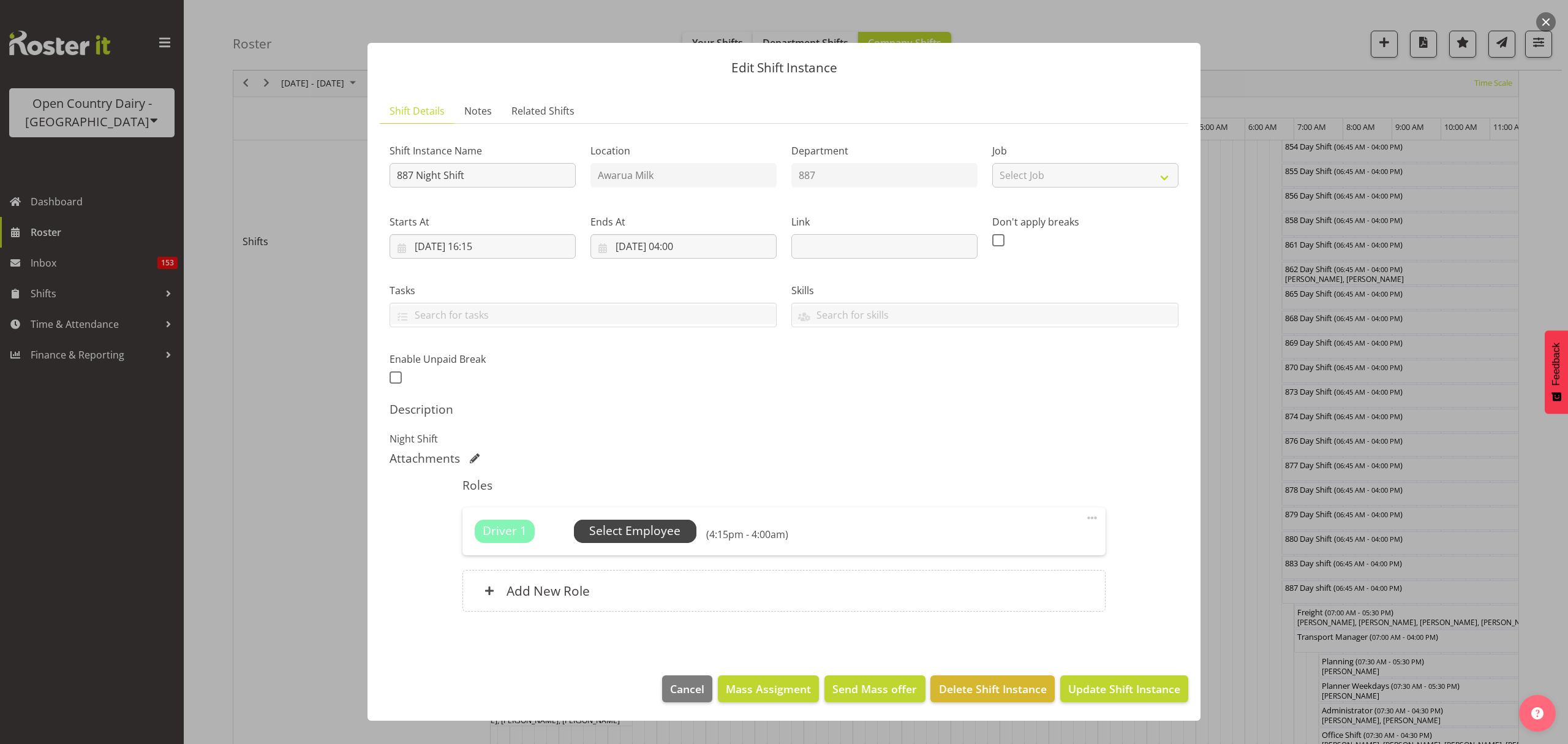
click at [638, 531] on span "Select Employee" at bounding box center [635, 531] width 91 height 18
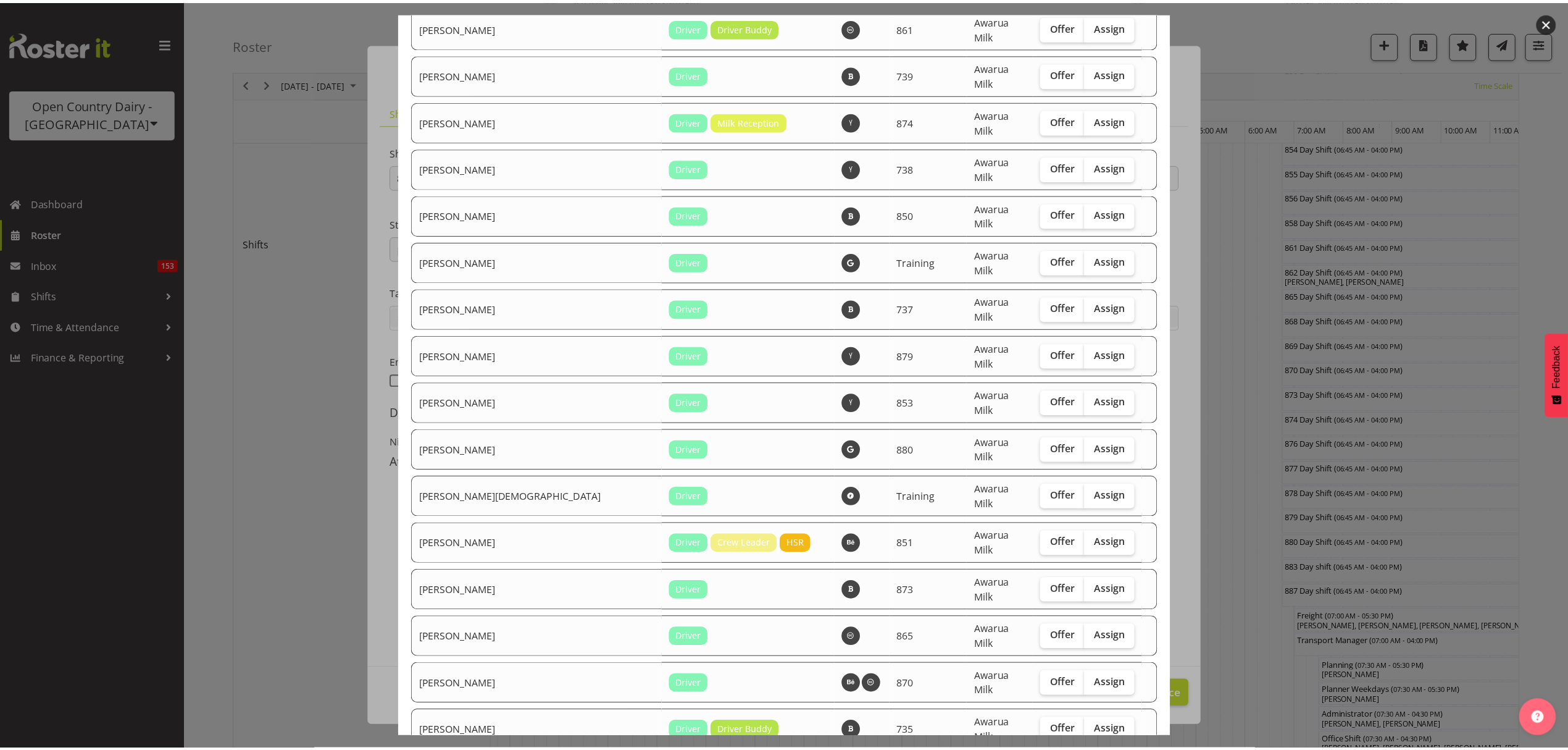
scroll to position [1907, 0]
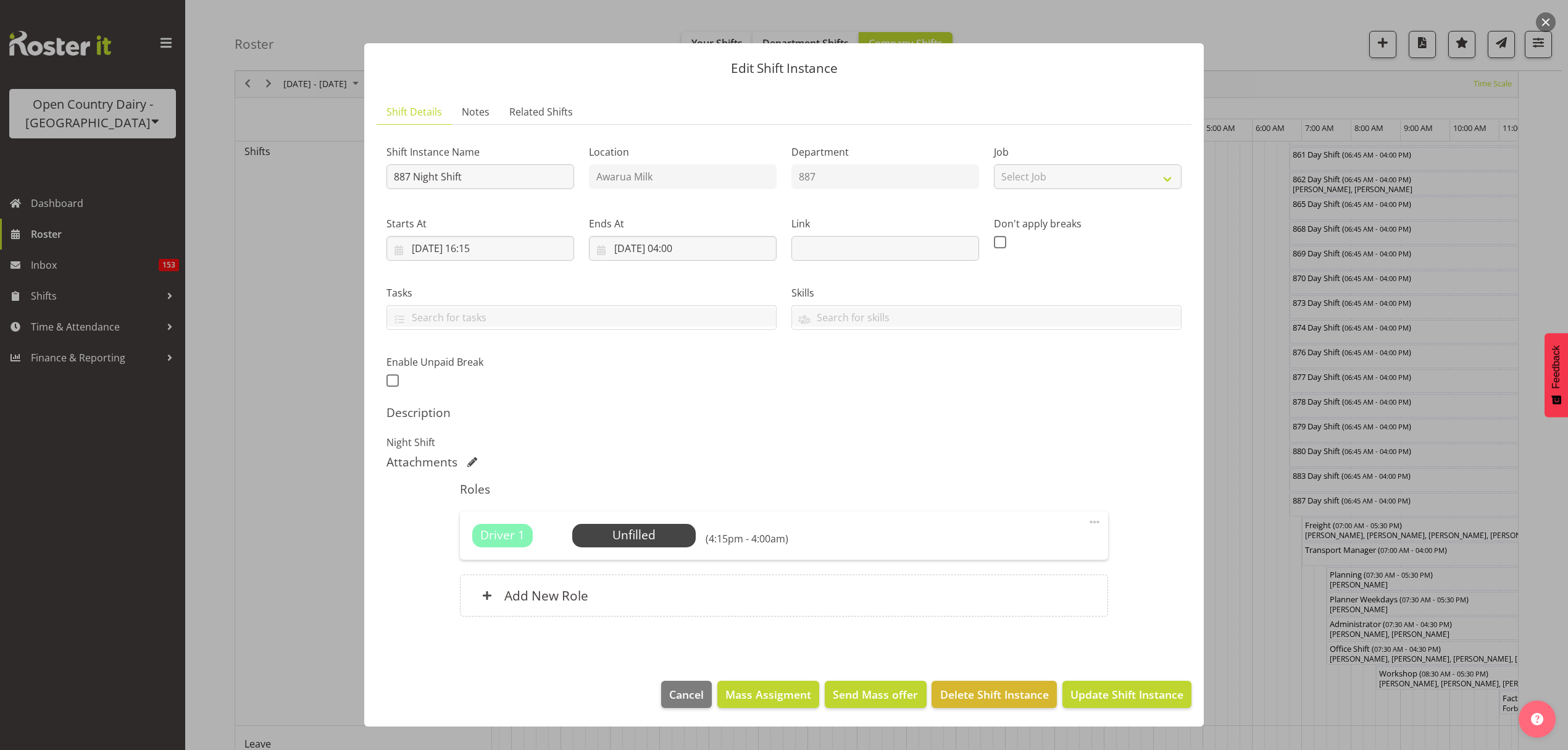
scroll to position [690, 0]
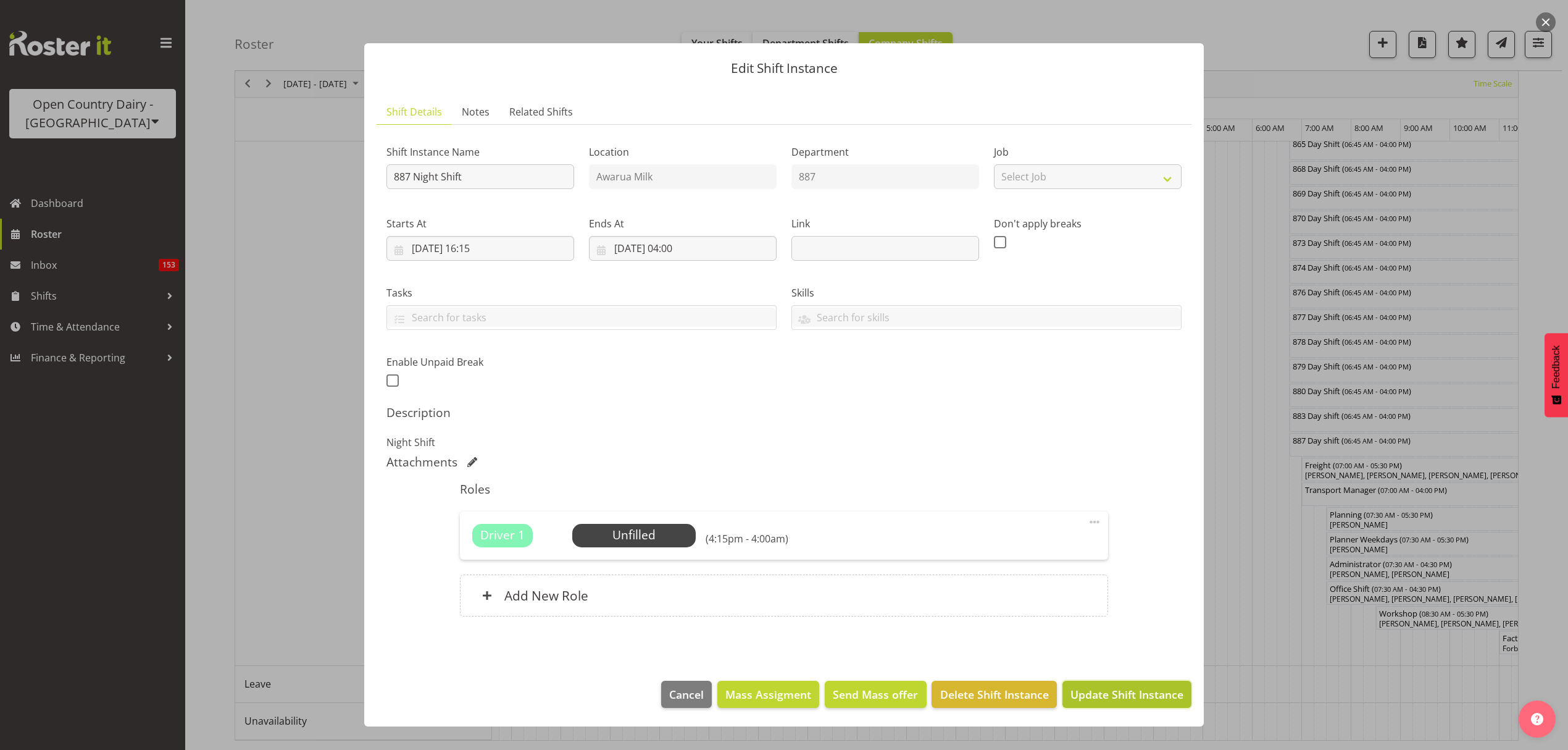
click at [1090, 698] on span "Update Shift Instance" at bounding box center [1127, 694] width 113 height 16
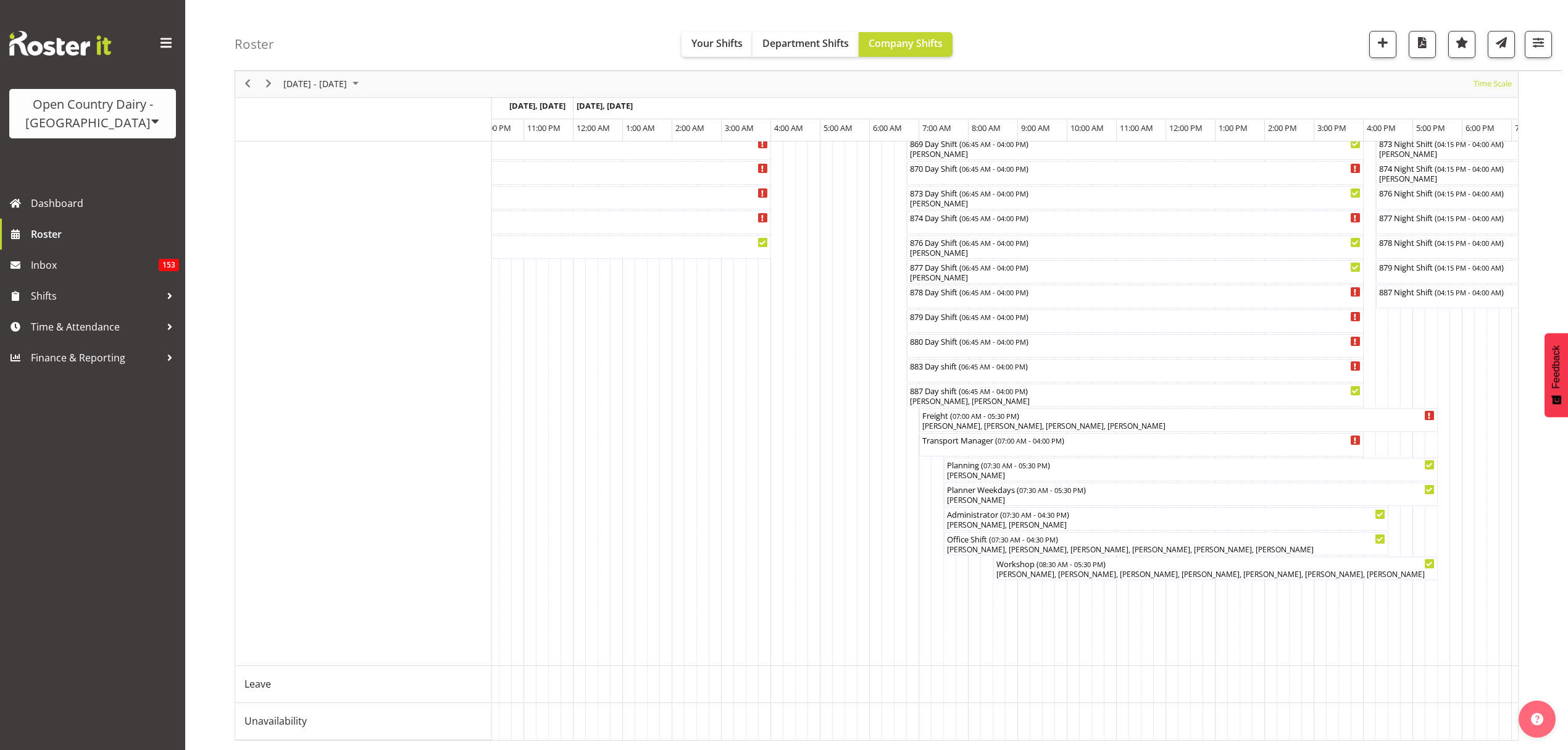
scroll to position [0, 1119]
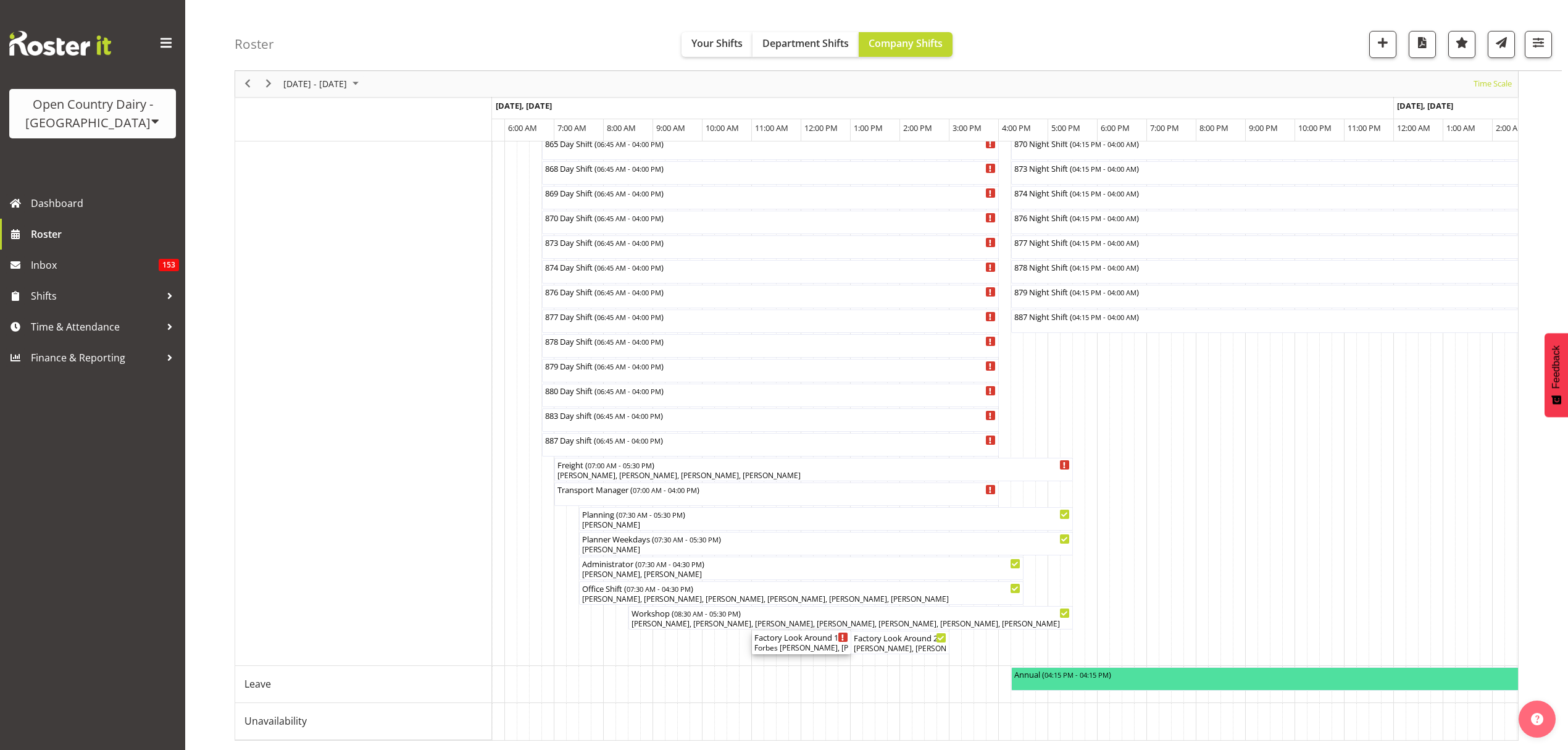
click at [810, 642] on div "Forbes [PERSON_NAME], [PERSON_NAME], [PERSON_NAME], [PERSON_NAME], [PERSON_NAME]" at bounding box center [801, 648] width 94 height 11
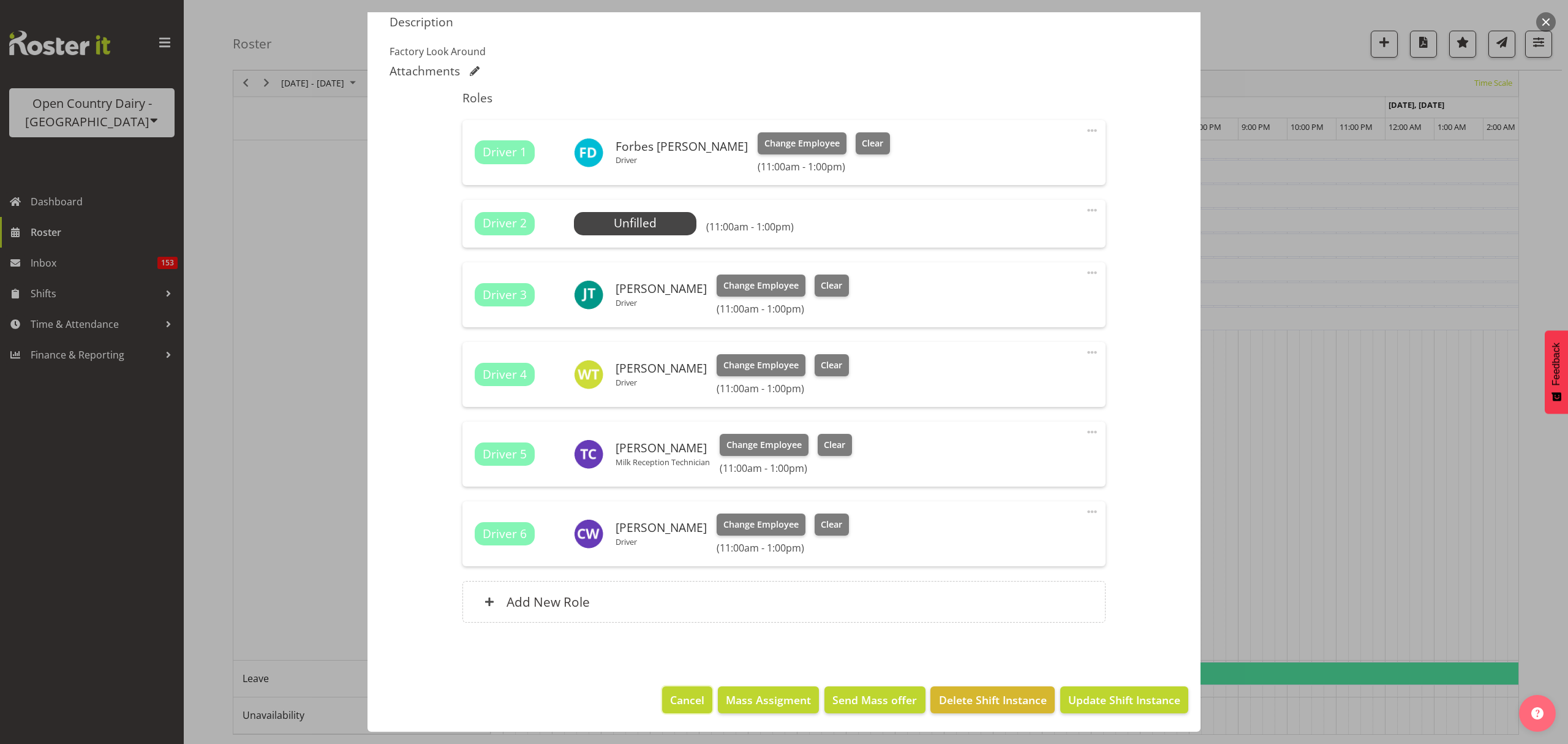
click at [670, 698] on span "Cancel" at bounding box center [687, 699] width 35 height 16
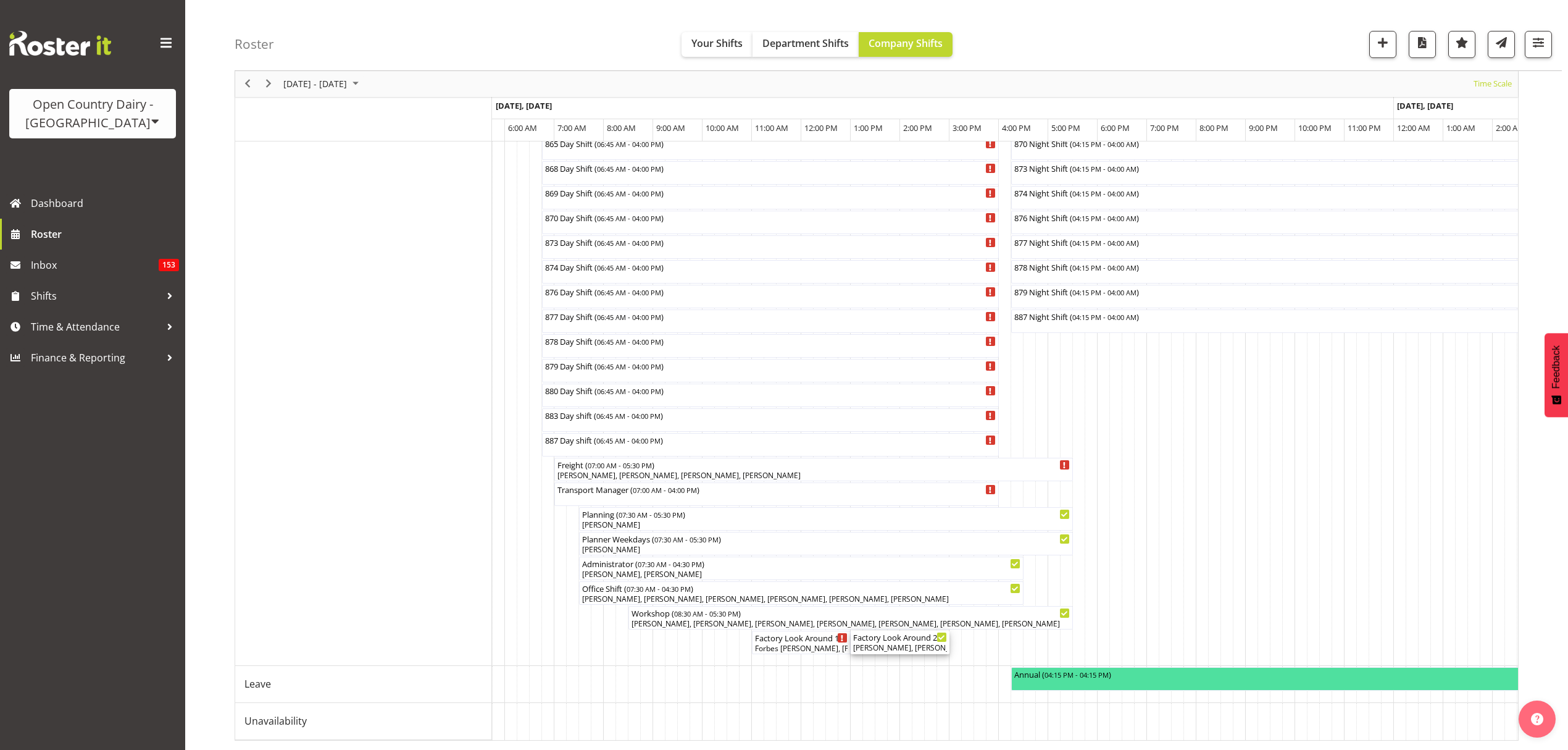
click at [913, 642] on div "[PERSON_NAME], [PERSON_NAME], [PERSON_NAME], [PERSON_NAME], [PERSON_NAME], [PER…" at bounding box center [900, 648] width 94 height 11
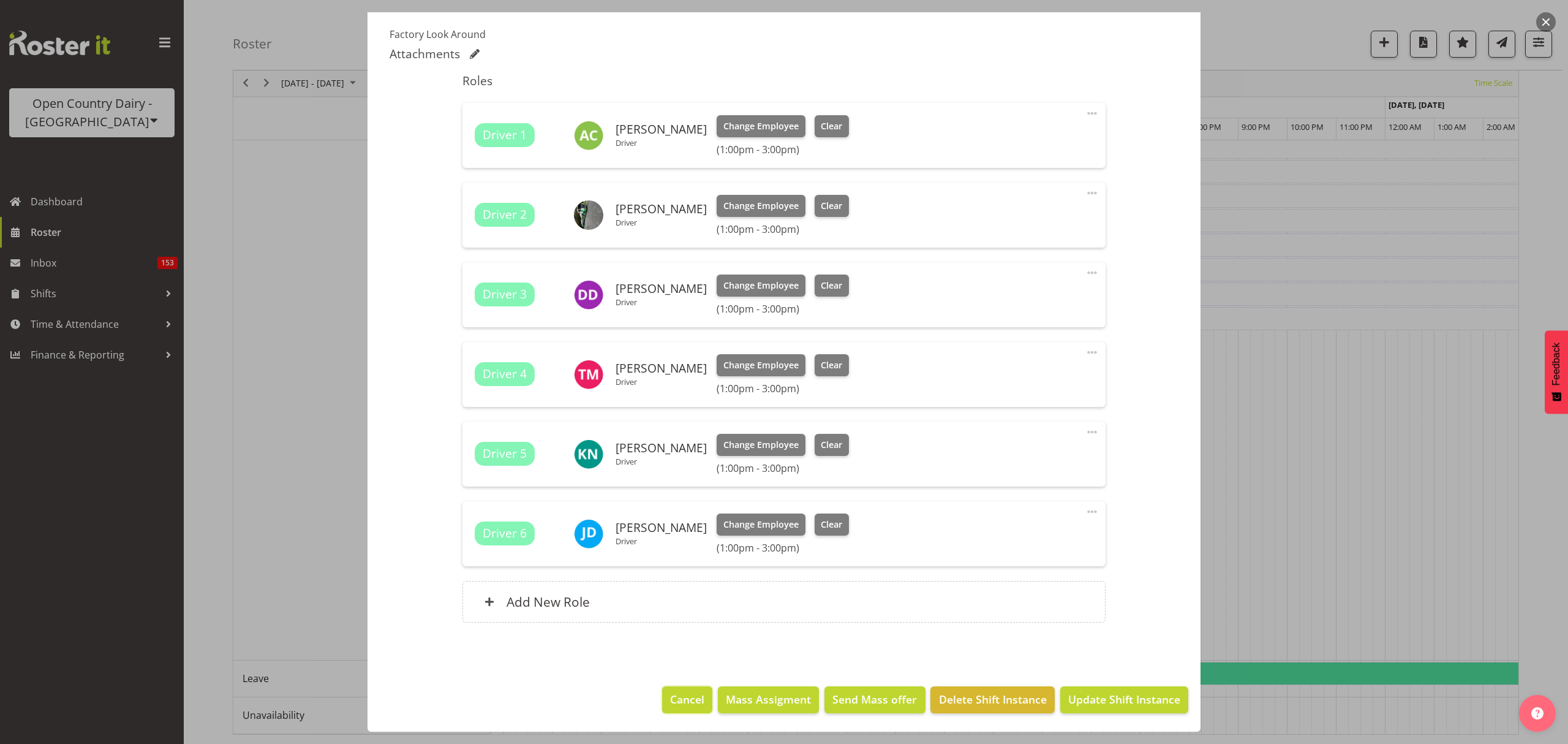
click at [680, 705] on span "Cancel" at bounding box center [687, 698] width 35 height 16
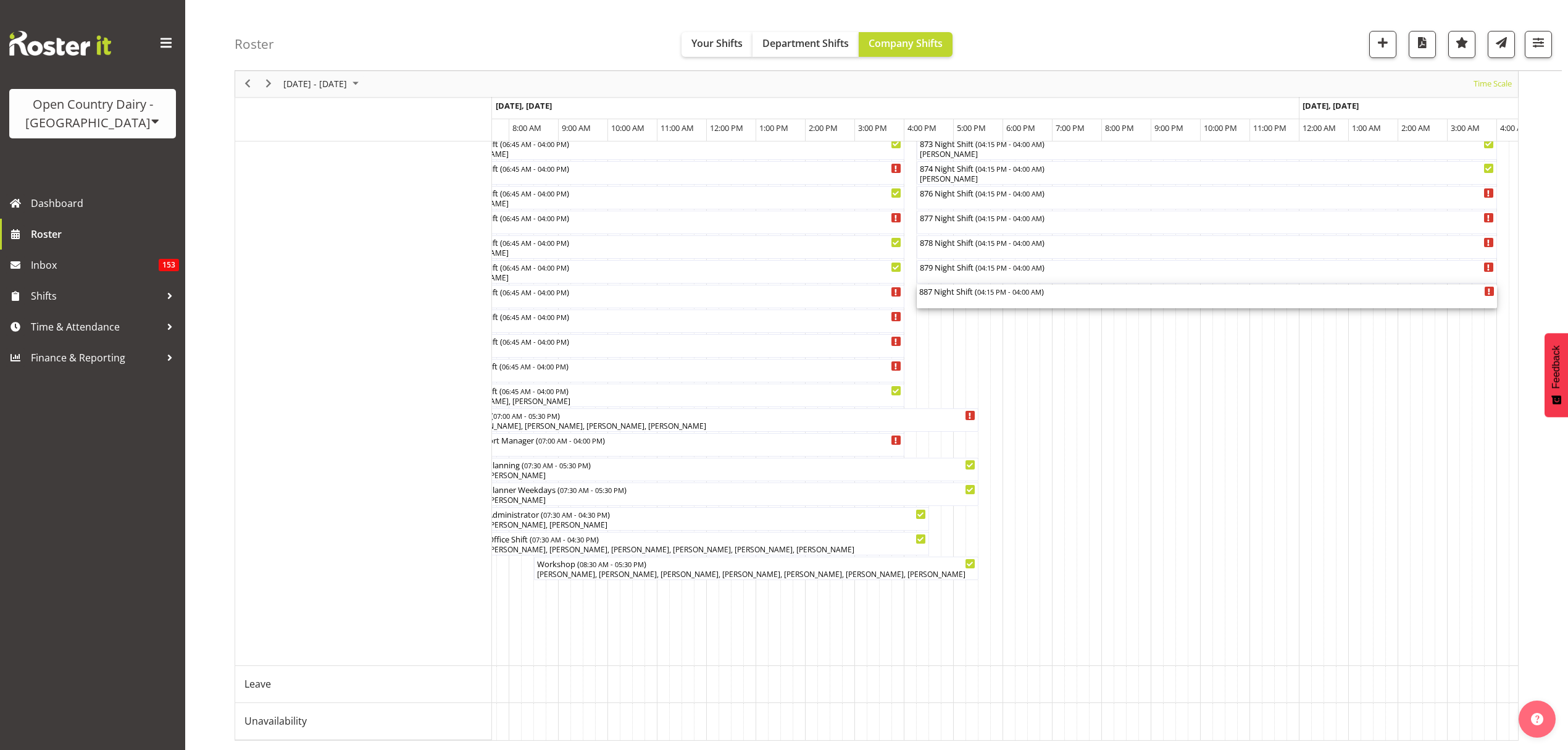
click at [994, 285] on div "887 Night Shift ( 04:15 PM - 04:00 AM )" at bounding box center [1207, 291] width 575 height 13
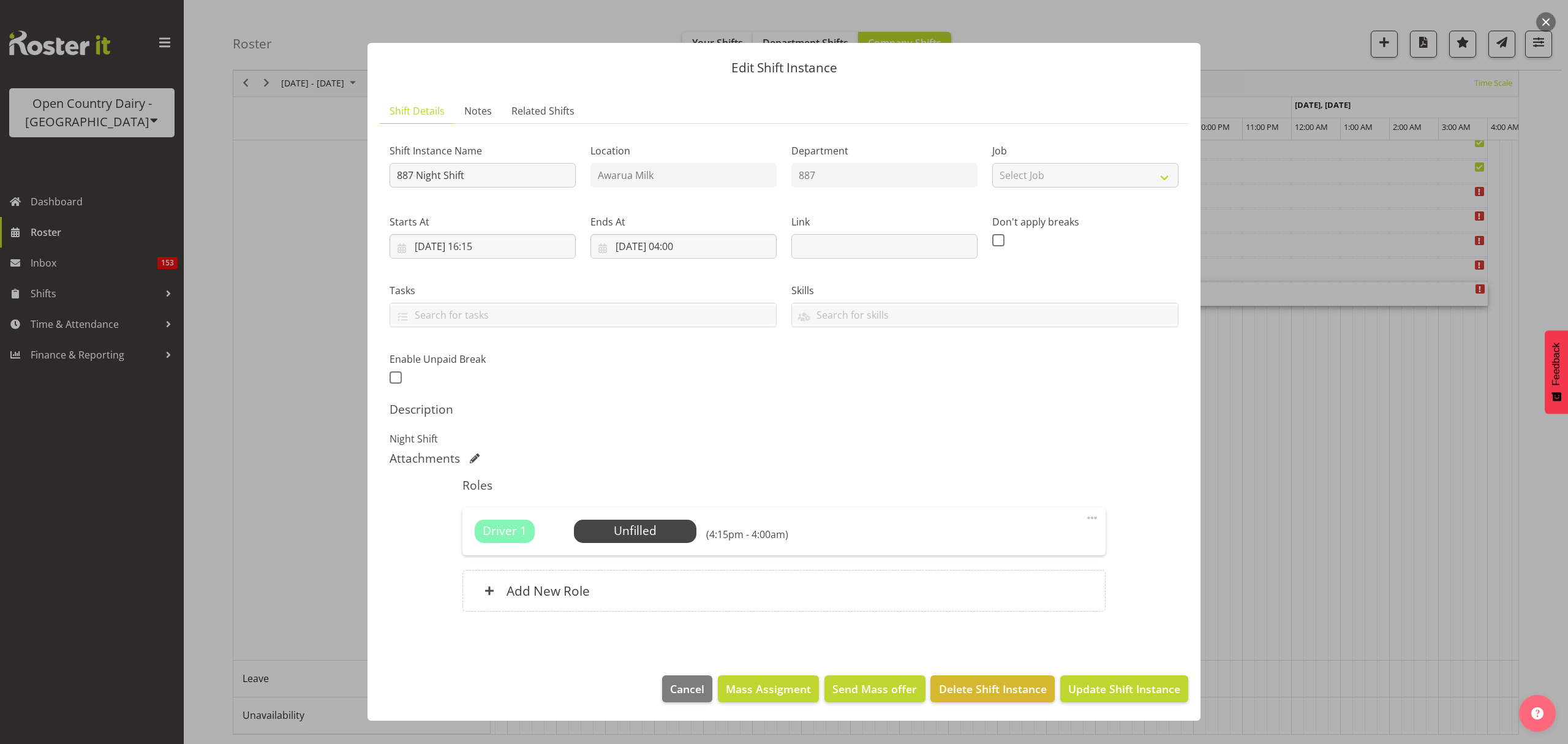
click at [1085, 519] on span at bounding box center [1091, 517] width 15 height 15
click at [1044, 548] on link "Edit" at bounding box center [1040, 544] width 117 height 22
select select "7"
select select "2025"
select select "4"
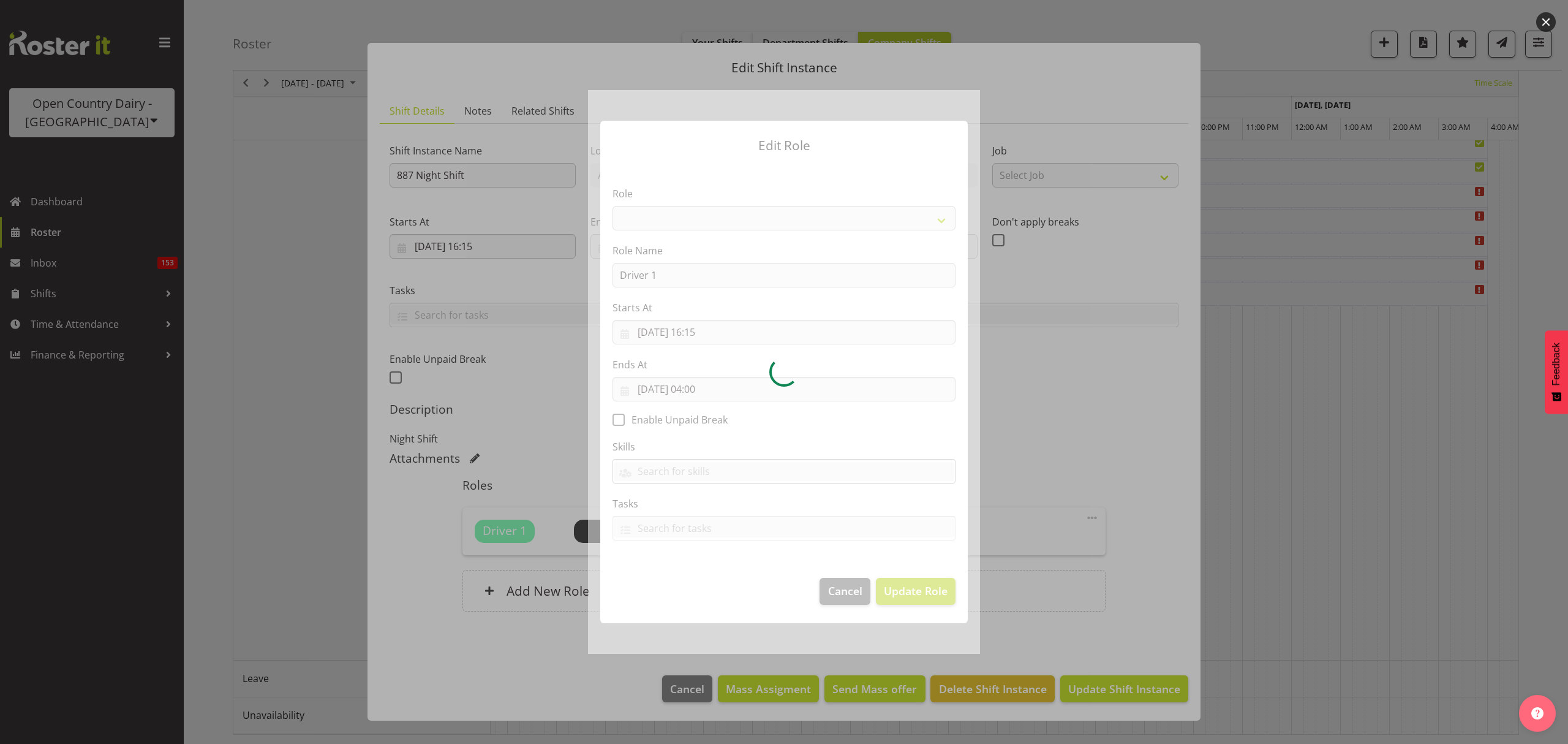
select select "1154"
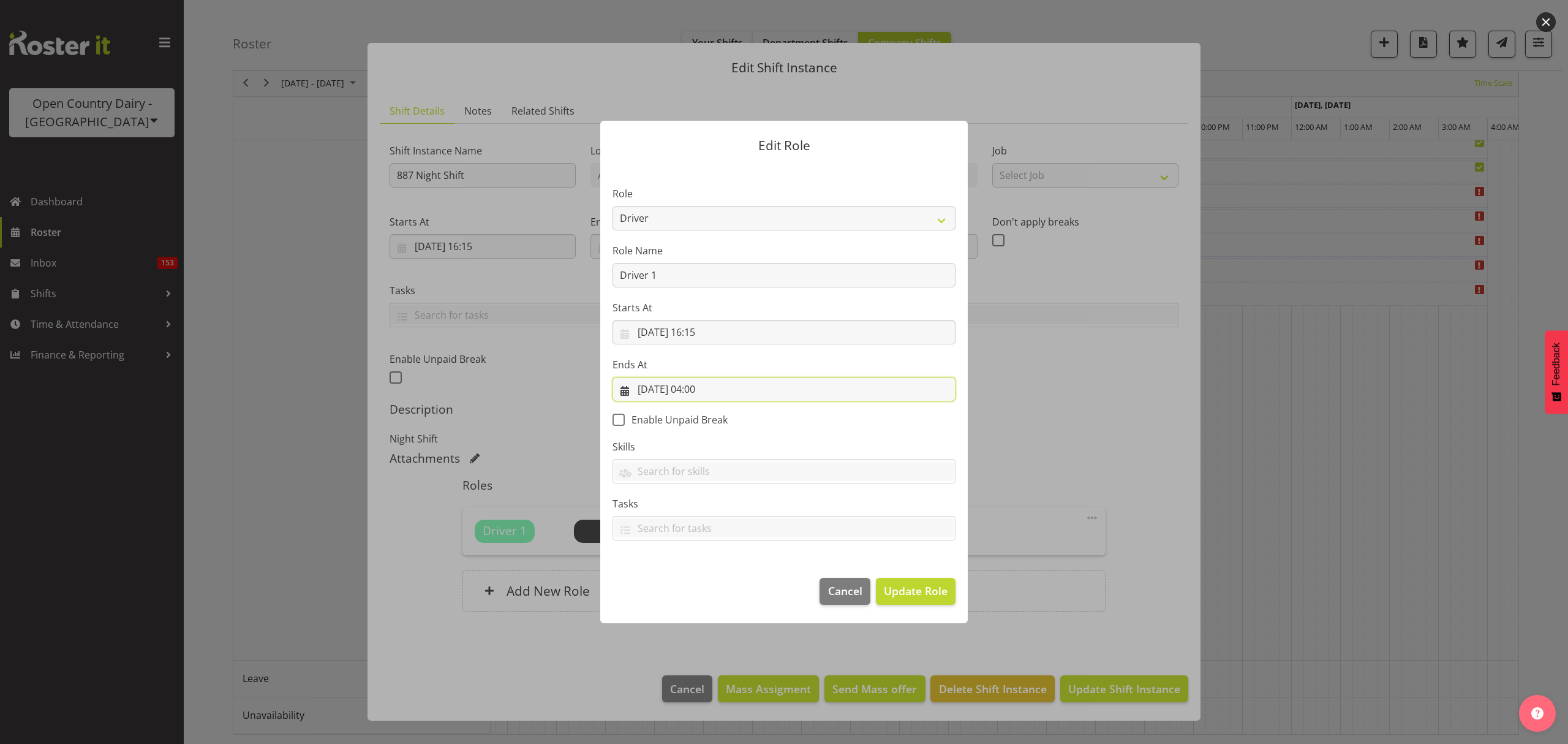
click at [730, 390] on input "[DATE] 04:00" at bounding box center [784, 388] width 343 height 24
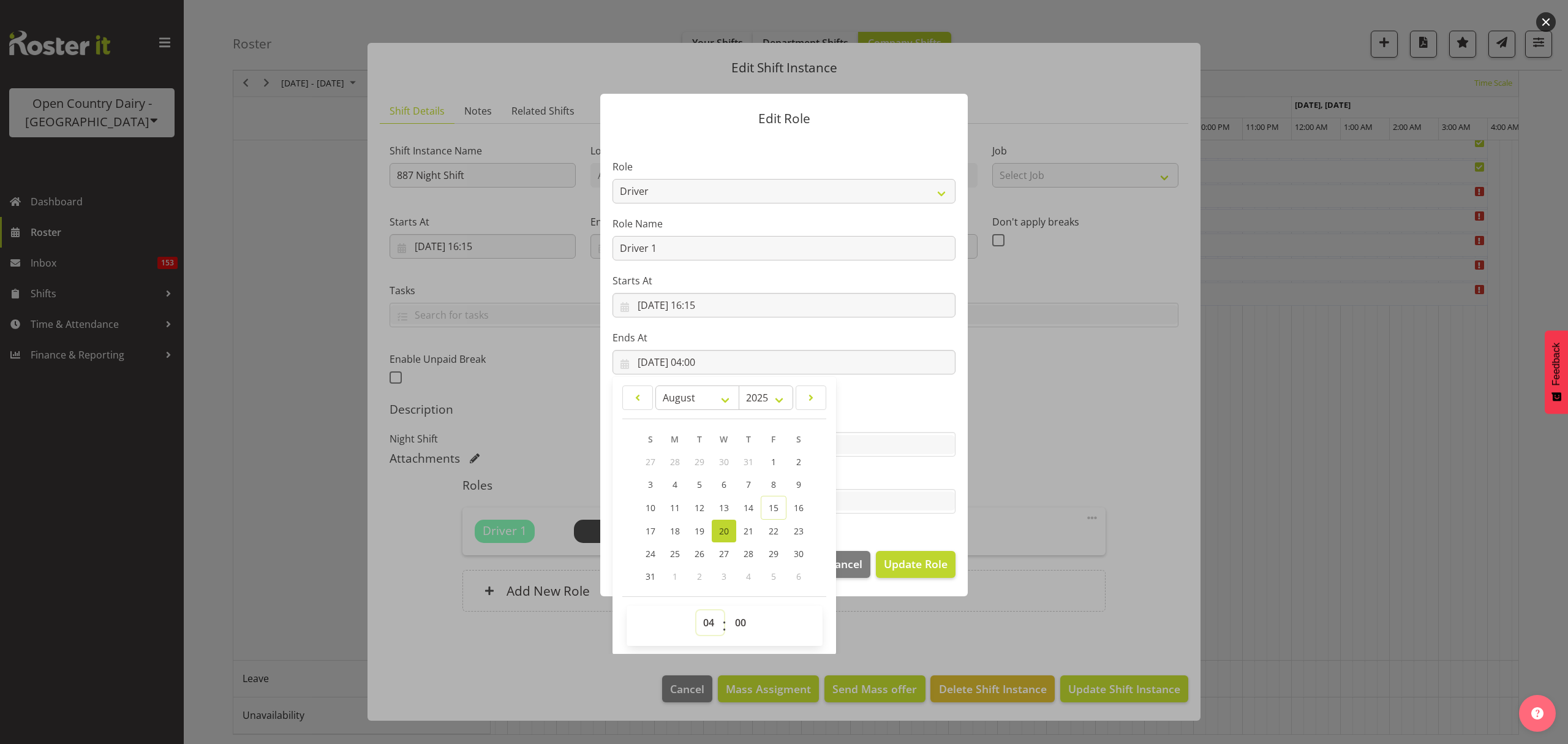
click at [706, 616] on select "00 01 02 03 04 05 06 07 08 09 10 11 12 13 14 15 16 17 18 19 20 21 22 23" at bounding box center [710, 622] width 28 height 24
select select "1"
click at [696, 610] on select "00 01 02 03 04 05 06 07 08 09 10 11 12 13 14 15 16 17 18 19 20 21 22 23" at bounding box center [710, 622] width 28 height 24
type input "[DATE] 01:00"
click at [860, 531] on section "Role Crew Leader Driver Driver Assessor Dayshift Driver Assessor Nightshift Dri…" at bounding box center [784, 338] width 367 height 401
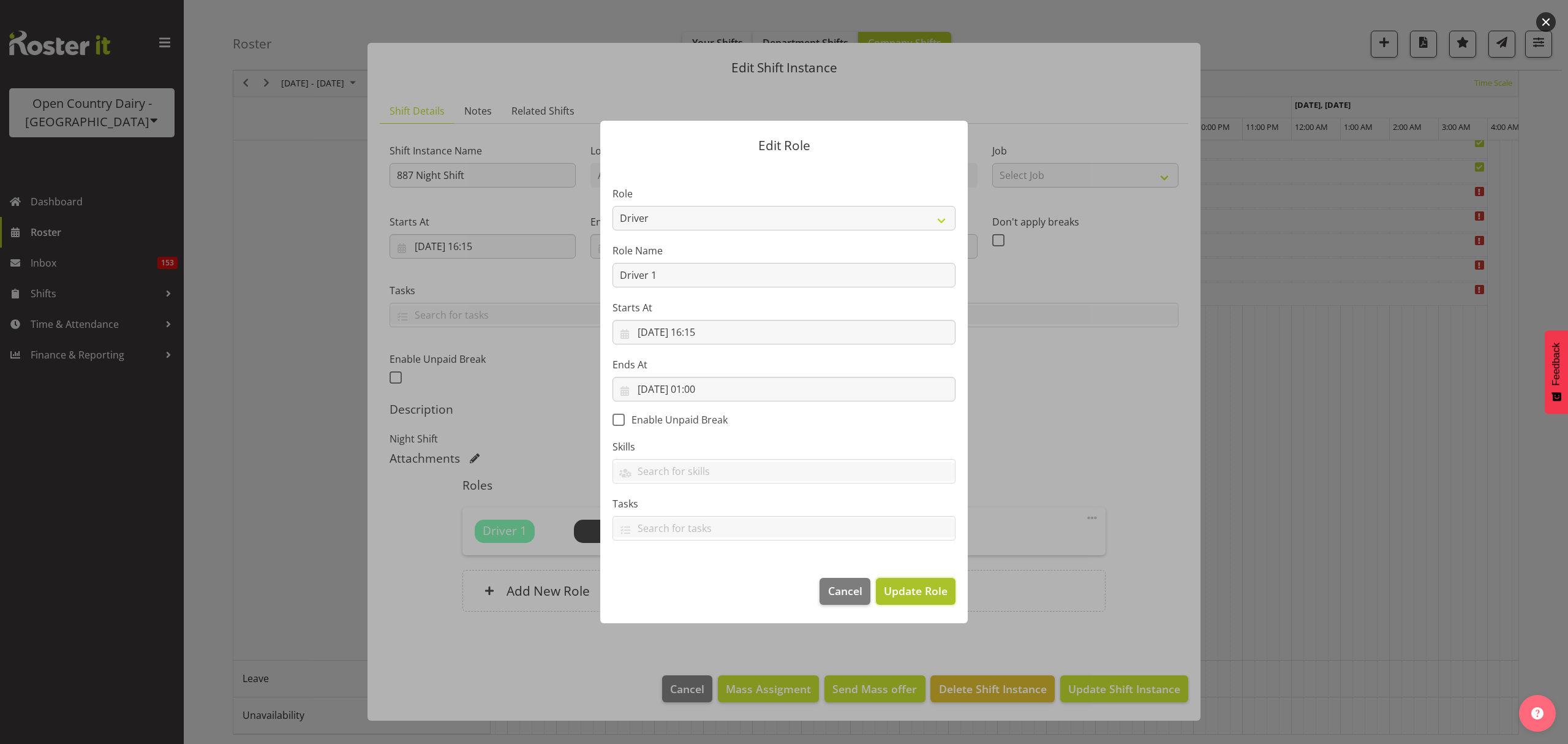
click at [895, 584] on span "Update Role" at bounding box center [916, 590] width 64 height 16
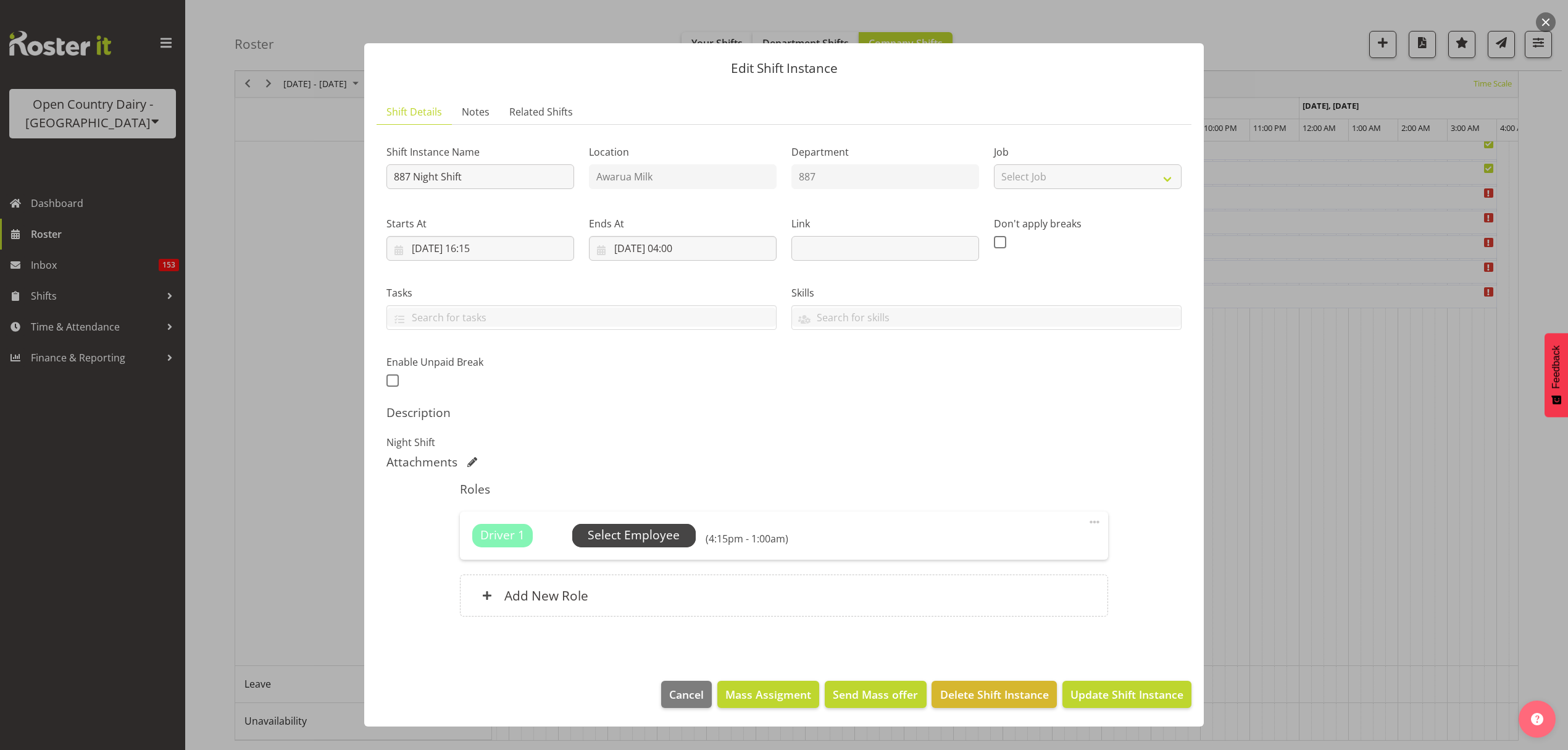
click at [687, 534] on span "Select Employee" at bounding box center [634, 536] width 123 height 24
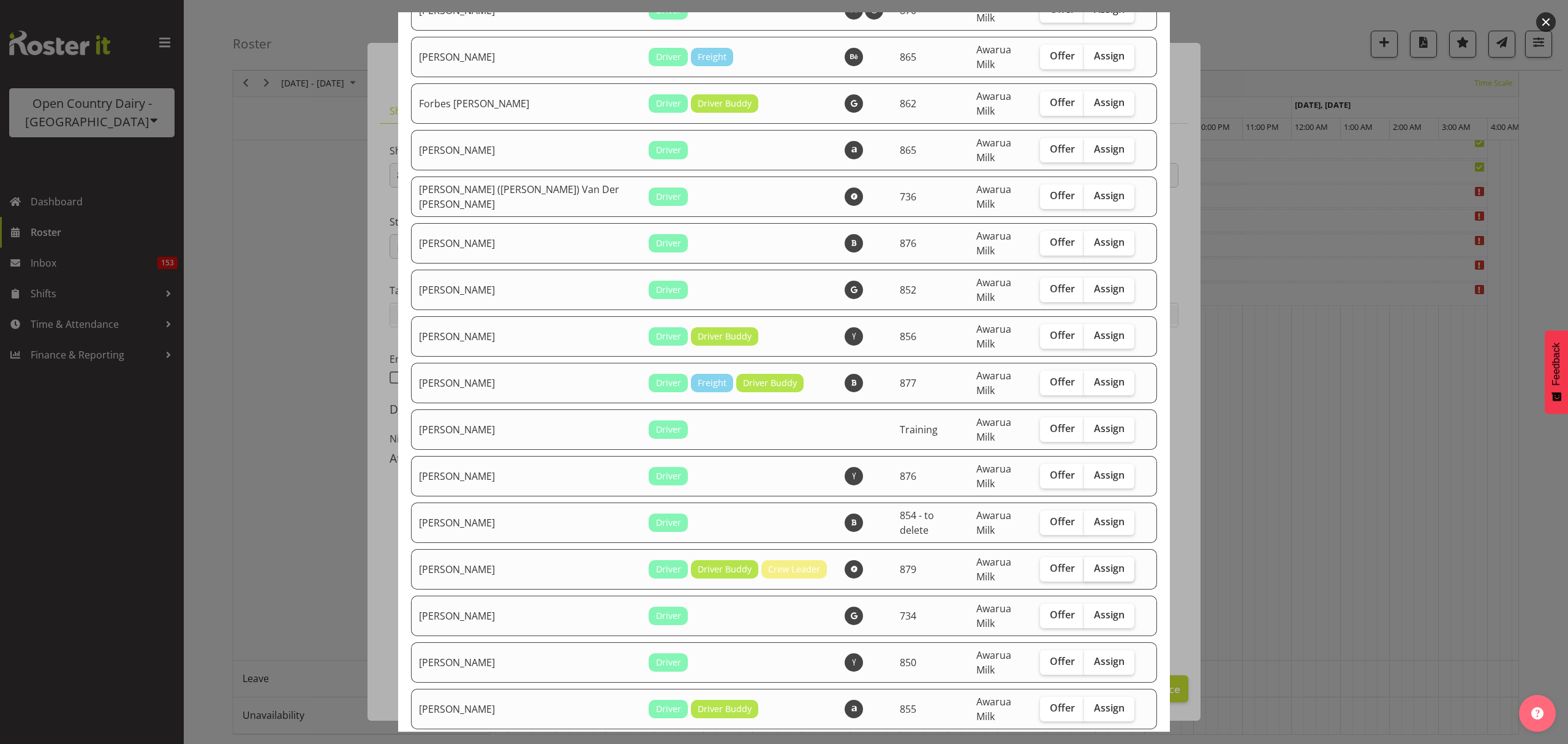
click at [1084, 557] on label "Assign" at bounding box center [1109, 569] width 50 height 24
click at [1084, 564] on input "Assign" at bounding box center [1089, 569] width 8 height 8
checkbox input "true"
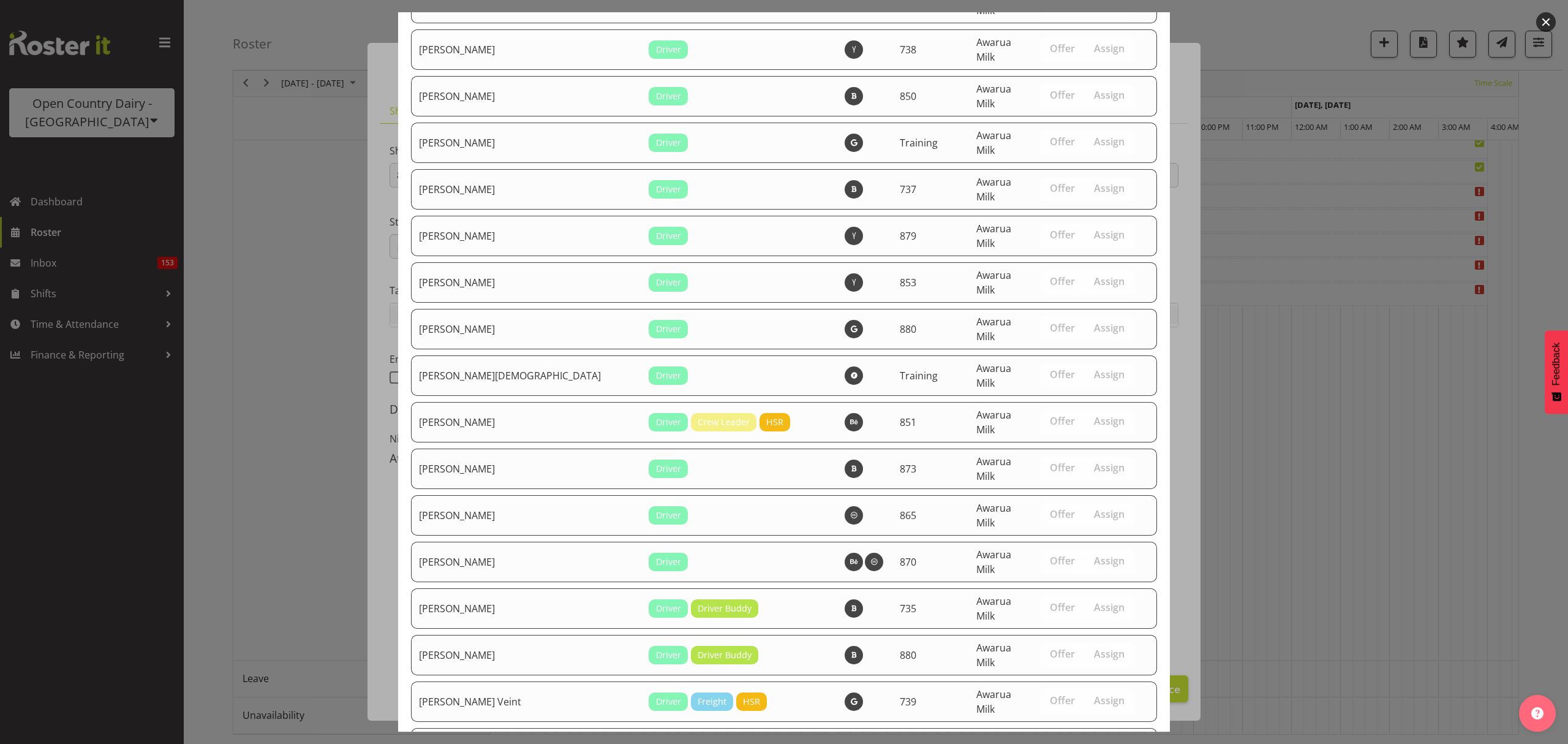
drag, startPoint x: 1040, startPoint y: 700, endPoint x: 1053, endPoint y: 699, distance: 13.0
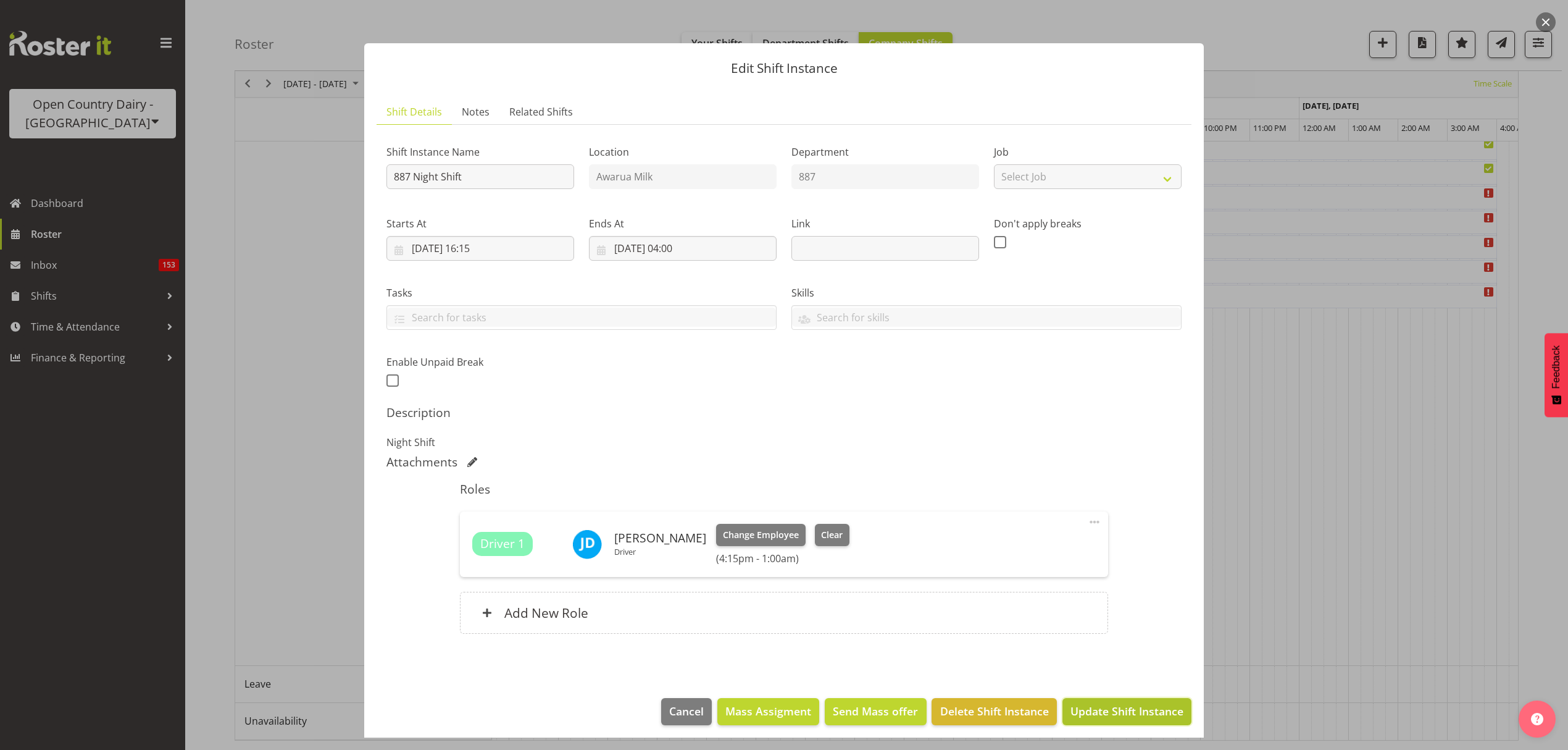
click at [1115, 712] on span "Update Shift Instance" at bounding box center [1127, 710] width 113 height 16
